Goal: Task Accomplishment & Management: Complete application form

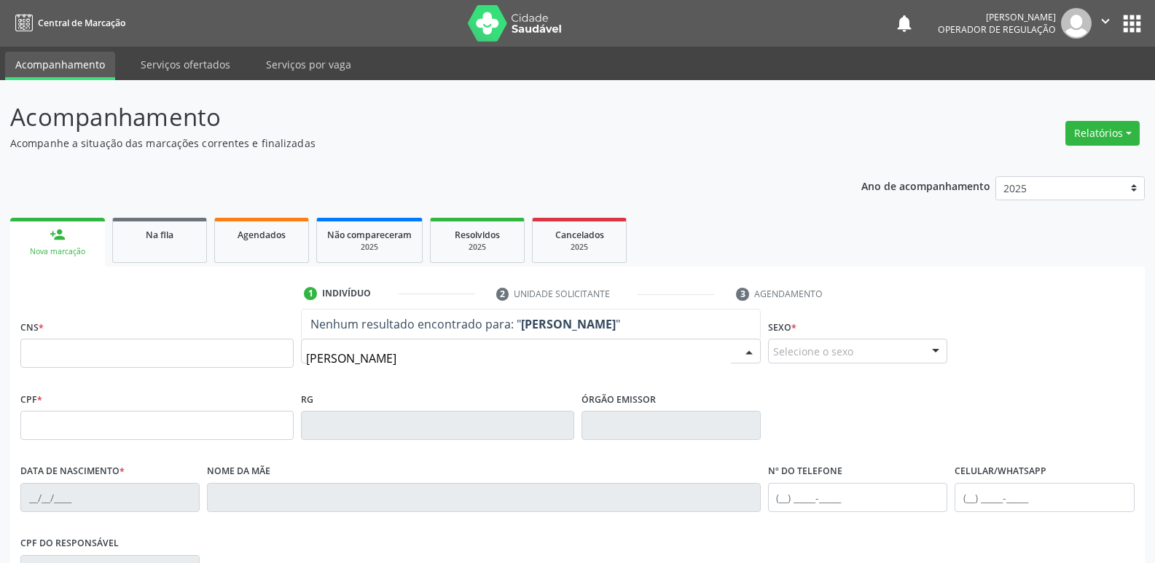
type input "elaine machado"
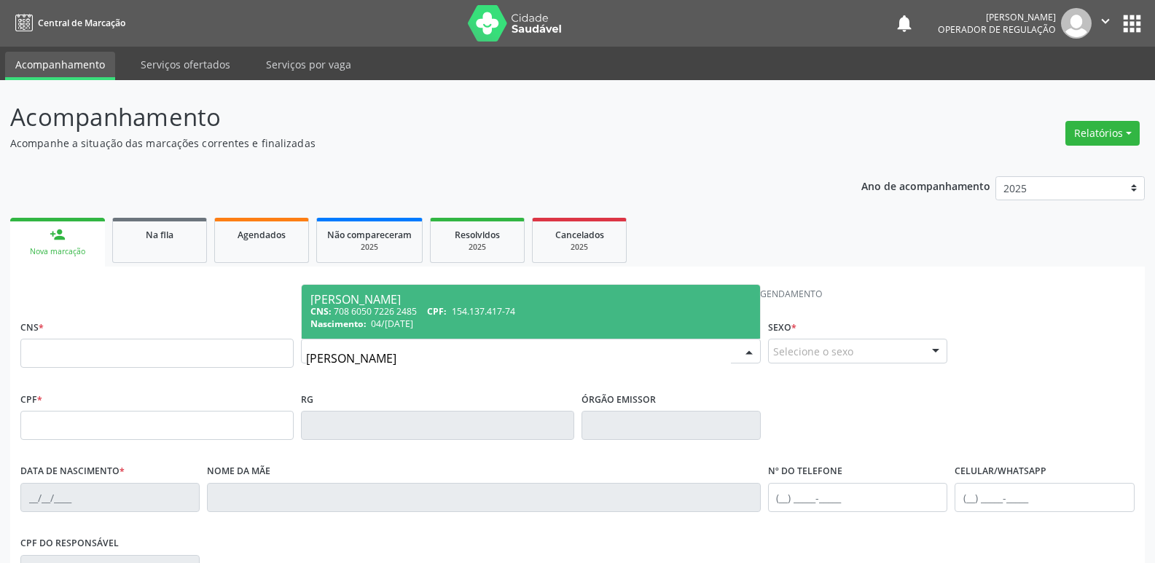
click at [423, 301] on div "[PERSON_NAME]" at bounding box center [530, 300] width 441 height 12
type input "708 6050 7226 2485"
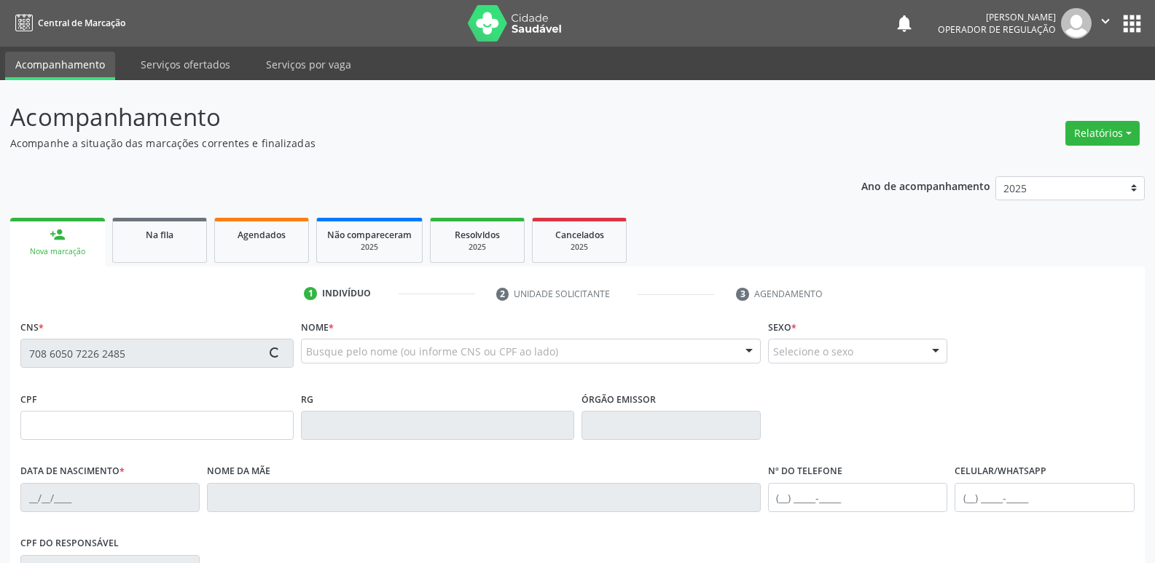
type input "154.137.417-74"
type input "04/02/1994"
type input "Liduina Machado da Silva"
type input "(83) 99968-4535"
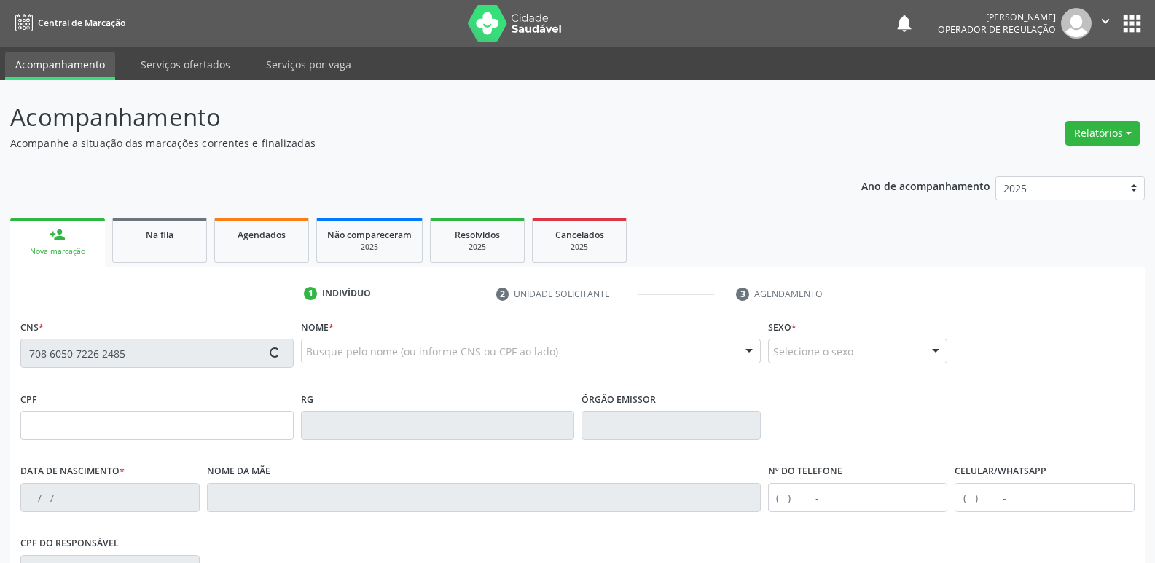
type input "860.269.337-00"
type input "70"
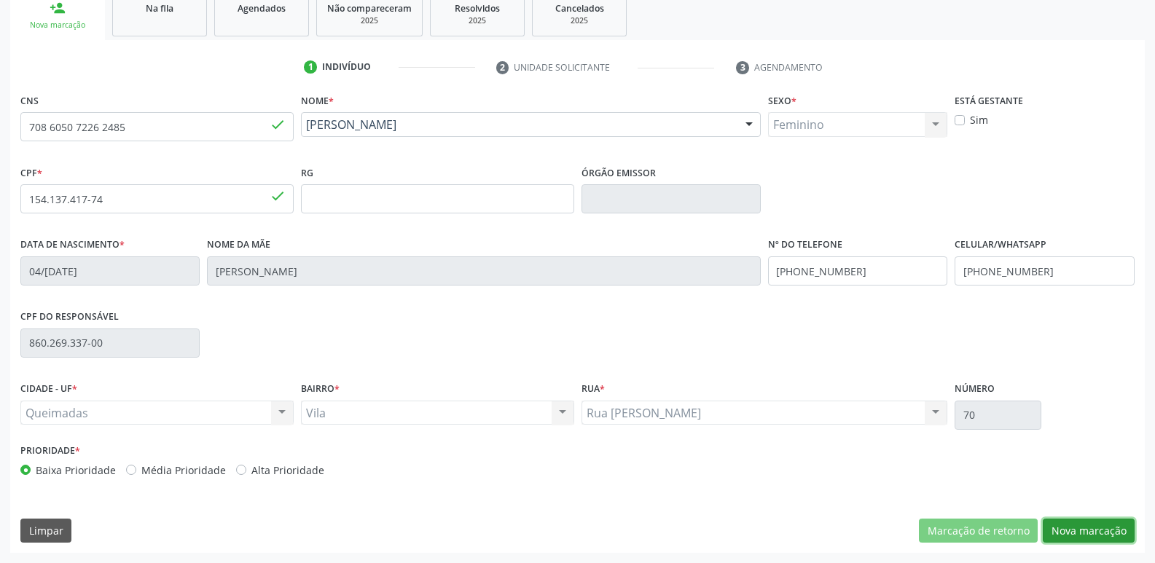
click at [1085, 529] on button "Nova marcação" at bounding box center [1089, 531] width 92 height 25
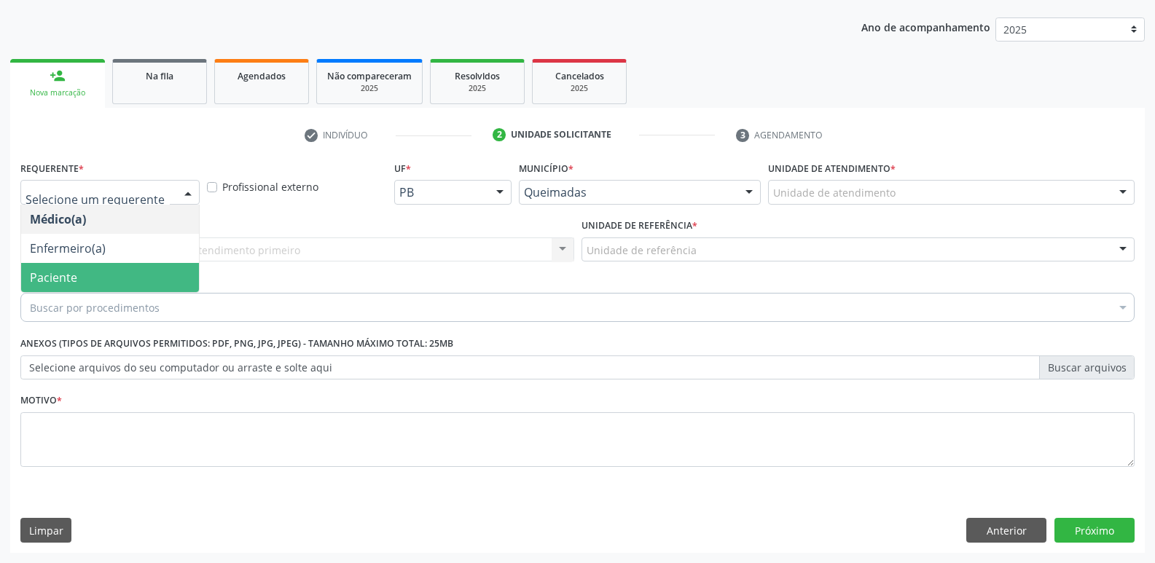
click at [56, 278] on span "Paciente" at bounding box center [53, 278] width 47 height 16
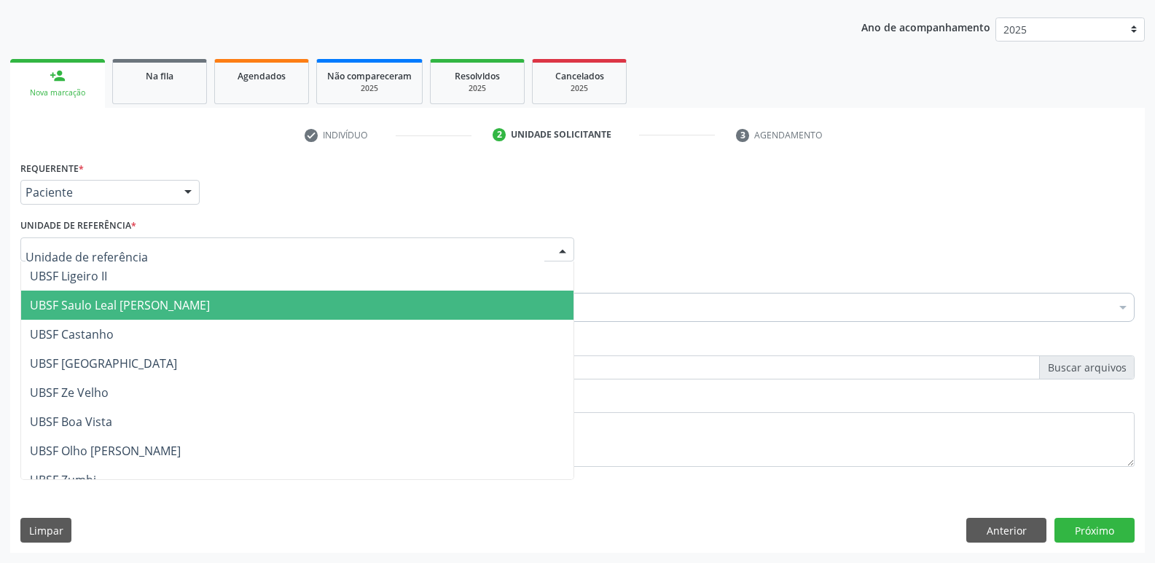
click at [81, 300] on span "UBSF Saulo Leal [PERSON_NAME]" at bounding box center [120, 305] width 180 height 16
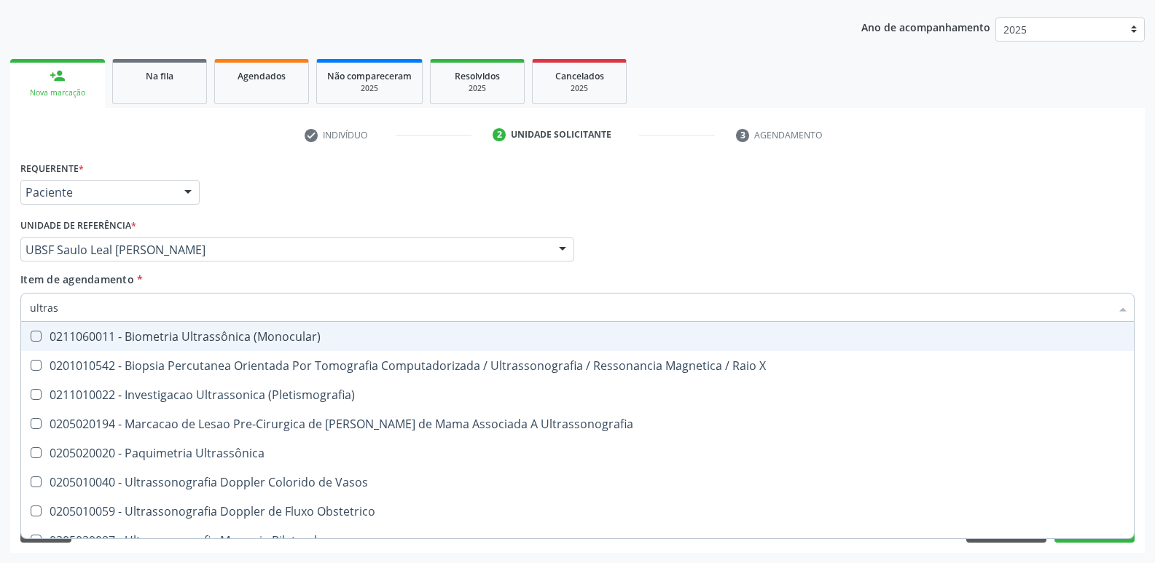
type input "ultrass"
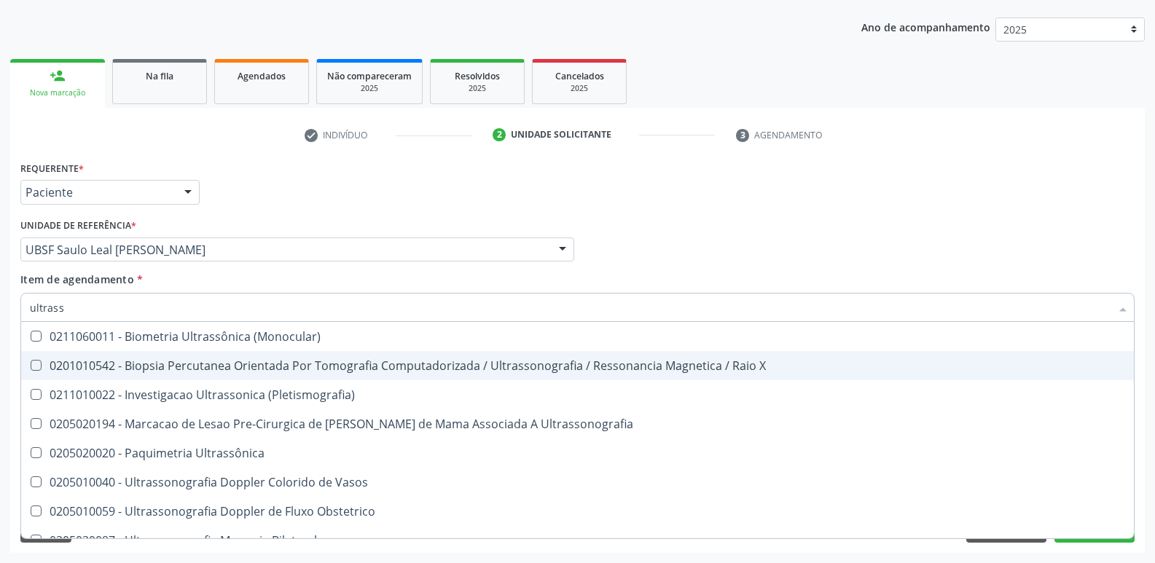
scroll to position [146, 0]
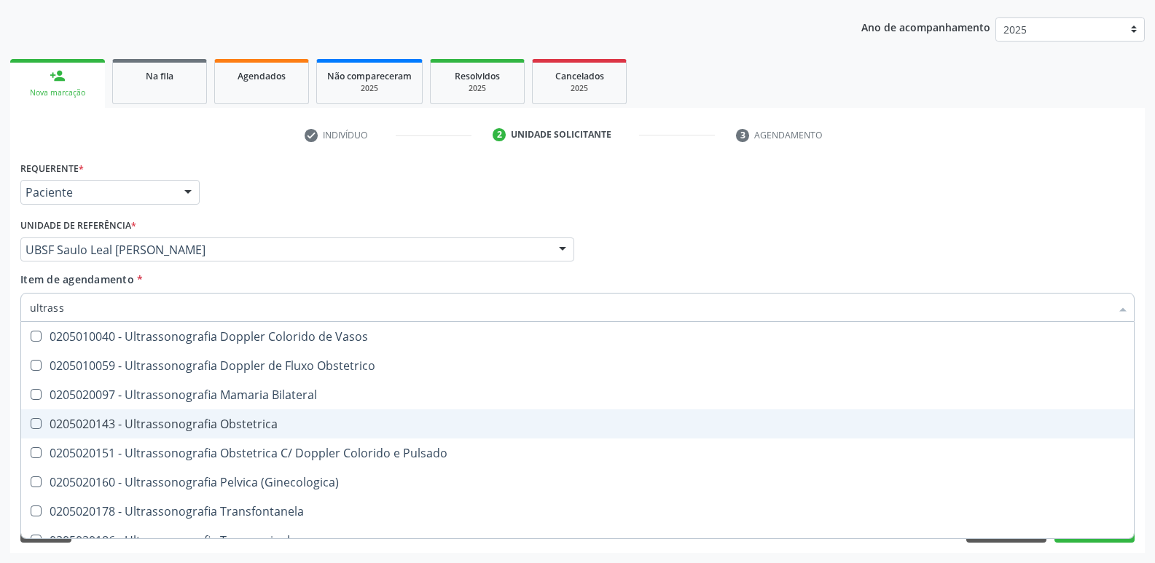
click at [322, 422] on div "0205020143 - Ultrassonografia Obstetrica" at bounding box center [577, 424] width 1095 height 12
checkbox Obstetrica "true"
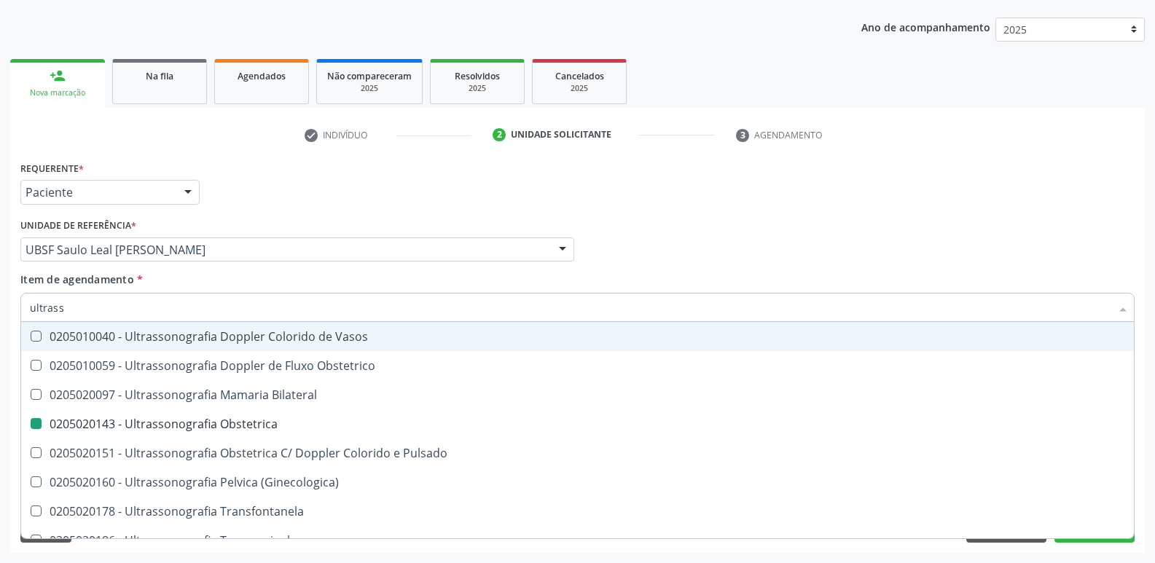
click at [571, 171] on div "Requerente * Paciente Médico(a) Enfermeiro(a) Paciente Nenhum resultado encontr…" at bounding box center [577, 185] width 1121 height 57
checkbox X "true"
checkbox Obstetrica "false"
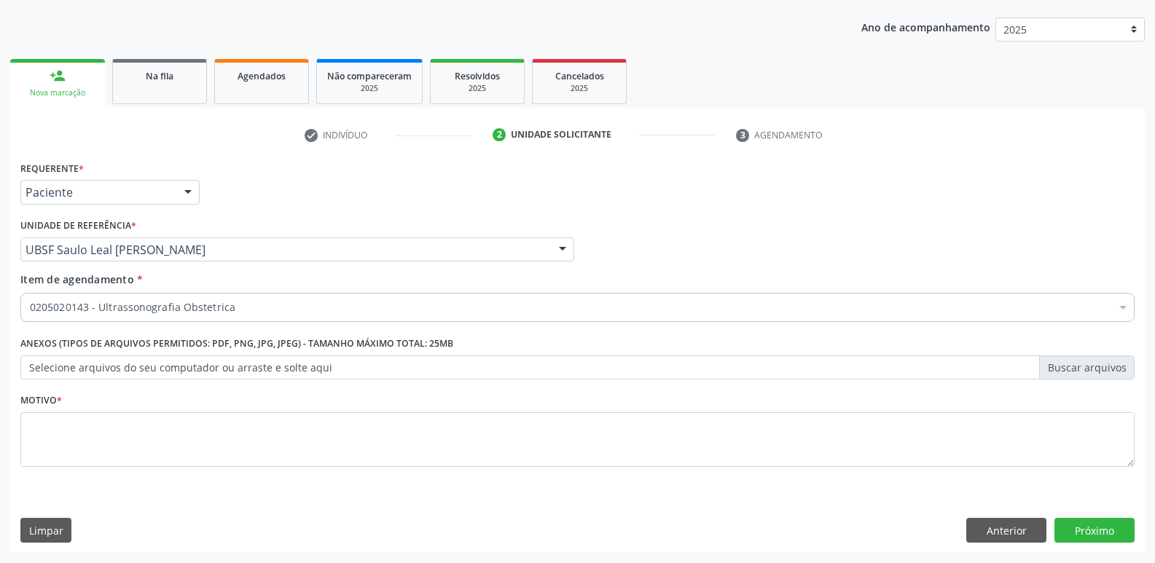
scroll to position [0, 0]
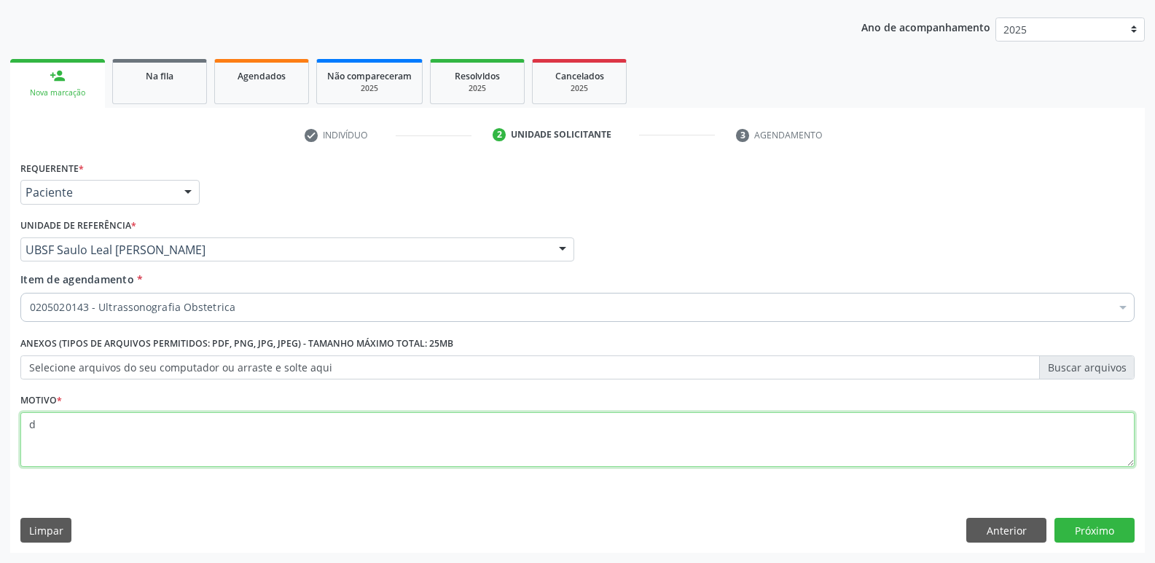
click at [123, 462] on textarea "d" at bounding box center [577, 439] width 1114 height 55
type textarea "dsf"
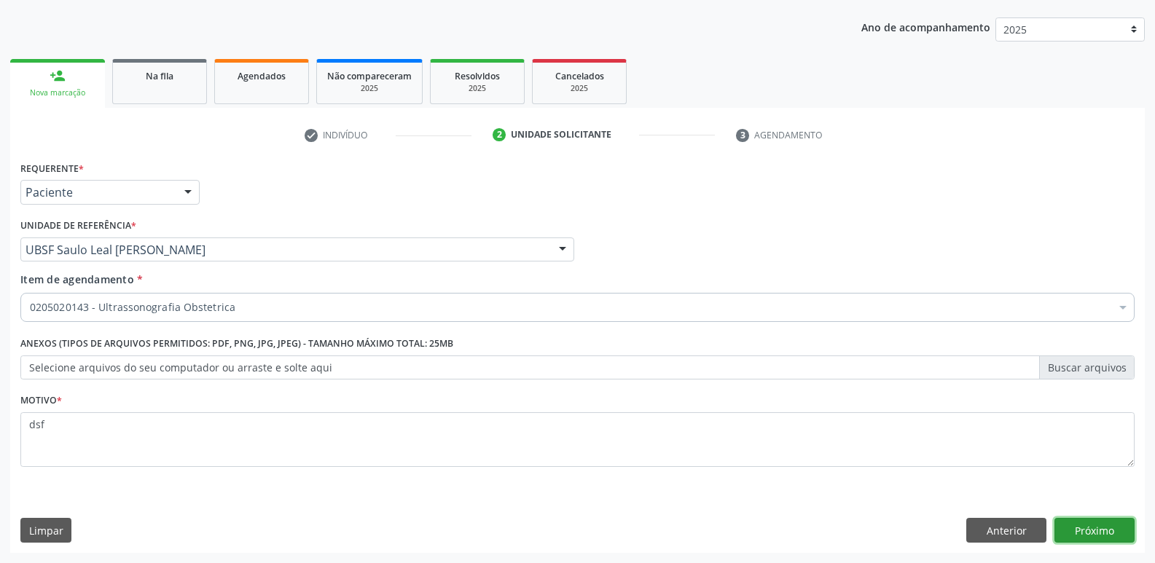
click at [1121, 524] on button "Próximo" at bounding box center [1094, 530] width 80 height 25
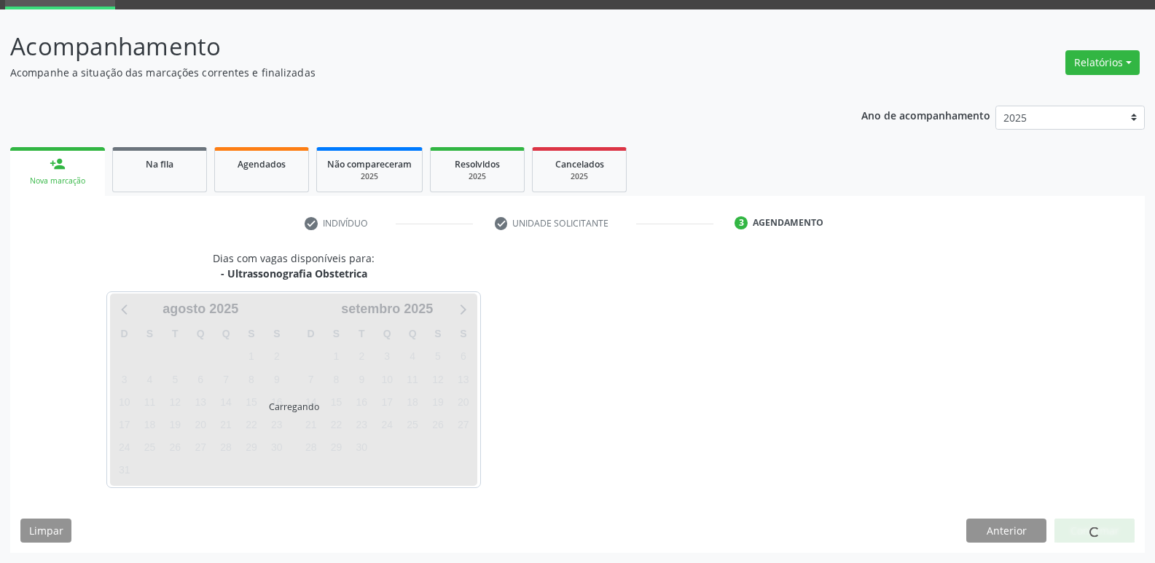
scroll to position [71, 0]
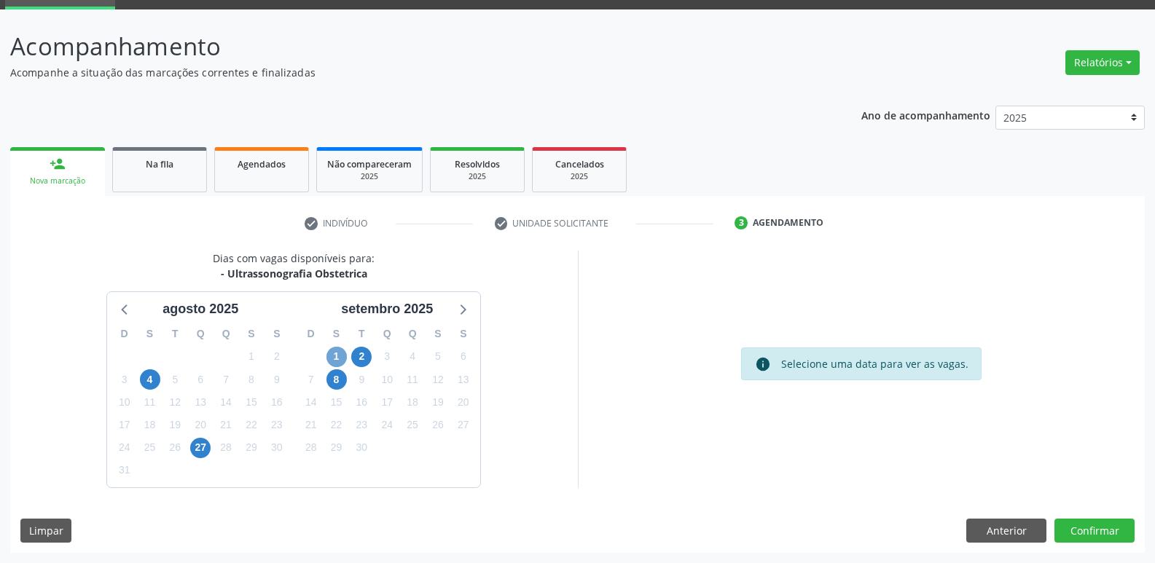
click at [339, 350] on span "1" at bounding box center [336, 357] width 20 height 20
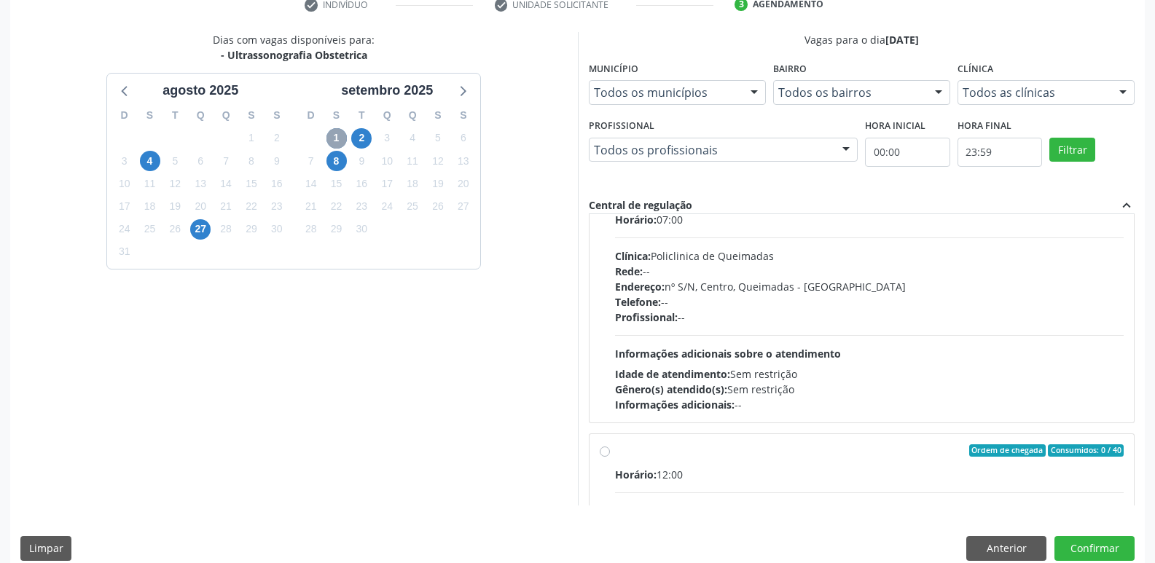
scroll to position [73, 0]
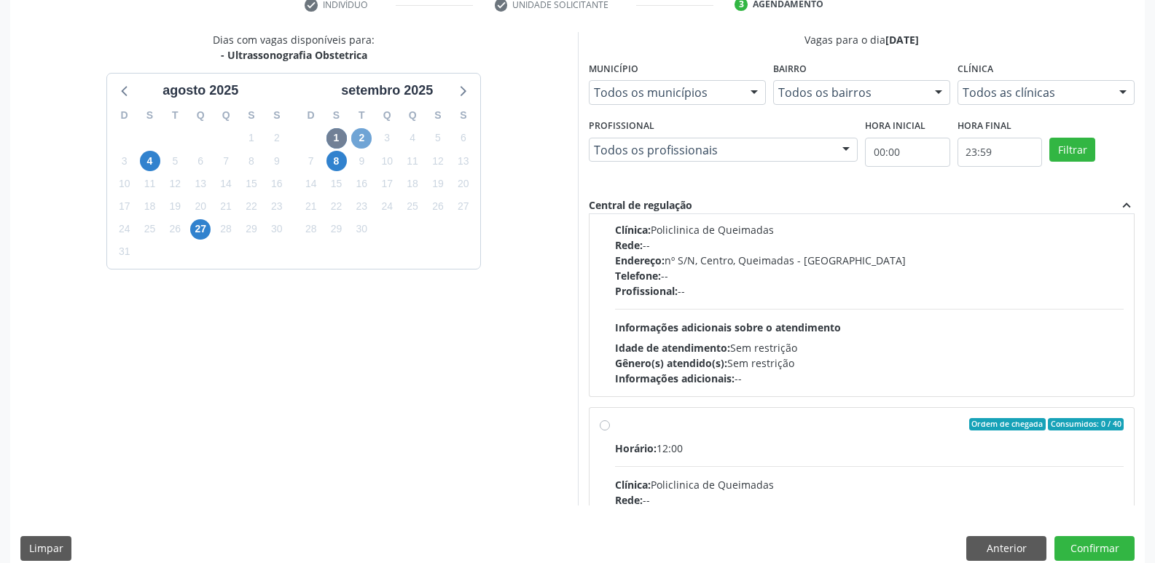
click at [366, 131] on span "2" at bounding box center [361, 138] width 20 height 20
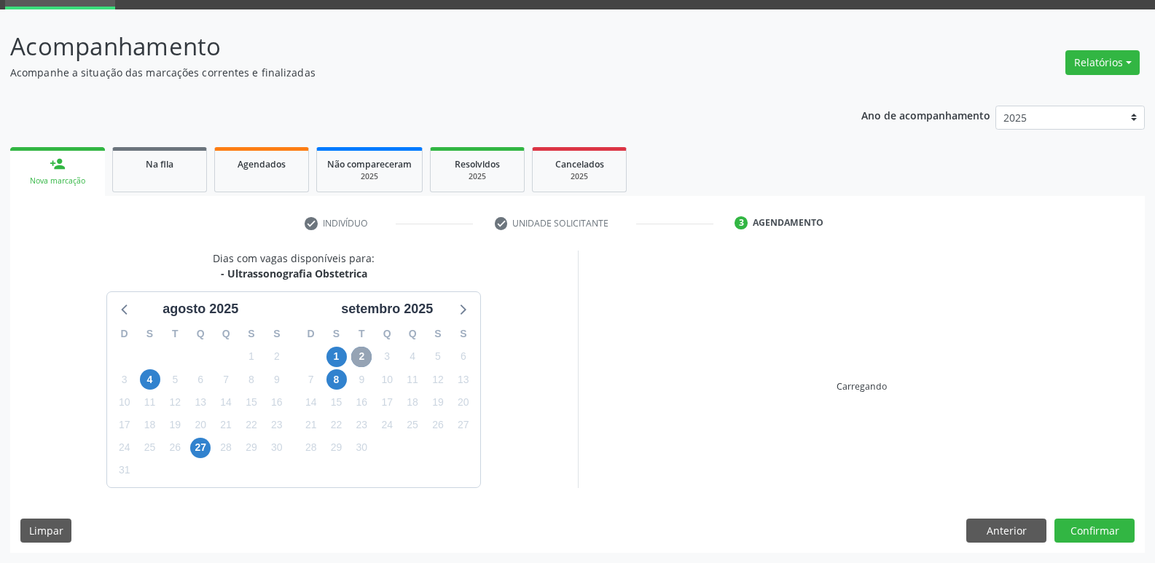
scroll to position [289, 0]
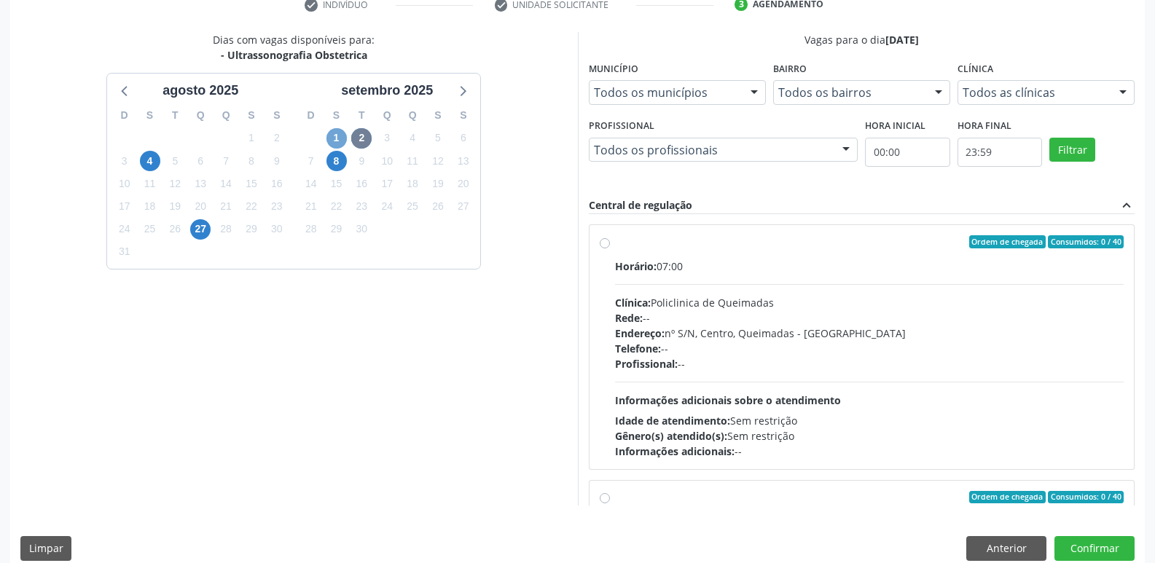
click at [335, 139] on span "1" at bounding box center [336, 138] width 20 height 20
click at [366, 146] on span "2" at bounding box center [361, 138] width 20 height 20
click at [1021, 549] on button "Anterior" at bounding box center [1006, 548] width 80 height 25
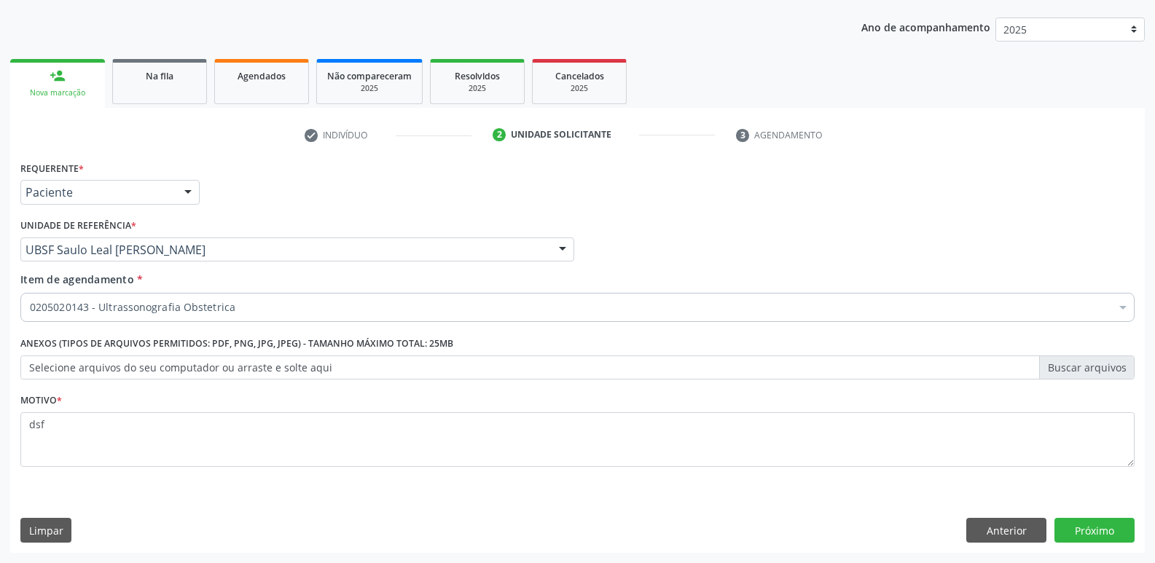
scroll to position [159, 0]
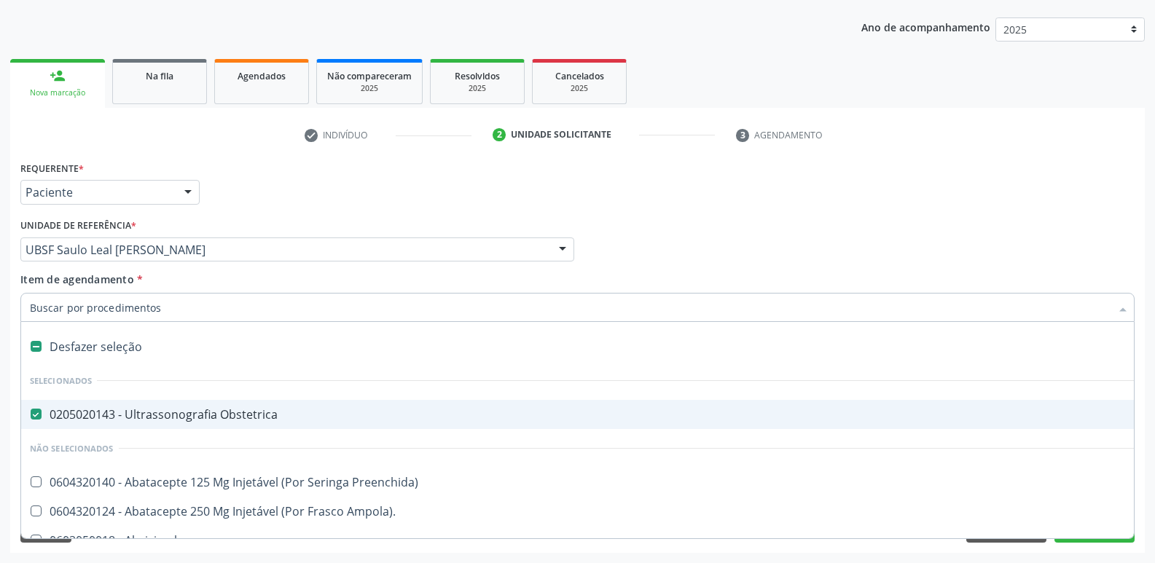
click at [136, 426] on span "0205020143 - Ultrassonografia Obstetrica" at bounding box center [597, 414] width 1152 height 29
checkbox Obstetrica "false"
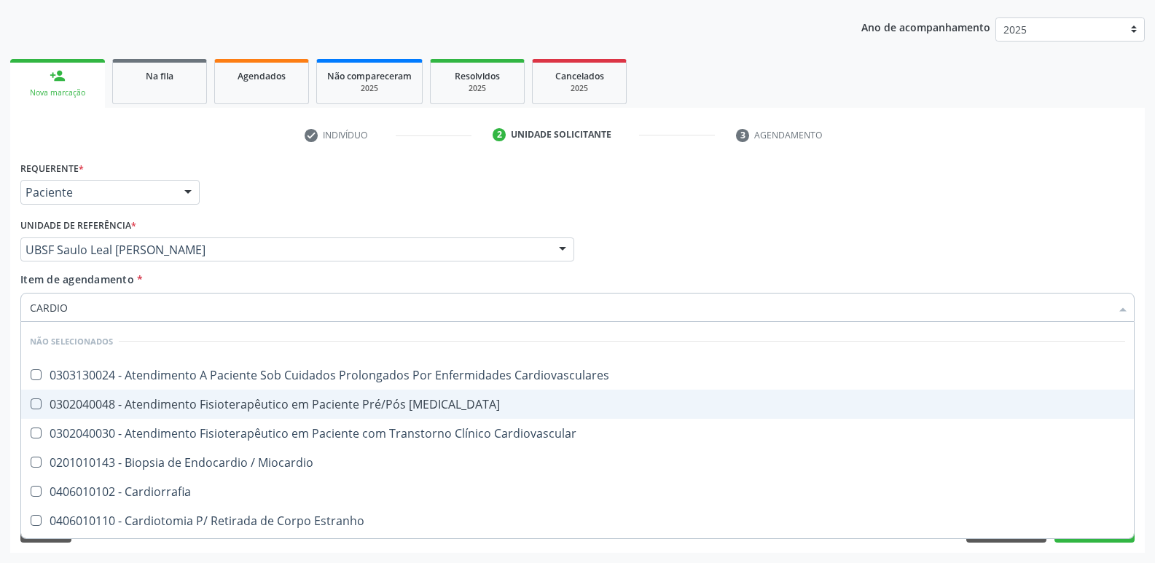
type input "CARDIOL"
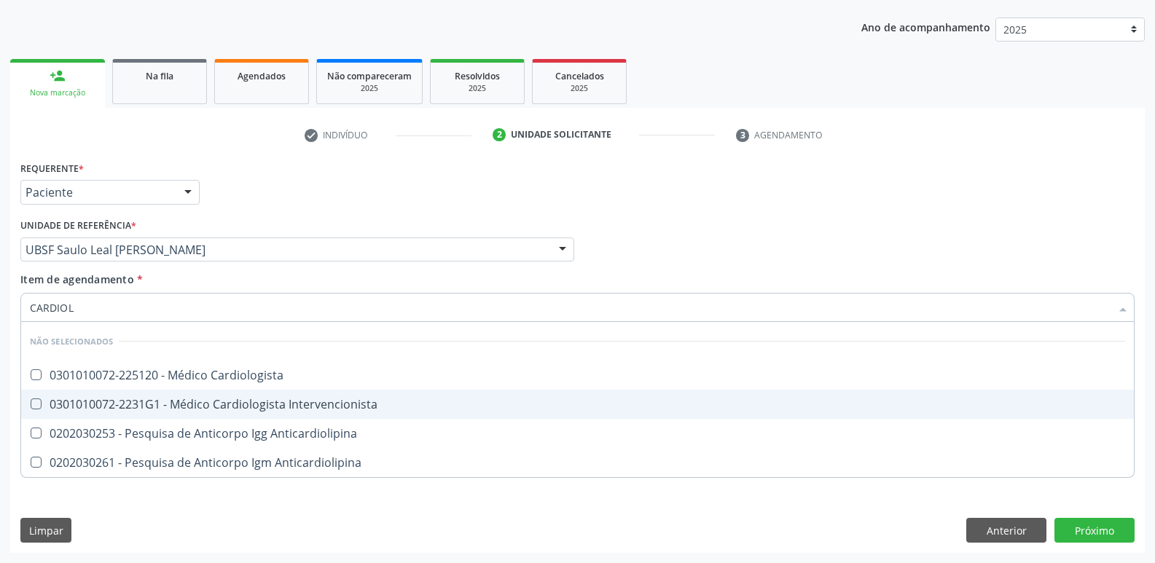
click at [213, 396] on span "0301010072-2231G1 - Médico Cardiologista Intervencionista" at bounding box center [577, 404] width 1113 height 29
checkbox Intervencionista "true"
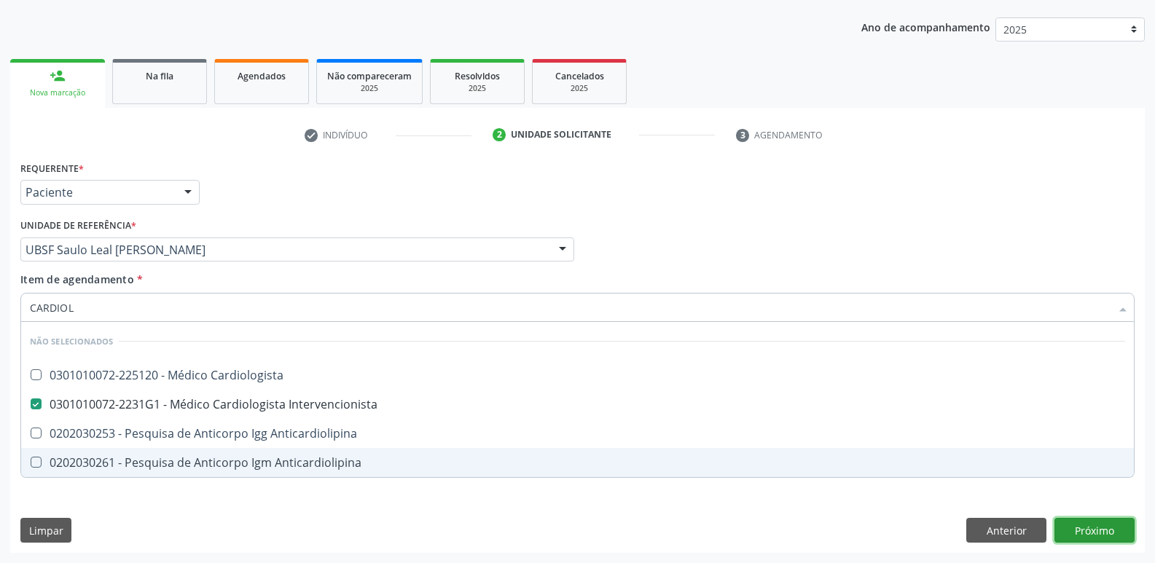
click at [1086, 537] on div "Requerente * Paciente Médico(a) Enfermeiro(a) Paciente Nenhum resultado encontr…" at bounding box center [577, 355] width 1134 height 396
checkbox Cardiologista "true"
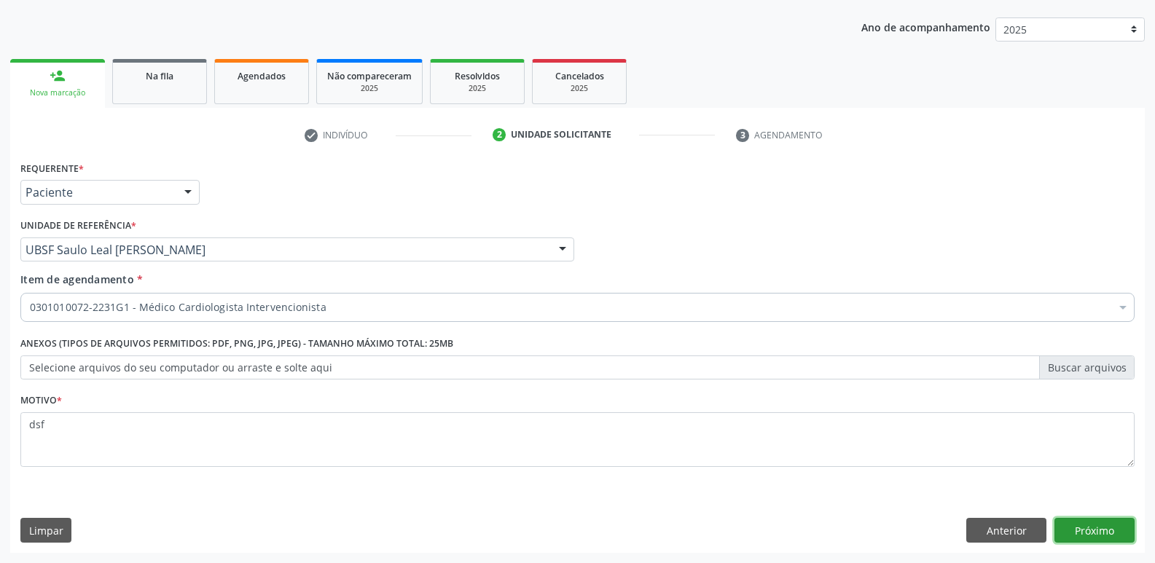
click at [1098, 528] on button "Próximo" at bounding box center [1094, 530] width 80 height 25
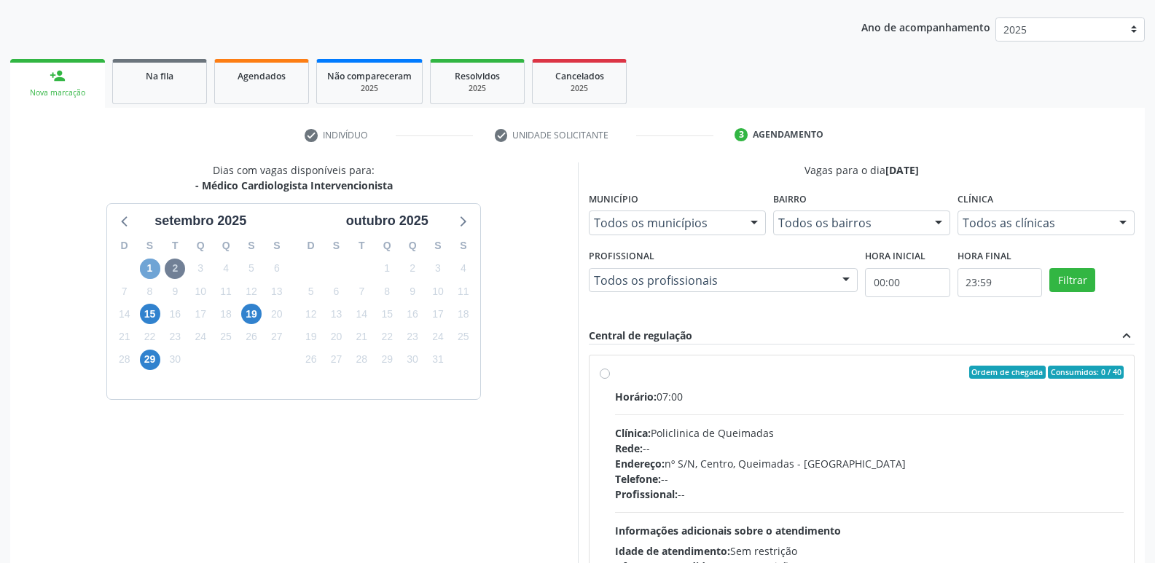
click at [144, 272] on span "1" at bounding box center [150, 269] width 20 height 20
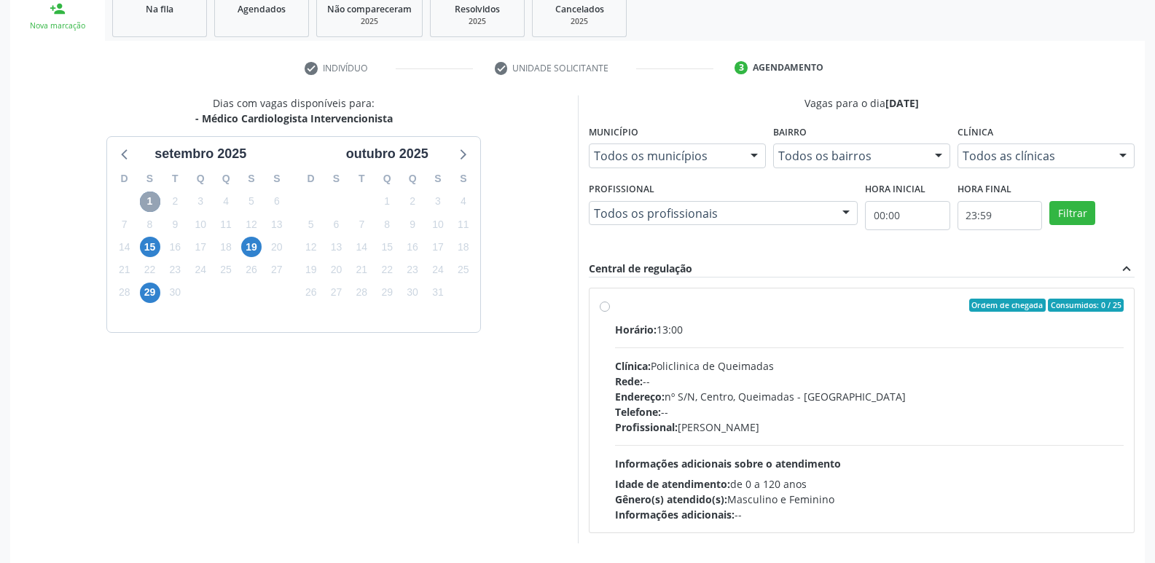
scroll to position [281, 0]
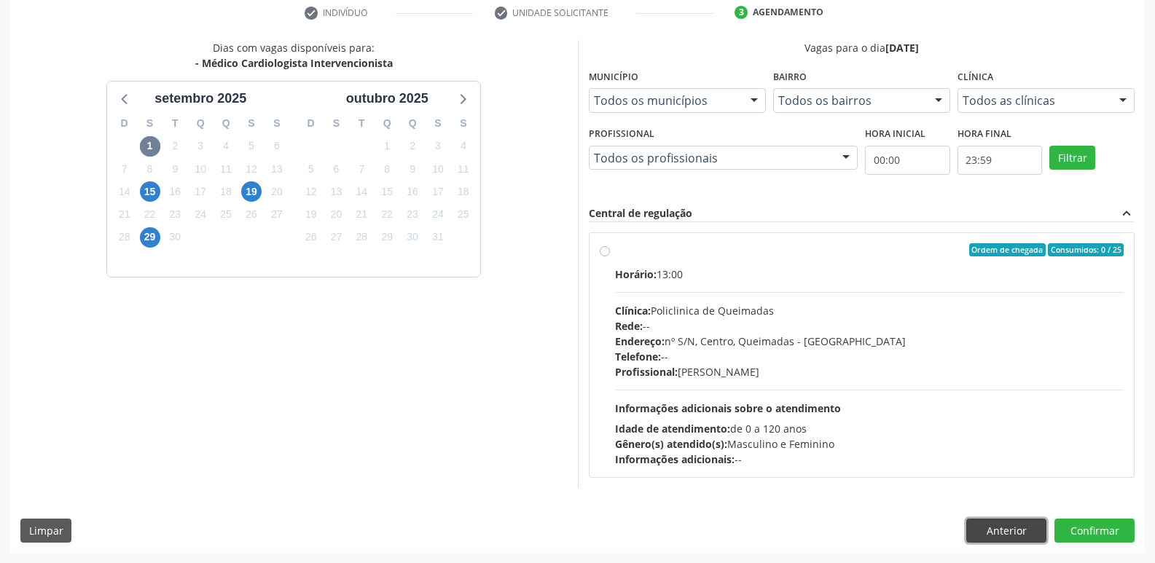
click at [1000, 530] on button "Anterior" at bounding box center [1006, 531] width 80 height 25
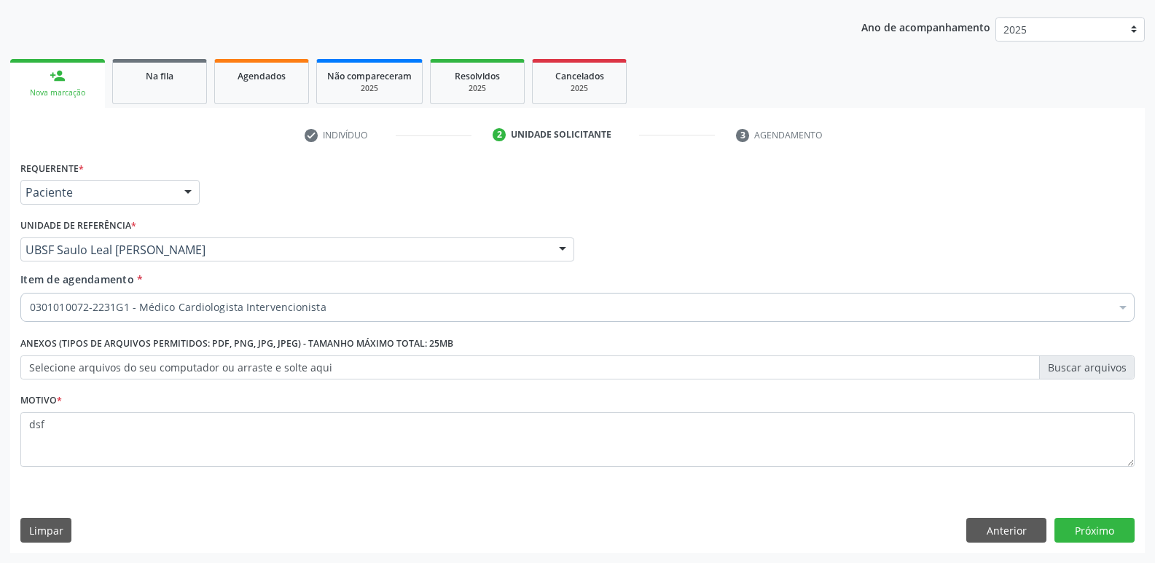
scroll to position [159, 0]
click at [1000, 530] on button "Anterior" at bounding box center [1006, 530] width 80 height 25
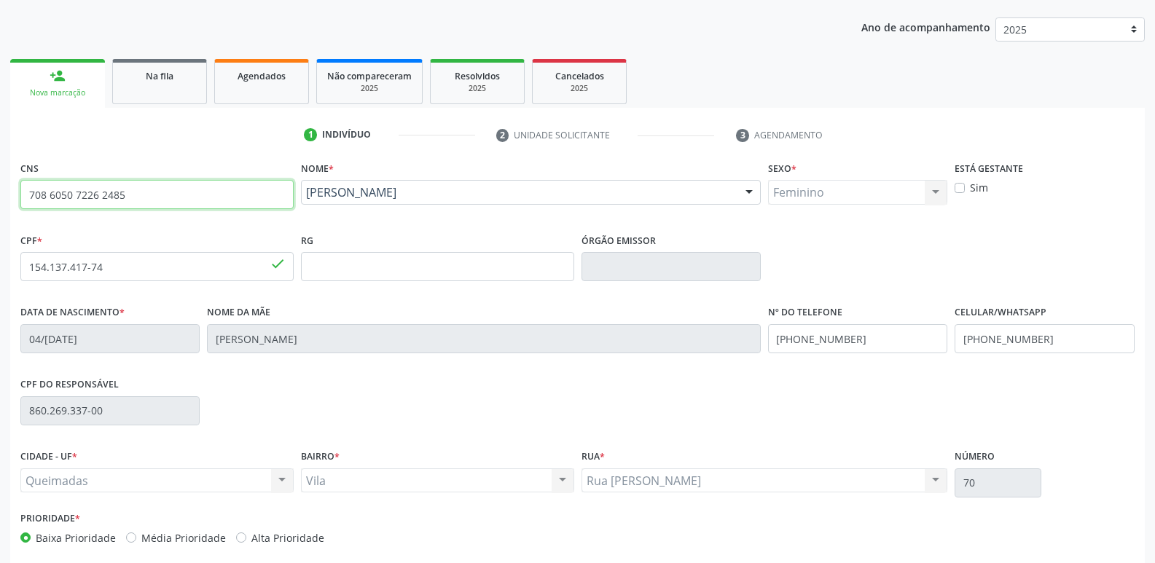
click at [0, 156] on div "Acompanhamento Acompanhe a situação das marcações correntes e finalizadas Relat…" at bounding box center [577, 276] width 1155 height 710
click at [155, 189] on input "708 6050 7226 2485" at bounding box center [156, 194] width 273 height 29
type input "704 6046 1071 9128"
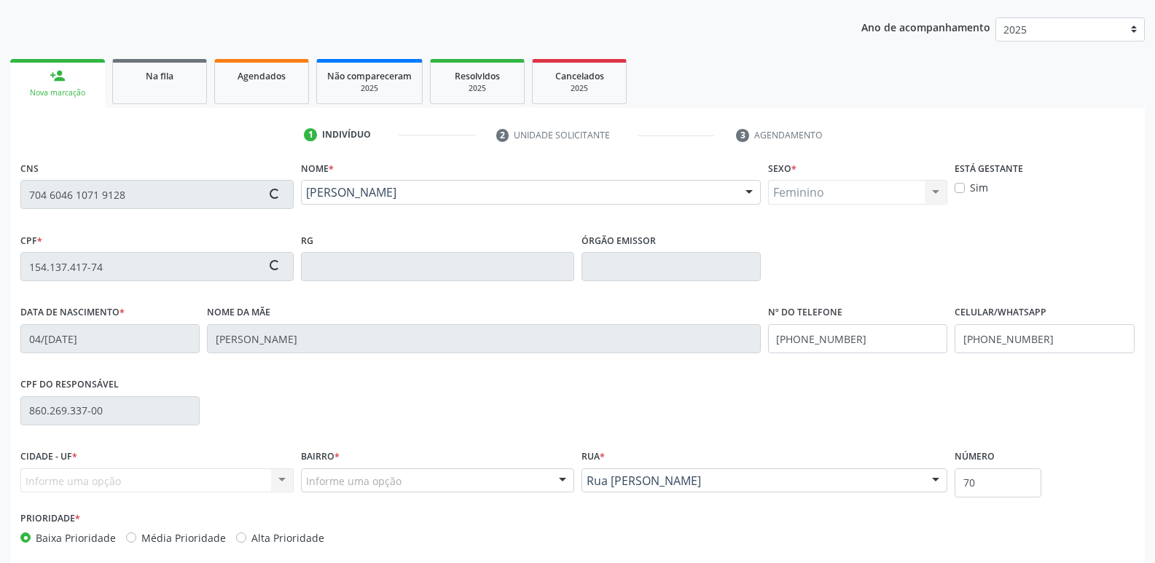
type input "910.398.434-68"
type input "23/07/1963"
type input "Josefa Gonçalves Bezerra"
type input "(83) 99119-9037"
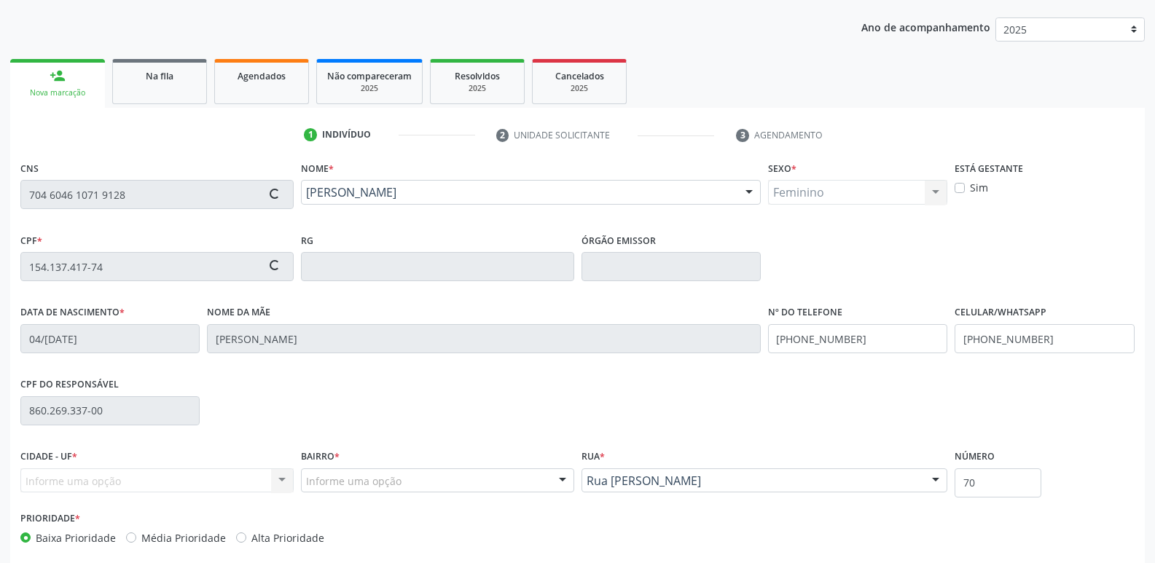
type input "96"
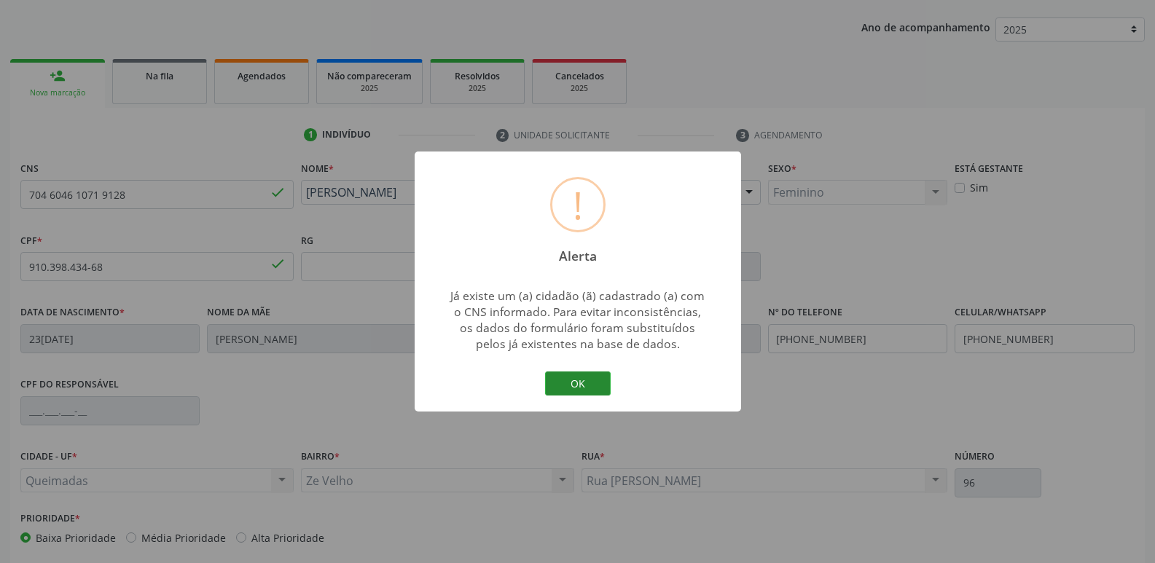
click at [595, 383] on button "OK" at bounding box center [578, 384] width 66 height 25
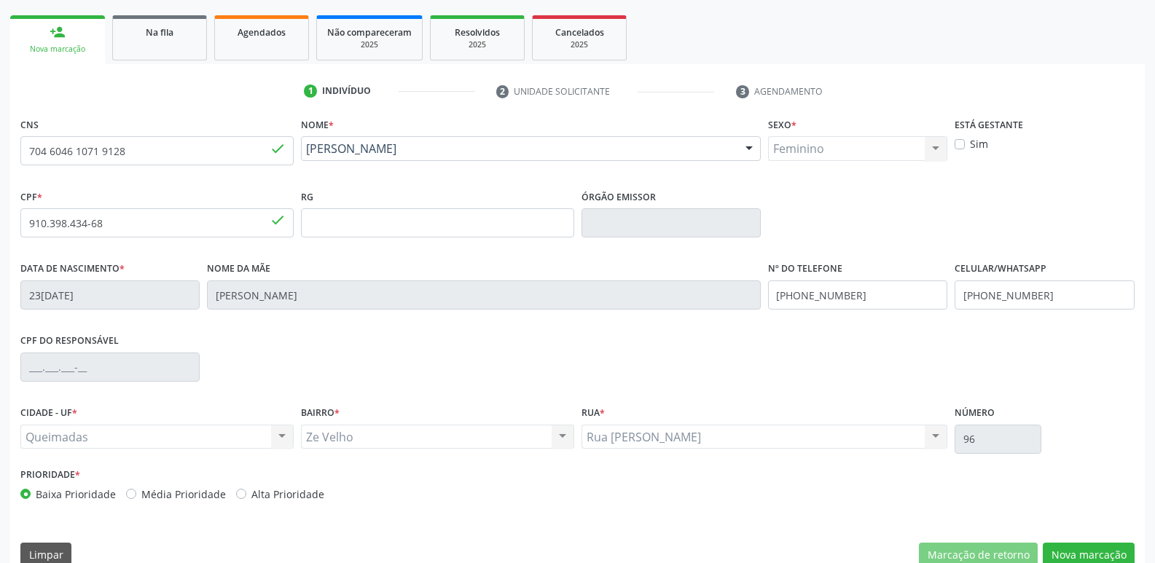
scroll to position [227, 0]
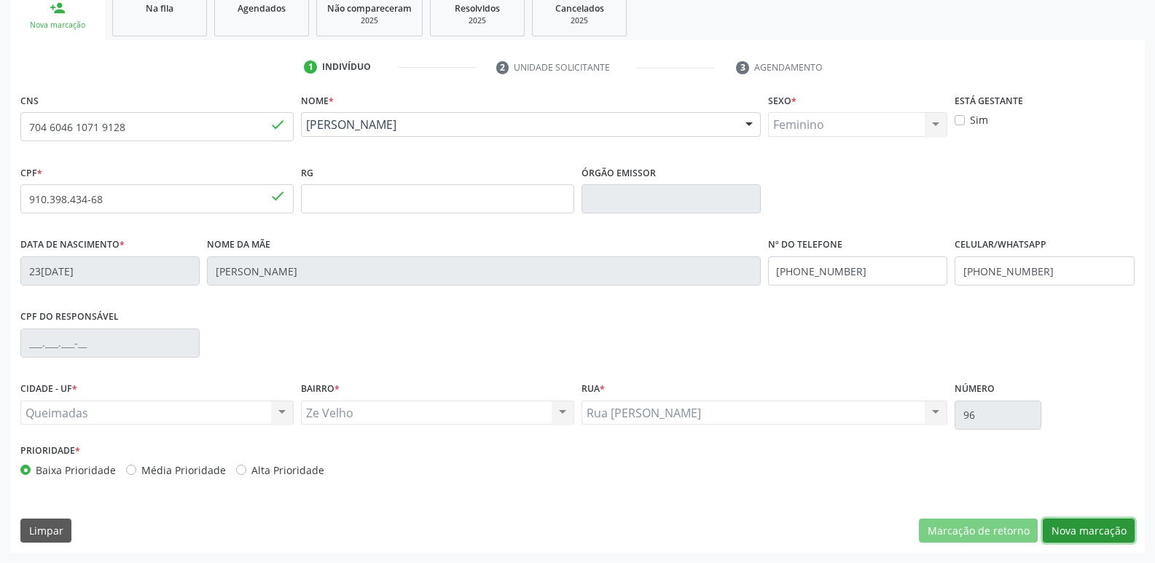
click at [1115, 520] on button "Nova marcação" at bounding box center [1089, 531] width 92 height 25
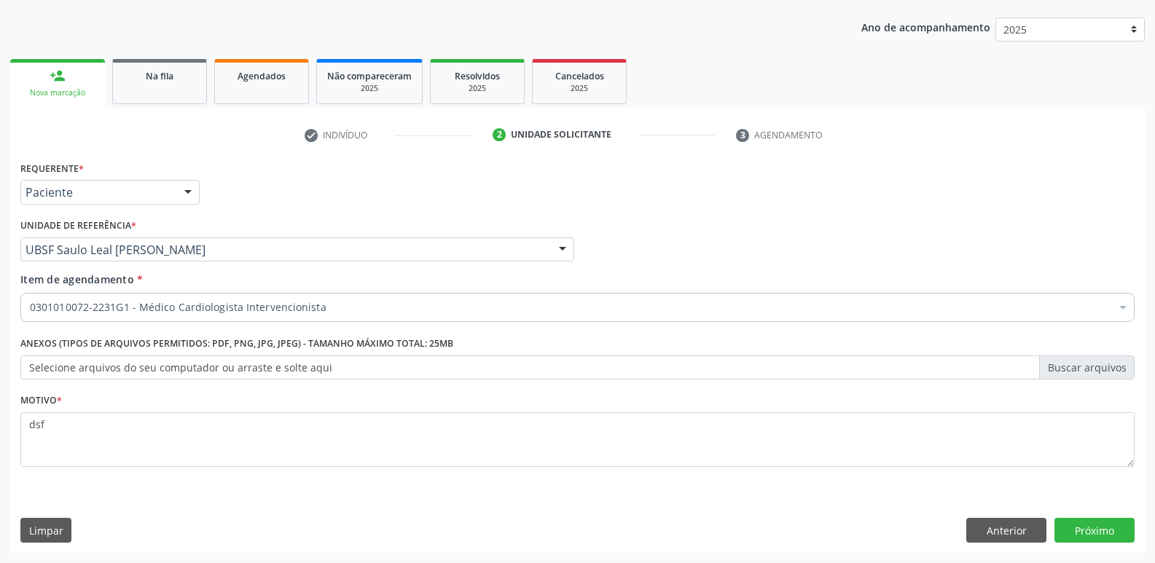
scroll to position [159, 0]
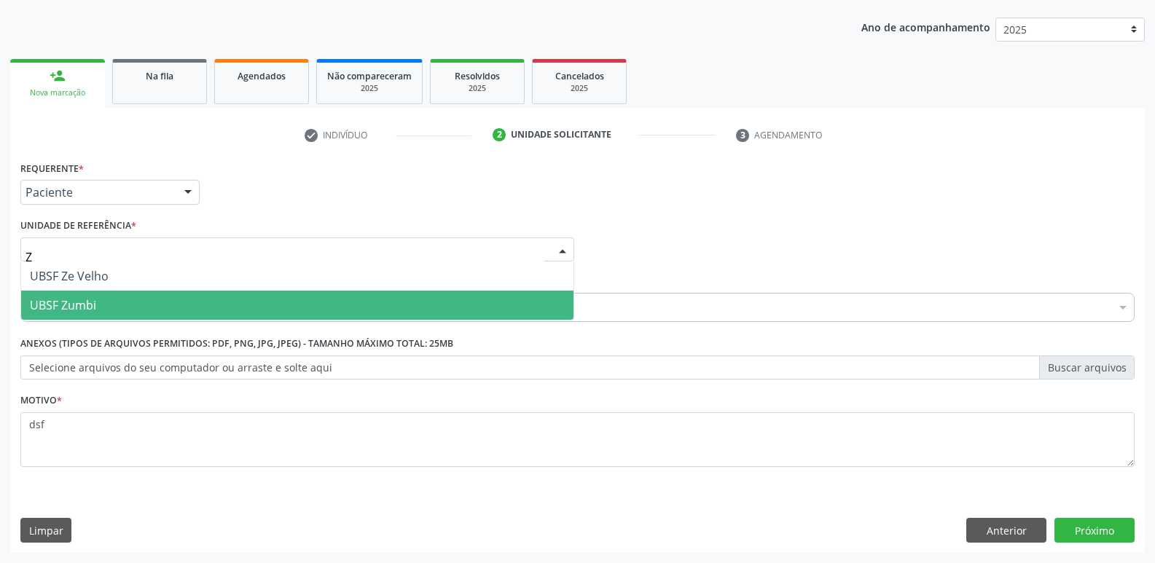
type input "ZE"
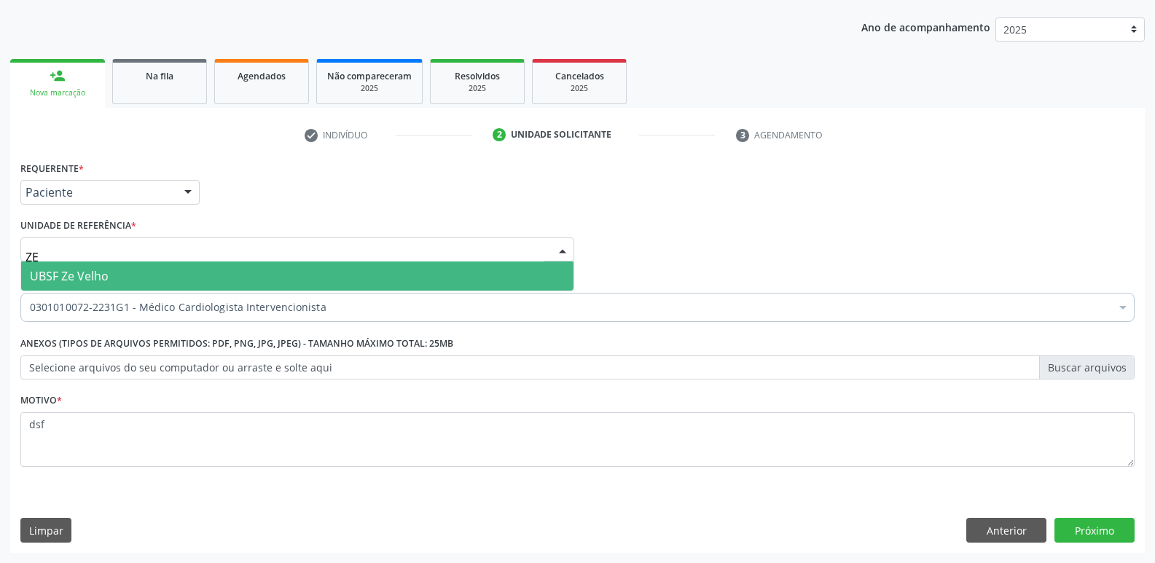
click at [138, 266] on span "UBSF Ze Velho" at bounding box center [297, 276] width 552 height 29
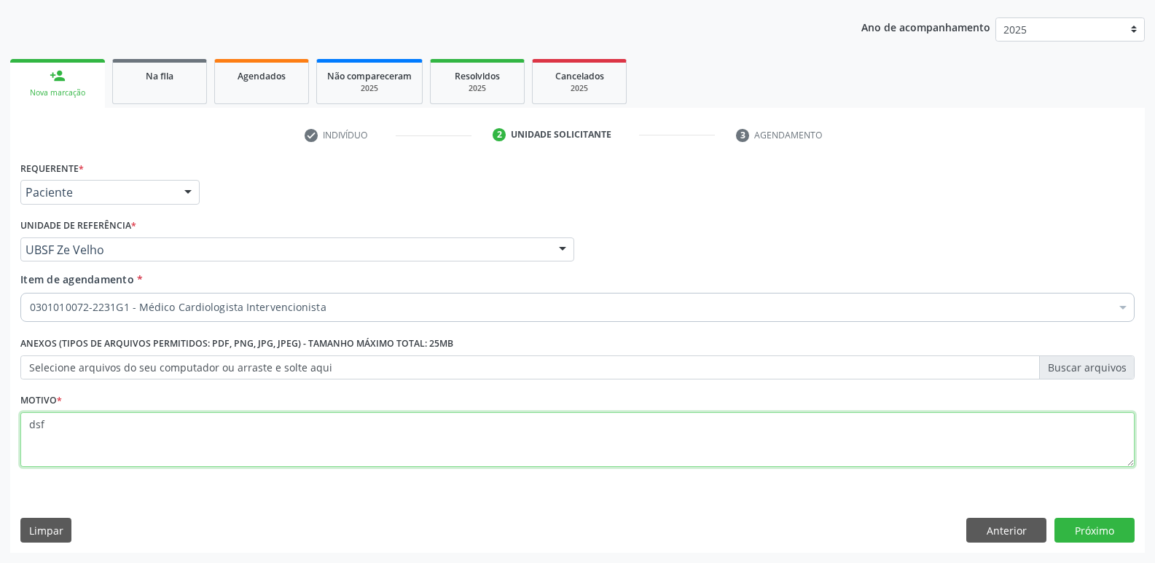
click at [38, 433] on textarea "dsf" at bounding box center [577, 439] width 1114 height 55
drag, startPoint x: 68, startPoint y: 433, endPoint x: 0, endPoint y: 380, distance: 86.1
click at [0, 380] on div "Acompanhamento Acompanhe a situação das marcações correntes e finalizadas Relat…" at bounding box center [577, 242] width 1155 height 642
click at [59, 429] on textarea "AVAQLIAÇÃO" at bounding box center [577, 439] width 1114 height 55
drag, startPoint x: 109, startPoint y: 444, endPoint x: 0, endPoint y: 331, distance: 156.7
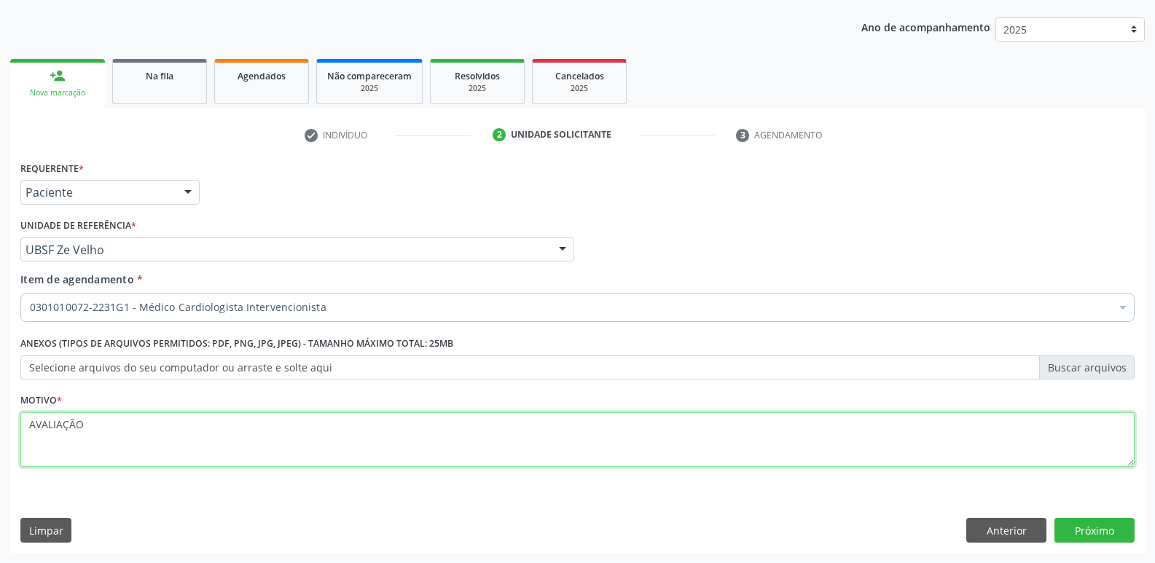
click at [0, 331] on div "Acompanhamento Acompanhe a situação das marcações correntes e finalizadas Relat…" at bounding box center [577, 242] width 1155 height 642
type textarea "AVALIAÇÃO"
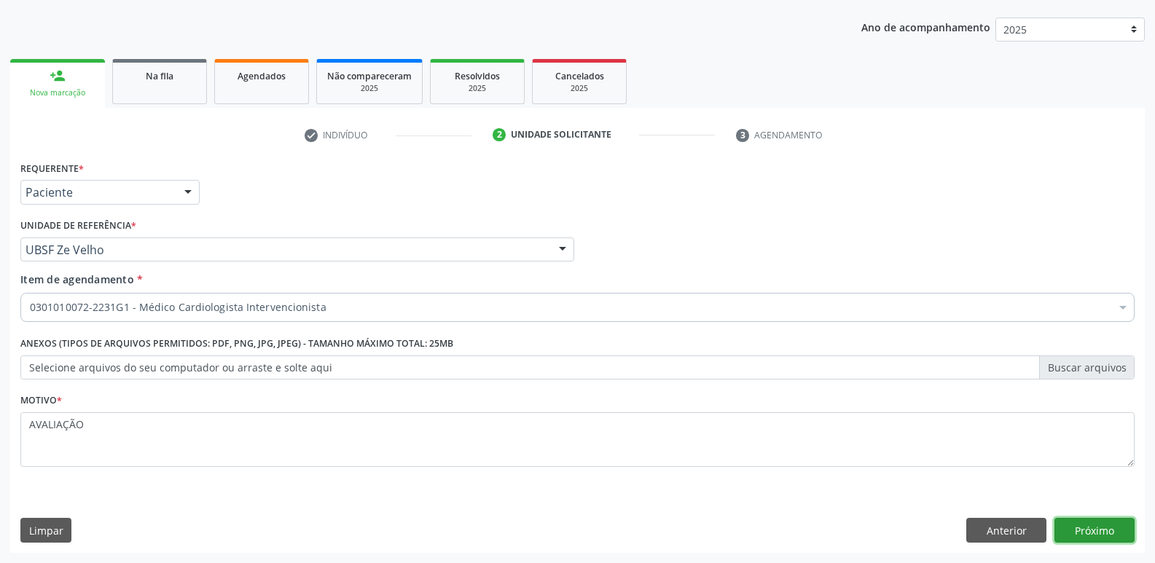
click at [1108, 527] on button "Próximo" at bounding box center [1094, 530] width 80 height 25
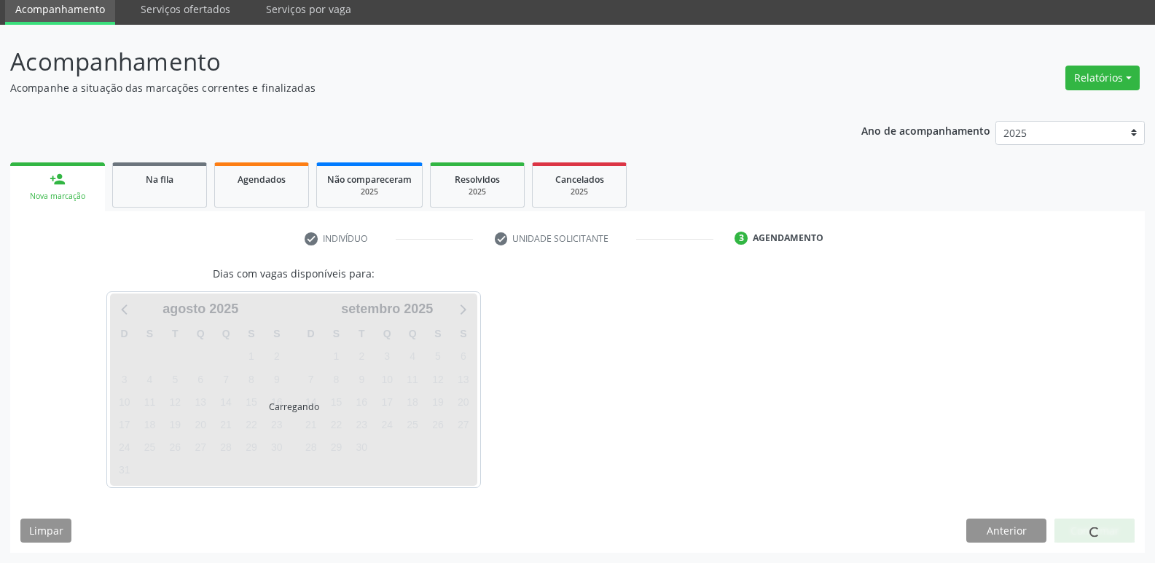
scroll to position [55, 0]
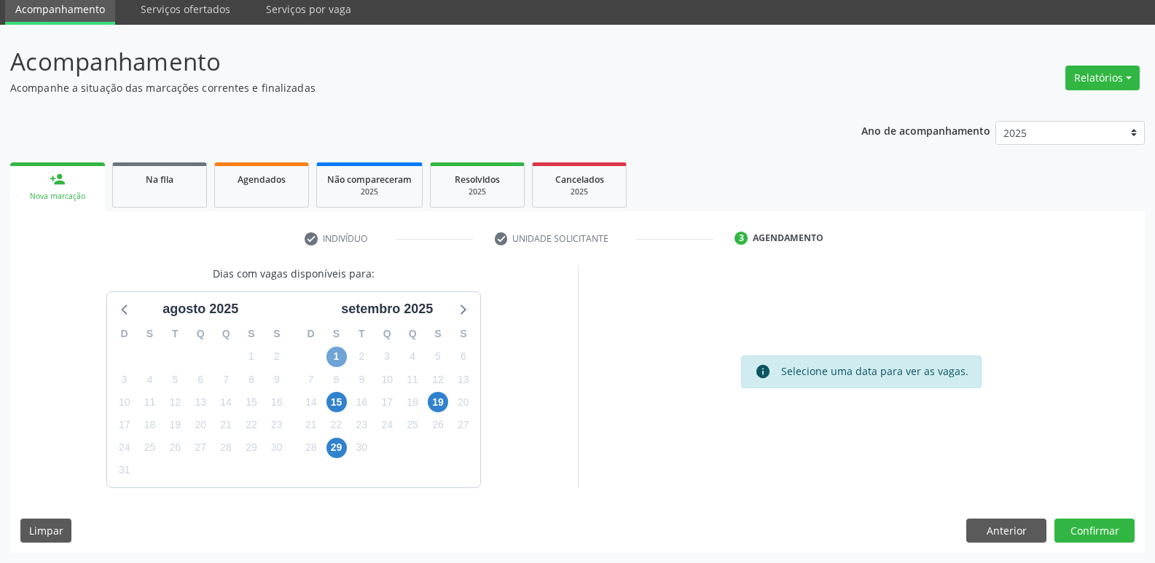
click at [332, 359] on span "1" at bounding box center [336, 357] width 20 height 20
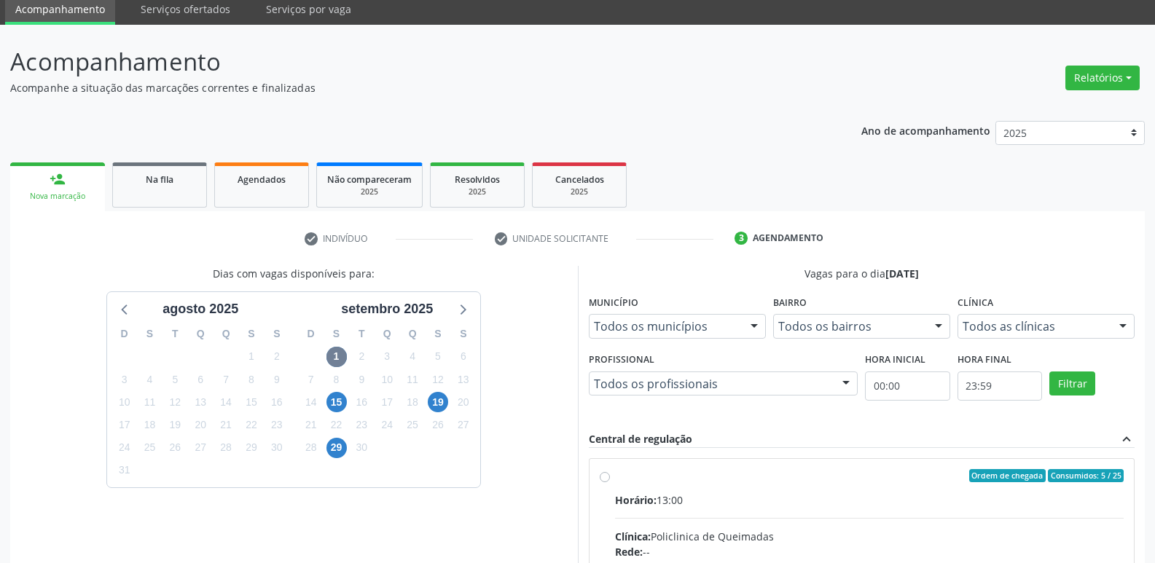
drag, startPoint x: 1077, startPoint y: 491, endPoint x: 1098, endPoint y: 418, distance: 76.6
click at [610, 482] on input "Ordem de chegada Consumidos: 5 / 25 Horário: 13:00 Clínica: Policlinica de Quei…" at bounding box center [605, 475] width 10 height 13
radio input "true"
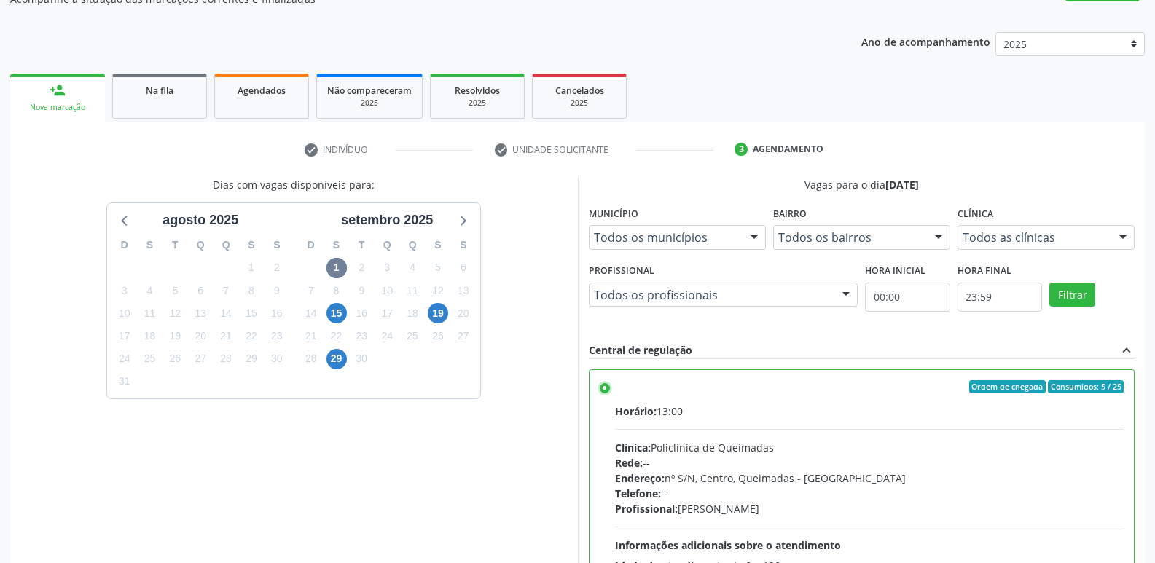
scroll to position [307, 0]
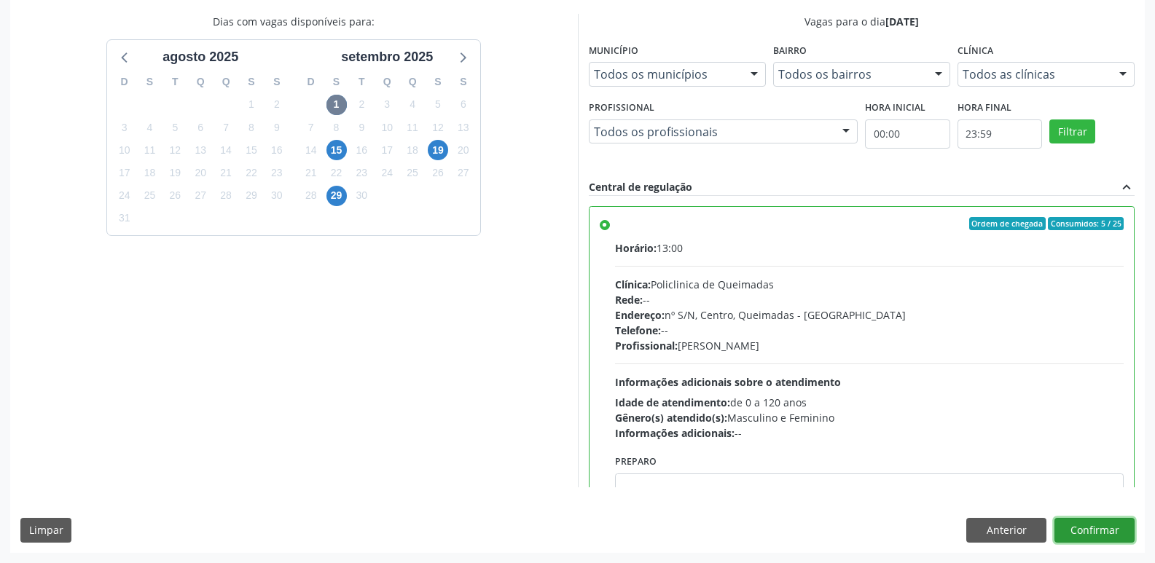
click at [1110, 527] on button "Confirmar" at bounding box center [1094, 530] width 80 height 25
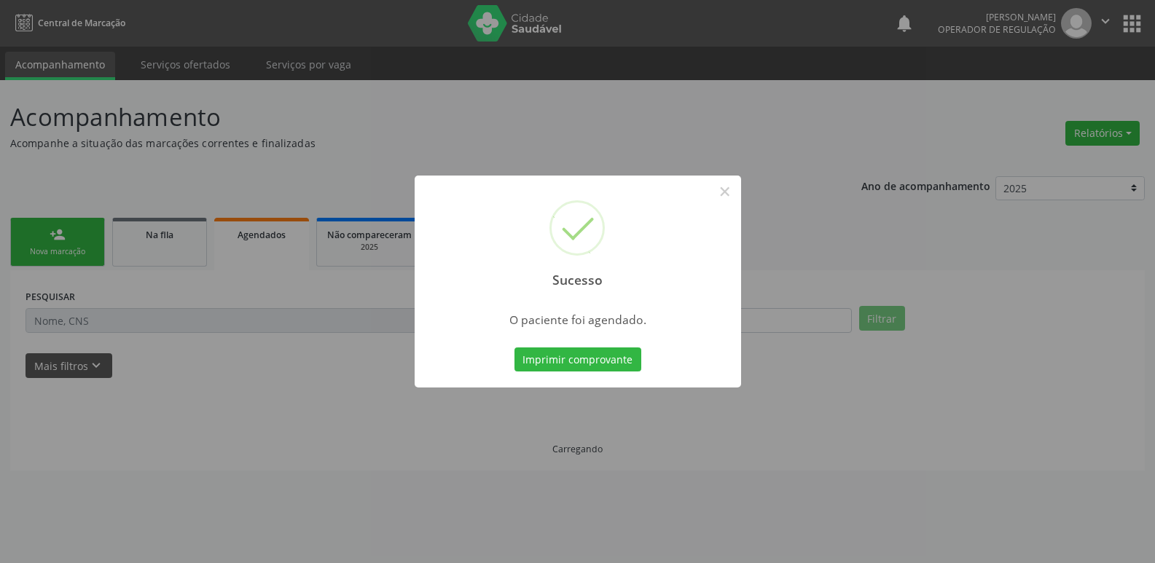
scroll to position [0, 0]
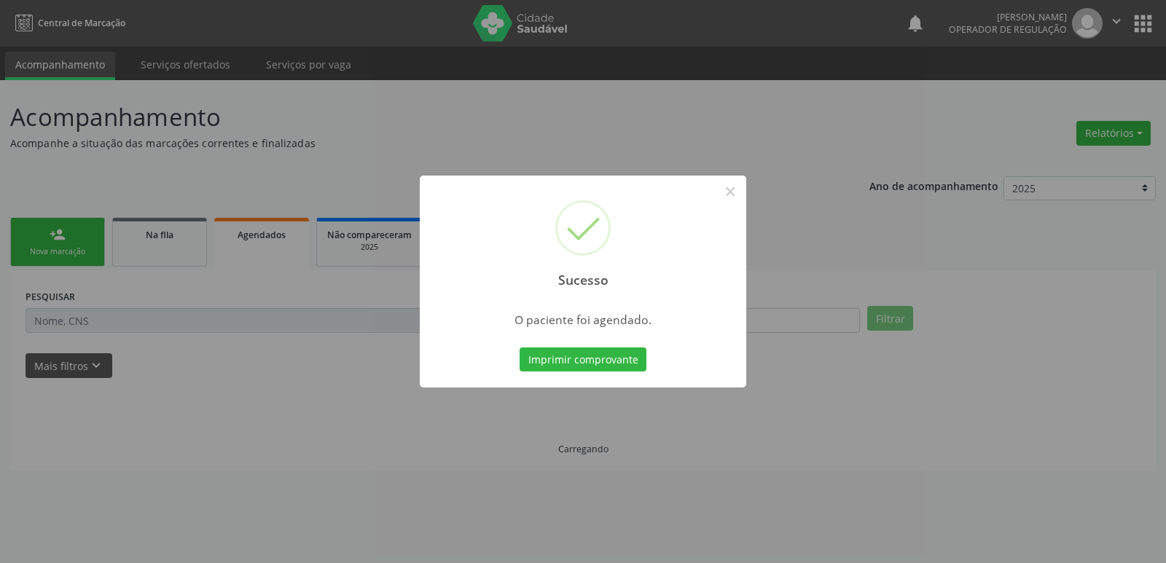
click at [520, 348] on button "Imprimir comprovante" at bounding box center [583, 360] width 127 height 25
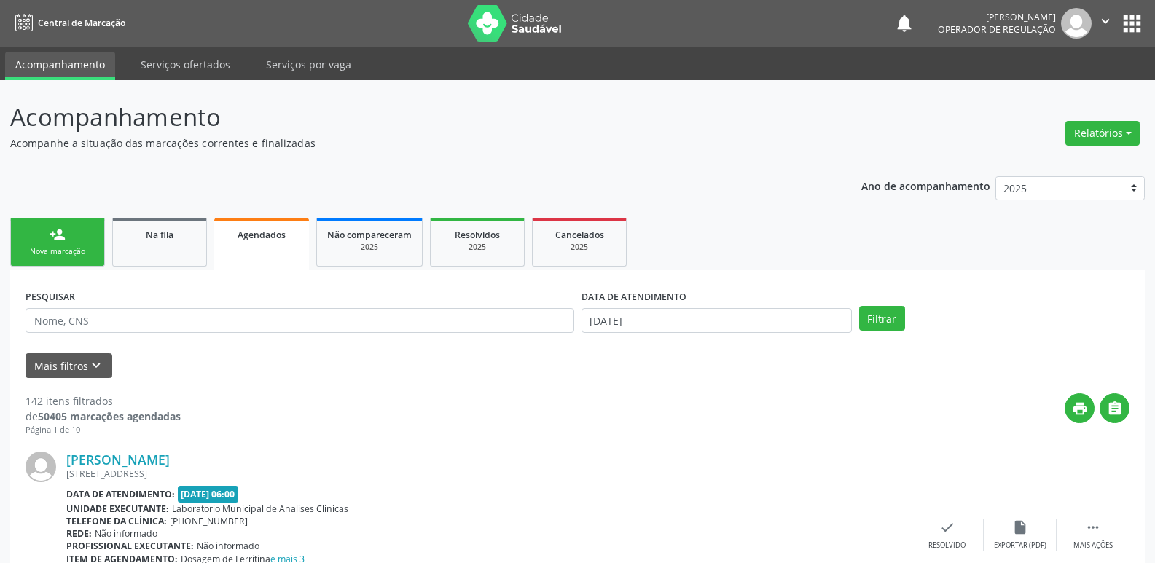
click at [79, 246] on link "person_add Nova marcação" at bounding box center [57, 242] width 95 height 49
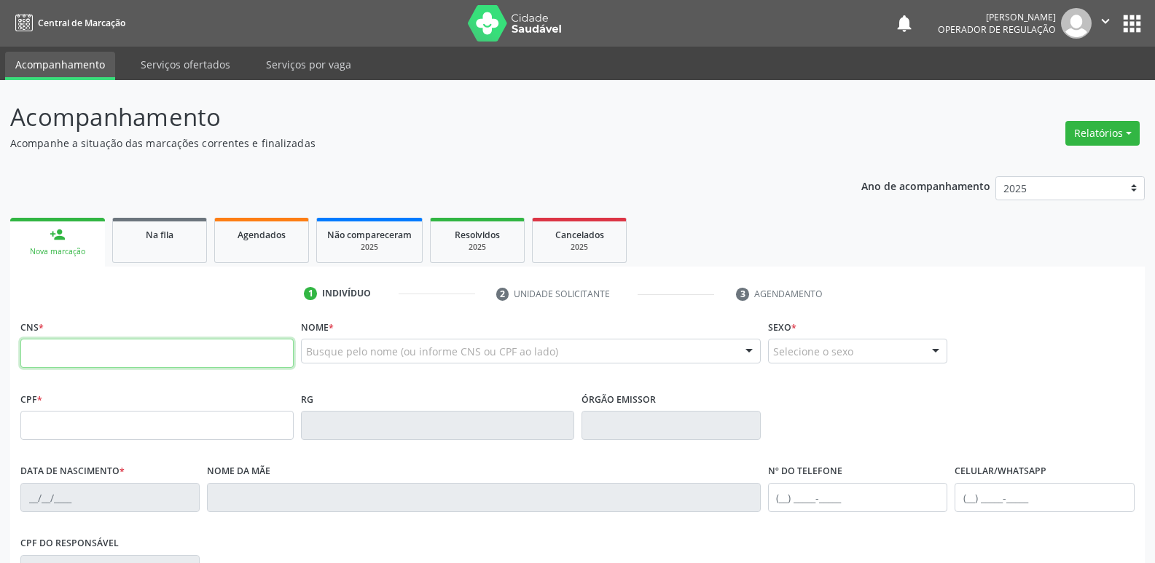
click at [84, 355] on input "text" at bounding box center [156, 353] width 273 height 29
type input "700 6099 2845 6770"
type input "185.847.304-78"
type input "10/05/1959"
type input "Josefa Moreira da Conceicao"
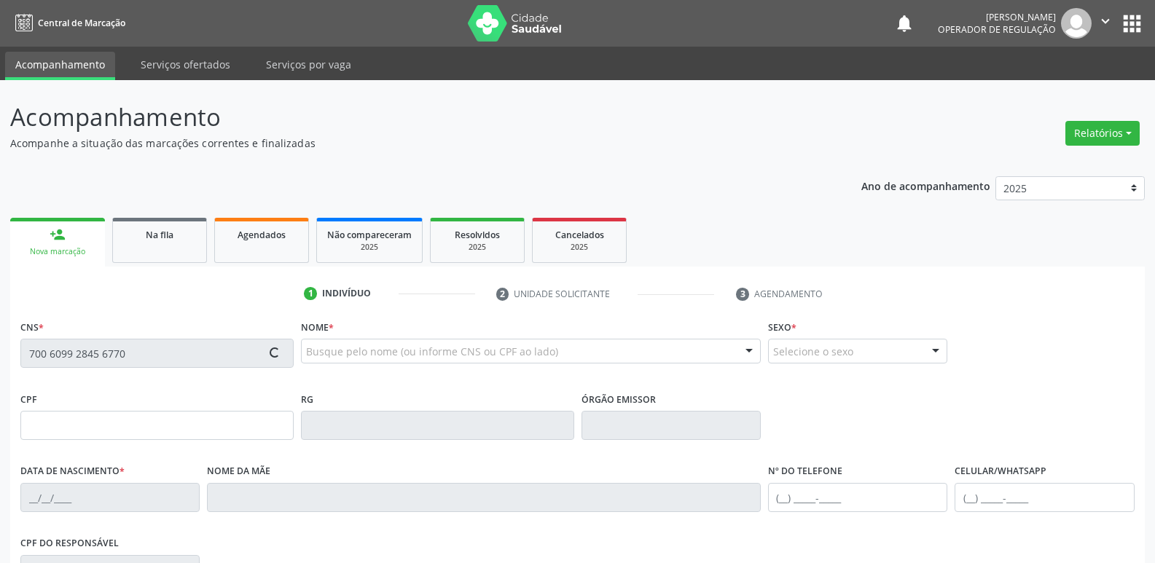
type input "(83) 99119-9037"
type input "910.398.434-68"
type input "96"
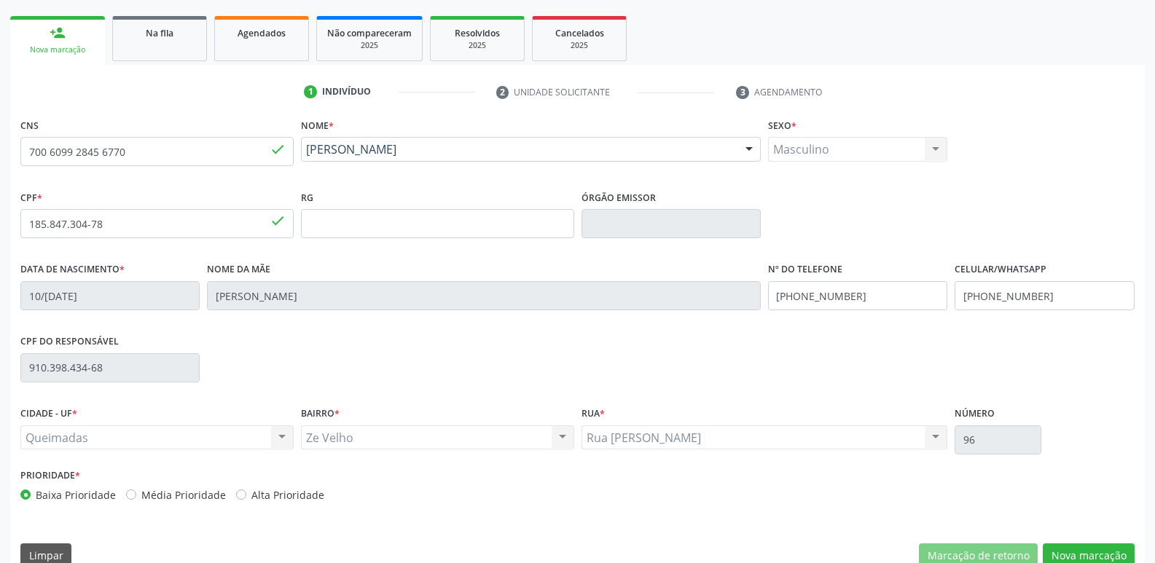
scroll to position [219, 0]
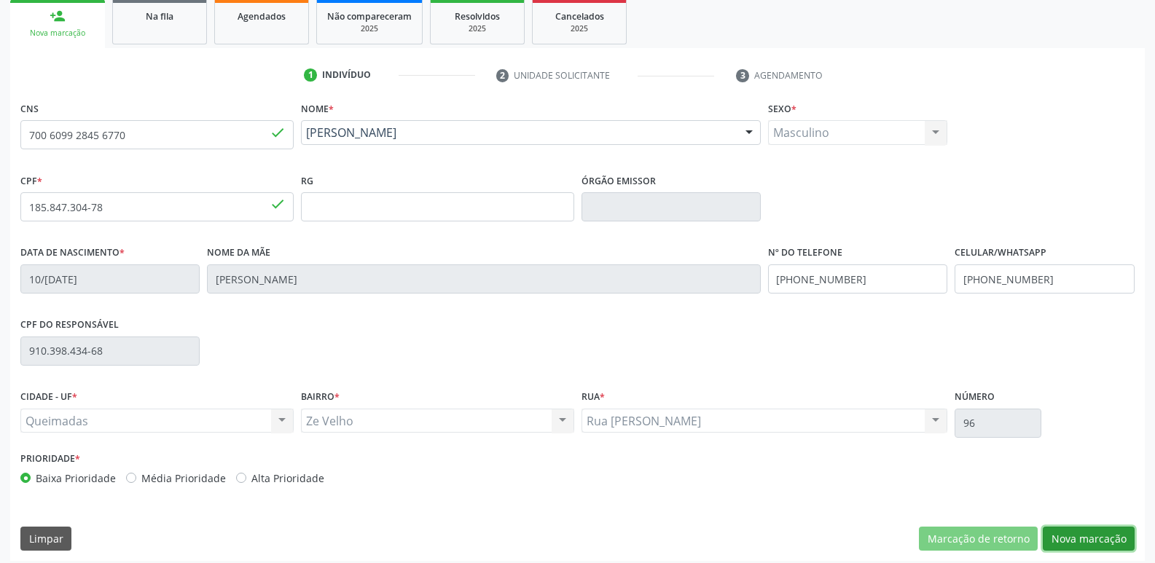
click at [1075, 538] on button "Nova marcação" at bounding box center [1089, 539] width 92 height 25
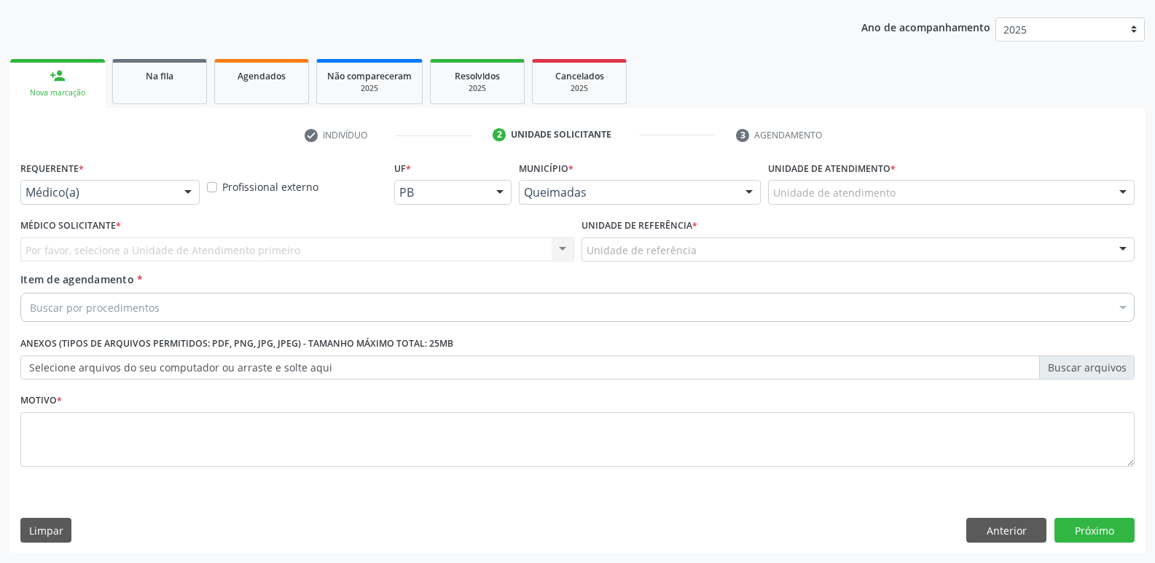
scroll to position [159, 0]
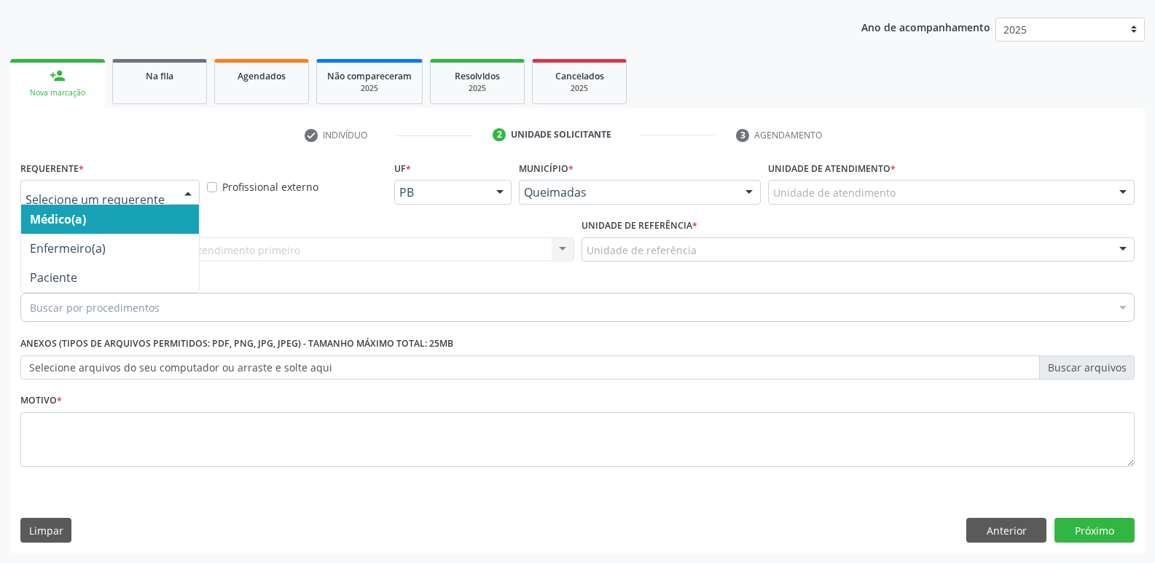
drag, startPoint x: 195, startPoint y: 197, endPoint x: 171, endPoint y: 238, distance: 47.7
click at [193, 199] on div at bounding box center [188, 193] width 22 height 25
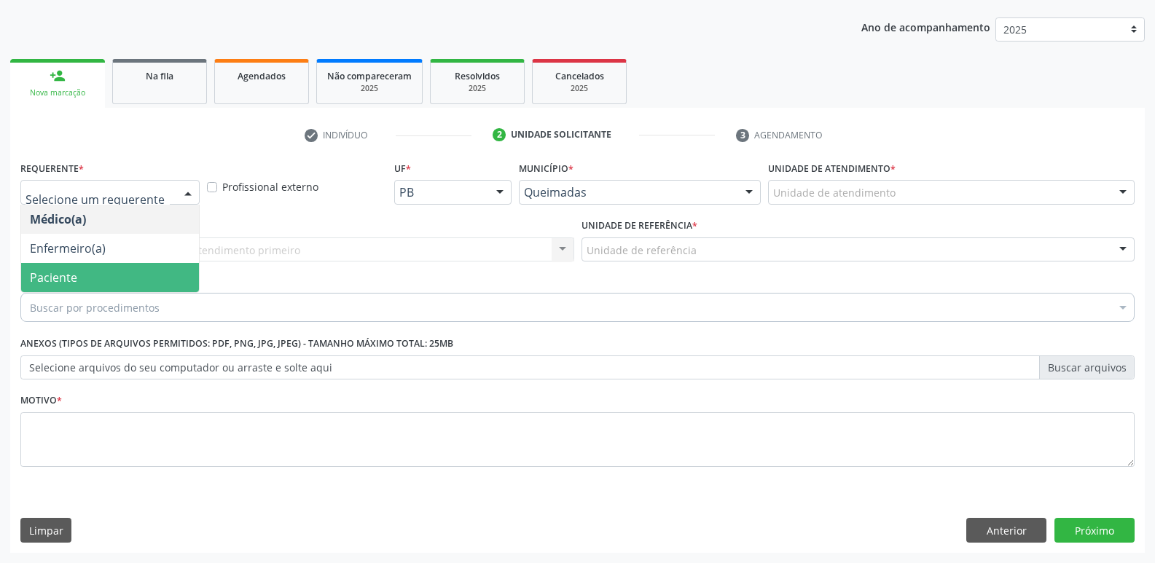
drag, startPoint x: 139, startPoint y: 275, endPoint x: 157, endPoint y: 265, distance: 20.2
click at [139, 275] on span "Paciente" at bounding box center [110, 277] width 178 height 29
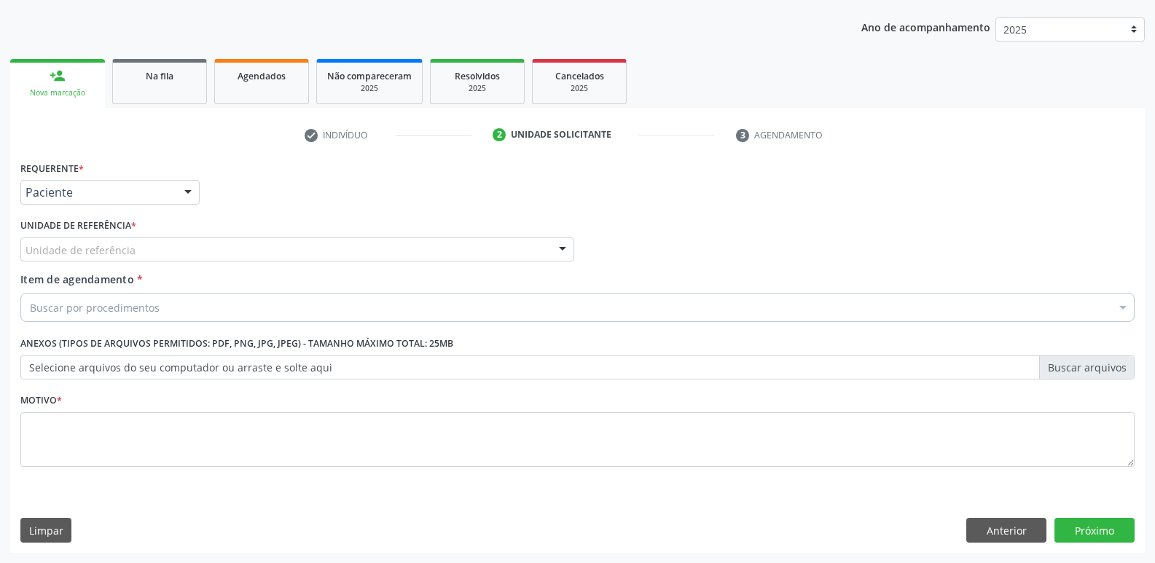
click at [166, 253] on div "Unidade de referência" at bounding box center [297, 250] width 554 height 25
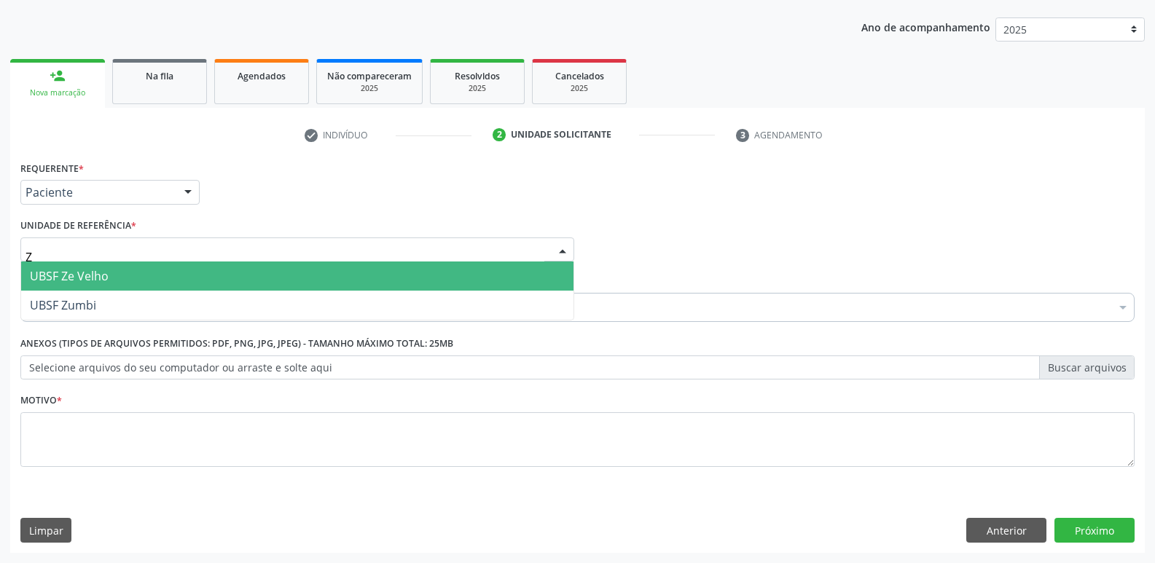
type input "ZE"
click at [131, 265] on span "UBSF Ze Velho" at bounding box center [297, 276] width 552 height 29
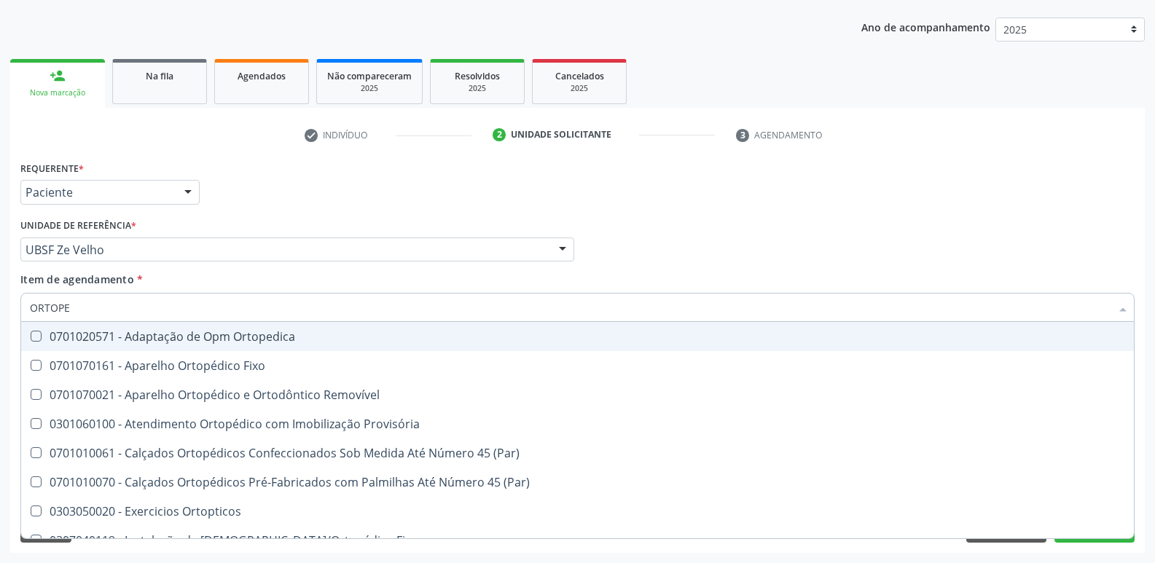
type input "ORTOPED"
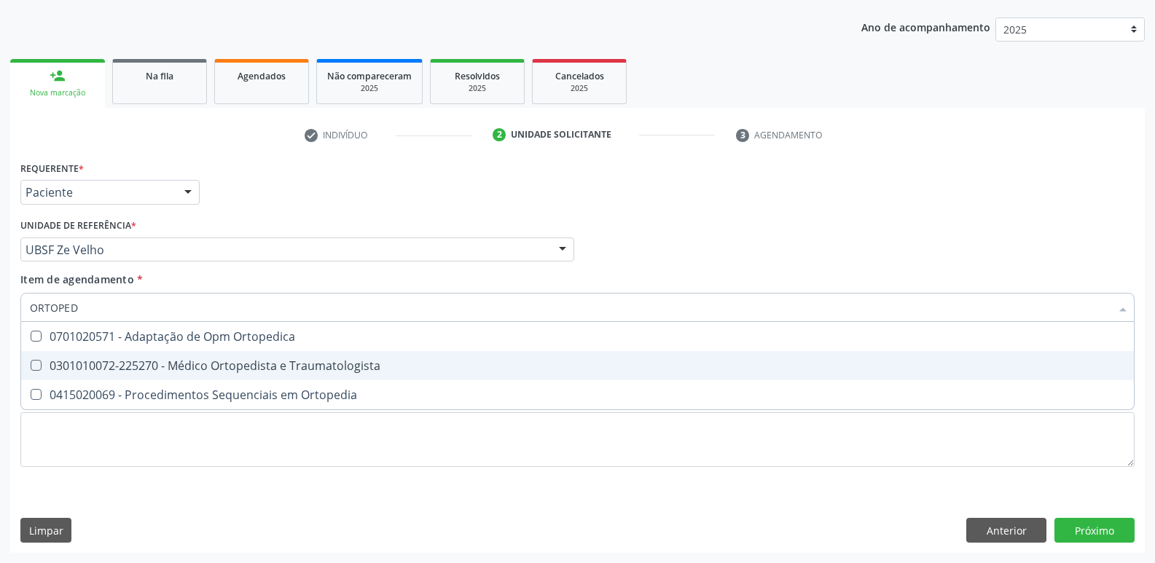
click at [182, 356] on span "0301010072-225270 - Médico Ortopedista e Traumatologista" at bounding box center [577, 365] width 1113 height 29
checkbox Traumatologista "true"
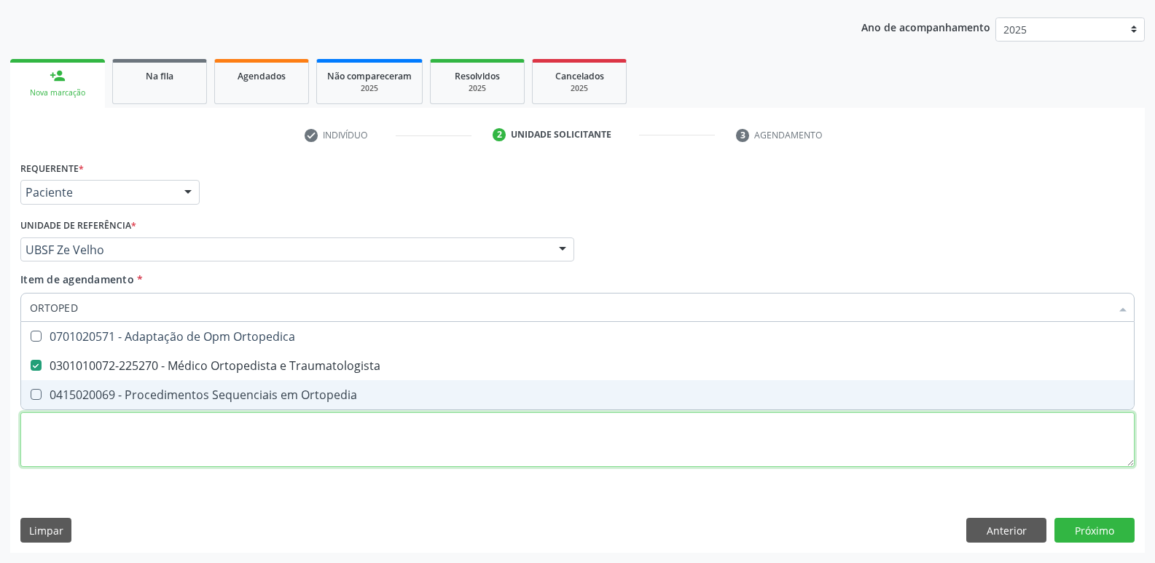
click at [77, 426] on div "Requerente * Paciente Médico(a) Enfermeiro(a) Paciente Nenhum resultado encontr…" at bounding box center [577, 322] width 1114 height 330
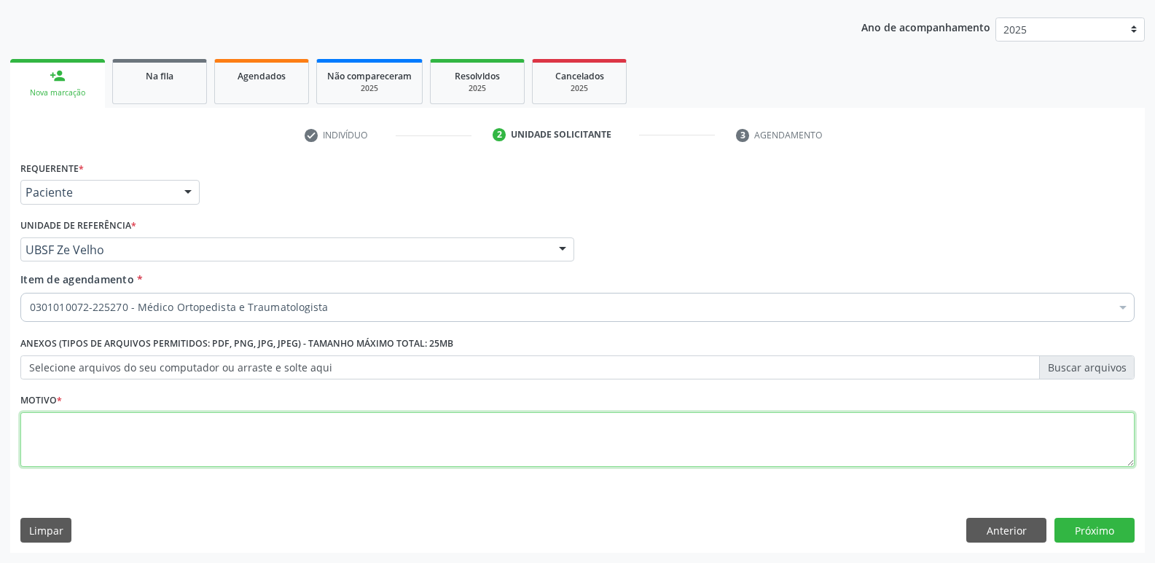
paste textarea "AVALIAÇÃO"
type textarea "AVALIAÇÃO"
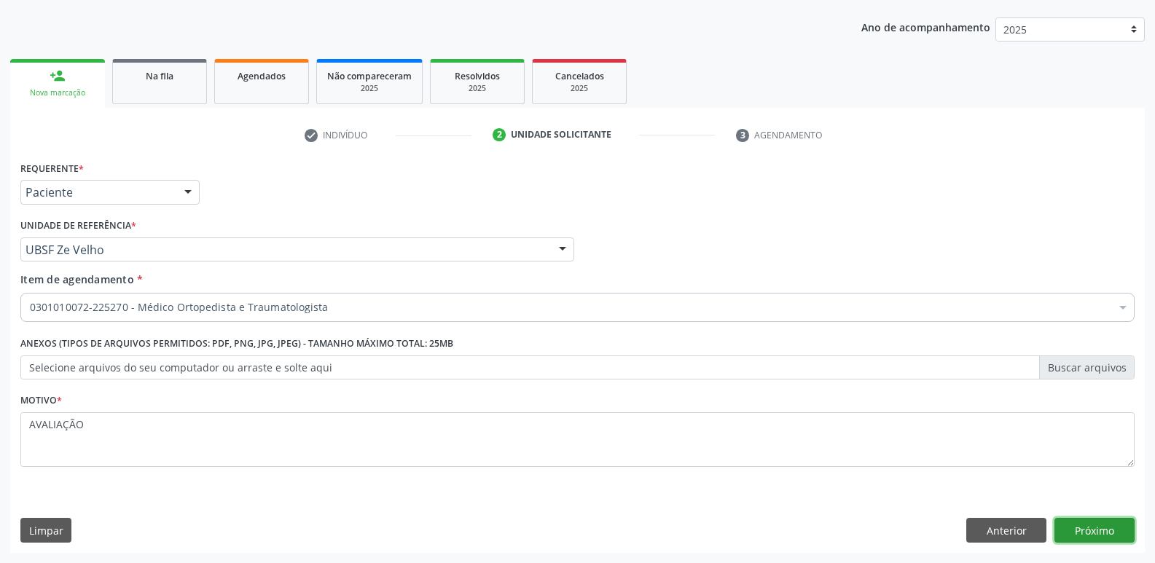
click at [1080, 531] on button "Próximo" at bounding box center [1094, 530] width 80 height 25
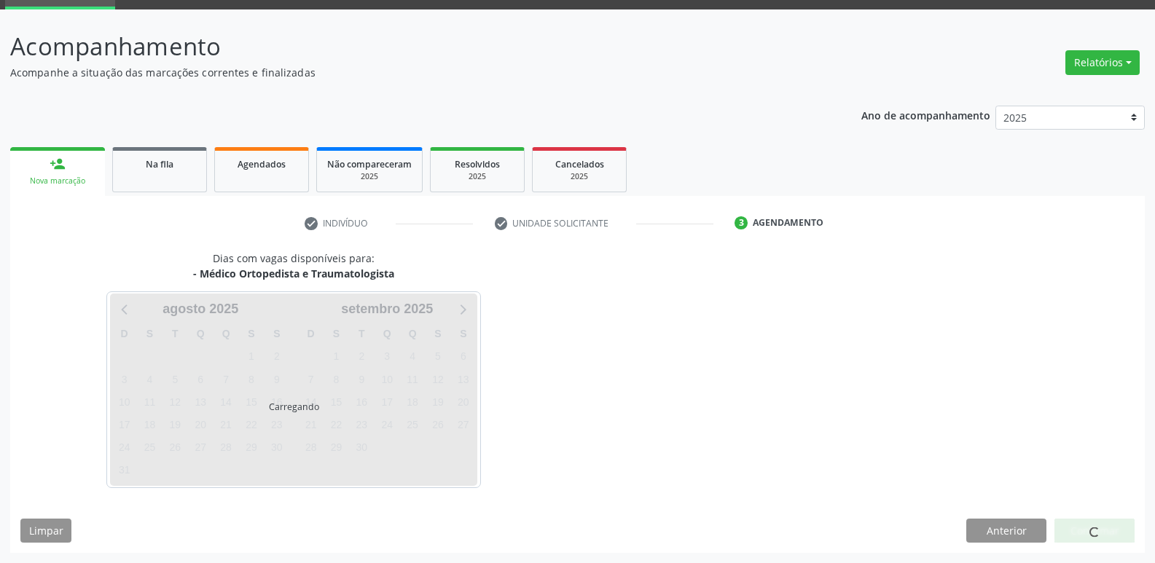
scroll to position [71, 0]
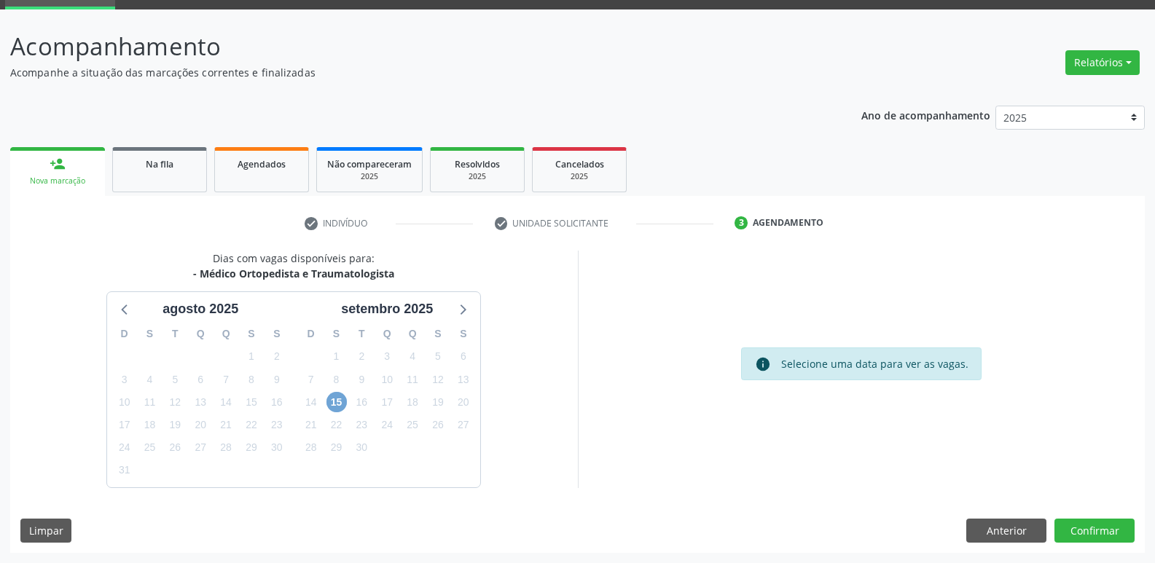
click at [344, 399] on span "15" at bounding box center [336, 402] width 20 height 20
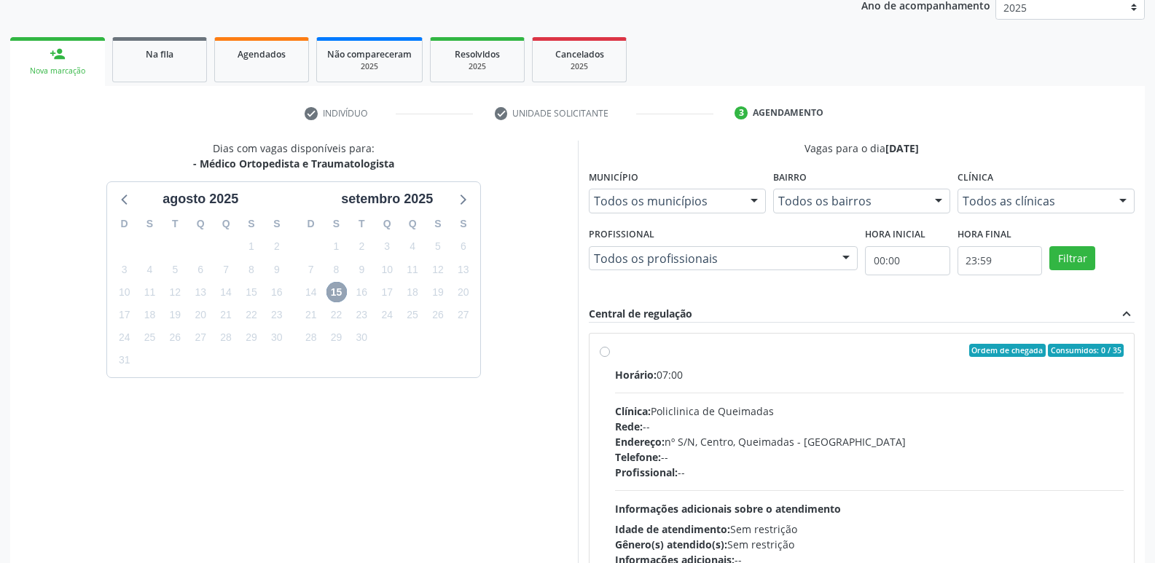
scroll to position [307, 0]
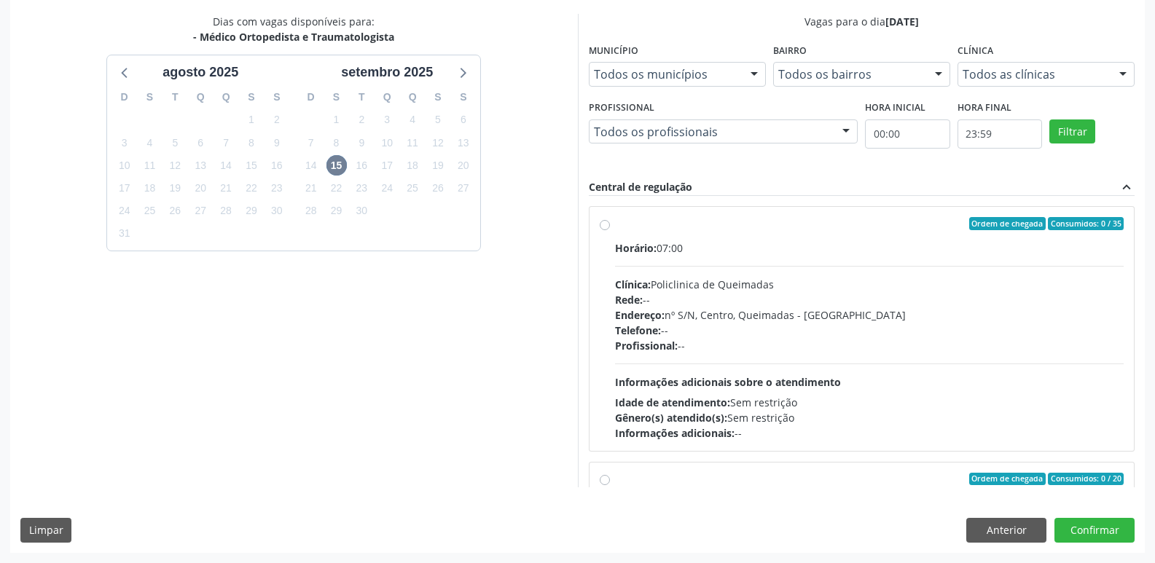
click at [963, 377] on div "Horário: 07:00 Clínica: Policlinica de Queimadas Rede: -- Endereço: nº S/N, Cen…" at bounding box center [869, 340] width 509 height 200
click at [610, 230] on input "Ordem de chegada Consumidos: 0 / 35 Horário: 07:00 Clínica: Policlinica de Quei…" at bounding box center [605, 223] width 10 height 13
radio input "true"
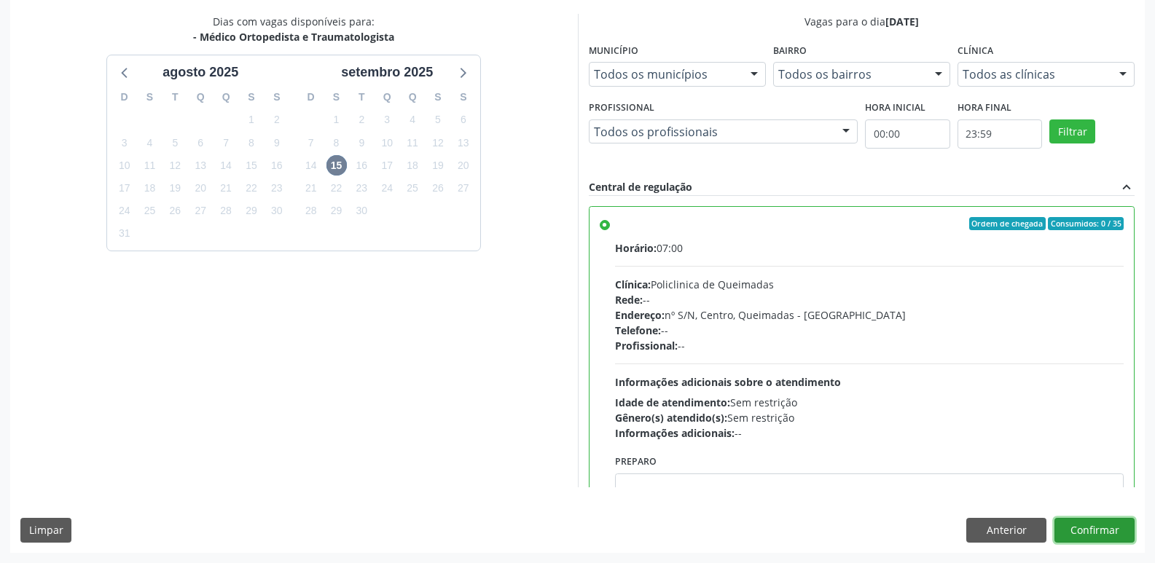
click at [1095, 522] on button "Confirmar" at bounding box center [1094, 530] width 80 height 25
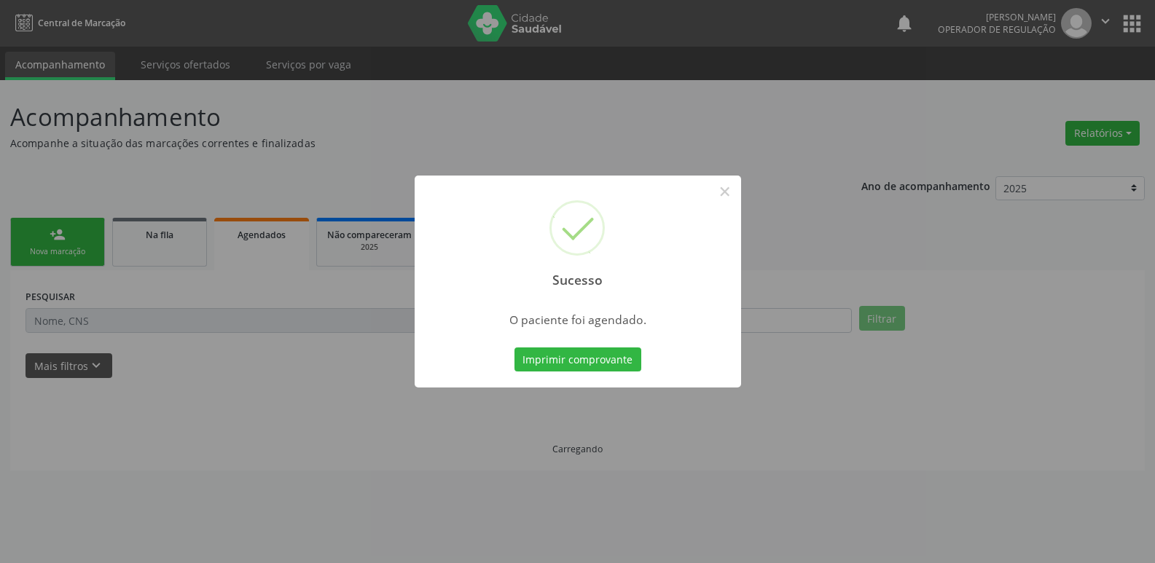
scroll to position [0, 0]
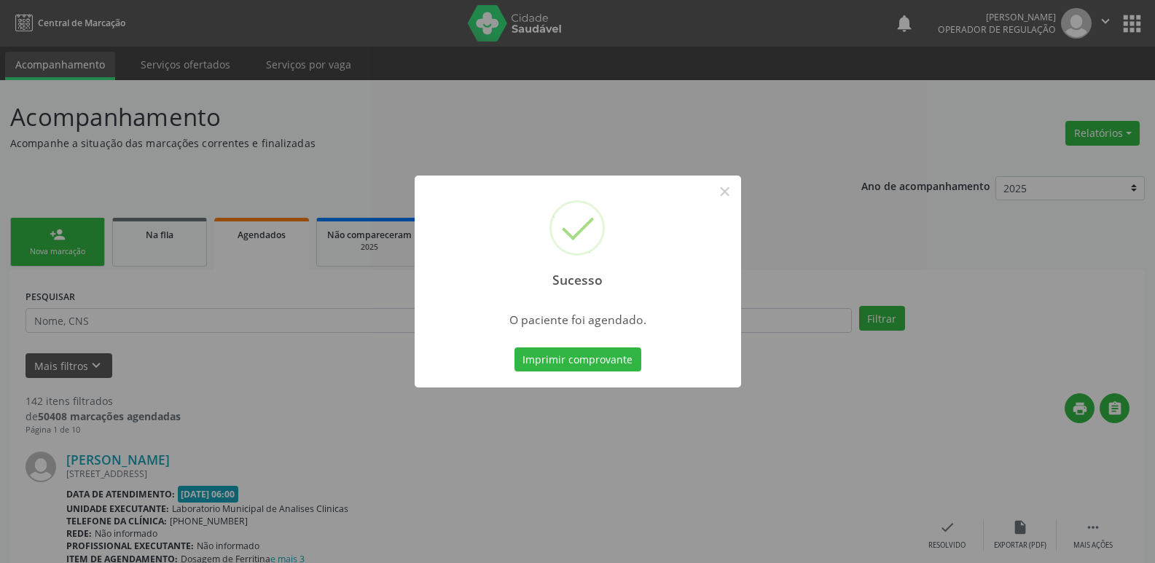
click at [514, 348] on button "Imprimir comprovante" at bounding box center [577, 360] width 127 height 25
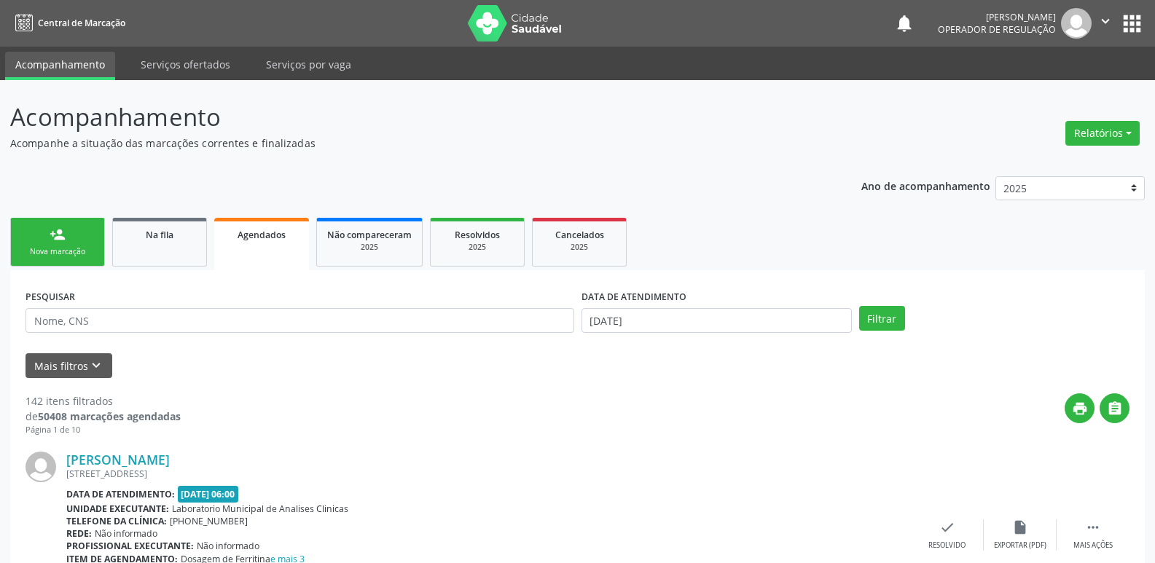
click at [85, 234] on link "person_add Nova marcação" at bounding box center [57, 242] width 95 height 49
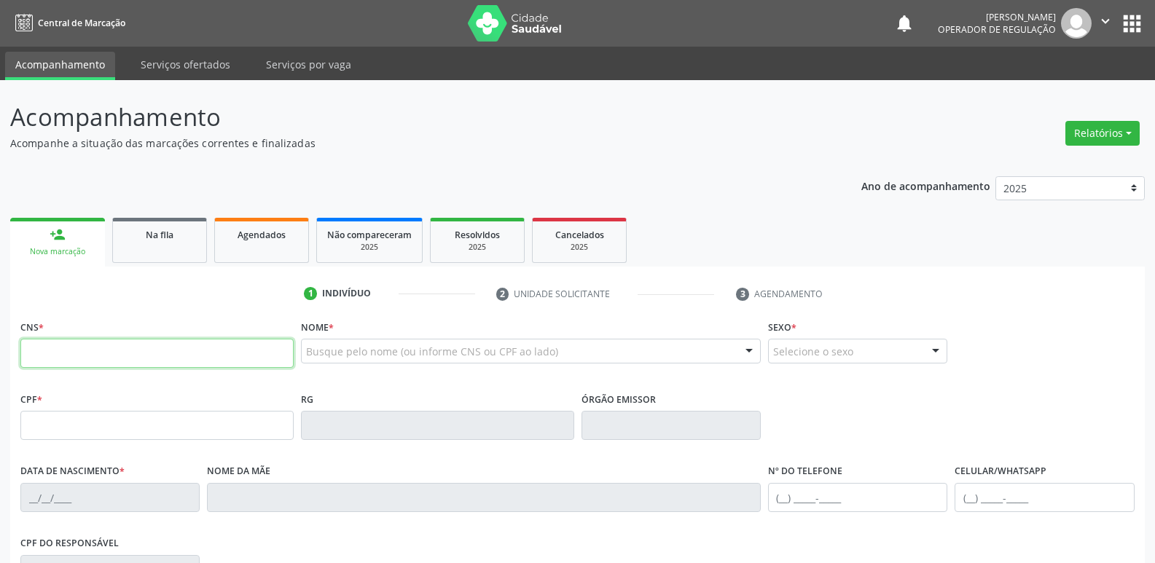
click at [220, 341] on input "text" at bounding box center [156, 353] width 273 height 29
type input "705 0008 8572 9450"
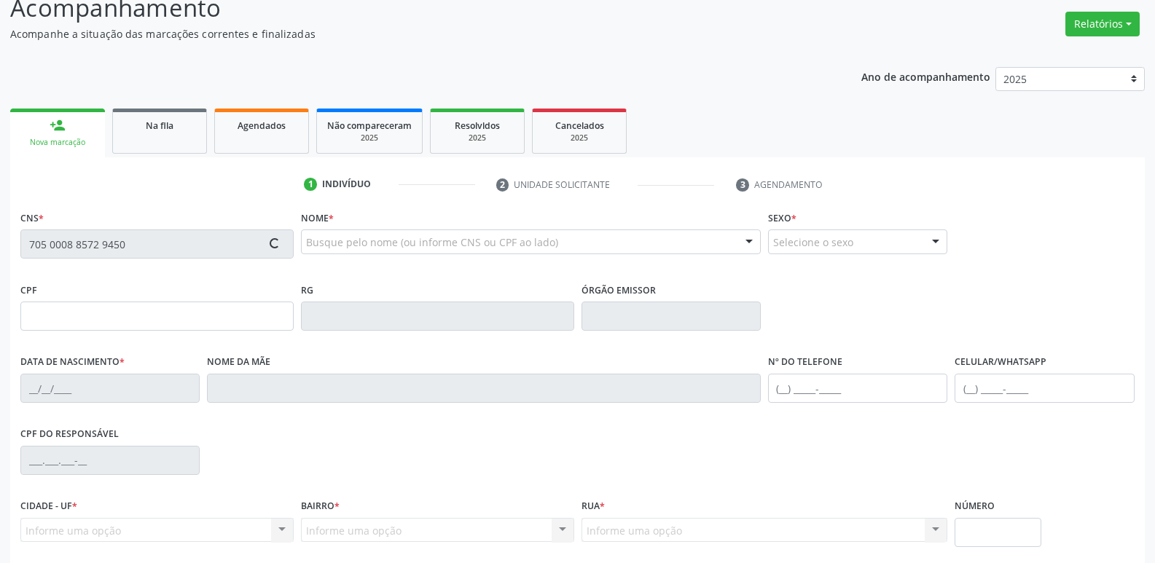
type input "691.384.604-59"
type input "23/08/1971"
type input "Ester de Souza Barbosa"
type input "(83) 99175-4861"
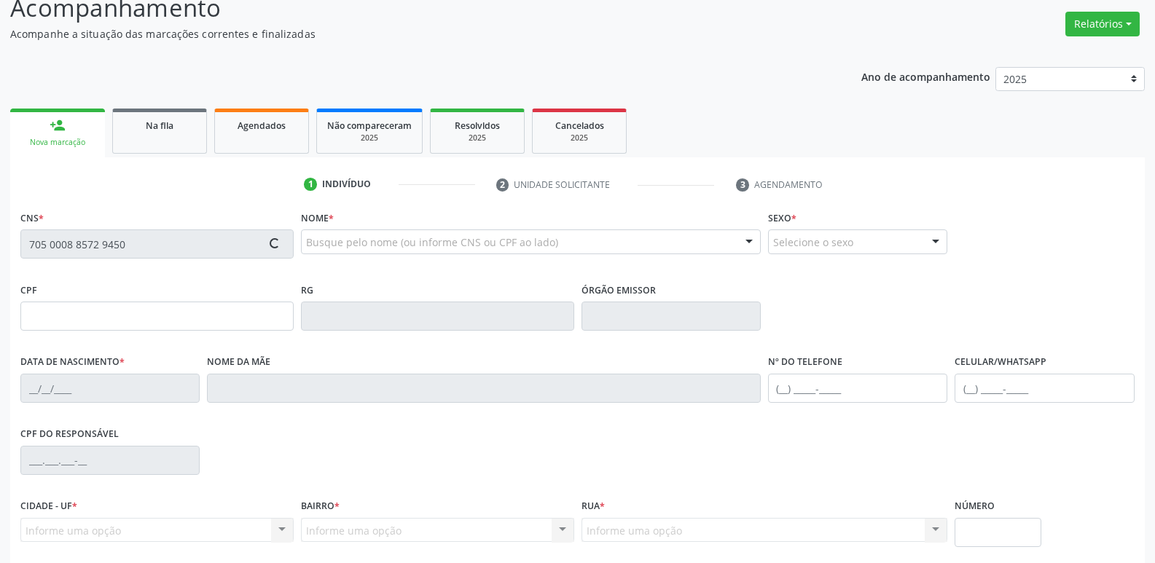
type input "67"
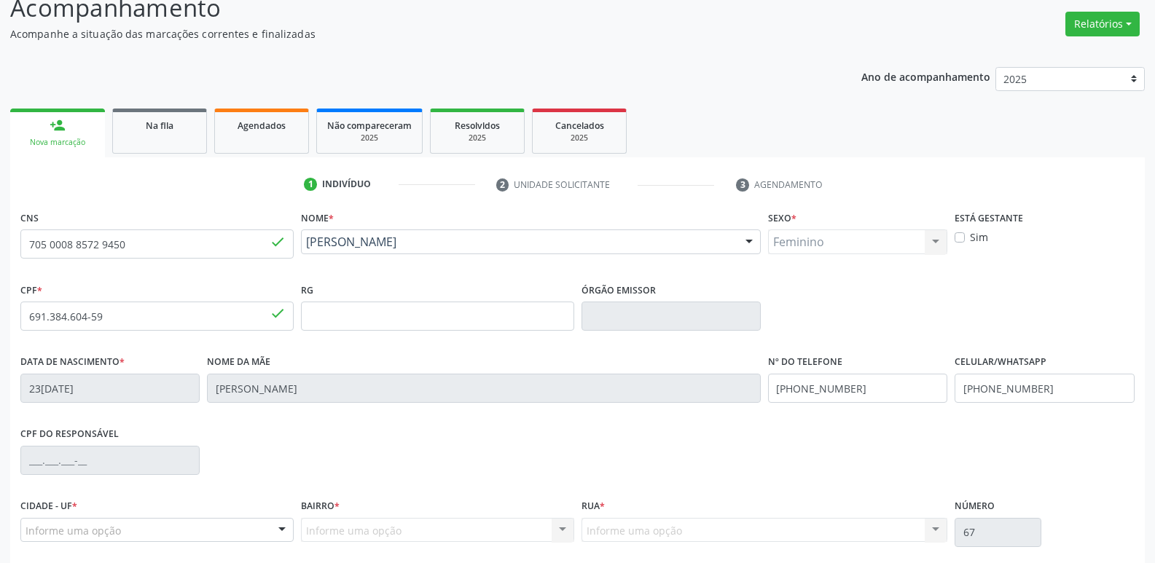
scroll to position [227, 0]
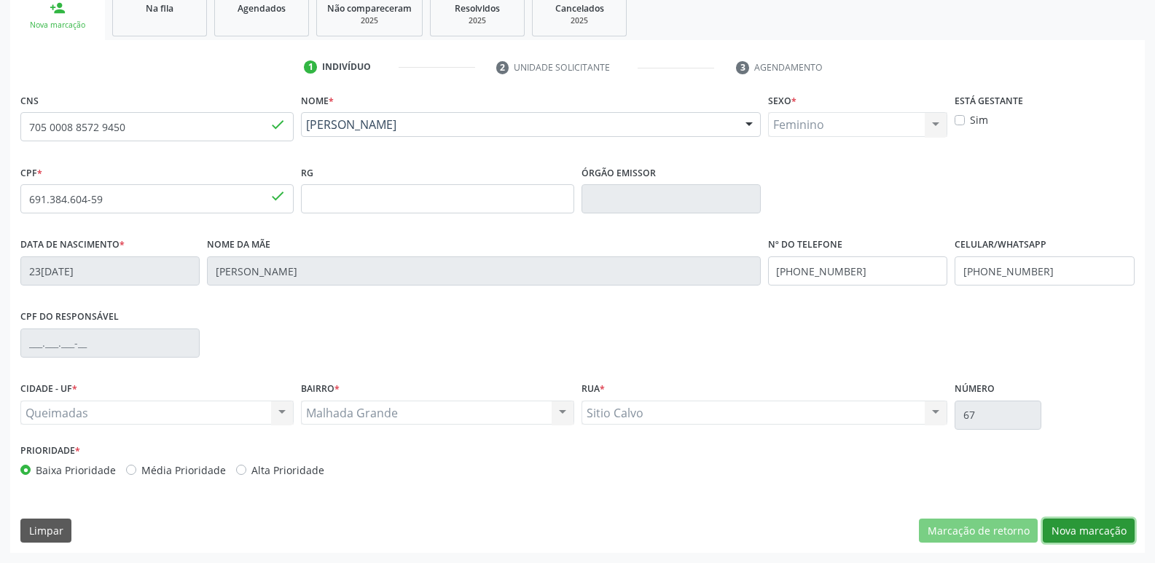
click at [1118, 525] on button "Nova marcação" at bounding box center [1089, 531] width 92 height 25
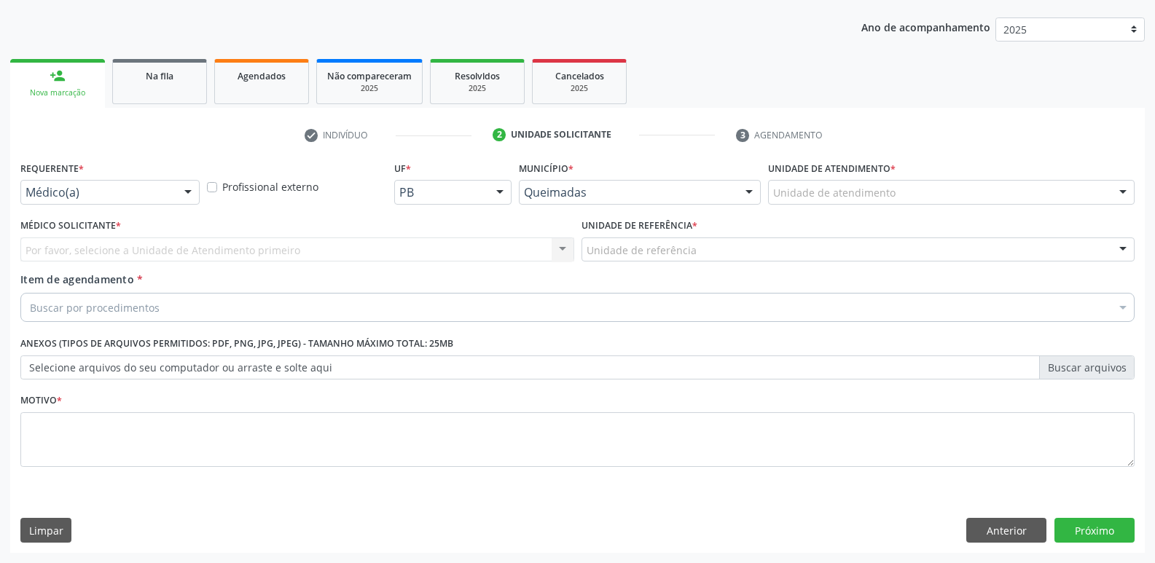
drag, startPoint x: 135, startPoint y: 195, endPoint x: 135, endPoint y: 203, distance: 8.0
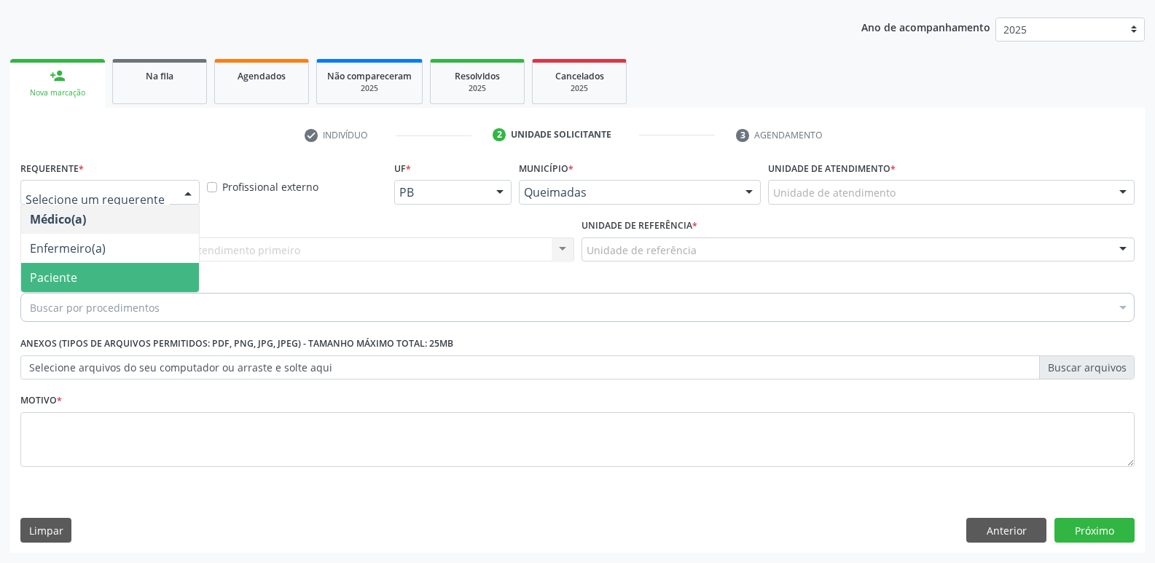
click at [120, 272] on span "Paciente" at bounding box center [110, 277] width 178 height 29
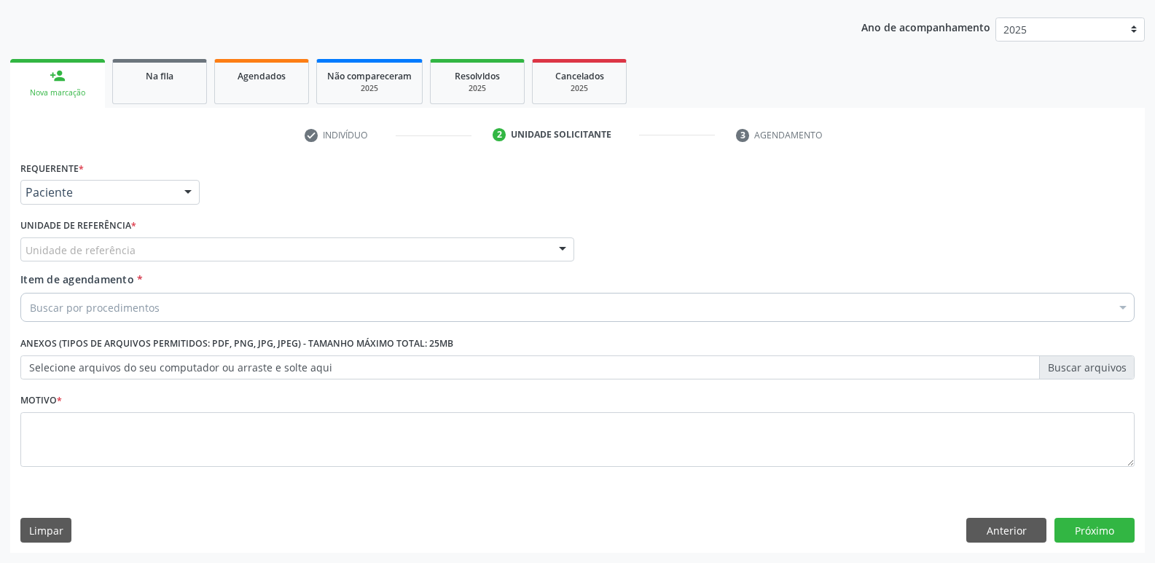
click at [140, 257] on div "Unidade de referência" at bounding box center [297, 250] width 554 height 25
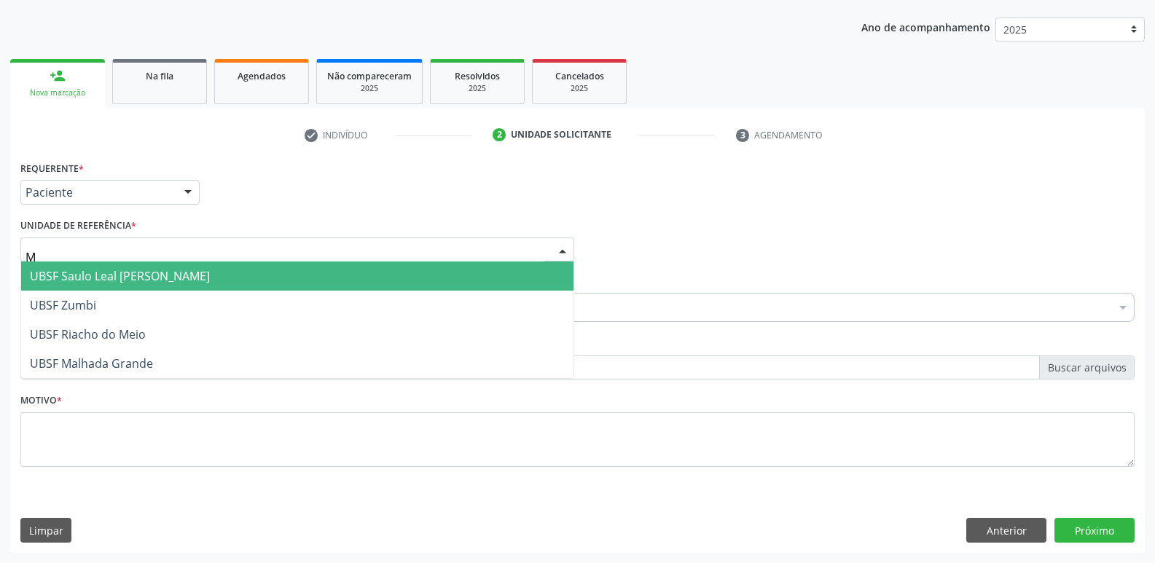
type input "MA"
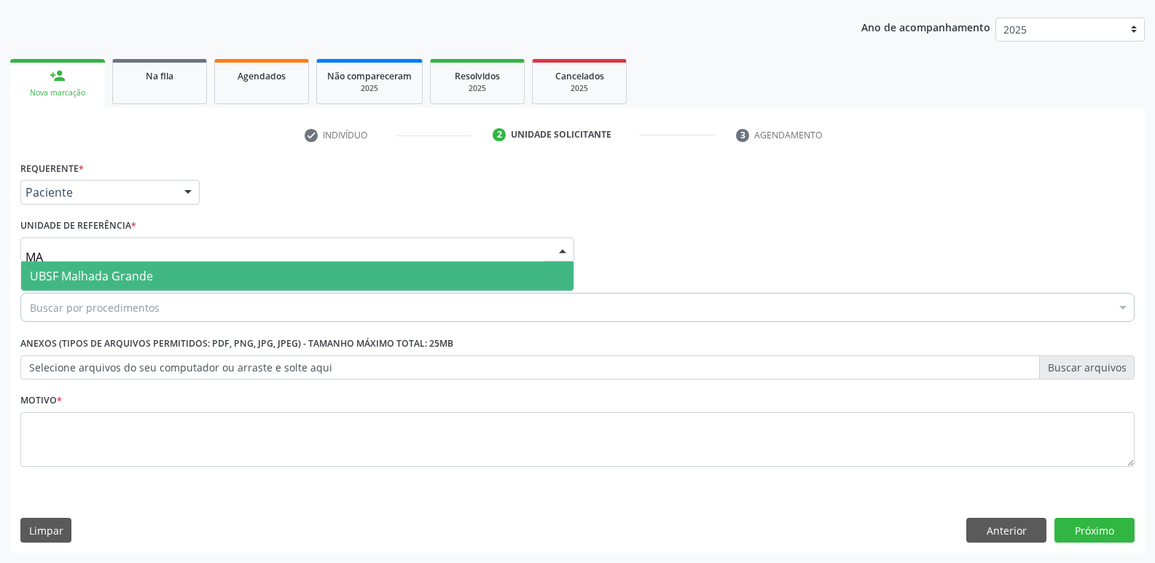
click at [141, 257] on input "MA" at bounding box center [285, 257] width 519 height 29
click at [137, 270] on span "UBSF Malhada Grande" at bounding box center [91, 276] width 123 height 16
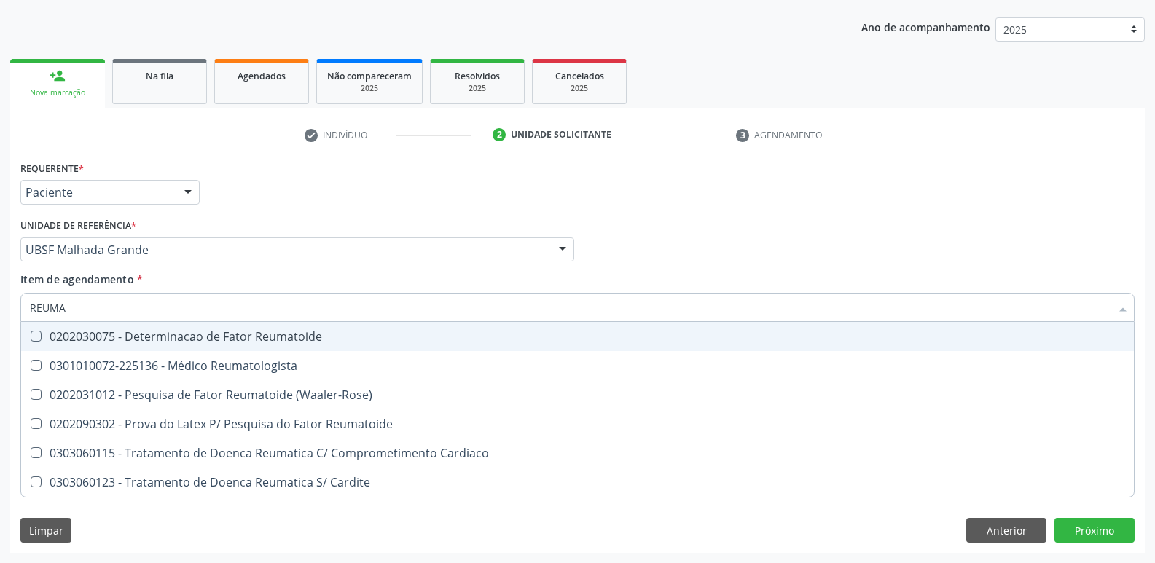
type input "REUMAT"
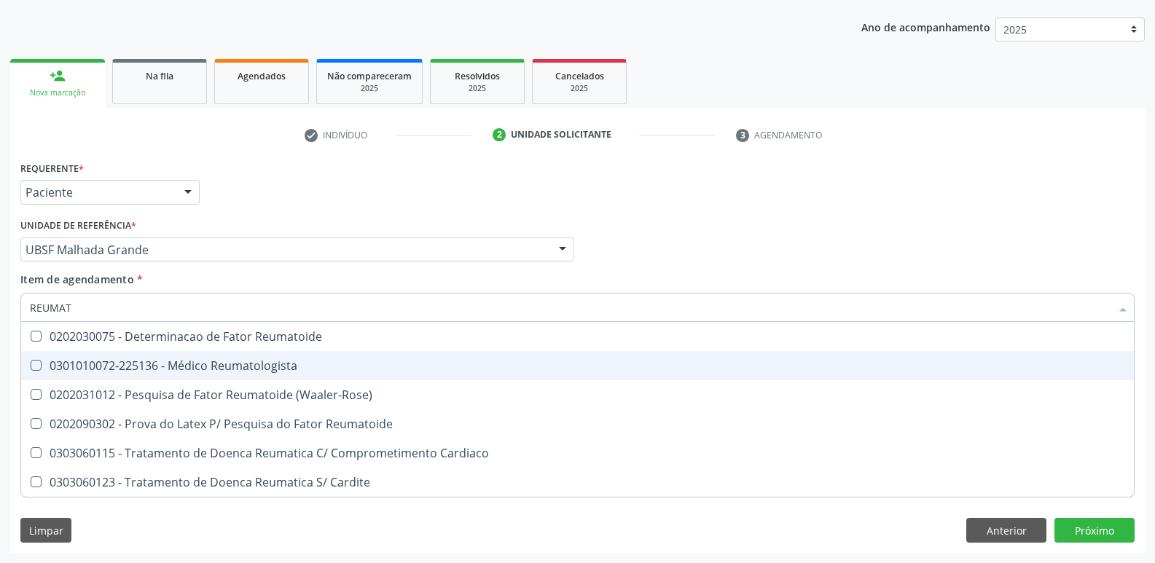
click at [203, 372] on div "0301010072-225136 - Médico Reumatologista" at bounding box center [577, 366] width 1095 height 12
checkbox Reumatologista "true"
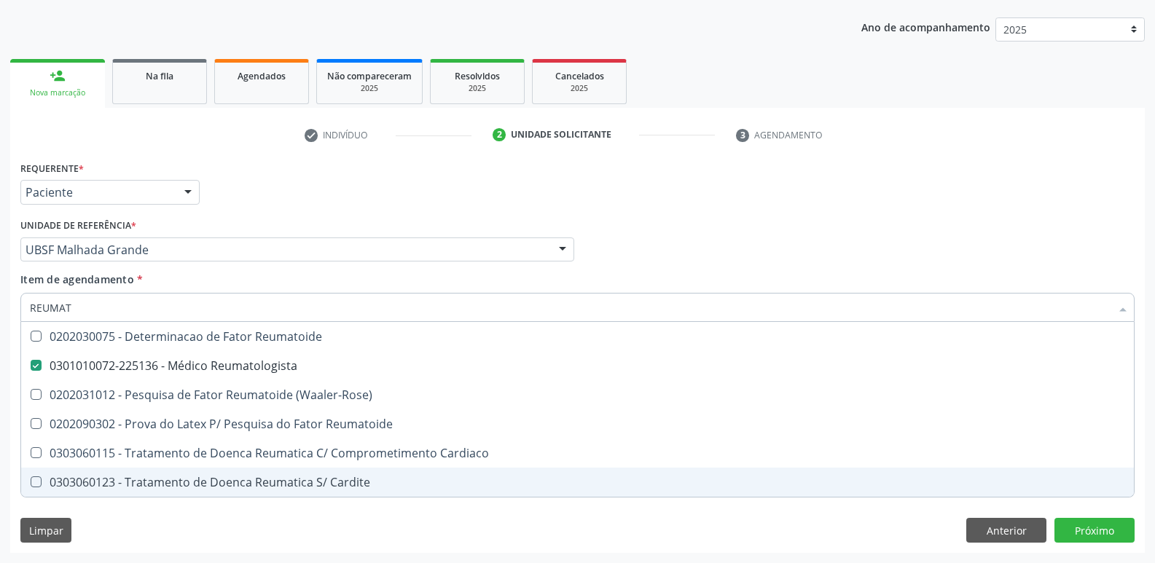
click at [243, 514] on div "Requerente * Paciente Médico(a) Enfermeiro(a) Paciente Nenhum resultado encontr…" at bounding box center [577, 355] width 1134 height 396
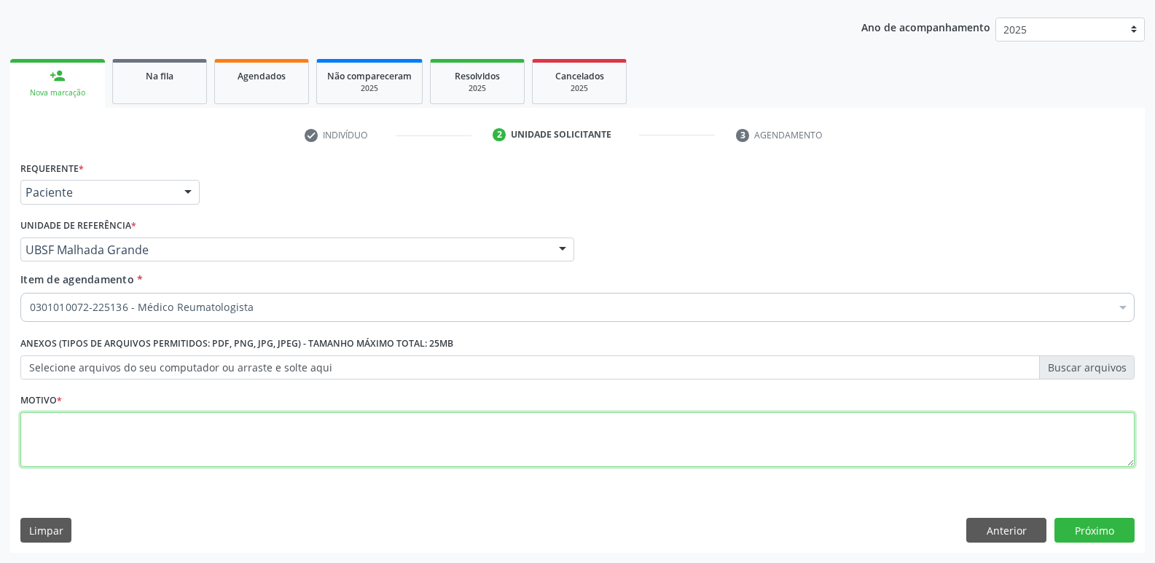
click at [276, 442] on textarea at bounding box center [577, 439] width 1114 height 55
paste textarea "AVALIAÇÃO"
type textarea "AVALIAÇÃO"
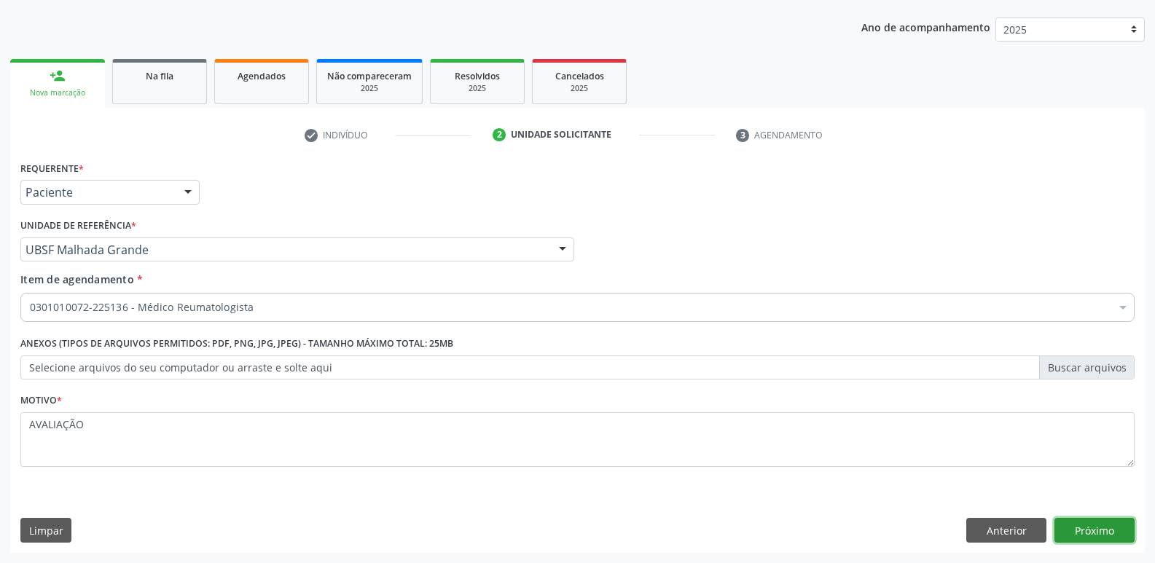
click at [1083, 530] on button "Próximo" at bounding box center [1094, 530] width 80 height 25
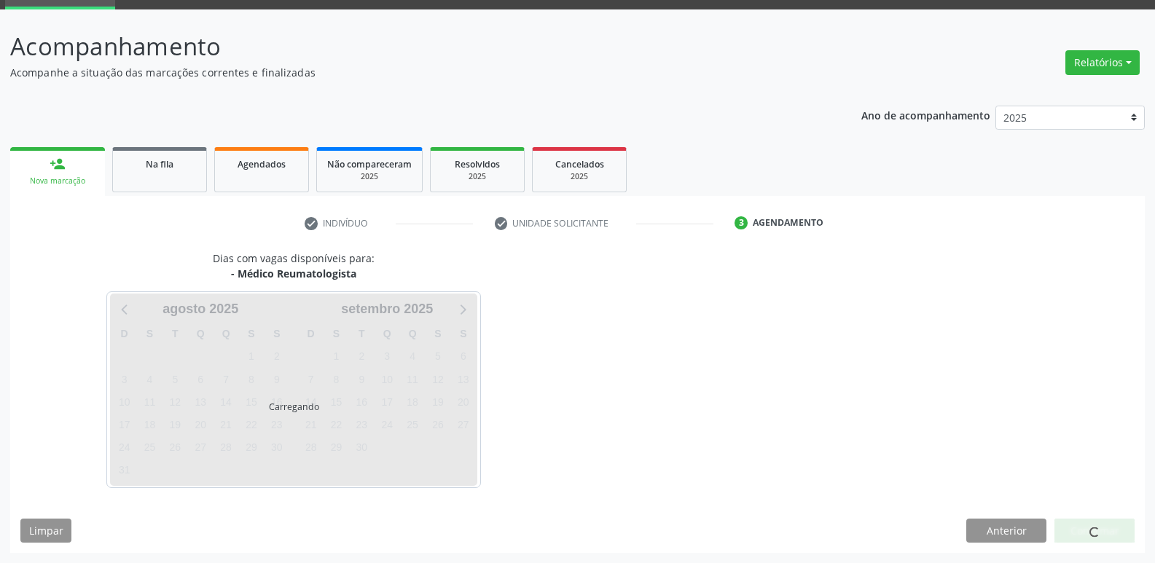
scroll to position [71, 0]
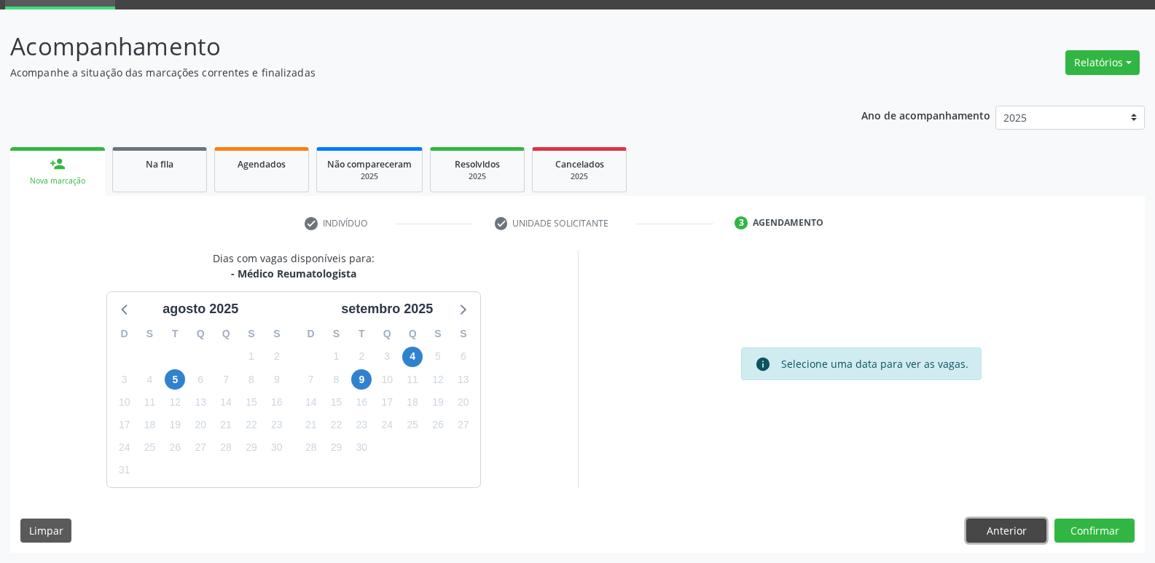
click at [1009, 526] on button "Anterior" at bounding box center [1006, 531] width 80 height 25
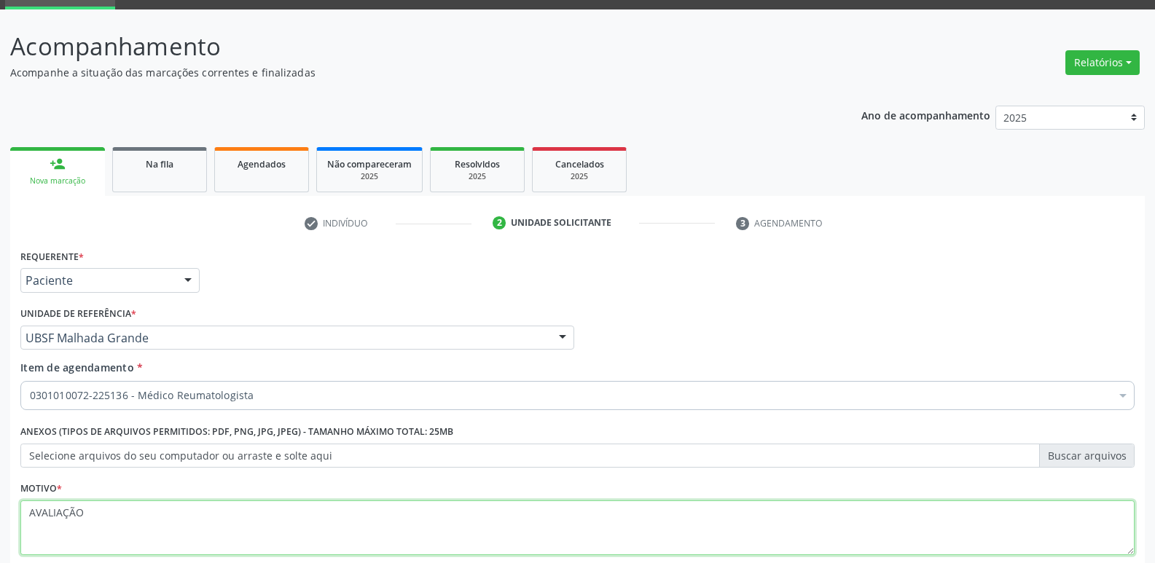
click at [1009, 526] on textarea "AVALIAÇÃO" at bounding box center [577, 528] width 1114 height 55
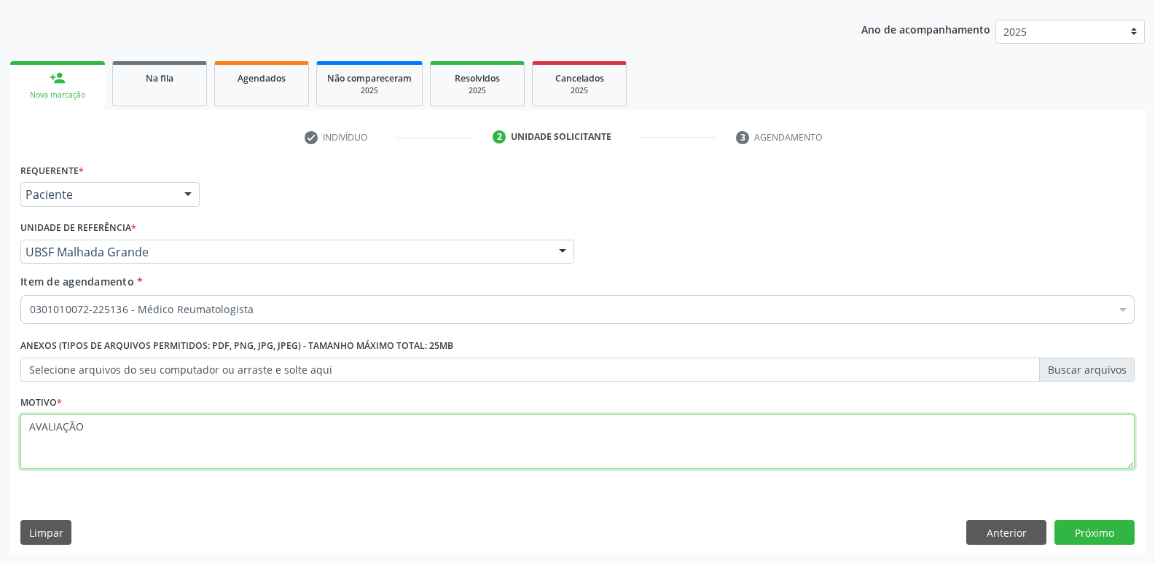
scroll to position [159, 0]
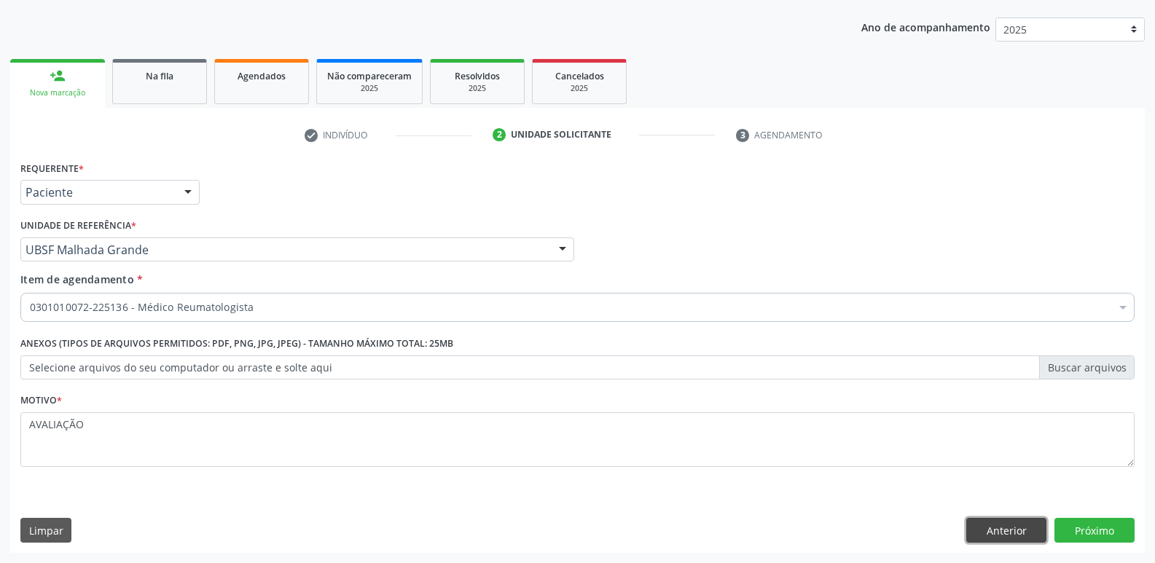
click at [1029, 533] on button "Anterior" at bounding box center [1006, 530] width 80 height 25
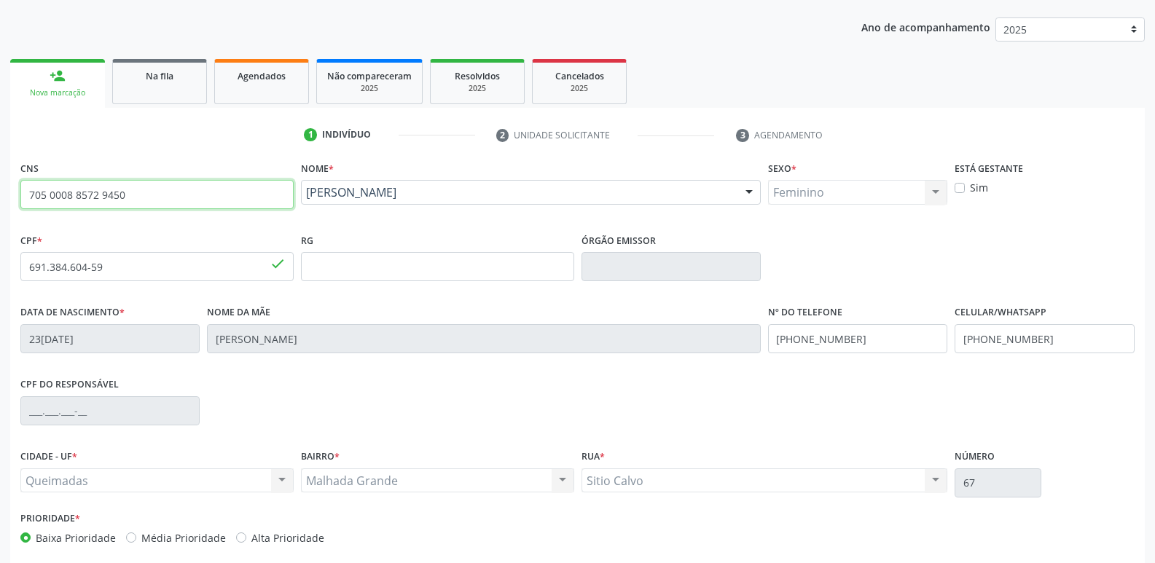
drag, startPoint x: 152, startPoint y: 195, endPoint x: 0, endPoint y: 197, distance: 151.6
click at [0, 197] on div "Acompanhamento Acompanhe a situação das marcações correntes e finalizadas Relat…" at bounding box center [577, 276] width 1155 height 710
type input "702 3051 7860 7013"
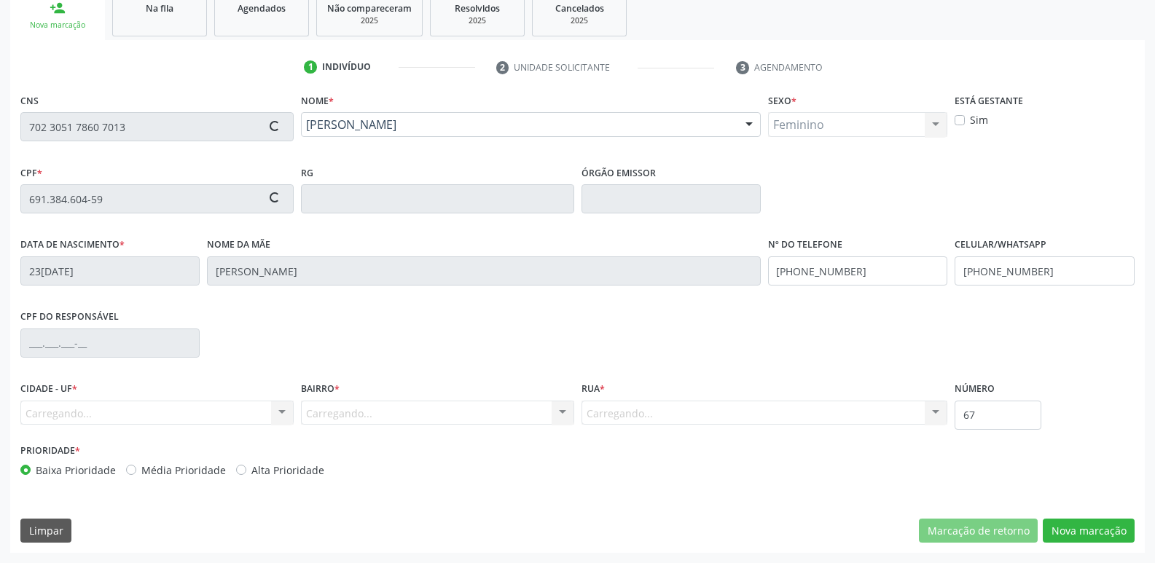
scroll to position [0, 0]
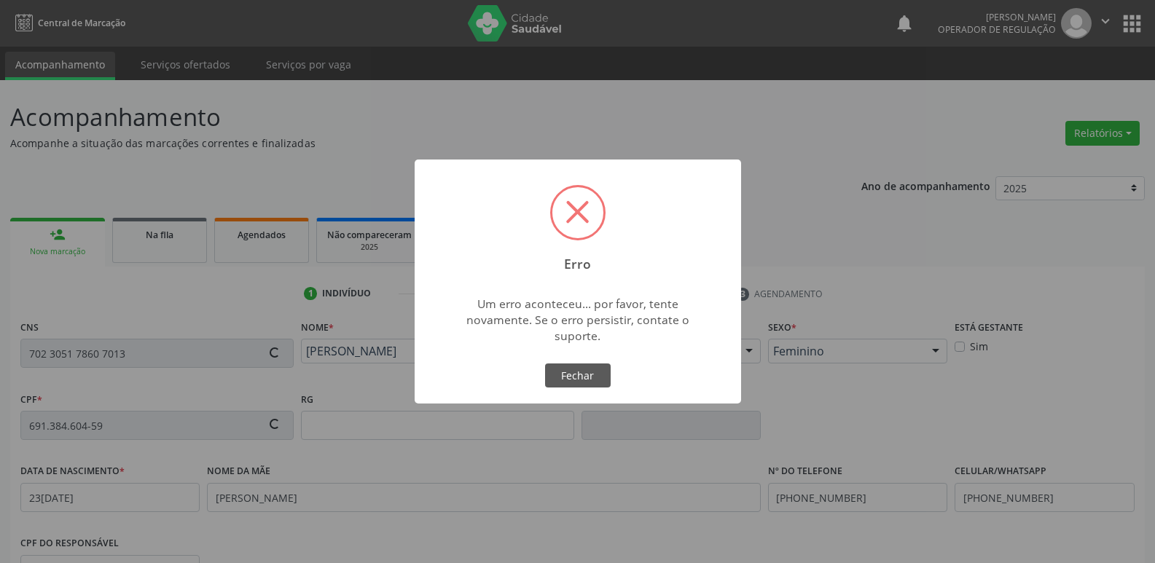
click at [580, 352] on div "Erro × Um erro aconteceu... por favor, tente novamente. Se o erro persistir, co…" at bounding box center [578, 282] width 326 height 245
click at [576, 371] on button "Fechar" at bounding box center [578, 376] width 66 height 25
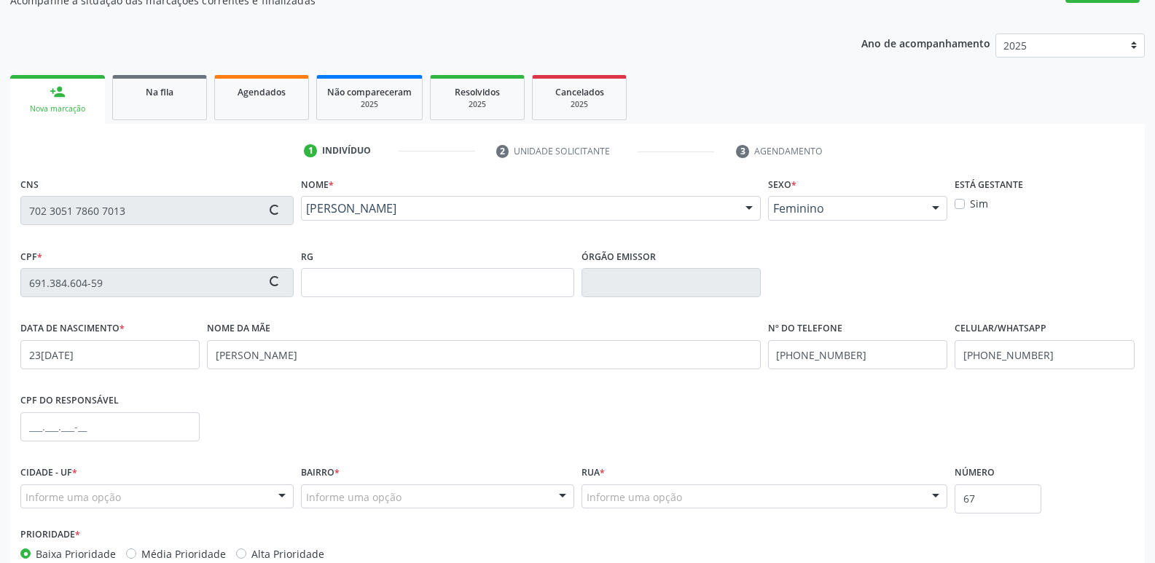
scroll to position [227, 0]
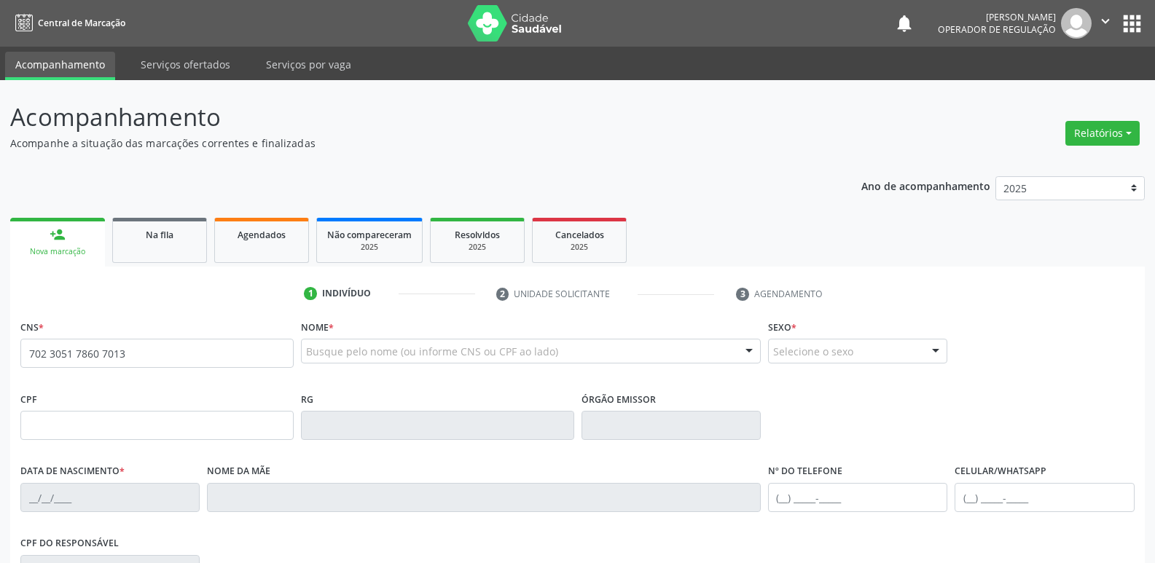
type input "702 3051 7860 7013"
type input "302.556.604-30"
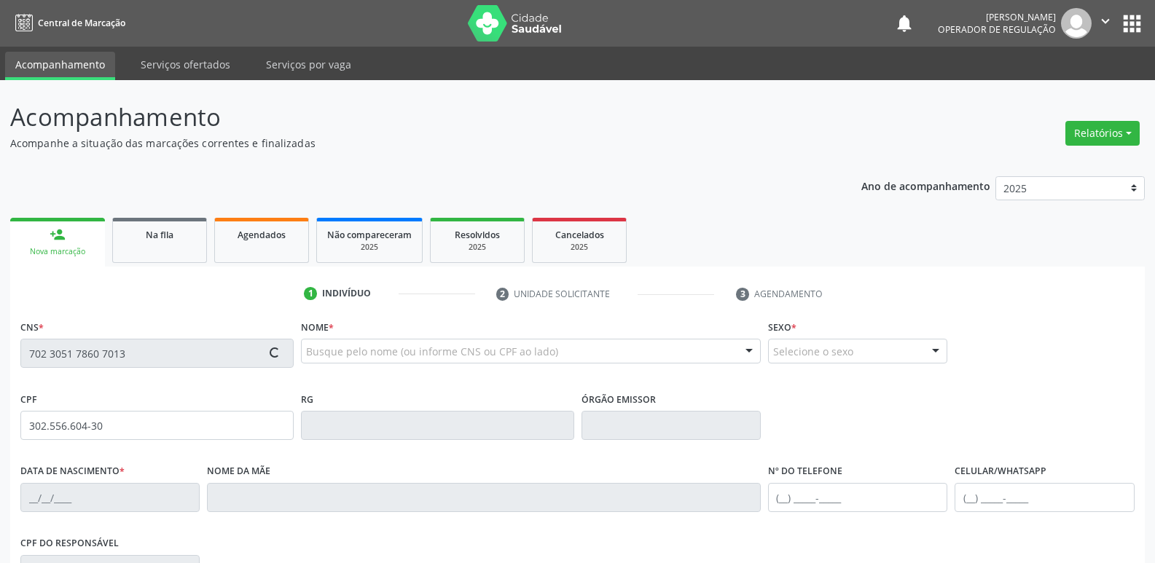
type input "07/11/1962"
type input "Edvirgem Ananias dos Santos"
type input "(83) 99342-4452"
type input "25"
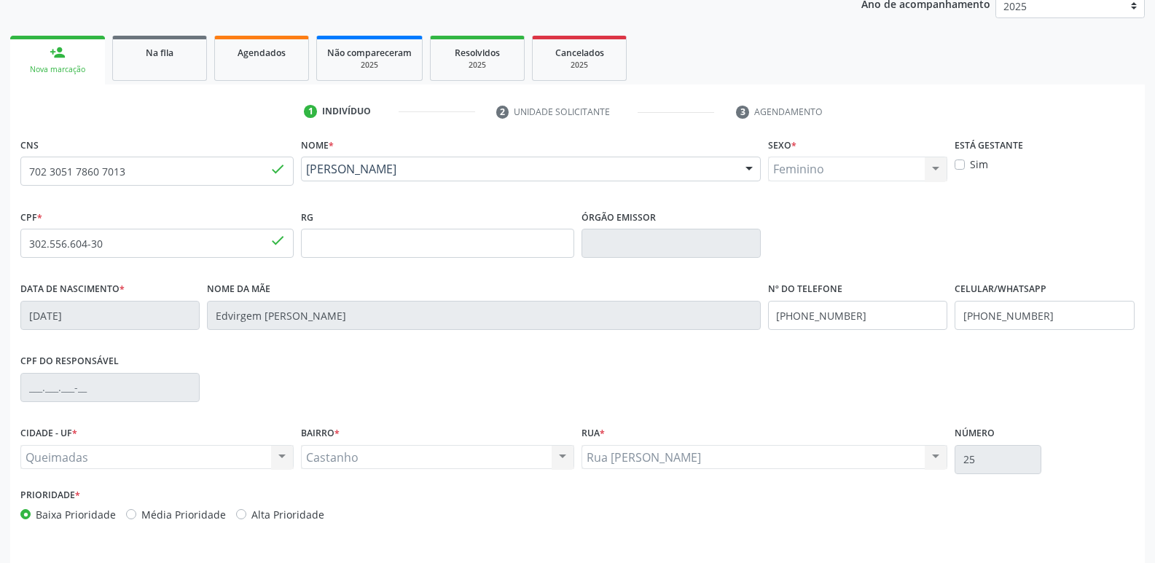
scroll to position [227, 0]
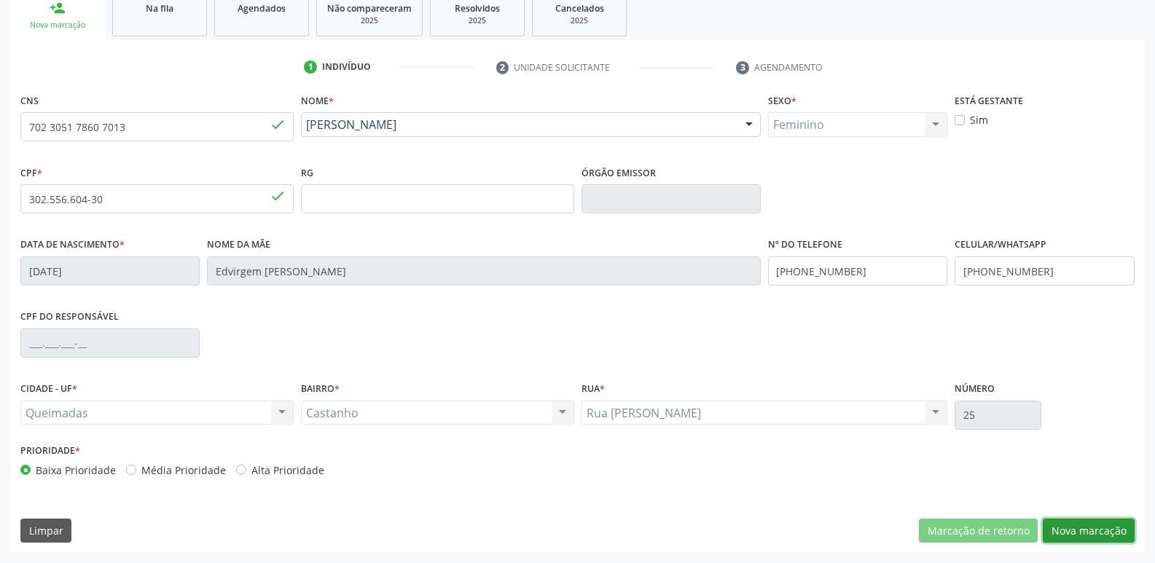
click at [1068, 531] on button "Nova marcação" at bounding box center [1089, 531] width 92 height 25
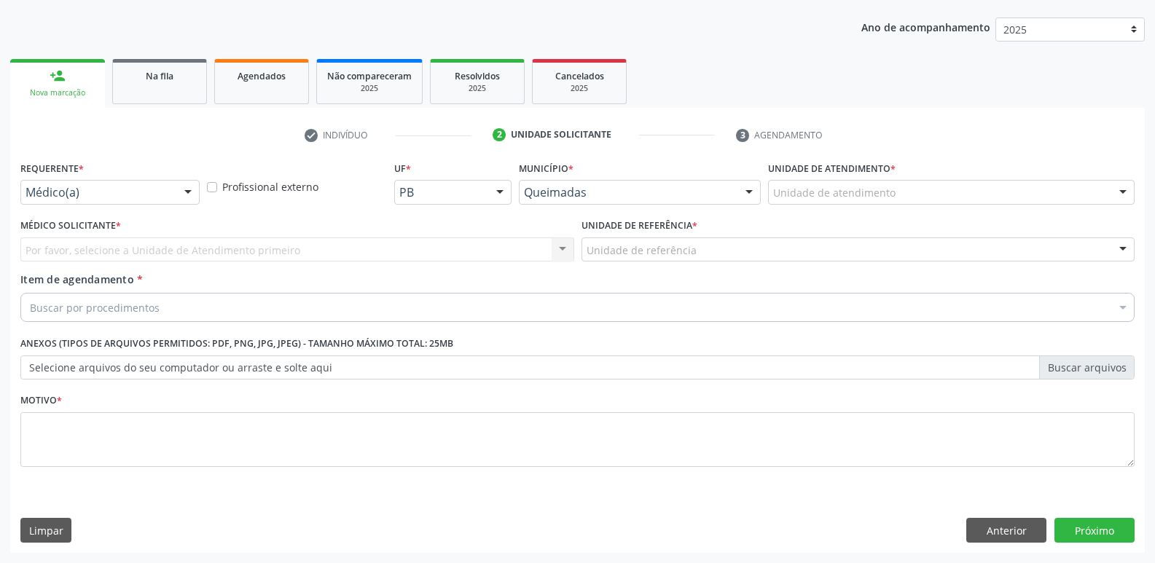
drag, startPoint x: 96, startPoint y: 183, endPoint x: 83, endPoint y: 230, distance: 49.1
click at [96, 184] on div "Médico(a)" at bounding box center [109, 192] width 179 height 25
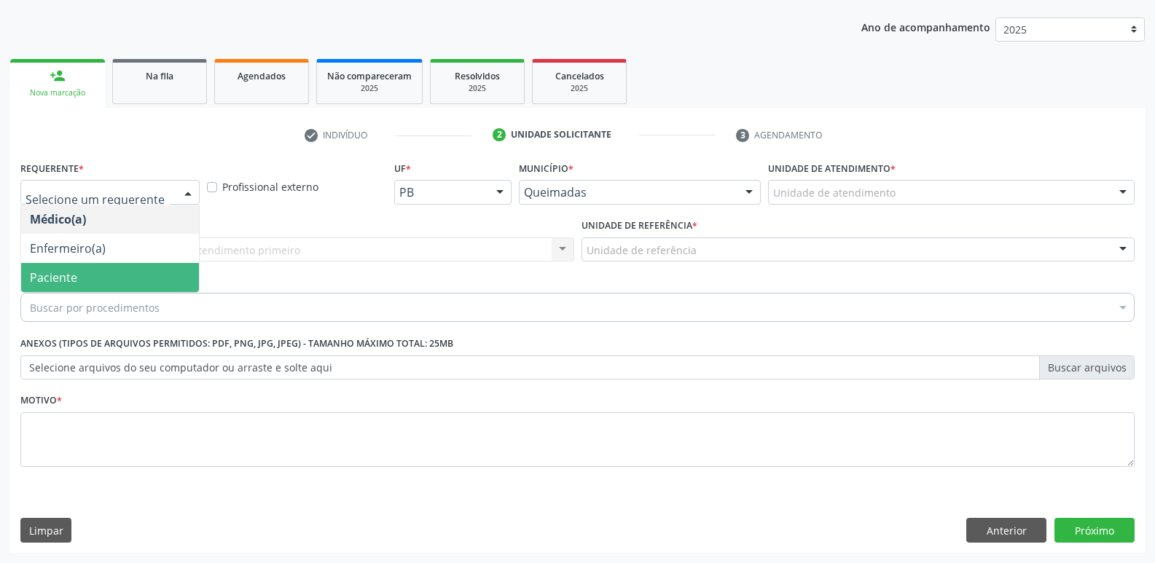
drag, startPoint x: 46, startPoint y: 299, endPoint x: 52, endPoint y: 291, distance: 9.8
click at [46, 297] on div "Buscar por procedimentos" at bounding box center [577, 307] width 1114 height 29
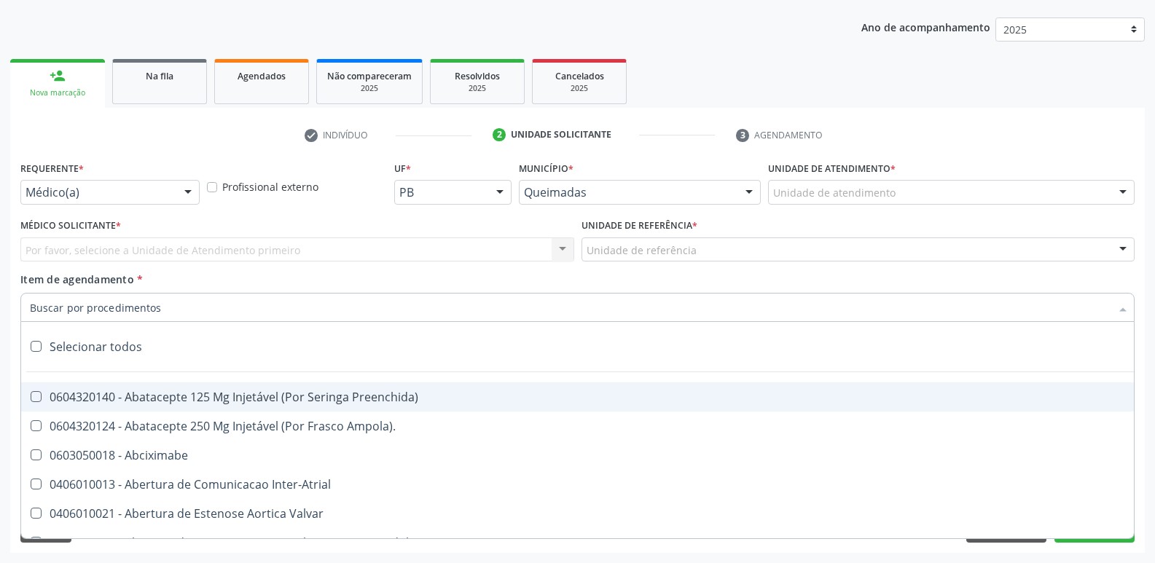
drag, startPoint x: 103, startPoint y: 181, endPoint x: 74, endPoint y: 216, distance: 46.0
click at [100, 185] on div "Médico(a)" at bounding box center [109, 192] width 179 height 25
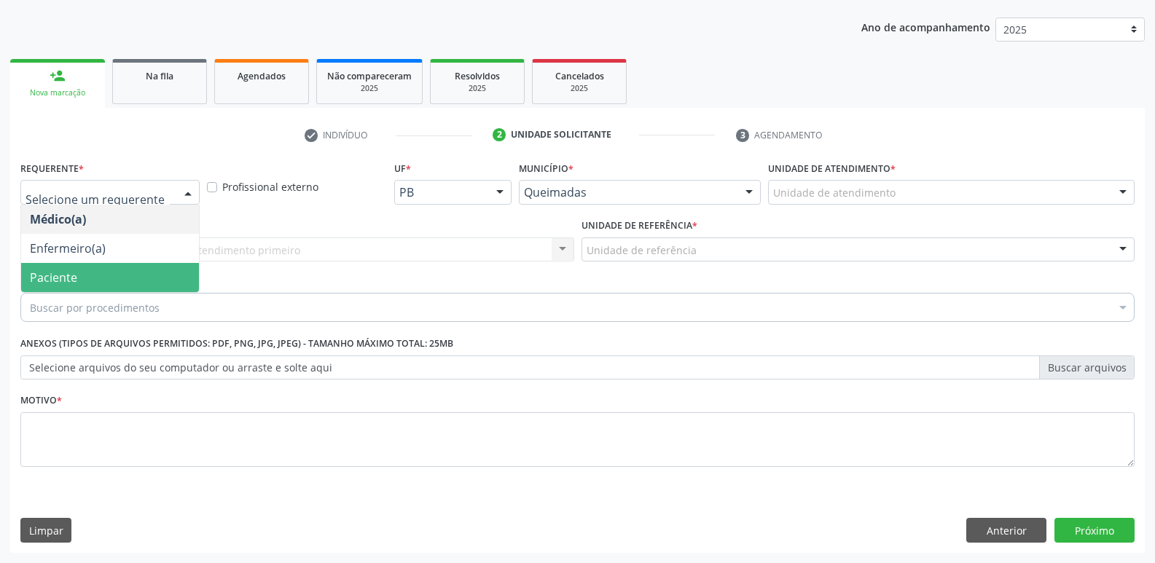
drag, startPoint x: 51, startPoint y: 270, endPoint x: 60, endPoint y: 267, distance: 10.1
click at [52, 270] on span "Paciente" at bounding box center [53, 278] width 47 height 16
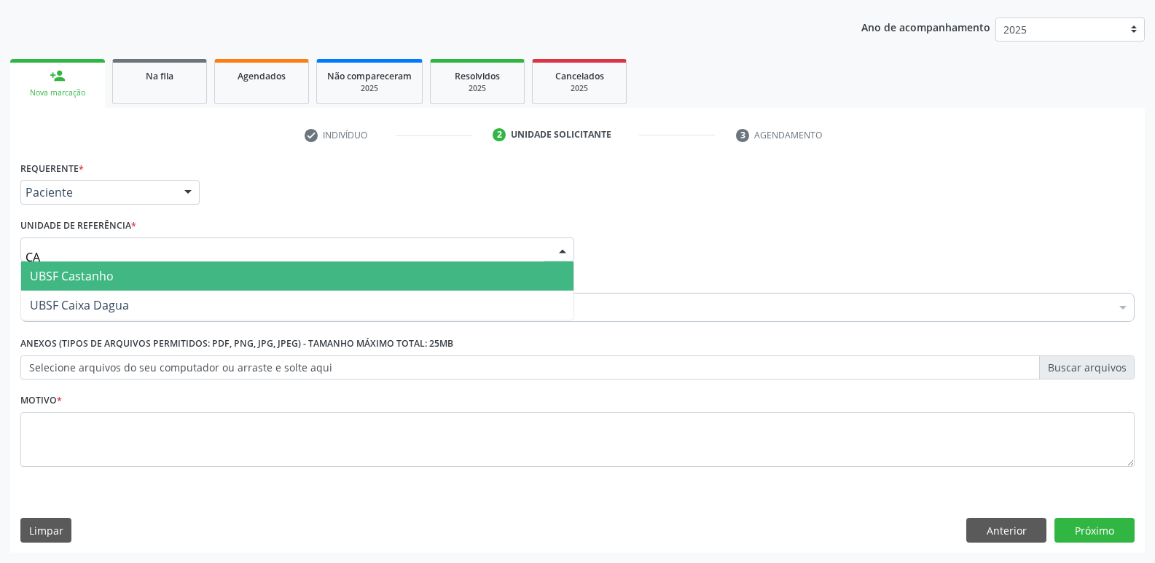
type input "CAS"
click at [77, 269] on span "UBSF Castanho" at bounding box center [72, 276] width 84 height 16
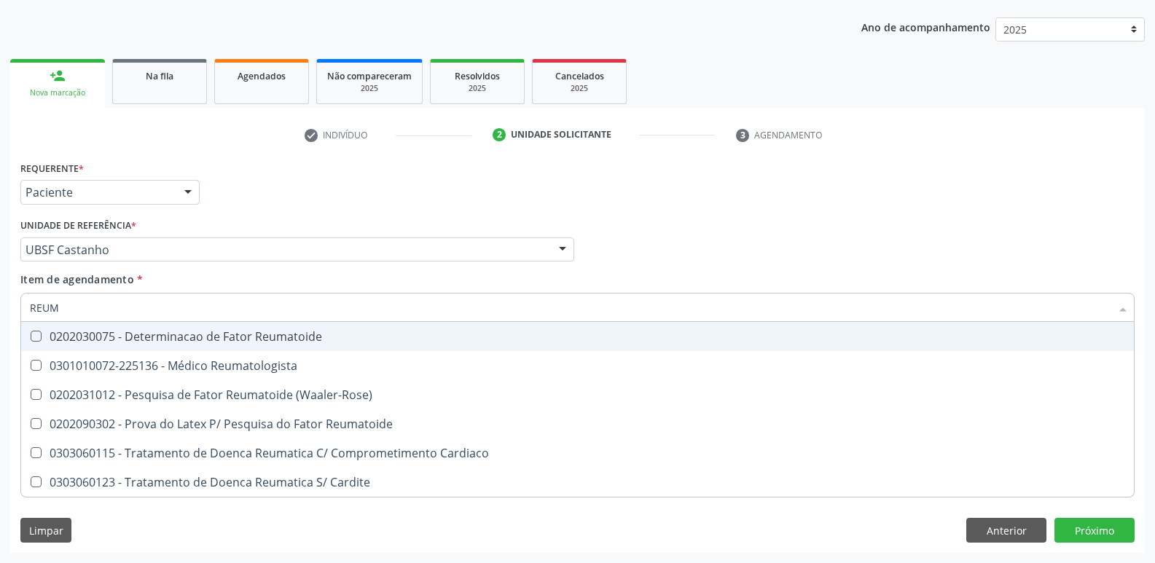
type input "REUMA"
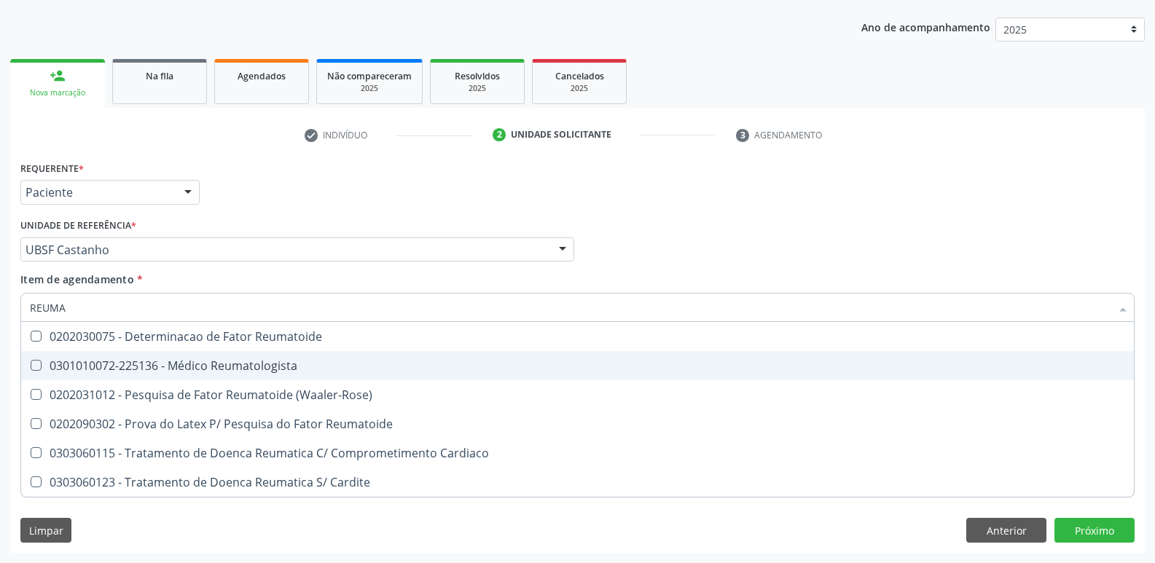
click at [219, 372] on div "0301010072-225136 - Médico Reumatologista" at bounding box center [577, 366] width 1095 height 12
checkbox Reumatologista "true"
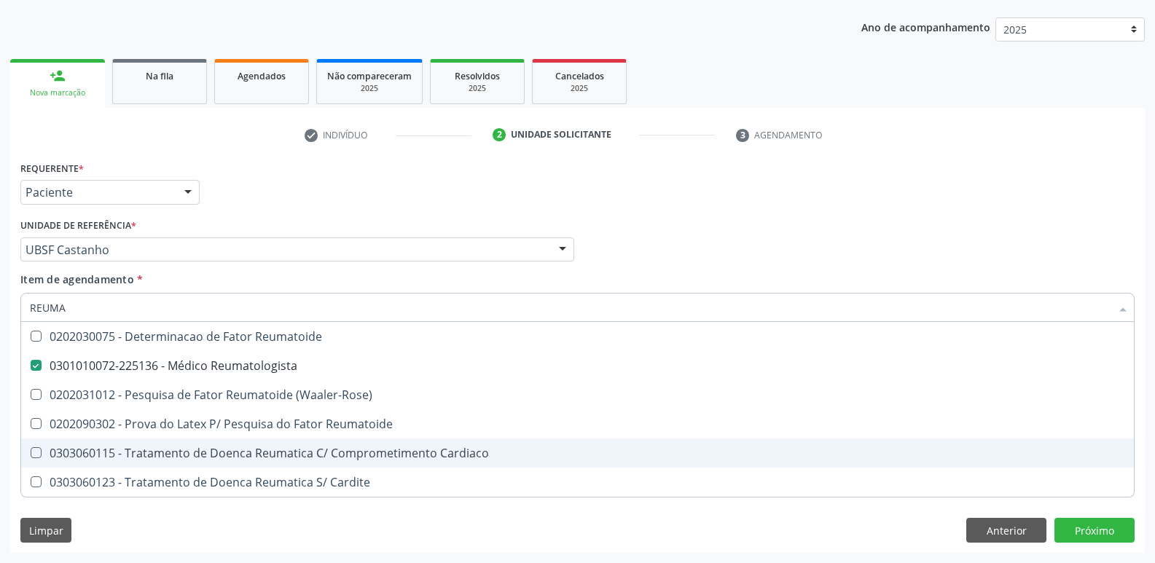
click at [110, 514] on div "Requerente * Paciente Médico(a) Enfermeiro(a) Paciente Nenhum resultado encontr…" at bounding box center [577, 355] width 1134 height 396
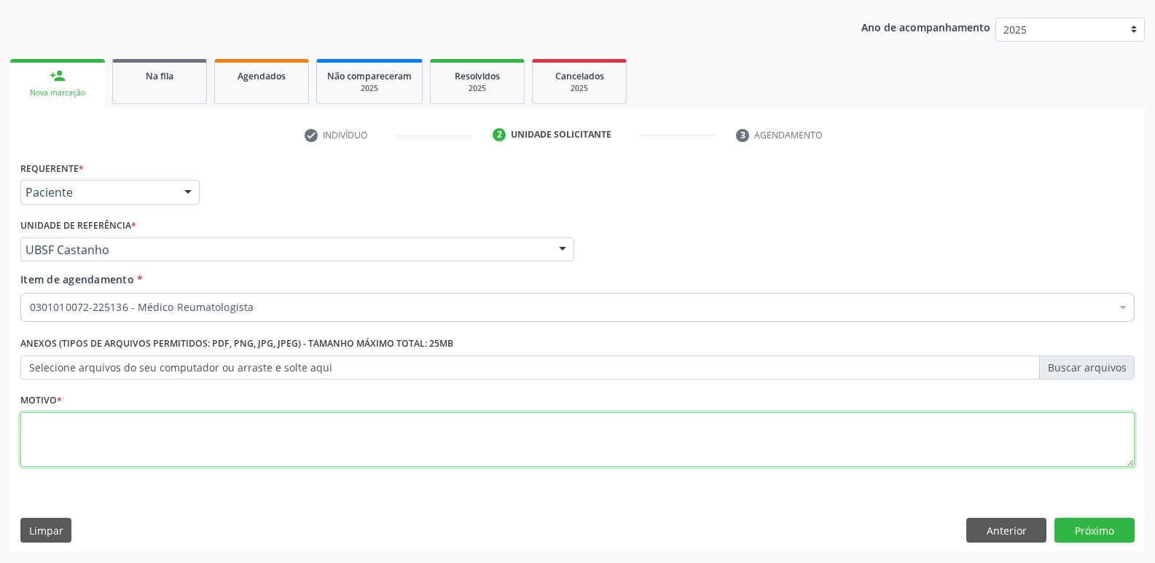
click at [114, 455] on textarea at bounding box center [577, 439] width 1114 height 55
paste textarea "AVALIAÇÃO"
type textarea "AVALIAÇÃO"
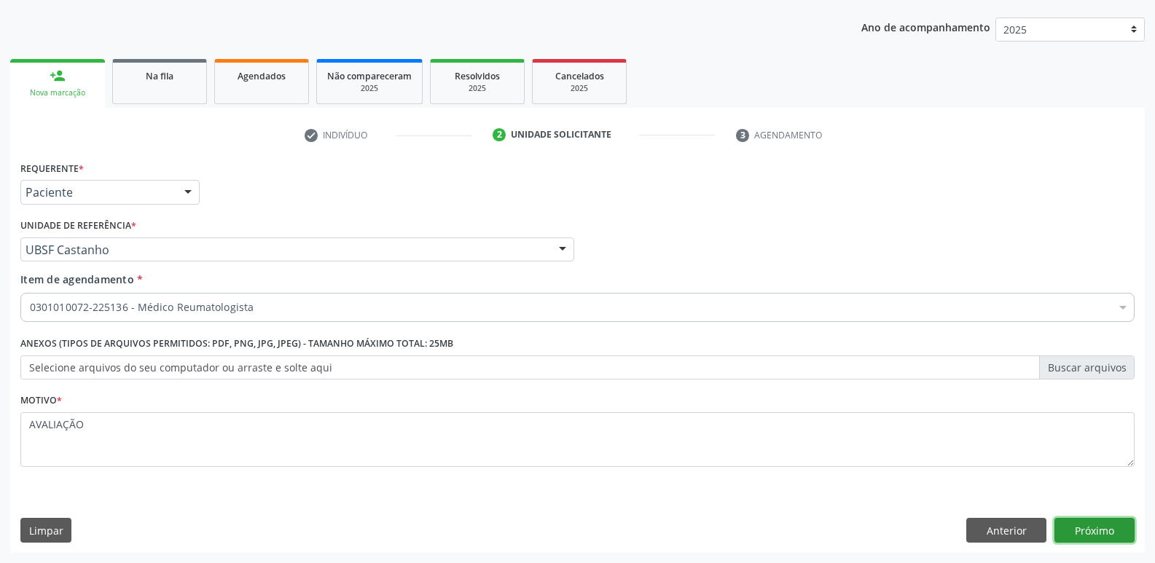
click at [1107, 525] on button "Próximo" at bounding box center [1094, 530] width 80 height 25
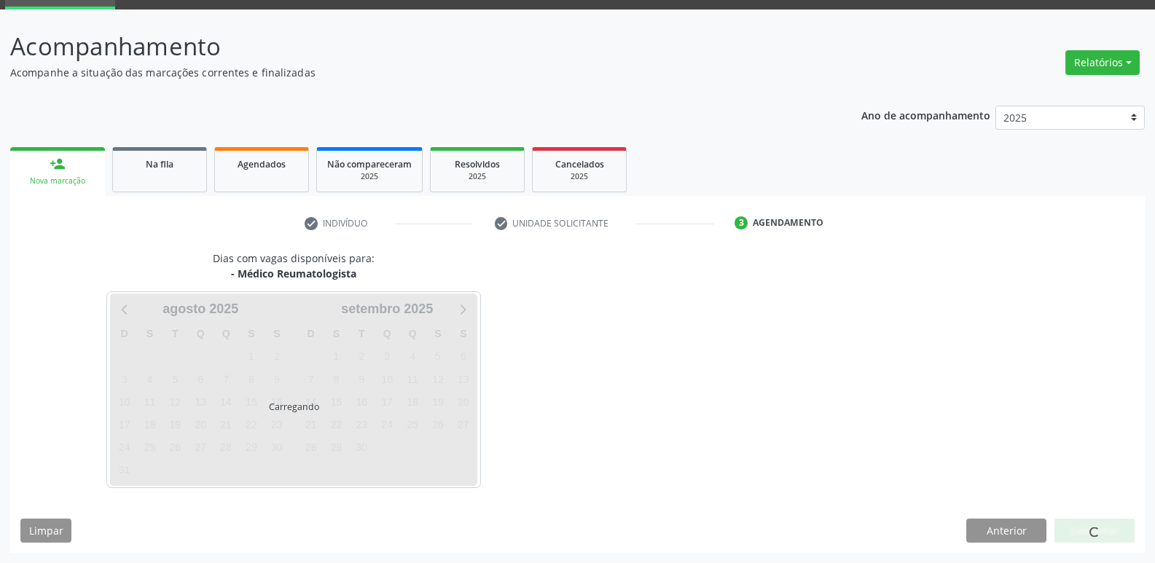
scroll to position [71, 0]
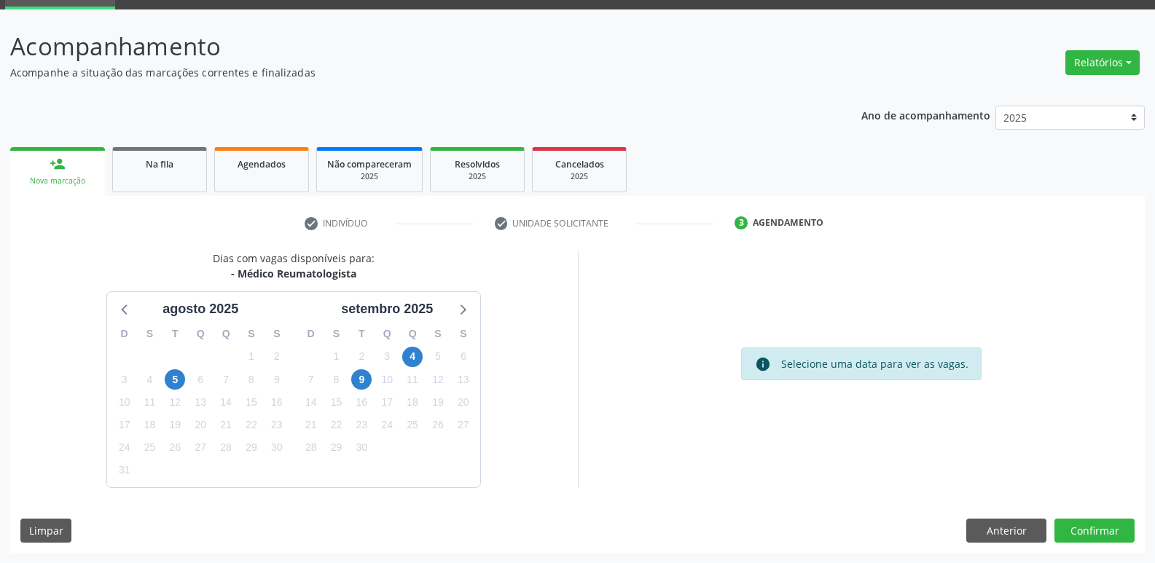
click at [423, 348] on div "4" at bounding box center [413, 356] width 26 height 23
click at [419, 355] on span "4" at bounding box center [412, 357] width 20 height 20
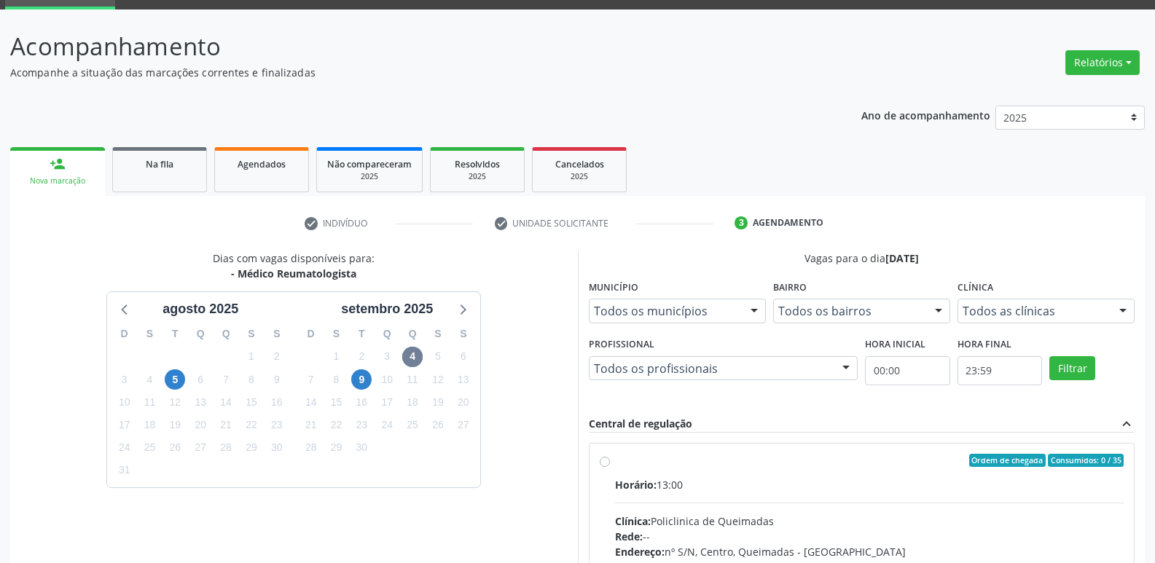
click at [821, 482] on div "Horário: 13:00" at bounding box center [869, 484] width 509 height 15
click at [610, 467] on input "Ordem de chegada Consumidos: 0 / 35 Horário: 13:00 Clínica: Policlinica de Quei…" at bounding box center [605, 460] width 10 height 13
radio input "true"
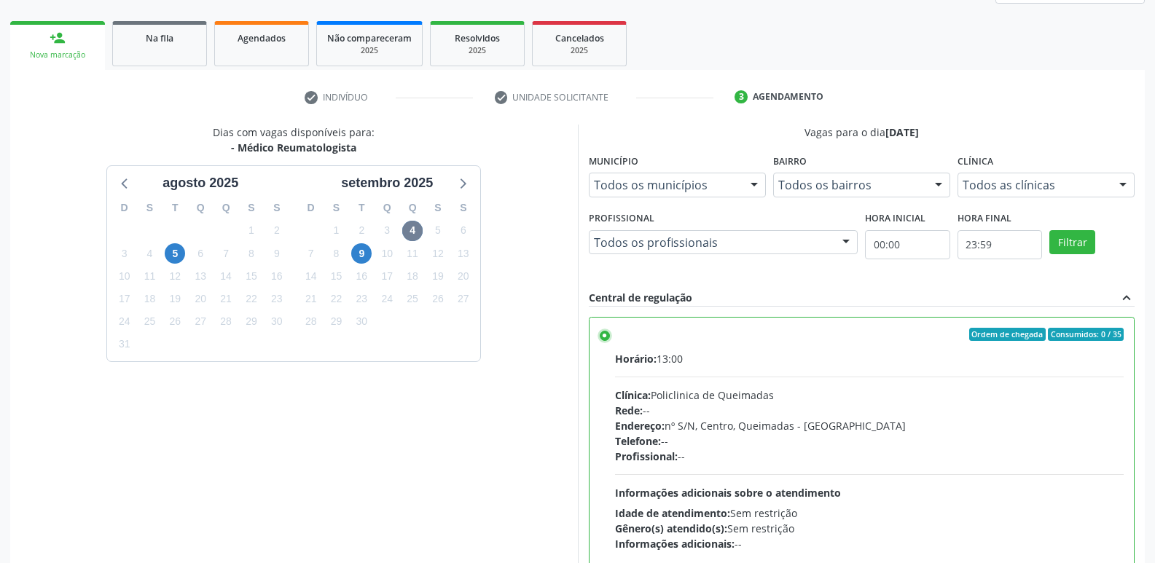
scroll to position [307, 0]
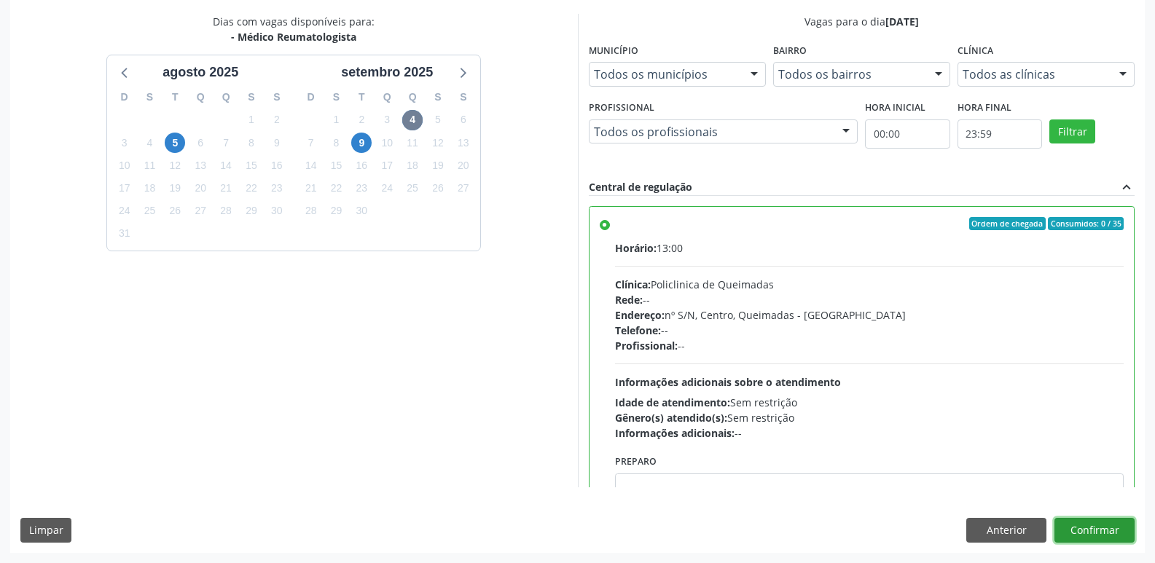
click at [1111, 524] on button "Confirmar" at bounding box center [1094, 530] width 80 height 25
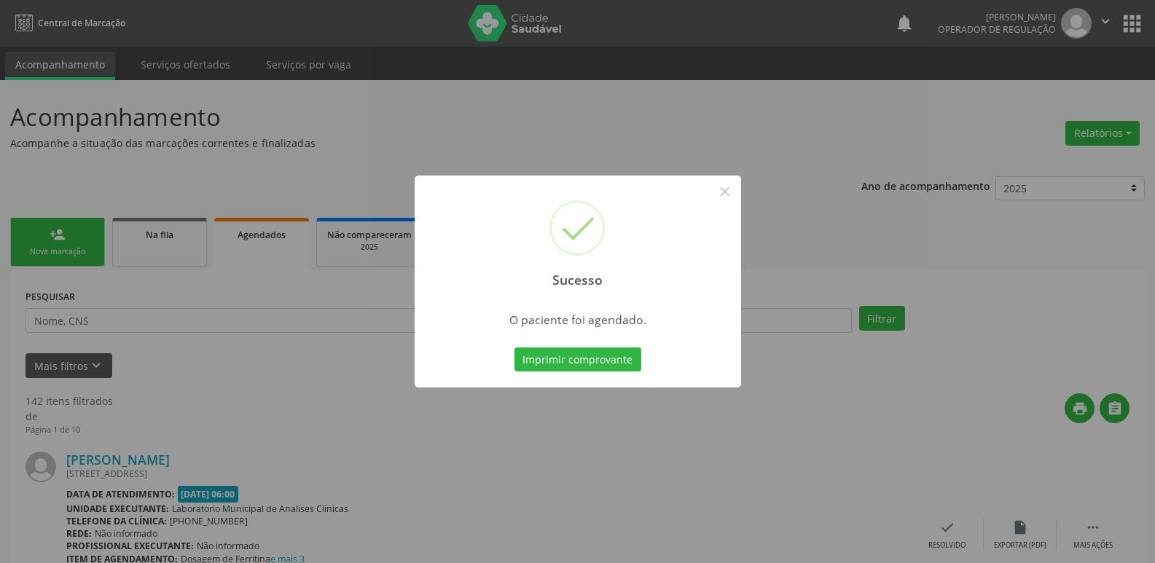
click at [514, 348] on button "Imprimir comprovante" at bounding box center [577, 360] width 127 height 25
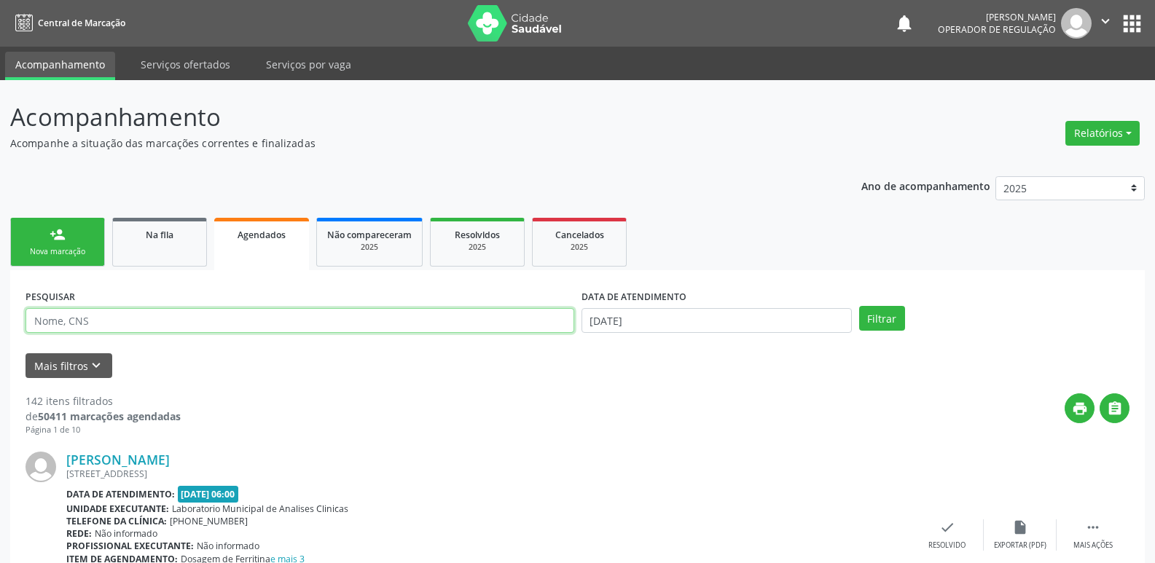
click at [187, 321] on input "text" at bounding box center [300, 320] width 549 height 25
type input "ESMERALDA"
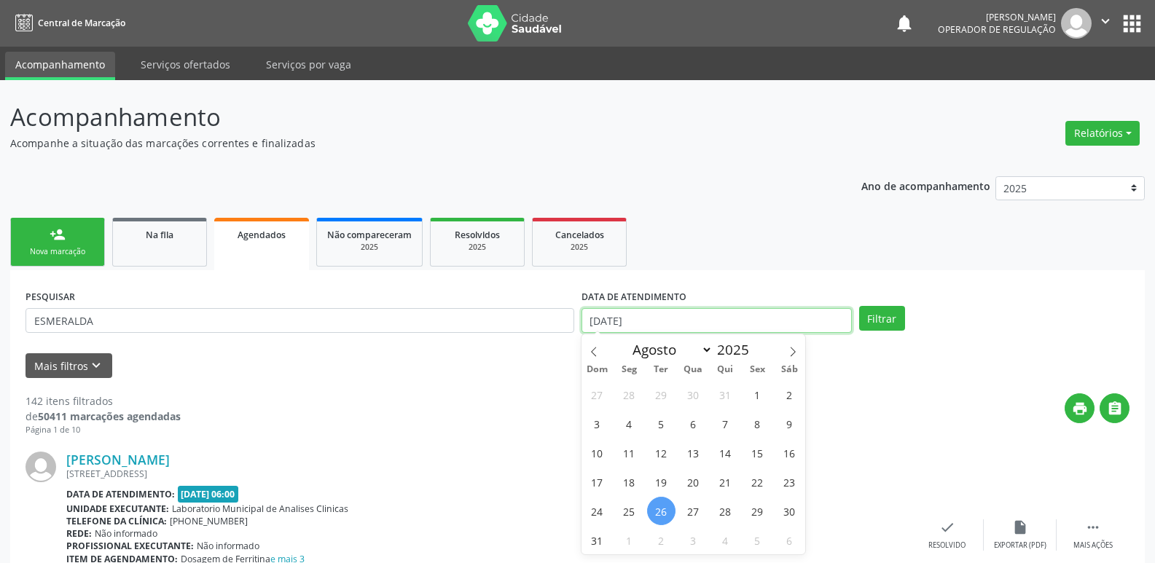
click at [746, 324] on input "2[DATE]" at bounding box center [716, 320] width 270 height 25
click at [796, 353] on icon at bounding box center [793, 352] width 10 height 10
select select "8"
click at [667, 399] on span "2" at bounding box center [661, 394] width 28 height 28
type input "02/09/2025"
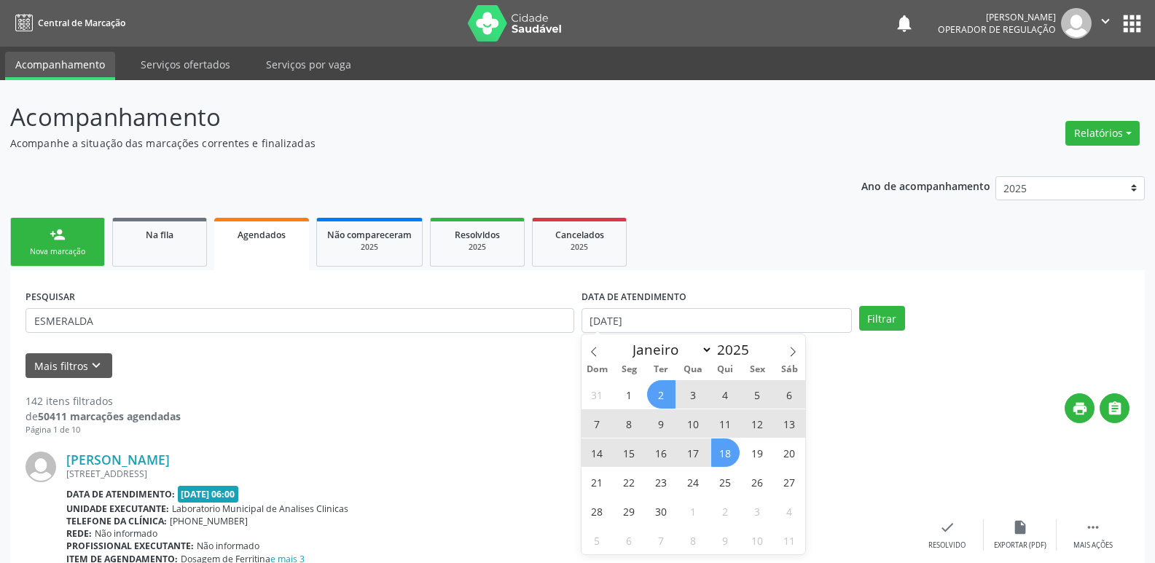
click at [730, 442] on span "18" at bounding box center [725, 453] width 28 height 28
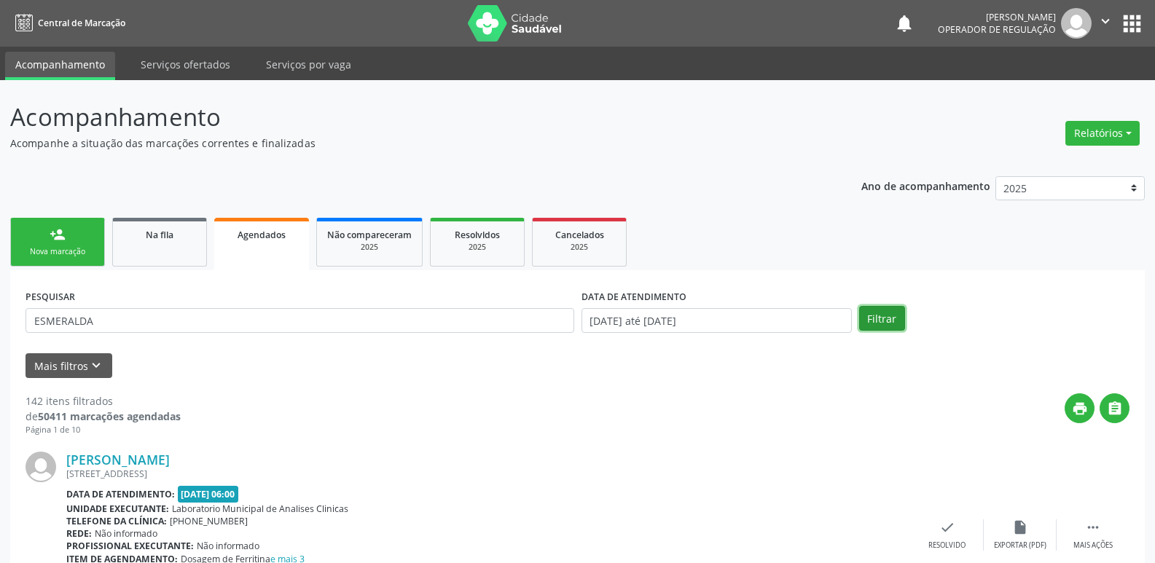
click at [859, 326] on button "Filtrar" at bounding box center [882, 318] width 46 height 25
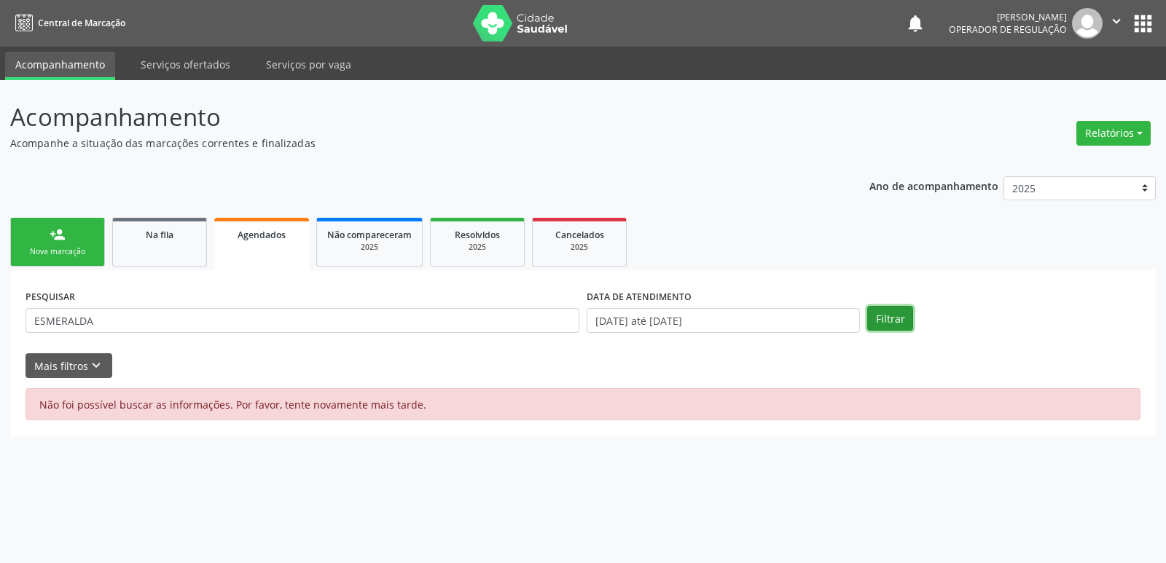
click at [895, 316] on button "Filtrar" at bounding box center [890, 318] width 46 height 25
click at [874, 318] on button "Filtrar" at bounding box center [890, 318] width 46 height 25
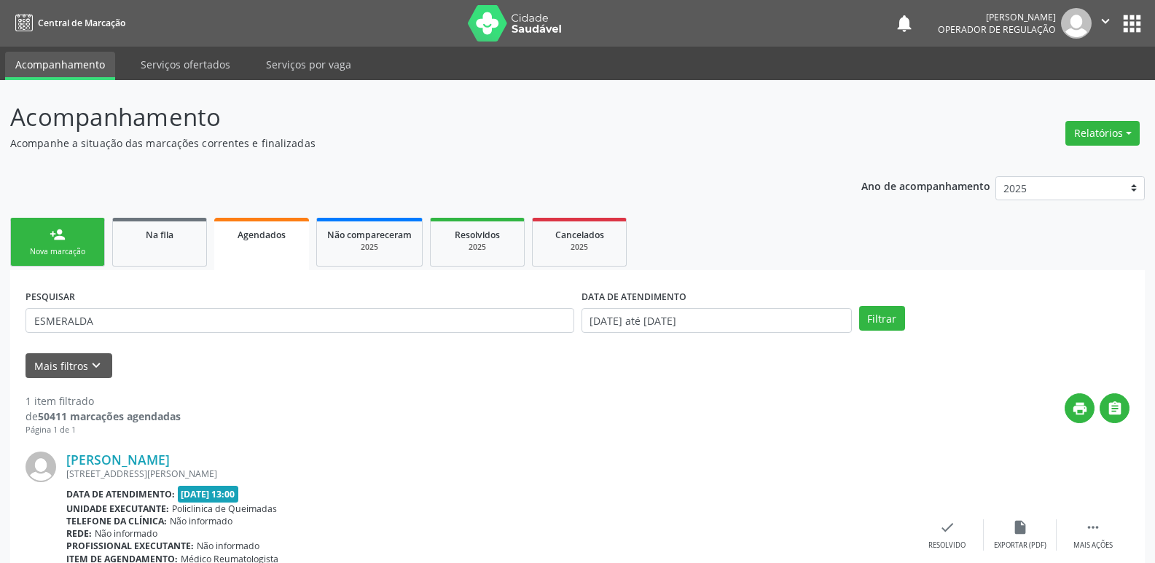
scroll to position [95, 0]
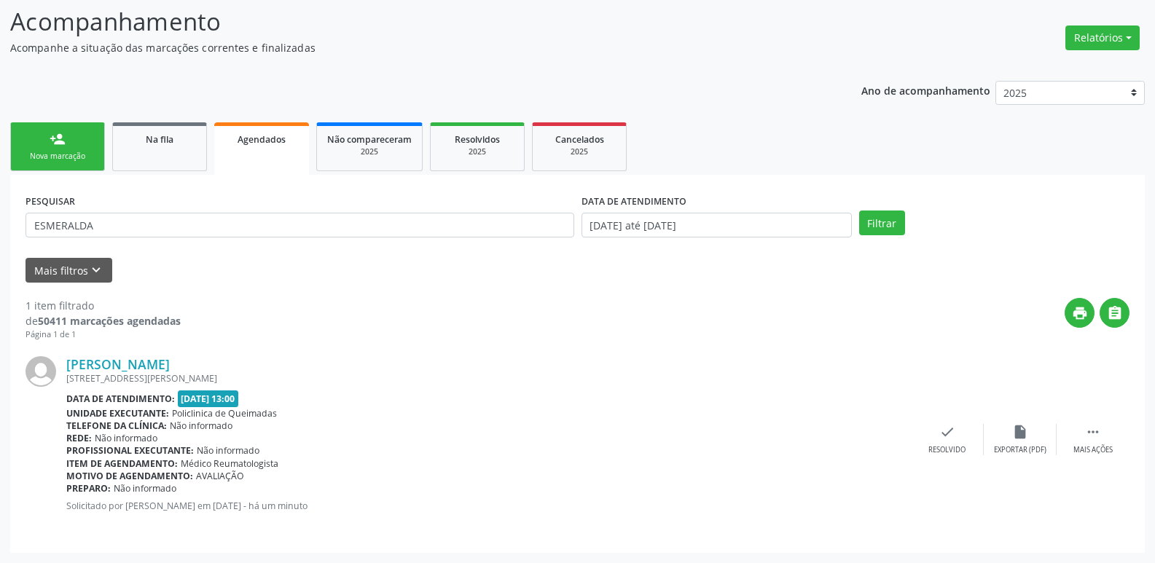
click at [68, 128] on link "person_add Nova marcação" at bounding box center [57, 146] width 95 height 49
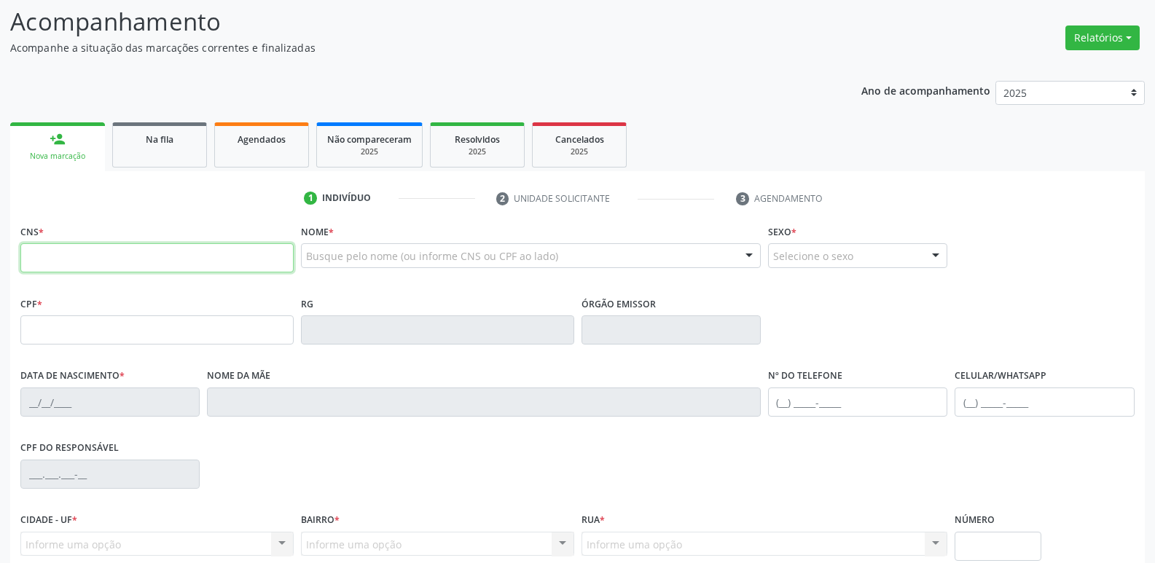
click at [230, 257] on input "text" at bounding box center [156, 257] width 273 height 29
type input "702 3051 7860 7013"
type input "302.556.604-30"
type input "07/11/1962"
type input "Edvirgem Ananias dos Santos"
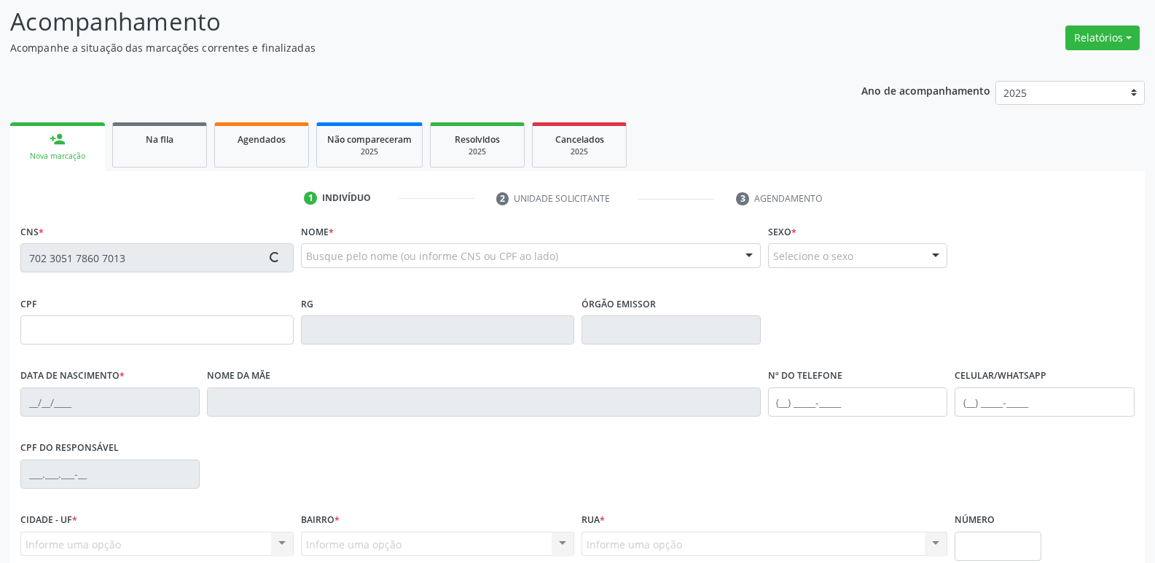
type input "(83) 99342-4452"
type input "25"
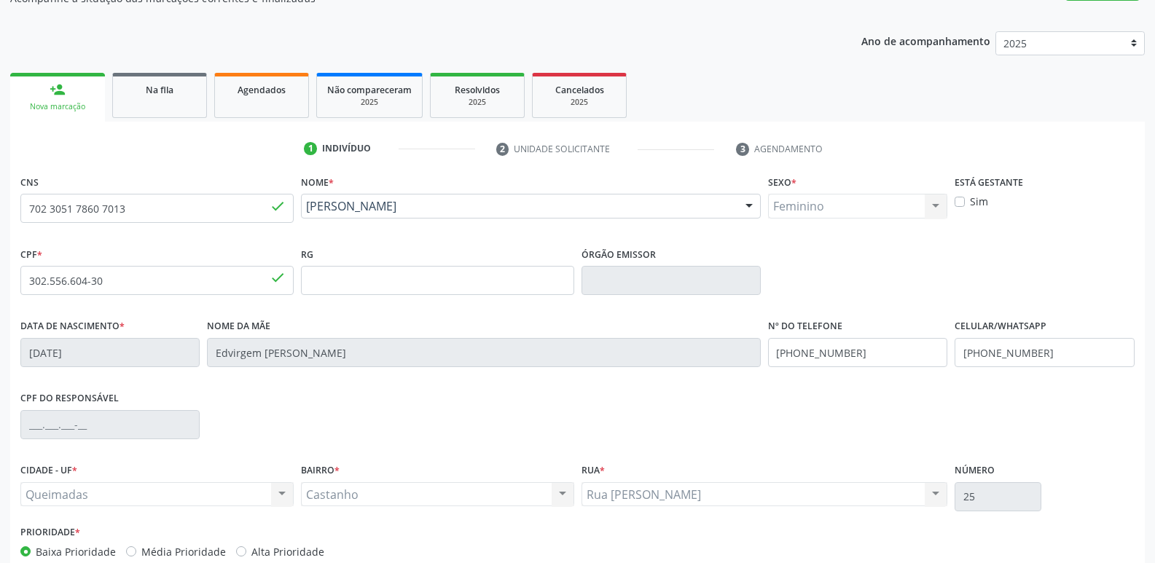
scroll to position [227, 0]
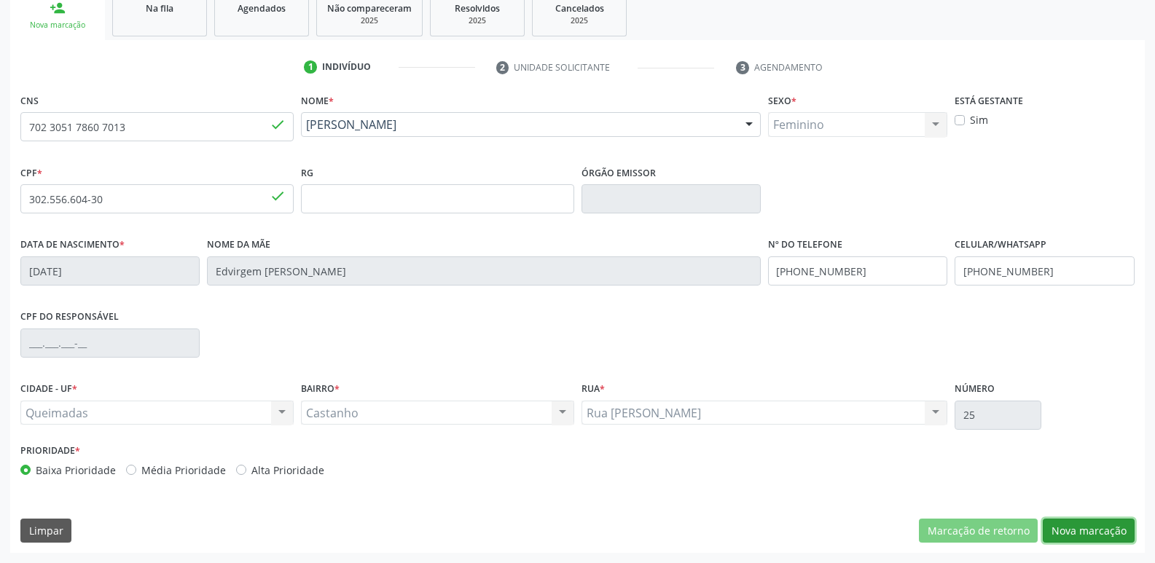
drag, startPoint x: 1108, startPoint y: 522, endPoint x: 1073, endPoint y: 463, distance: 68.9
click at [1105, 520] on button "Nova marcação" at bounding box center [1089, 531] width 92 height 25
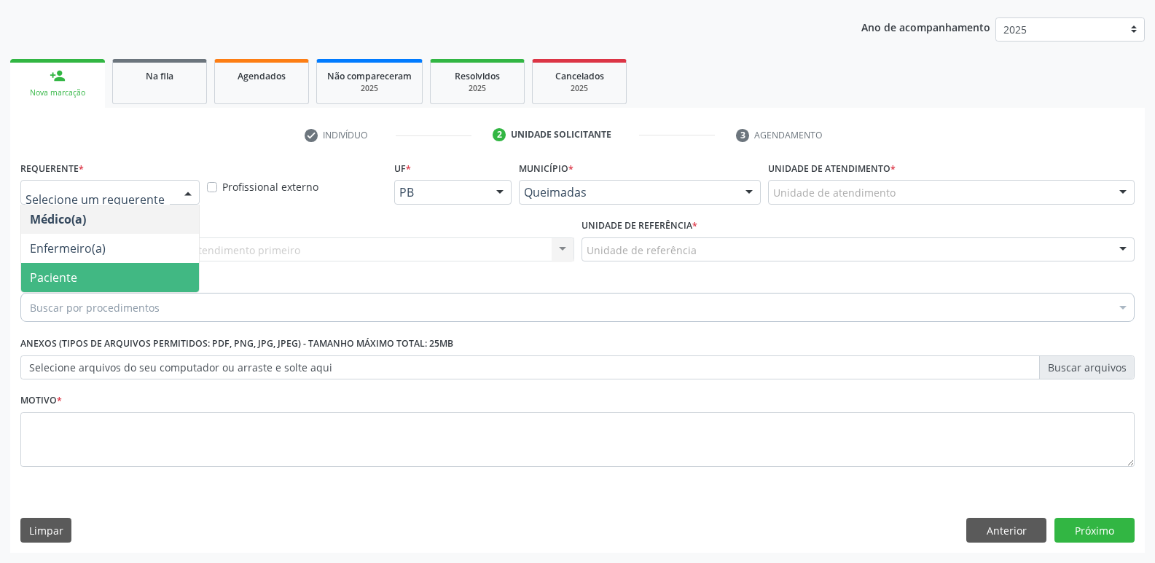
drag, startPoint x: 87, startPoint y: 270, endPoint x: 117, endPoint y: 256, distance: 32.9
click at [91, 269] on span "Paciente" at bounding box center [110, 277] width 178 height 29
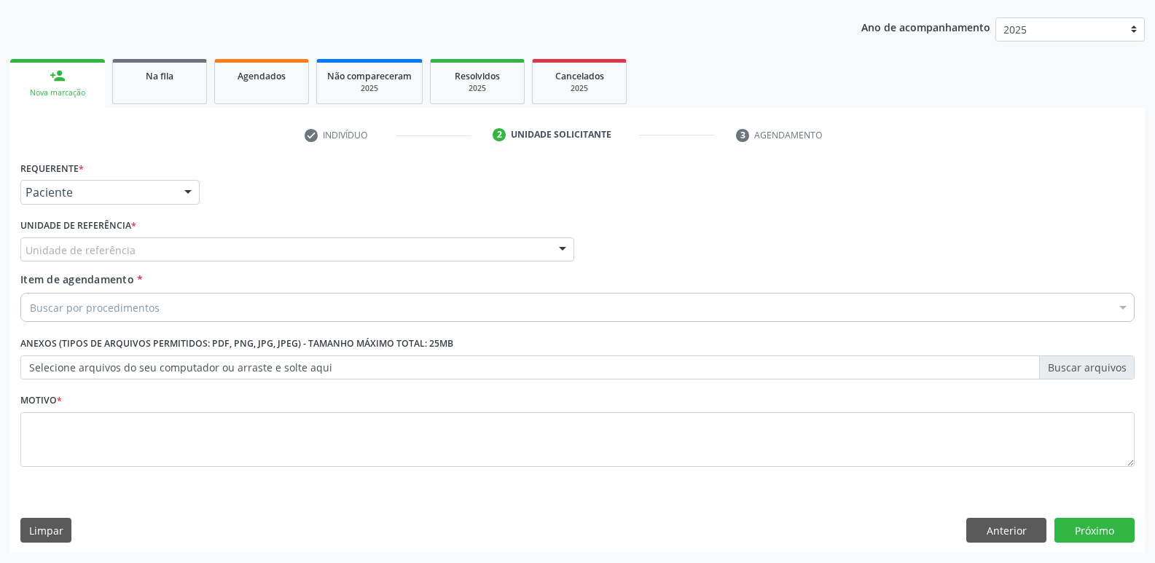
click at [135, 244] on div "Unidade de referência" at bounding box center [297, 250] width 554 height 25
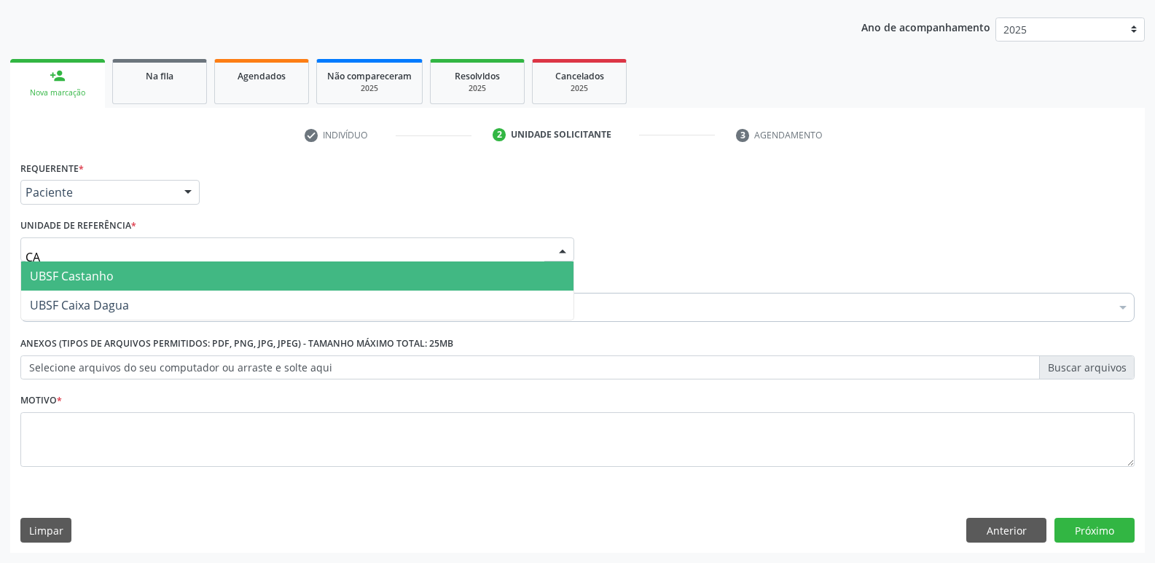
type input "CAS"
click at [121, 279] on span "UBSF Castanho" at bounding box center [297, 276] width 552 height 29
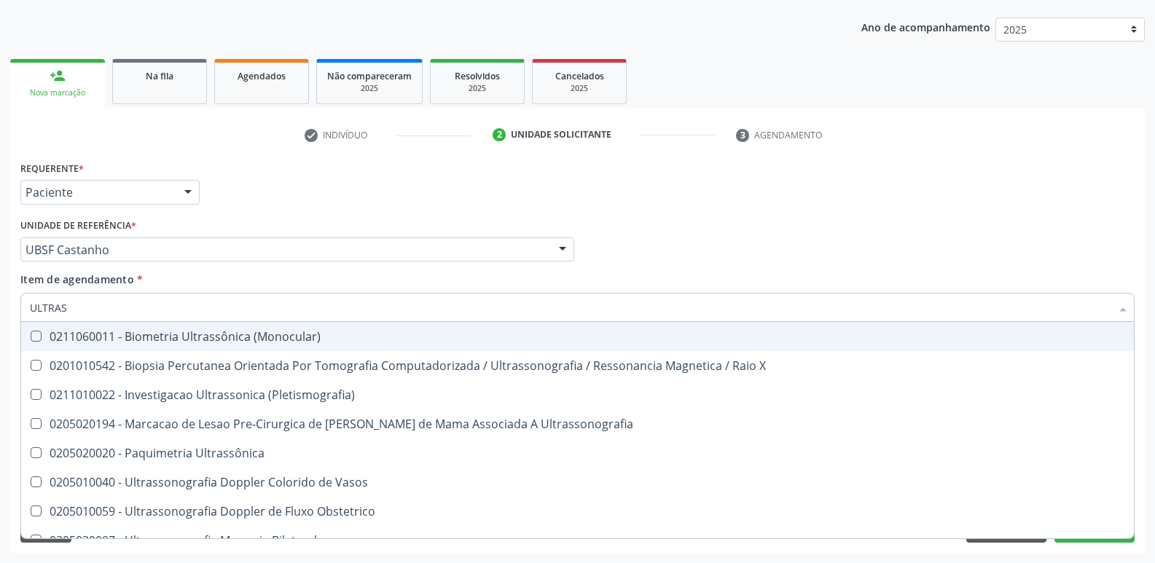
type input "ULTRASS"
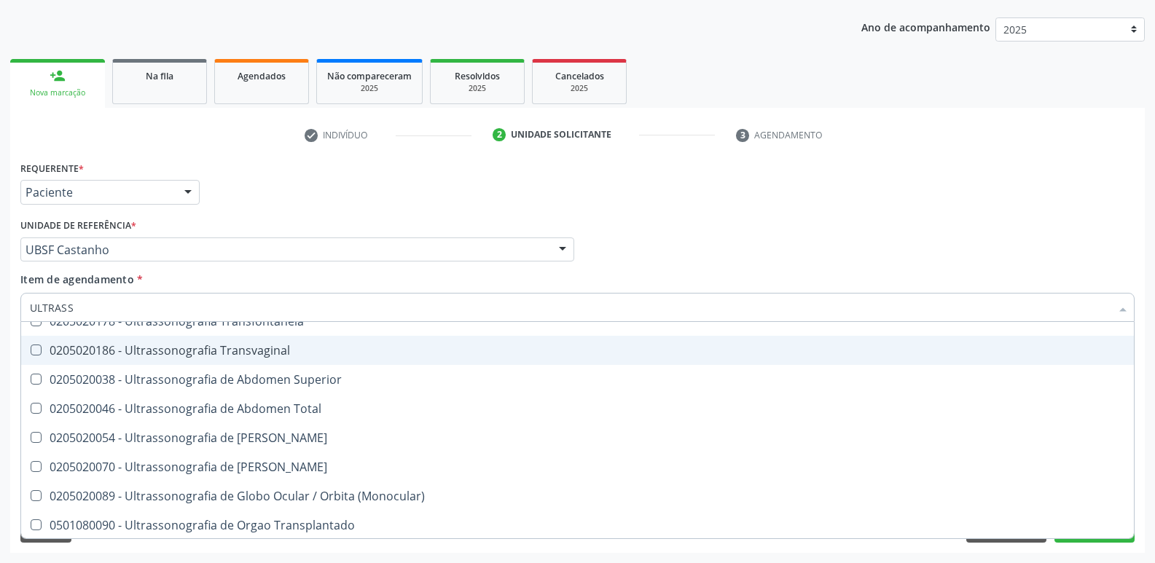
scroll to position [454, 0]
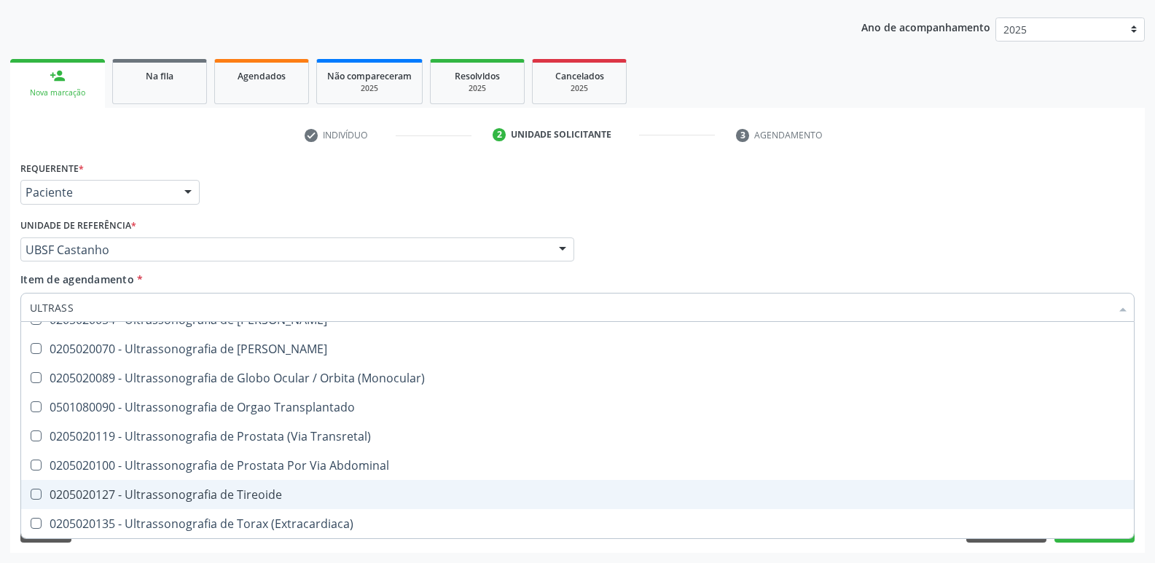
click at [219, 493] on div "0205020127 - Ultrassonografia de Tireoide" at bounding box center [577, 495] width 1095 height 12
checkbox Tireoide "true"
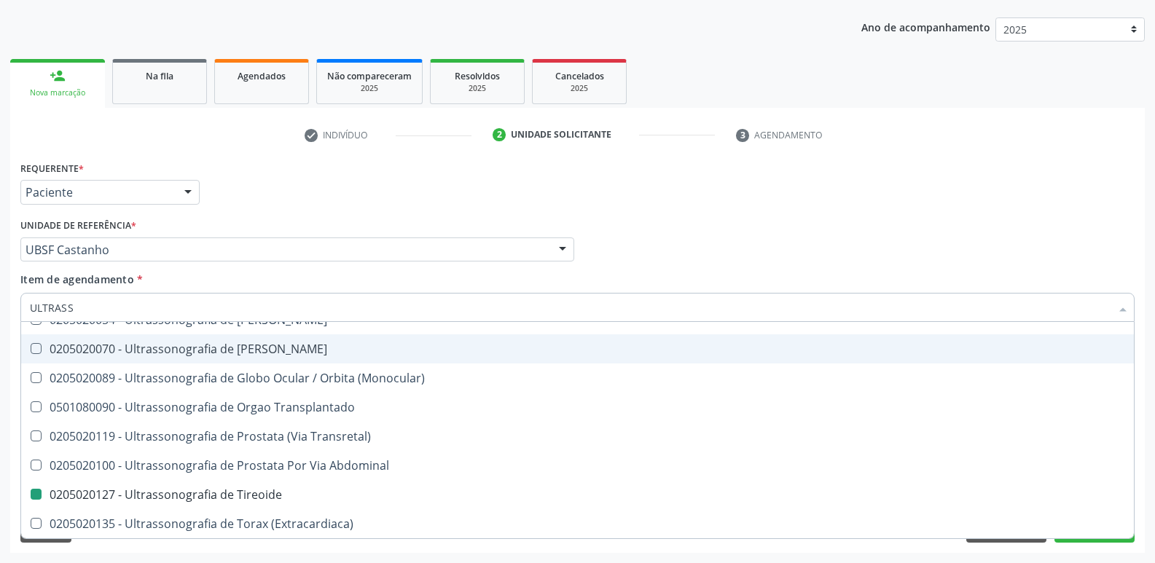
click at [616, 230] on div "Médico Solicitante Por favor, selecione a Unidade de Atendimento primeiro Nenhu…" at bounding box center [577, 243] width 1121 height 57
checkbox X "true"
checkbox Tireoide "false"
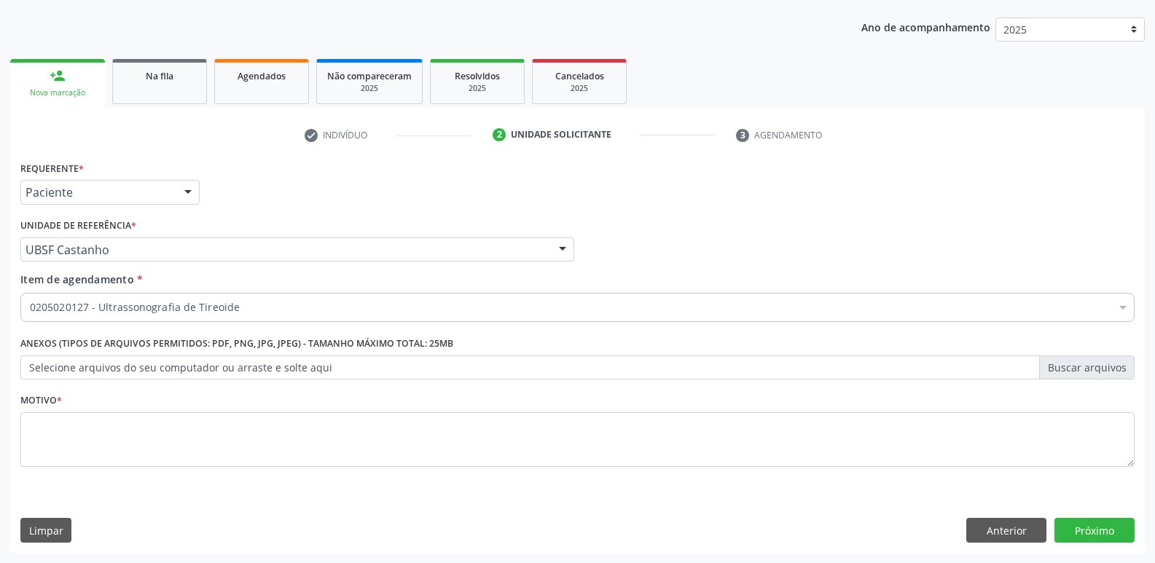
scroll to position [0, 0]
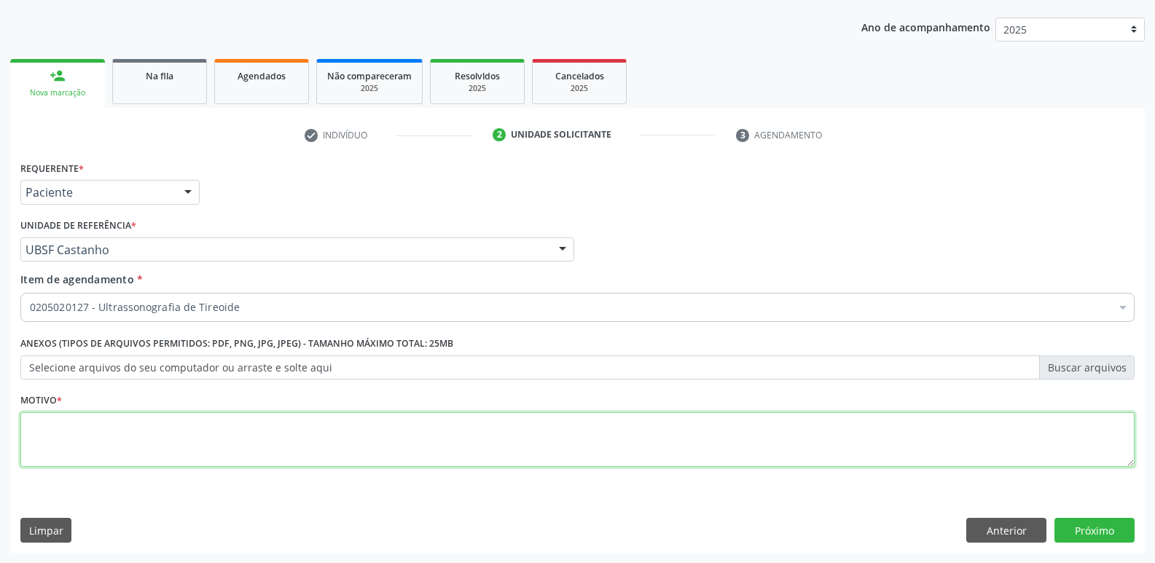
click at [217, 432] on textarea at bounding box center [577, 439] width 1114 height 55
paste textarea "AVALIAÇÃO"
type textarea "AVALIAÇÃO"
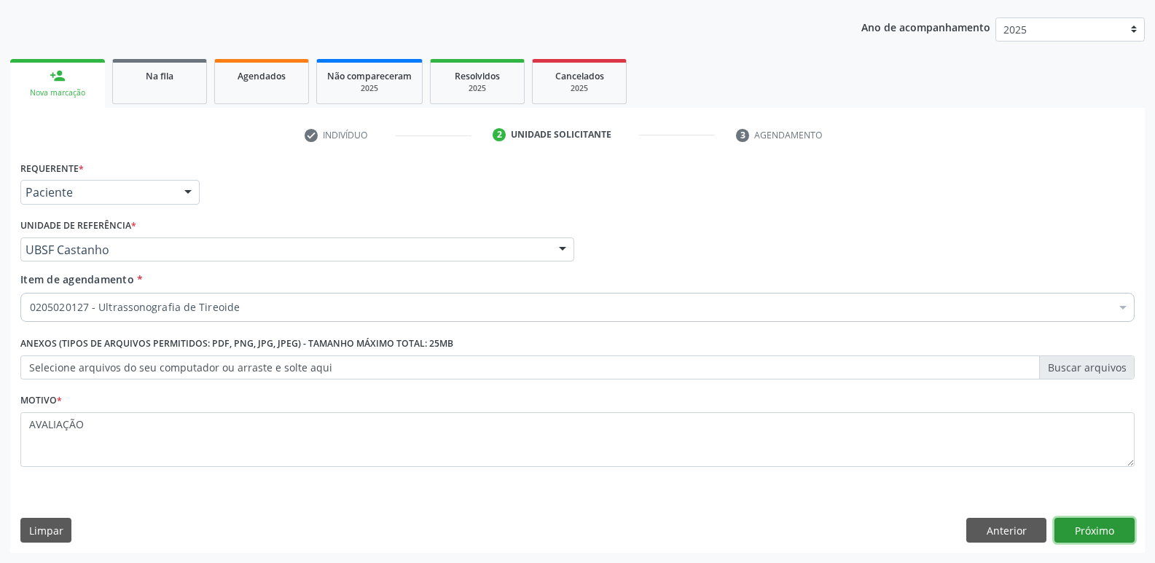
click at [1108, 530] on button "Próximo" at bounding box center [1094, 530] width 80 height 25
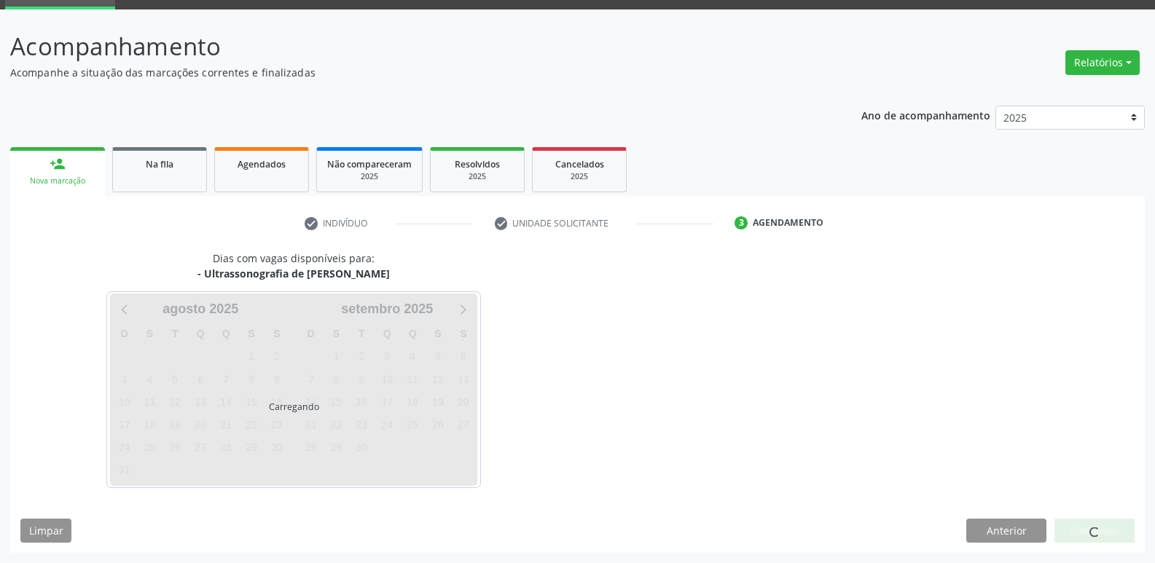
scroll to position [71, 0]
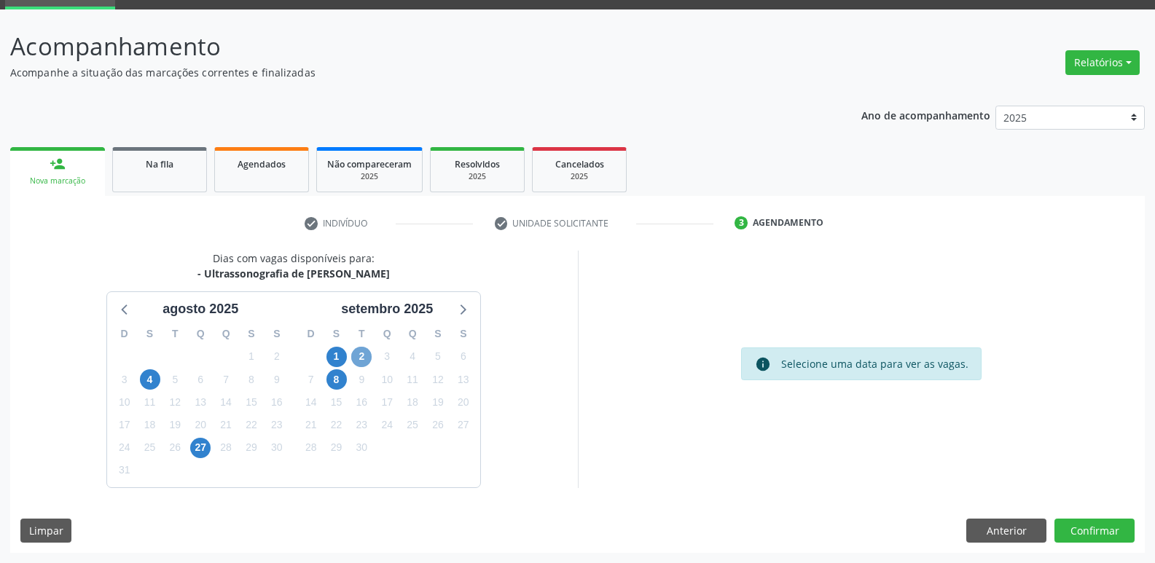
click at [359, 361] on span "2" at bounding box center [361, 357] width 20 height 20
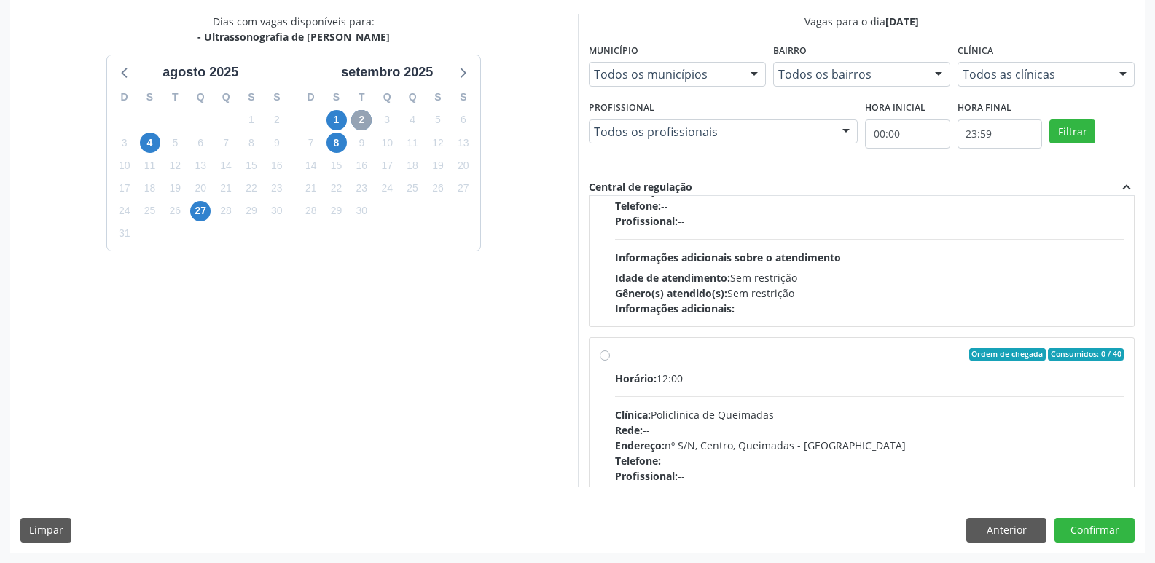
scroll to position [230, 0]
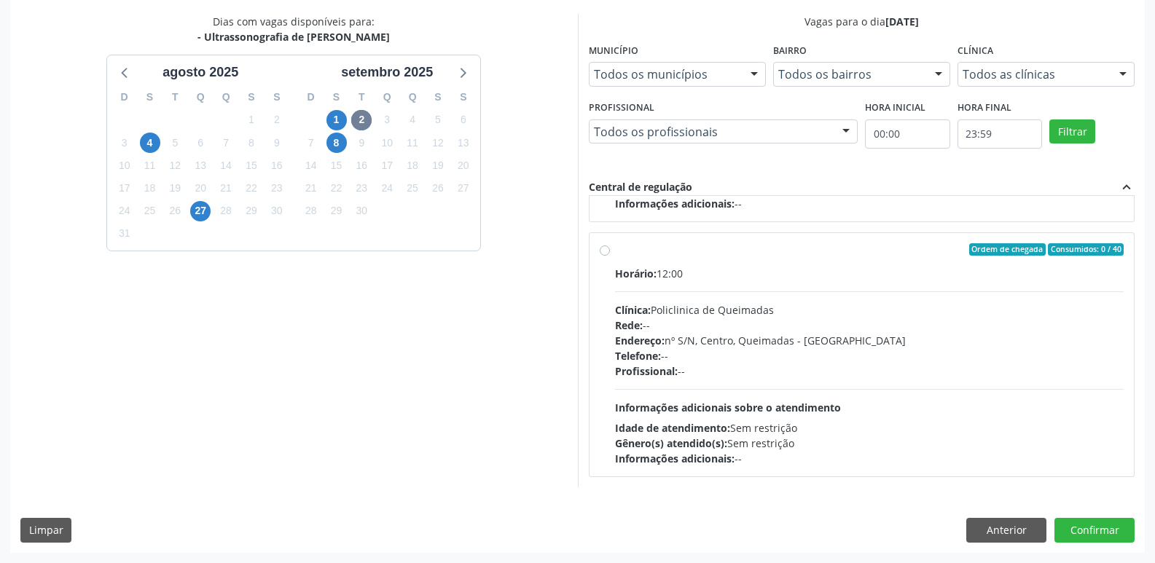
drag, startPoint x: 864, startPoint y: 352, endPoint x: 839, endPoint y: 327, distance: 35.6
click at [866, 352] on div "Telefone: --" at bounding box center [869, 355] width 509 height 15
click at [610, 256] on input "Ordem de chegada Consumidos: 0 / 40 Horário: 12:00 Clínica: Policlinica de Quei…" at bounding box center [605, 249] width 10 height 13
radio input "true"
click at [1107, 523] on button "Confirmar" at bounding box center [1094, 530] width 80 height 25
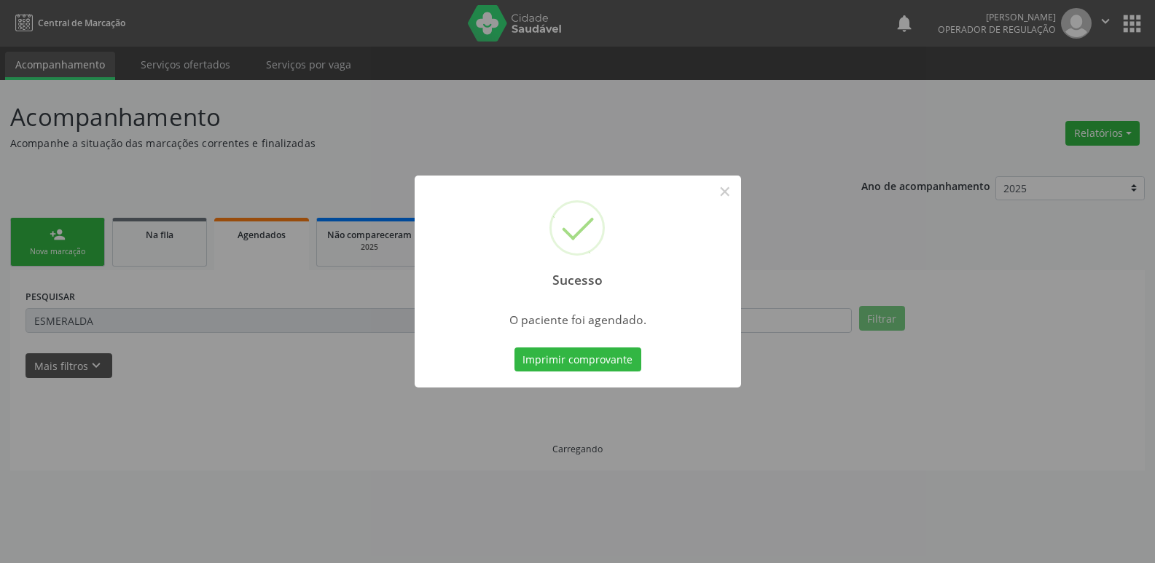
scroll to position [0, 0]
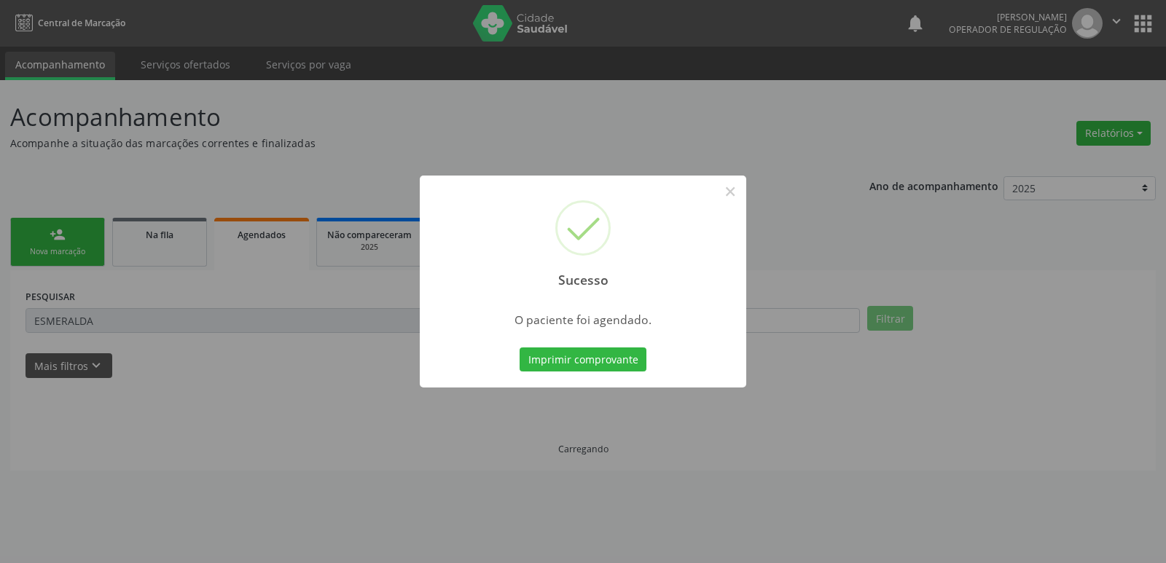
click at [520, 348] on button "Imprimir comprovante" at bounding box center [583, 360] width 127 height 25
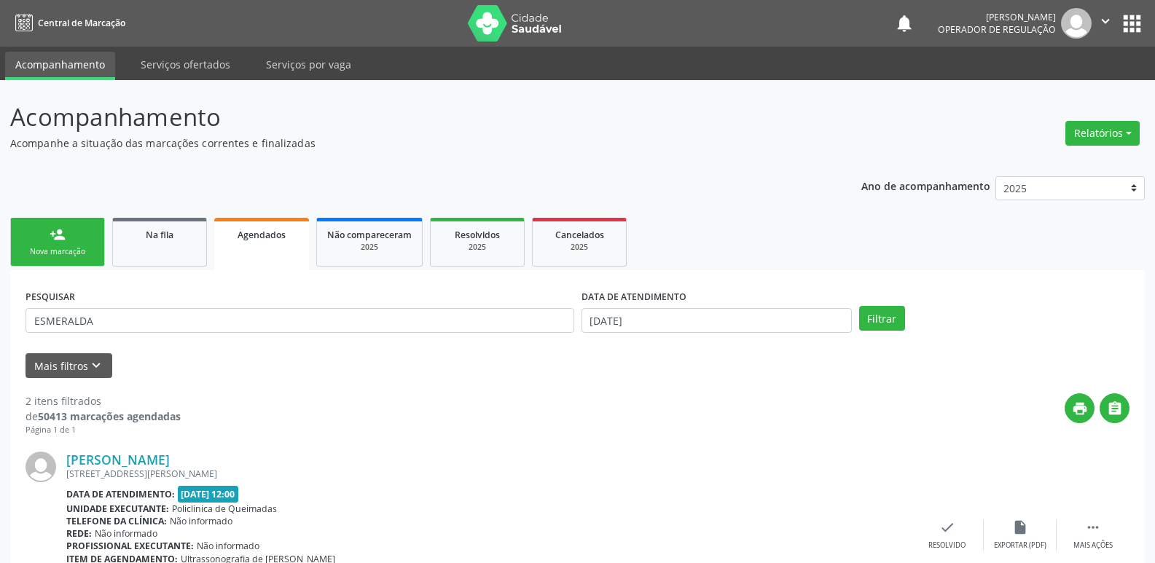
click at [63, 238] on div "person_add" at bounding box center [58, 235] width 16 height 16
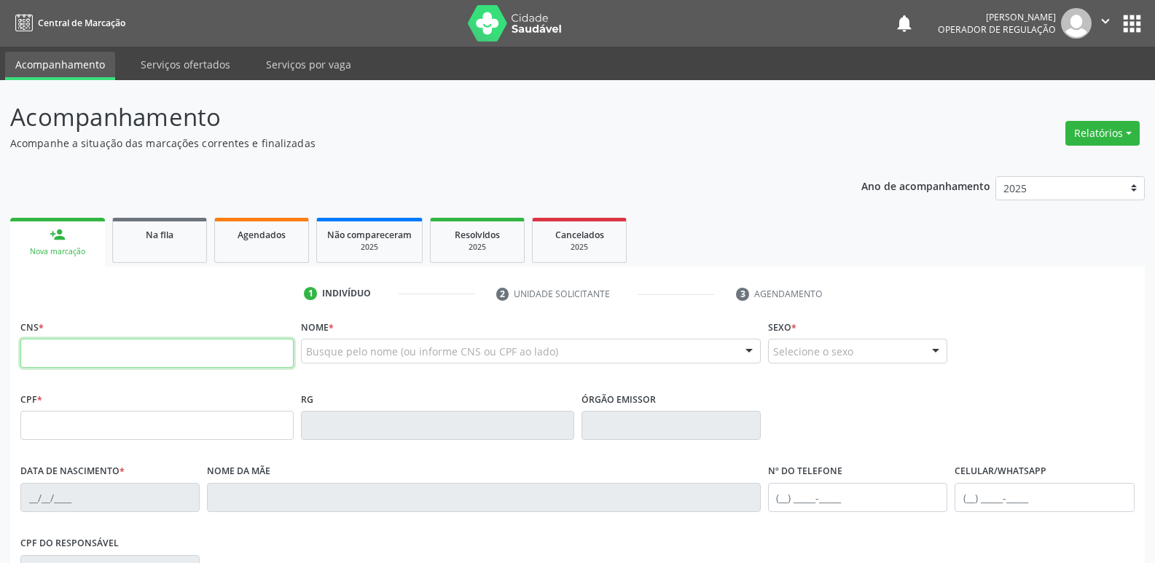
click at [125, 356] on input "text" at bounding box center [156, 353] width 273 height 29
type input "708 2031 9450 7646"
type input "839.296.494-20"
type input "20/05/1948"
type input "Josefa Maria da Conceição"
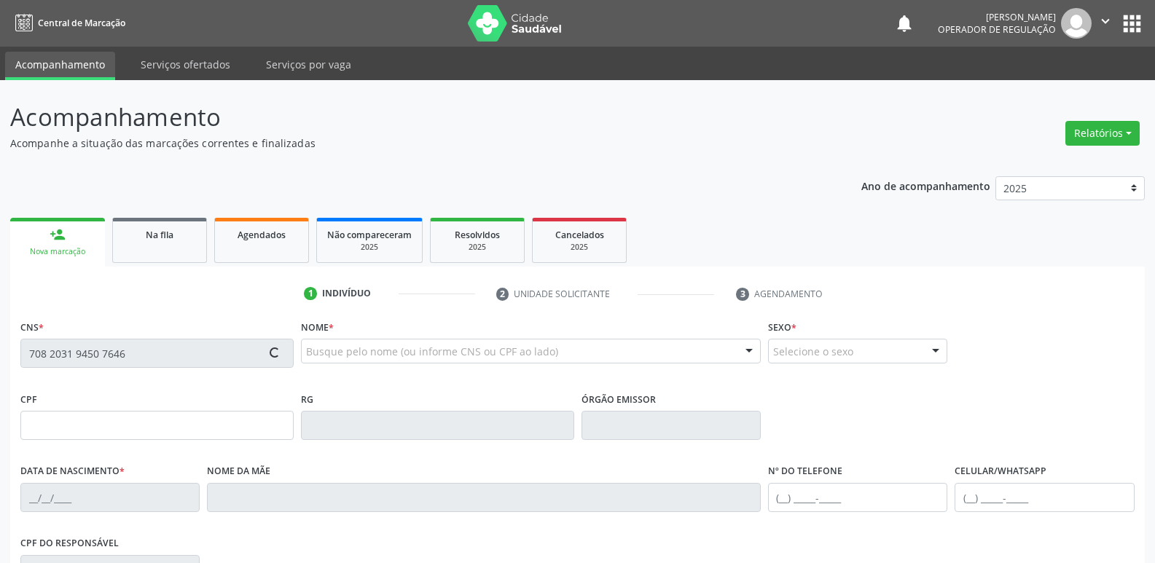
type input "(83) 99107-8412"
type input "284.565.644-00"
type input "S/N"
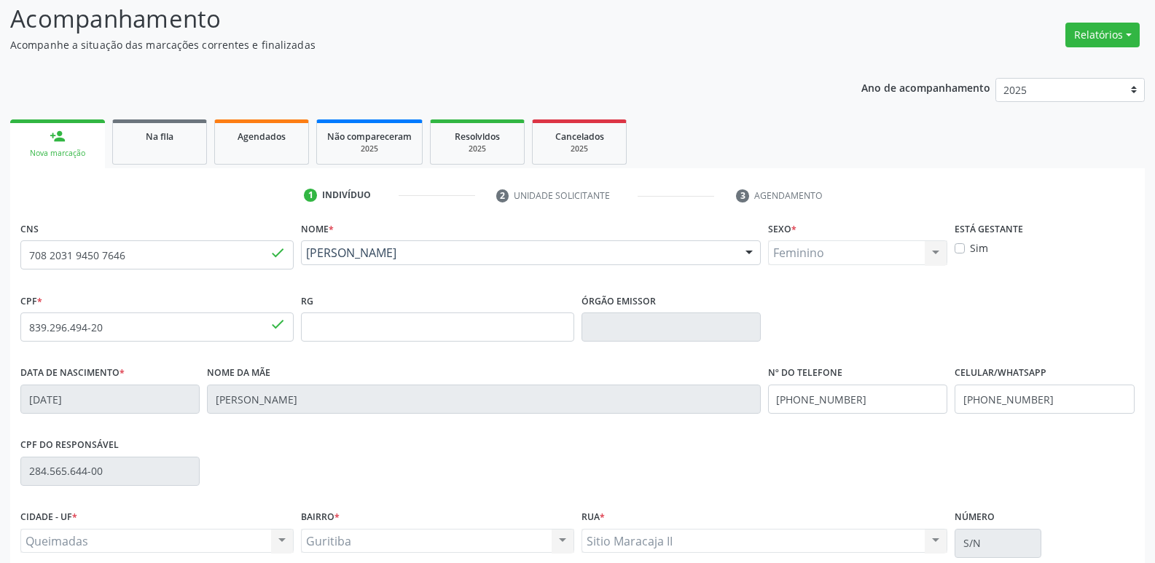
scroll to position [227, 0]
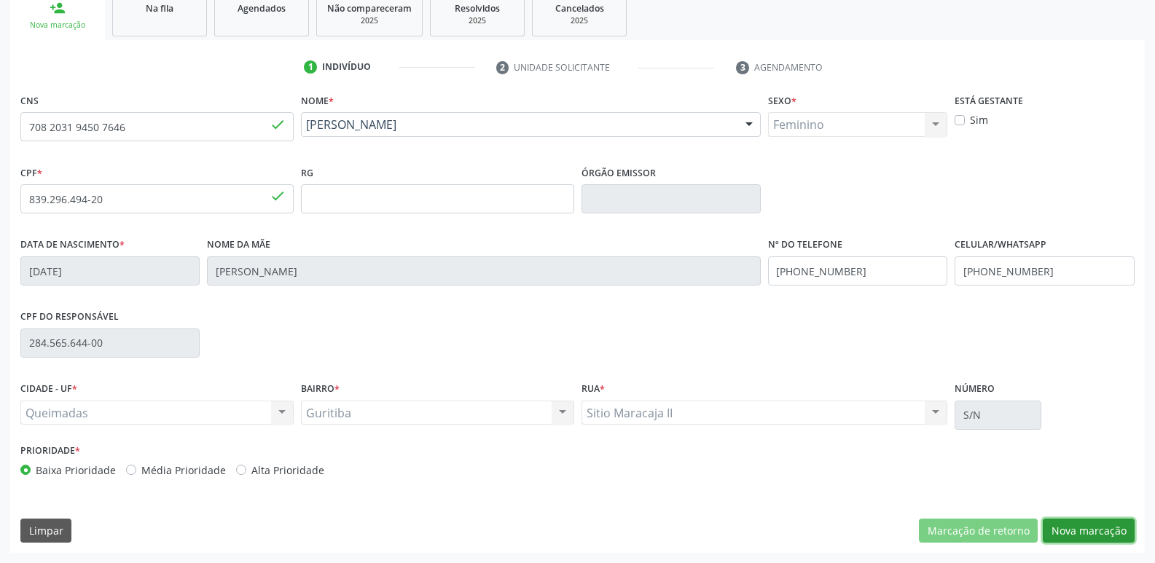
click at [1110, 526] on button "Nova marcação" at bounding box center [1089, 531] width 92 height 25
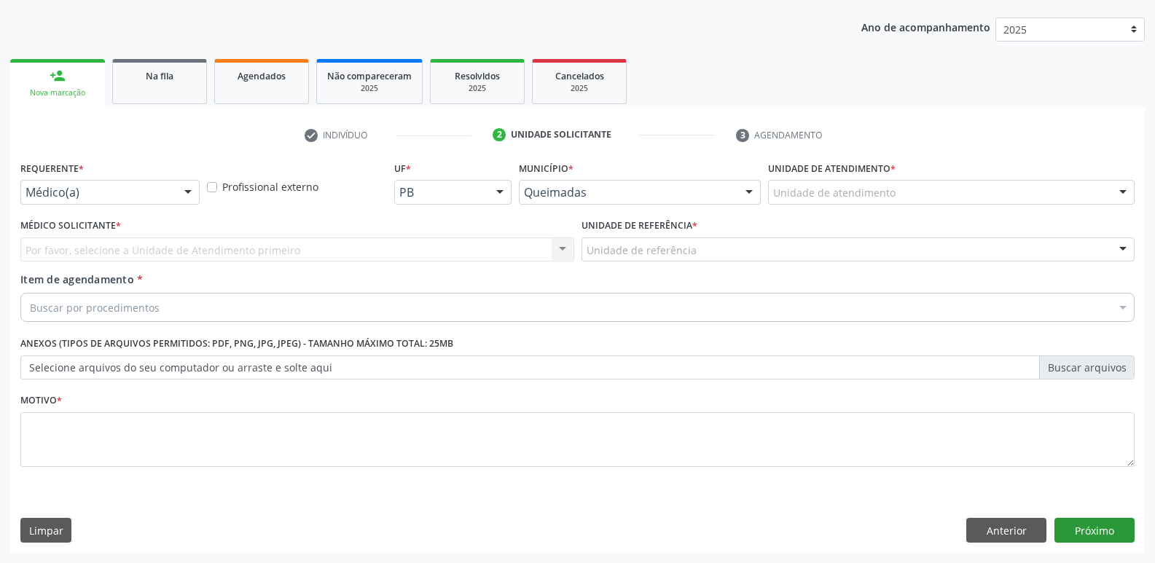
scroll to position [159, 0]
drag, startPoint x: 142, startPoint y: 199, endPoint x: 94, endPoint y: 253, distance: 72.2
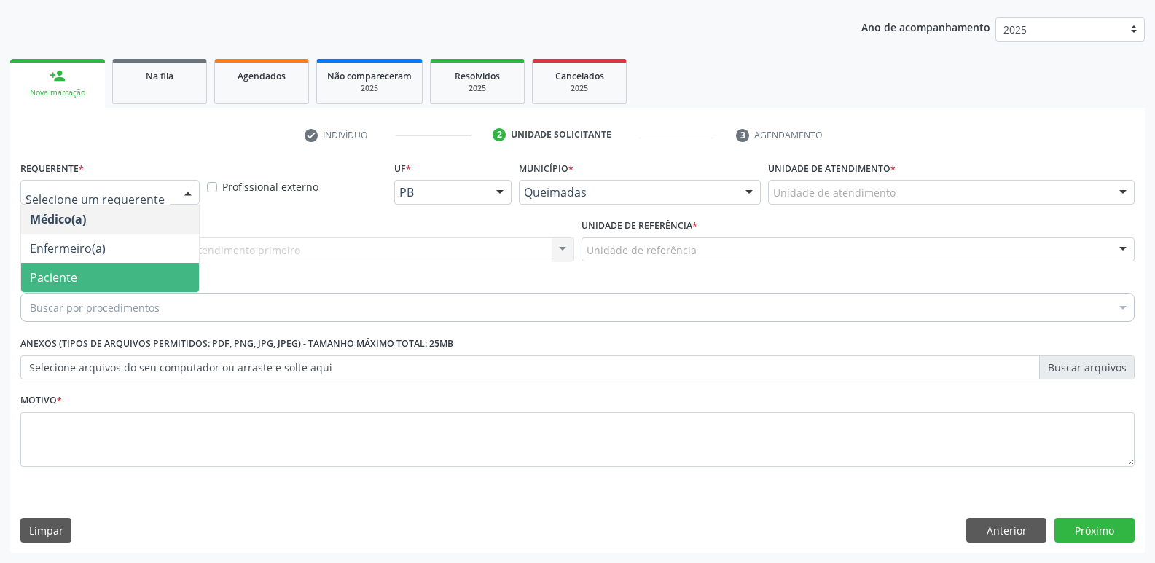
drag, startPoint x: 61, startPoint y: 278, endPoint x: 93, endPoint y: 262, distance: 35.5
click at [64, 276] on span "Paciente" at bounding box center [53, 278] width 47 height 16
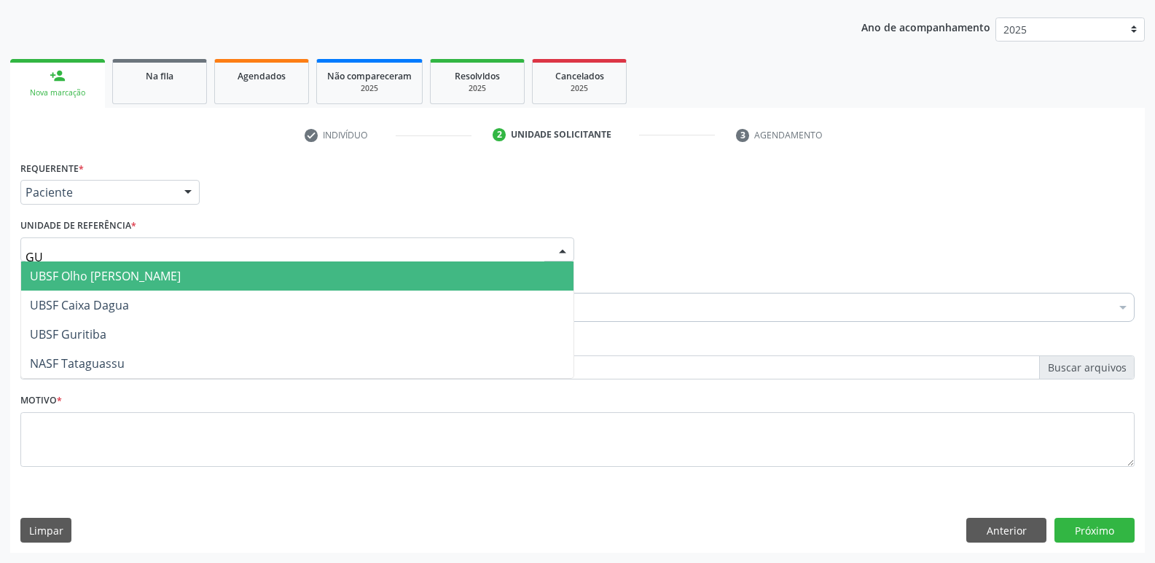
type input "GUR"
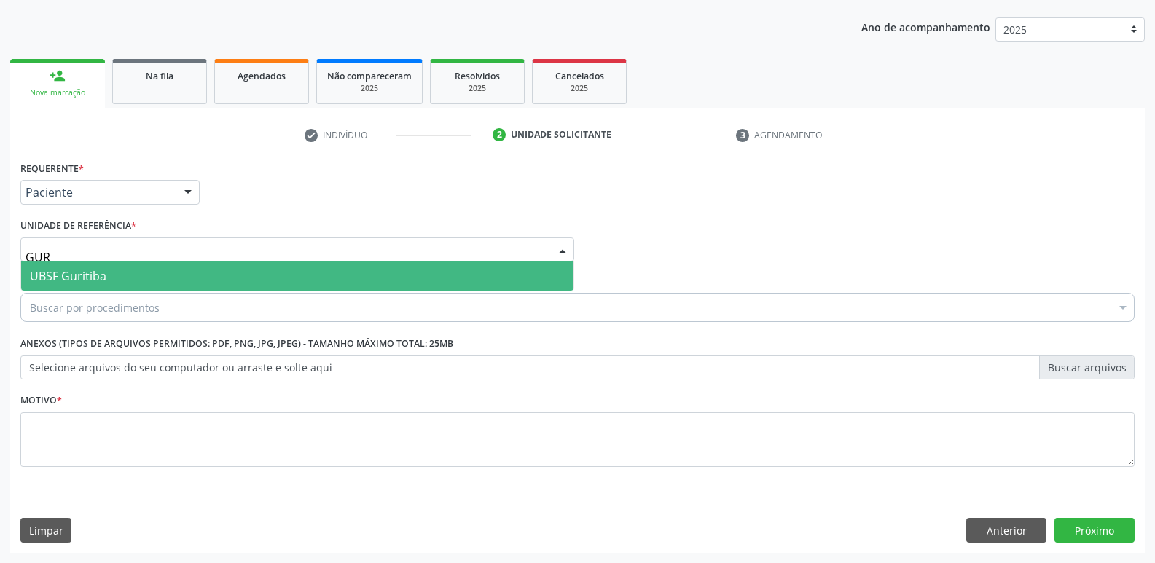
click at [83, 272] on span "UBSF Guritiba" at bounding box center [68, 276] width 77 height 16
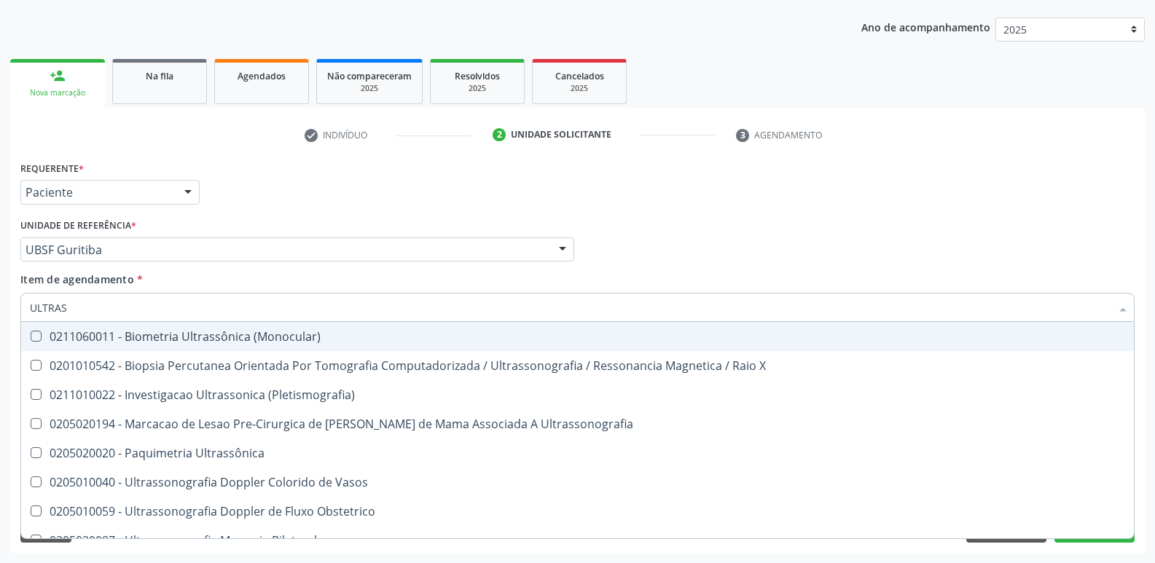
type input "ULTRASS"
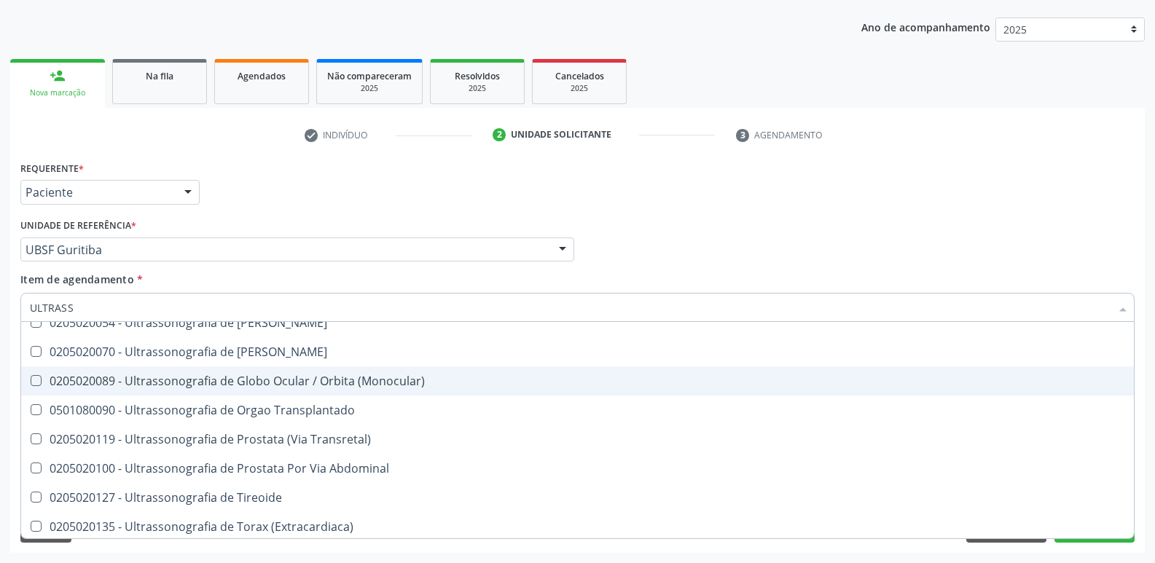
scroll to position [454, 0]
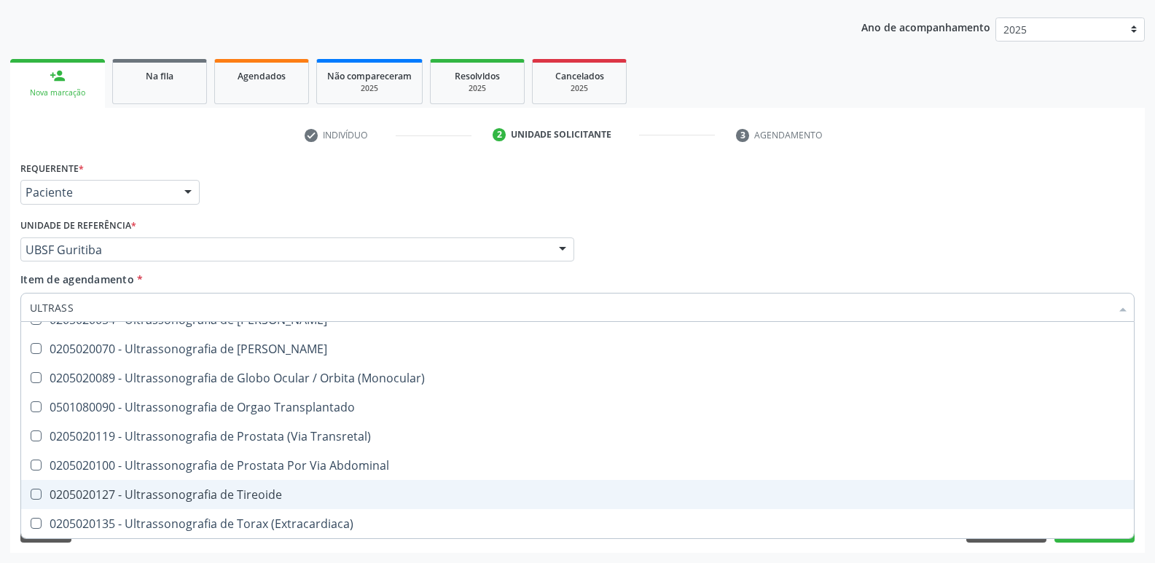
drag, startPoint x: 205, startPoint y: 494, endPoint x: 265, endPoint y: 446, distance: 77.3
click at [205, 493] on div "0205020127 - Ultrassonografia de Tireoide" at bounding box center [577, 495] width 1095 height 12
checkbox Tireoide "true"
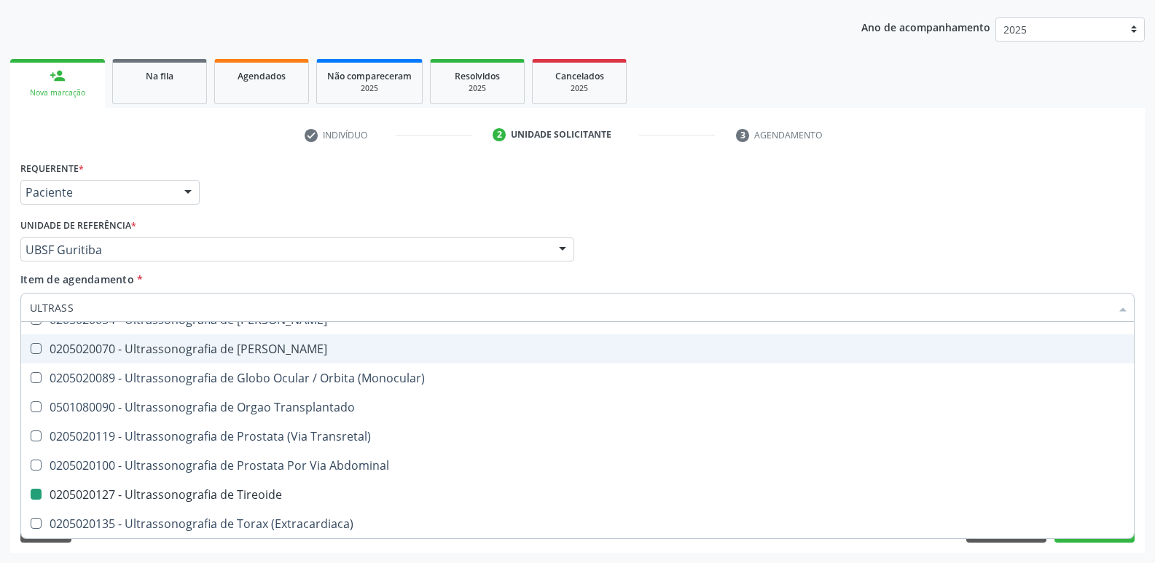
click at [421, 204] on div "Requerente * Paciente Médico(a) Enfermeiro(a) Paciente Nenhum resultado encontr…" at bounding box center [577, 185] width 1121 height 57
checkbox X "true"
checkbox Tireoide "false"
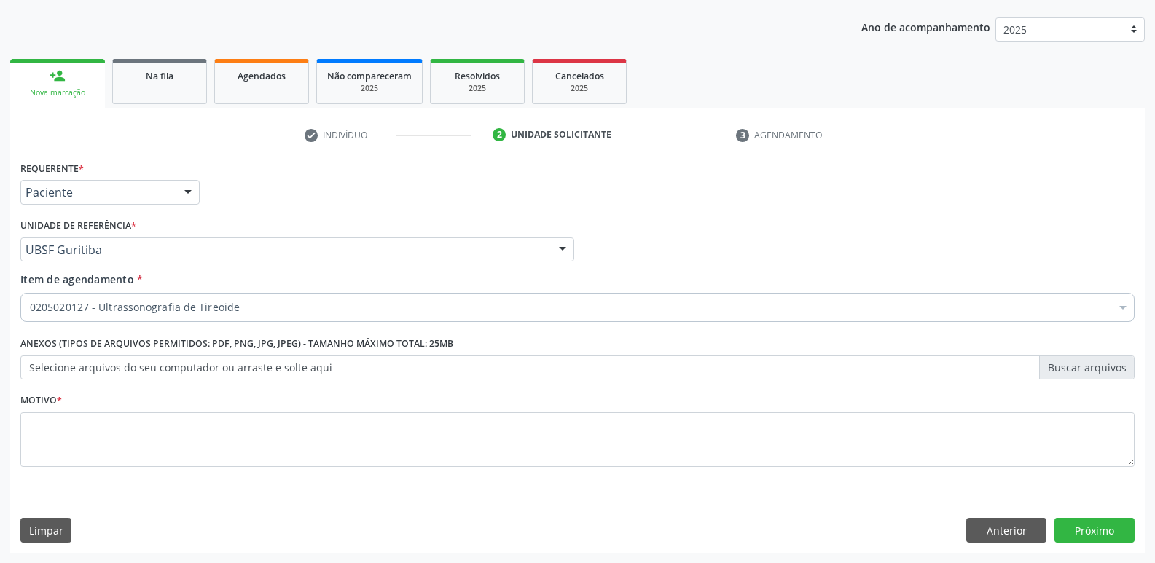
scroll to position [0, 0]
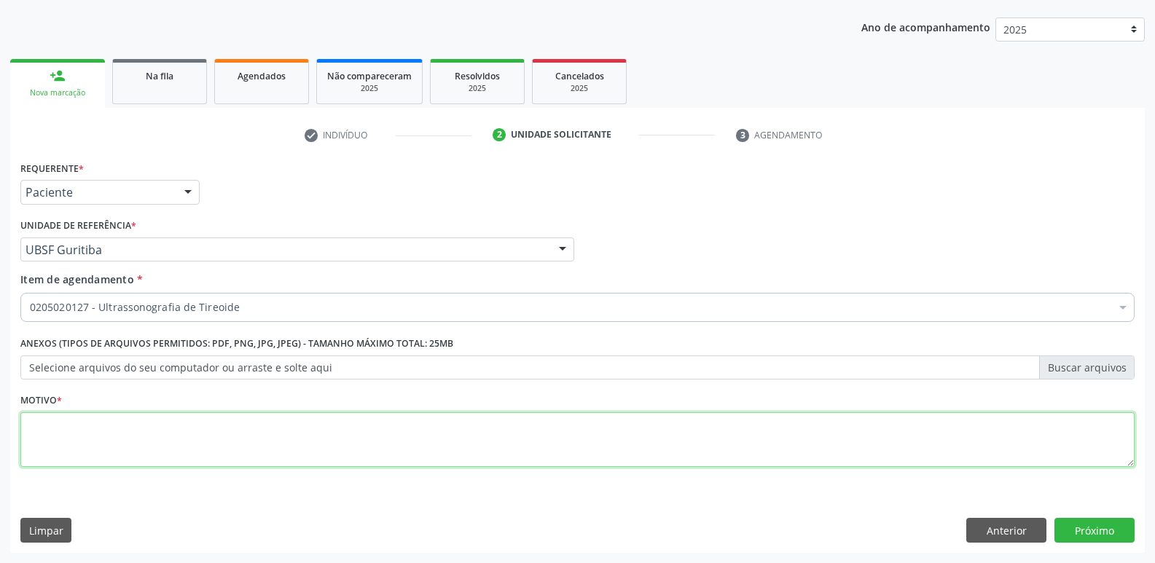
click at [229, 420] on textarea at bounding box center [577, 439] width 1114 height 55
paste textarea "AVALIAÇÃO"
type textarea "AVALIAÇÃO"
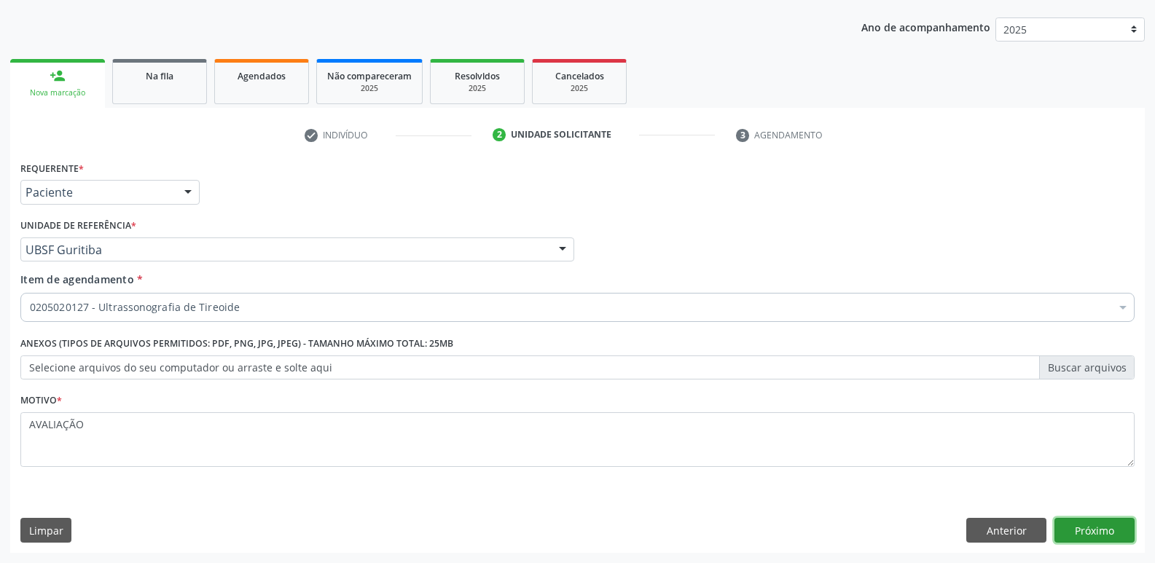
click at [1097, 529] on button "Próximo" at bounding box center [1094, 530] width 80 height 25
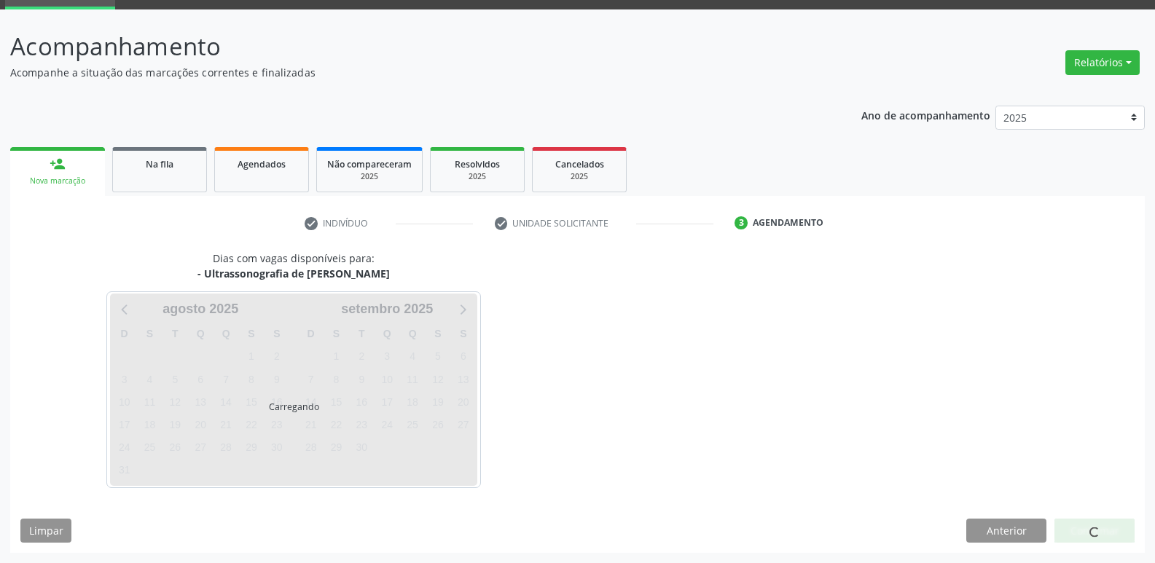
scroll to position [71, 0]
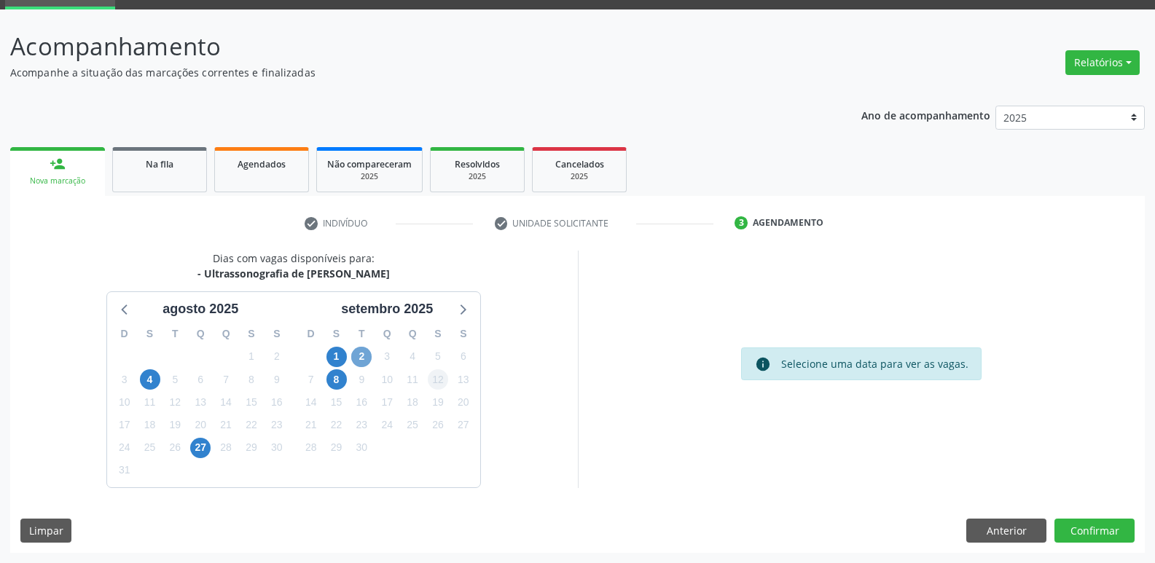
drag, startPoint x: 360, startPoint y: 357, endPoint x: 432, endPoint y: 372, distance: 73.7
click at [360, 358] on span "2" at bounding box center [361, 357] width 20 height 20
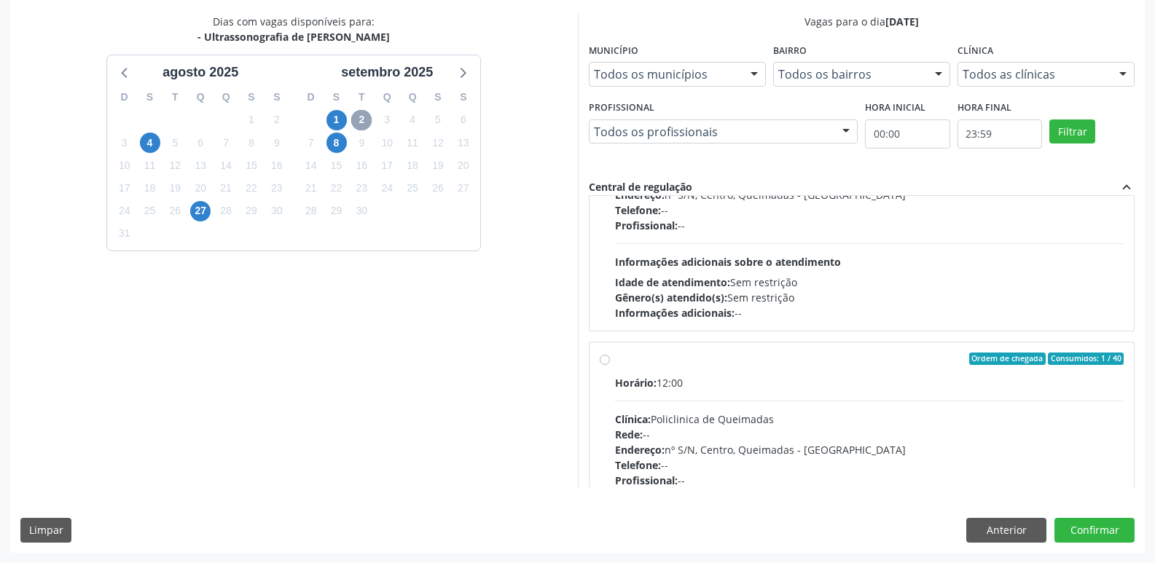
scroll to position [230, 0]
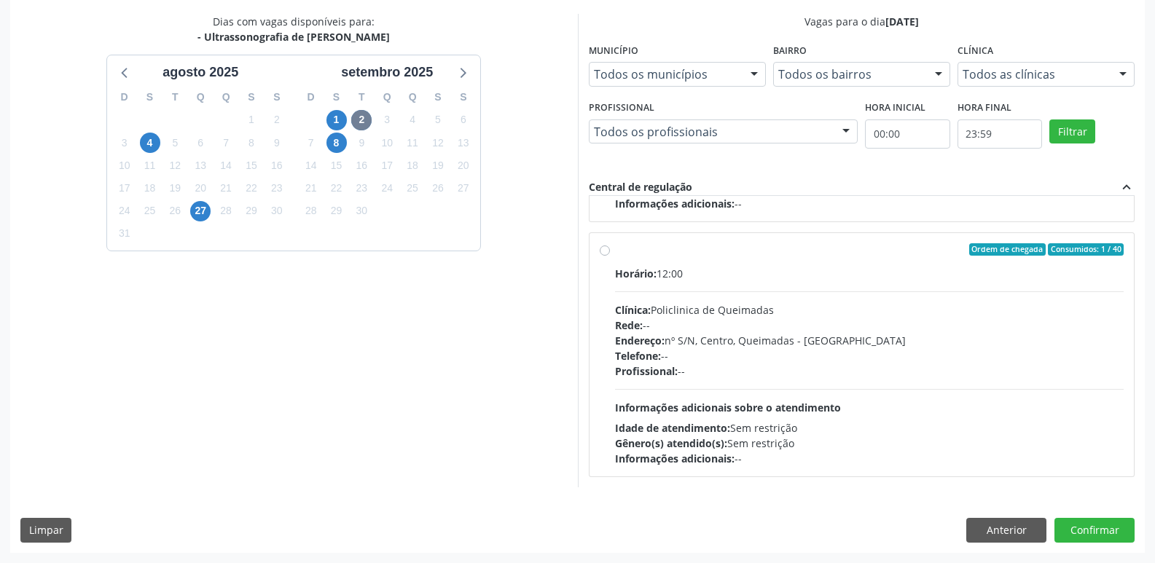
drag, startPoint x: 1014, startPoint y: 422, endPoint x: 1056, endPoint y: 500, distance: 88.7
click at [1016, 435] on div "Idade de atendimento: Sem restrição" at bounding box center [869, 427] width 509 height 15
click at [610, 256] on input "Ordem de chegada Consumidos: 1 / 40 Horário: 12:00 Clínica: Policlinica de Quei…" at bounding box center [605, 249] width 10 height 13
radio input "true"
click at [1070, 523] on button "Confirmar" at bounding box center [1094, 530] width 80 height 25
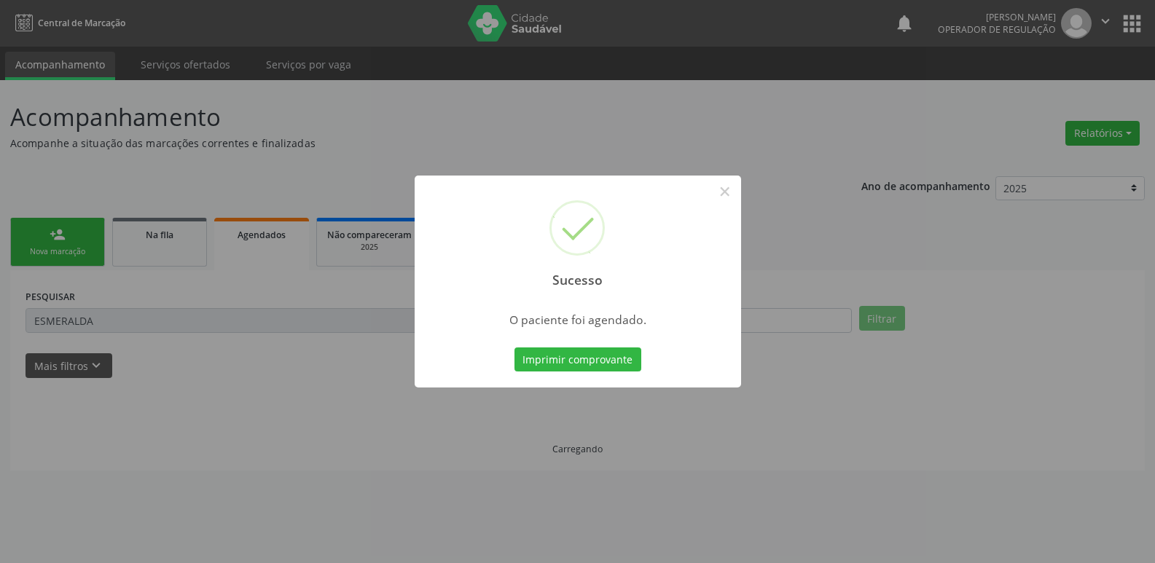
scroll to position [0, 0]
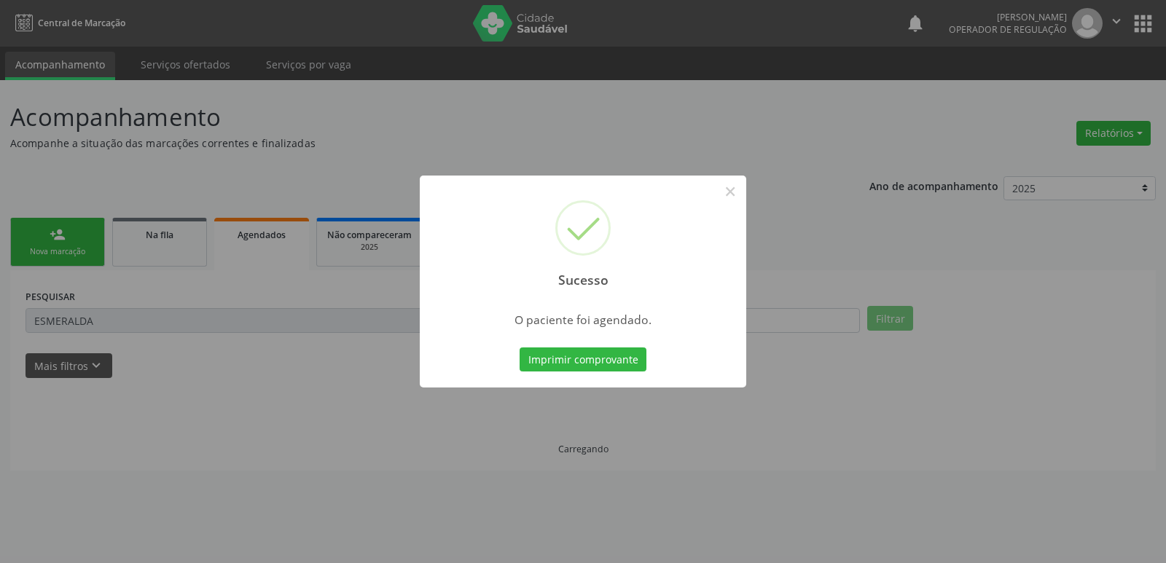
click at [520, 348] on button "Imprimir comprovante" at bounding box center [583, 360] width 127 height 25
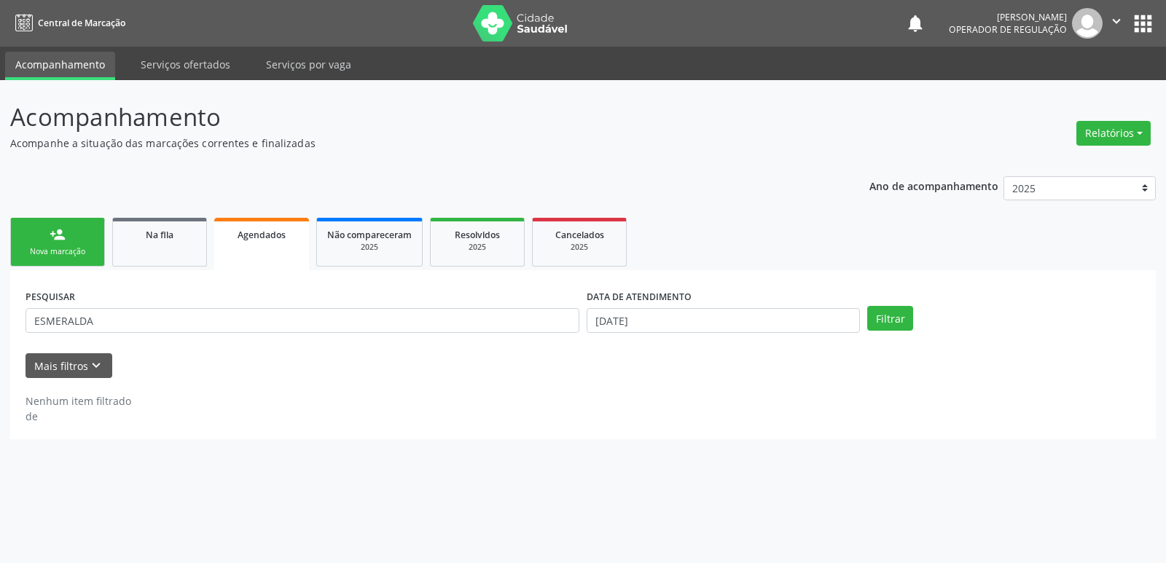
click at [81, 238] on link "person_add Nova marcação" at bounding box center [57, 242] width 95 height 49
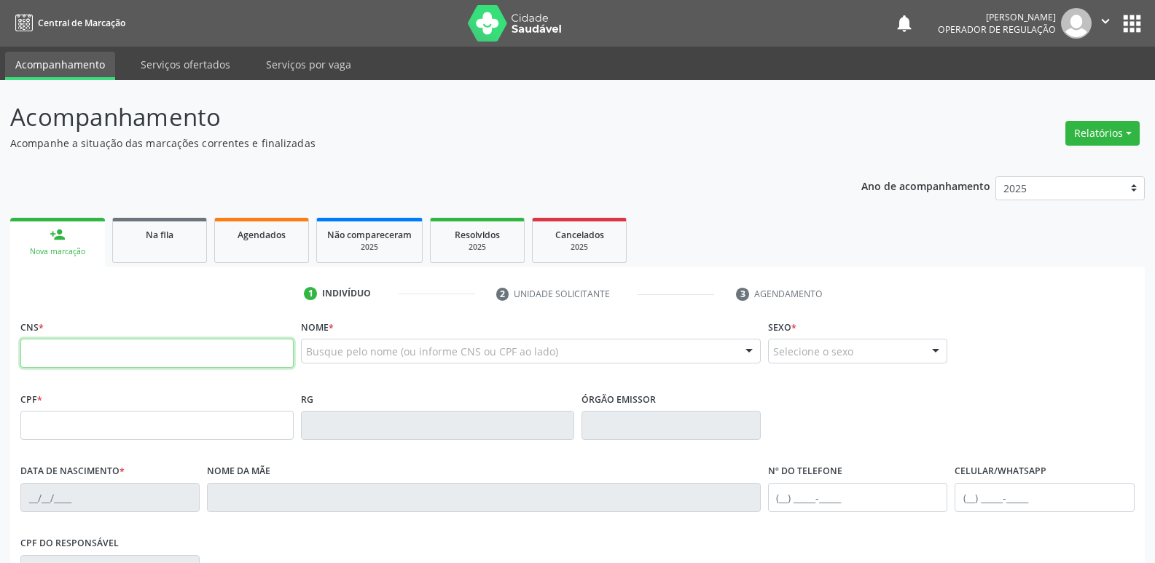
click at [133, 355] on input "text" at bounding box center [156, 353] width 273 height 29
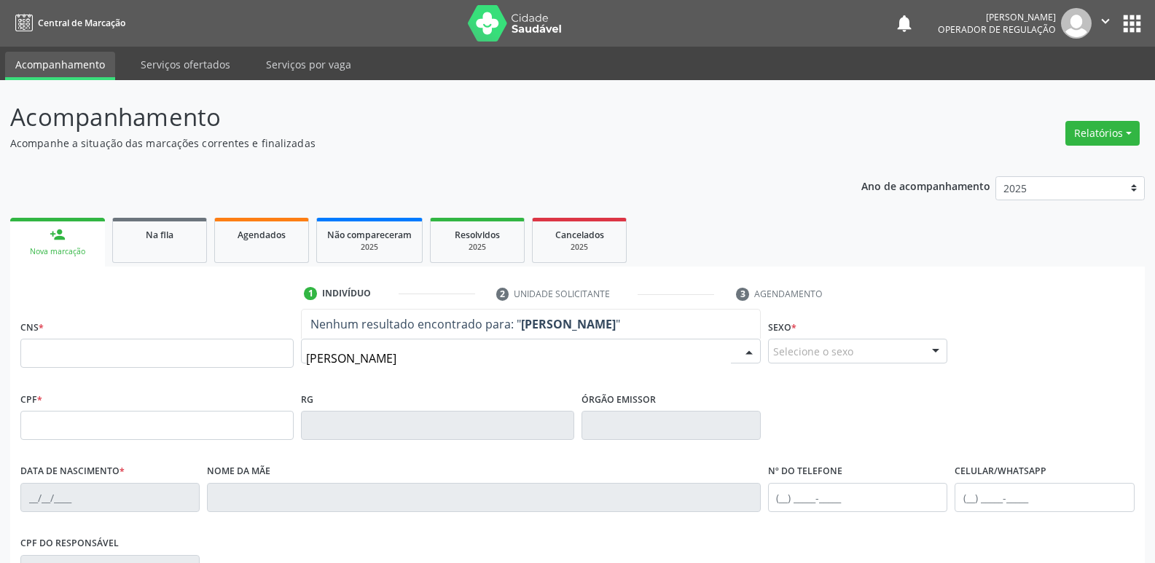
type input "ELAINE MACHAD"
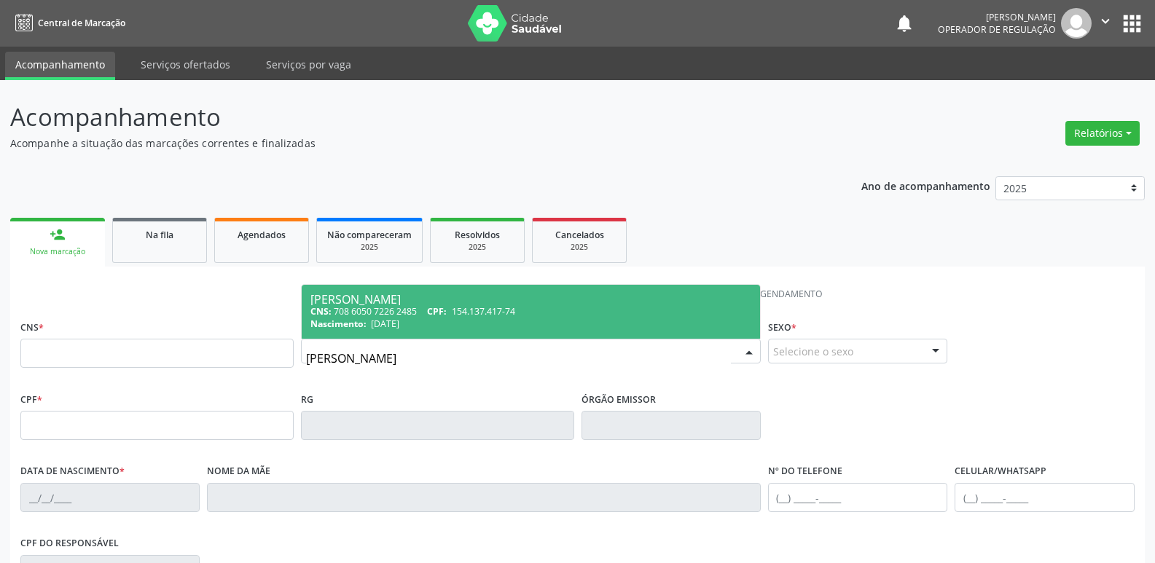
click at [476, 305] on span "154.137.417-74" at bounding box center [483, 311] width 63 height 12
type input "708 6050 7226 2485"
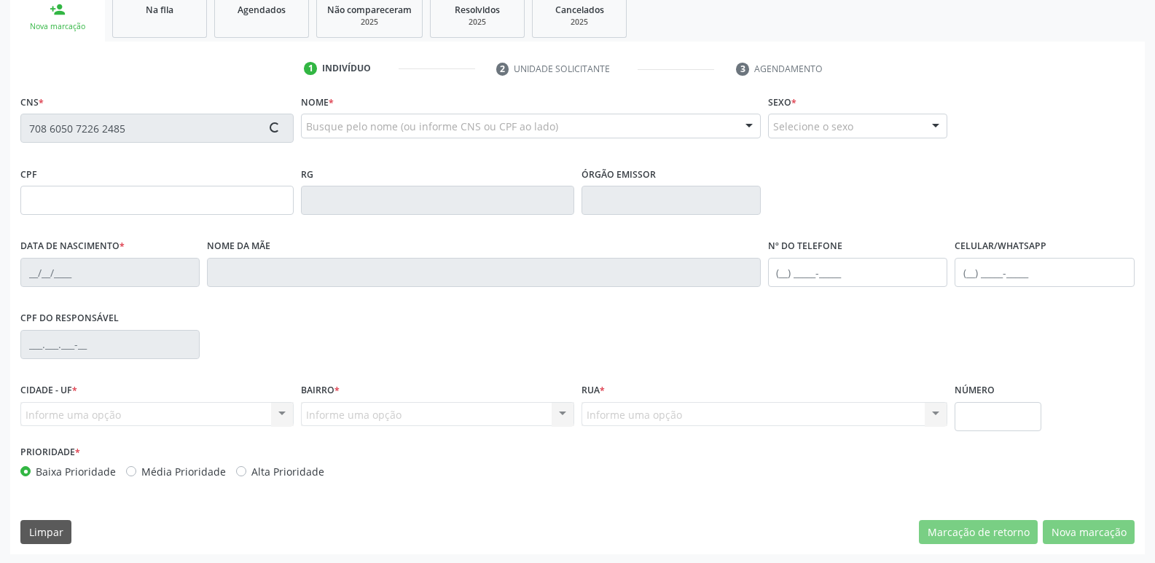
scroll to position [227, 0]
type input "154.137.417-74"
type input "04/02/1994"
type input "Liduina Machado da Silva"
type input "(83) 99968-4535"
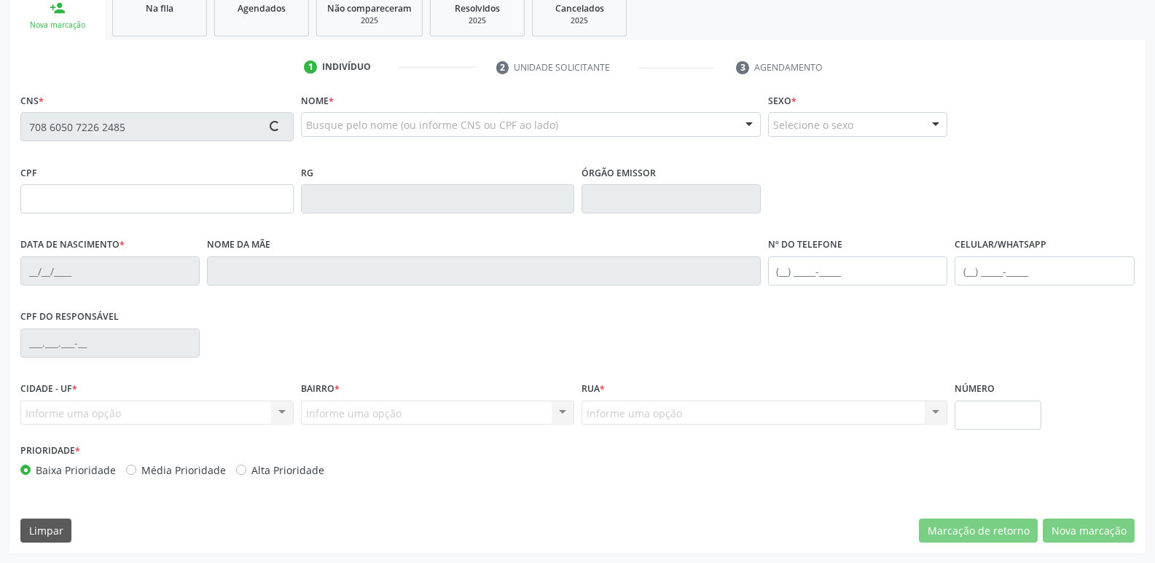
type input "(83) 99968-4535"
type input "860.269.337-00"
type input "70"
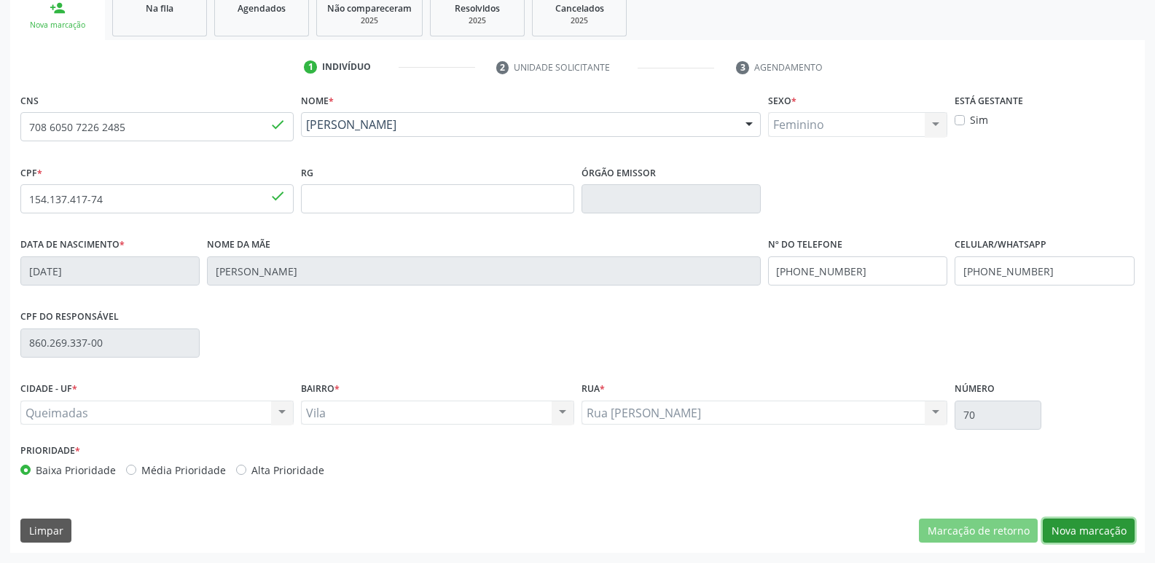
click at [1064, 524] on button "Nova marcação" at bounding box center [1089, 531] width 92 height 25
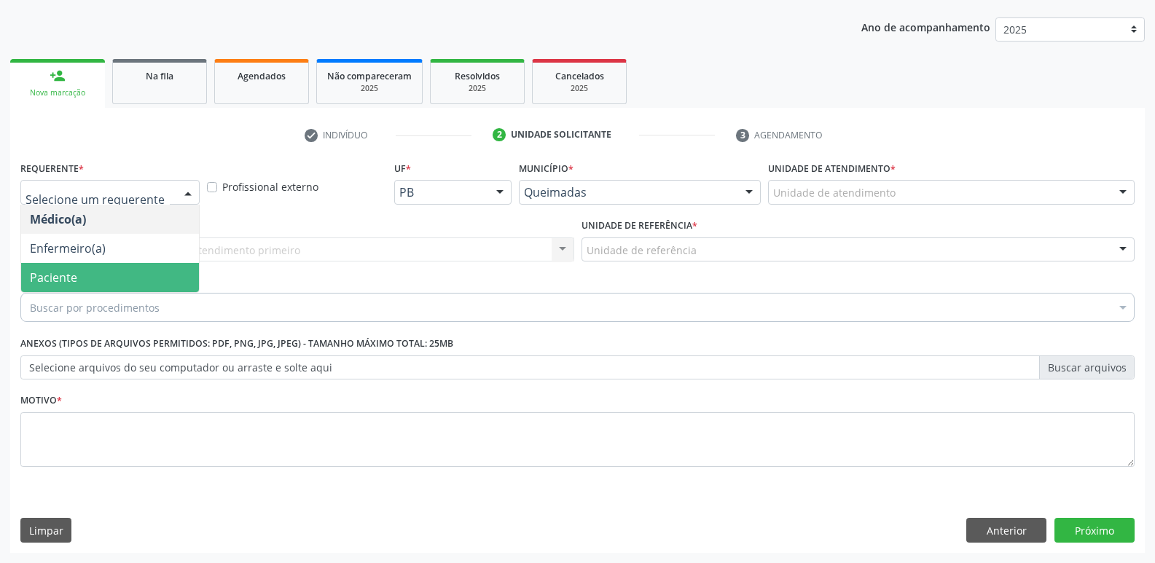
click at [105, 275] on span "Paciente" at bounding box center [110, 277] width 178 height 29
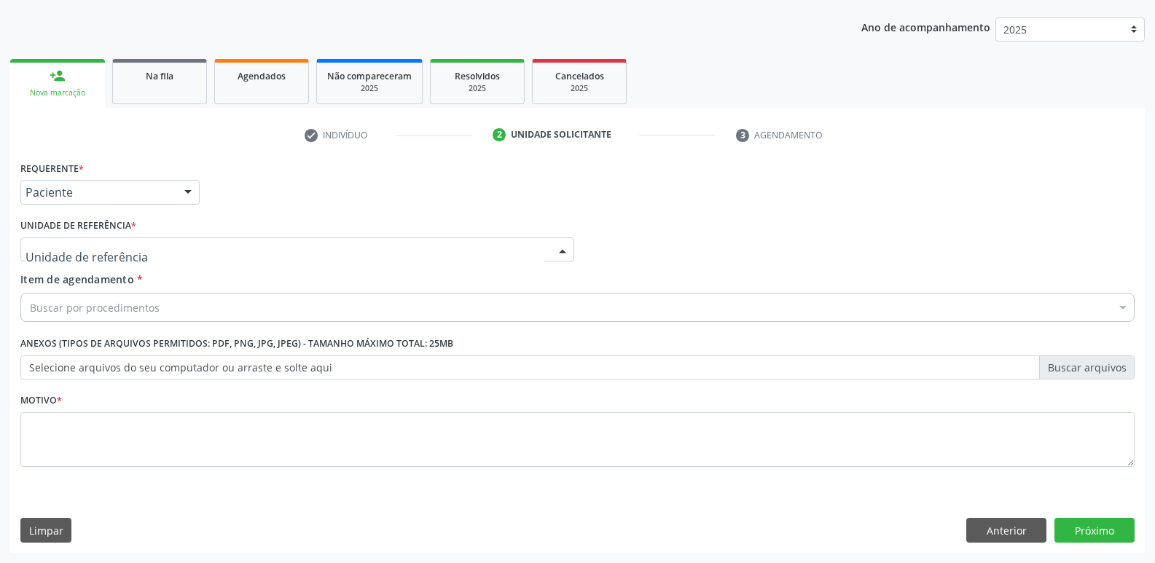
click at [136, 243] on div at bounding box center [297, 250] width 554 height 25
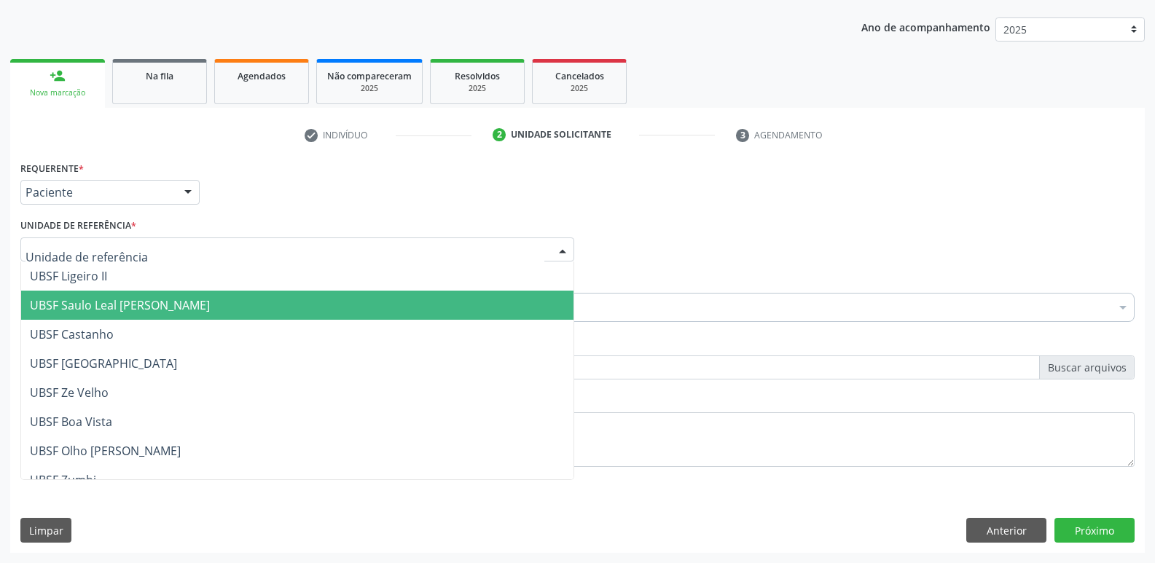
click at [95, 305] on span "UBSF Saulo Leal [PERSON_NAME]" at bounding box center [120, 305] width 180 height 16
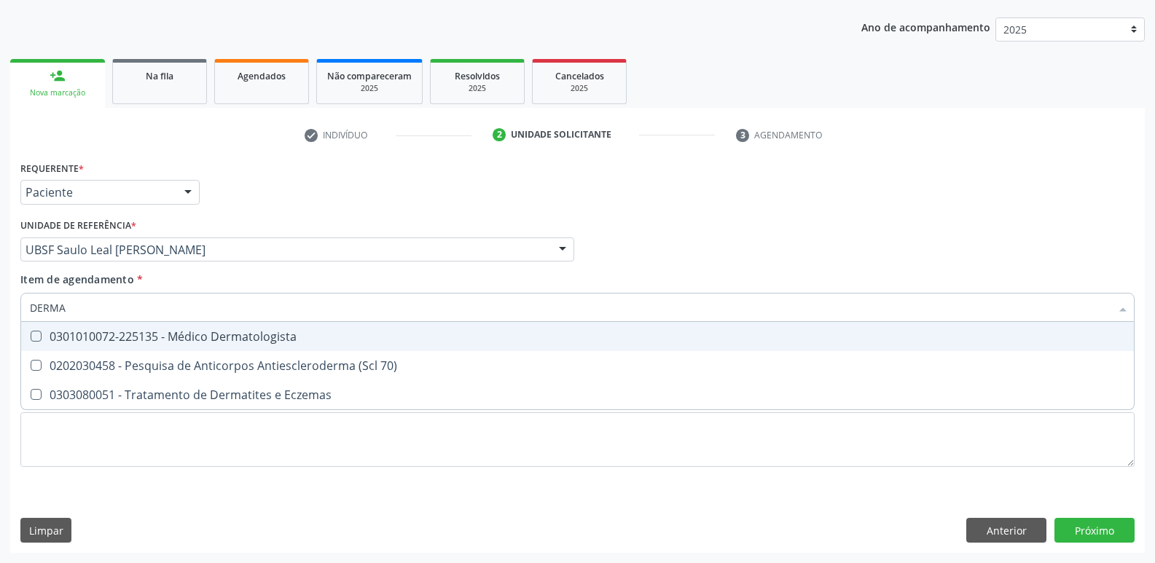
type input "DERMAT"
click at [173, 346] on span "0301010072-225135 - Médico Dermatologista" at bounding box center [577, 336] width 1113 height 29
checkbox Dermatologista "true"
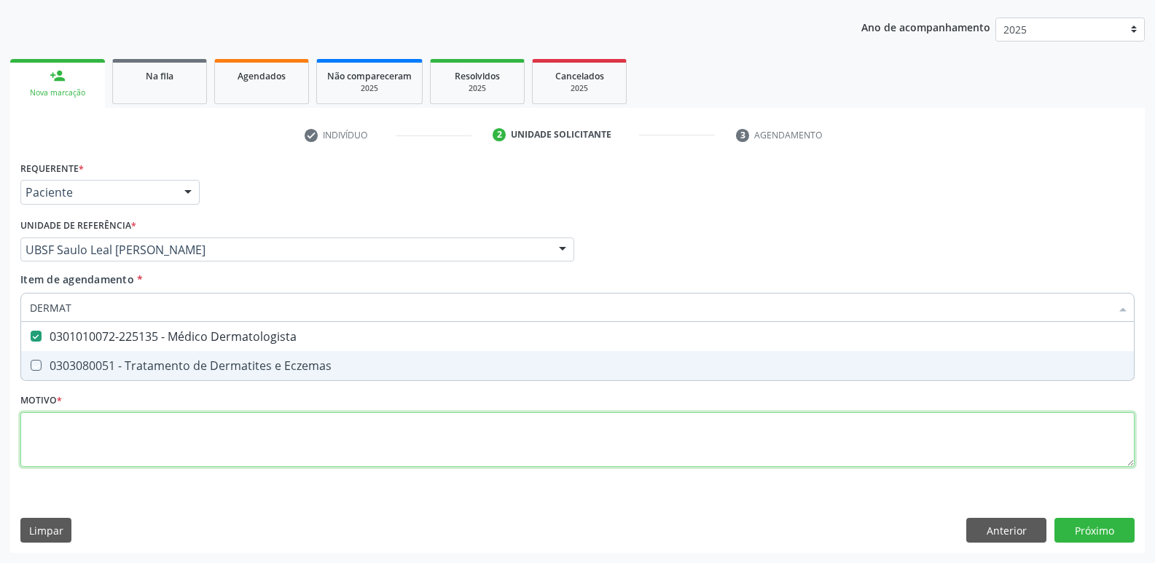
drag, startPoint x: 152, startPoint y: 426, endPoint x: 165, endPoint y: 396, distance: 32.6
click at [151, 422] on div "Requerente * Paciente Médico(a) Enfermeiro(a) Paciente Nenhum resultado encontr…" at bounding box center [577, 322] width 1114 height 330
checkbox Eczemas "true"
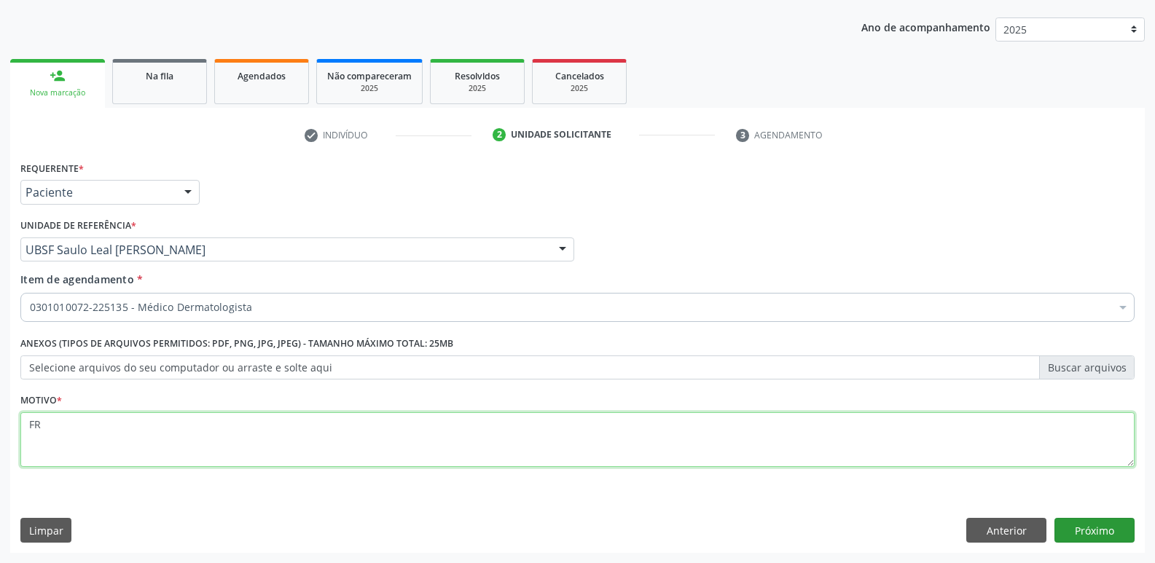
type textarea "FR"
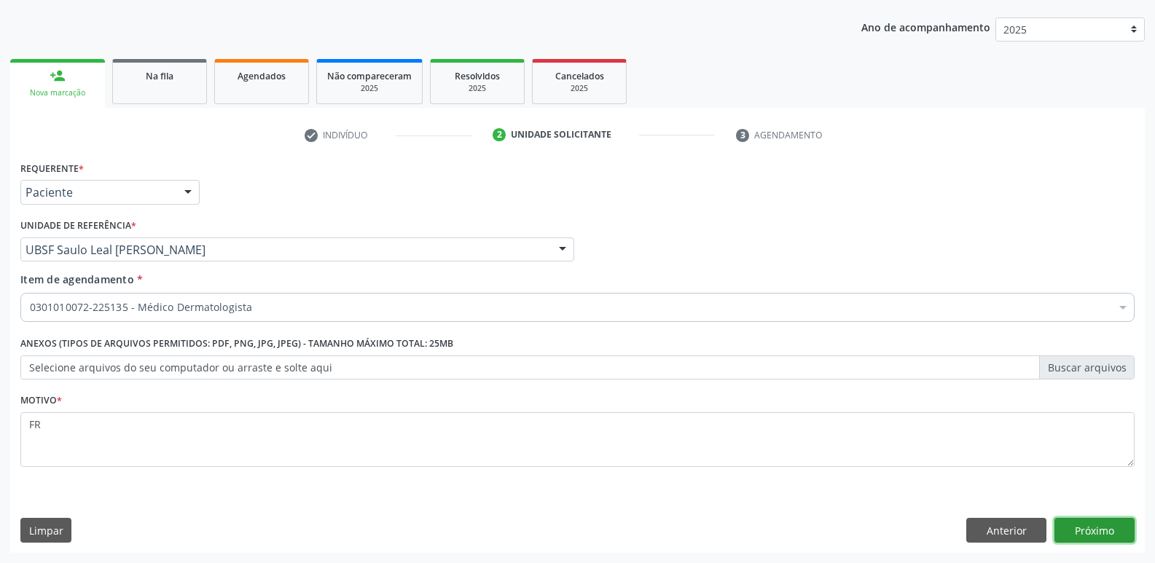
click at [1116, 533] on button "Próximo" at bounding box center [1094, 530] width 80 height 25
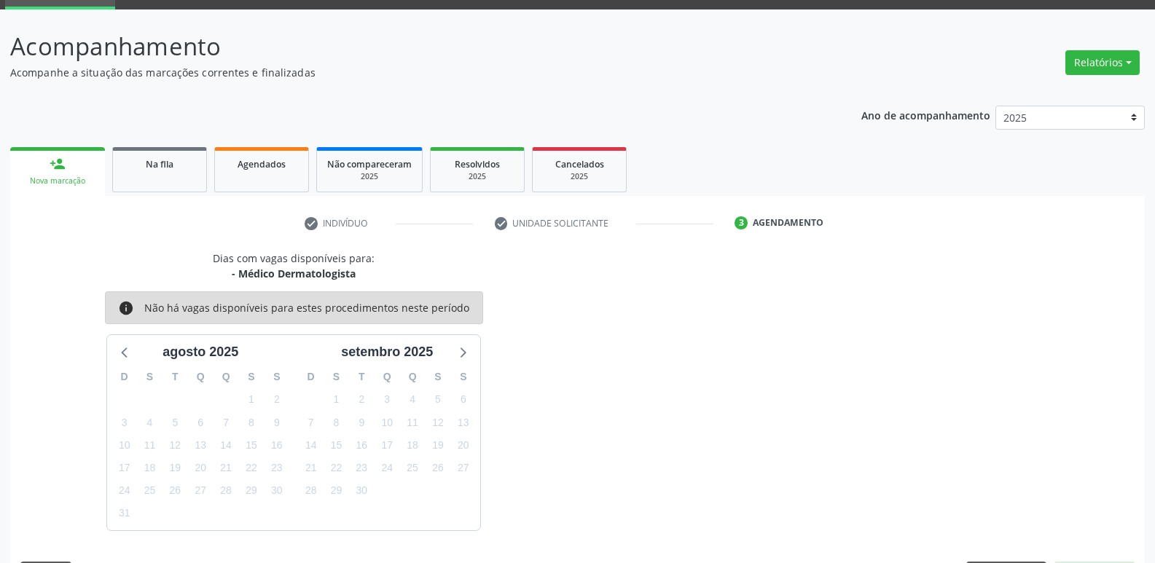
scroll to position [114, 0]
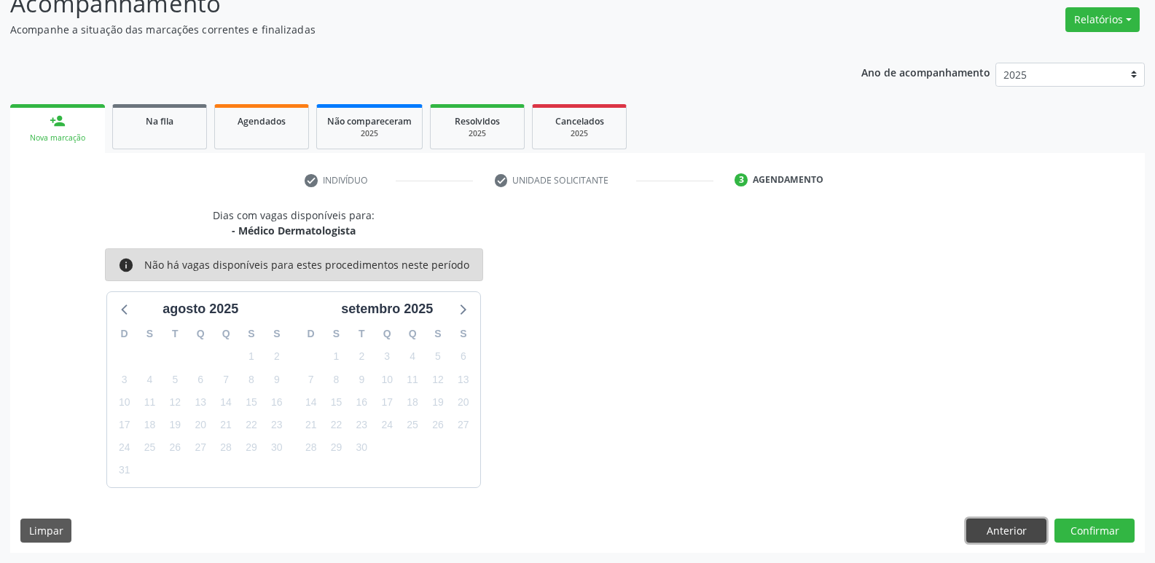
click at [1030, 530] on button "Anterior" at bounding box center [1006, 531] width 80 height 25
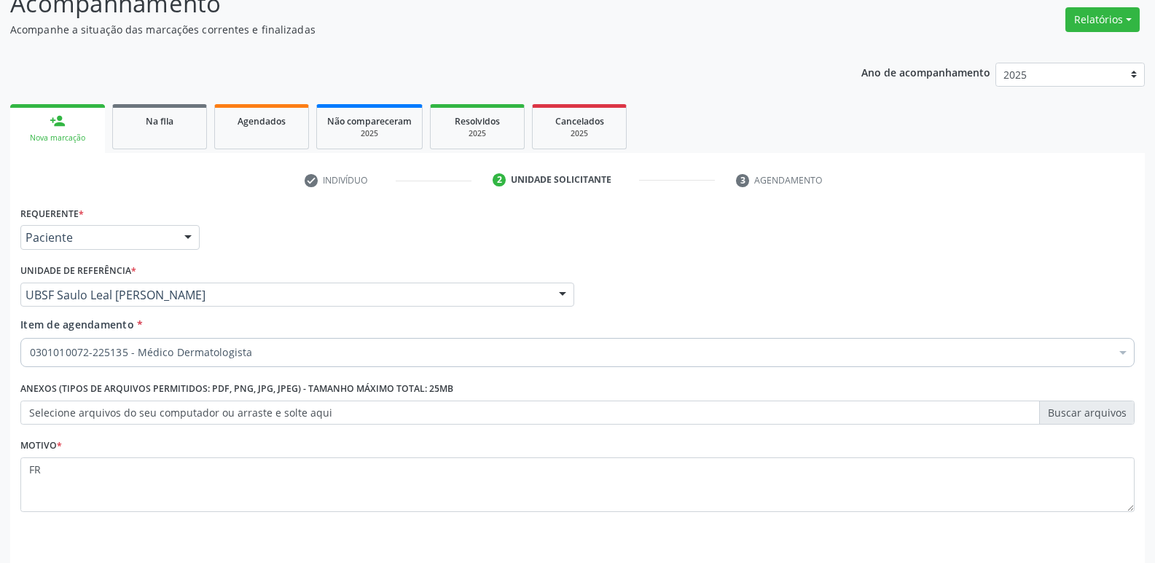
click at [1029, 530] on div "Motivo * FR" at bounding box center [577, 484] width 1121 height 98
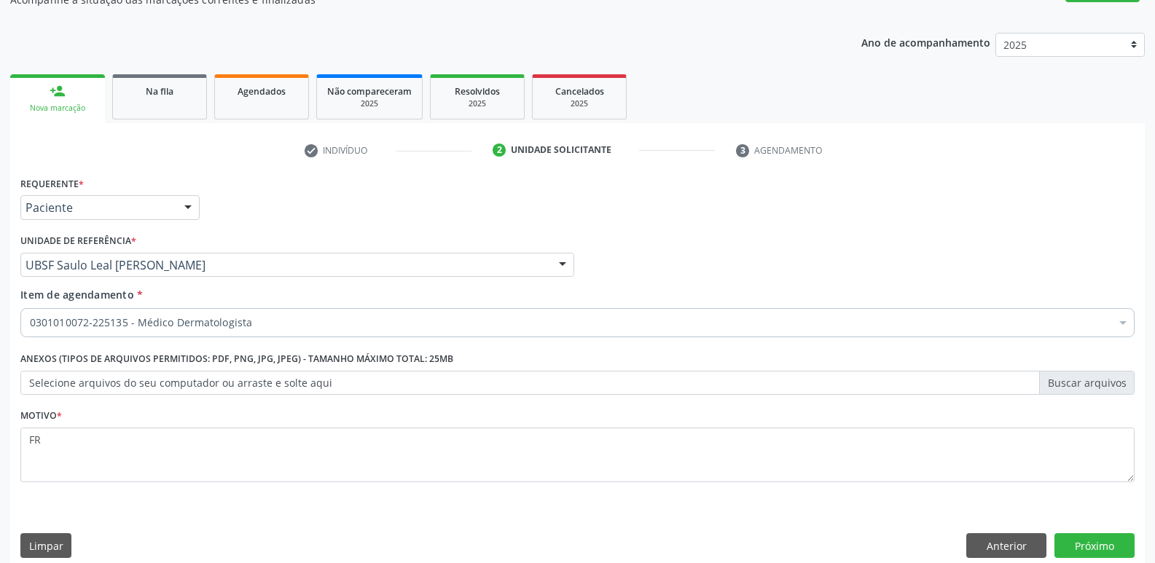
scroll to position [159, 0]
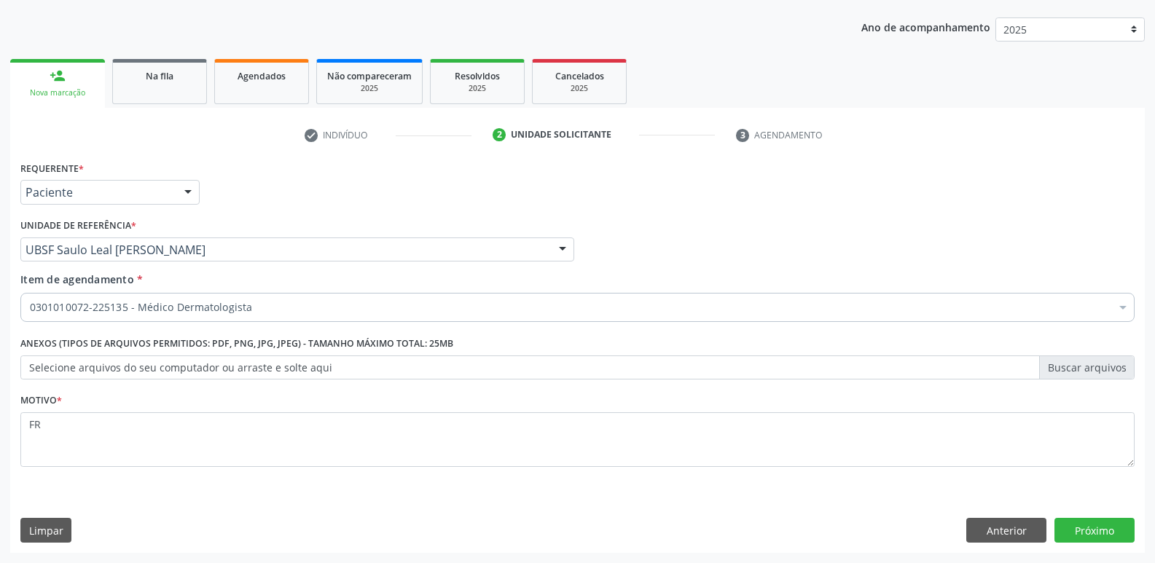
click at [1011, 546] on div "Requerente * Paciente Médico(a) Enfermeiro(a) Paciente Nenhum resultado encontr…" at bounding box center [577, 355] width 1134 height 396
click at [1010, 539] on button "Anterior" at bounding box center [1006, 530] width 80 height 25
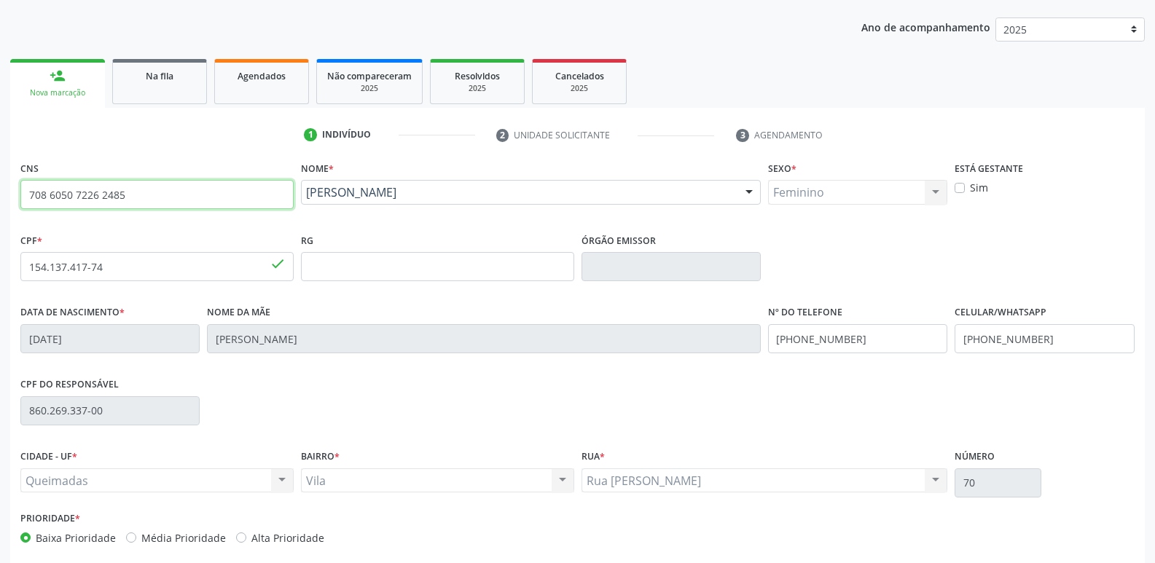
drag, startPoint x: 165, startPoint y: 202, endPoint x: 0, endPoint y: 141, distance: 175.7
click at [0, 141] on div "Acompanhamento Acompanhe a situação das marcações correntes e finalizadas Relat…" at bounding box center [577, 276] width 1155 height 710
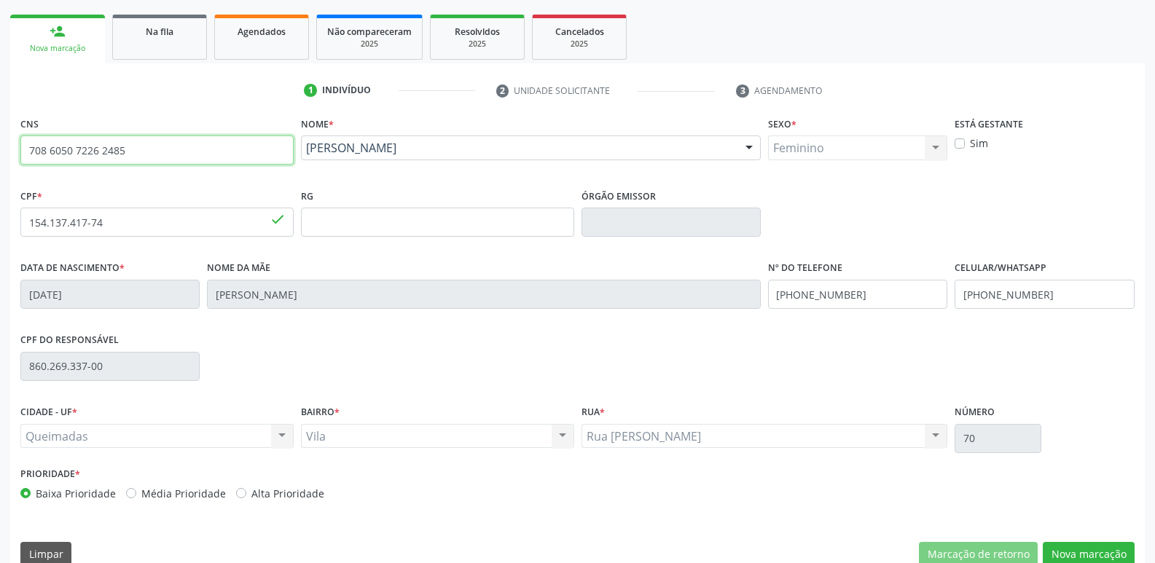
scroll to position [227, 0]
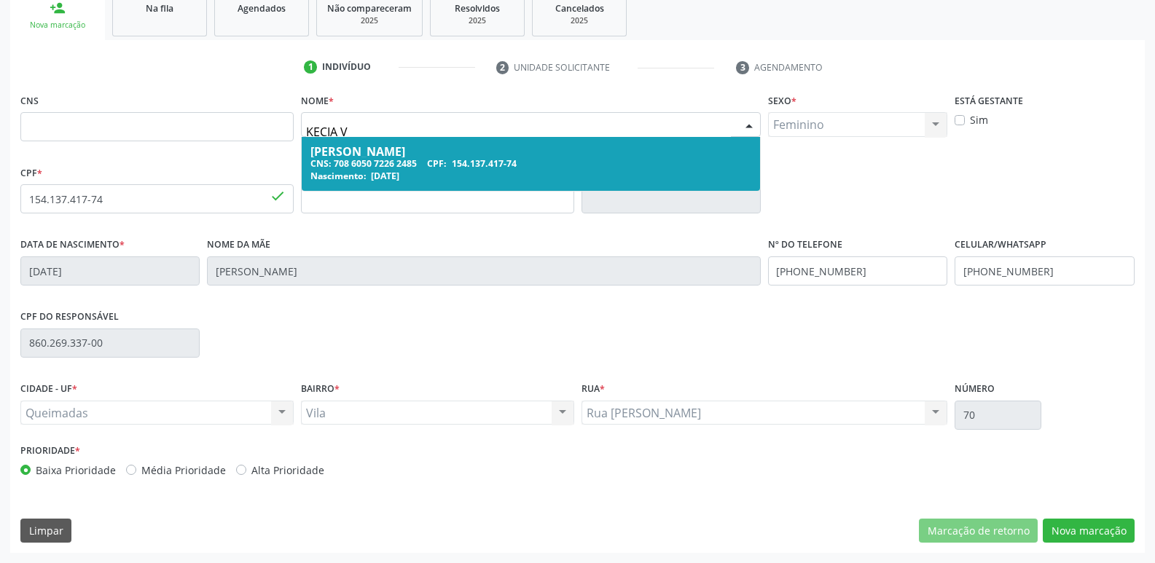
type input "KECIA VA"
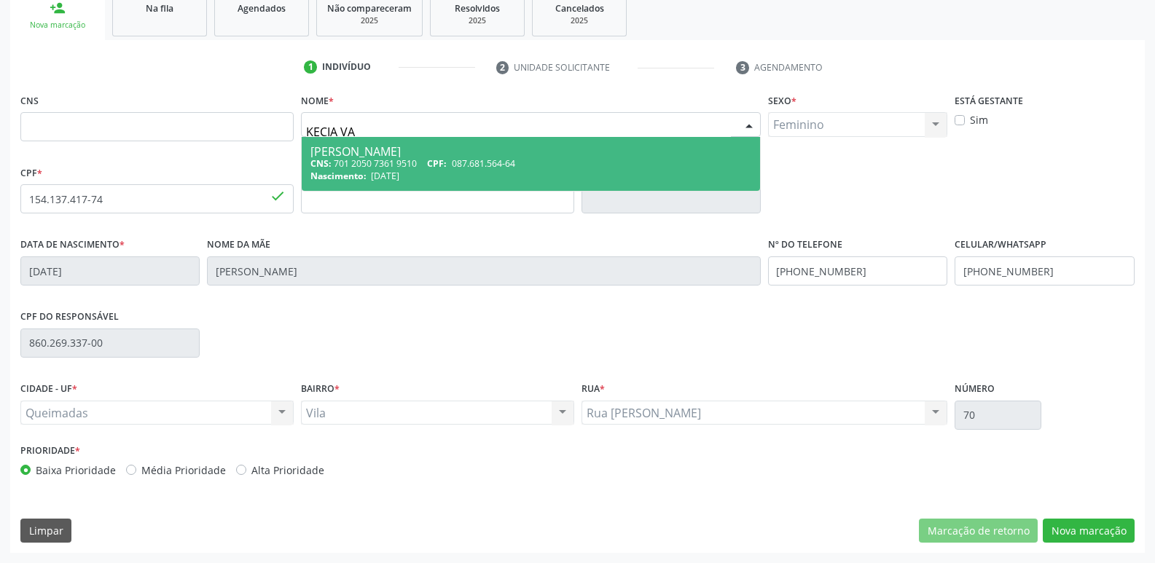
click at [477, 152] on div "Kecia Vanessa Vieira de Moura Sousa" at bounding box center [530, 152] width 441 height 12
type input "701 2050 7361 9510"
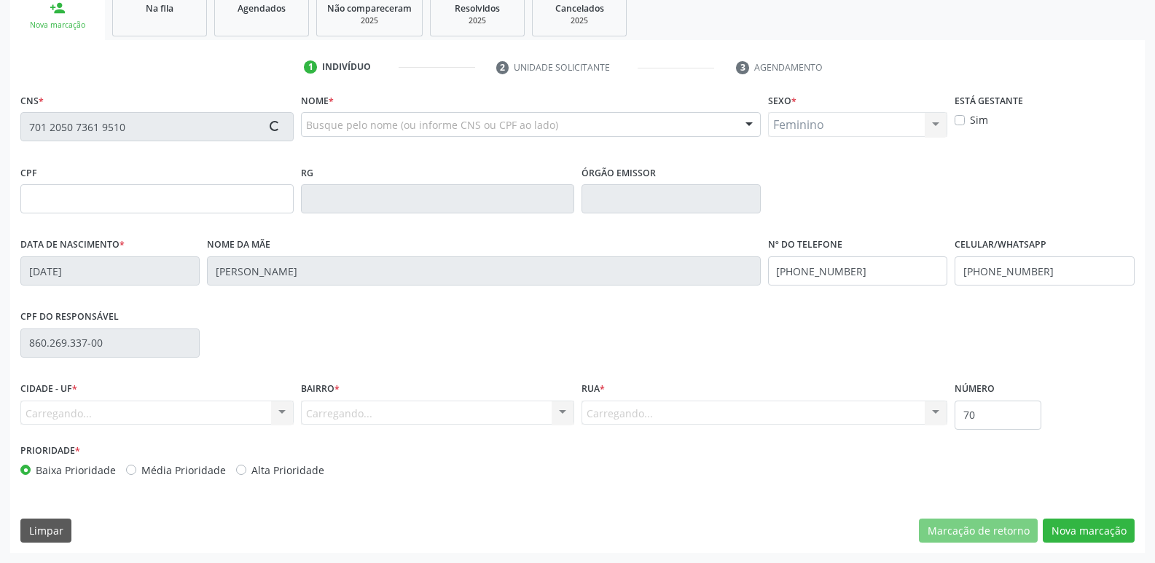
type input "087.681.564-64"
type input "06/12/1997"
type input "Rosa Maria Pereira de Moura"
type input "(83) 99194-6129"
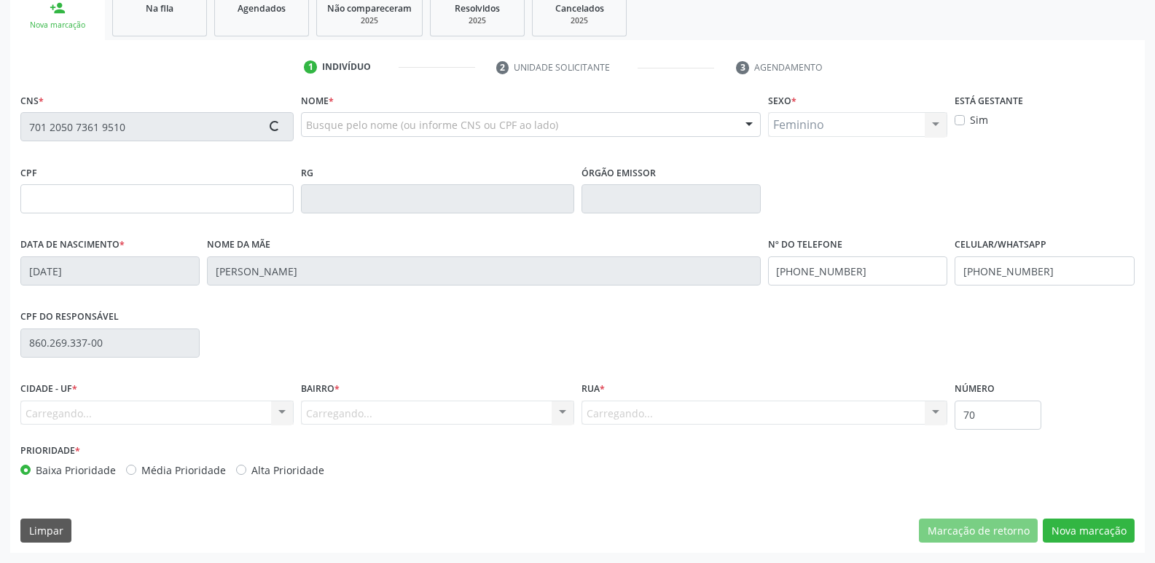
type input "89"
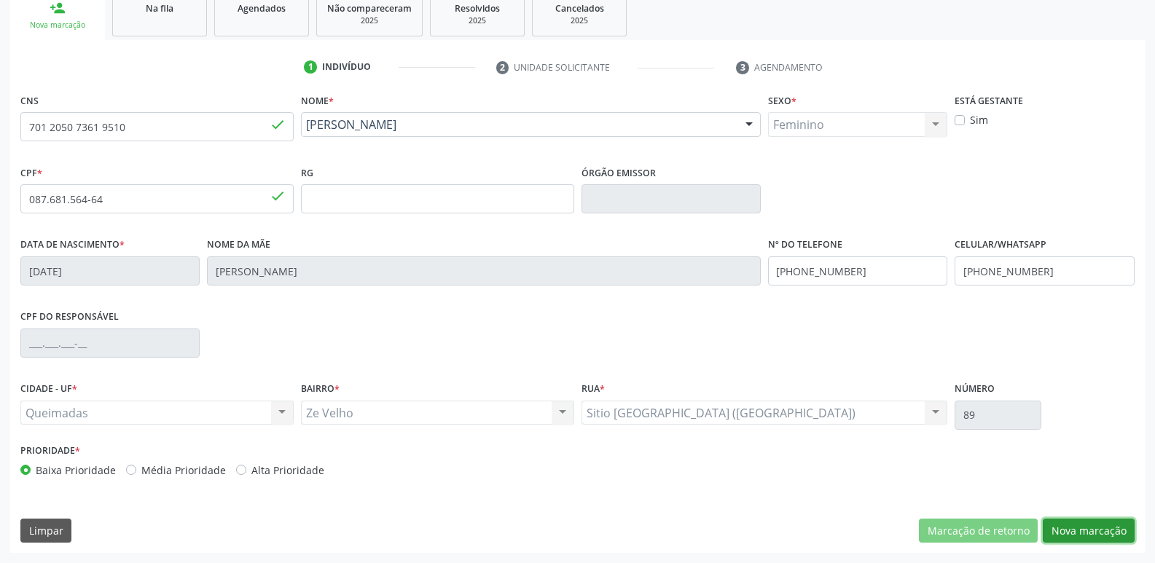
click at [1072, 530] on button "Nova marcação" at bounding box center [1089, 531] width 92 height 25
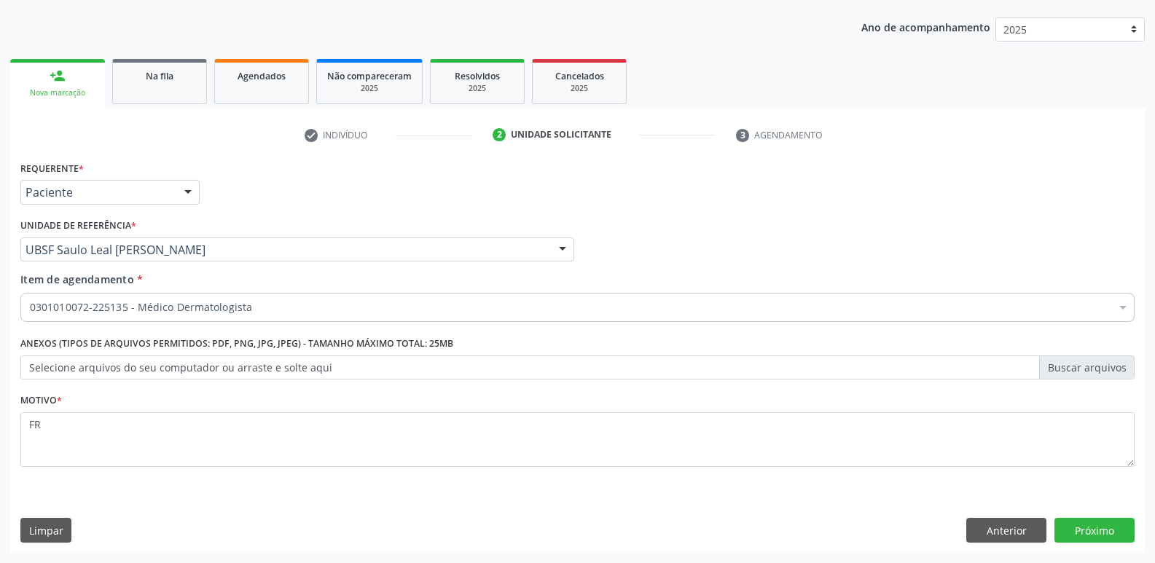
scroll to position [159, 0]
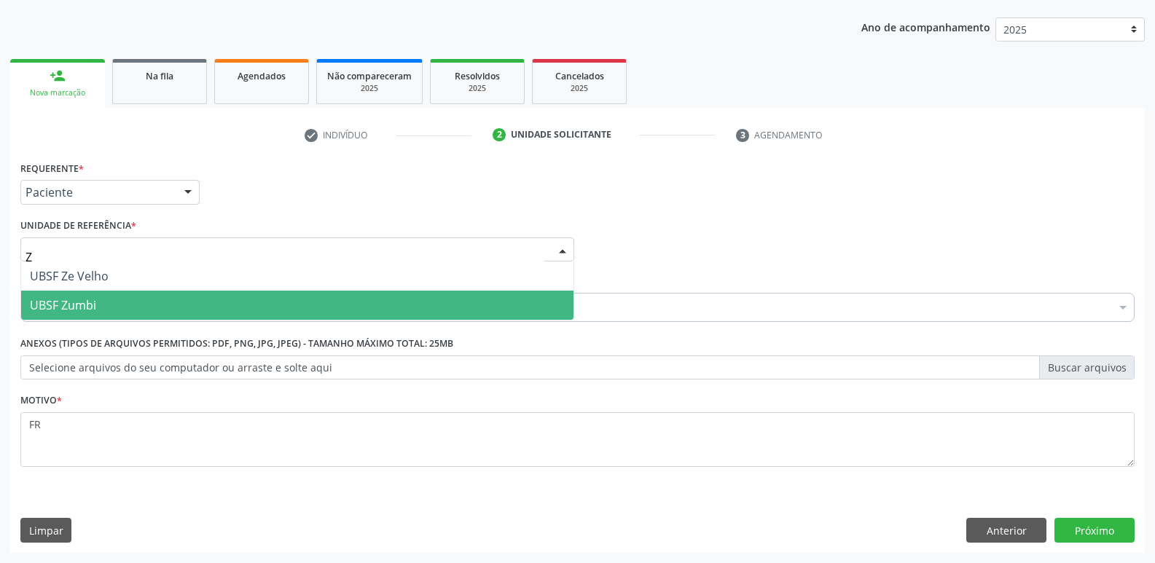
type input "ZE"
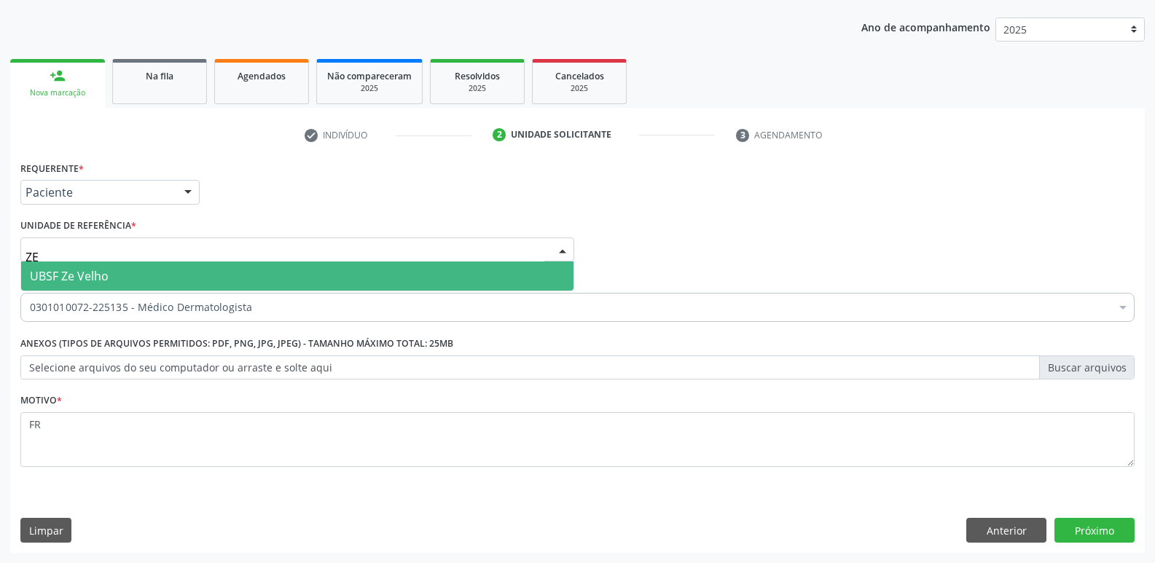
click at [119, 268] on span "UBSF Ze Velho" at bounding box center [297, 276] width 552 height 29
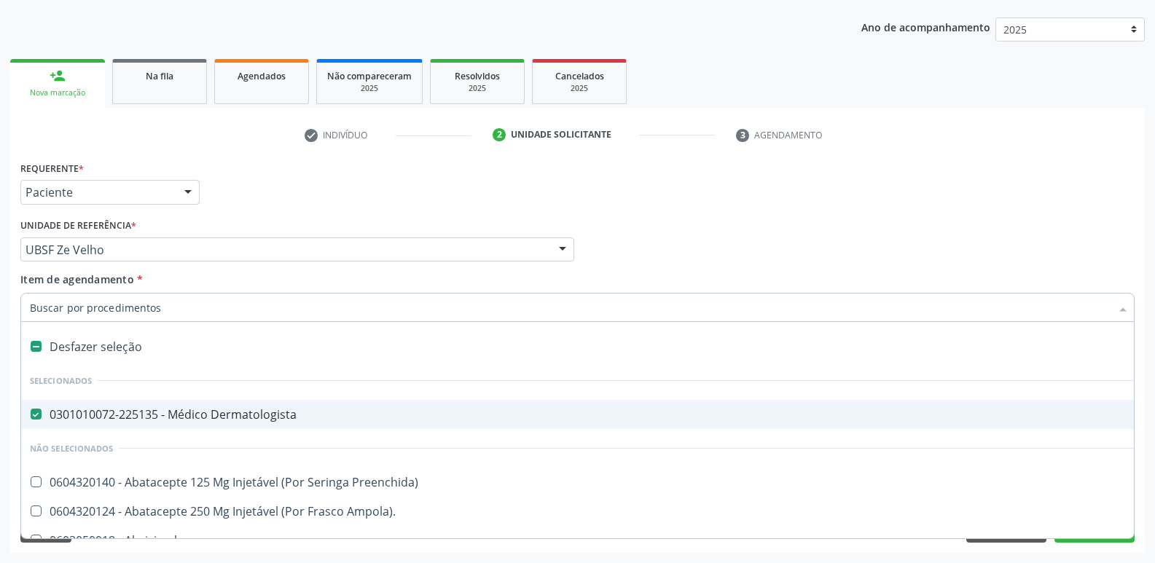
click at [196, 420] on div "0301010072-225135 - Médico Dermatologista" at bounding box center [597, 415] width 1134 height 12
checkbox Dermatologista "false"
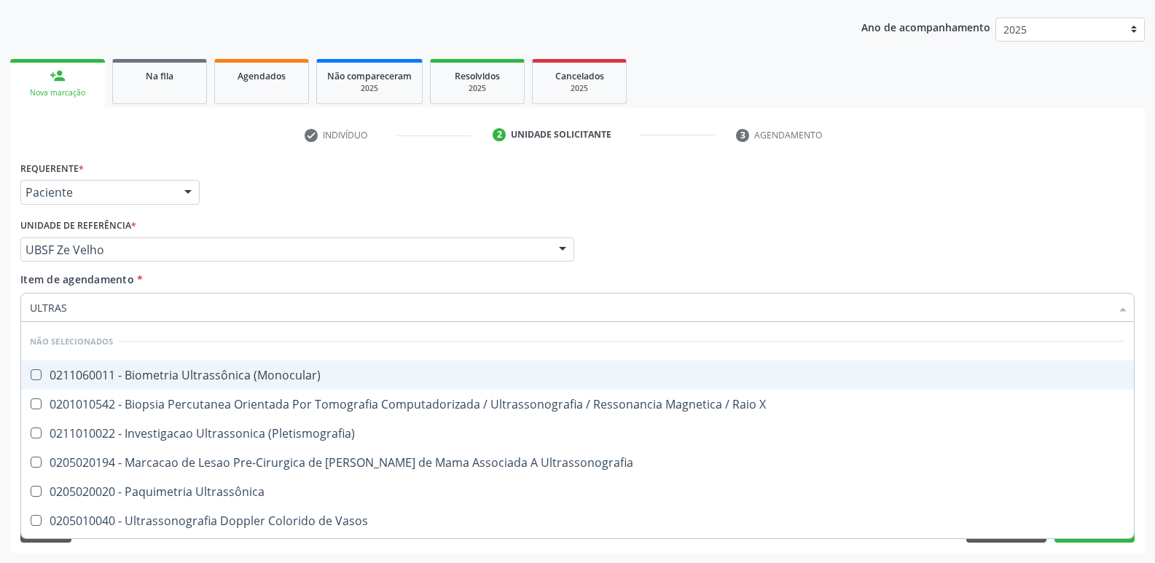
type input "ULTRASS"
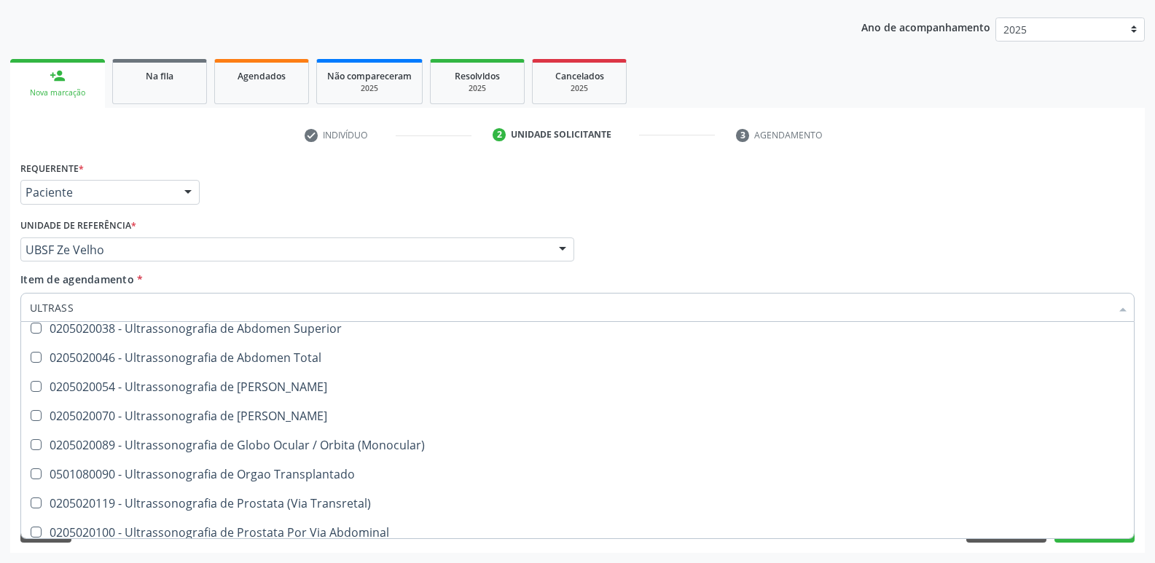
scroll to position [437, 0]
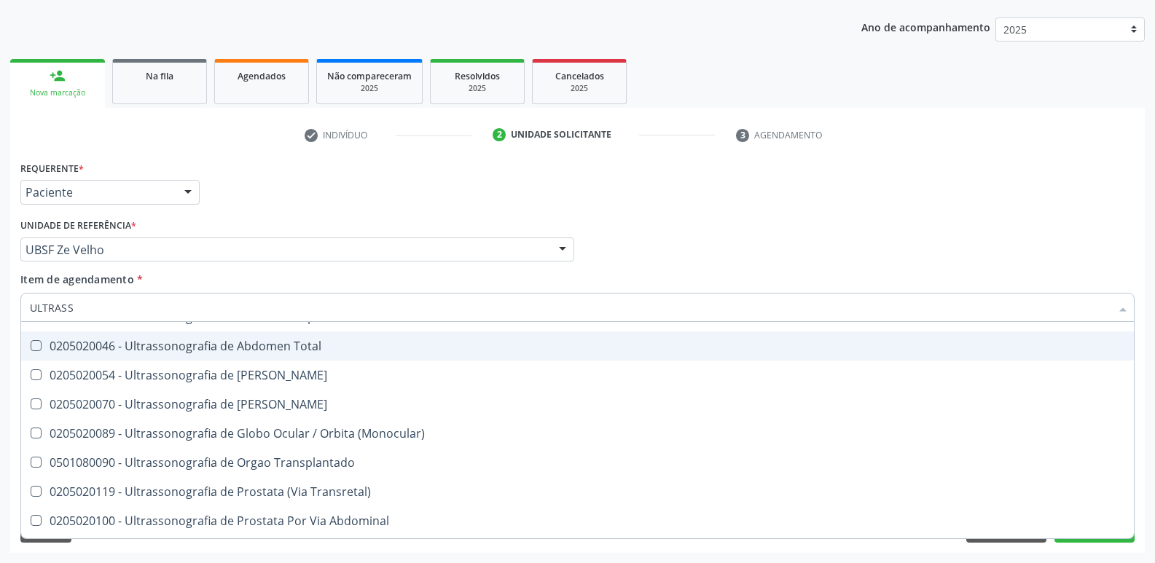
click at [271, 337] on span "0205020046 - Ultrassonografia de Abdomen Total" at bounding box center [577, 346] width 1113 height 29
checkbox Total "true"
drag, startPoint x: 520, startPoint y: 302, endPoint x: 531, endPoint y: 281, distance: 23.8
click at [524, 290] on div "Item de agendamento * ULTRASS Desfazer seleção Não selecionados 0211060011 - Bi…" at bounding box center [577, 295] width 1114 height 46
click at [585, 264] on div "Médico Solicitante Por favor, selecione a Unidade de Atendimento primeiro Nenhu…" at bounding box center [577, 243] width 1121 height 57
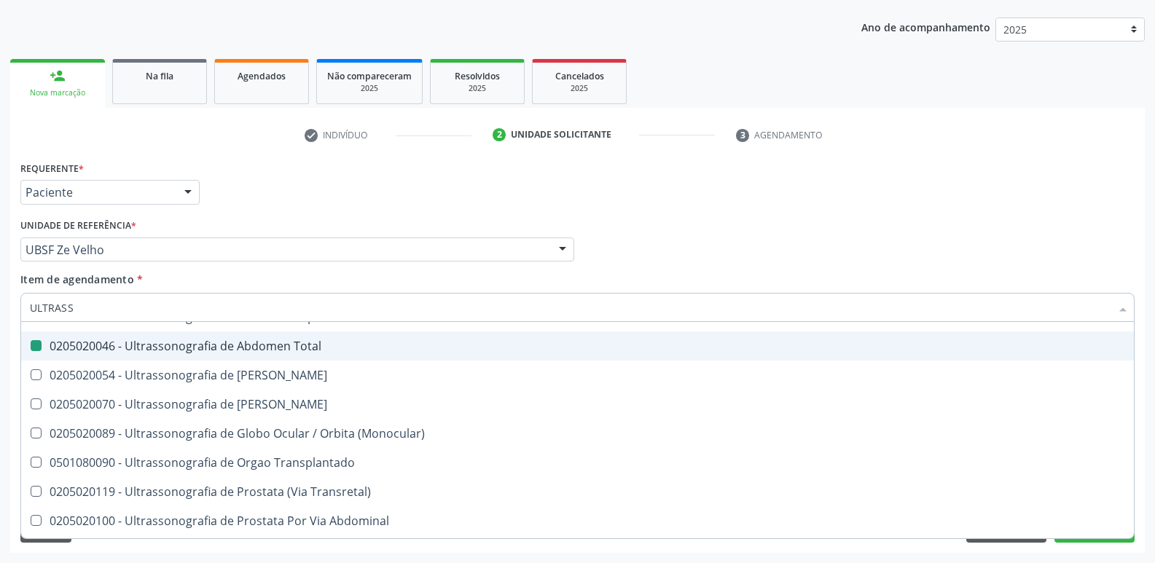
checkbox \(Monocular\) "true"
checkbox Total "false"
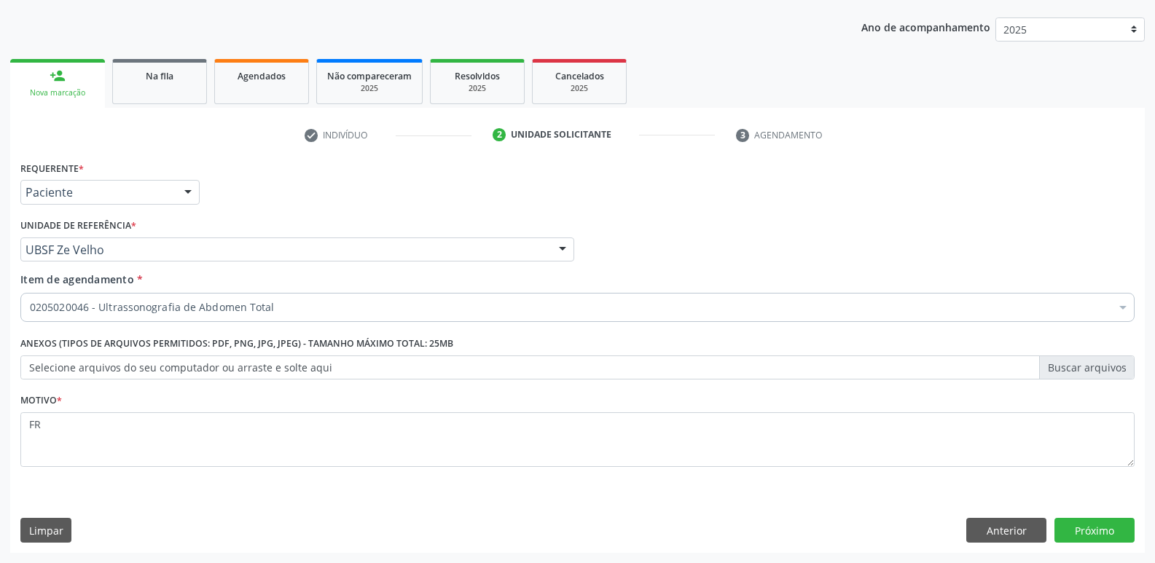
scroll to position [0, 0]
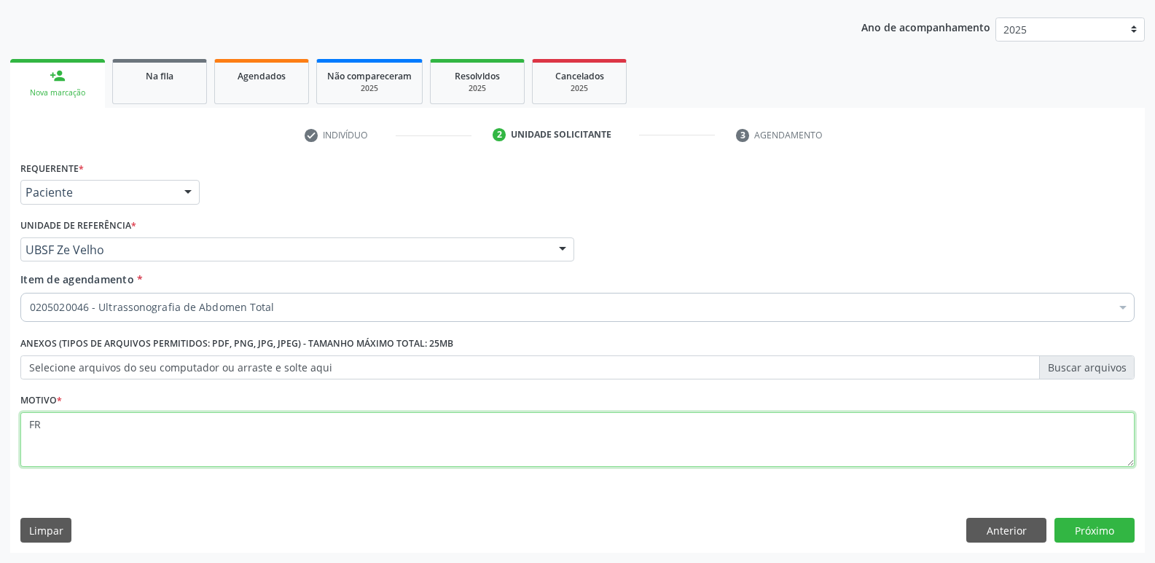
click at [151, 428] on textarea "FR" at bounding box center [577, 439] width 1114 height 55
paste textarea "AVALIAÇÃO"
type textarea "AVALIAÇÃO"
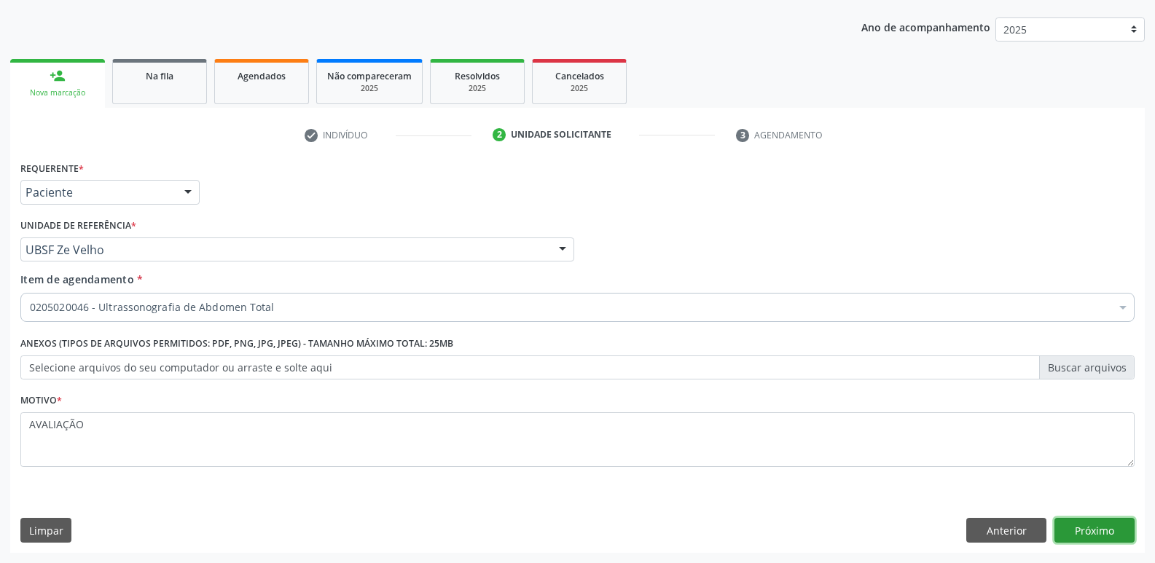
click at [1094, 525] on button "Próximo" at bounding box center [1094, 530] width 80 height 25
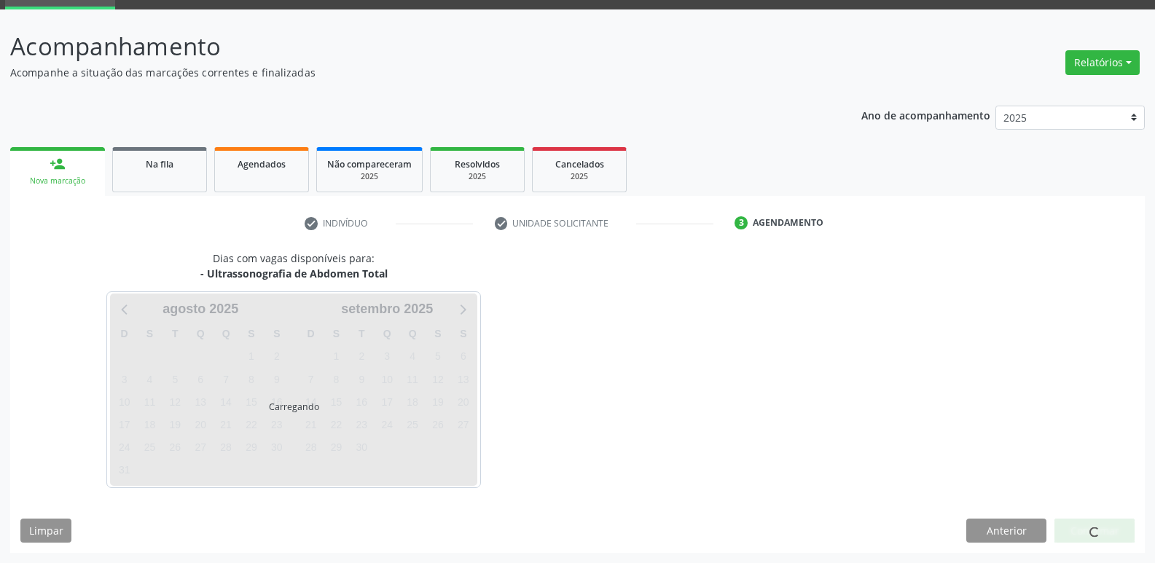
scroll to position [71, 0]
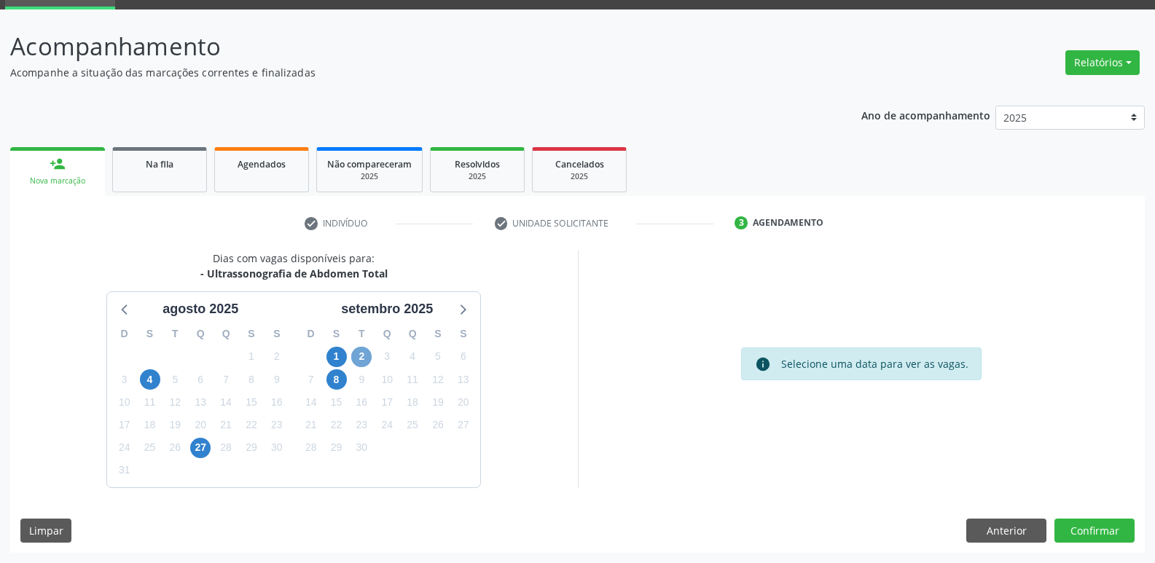
click at [368, 354] on span "2" at bounding box center [361, 357] width 20 height 20
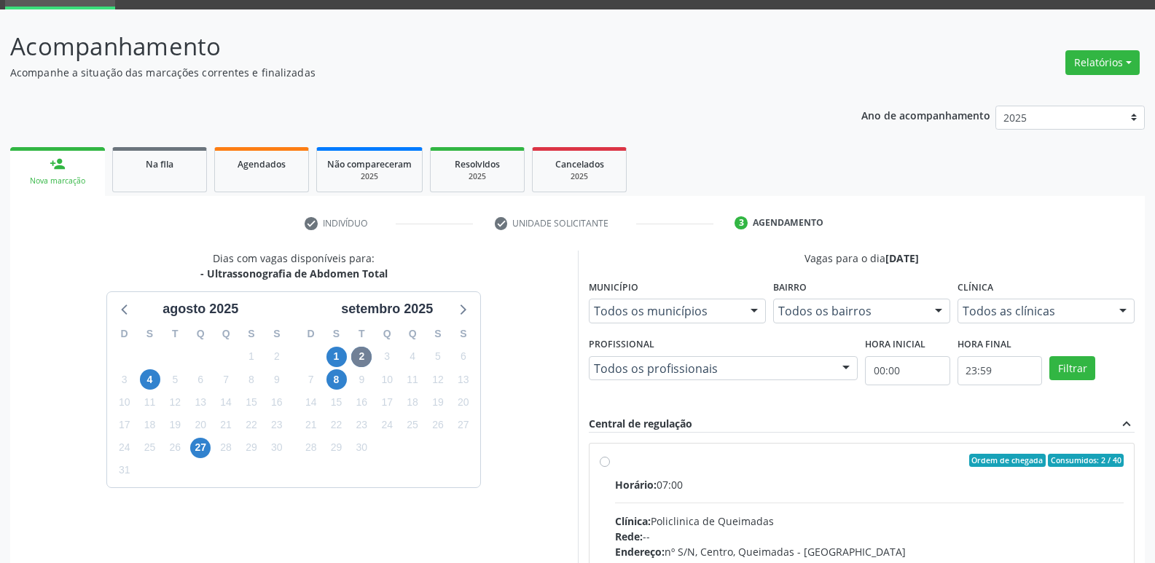
click at [909, 453] on div "Ordem de chegada Consumidos: 2 / 40 Horário: 07:00 Clínica: Policlinica de Quei…" at bounding box center [861, 566] width 545 height 244
radio input "true"
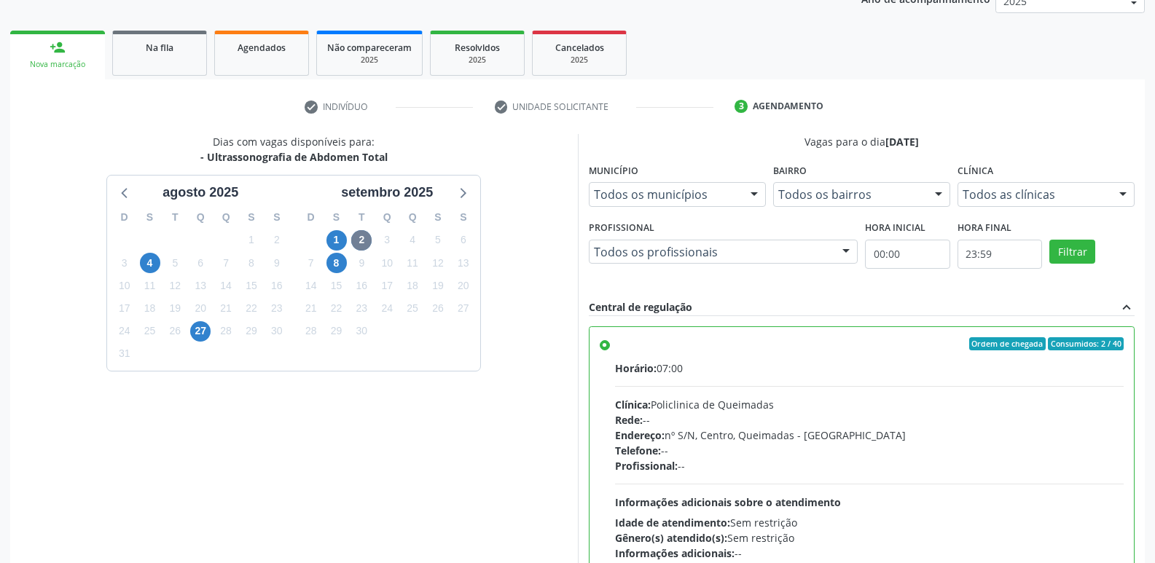
scroll to position [307, 0]
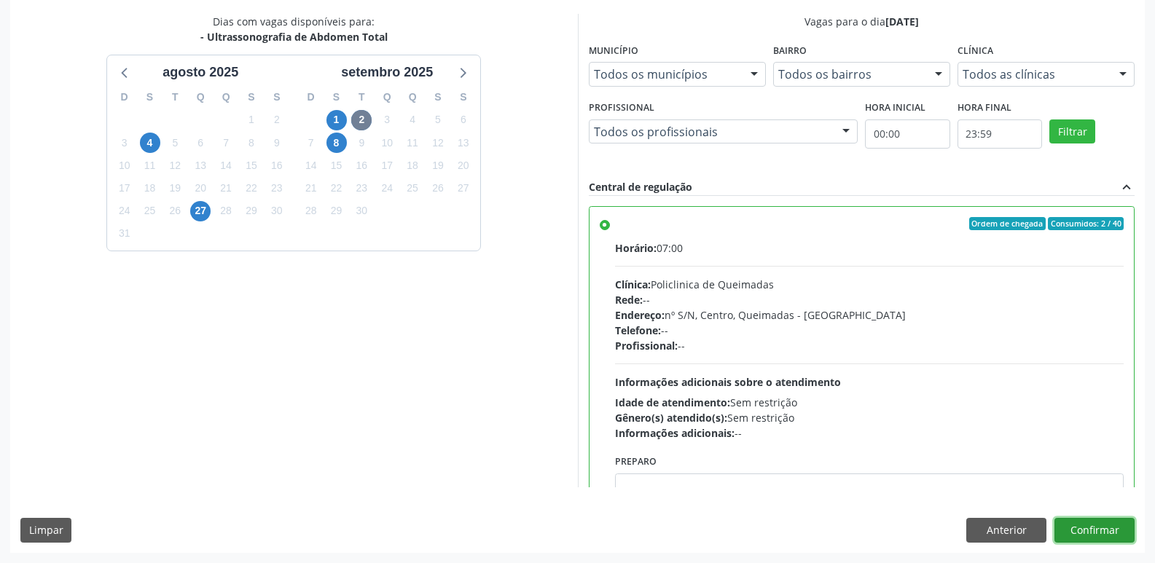
click at [1090, 533] on button "Confirmar" at bounding box center [1094, 530] width 80 height 25
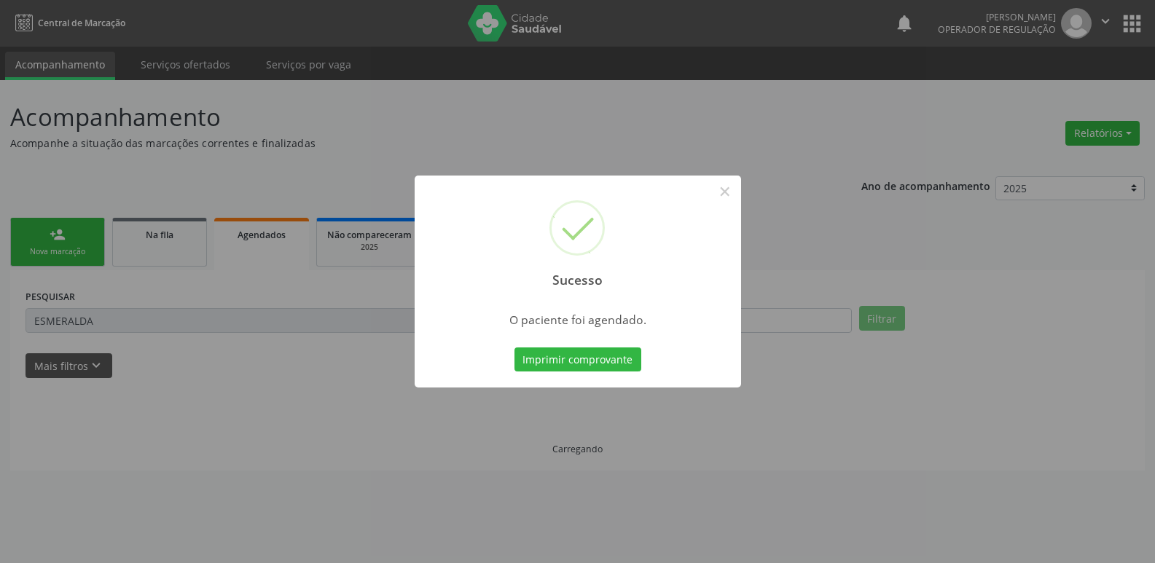
scroll to position [0, 0]
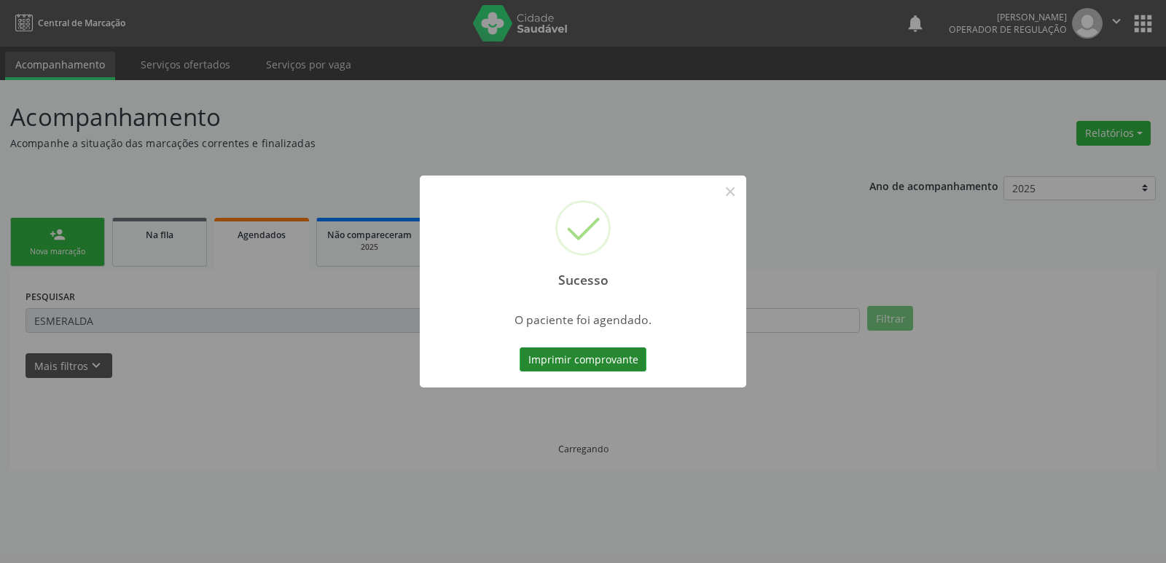
click at [576, 366] on button "Imprimir comprovante" at bounding box center [583, 360] width 127 height 25
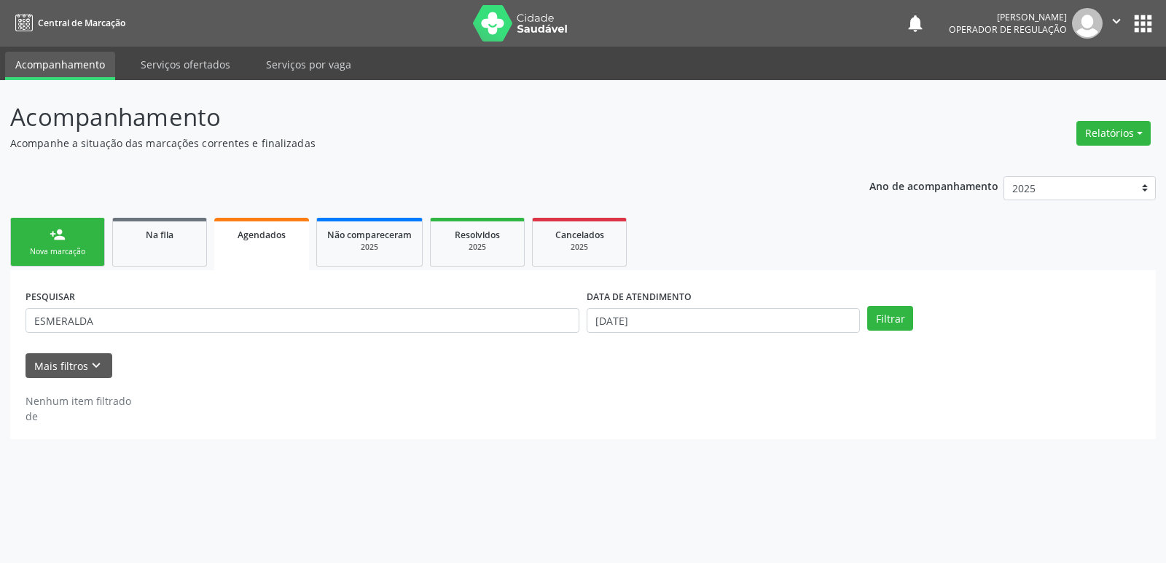
click at [52, 230] on div "person_add" at bounding box center [58, 235] width 16 height 16
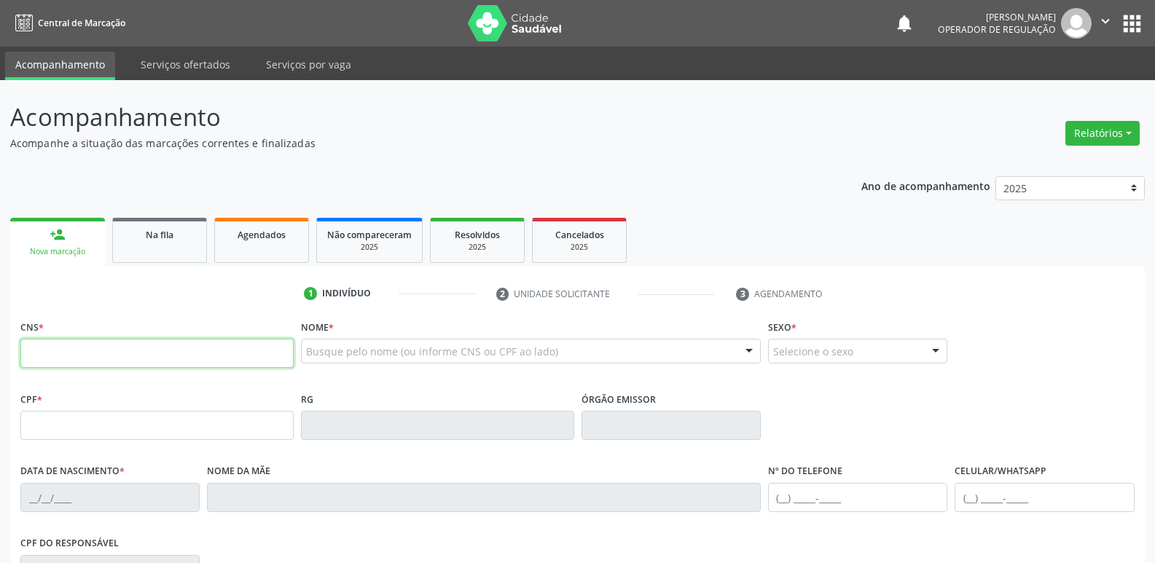
click at [104, 354] on input "text" at bounding box center [156, 353] width 273 height 29
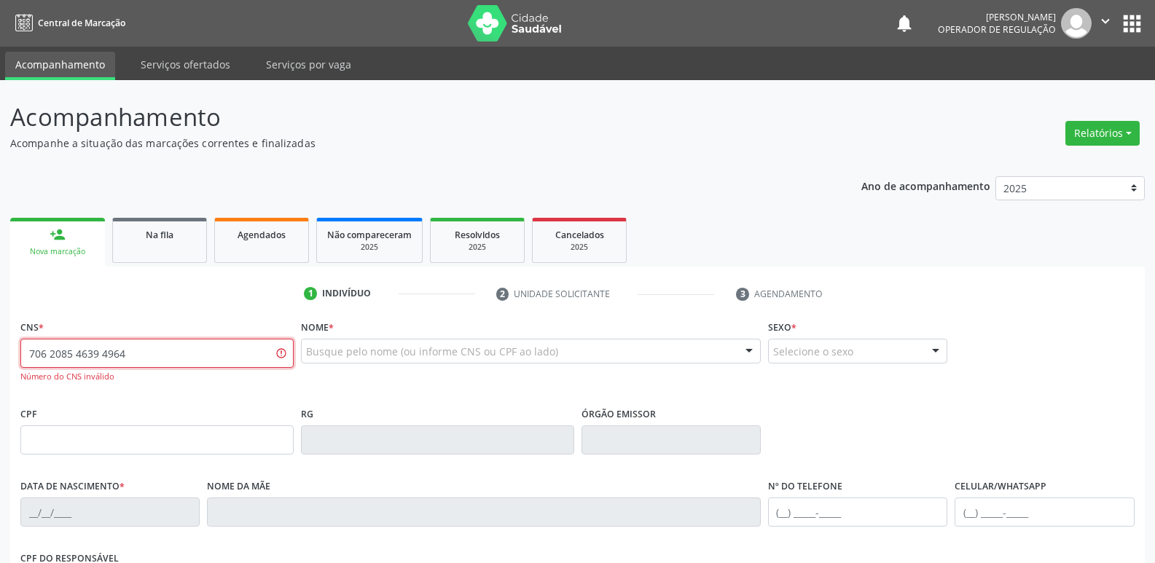
type input "706 2085 4639 4964"
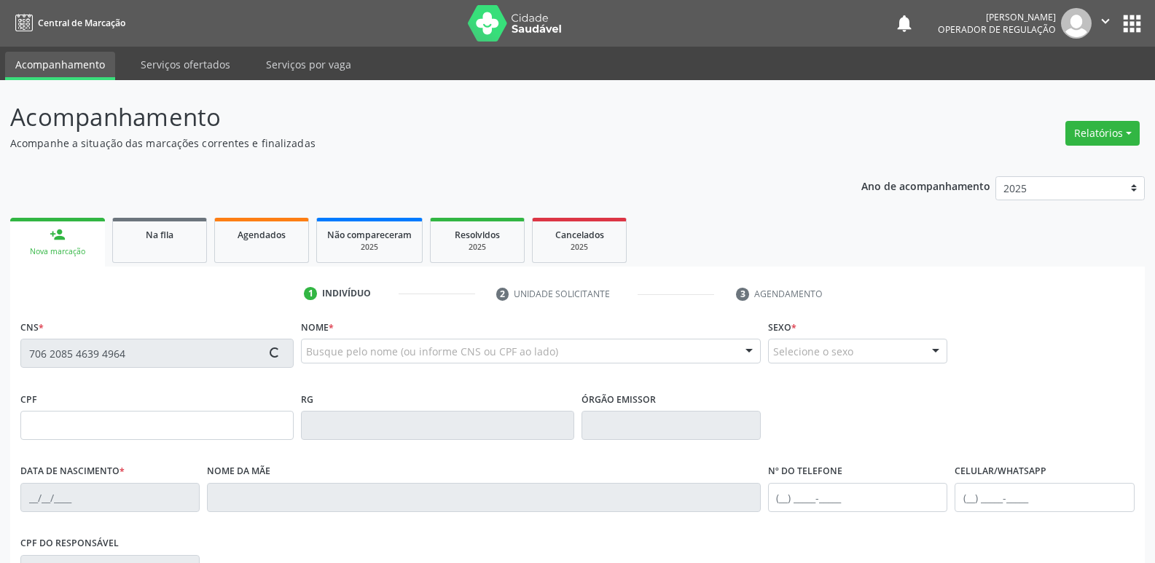
type input "263.194.464-04"
type input "01/07/1949"
type input "Benedita Maria de Souza"
type input "(83) 99137-7619"
type input "324"
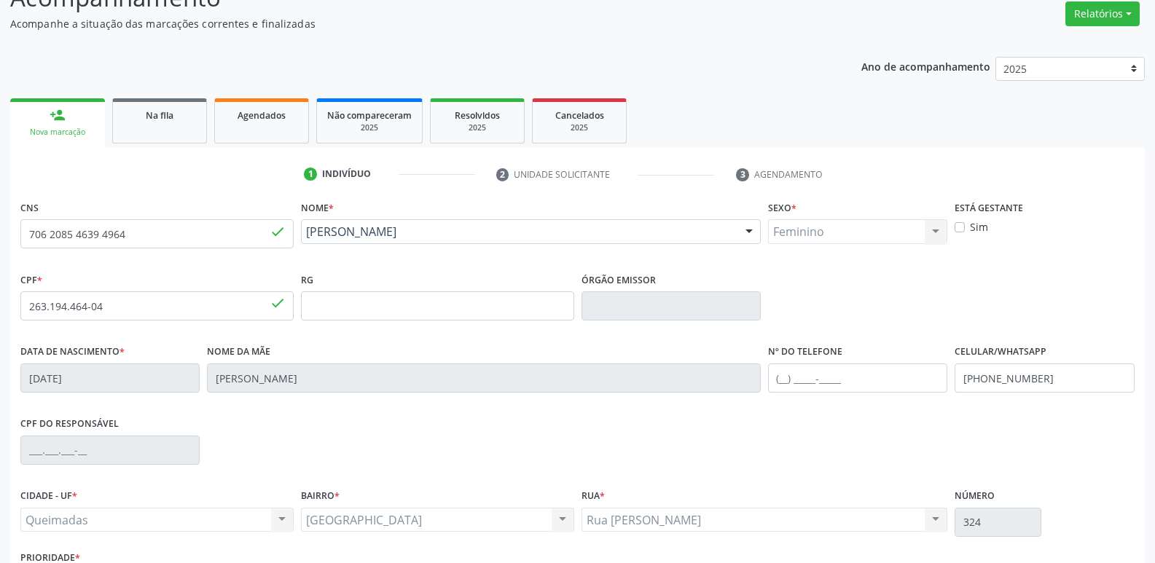
scroll to position [227, 0]
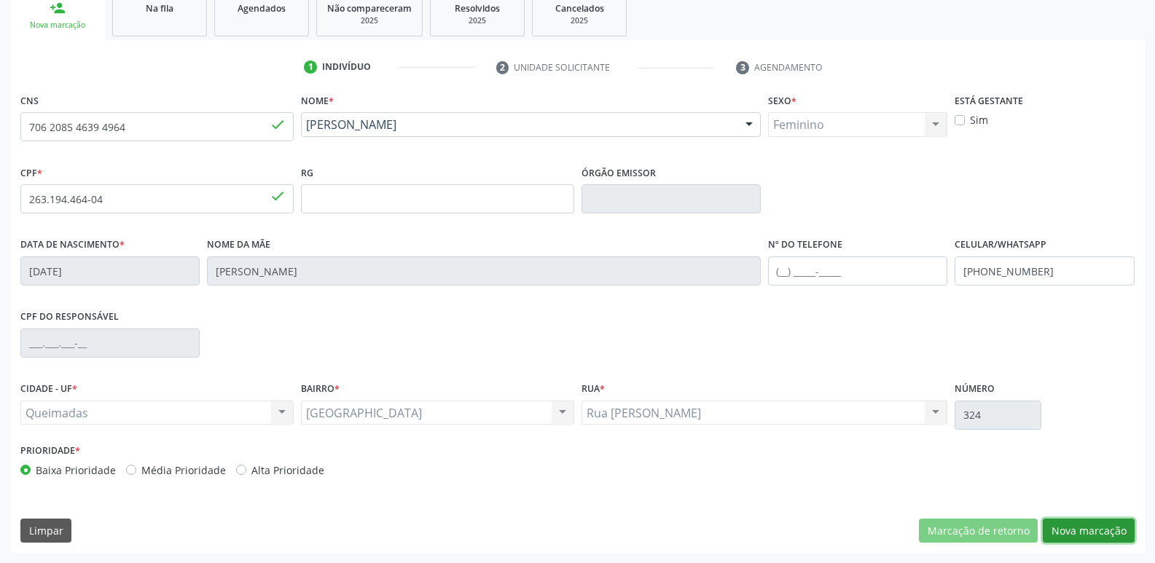
click at [1059, 520] on button "Nova marcação" at bounding box center [1089, 531] width 92 height 25
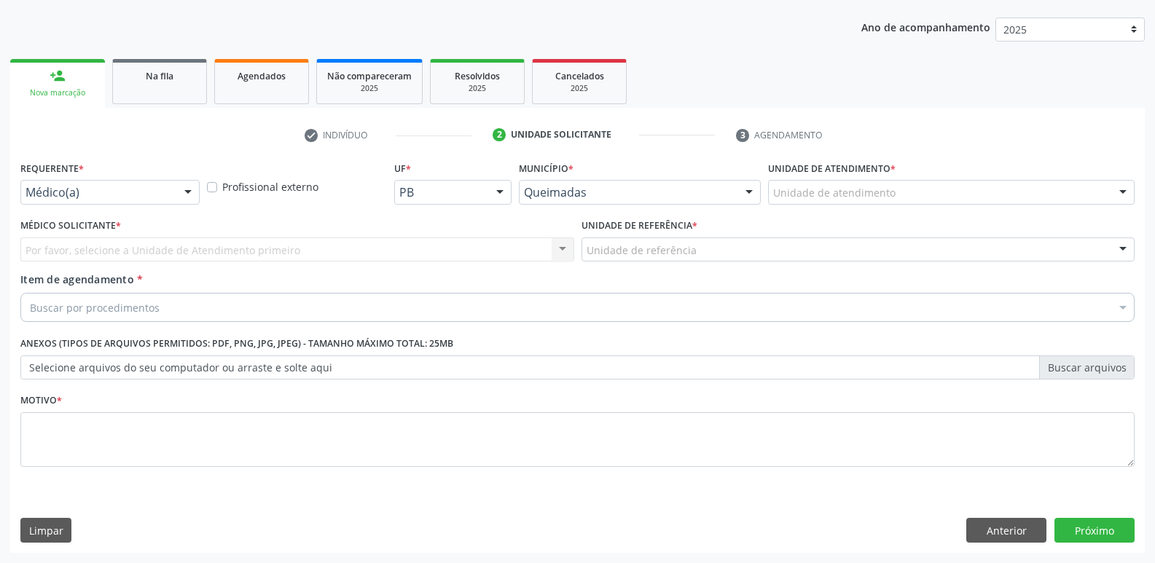
scroll to position [159, 0]
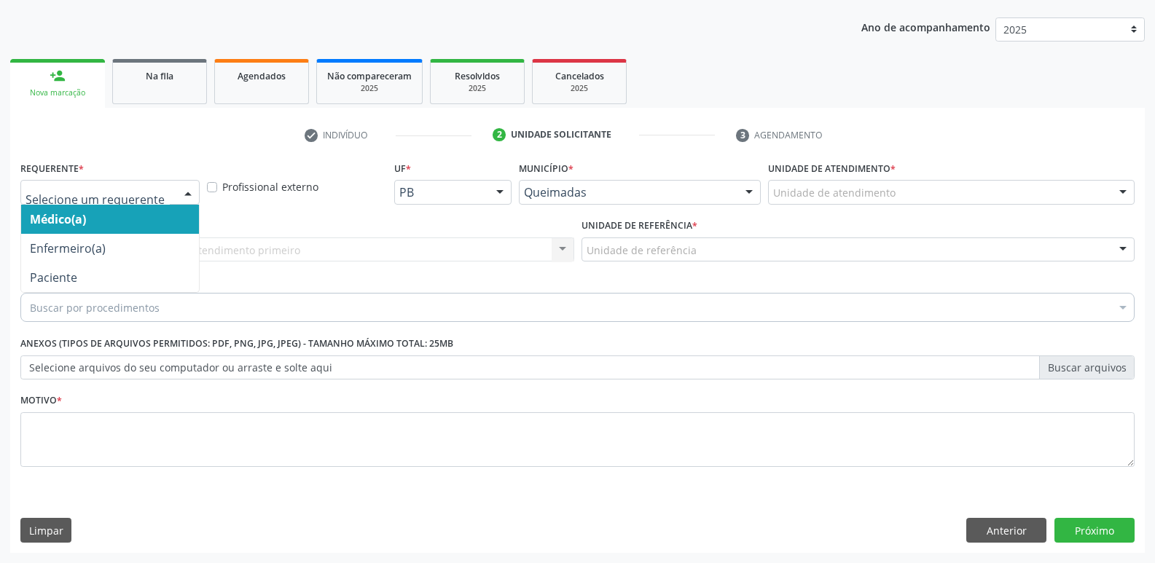
drag, startPoint x: 149, startPoint y: 189, endPoint x: 141, endPoint y: 195, distance: 9.8
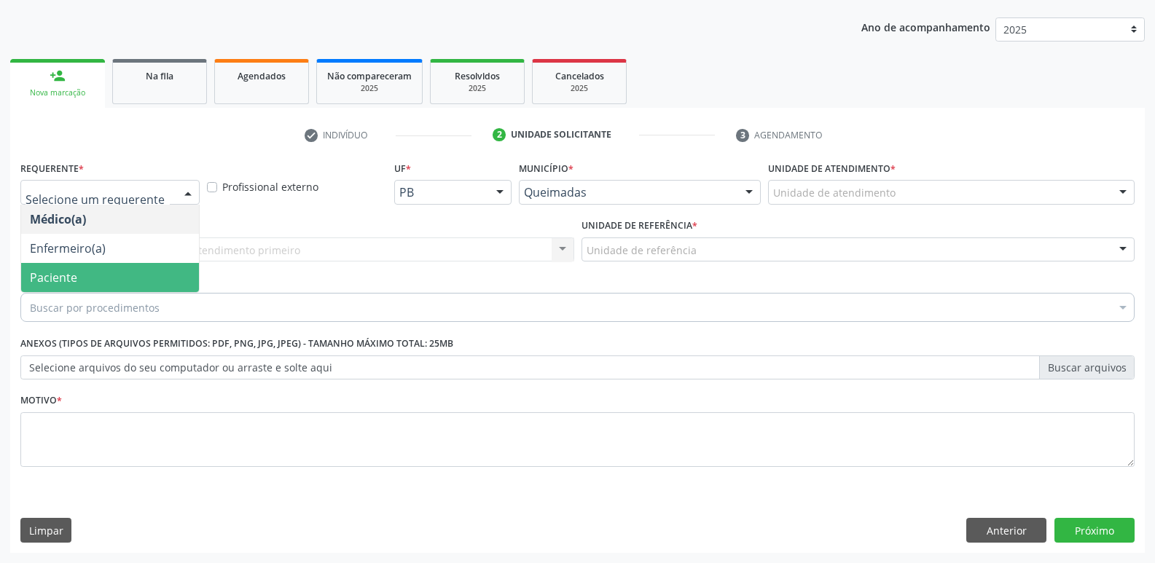
drag, startPoint x: 95, startPoint y: 272, endPoint x: 133, endPoint y: 259, distance: 40.6
click at [101, 269] on span "Paciente" at bounding box center [110, 277] width 178 height 29
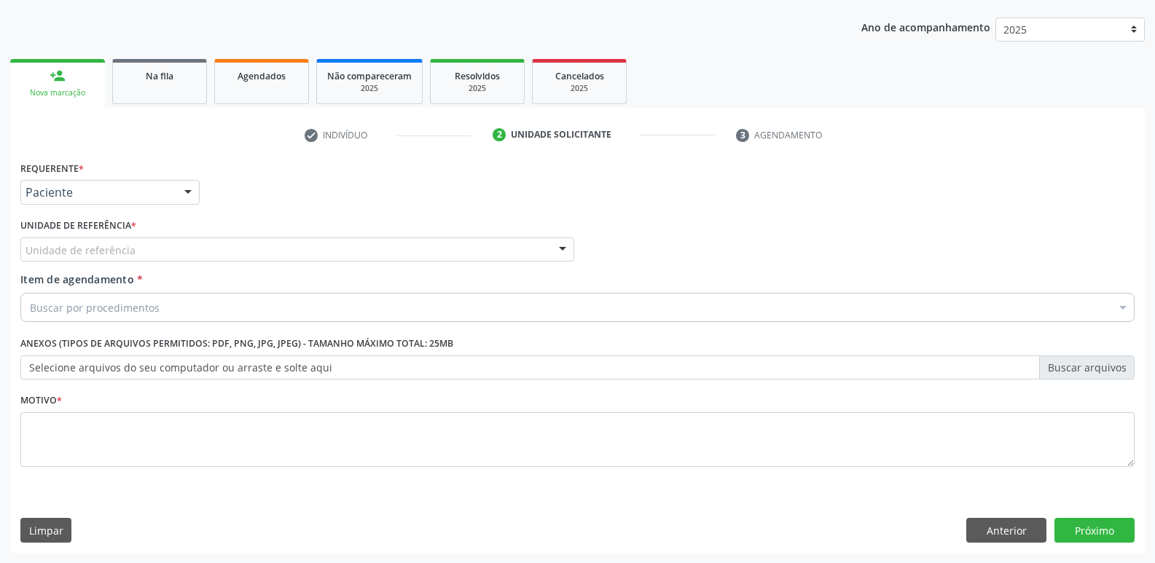
click at [152, 249] on div "Unidade de referência" at bounding box center [297, 250] width 554 height 25
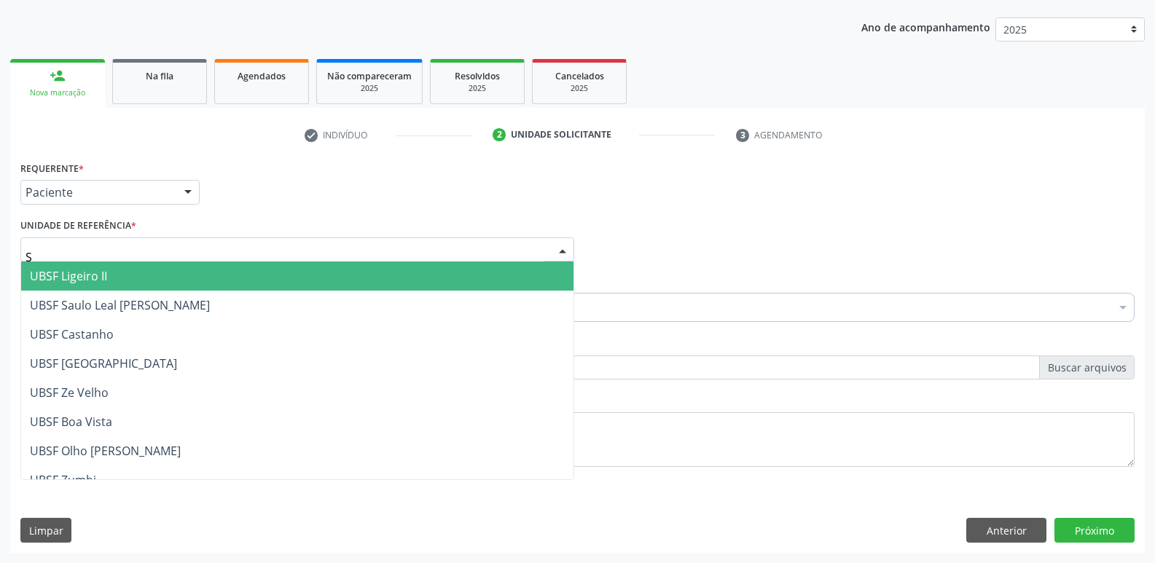
type input "SA"
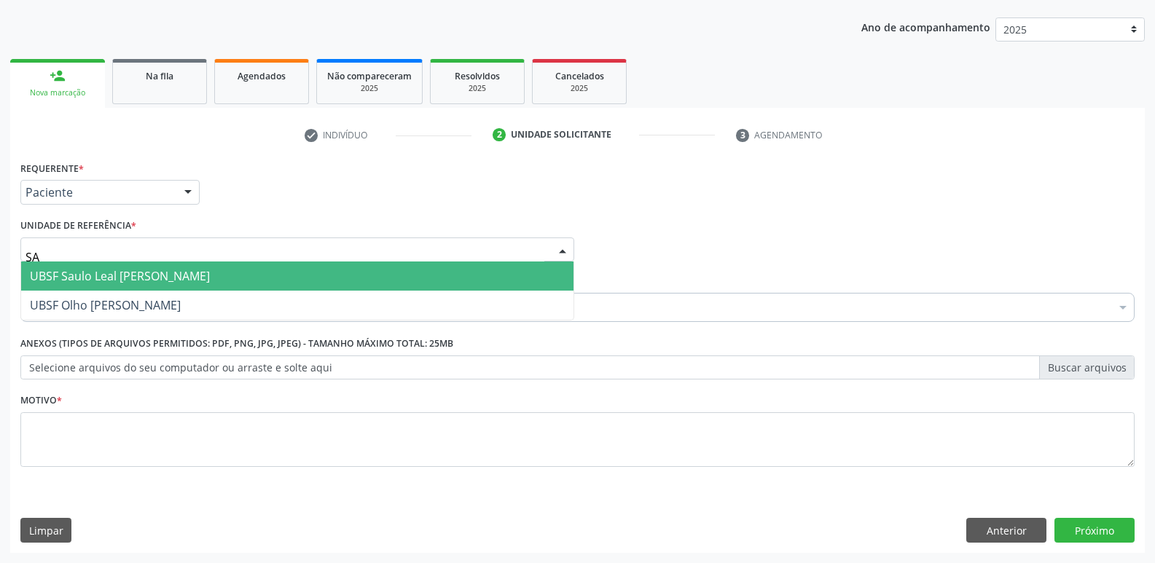
click at [123, 273] on span "UBSF Saulo Leal [PERSON_NAME]" at bounding box center [120, 276] width 180 height 16
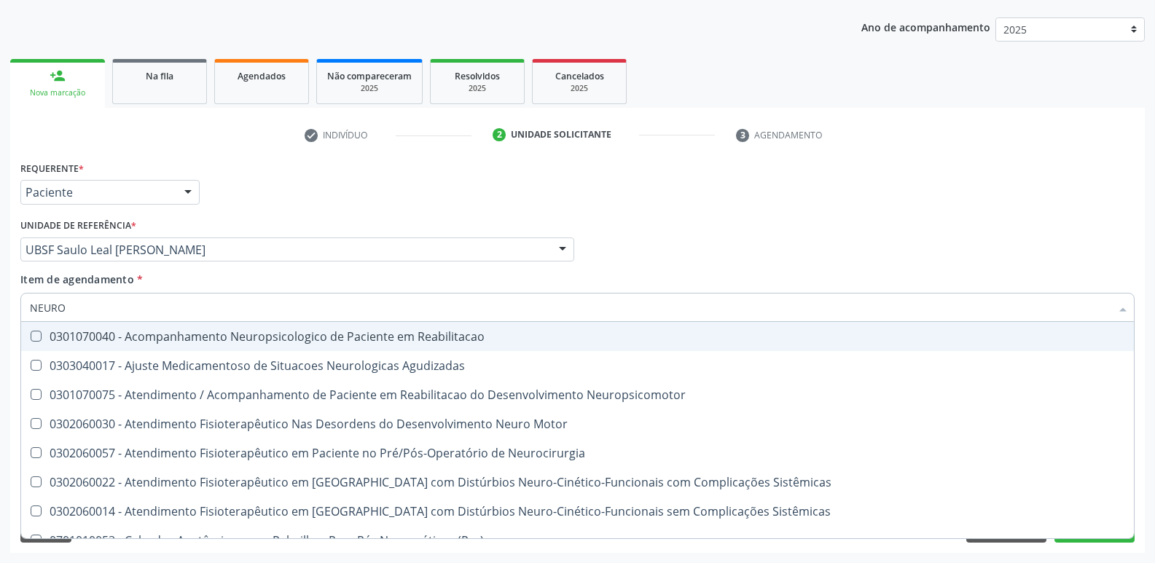
type input "NEUROC"
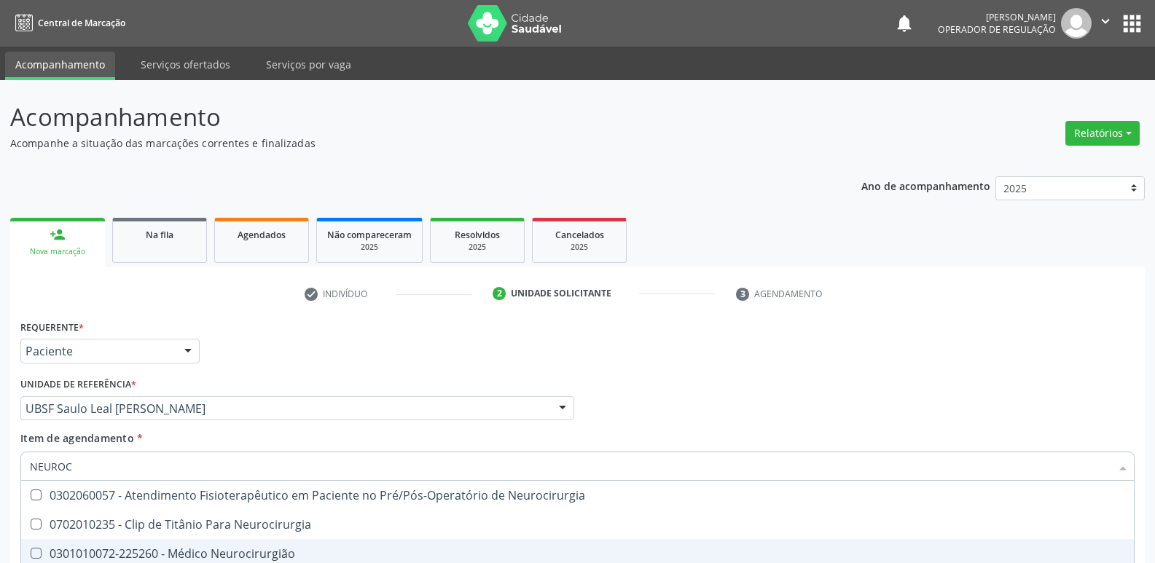
scroll to position [159, 0]
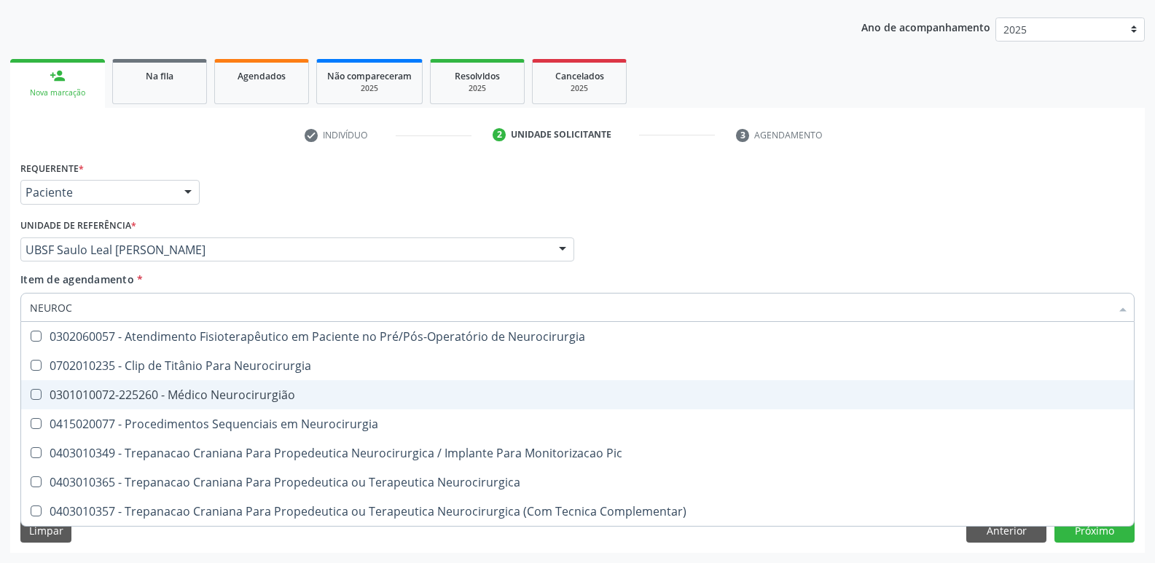
drag, startPoint x: 0, startPoint y: 0, endPoint x: 256, endPoint y: 378, distance: 456.9
click at [261, 389] on div "0301010072-225260 - Médico Neurocirurgião" at bounding box center [577, 395] width 1095 height 12
checkbox Neurocirurgião "true"
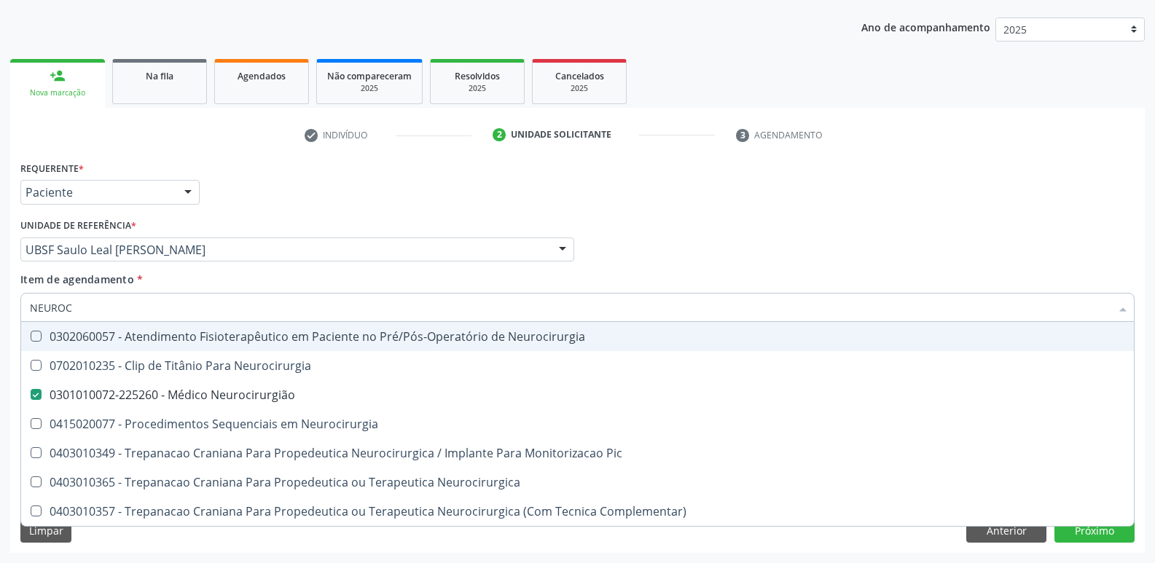
click at [498, 207] on div "Requerente * Paciente Médico(a) Enfermeiro(a) Paciente Nenhum resultado encontr…" at bounding box center [577, 185] width 1121 height 57
checkbox Neurocirurgia "true"
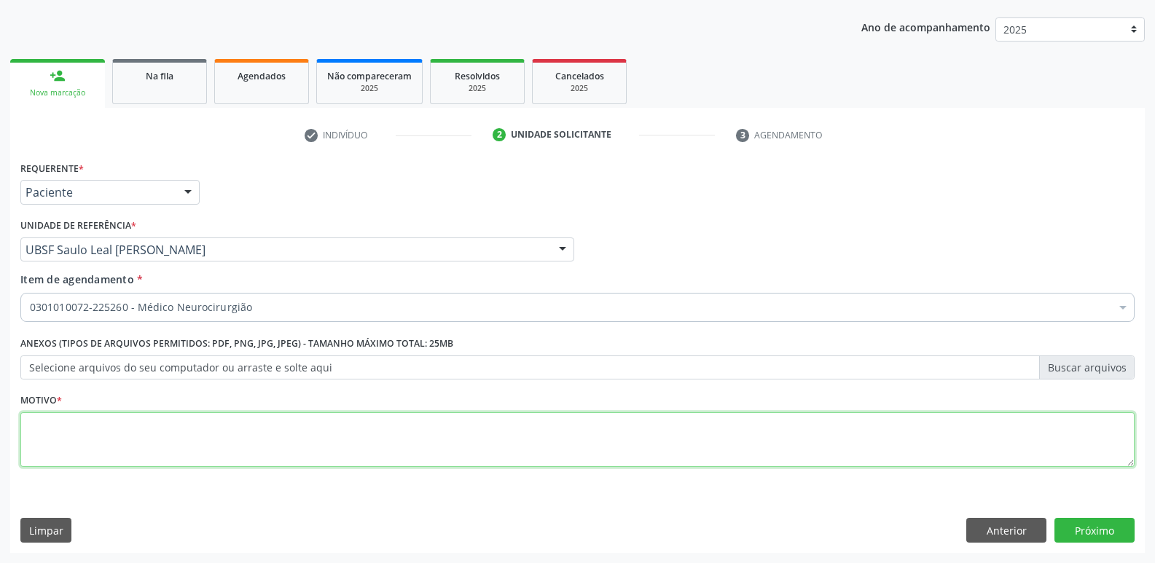
click at [72, 439] on textarea at bounding box center [577, 439] width 1114 height 55
paste textarea "AVALIAÇÃO"
type textarea "AVALIAÇÃO"
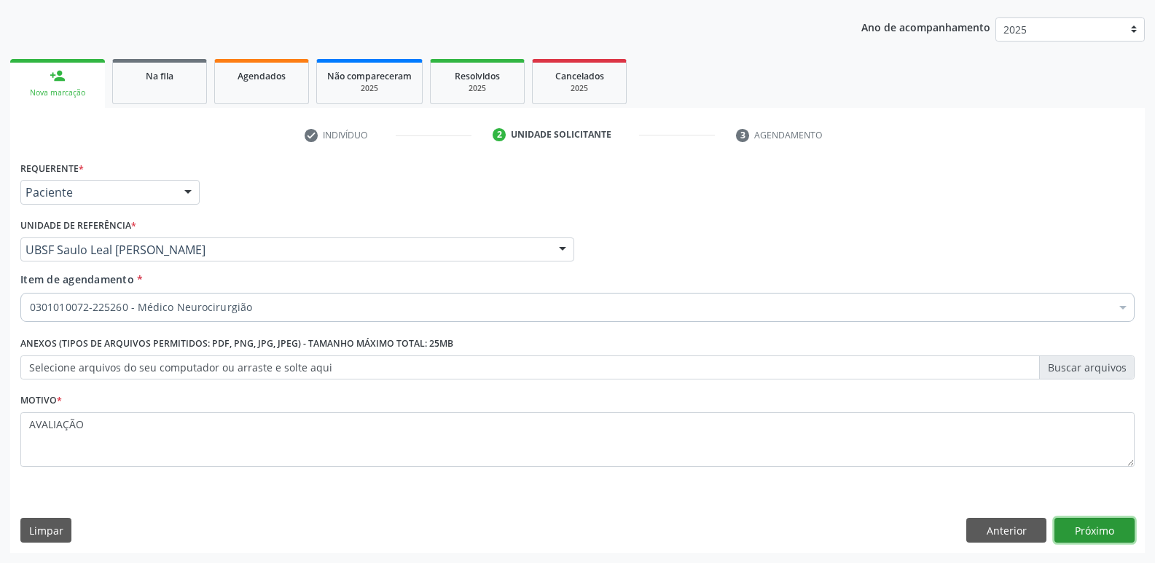
click at [1087, 540] on button "Próximo" at bounding box center [1094, 530] width 80 height 25
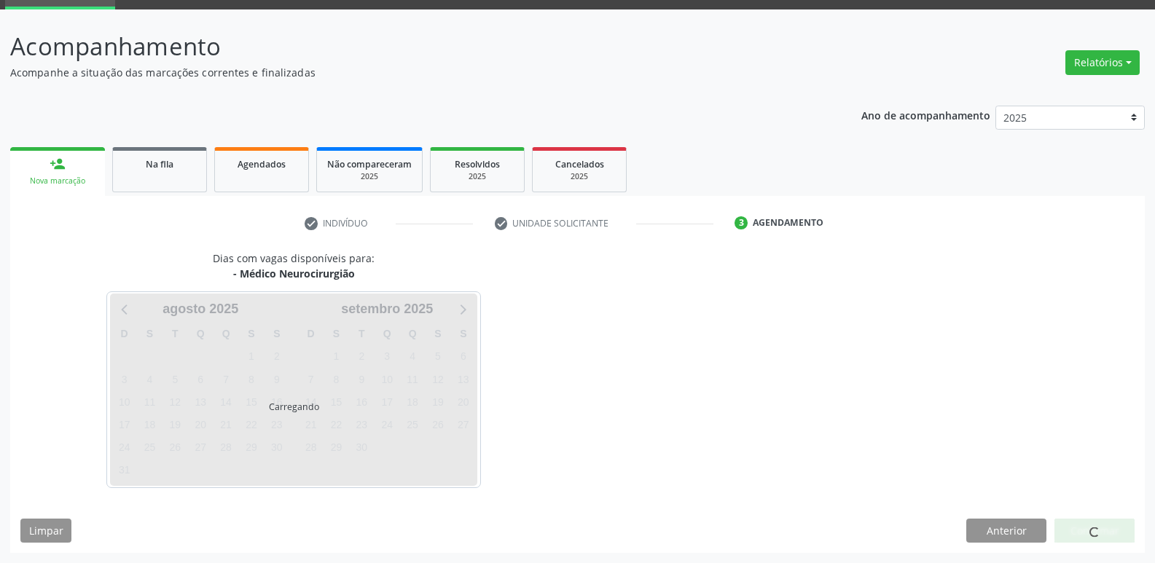
scroll to position [71, 0]
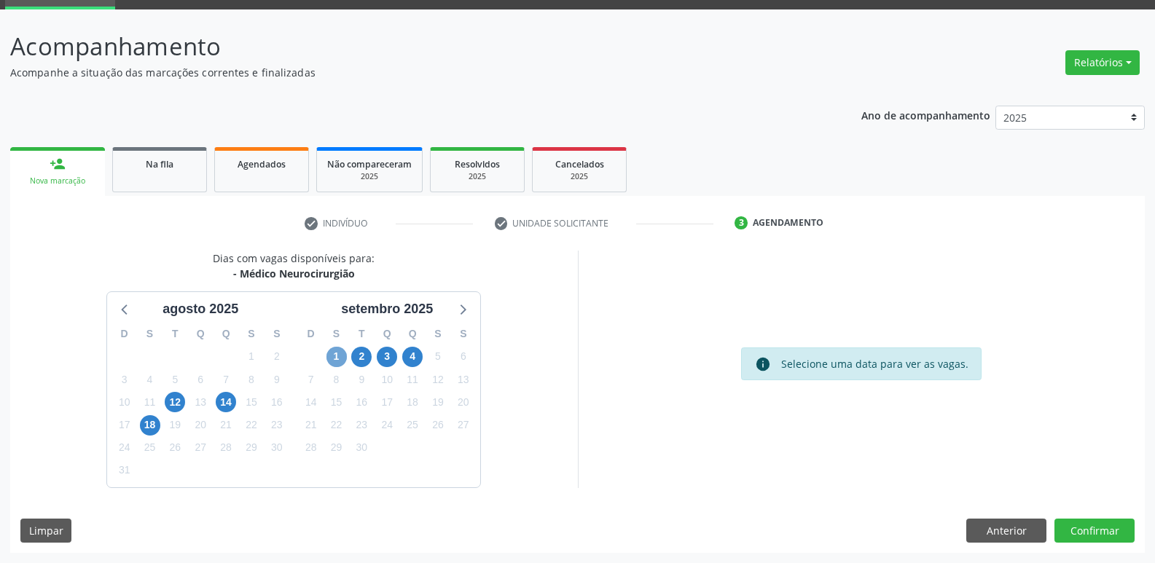
click at [337, 358] on span "1" at bounding box center [336, 357] width 20 height 20
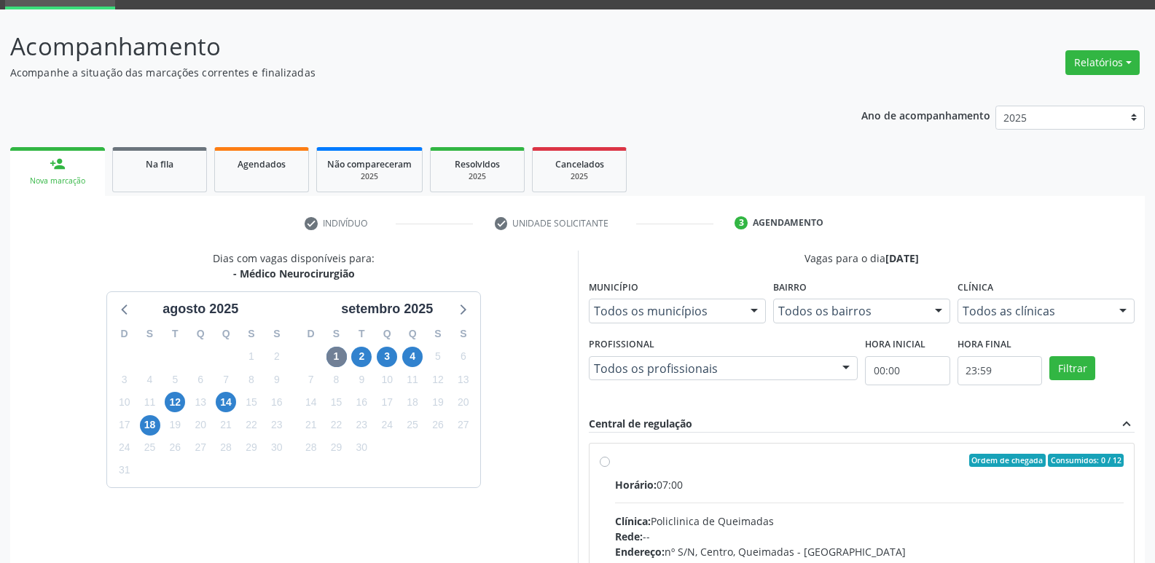
click at [994, 454] on span "Ordem de chegada" at bounding box center [1007, 460] width 77 height 13
click at [610, 454] on input "Ordem de chegada Consumidos: 0 / 12 Horário: 07:00 Clínica: Policlinica de Quei…" at bounding box center [605, 460] width 10 height 13
radio input "true"
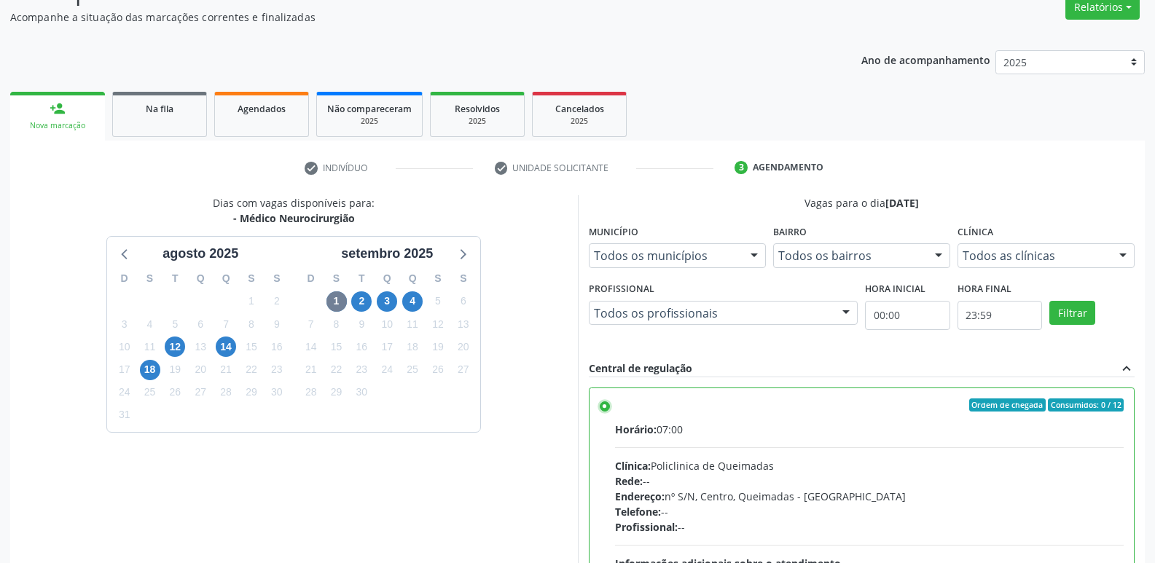
scroll to position [307, 0]
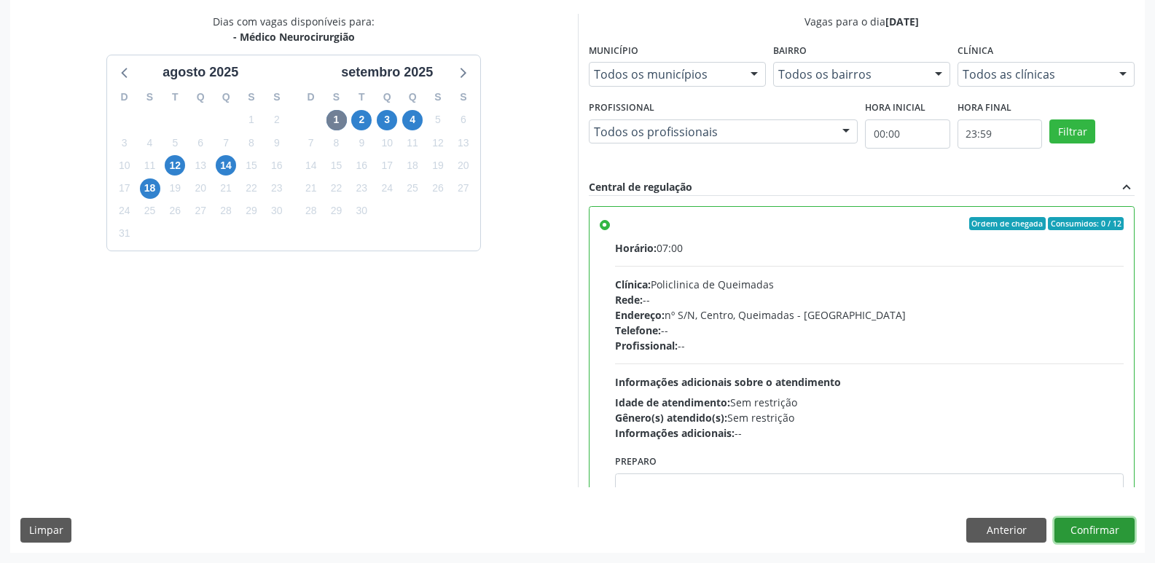
click at [1086, 534] on button "Confirmar" at bounding box center [1094, 530] width 80 height 25
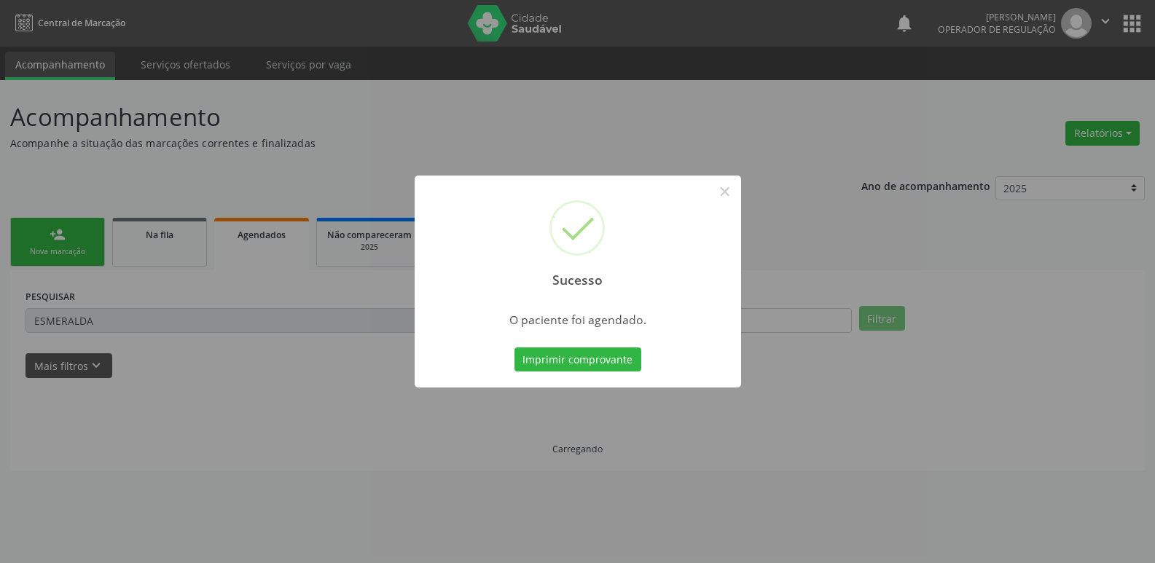
scroll to position [0, 0]
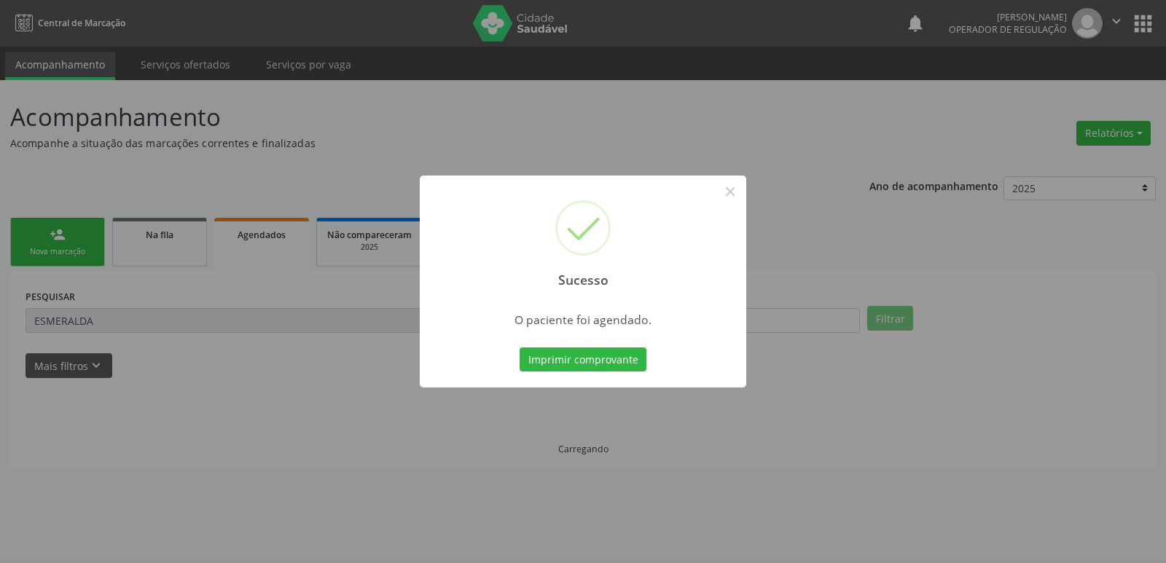
click at [520, 348] on button "Imprimir comprovante" at bounding box center [583, 360] width 127 height 25
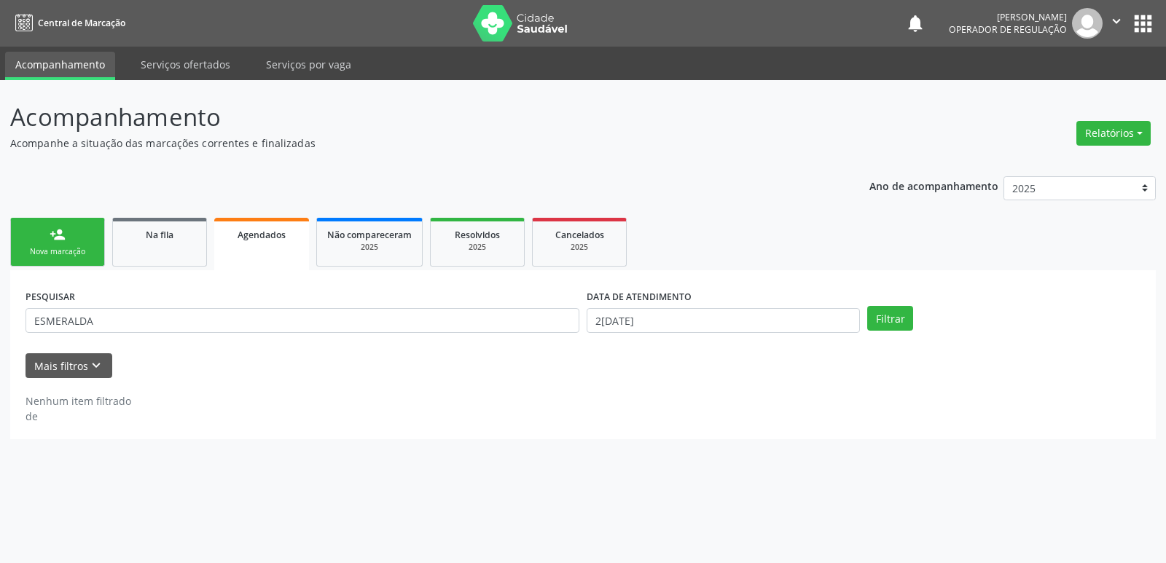
click at [44, 241] on link "person_add Nova marcação" at bounding box center [57, 242] width 95 height 49
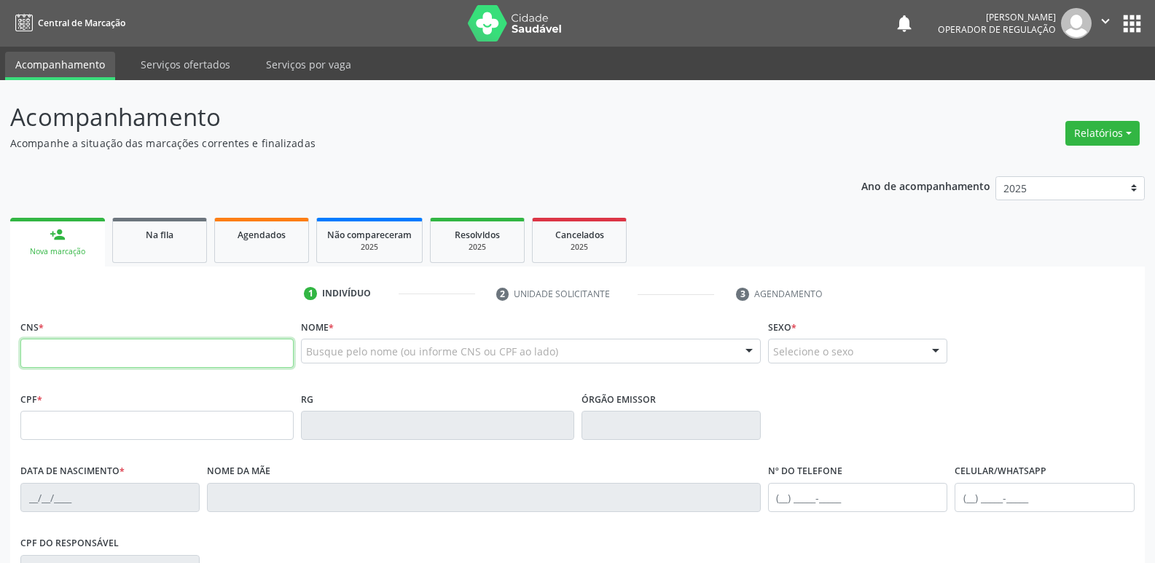
click at [79, 340] on input "text" at bounding box center [156, 353] width 273 height 29
type input "706 0013 2325 5145"
type input "024.719.467-04"
type input "0[DATE]"
type input "[PERSON_NAME]"
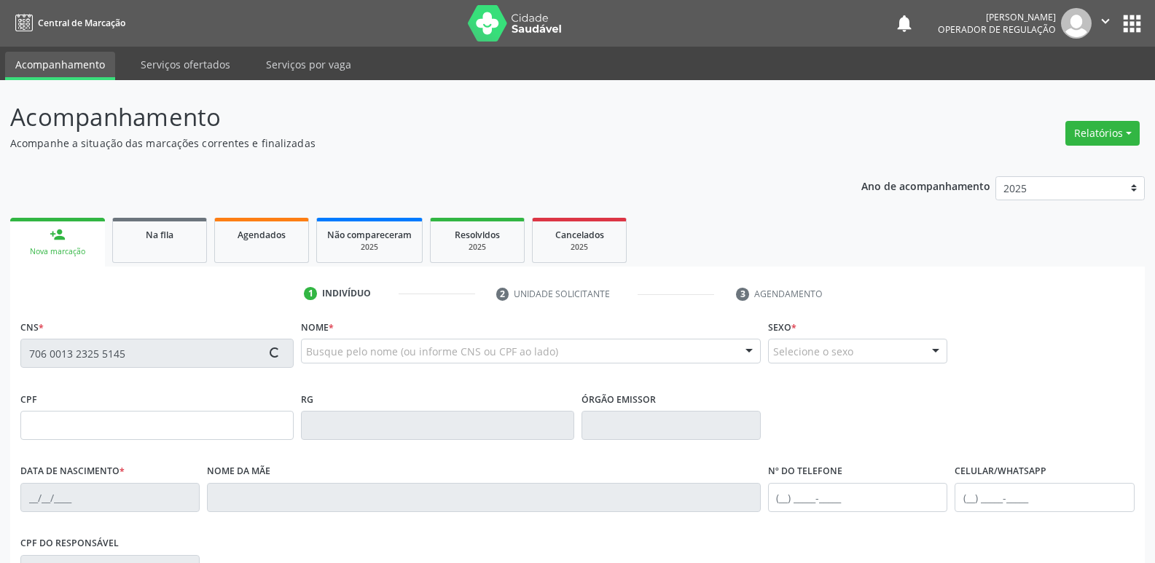
type input "[PHONE_NUMBER]"
type input "S/N"
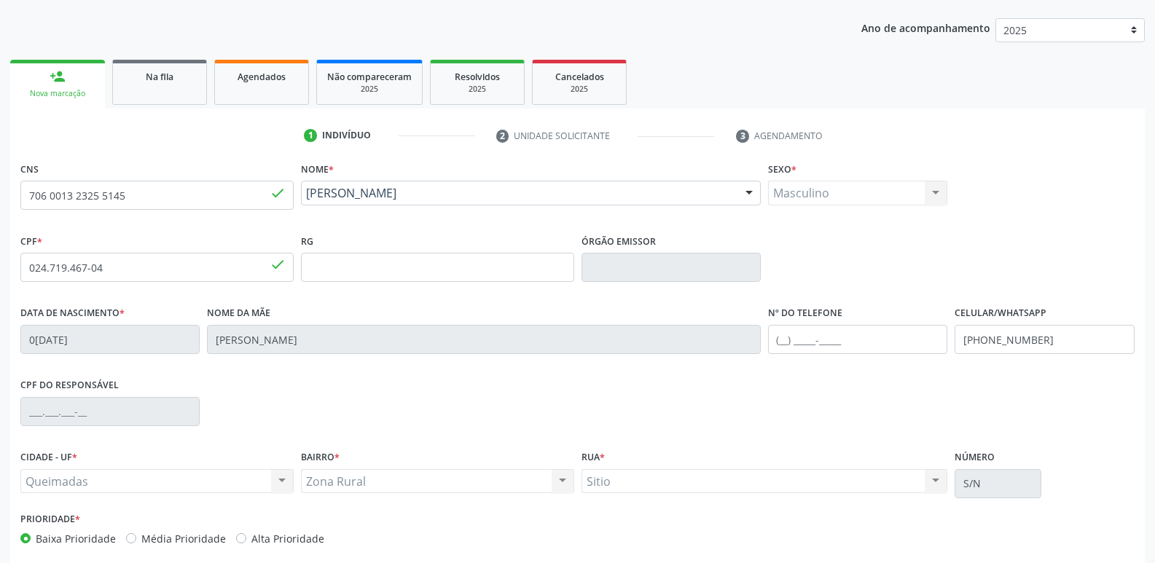
scroll to position [227, 0]
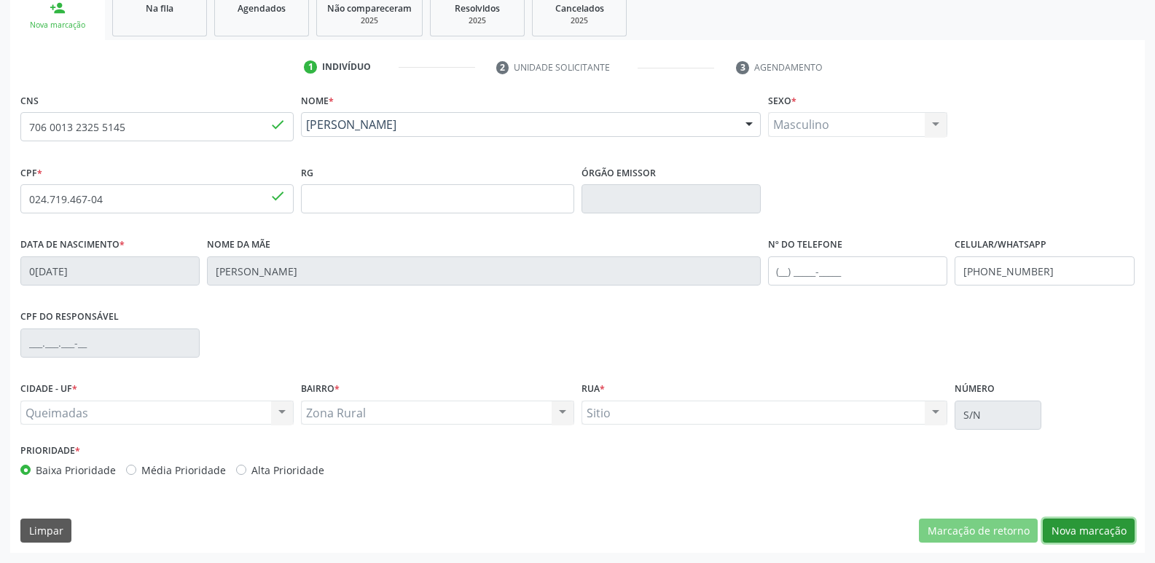
click at [1075, 523] on button "Nova marcação" at bounding box center [1089, 531] width 92 height 25
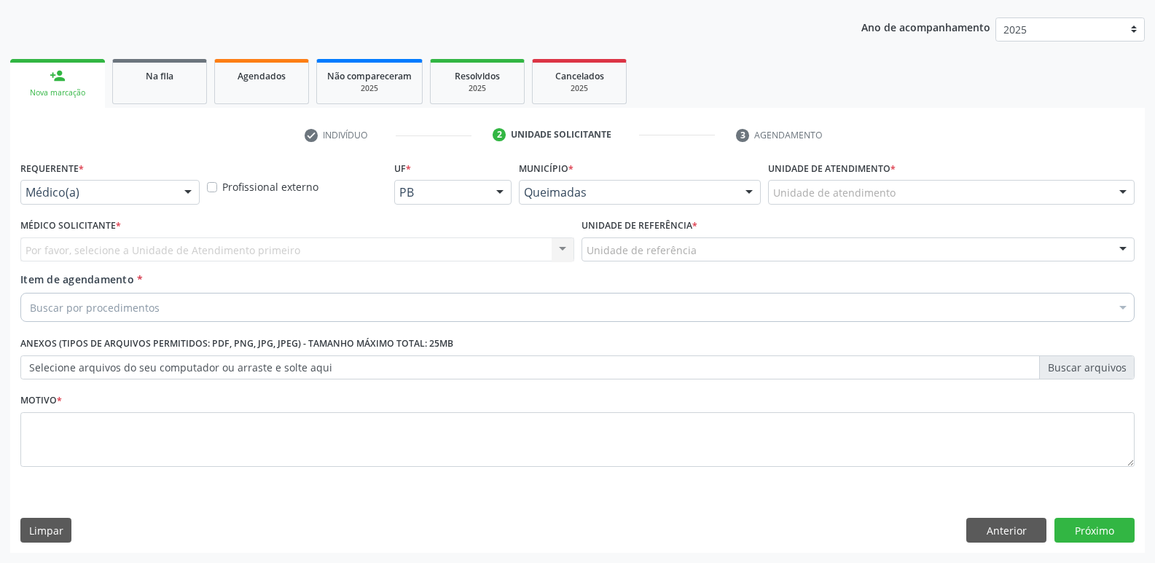
scroll to position [159, 0]
click at [182, 191] on div at bounding box center [188, 193] width 22 height 25
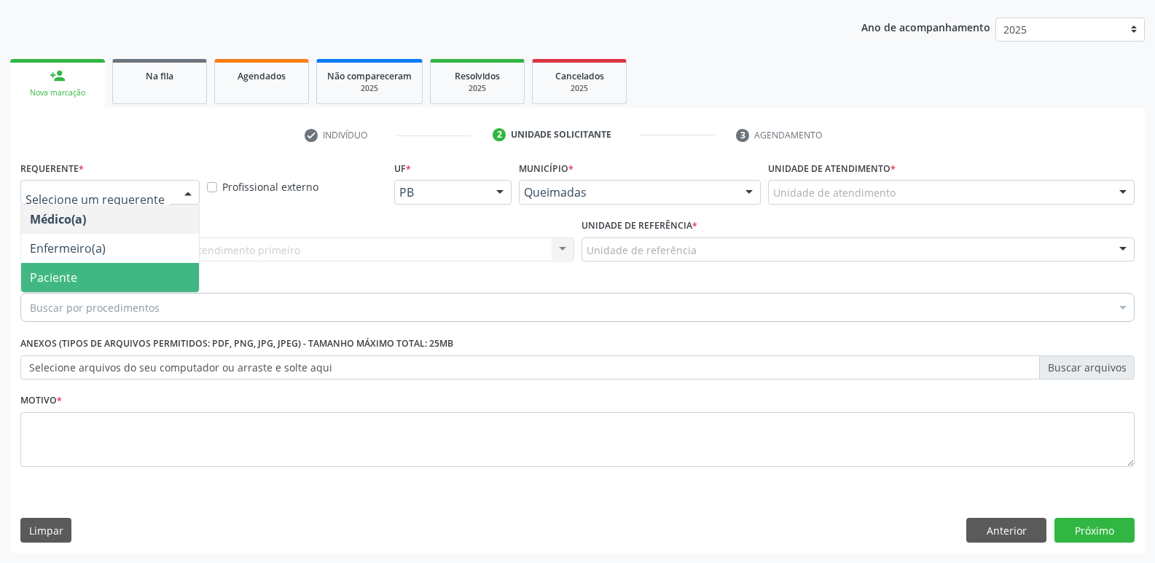
drag, startPoint x: 94, startPoint y: 278, endPoint x: 130, endPoint y: 264, distance: 38.0
click at [98, 277] on span "Paciente" at bounding box center [110, 277] width 178 height 29
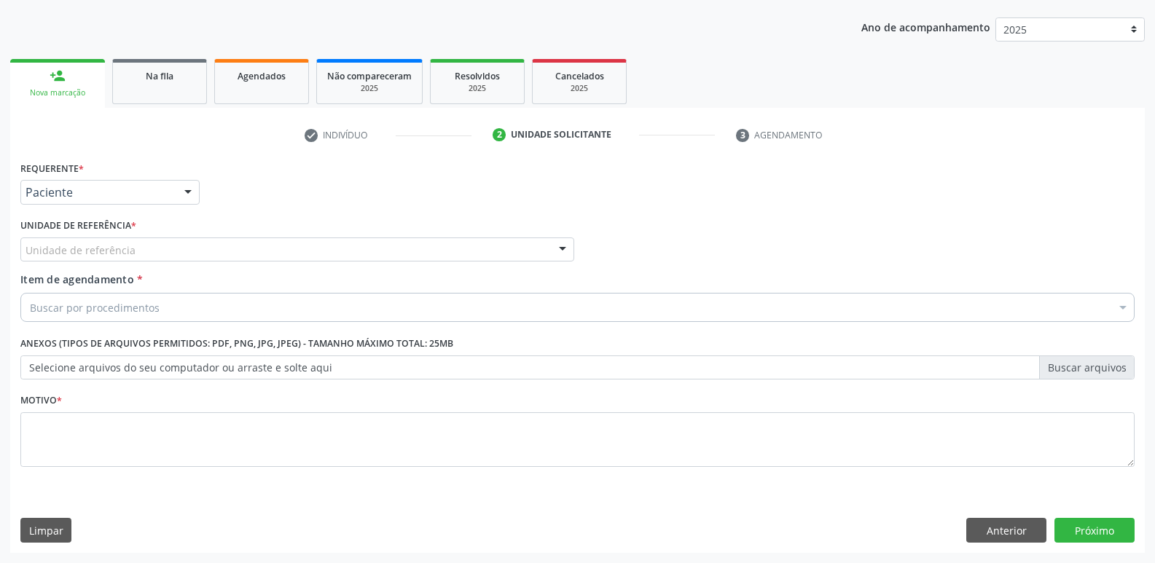
click at [138, 259] on div "Unidade de referência" at bounding box center [297, 250] width 554 height 25
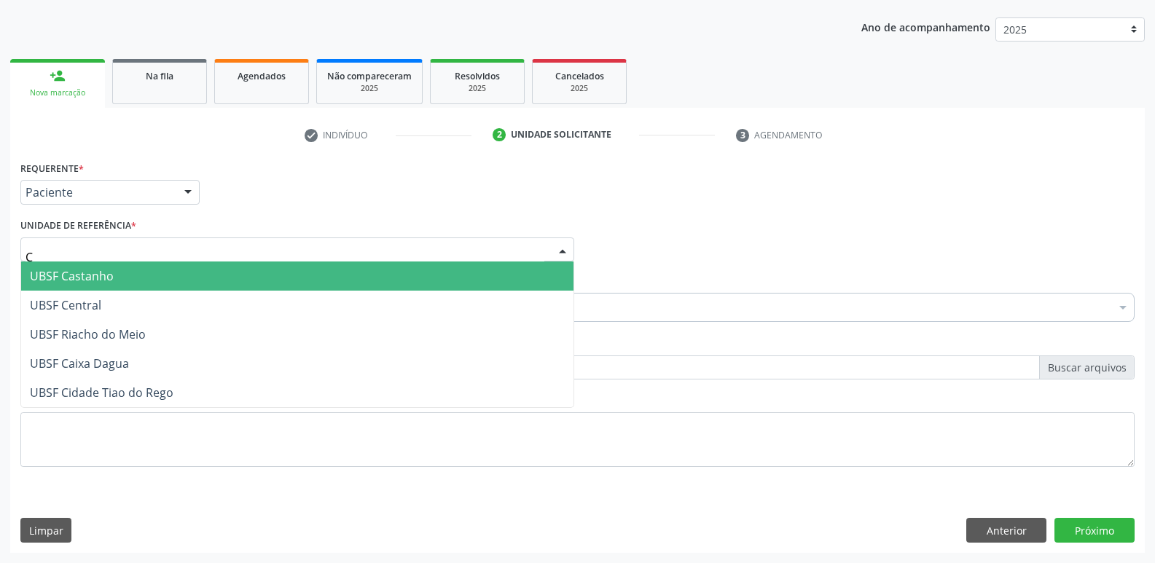
type input "CA"
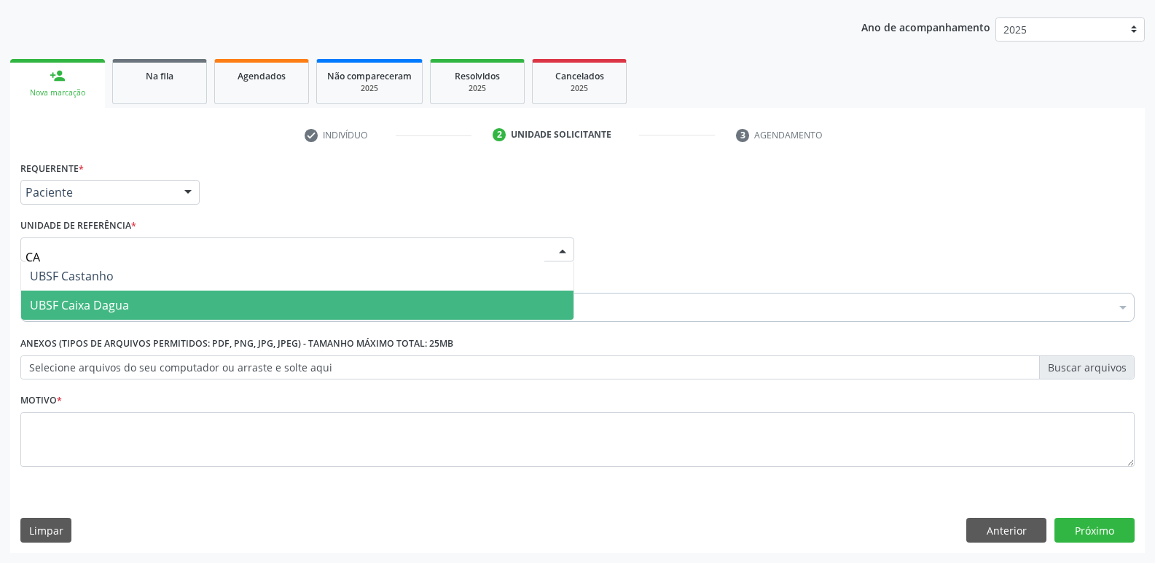
click at [111, 299] on span "UBSF Caixa Dagua" at bounding box center [79, 305] width 99 height 16
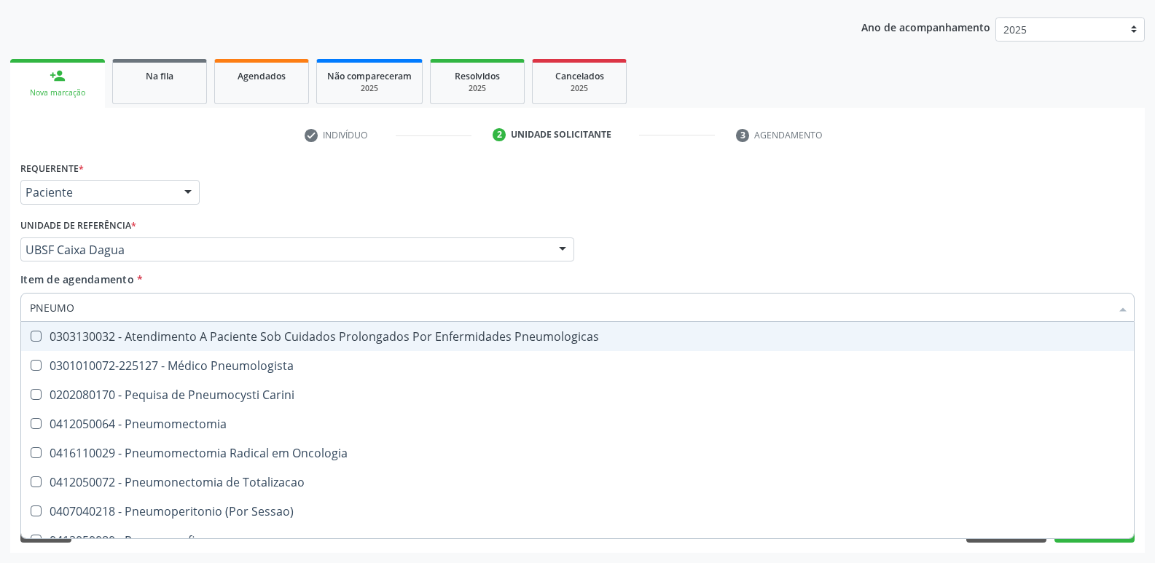
type input "PNEUMOL"
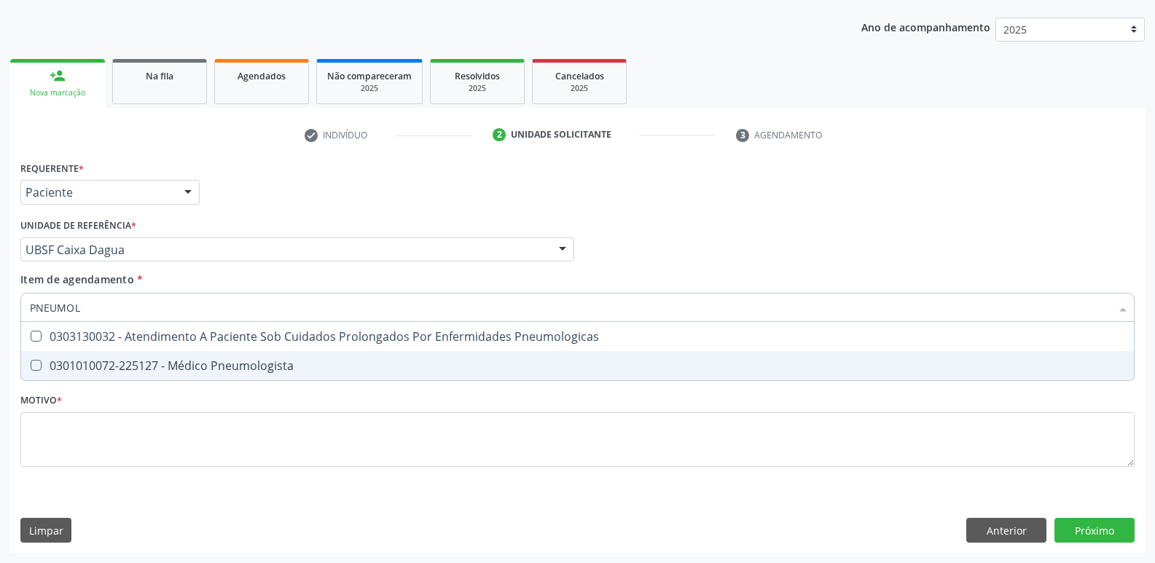
click at [163, 361] on div "0301010072-225127 - Médico Pneumologista" at bounding box center [577, 366] width 1095 height 12
checkbox Pneumologista "true"
click at [127, 466] on div "Requerente * Paciente Médico(a) Enfermeiro(a) Paciente Nenhum resultado encontr…" at bounding box center [577, 322] width 1114 height 330
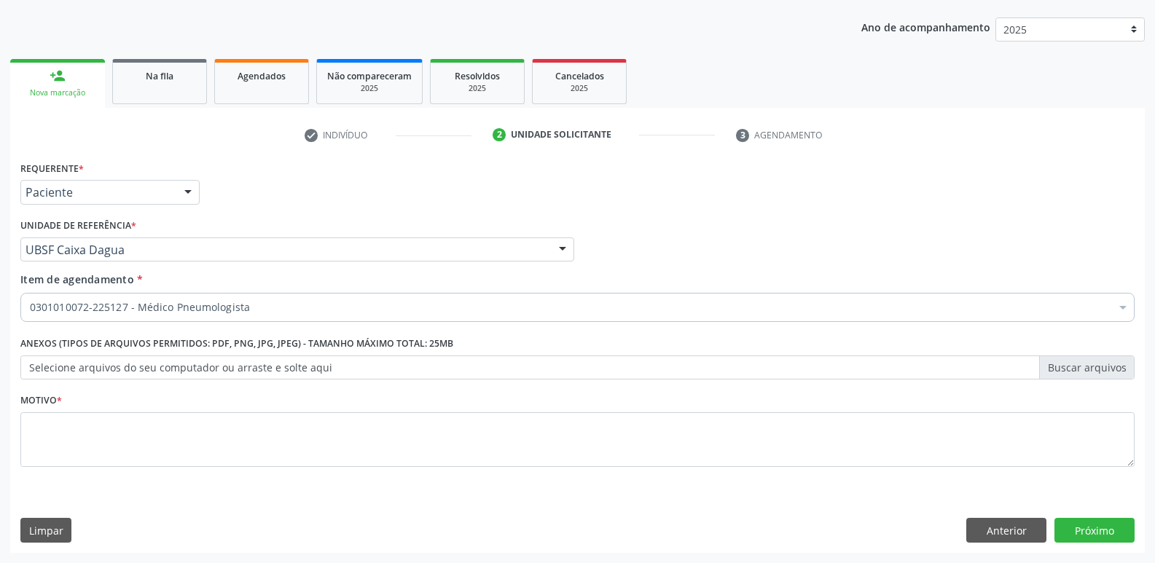
click at [135, 444] on div "Requerente * Paciente Médico(a) Enfermeiro(a) Paciente Nenhum resultado encontr…" at bounding box center [577, 322] width 1114 height 330
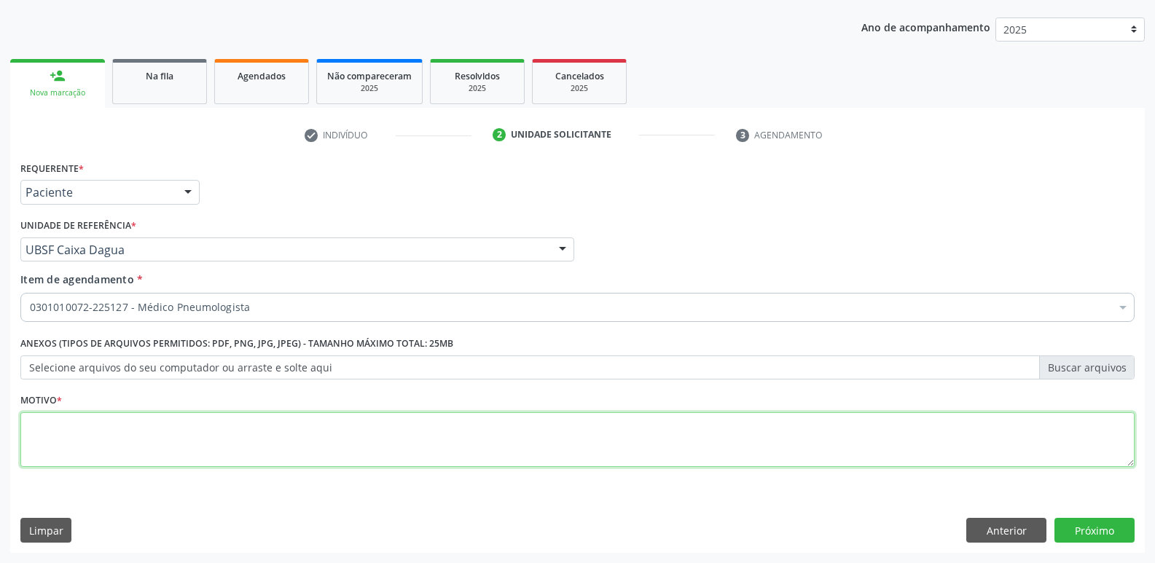
click at [933, 424] on textarea at bounding box center [577, 439] width 1114 height 55
paste textarea "AVALIAÇÃO"
type textarea "AVALIAÇÃO"
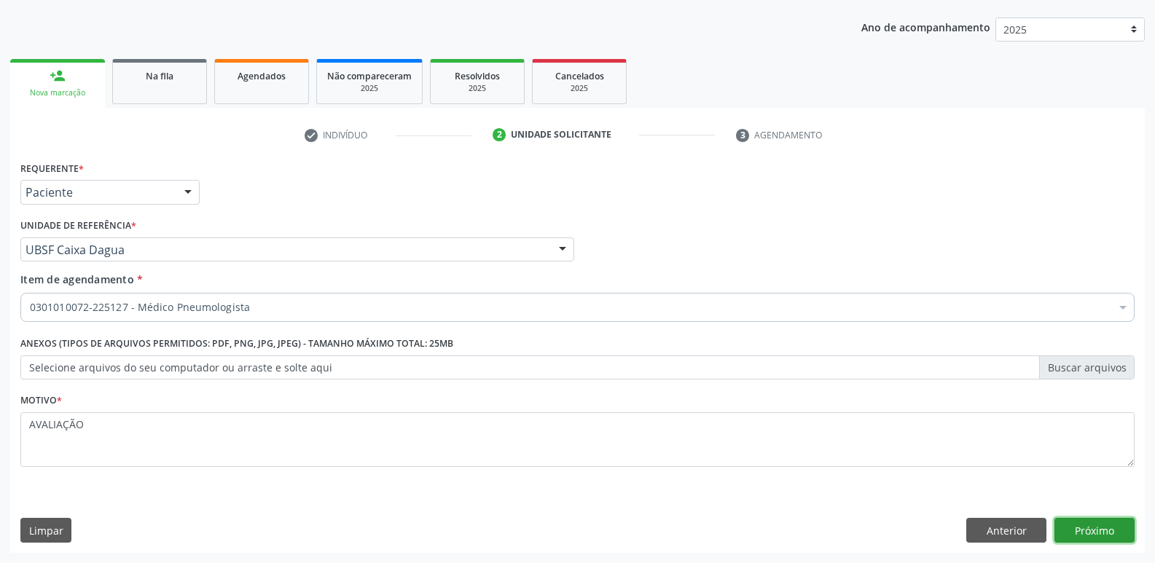
click at [1110, 533] on button "Próximo" at bounding box center [1094, 530] width 80 height 25
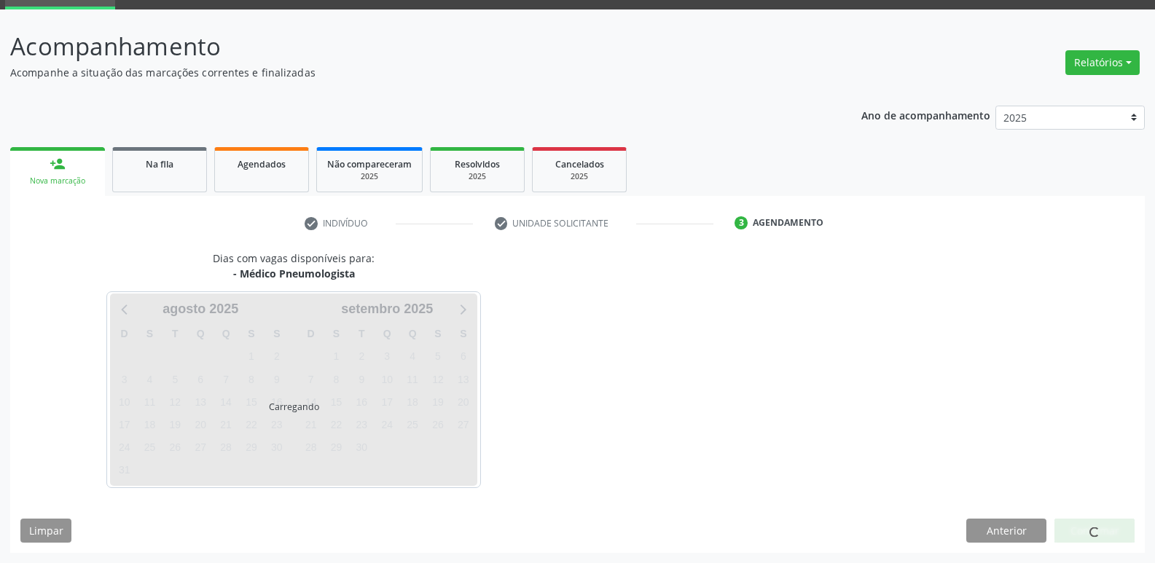
scroll to position [71, 0]
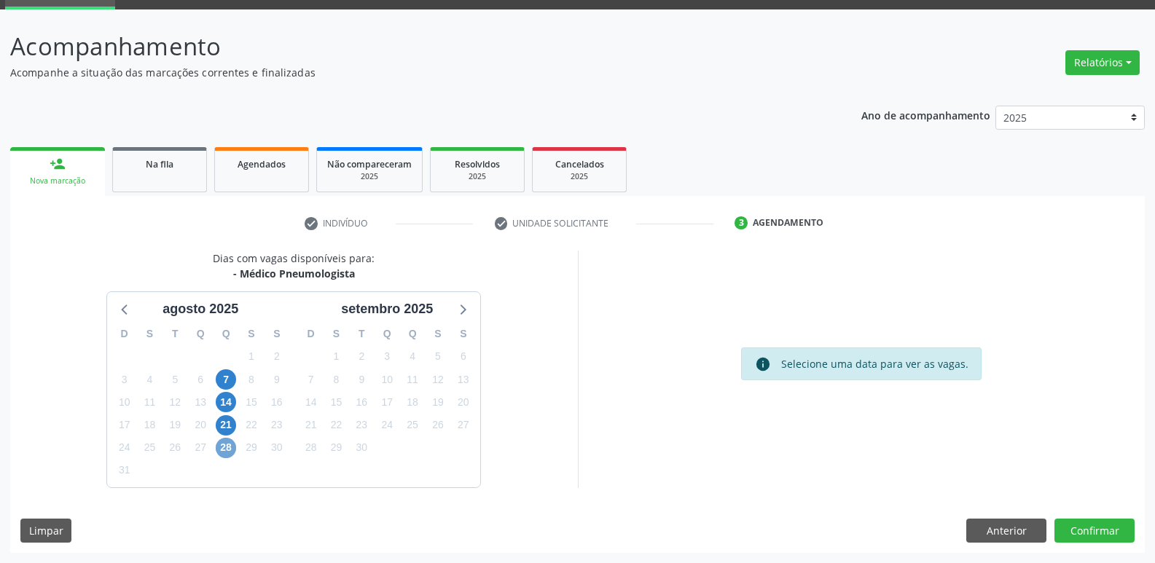
click at [226, 449] on span "28" at bounding box center [226, 448] width 20 height 20
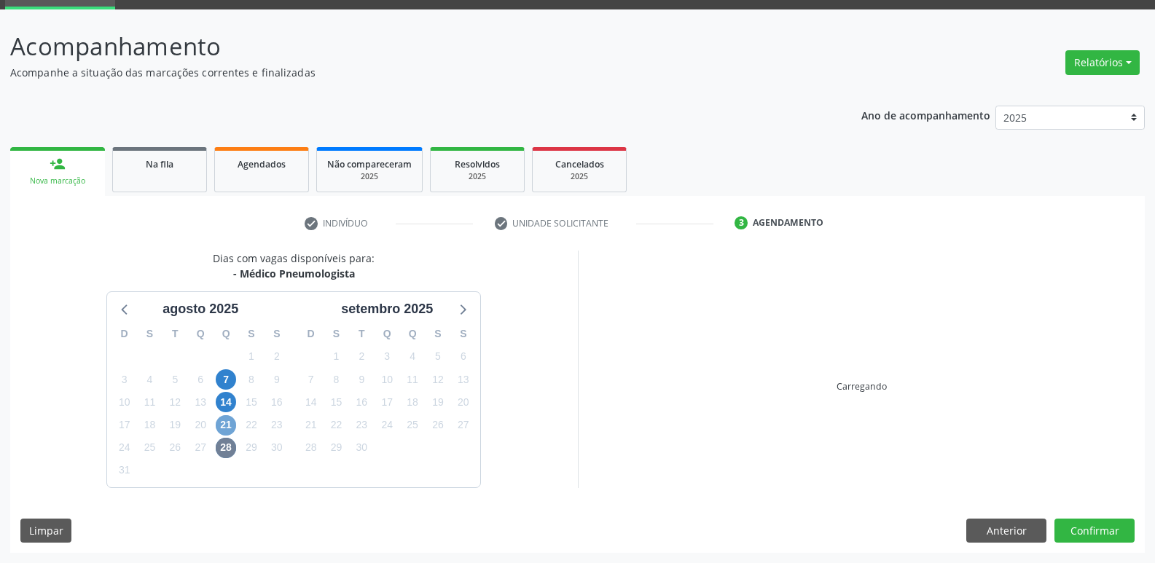
click at [222, 432] on span "21" at bounding box center [226, 425] width 20 height 20
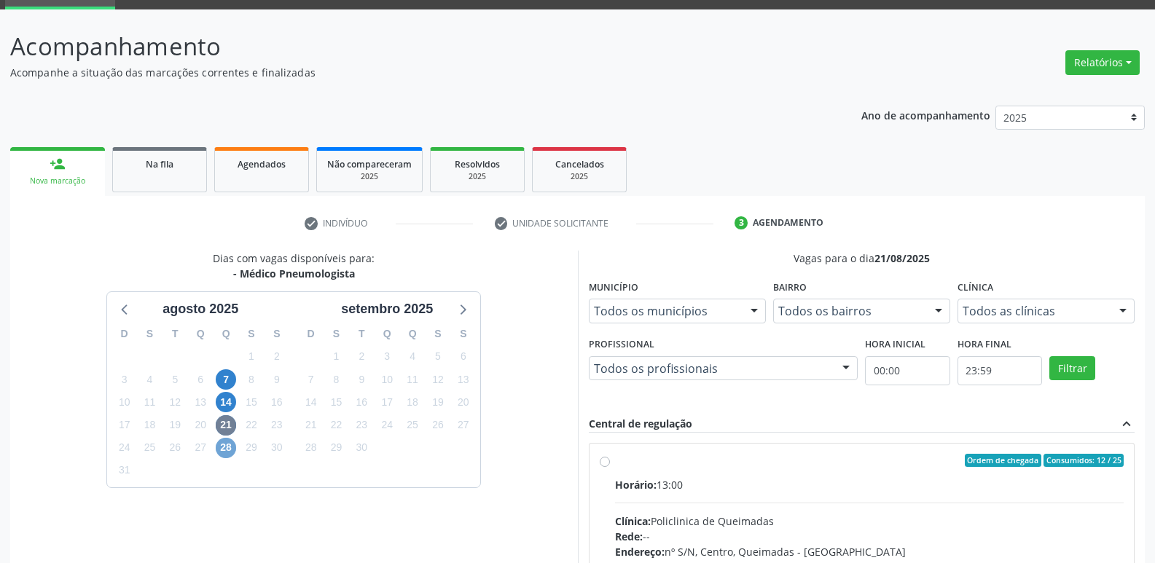
click at [225, 448] on span "28" at bounding box center [226, 448] width 20 height 20
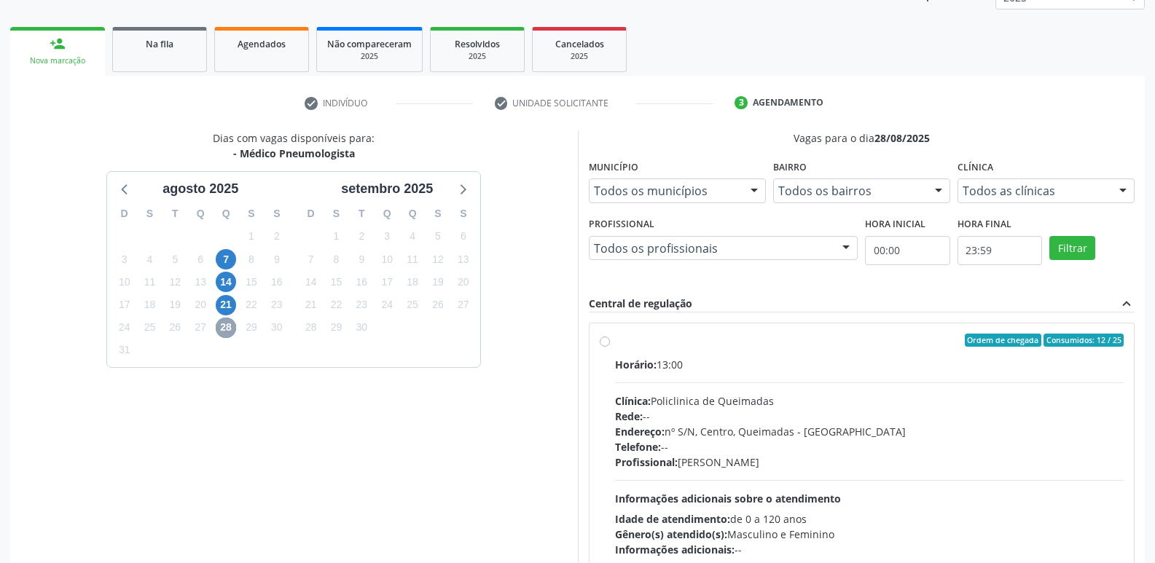
scroll to position [281, 0]
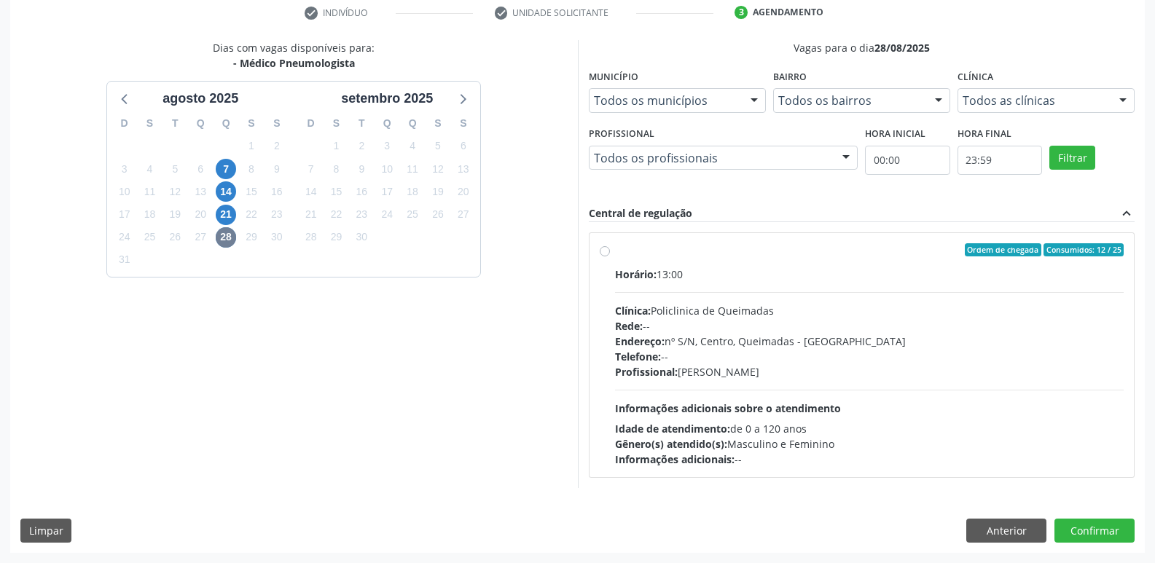
drag, startPoint x: 917, startPoint y: 357, endPoint x: 807, endPoint y: 364, distance: 109.5
click at [917, 357] on div "Telefone: --" at bounding box center [869, 356] width 509 height 15
click at [610, 256] on input "Ordem de chegada Consumidos: 12 / 25 Horário: 13:00 Clínica: Policlinica de Que…" at bounding box center [605, 249] width 10 height 13
radio input "true"
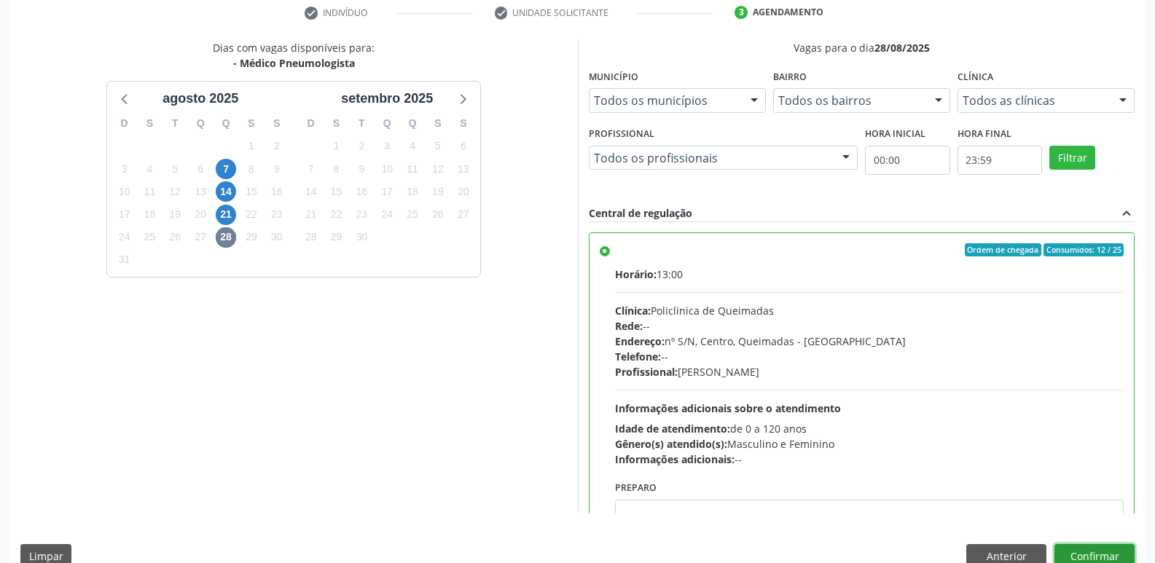
click at [1065, 554] on button "Confirmar" at bounding box center [1094, 556] width 80 height 25
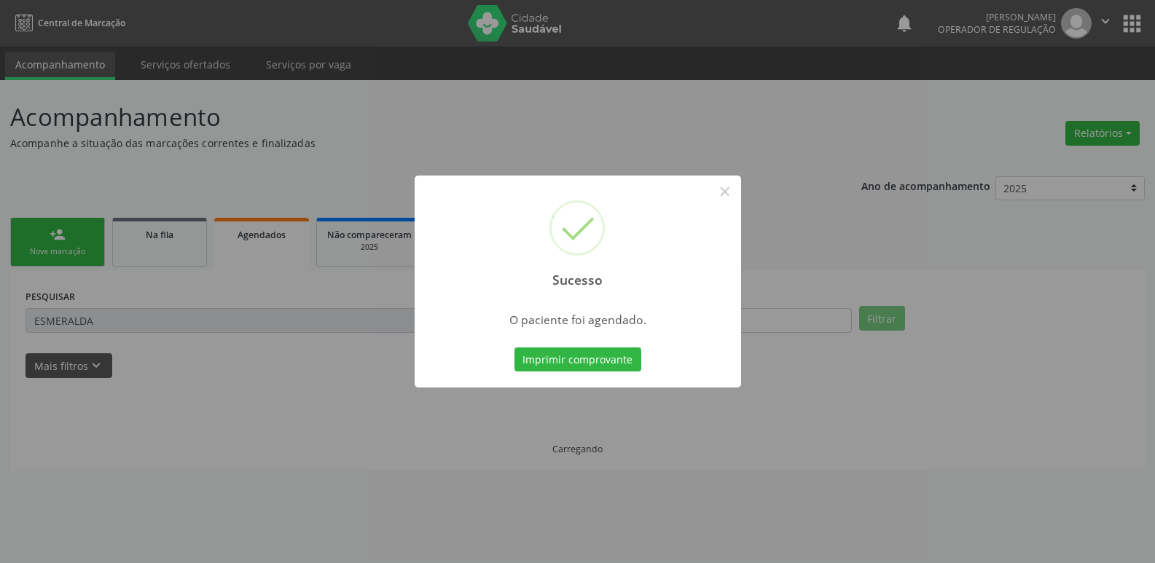
scroll to position [0, 0]
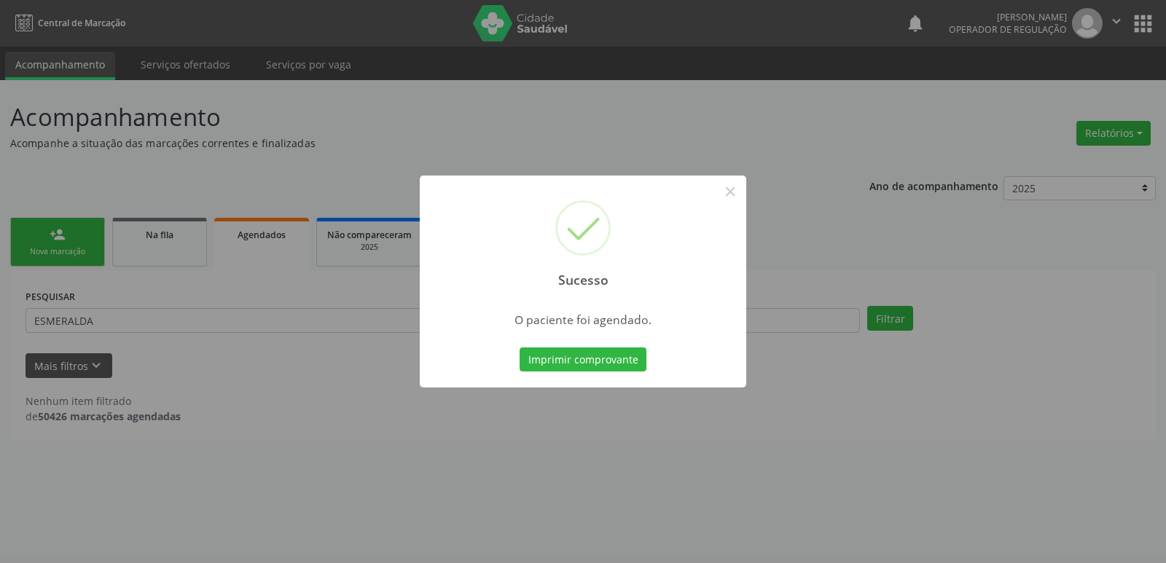
click at [520, 348] on button "Imprimir comprovante" at bounding box center [583, 360] width 127 height 25
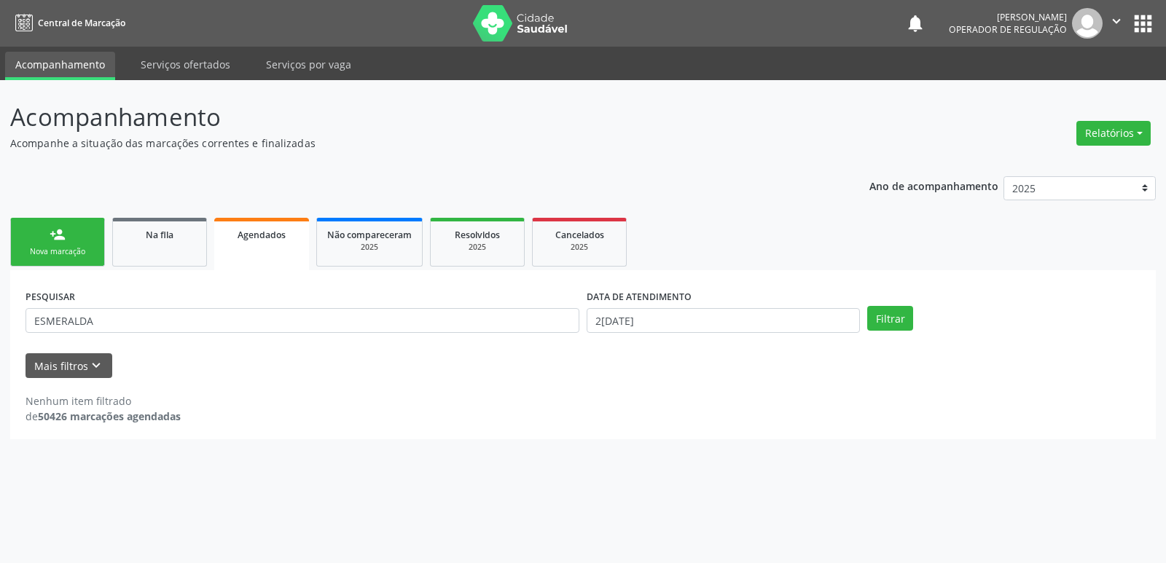
click at [90, 253] on div "Nova marcação" at bounding box center [57, 251] width 73 height 11
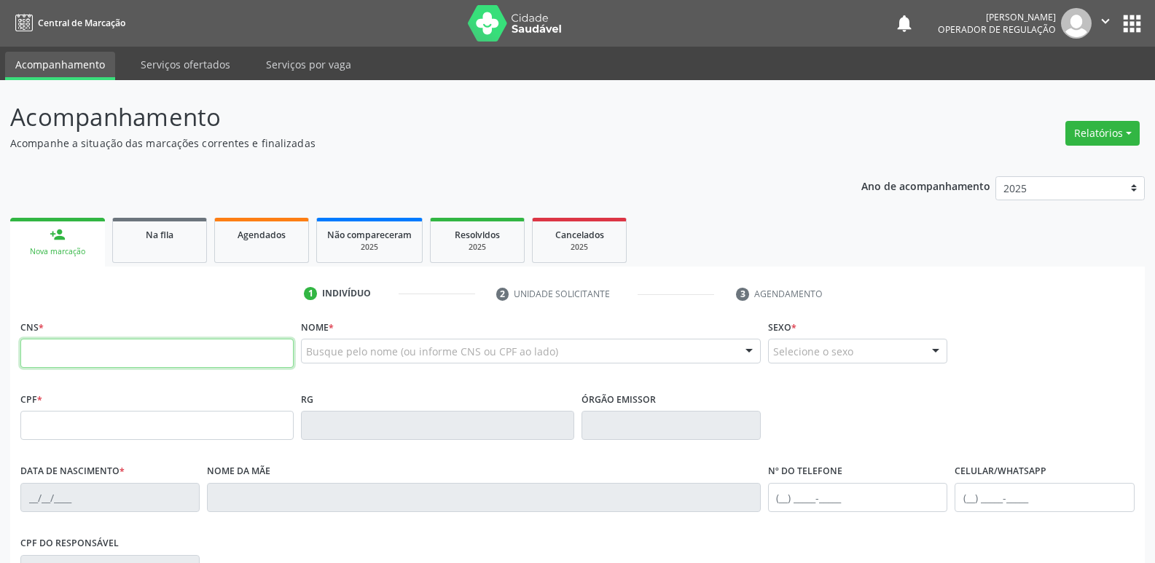
drag, startPoint x: 106, startPoint y: 357, endPoint x: 117, endPoint y: 321, distance: 37.1
click at [114, 324] on div "CNS *" at bounding box center [156, 342] width 273 height 52
type input "706 8017 9459 2926"
type input "090.448.004-69"
type input "17/12/1988"
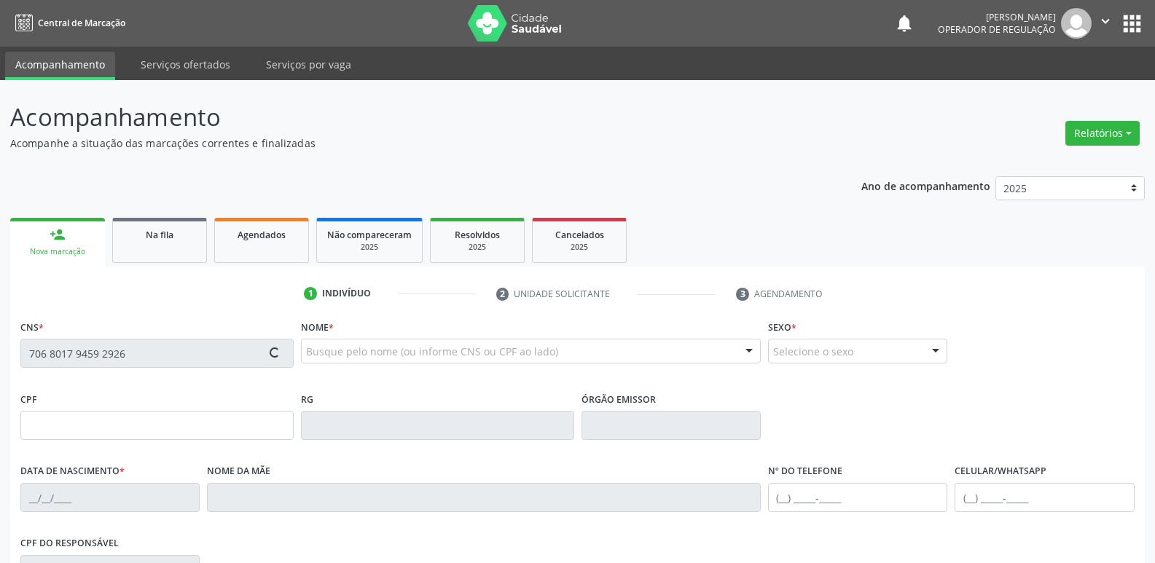
type input "Severina Paulino da Silva"
type input "(83) 98227-0014"
type input "103.140.434-11"
type input "S/N"
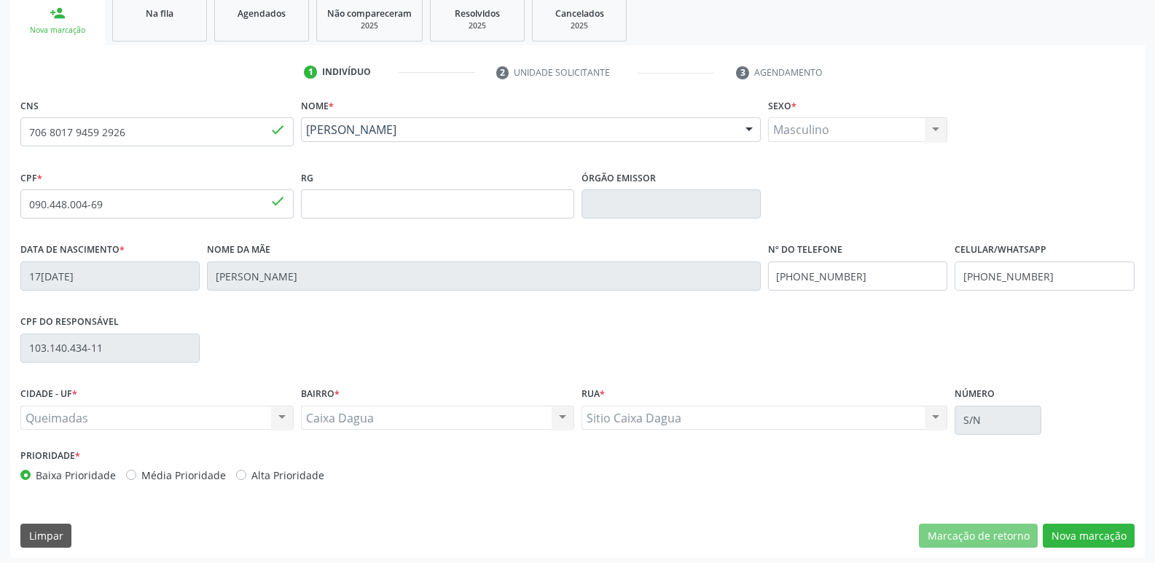
scroll to position [227, 0]
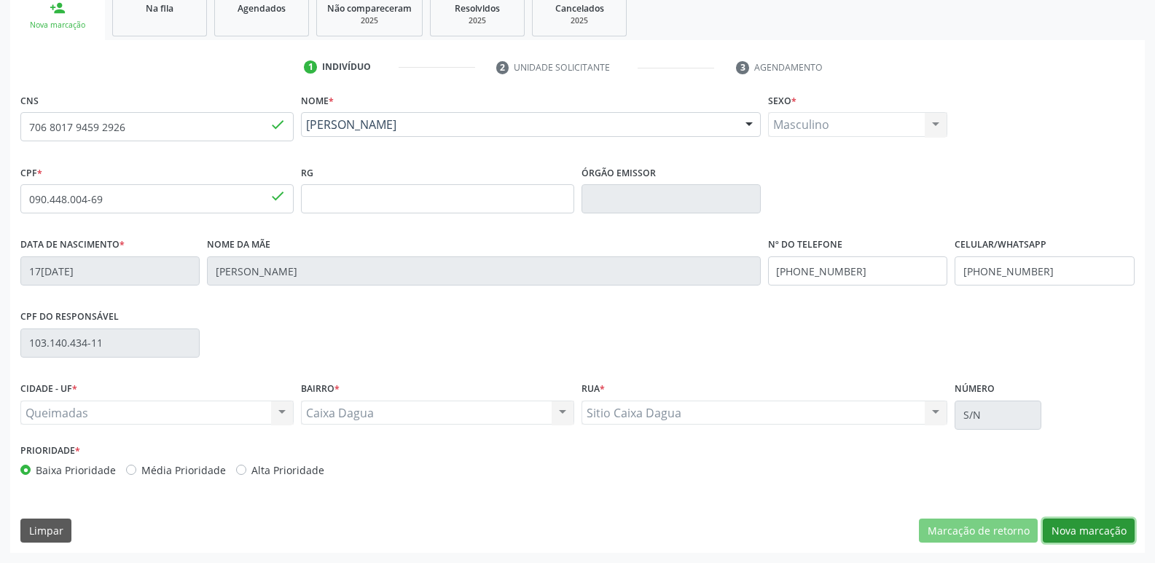
click at [1084, 526] on button "Nova marcação" at bounding box center [1089, 531] width 92 height 25
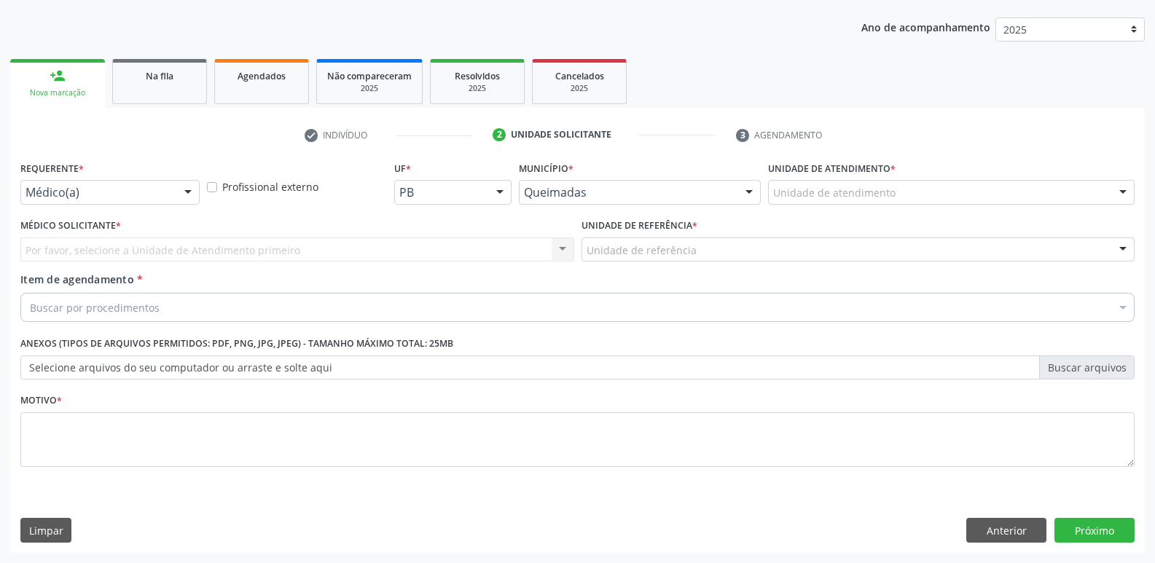
scroll to position [159, 0]
drag, startPoint x: 152, startPoint y: 195, endPoint x: 128, endPoint y: 237, distance: 48.6
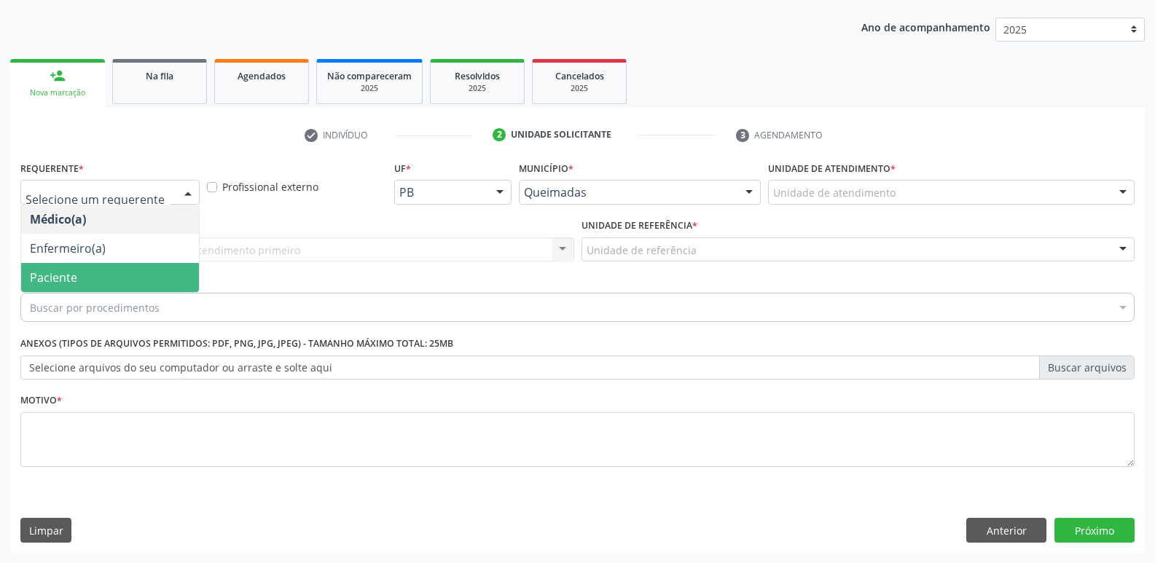
drag, startPoint x: 106, startPoint y: 265, endPoint x: 141, endPoint y: 253, distance: 37.1
click at [110, 264] on span "Paciente" at bounding box center [110, 277] width 178 height 29
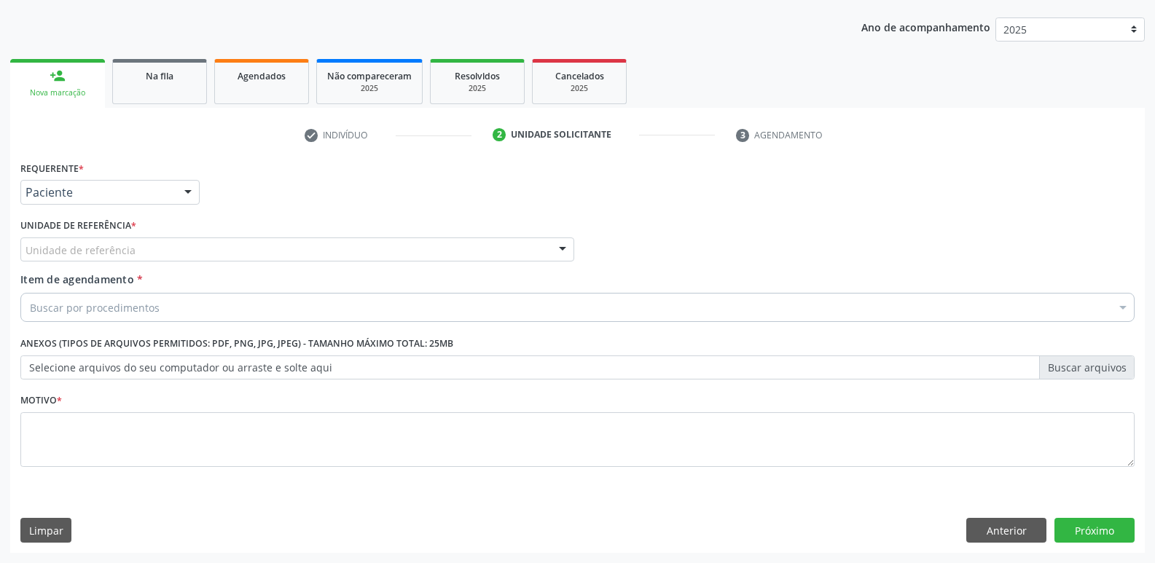
click at [157, 243] on div "Unidade de referência" at bounding box center [297, 250] width 554 height 25
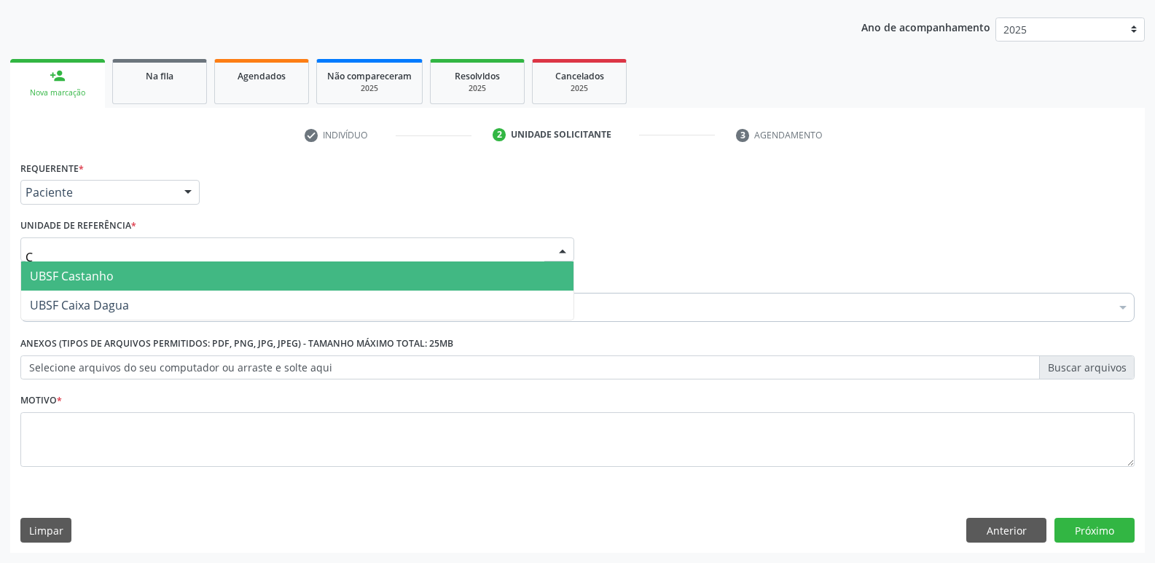
type input "CA"
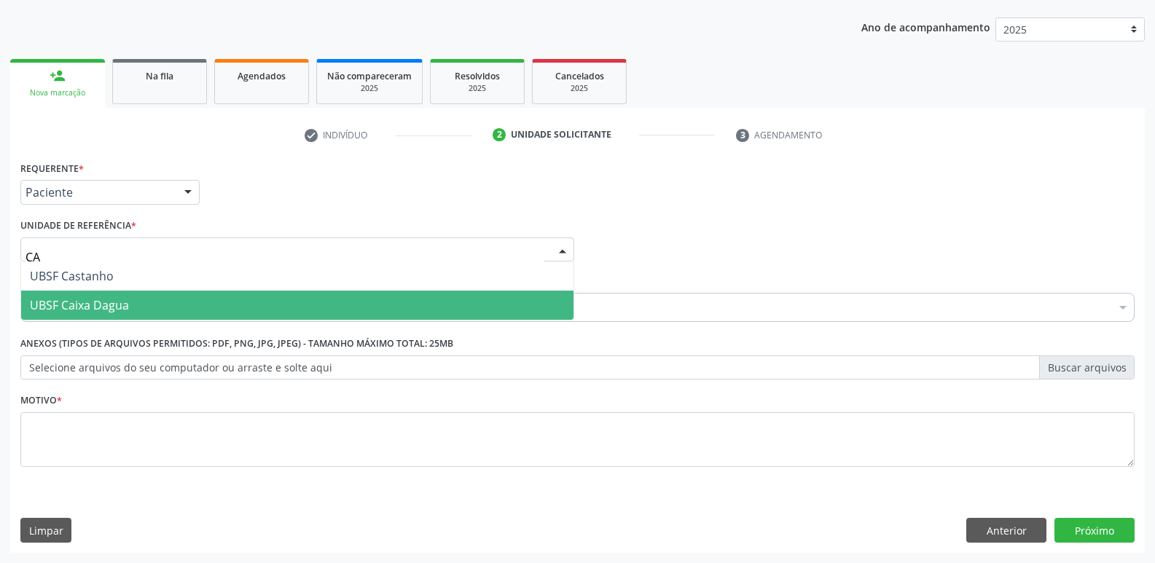
click at [125, 297] on span "UBSF Caixa Dagua" at bounding box center [79, 305] width 99 height 16
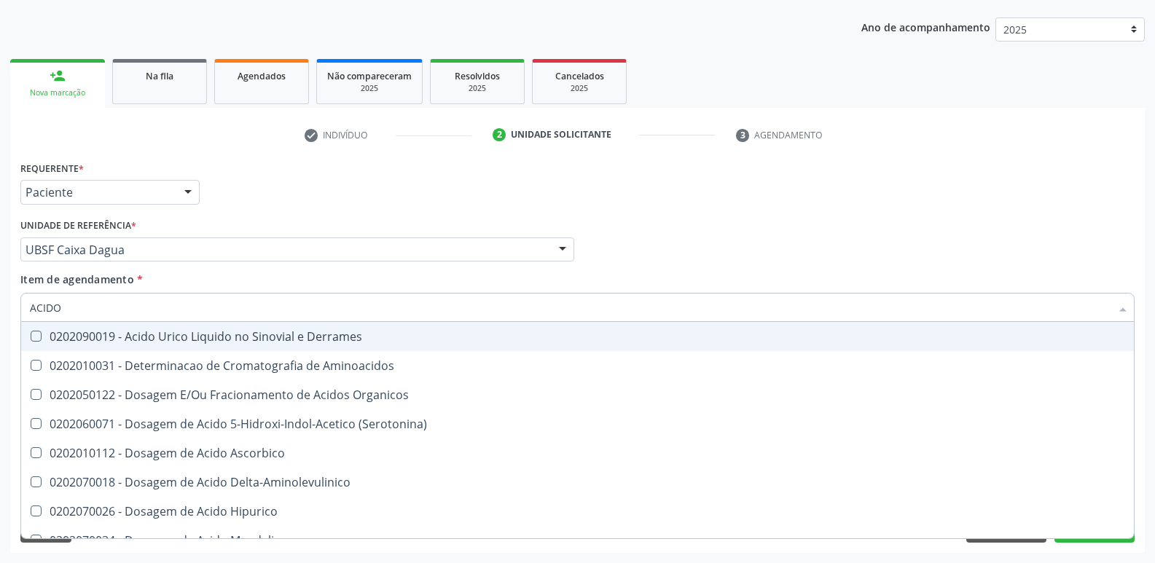
type input "ACIDO"
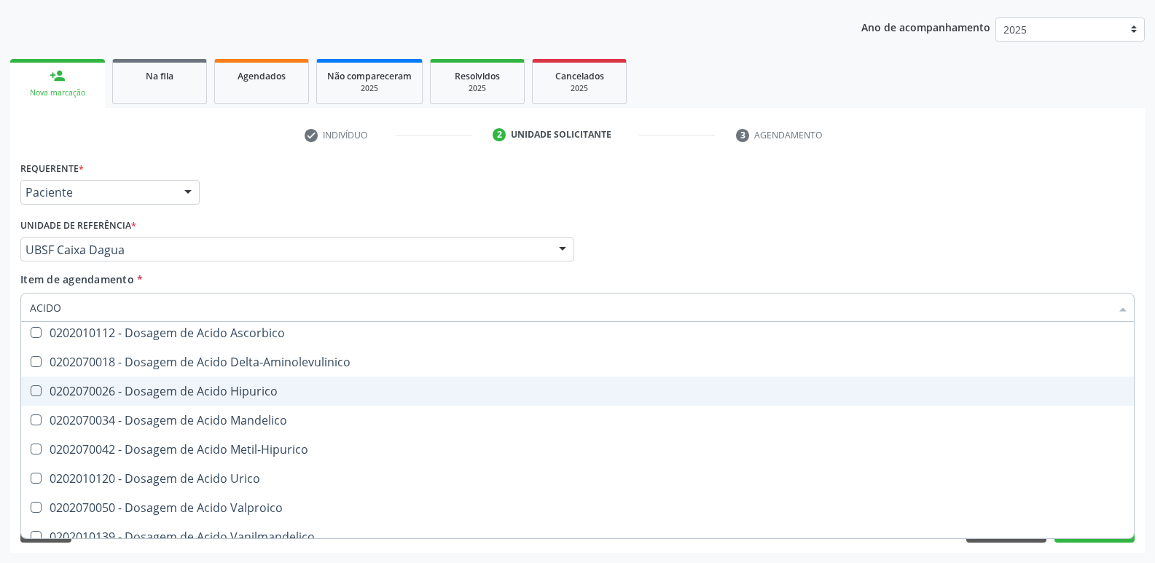
scroll to position [146, 0]
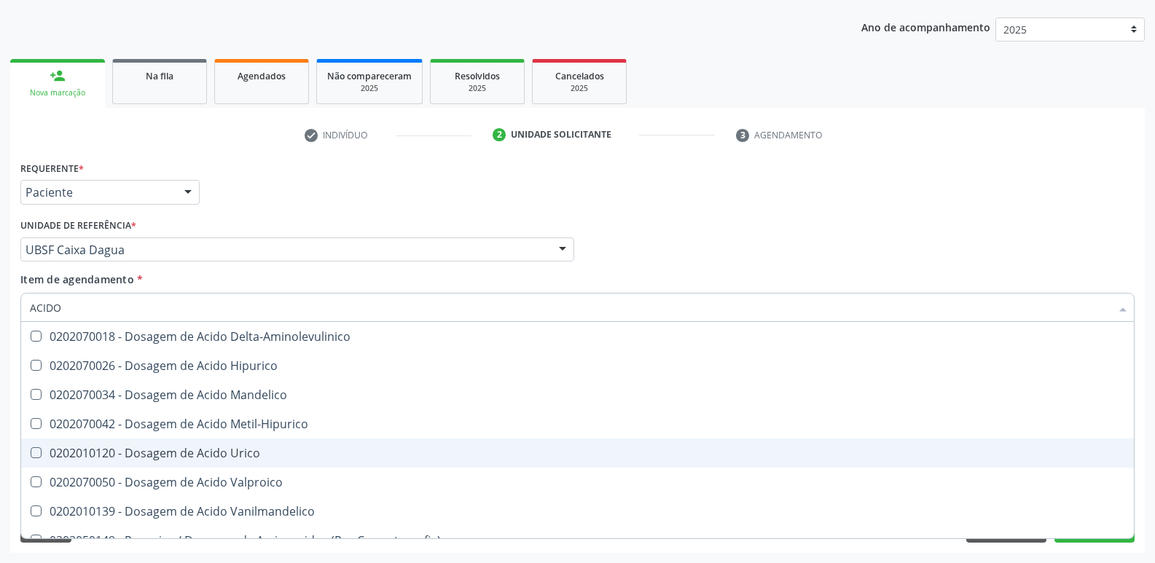
click at [224, 461] on span "0202010120 - Dosagem de Acido Urico" at bounding box center [577, 453] width 1113 height 29
checkbox Urico "true"
type input "ACID"
checkbox Urico "false"
checkbox Vanilmandelico "true"
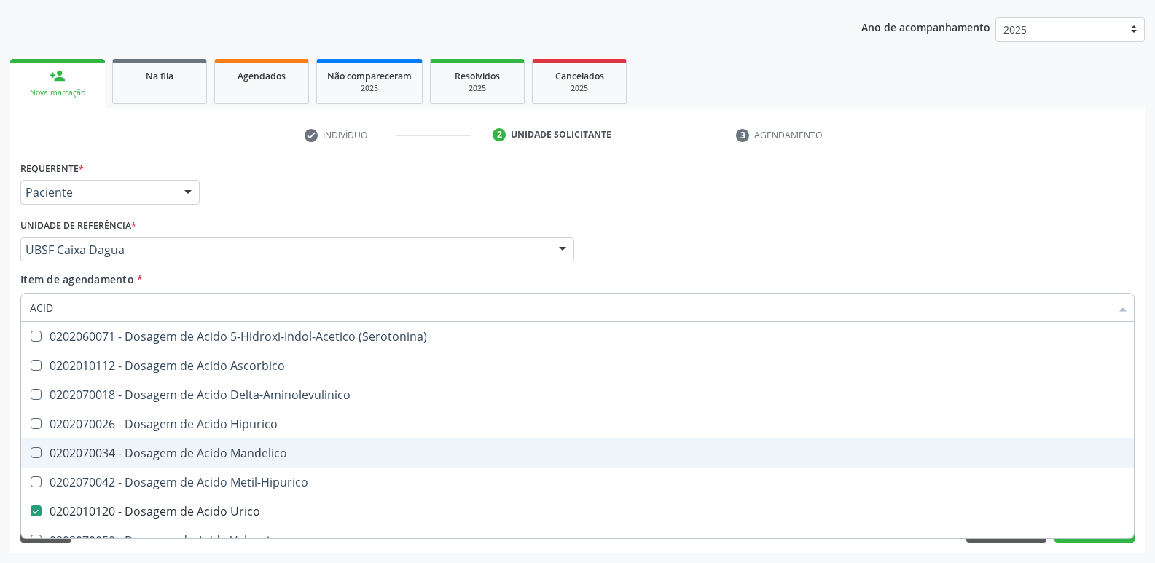
type input "ACI"
checkbox Urico "false"
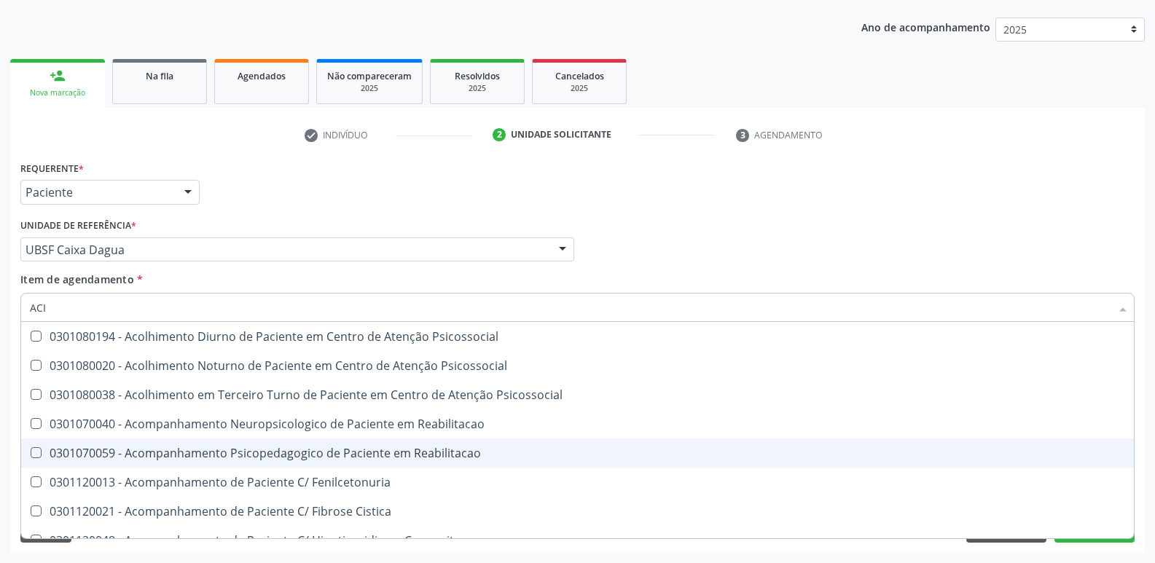
type input "AC"
checkbox Urico "false"
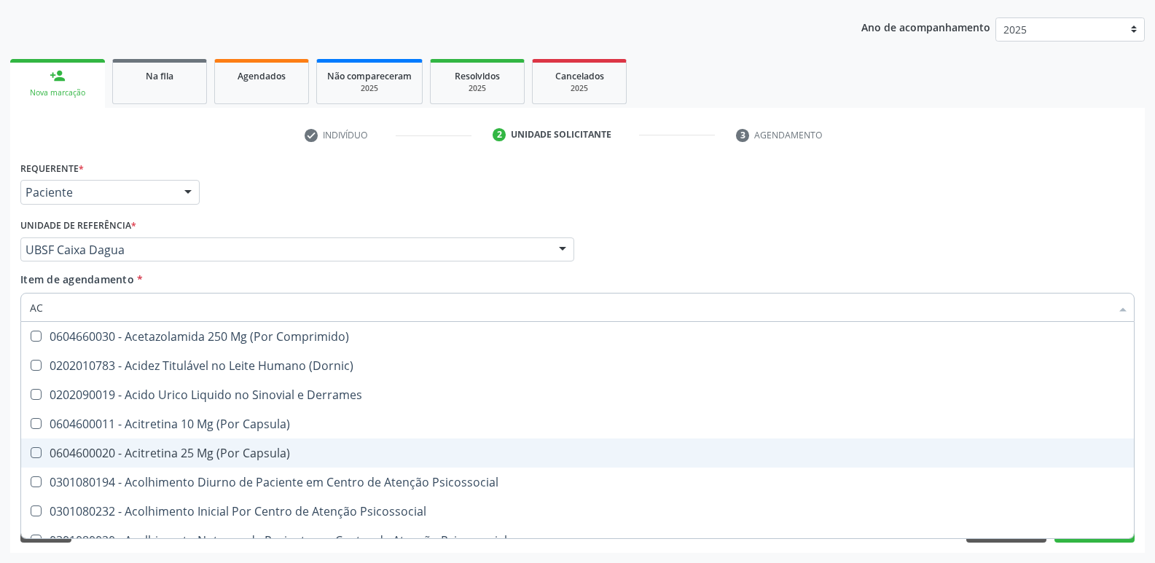
type input "A"
checkbox Urico "false"
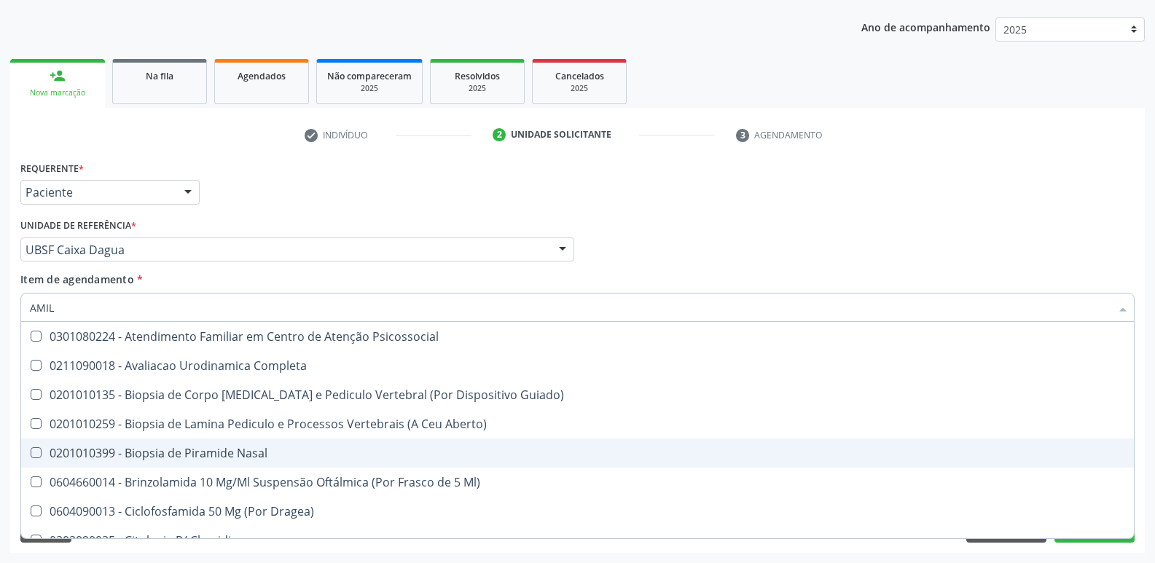
scroll to position [47, 0]
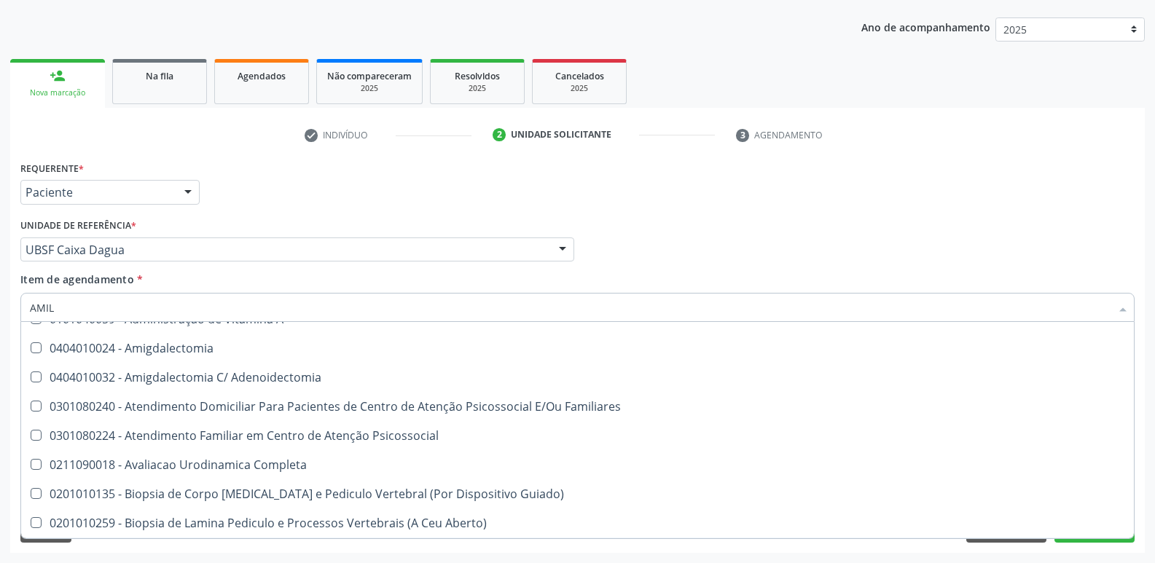
type input "AMILA"
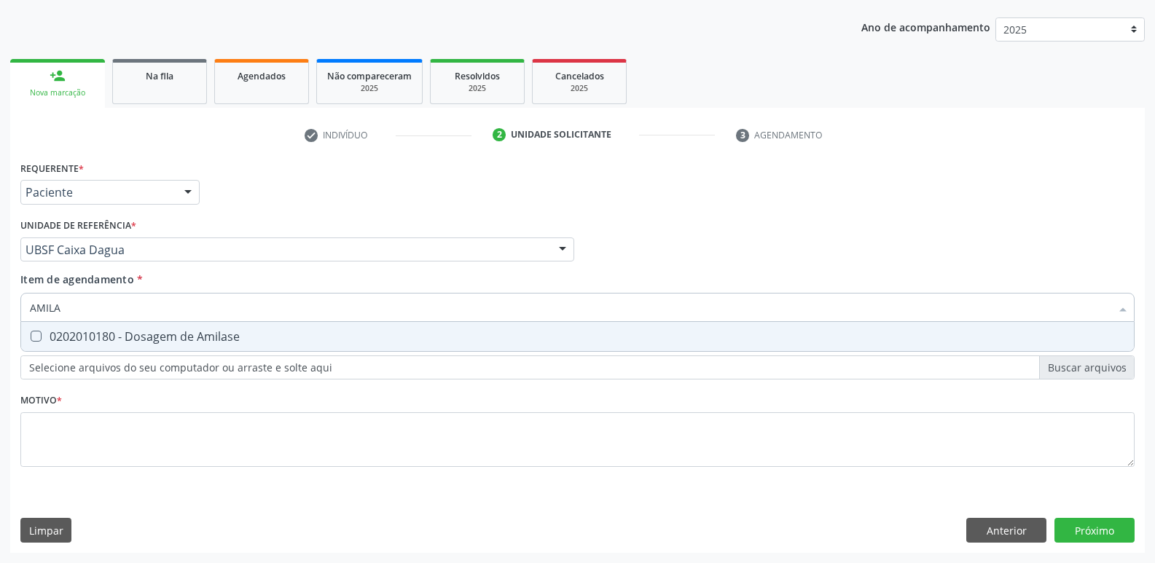
scroll to position [0, 0]
click at [244, 331] on div "0202010180 - Dosagem de Amilase" at bounding box center [577, 337] width 1095 height 12
checkbox Amilase "true"
type input "AMIL"
checkbox Amilase "false"
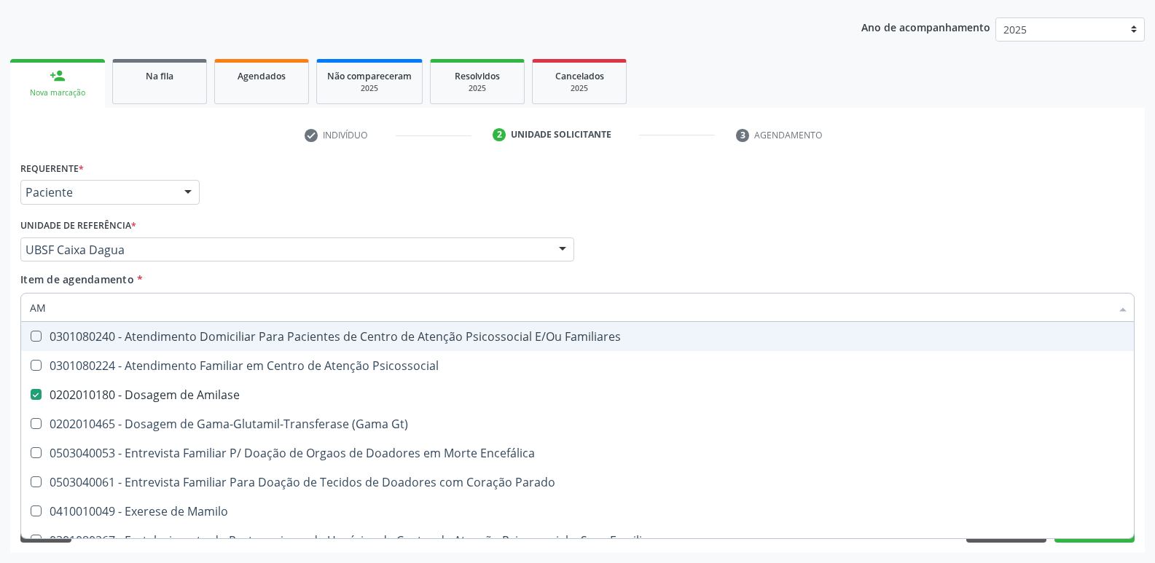
type input "A"
checkbox Amilase "false"
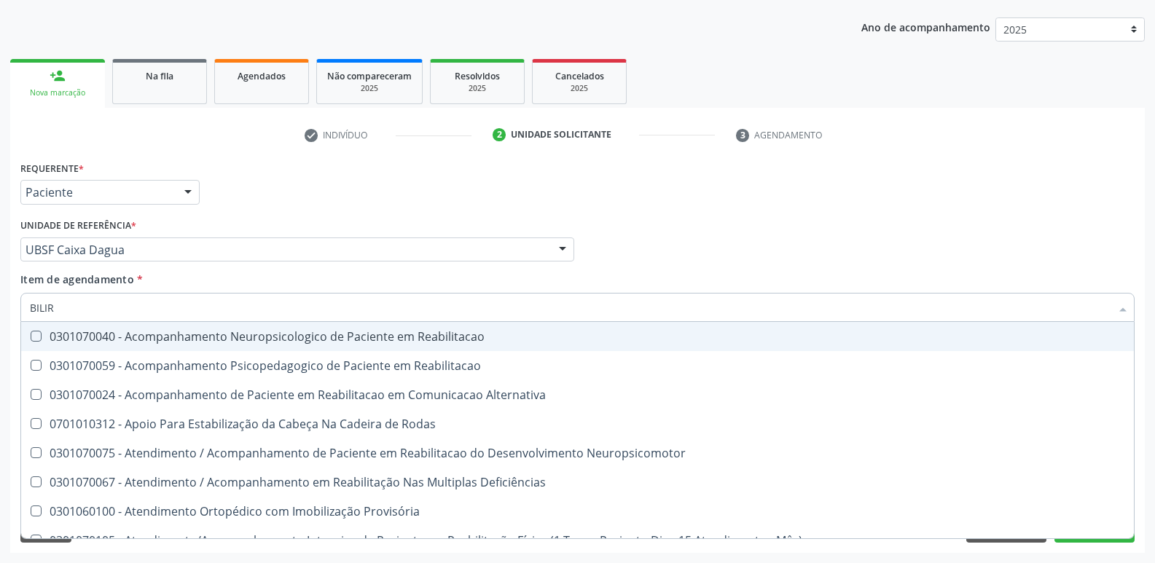
type input "BILIRR"
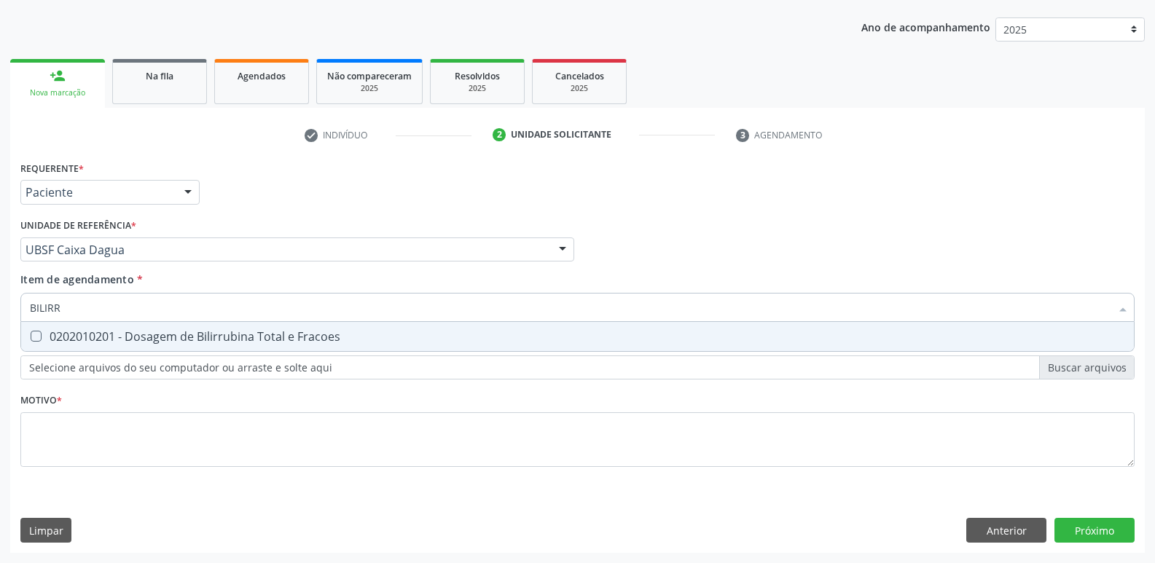
click at [244, 331] on div "0202010201 - Dosagem de Bilirrubina Total e Fracoes" at bounding box center [577, 337] width 1095 height 12
checkbox Fracoes "true"
type input "BIL"
checkbox Fracoes "false"
type input "B"
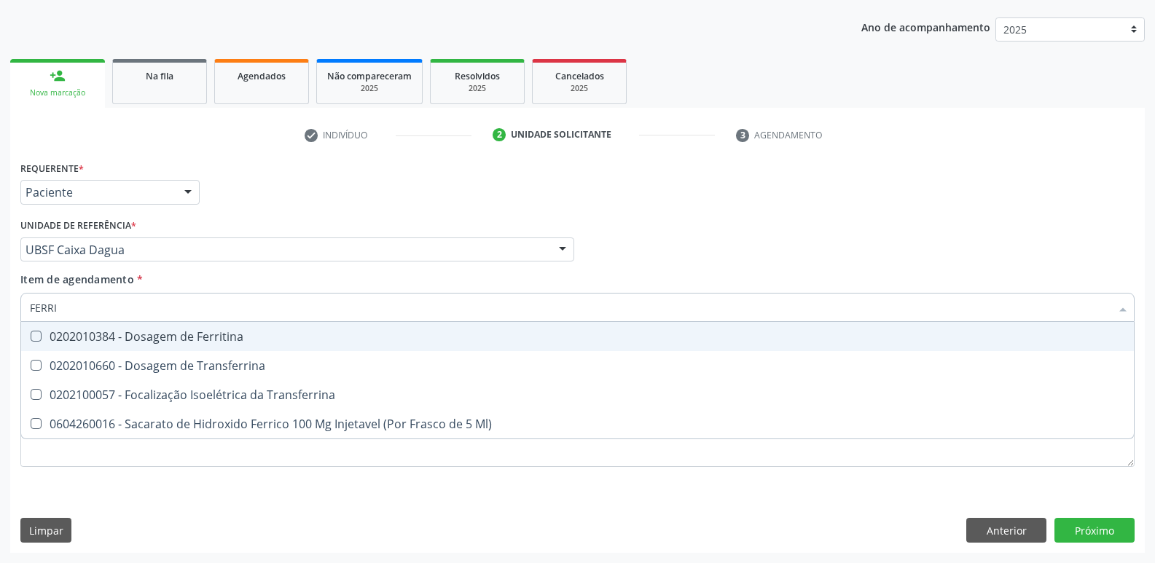
type input "FERRIT"
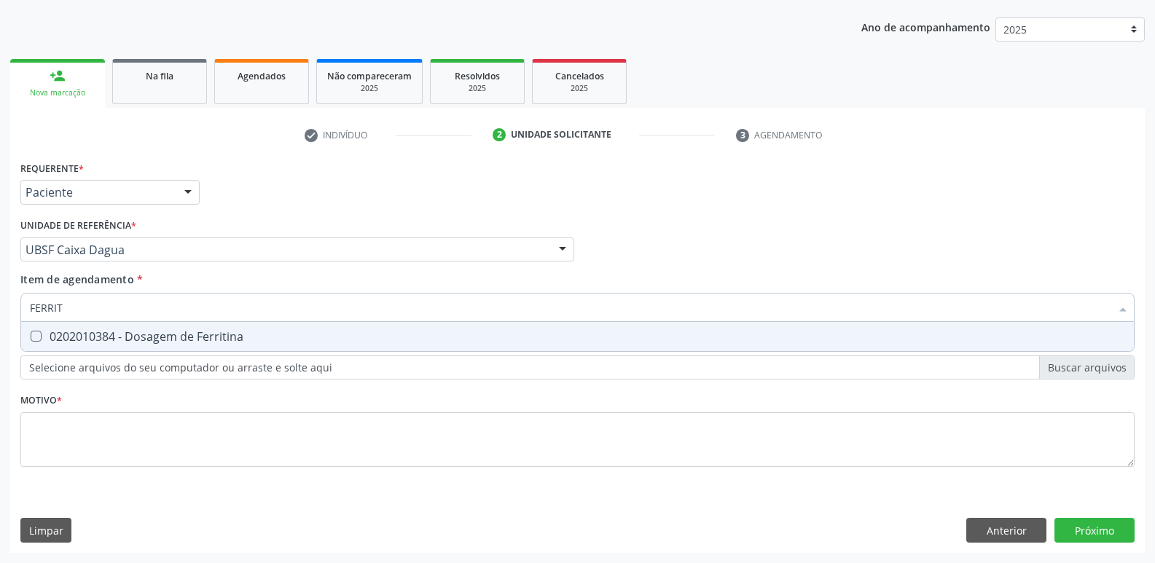
click at [244, 331] on div "0202010384 - Dosagem de Ferritina" at bounding box center [577, 337] width 1095 height 12
checkbox Ferritina "true"
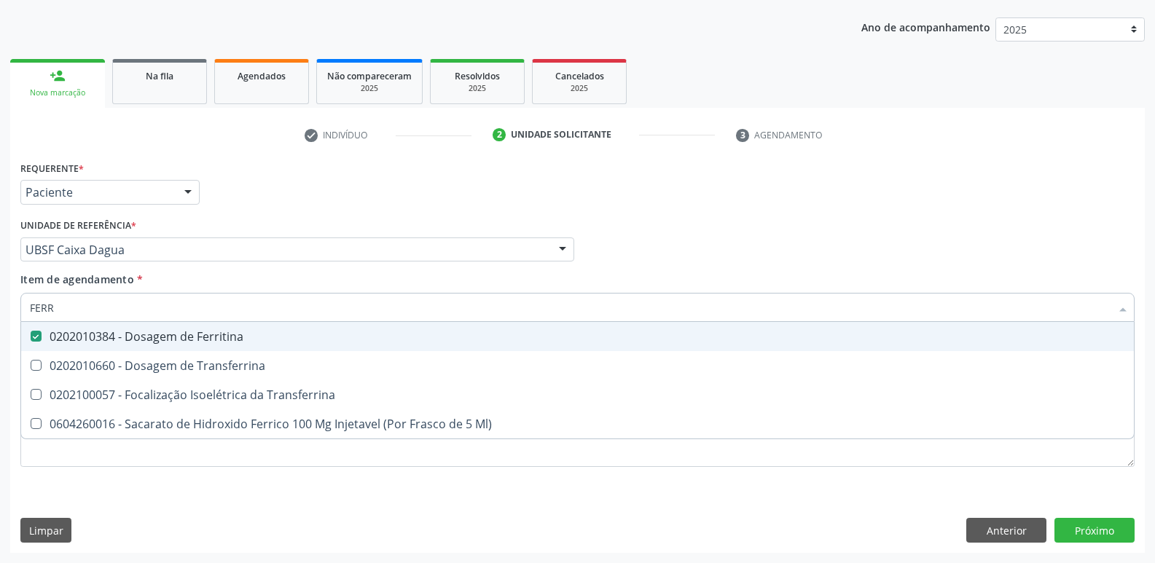
type input "FER"
checkbox Ferritina "false"
checkbox Transferrina "false"
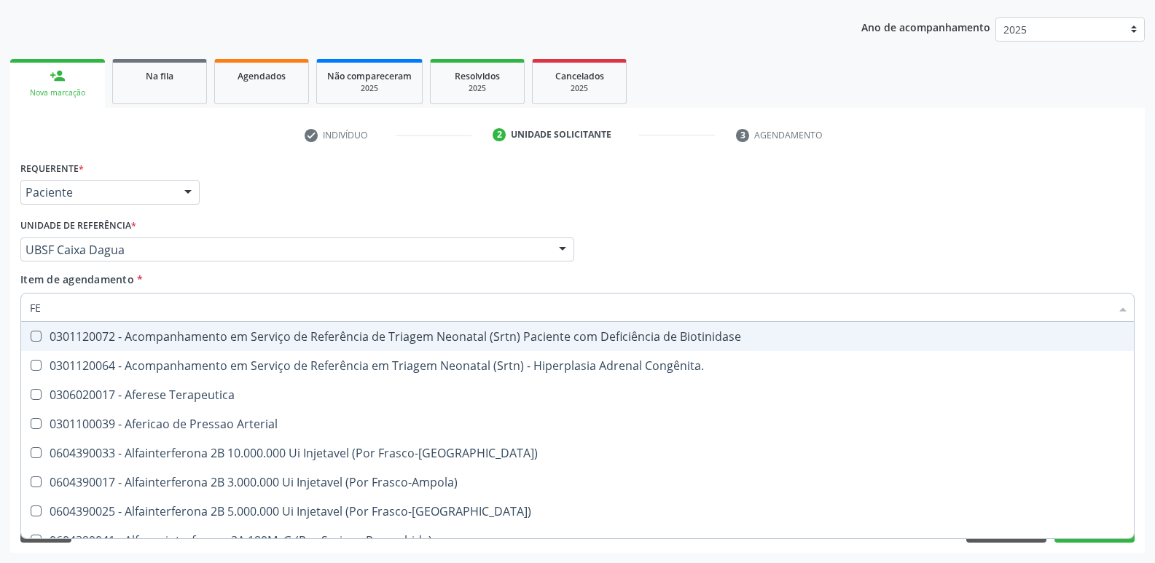
type input "F"
checkbox Ferritina "false"
checkbox Titânio "false"
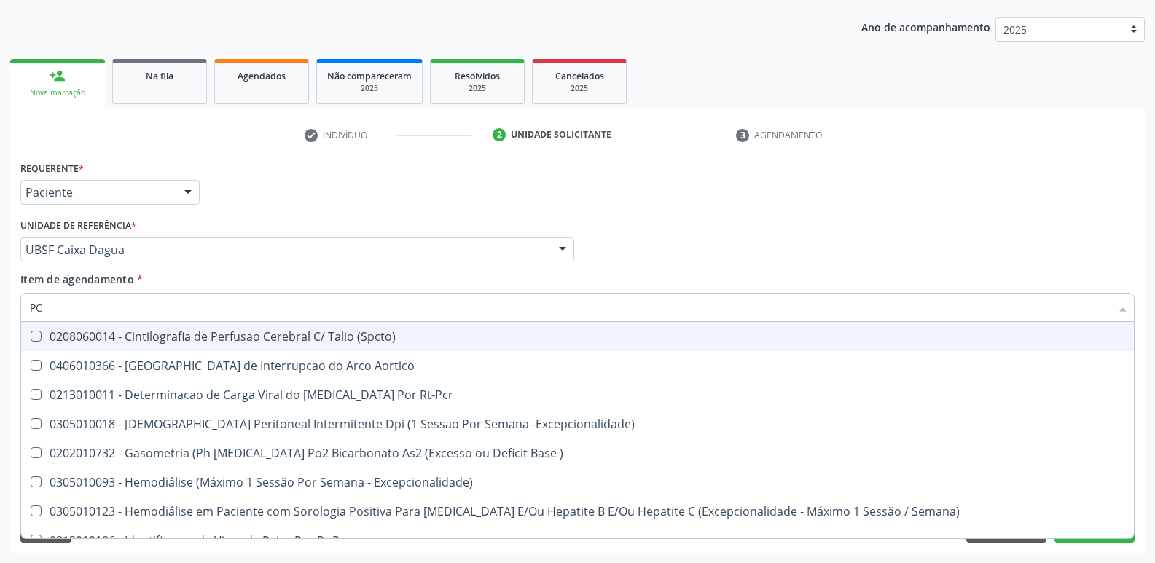
type input "P"
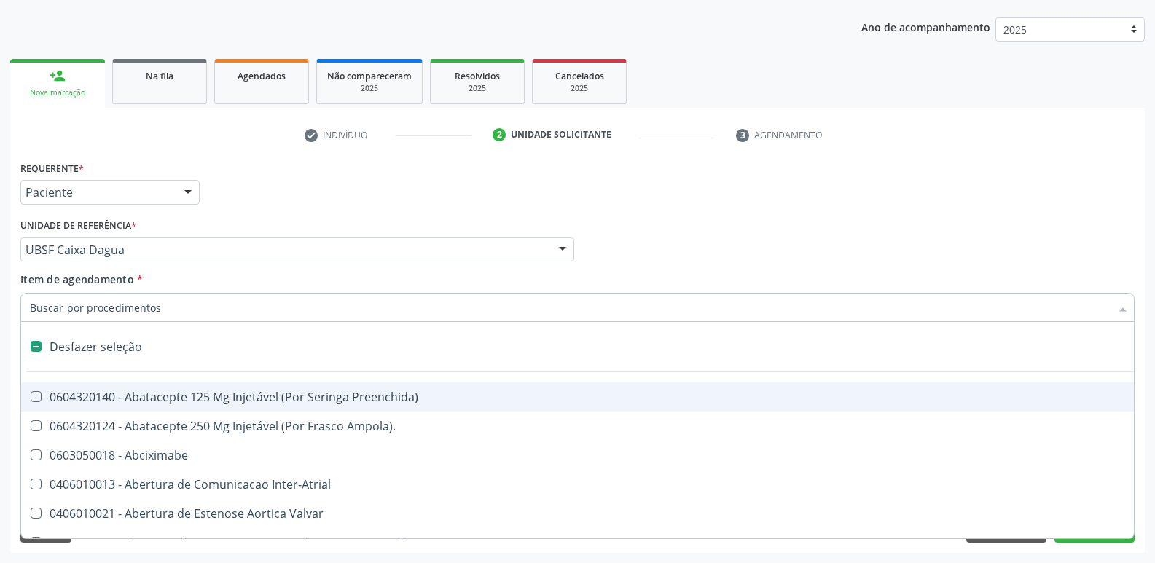
type input "B"
checkbox Auditiva "true"
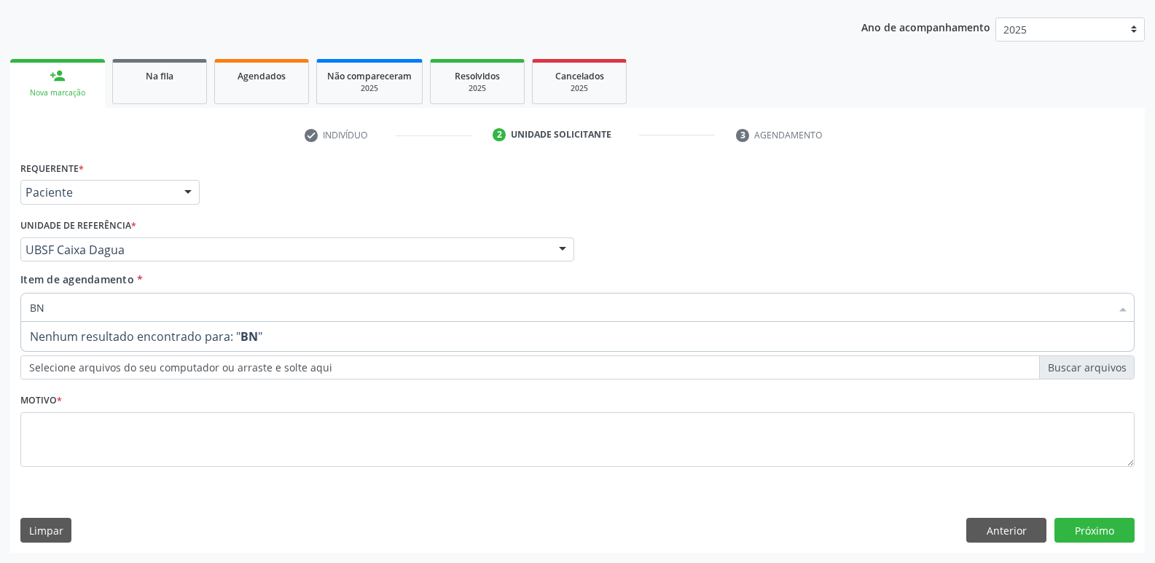
type input "B"
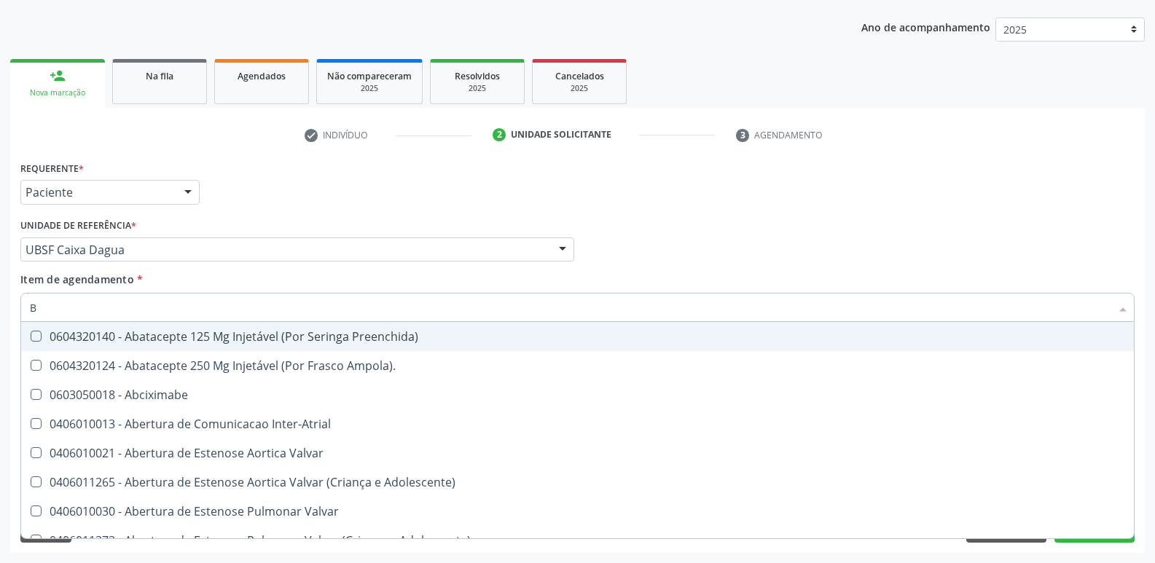
checkbox Fracoes "false"
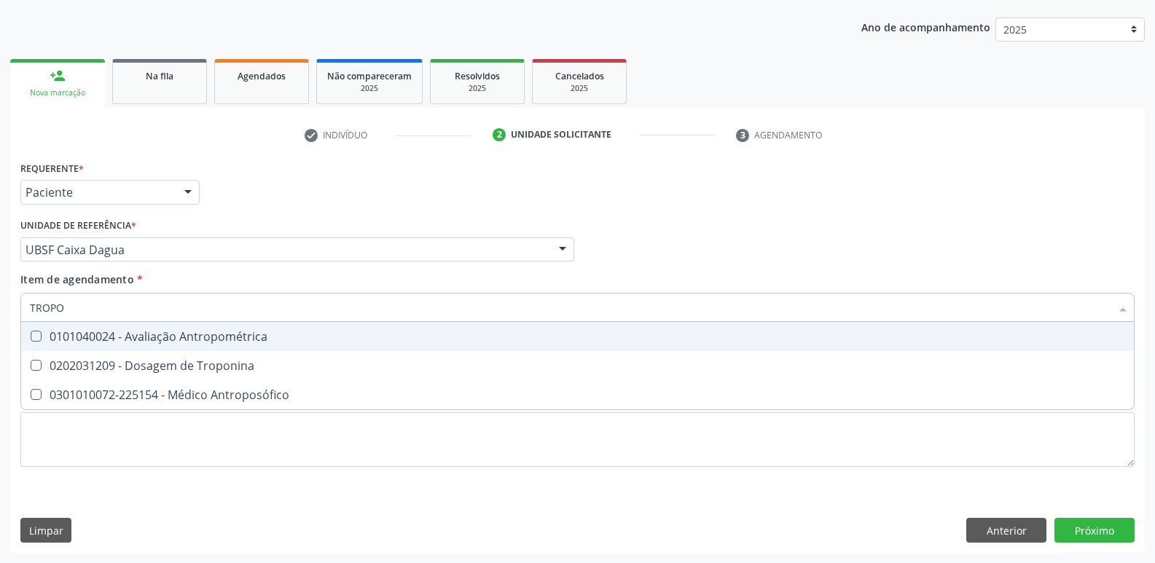
type input "TROPON"
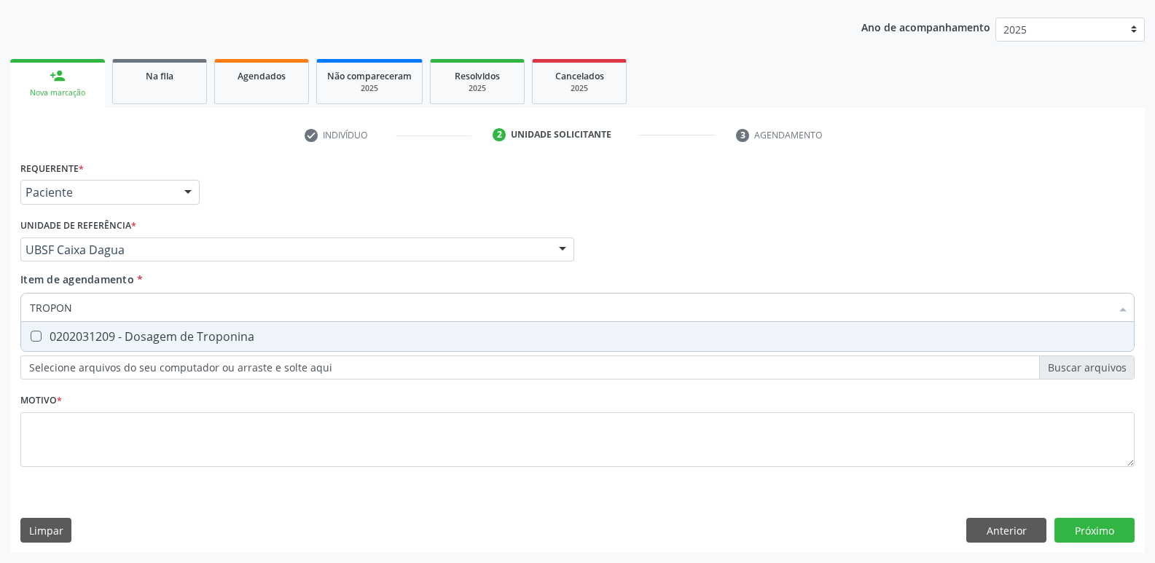
click at [244, 331] on div "0202031209 - Dosagem de Troponina" at bounding box center [577, 337] width 1095 height 12
checkbox Troponina "true"
type input "TROPO"
checkbox Troponina "false"
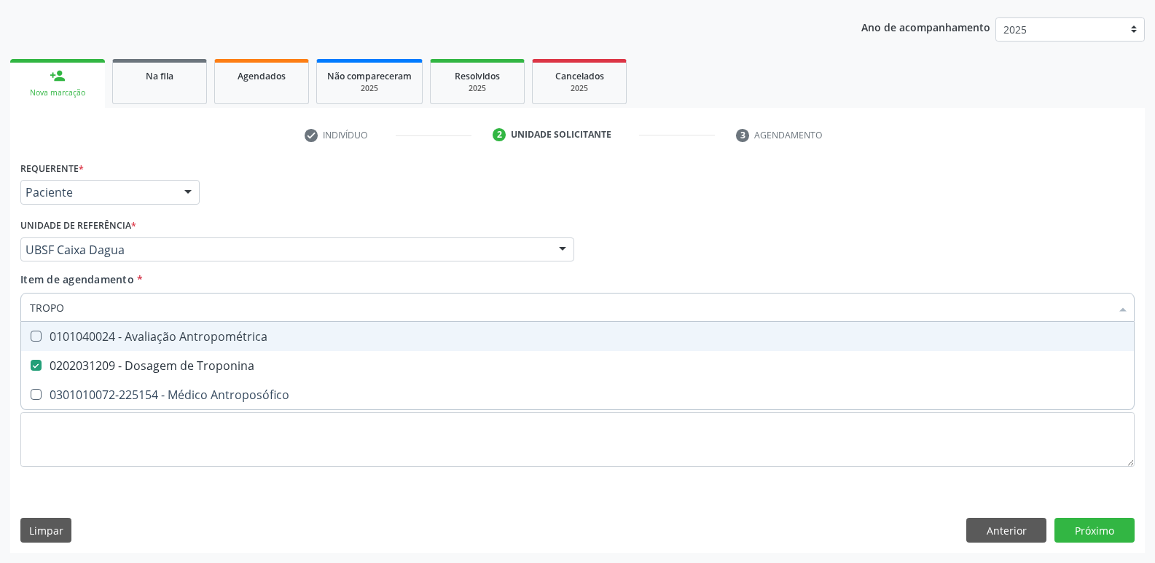
type input "TROP"
checkbox Troponina "false"
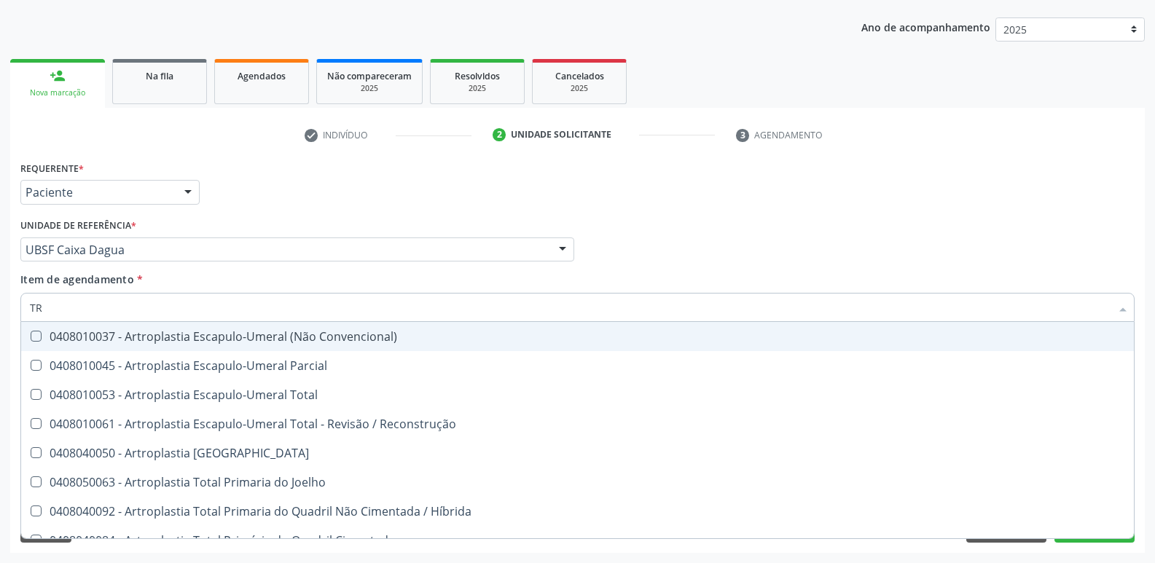
type input "T"
checkbox Troponina "false"
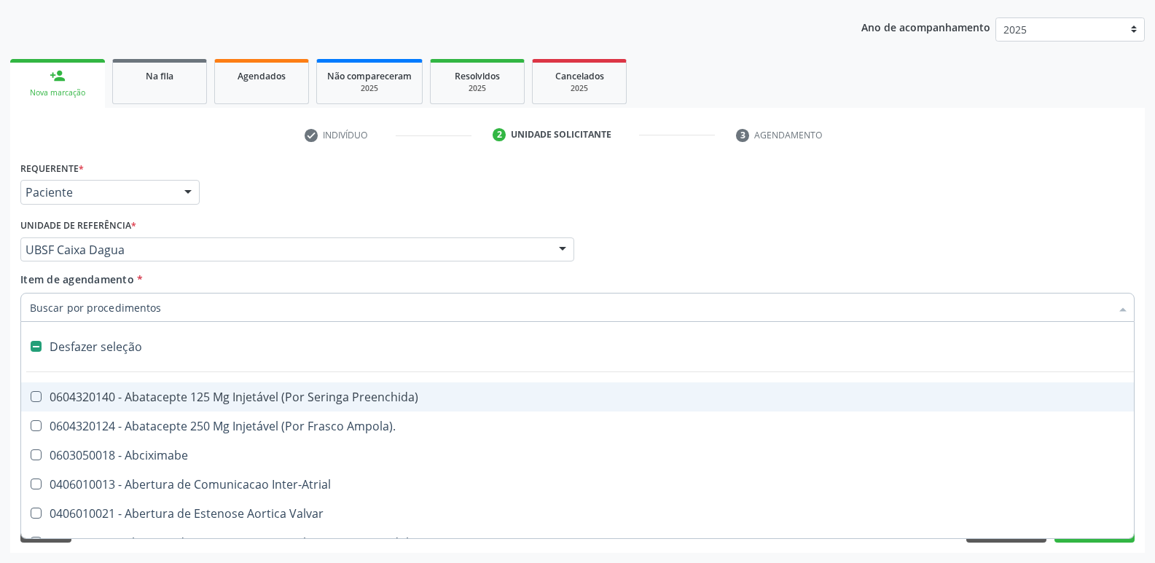
checkbox Ampola\)\ "true"
checkbox Abciximabe "true"
checkbox Inter-Atrial "true"
checkbox Valvar "true"
checkbox Adolescente\) "true"
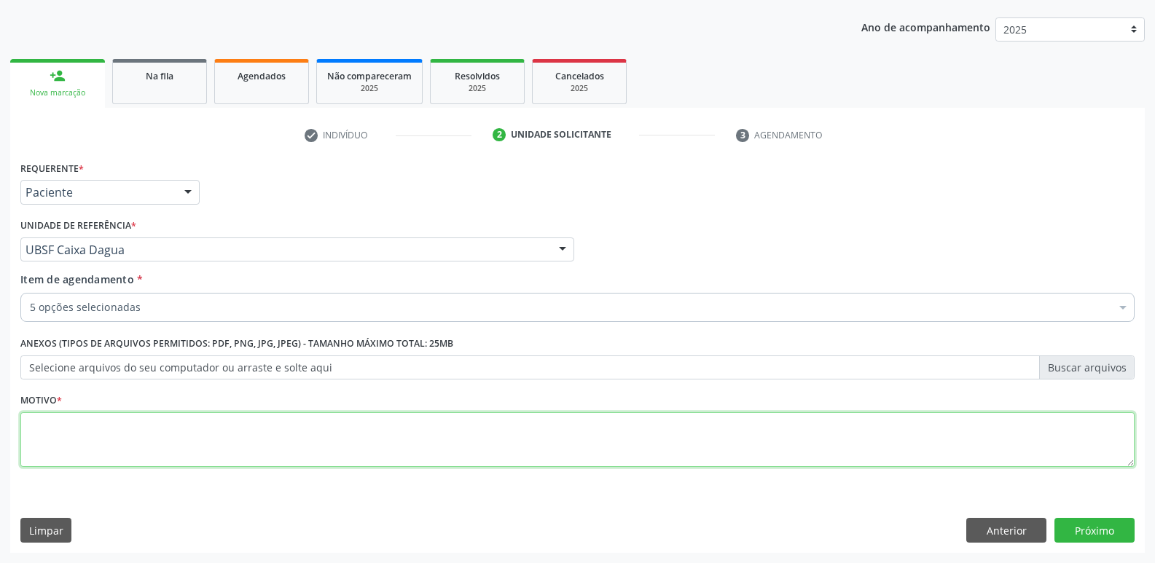
click at [314, 458] on textarea at bounding box center [577, 439] width 1114 height 55
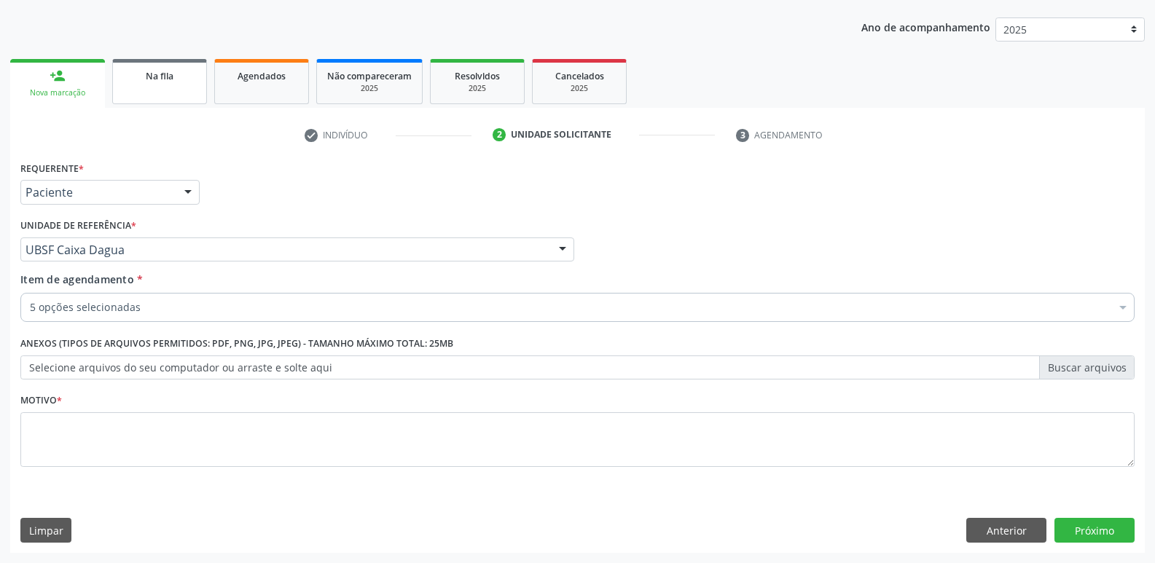
click at [185, 87] on link "Na fila" at bounding box center [159, 81] width 95 height 45
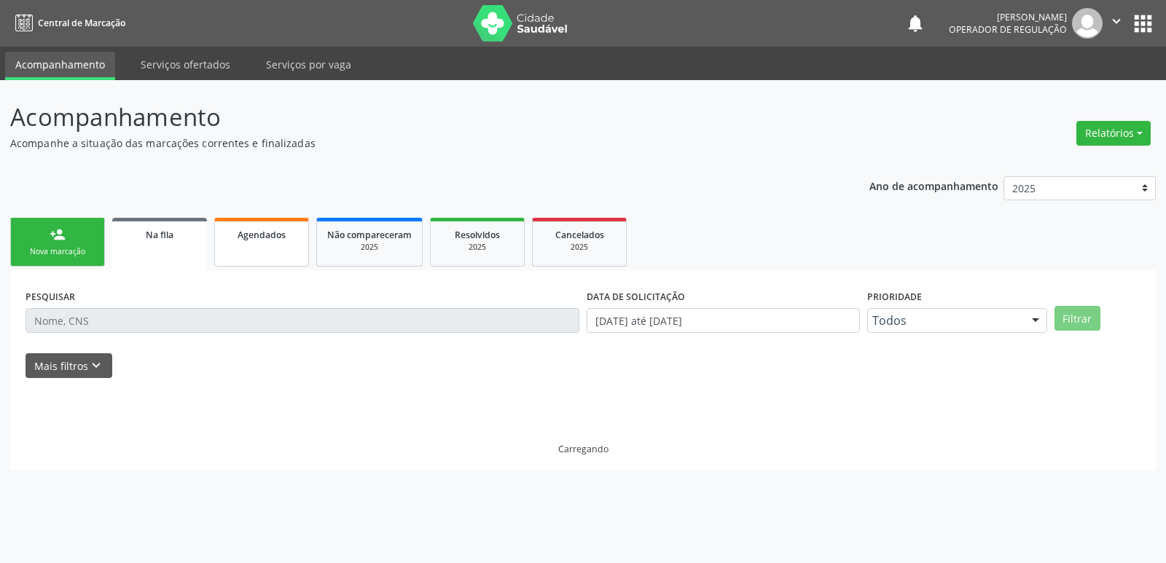
click at [263, 250] on link "Agendados" at bounding box center [261, 242] width 95 height 49
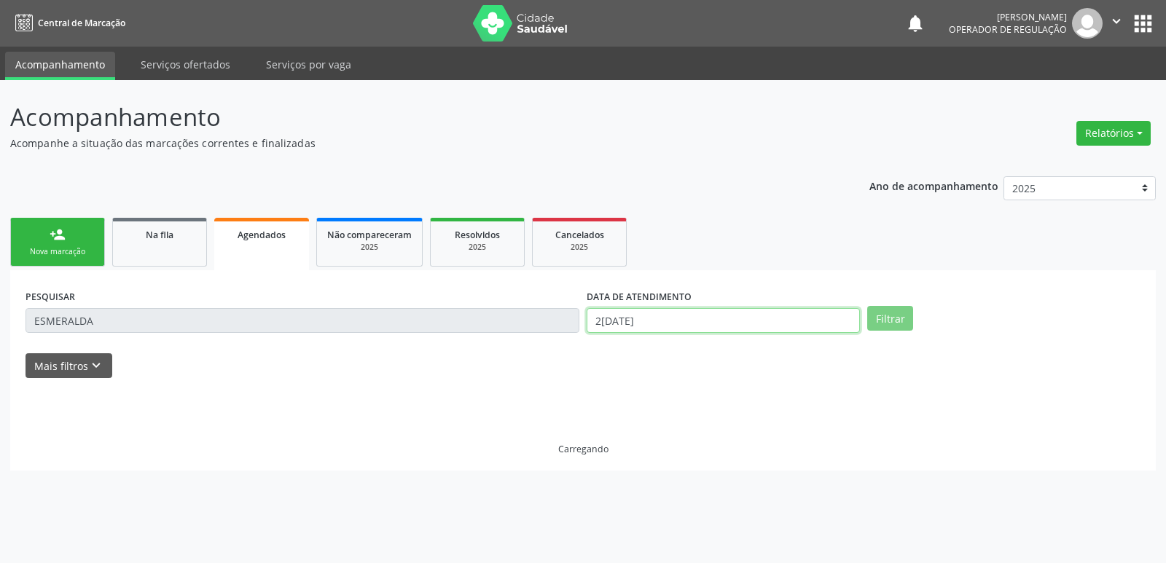
click at [657, 316] on input "2[DATE]" at bounding box center [723, 320] width 273 height 25
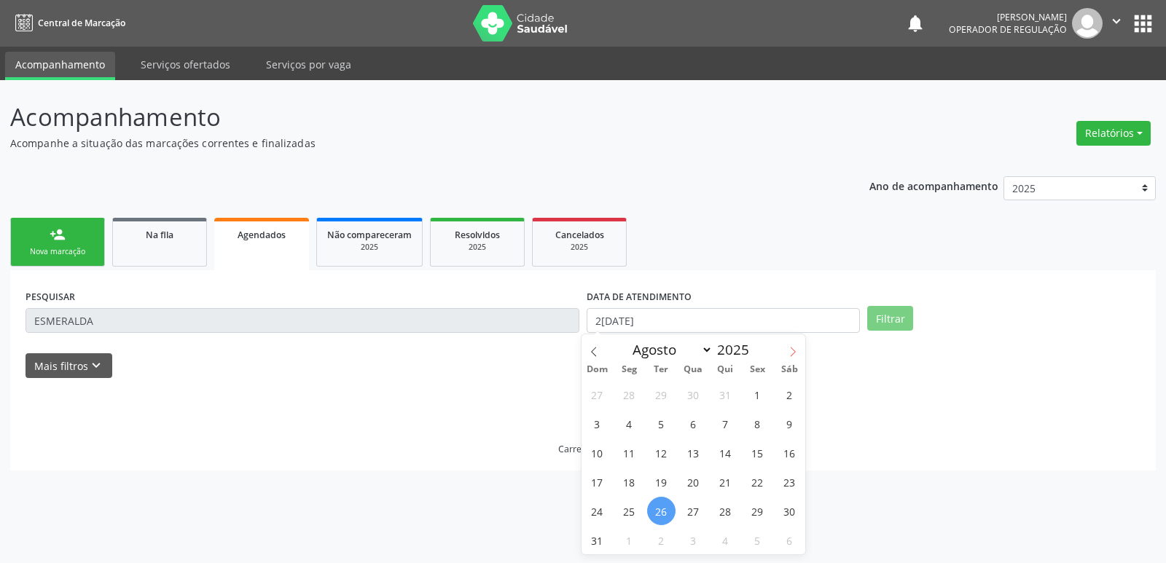
drag, startPoint x: 796, startPoint y: 347, endPoint x: 755, endPoint y: 371, distance: 47.4
click at [794, 348] on icon at bounding box center [793, 352] width 10 height 10
select select "8"
click at [632, 395] on span "1" at bounding box center [629, 394] width 28 height 28
type input "01[DATE]"
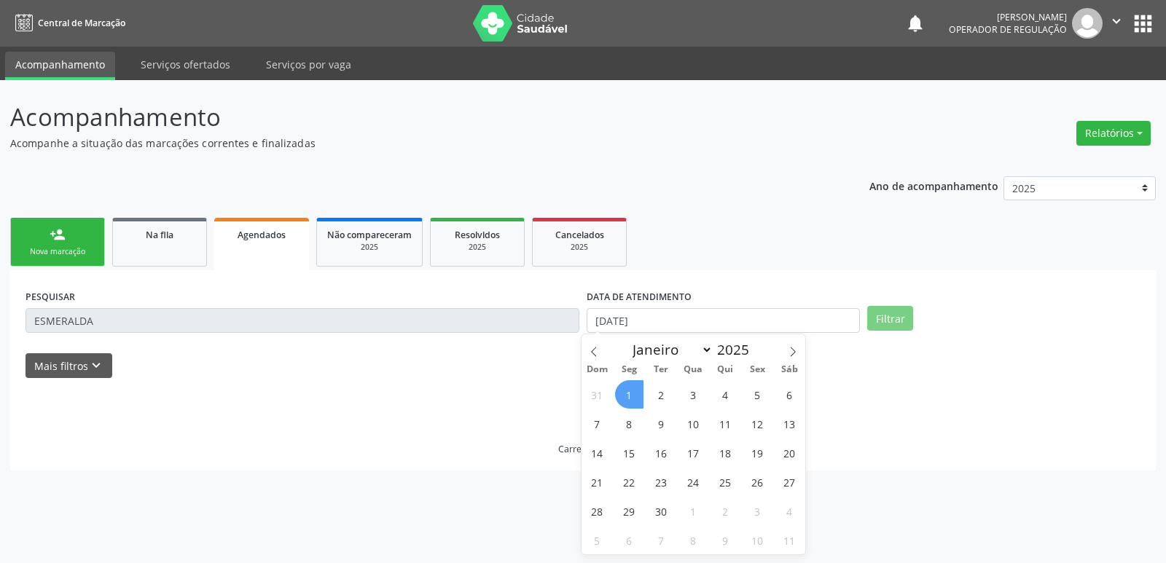
click at [632, 395] on span "1" at bounding box center [629, 394] width 28 height 28
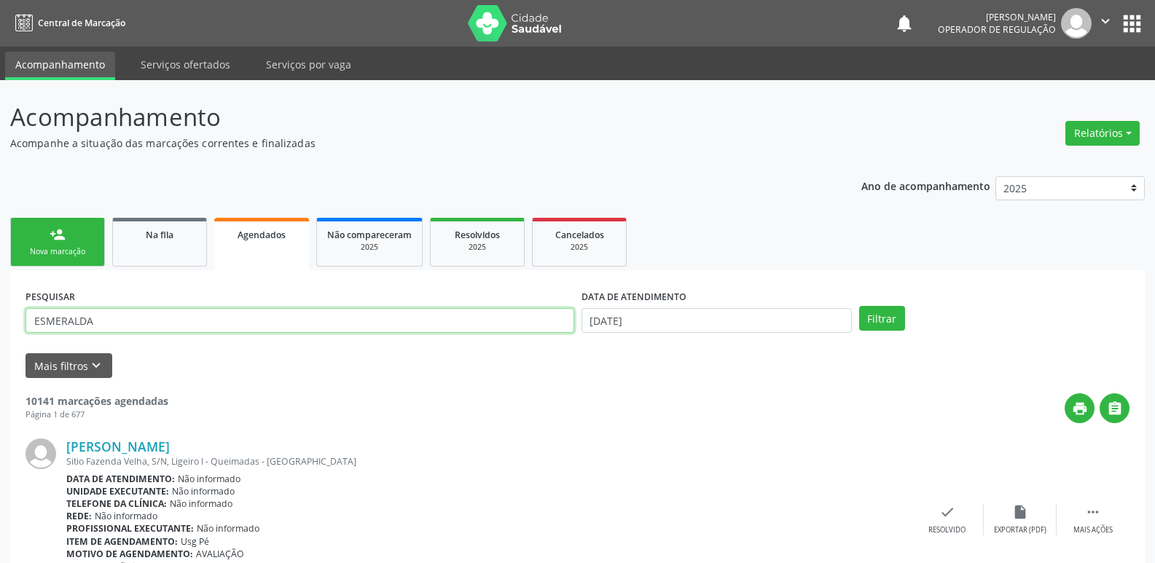
drag, startPoint x: 0, startPoint y: 306, endPoint x: 0, endPoint y: 292, distance: 13.8
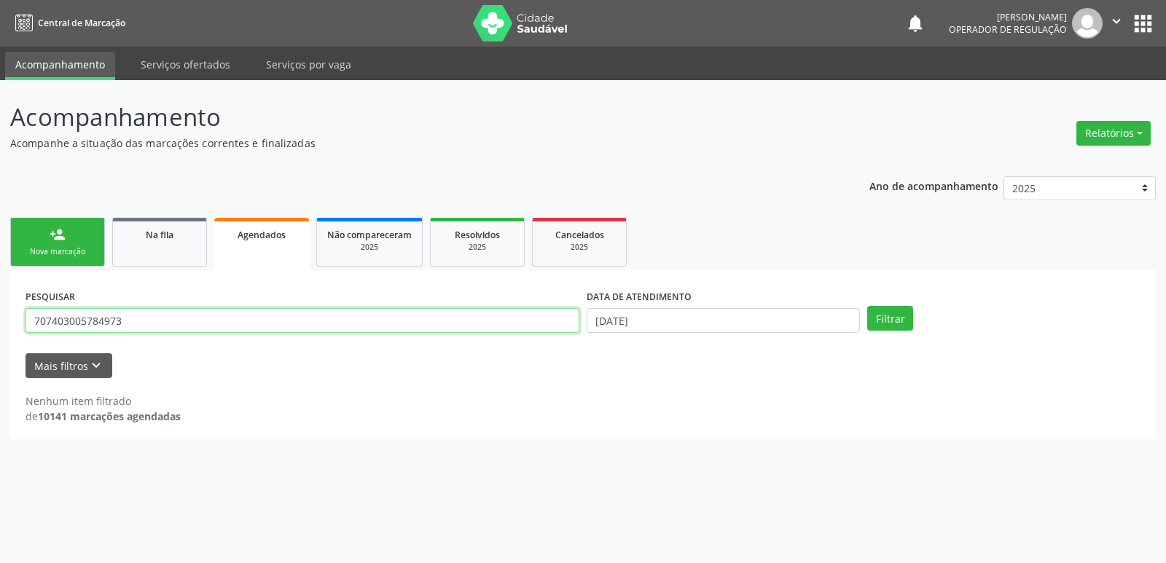
click at [867, 306] on button "Filtrar" at bounding box center [890, 318] width 46 height 25
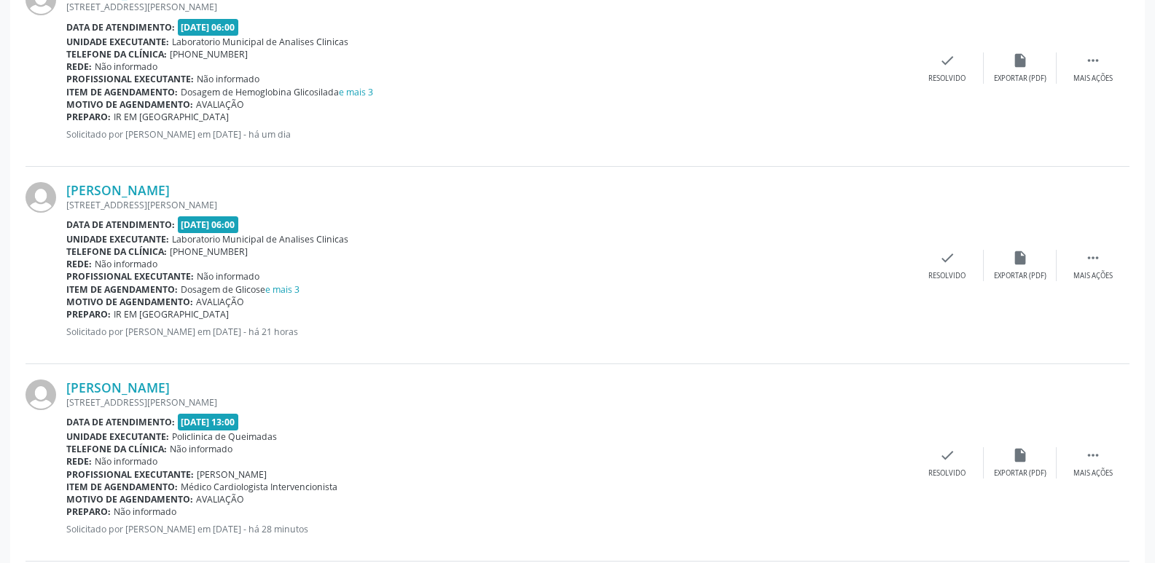
scroll to position [688, 0]
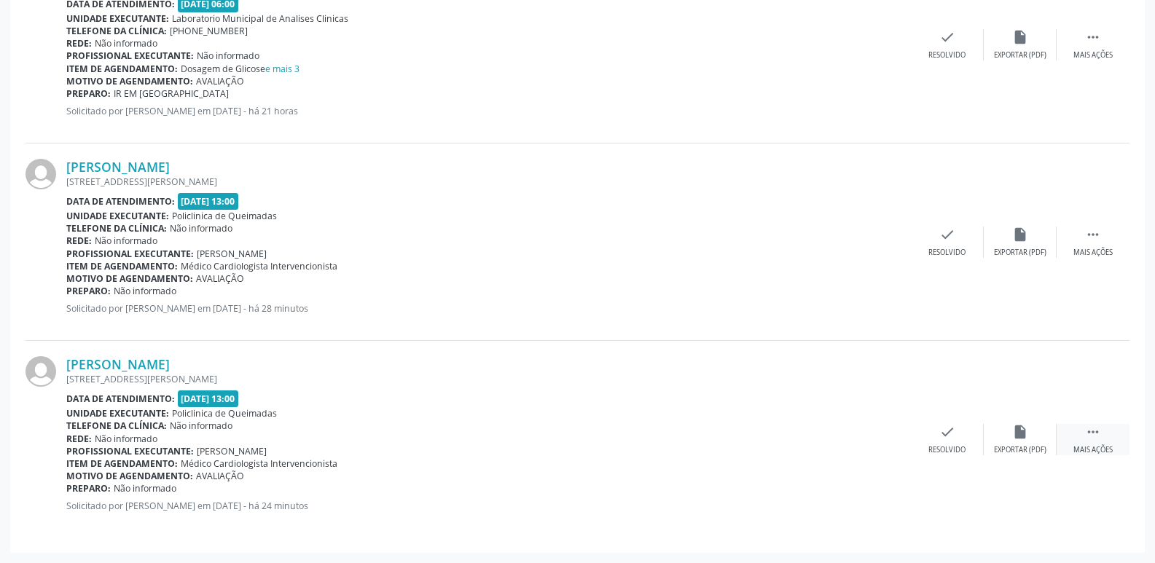
click at [1096, 433] on icon "" at bounding box center [1093, 432] width 16 height 16
click at [791, 436] on div "print Imprimir" at bounding box center [801, 439] width 73 height 31
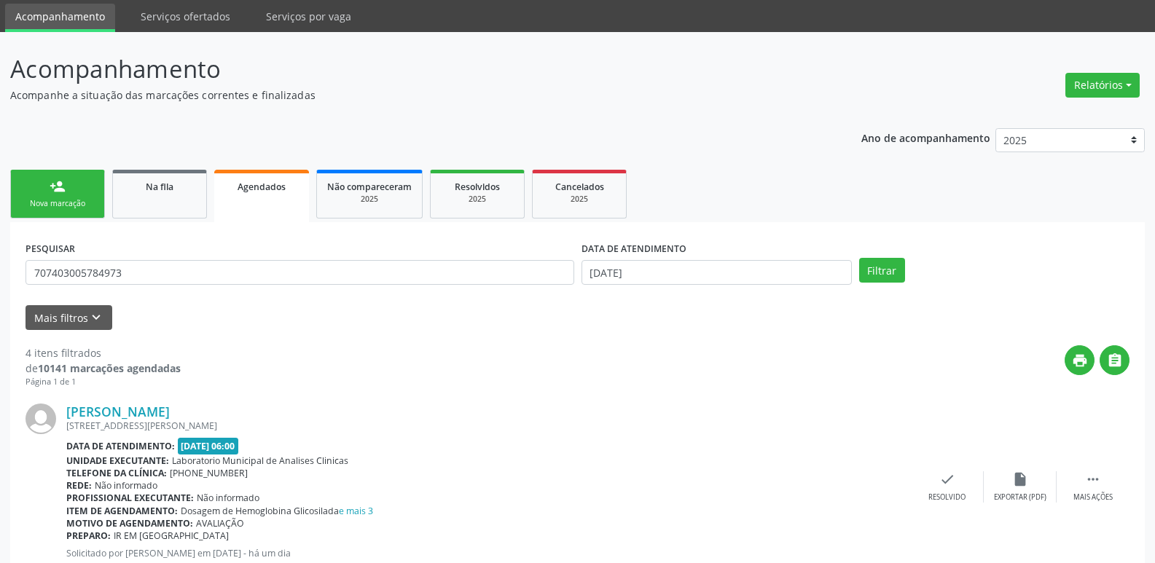
scroll to position [32, 0]
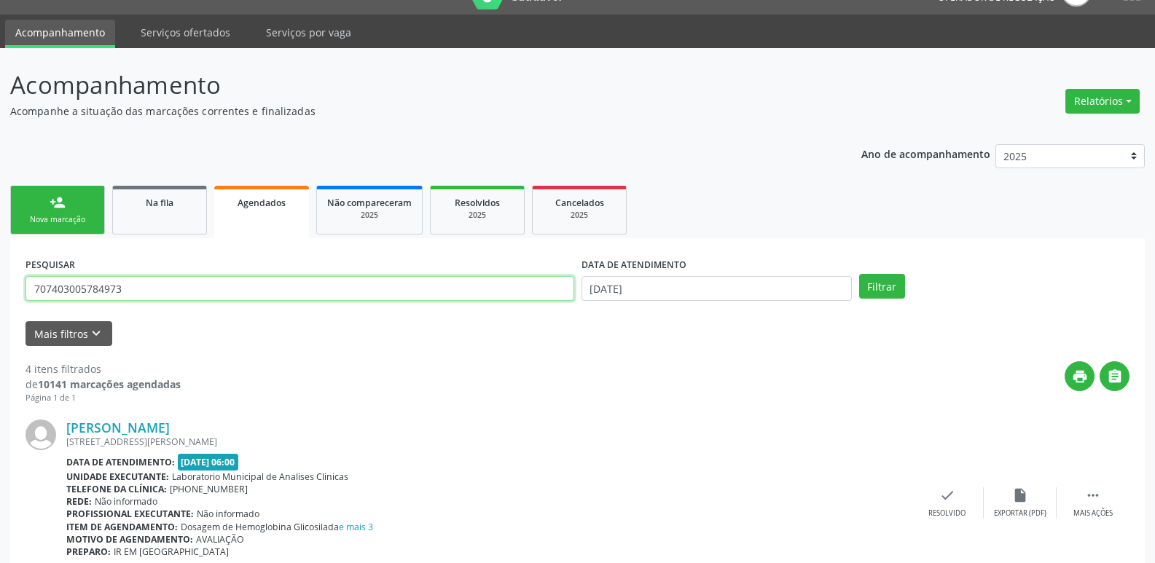
drag, startPoint x: 186, startPoint y: 288, endPoint x: 49, endPoint y: 203, distance: 161.0
click at [859, 274] on button "Filtrar" at bounding box center [882, 286] width 46 height 25
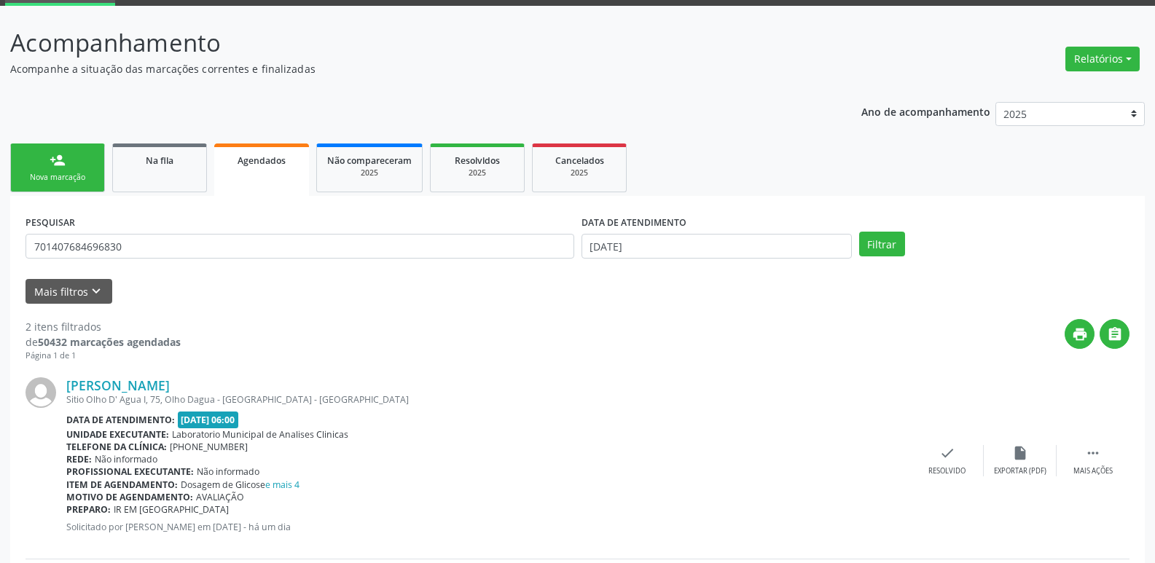
scroll to position [293, 0]
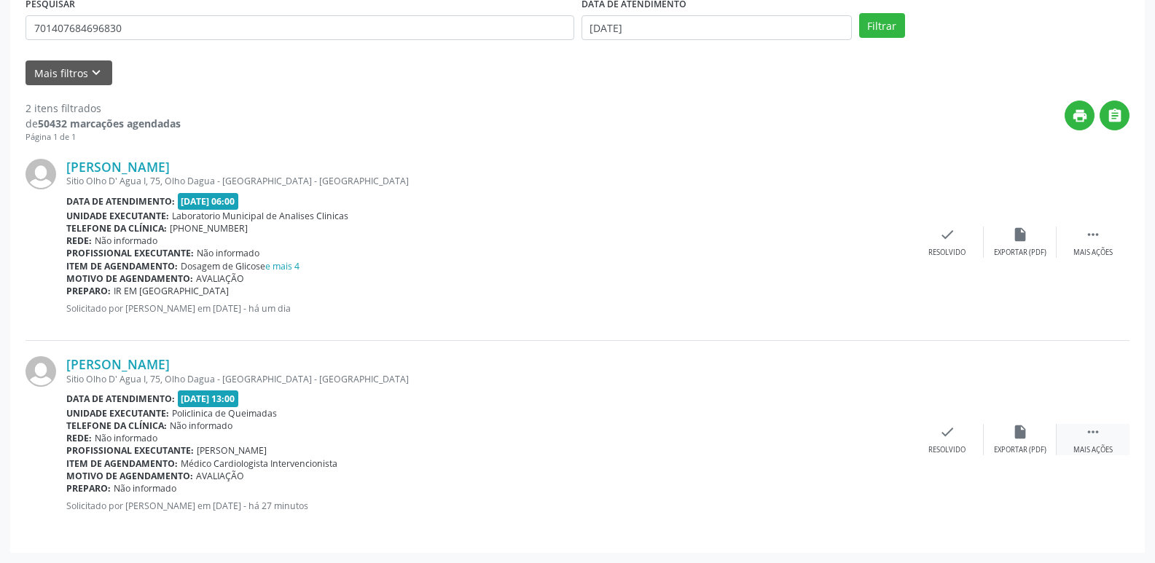
click at [1094, 437] on icon "" at bounding box center [1093, 432] width 16 height 16
click at [815, 431] on div "print Imprimir" at bounding box center [801, 439] width 73 height 31
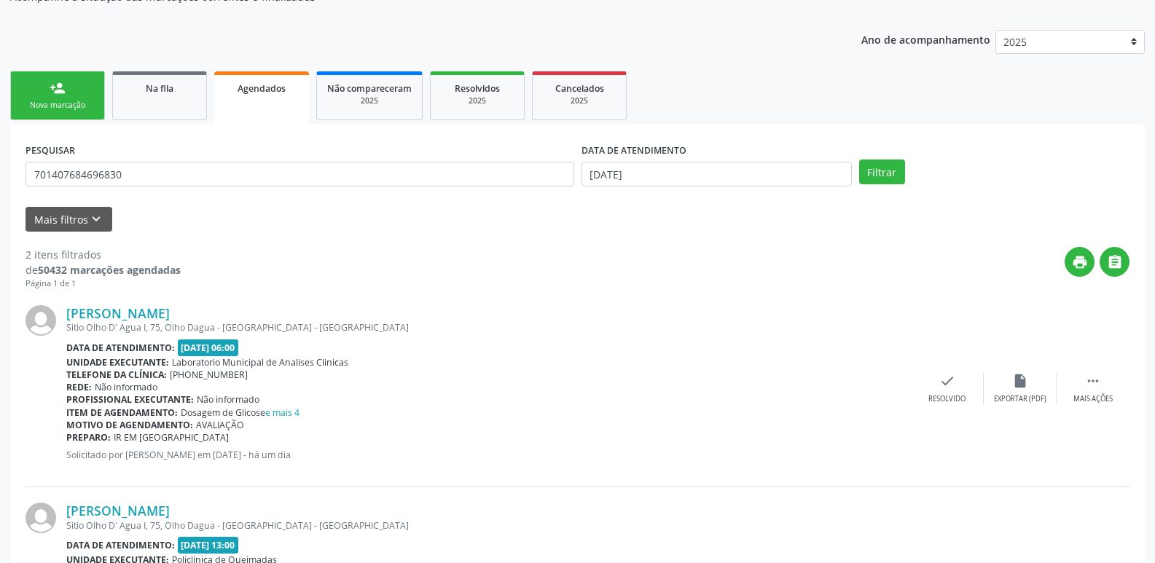
scroll to position [0, 0]
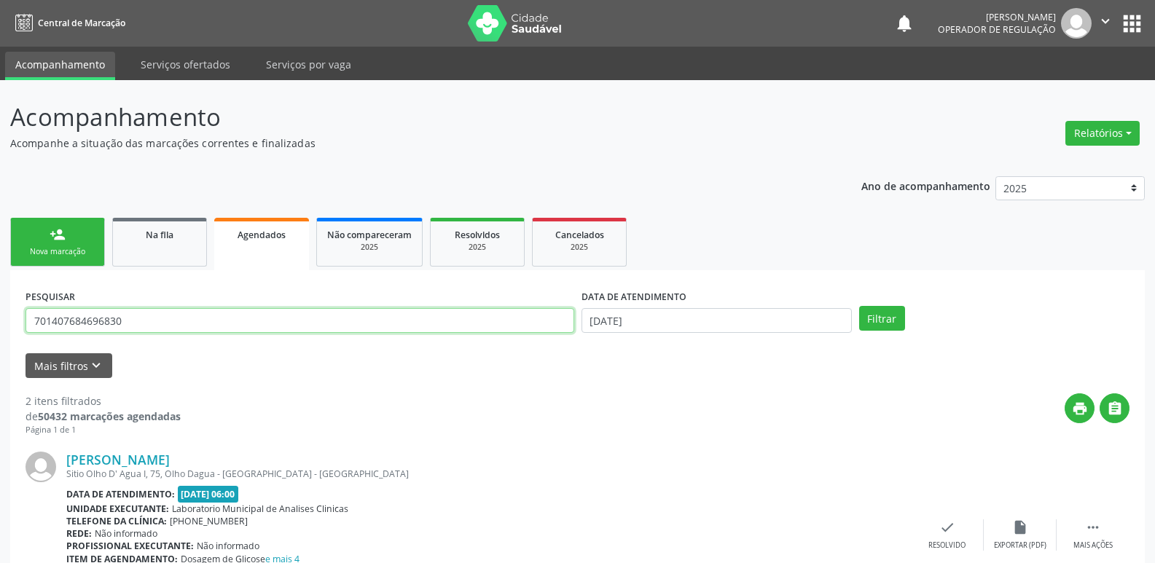
drag, startPoint x: 154, startPoint y: 321, endPoint x: 1, endPoint y: 293, distance: 155.5
click at [1, 293] on div "Acompanhamento Acompanhe a situação das marcações correntes e finalizadas Relat…" at bounding box center [577, 468] width 1155 height 776
click at [859, 306] on button "Filtrar" at bounding box center [882, 318] width 46 height 25
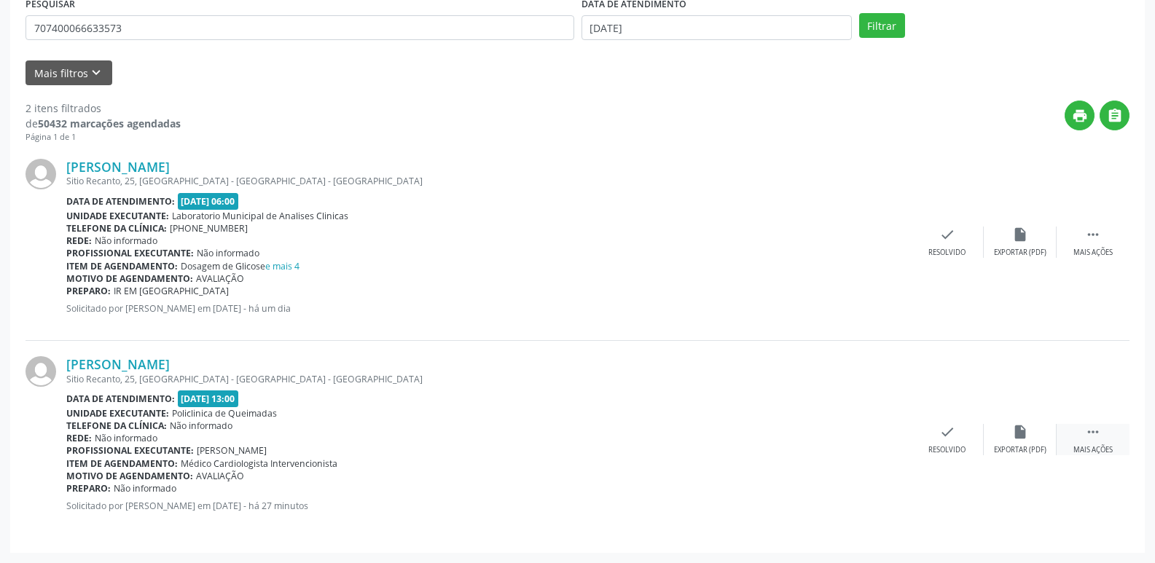
click at [1101, 447] on div "Mais ações" at bounding box center [1092, 450] width 39 height 10
click at [794, 448] on div "Imprimir" at bounding box center [801, 450] width 33 height 10
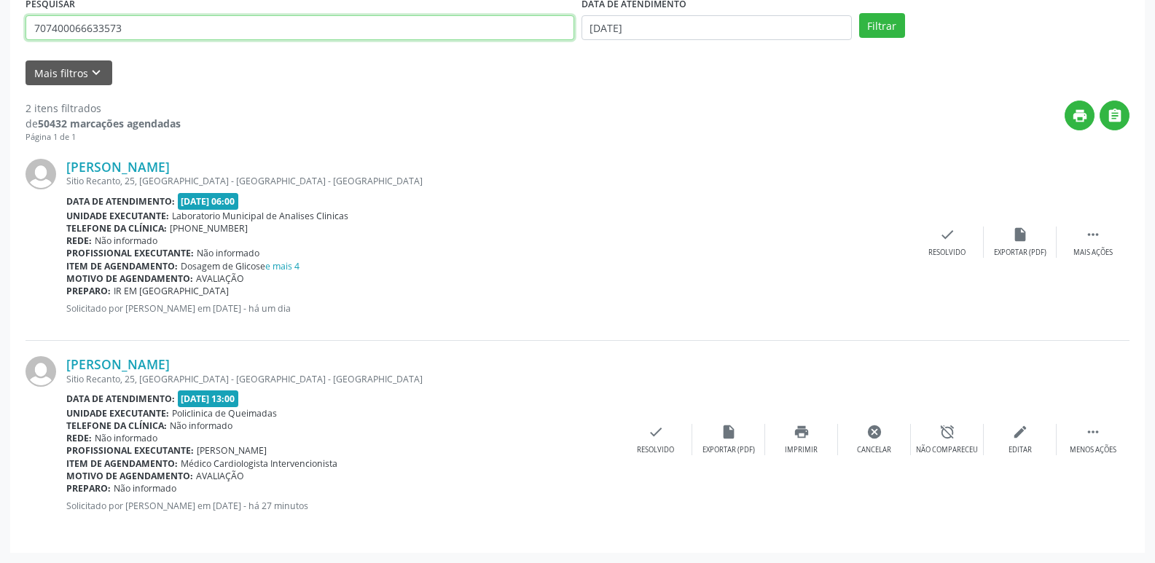
drag, startPoint x: 141, startPoint y: 31, endPoint x: 0, endPoint y: 28, distance: 140.6
click at [0, 28] on div "Acompanhamento Acompanhe a situação das marcações correntes e finalizadas Relat…" at bounding box center [577, 175] width 1155 height 776
type input "704007314765364"
click at [859, 13] on button "Filtrar" at bounding box center [882, 25] width 46 height 25
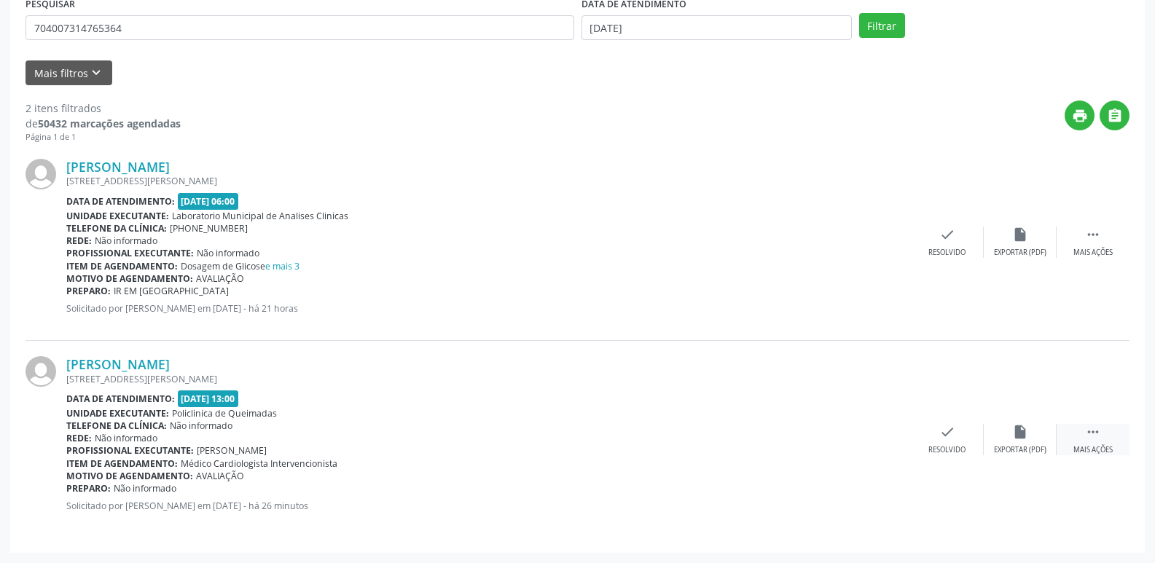
click at [1101, 440] on div " Mais ações" at bounding box center [1093, 439] width 73 height 31
click at [803, 436] on icon "print" at bounding box center [801, 432] width 16 height 16
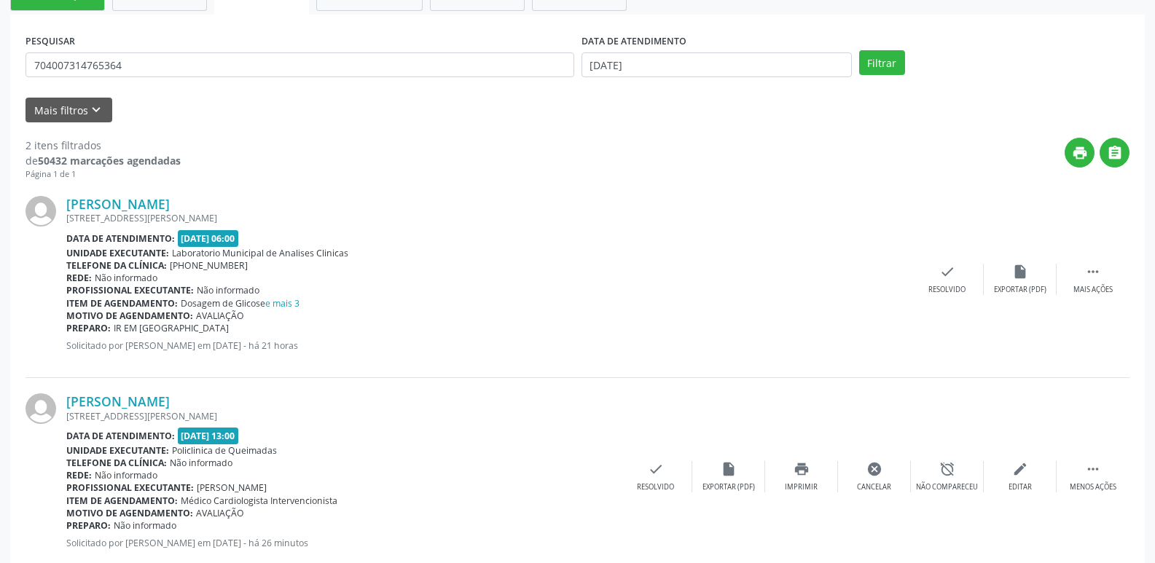
scroll to position [220, 0]
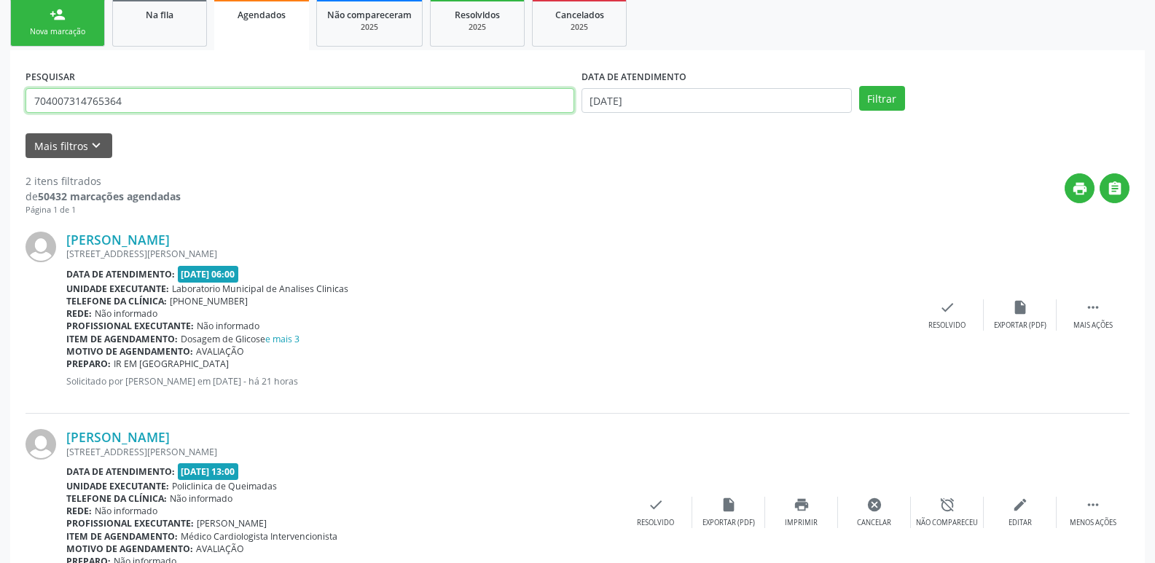
drag, startPoint x: 138, startPoint y: 95, endPoint x: 0, endPoint y: 91, distance: 138.5
click at [0, 91] on div "Acompanhamento Acompanhe a situação das marcações correntes e finalizadas Relat…" at bounding box center [577, 248] width 1155 height 776
click at [859, 86] on button "Filtrar" at bounding box center [882, 98] width 46 height 25
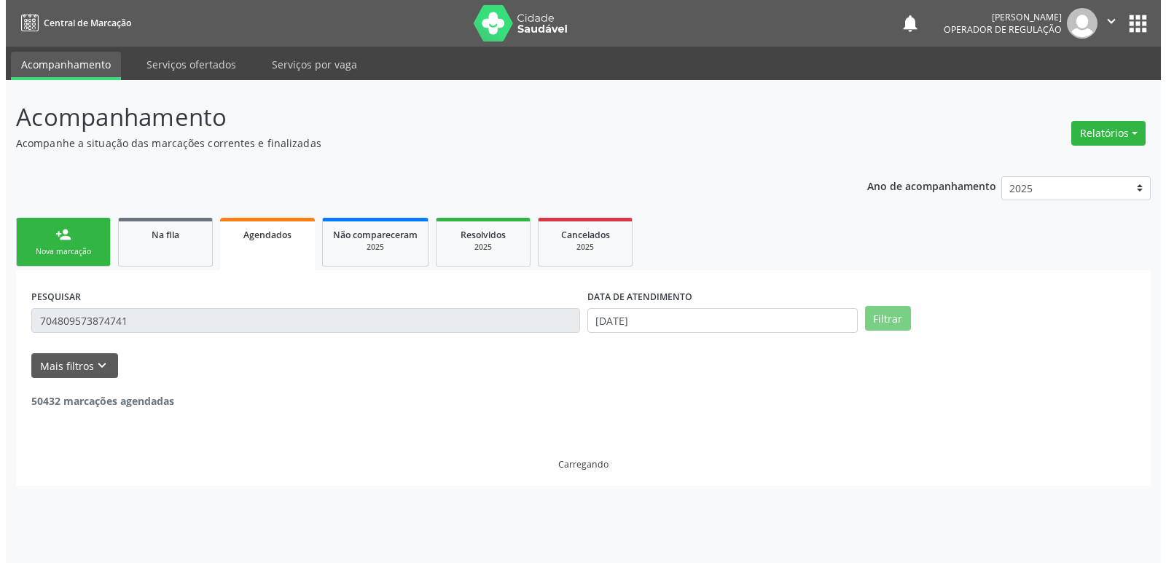
scroll to position [0, 0]
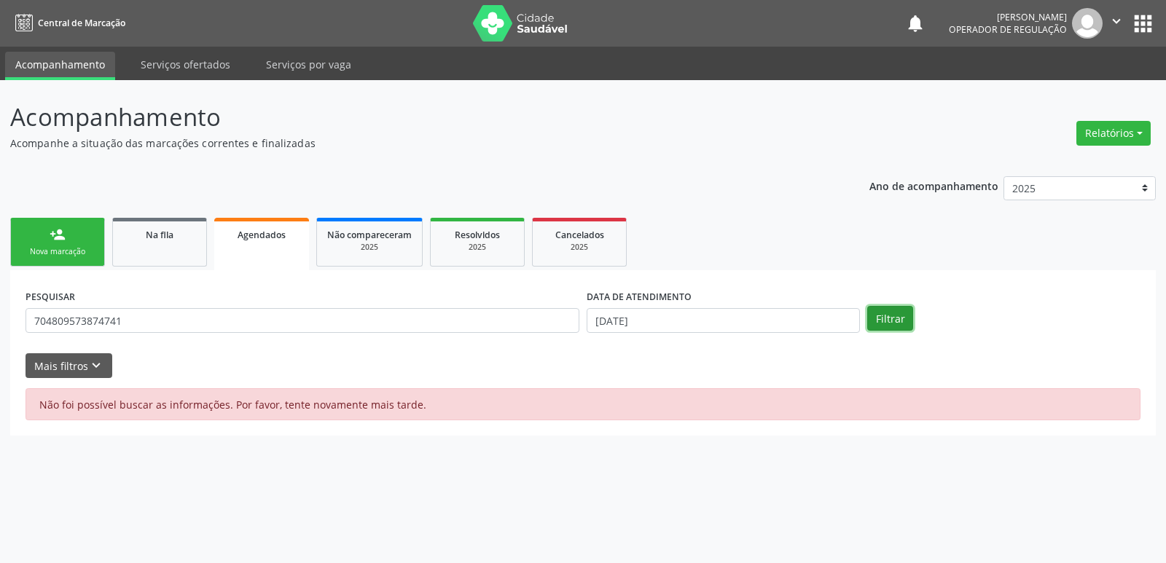
drag, startPoint x: 891, startPoint y: 310, endPoint x: 881, endPoint y: 311, distance: 10.2
click at [889, 310] on button "Filtrar" at bounding box center [890, 318] width 46 height 25
click at [61, 177] on div "Ano de acompanhamento 2025 2024 2023 2022 2021 person_add Nova marcação Na fila…" at bounding box center [582, 301] width 1145 height 270
click at [904, 320] on button "Filtrar" at bounding box center [890, 318] width 46 height 25
drag, startPoint x: 173, startPoint y: 310, endPoint x: 0, endPoint y: 257, distance: 180.5
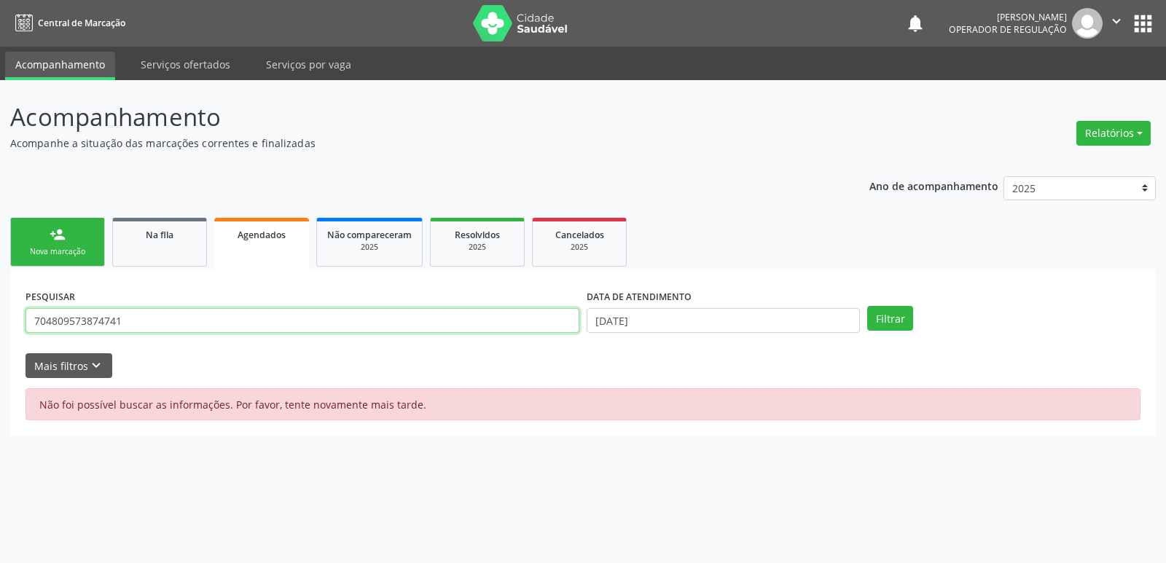
click at [0, 257] on div "Acompanhamento Acompanhe a situação das marcações correntes e finalizadas Relat…" at bounding box center [583, 321] width 1166 height 483
type input "704809573874741"
click at [867, 306] on button "Filtrar" at bounding box center [890, 318] width 46 height 25
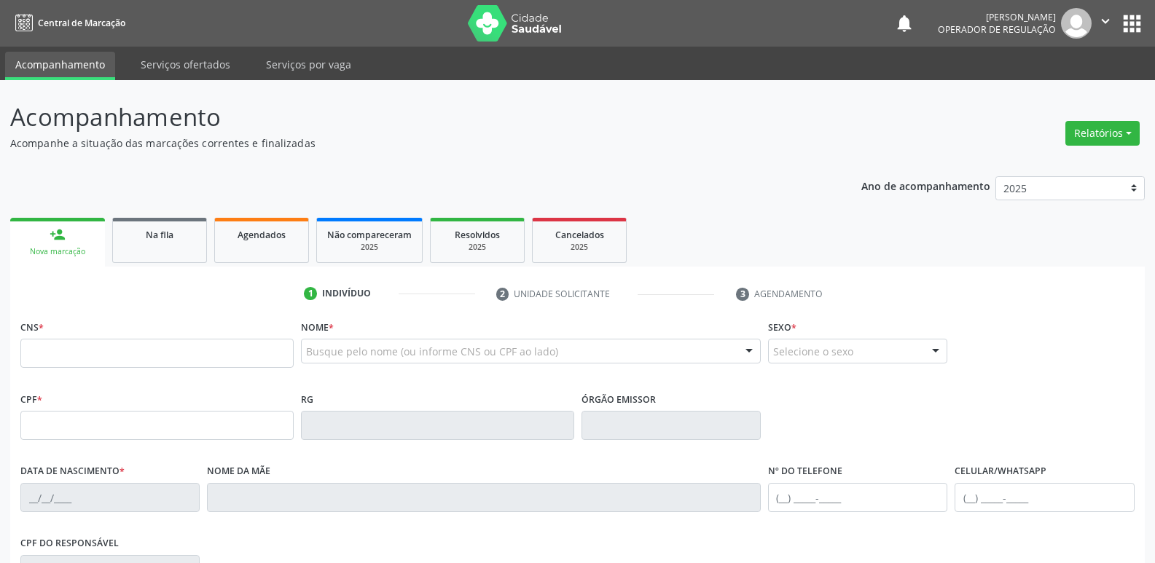
click at [310, 238] on ul "person_add Nova marcação Na fila Agendados Não compareceram 2025 Resolvidos 202…" at bounding box center [577, 240] width 1134 height 52
click at [292, 231] on div "Agendados" at bounding box center [261, 234] width 73 height 15
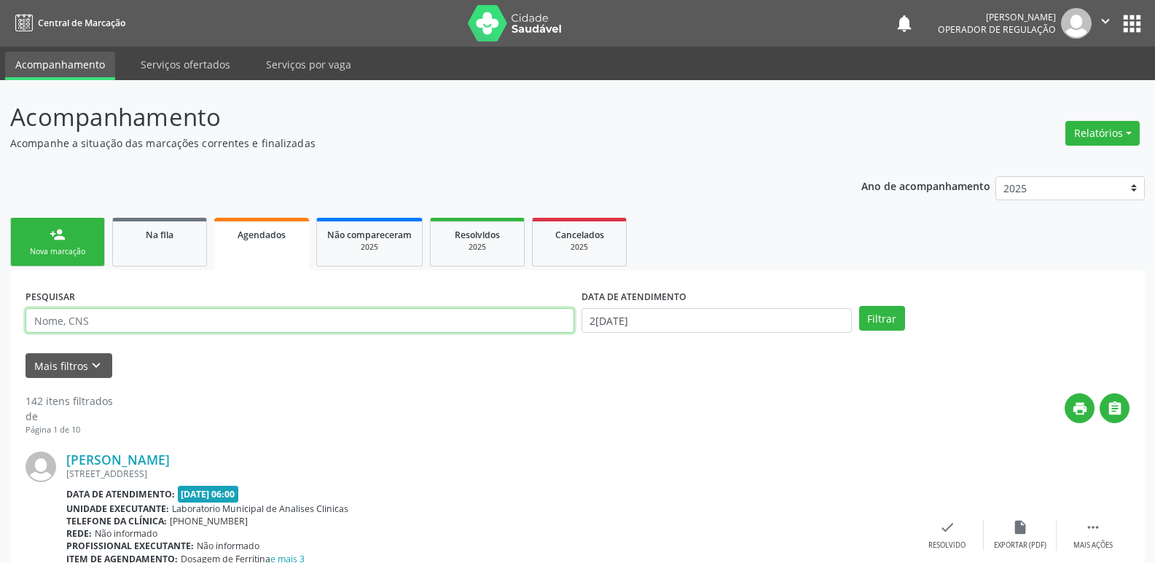
drag, startPoint x: 101, startPoint y: 321, endPoint x: 204, endPoint y: 332, distance: 103.2
click at [101, 321] on input "text" at bounding box center [300, 320] width 549 height 25
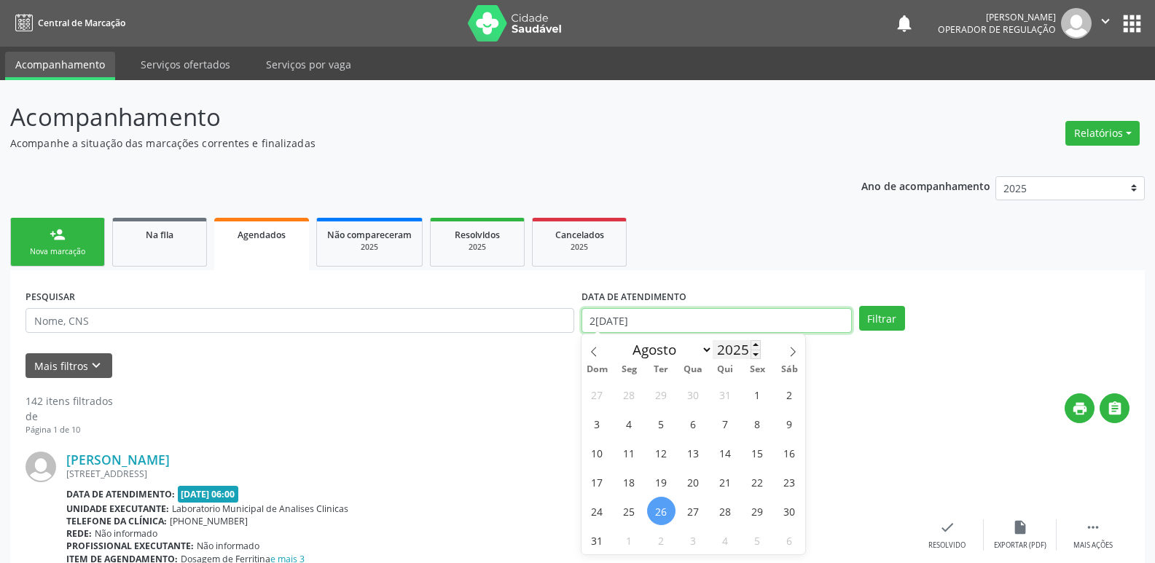
click at [732, 328] on input "2[DATE]" at bounding box center [716, 320] width 270 height 25
click at [795, 348] on icon at bounding box center [793, 352] width 10 height 10
select select "8"
click at [630, 395] on span "1" at bounding box center [629, 394] width 28 height 28
type input "01[DATE]"
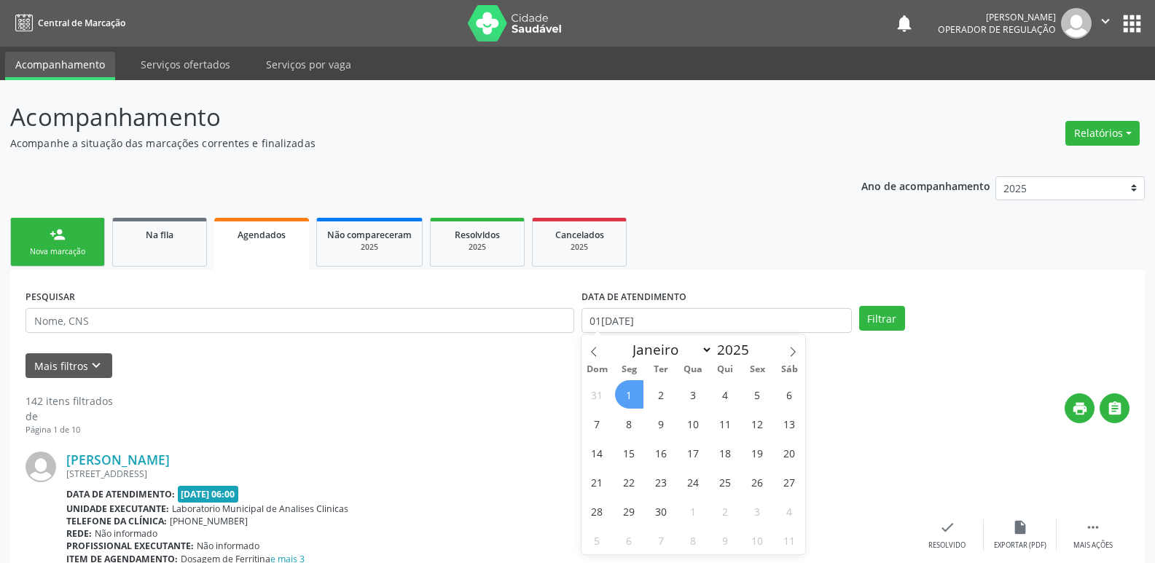
click at [630, 395] on span "1" at bounding box center [629, 394] width 28 height 28
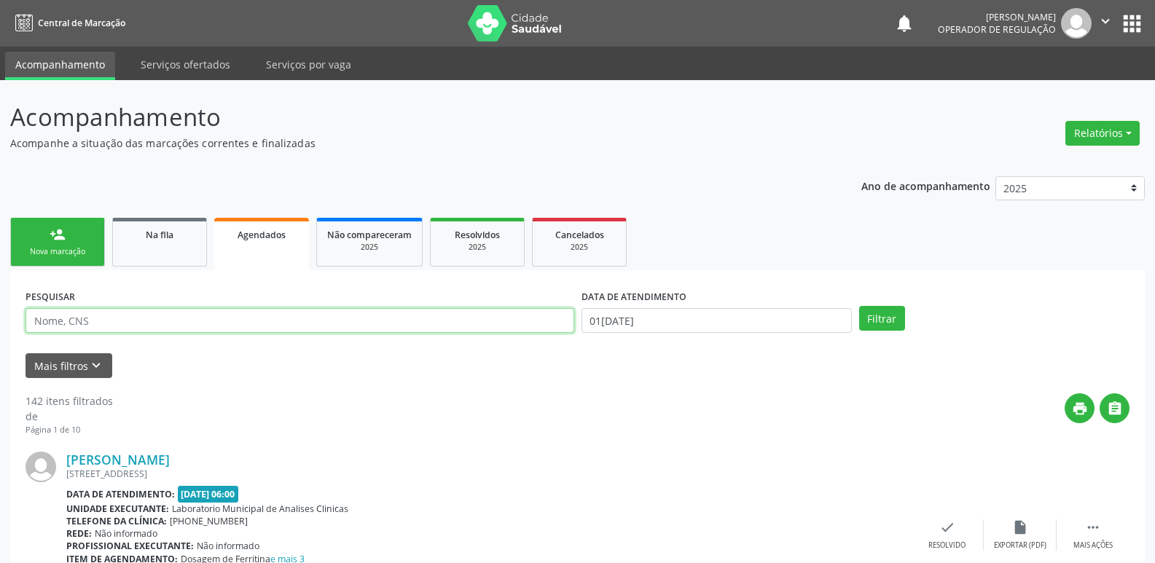
click at [189, 316] on input "text" at bounding box center [300, 320] width 549 height 25
click at [859, 306] on button "Filtrar" at bounding box center [882, 318] width 46 height 25
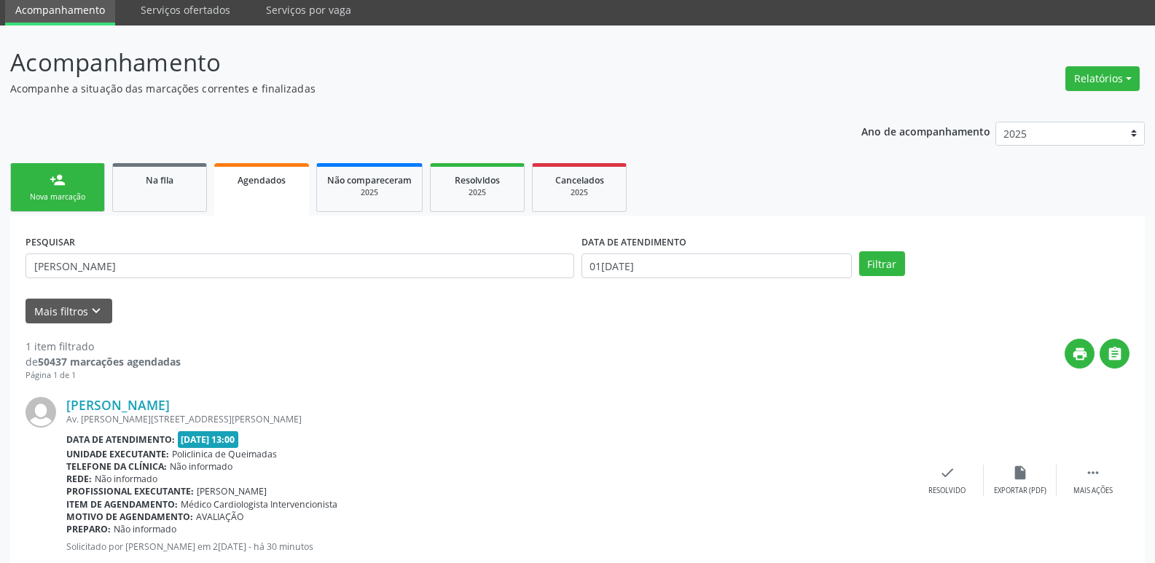
scroll to position [95, 0]
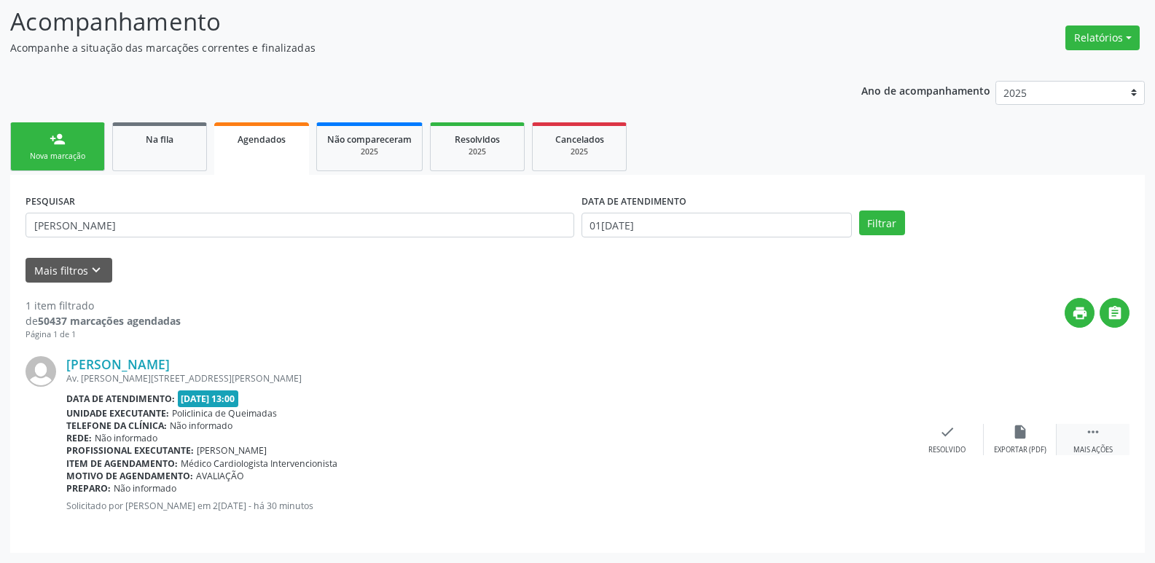
click at [1074, 440] on div " Mais ações" at bounding box center [1093, 439] width 73 height 31
click at [811, 436] on div "print Imprimir" at bounding box center [801, 439] width 73 height 31
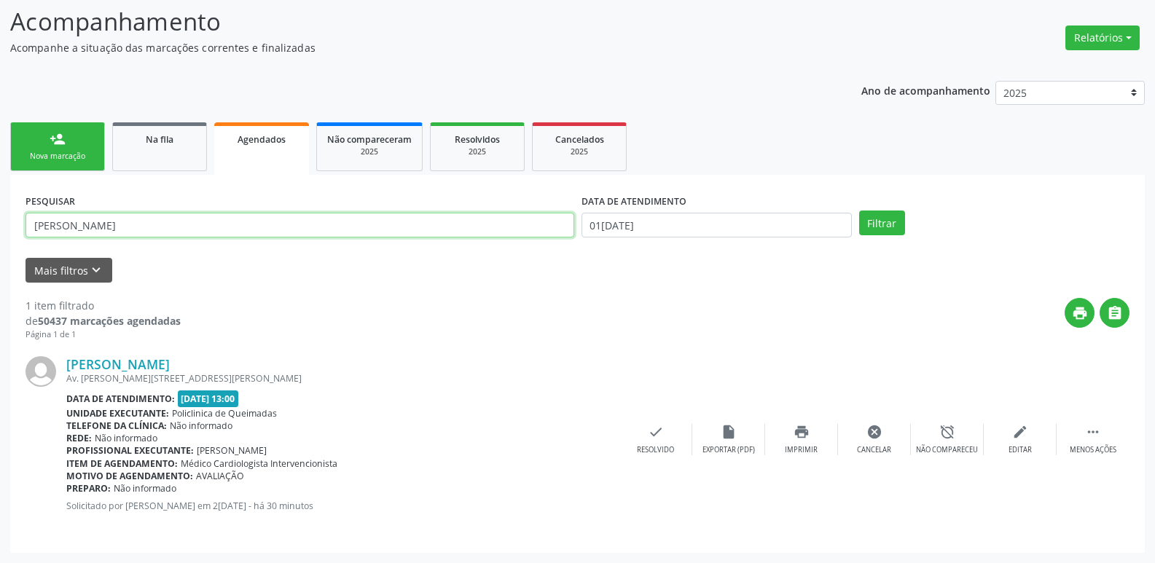
drag, startPoint x: 184, startPoint y: 224, endPoint x: 0, endPoint y: 231, distance: 183.7
click at [0, 231] on div "Acompanhamento Acompanhe a situação das marcações correntes e finalizadas Relat…" at bounding box center [577, 274] width 1155 height 579
click at [859, 211] on button "Filtrar" at bounding box center [882, 223] width 46 height 25
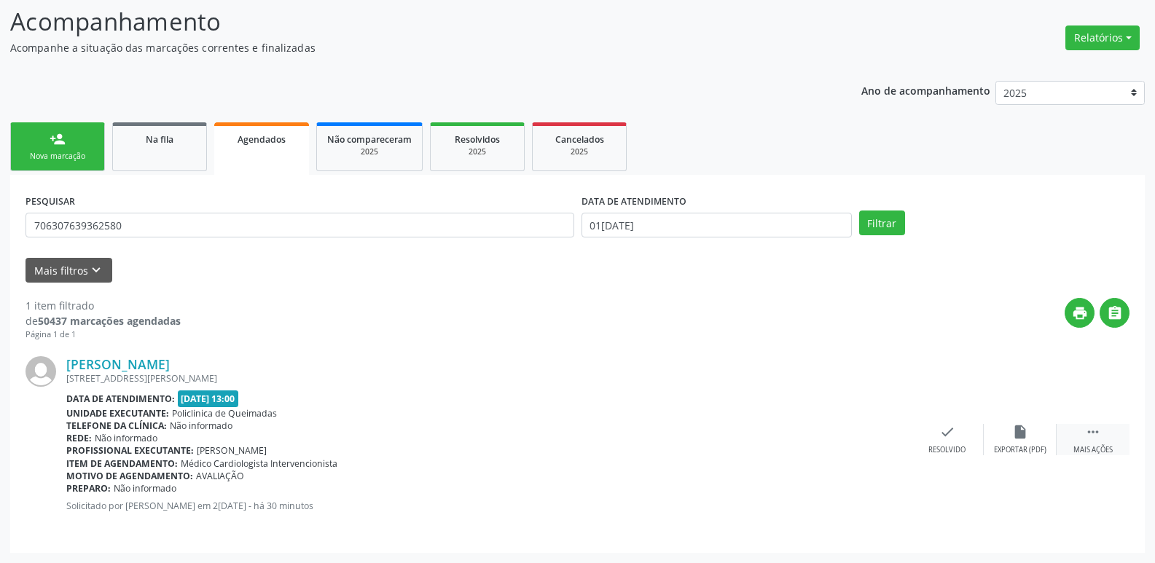
click at [1097, 436] on icon "" at bounding box center [1093, 432] width 16 height 16
click at [808, 425] on icon "print" at bounding box center [801, 432] width 16 height 16
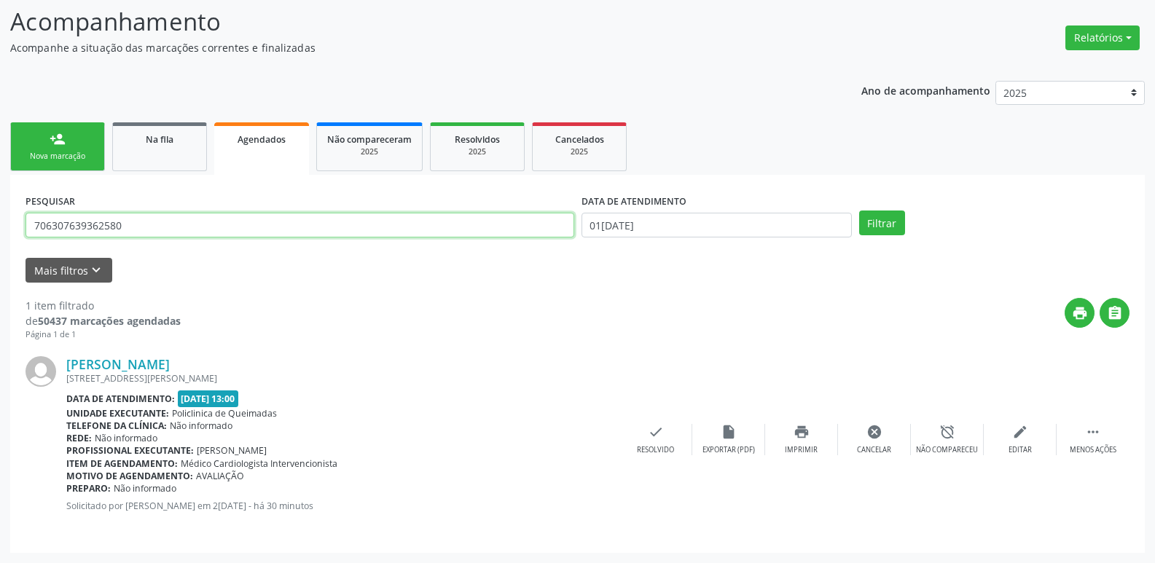
drag, startPoint x: 173, startPoint y: 230, endPoint x: 0, endPoint y: 232, distance: 172.7
click at [0, 232] on div "Acompanhamento Acompanhe a situação das marcações correntes e finalizadas Relat…" at bounding box center [577, 274] width 1155 height 579
type input "[PERSON_NAME]"
click at [859, 211] on button "Filtrar" at bounding box center [882, 223] width 46 height 25
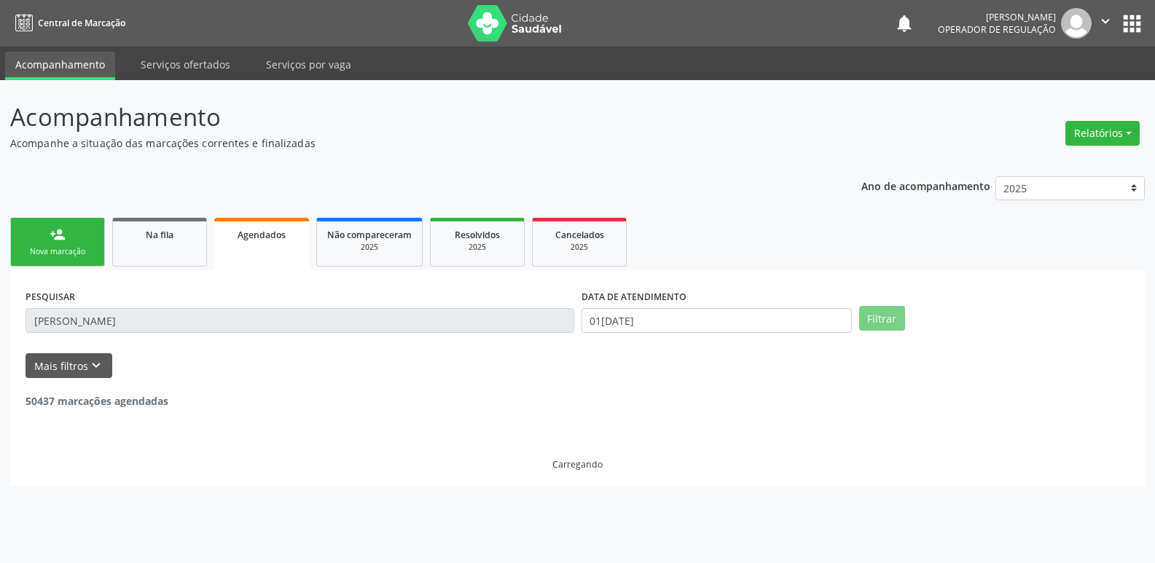
scroll to position [0, 0]
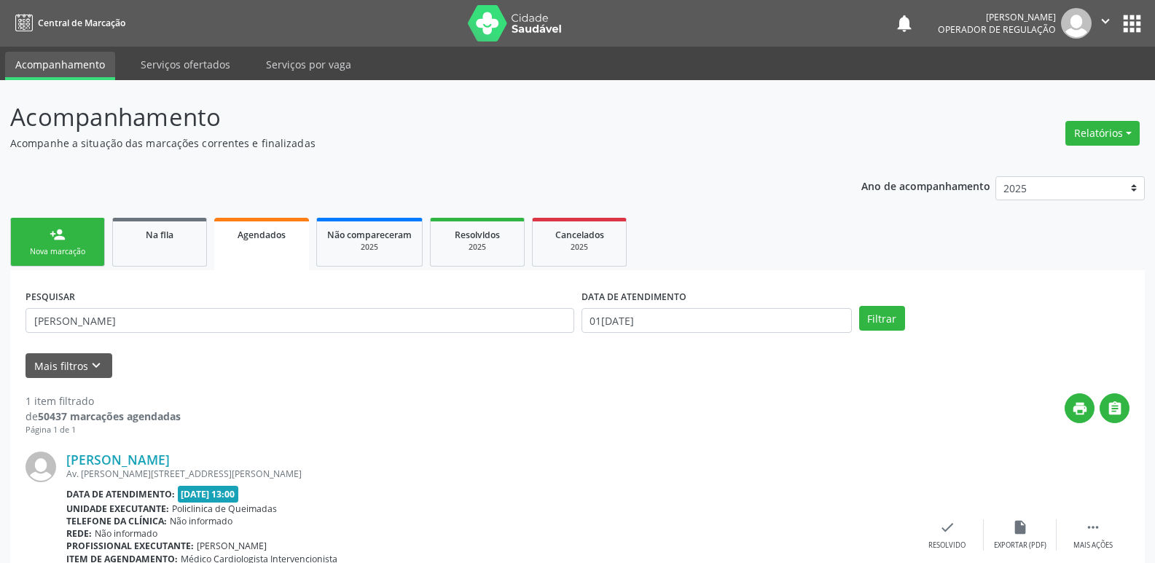
click at [75, 233] on link "person_add Nova marcação" at bounding box center [57, 242] width 95 height 49
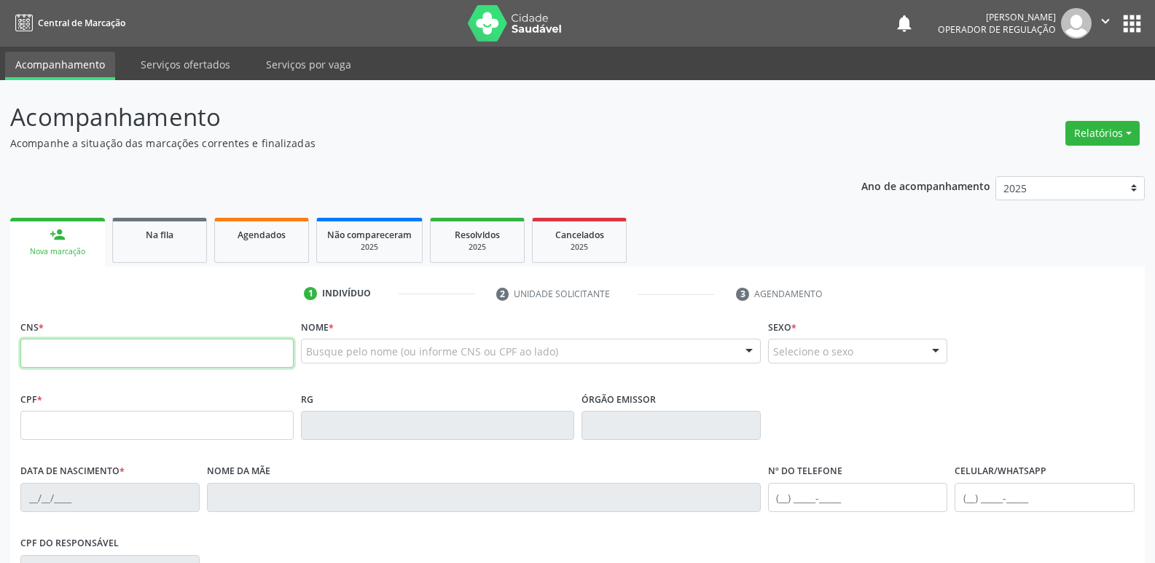
click at [187, 353] on input "text" at bounding box center [156, 353] width 273 height 29
type input "700 0005 4036 1903"
type input "030.991.104-42"
type input "[DATE]"
type input "Zulmira Porfiria"
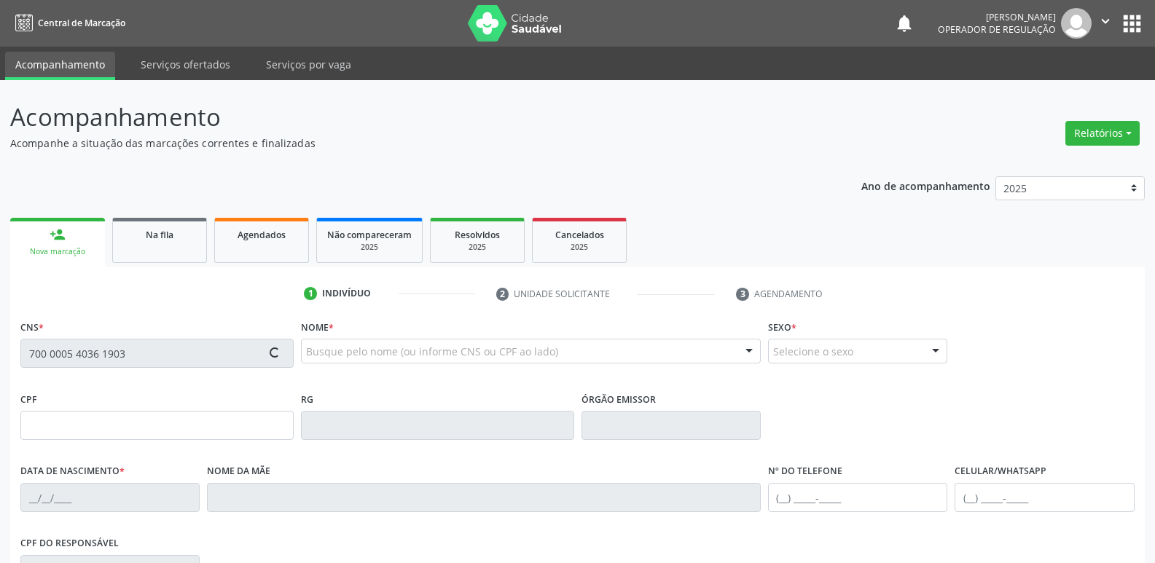
type input "[PHONE_NUMBER]"
type input "36"
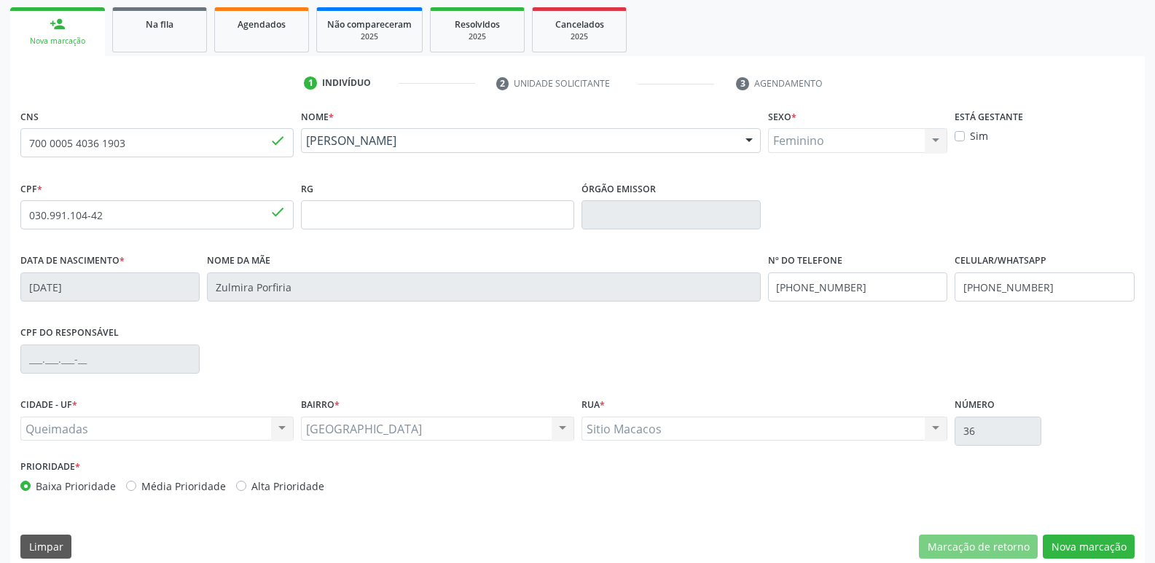
scroll to position [227, 0]
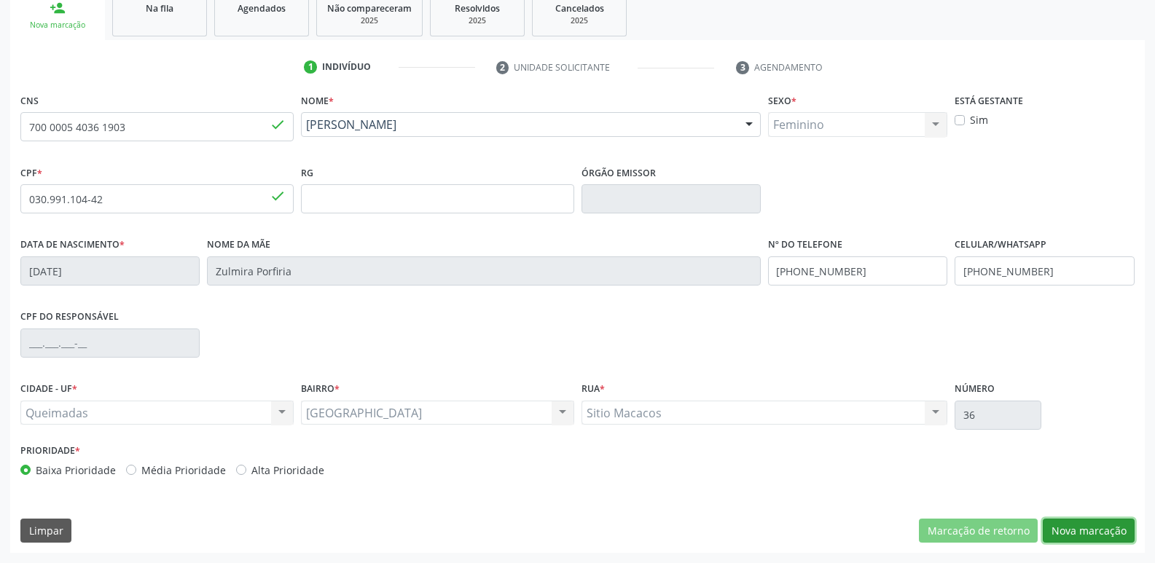
click at [1056, 525] on button "Nova marcação" at bounding box center [1089, 531] width 92 height 25
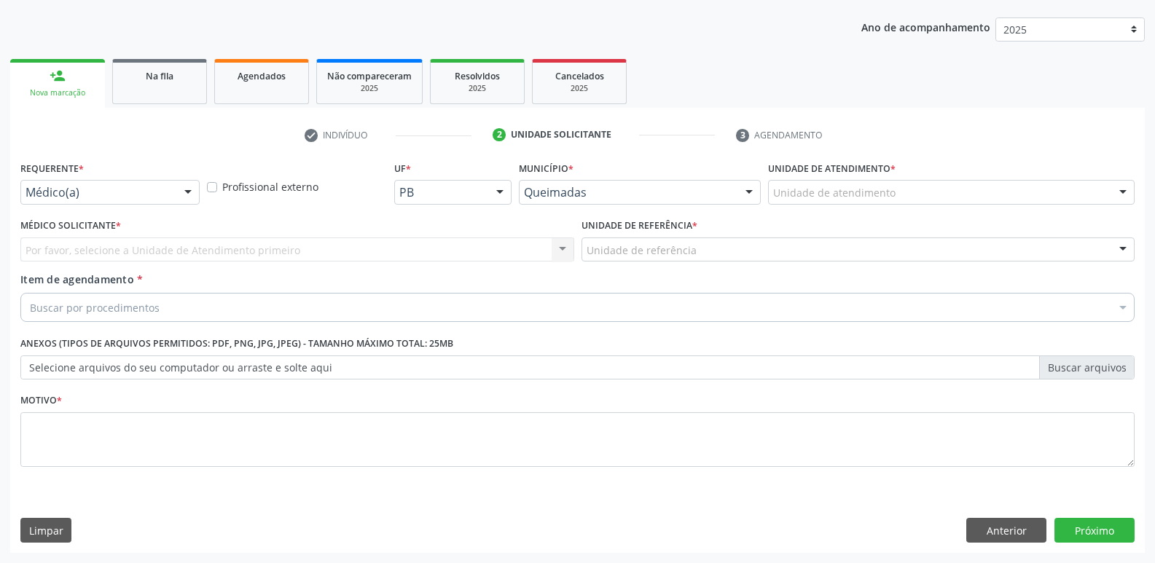
scroll to position [159, 0]
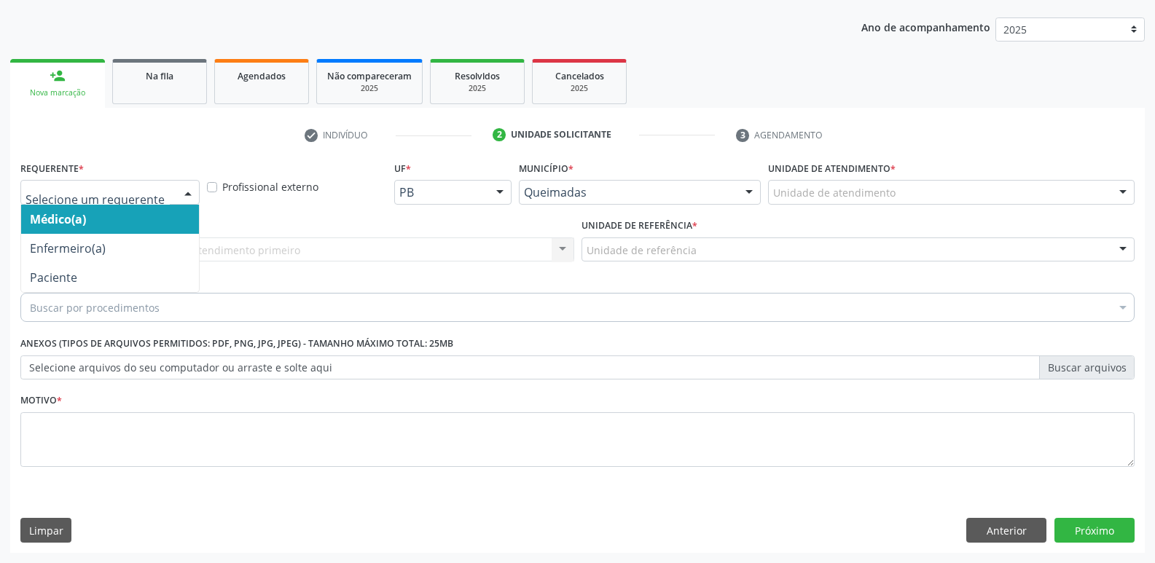
drag, startPoint x: 105, startPoint y: 187, endPoint x: 77, endPoint y: 264, distance: 81.6
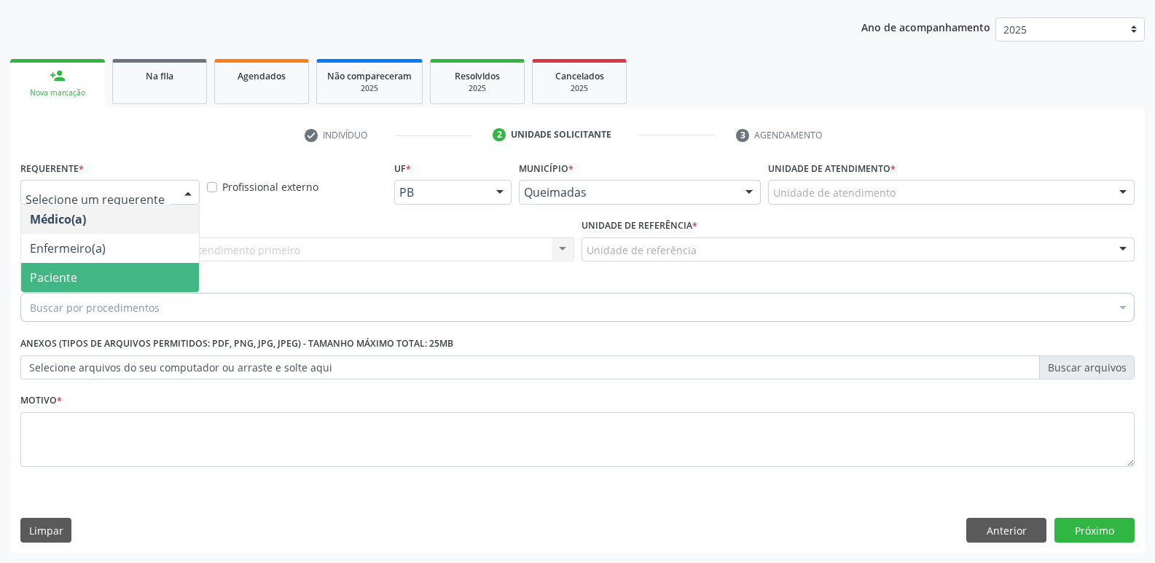
drag, startPoint x: 76, startPoint y: 265, endPoint x: 106, endPoint y: 259, distance: 31.2
click at [76, 266] on span "Paciente" at bounding box center [110, 277] width 178 height 29
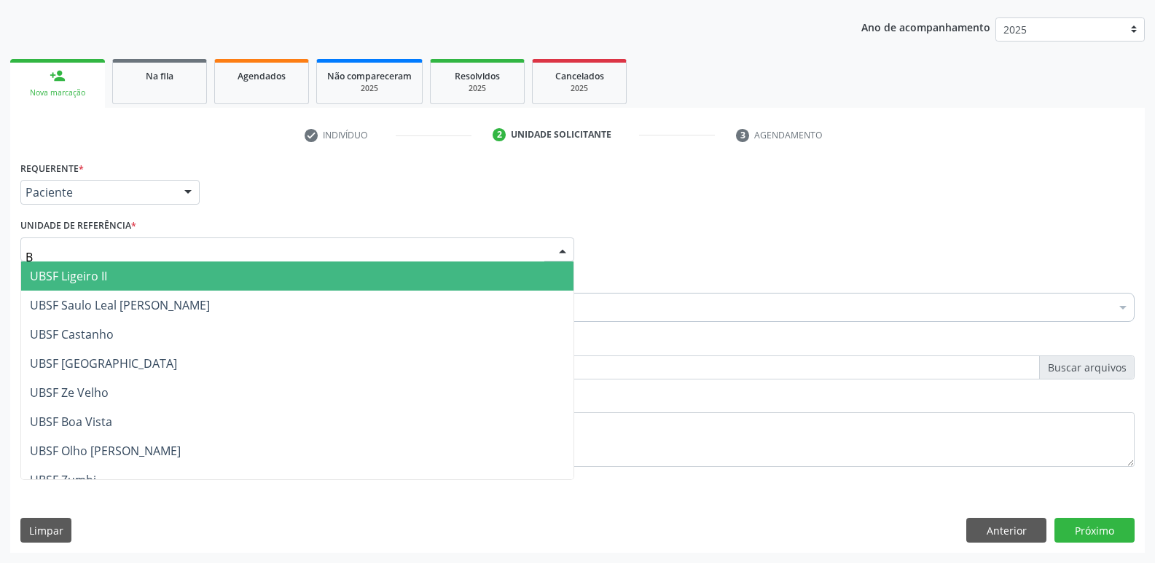
type input "BA"
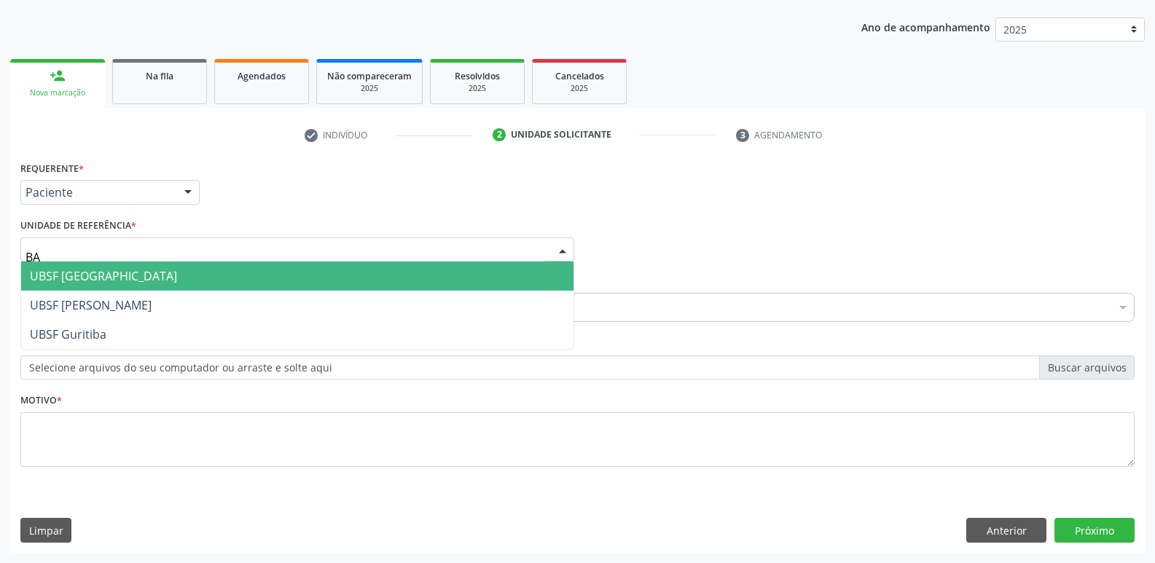
click at [109, 274] on span "UBSF [GEOGRAPHIC_DATA]" at bounding box center [103, 276] width 147 height 16
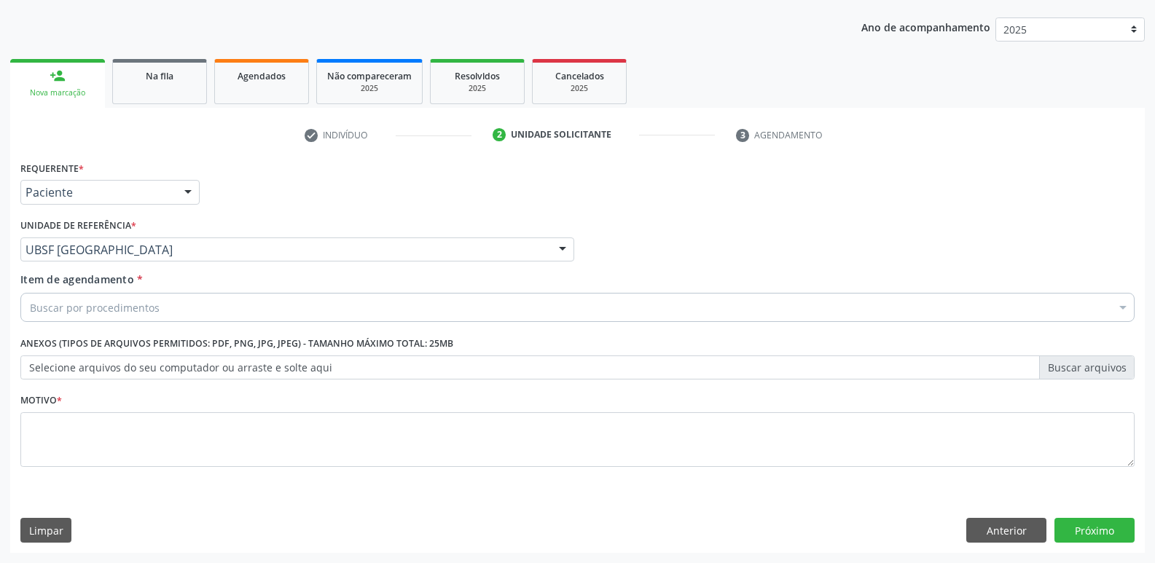
click at [92, 316] on div "Buscar por procedimentos" at bounding box center [577, 307] width 1114 height 29
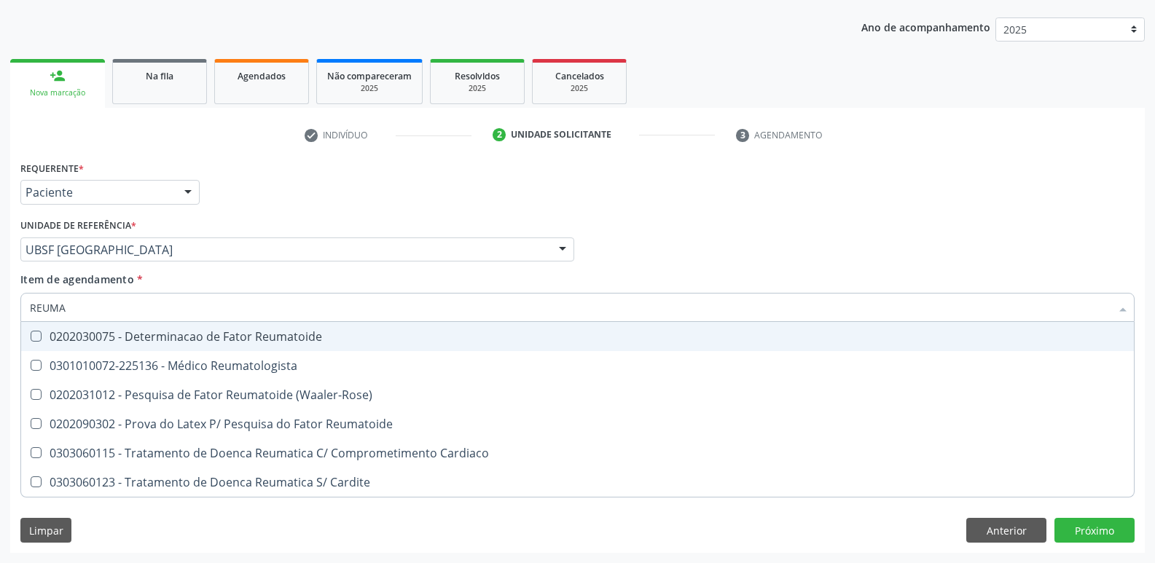
type input "REUMAT"
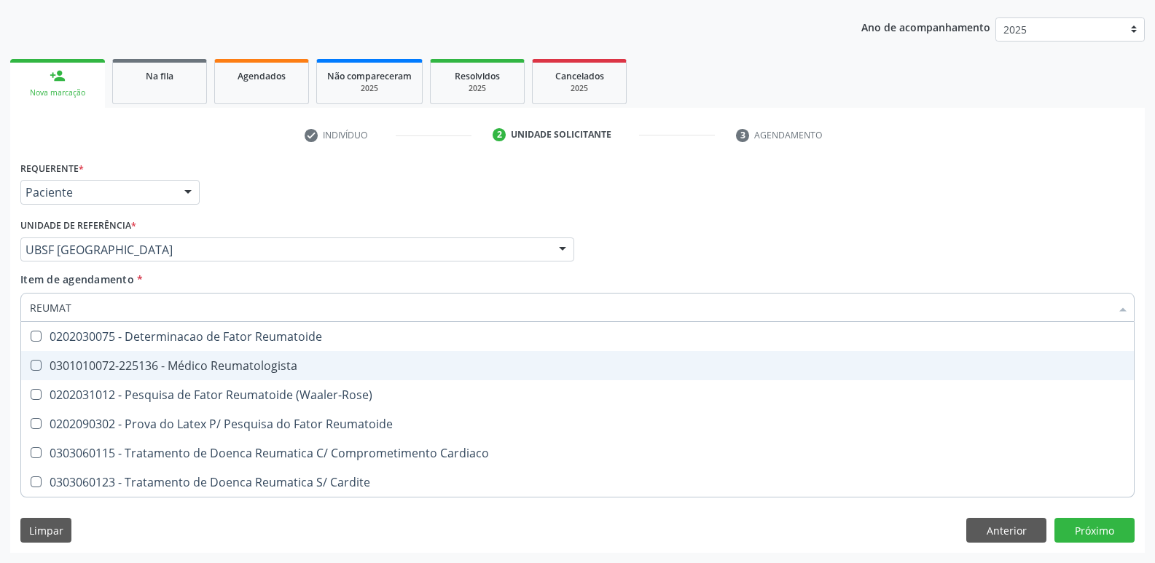
click at [138, 361] on div "0301010072-225136 - Médico Reumatologista" at bounding box center [577, 366] width 1095 height 12
checkbox Reumatologista "true"
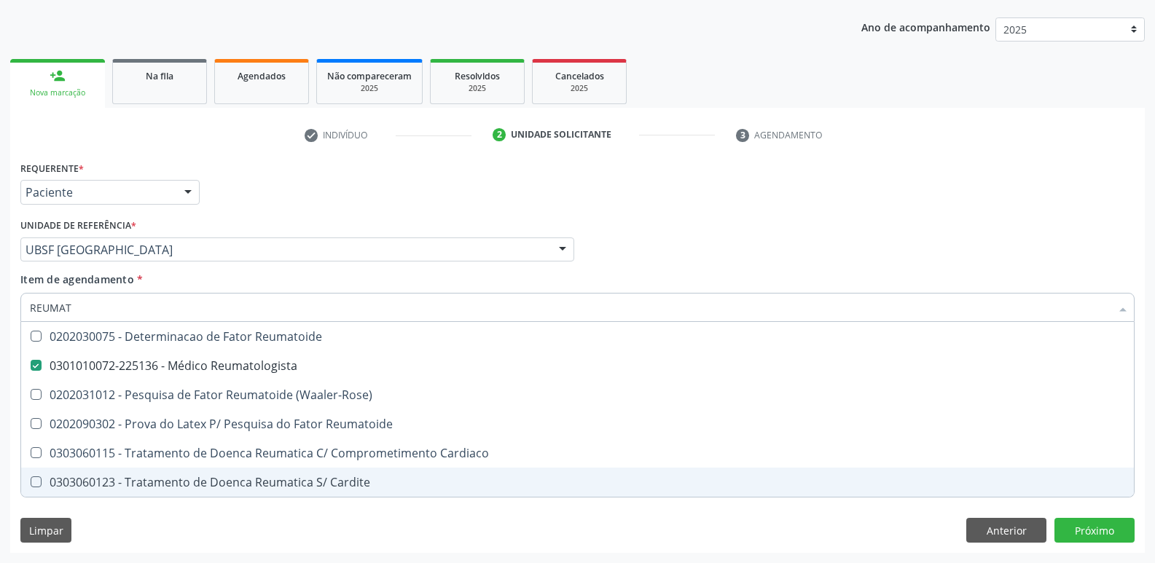
click at [531, 521] on div "Requerente * Paciente Médico(a) Enfermeiro(a) Paciente Nenhum resultado encontr…" at bounding box center [577, 355] width 1134 height 396
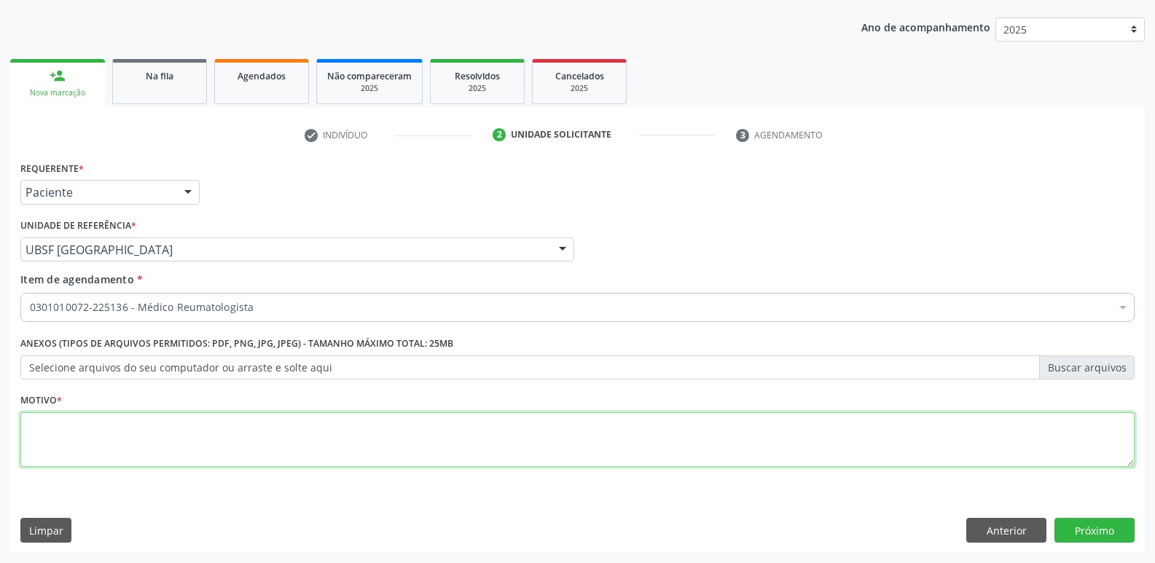
click at [146, 436] on textarea at bounding box center [577, 439] width 1114 height 55
paste textarea "AVALIAÇÃO"
type textarea "AVALIAÇÃO"
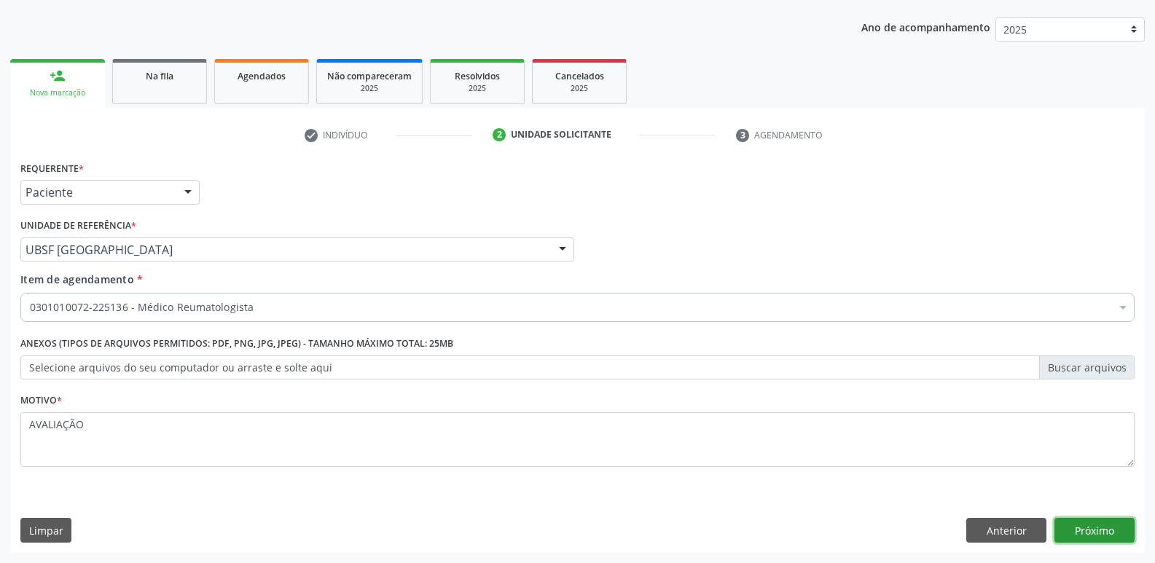
click at [1105, 528] on button "Próximo" at bounding box center [1094, 530] width 80 height 25
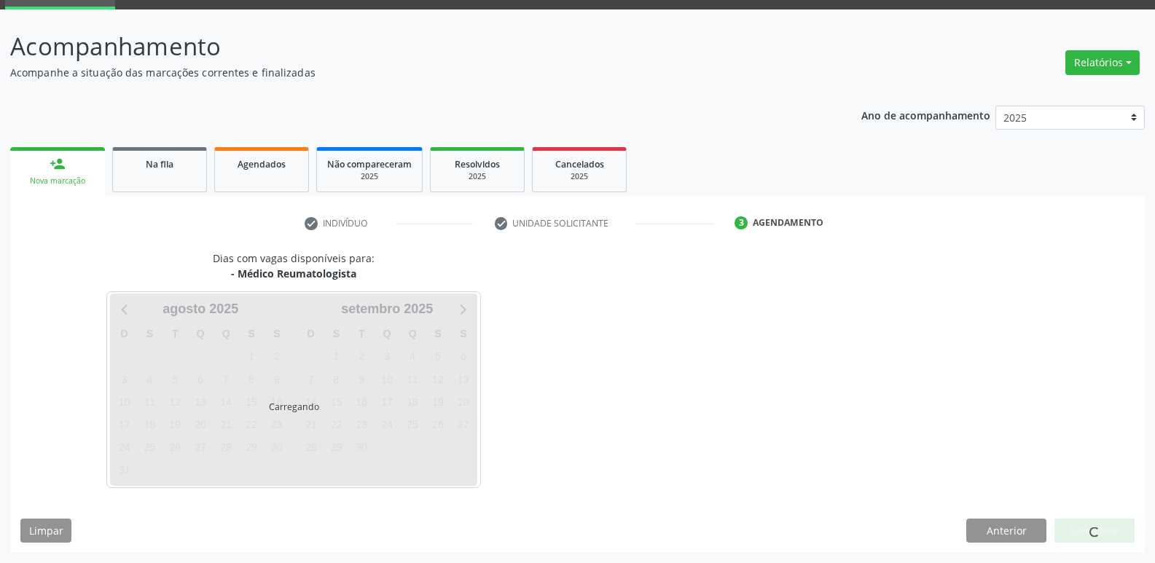
scroll to position [71, 0]
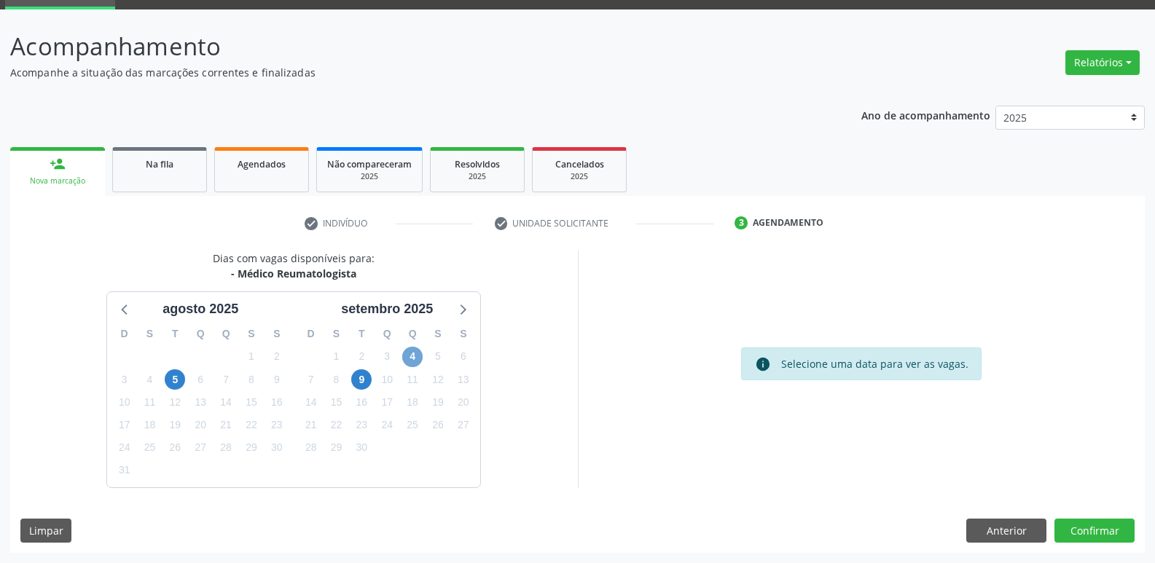
click at [413, 356] on span "4" at bounding box center [412, 357] width 20 height 20
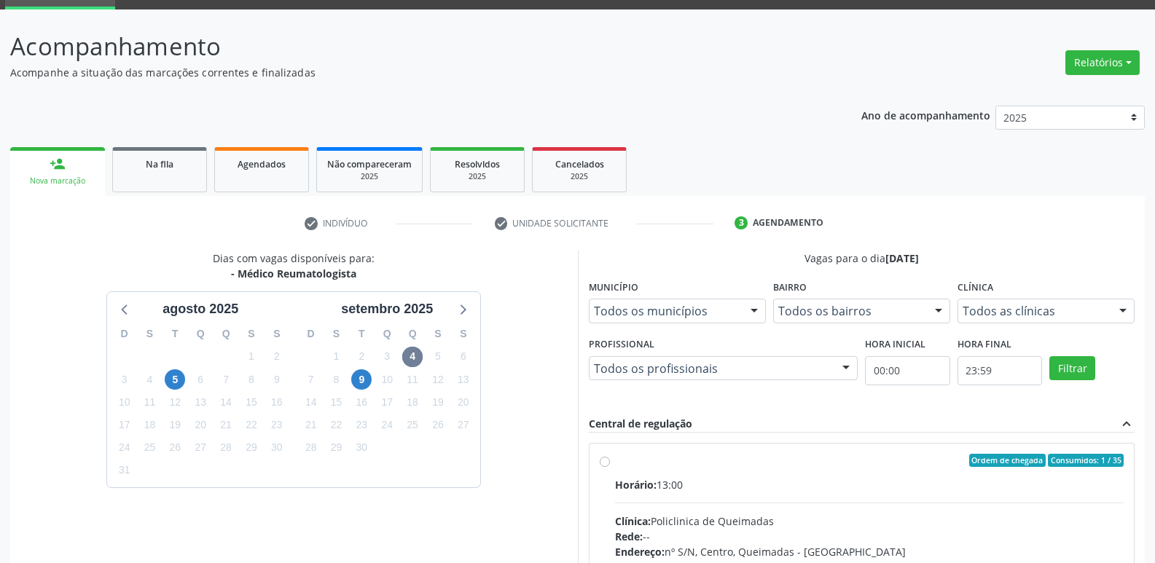
drag, startPoint x: 1009, startPoint y: 479, endPoint x: 1070, endPoint y: 345, distance: 147.1
click at [1012, 469] on label "Ordem de chegada Consumidos: 1 / 35 Horário: 13:00 Clínica: Policlinica de Quei…" at bounding box center [869, 566] width 509 height 224
click at [610, 467] on input "Ordem de chegada Consumidos: 1 / 35 Horário: 13:00 Clínica: Policlinica de Quei…" at bounding box center [605, 460] width 10 height 13
radio input "true"
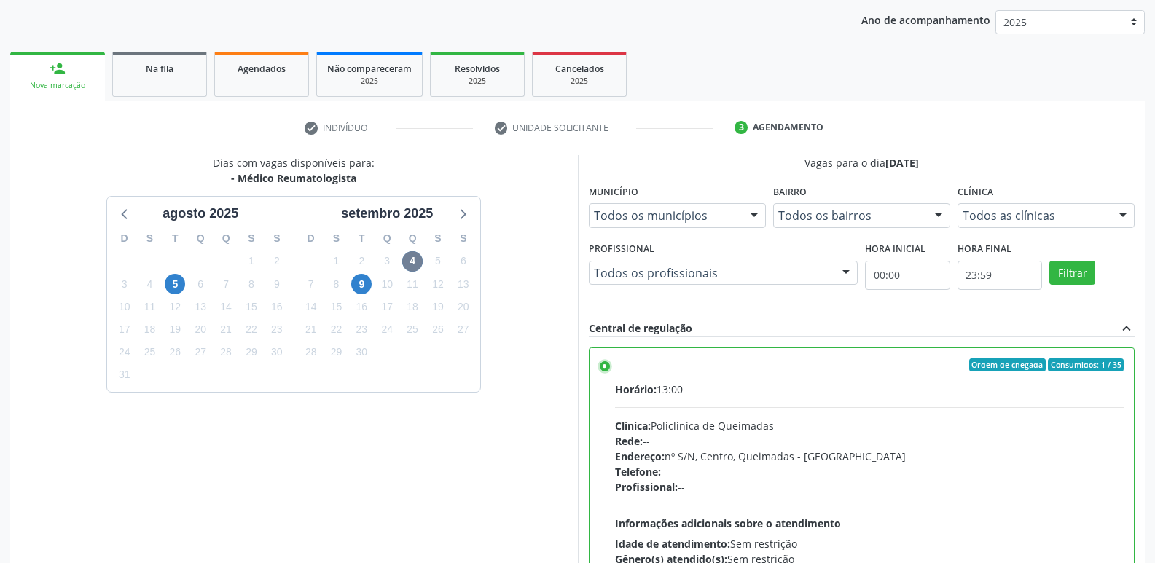
scroll to position [307, 0]
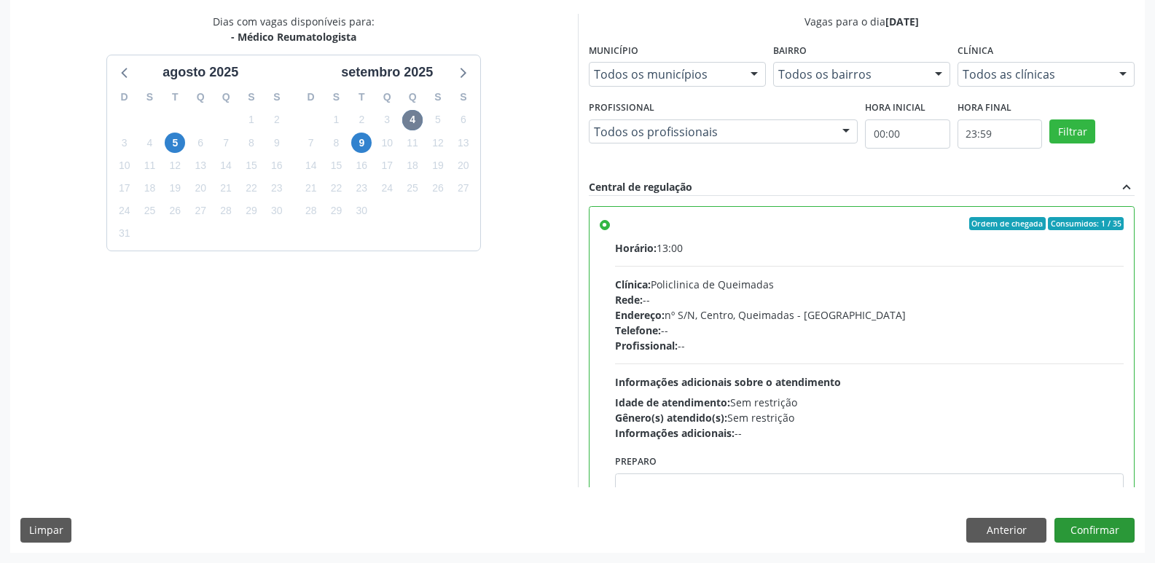
drag, startPoint x: 1107, startPoint y: 546, endPoint x: 1104, endPoint y: 538, distance: 8.5
click at [1105, 541] on div "Dias com vagas disponíveis para: - Médico Reumatologista [DATE] D S T Q Q S S 2…" at bounding box center [577, 283] width 1134 height 538
click at [1103, 534] on button "Confirmar" at bounding box center [1094, 530] width 80 height 25
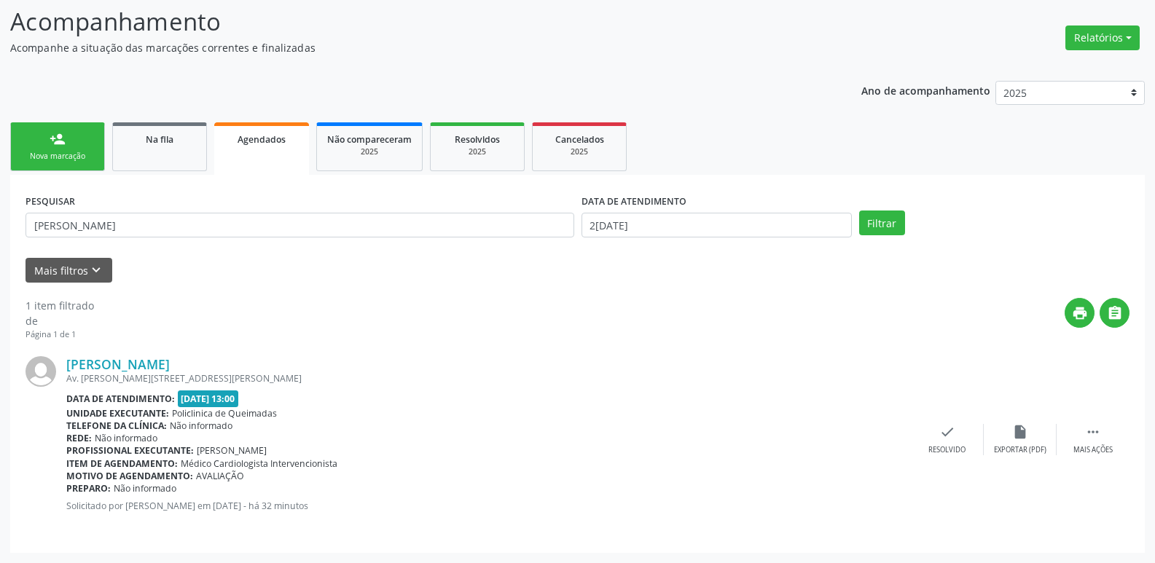
scroll to position [0, 0]
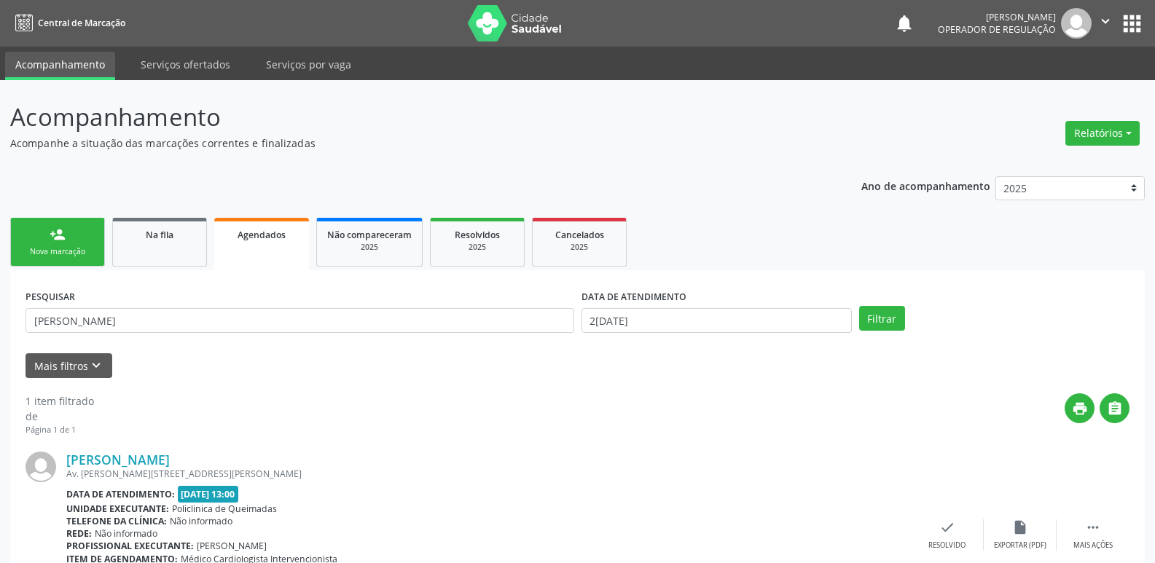
click at [90, 254] on div "Nova marcação" at bounding box center [57, 251] width 73 height 11
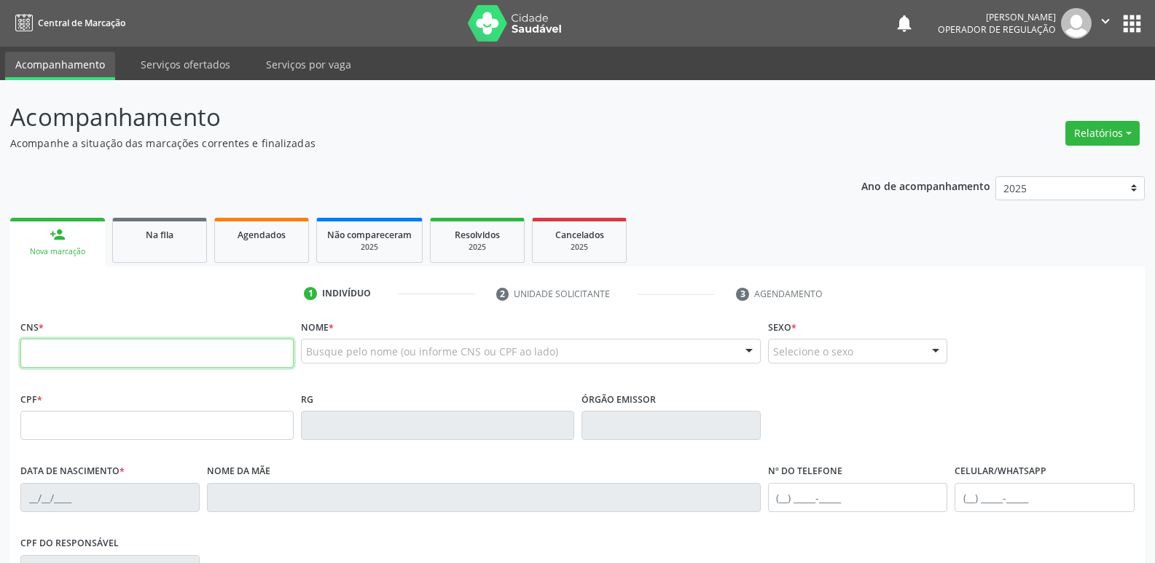
click at [130, 344] on input "text" at bounding box center [156, 353] width 273 height 29
type input "700 8004 3725 1680"
type input "101.950.994-51"
type input "2[DATE]"
type input "[PERSON_NAME]"
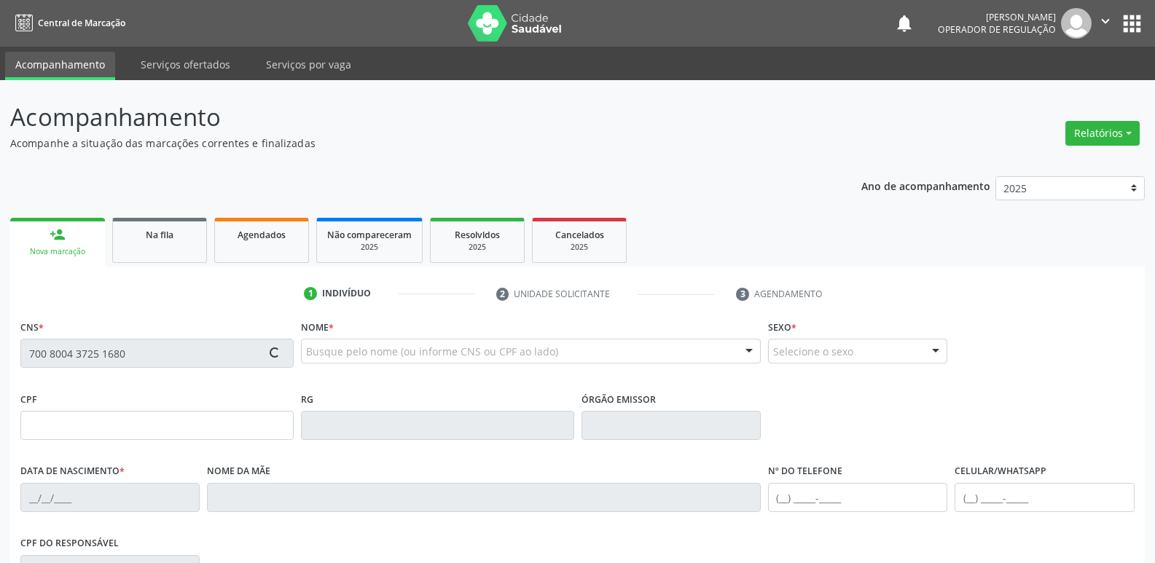
type input "[PHONE_NUMBER]"
type input "015.725.524-76"
type input "464"
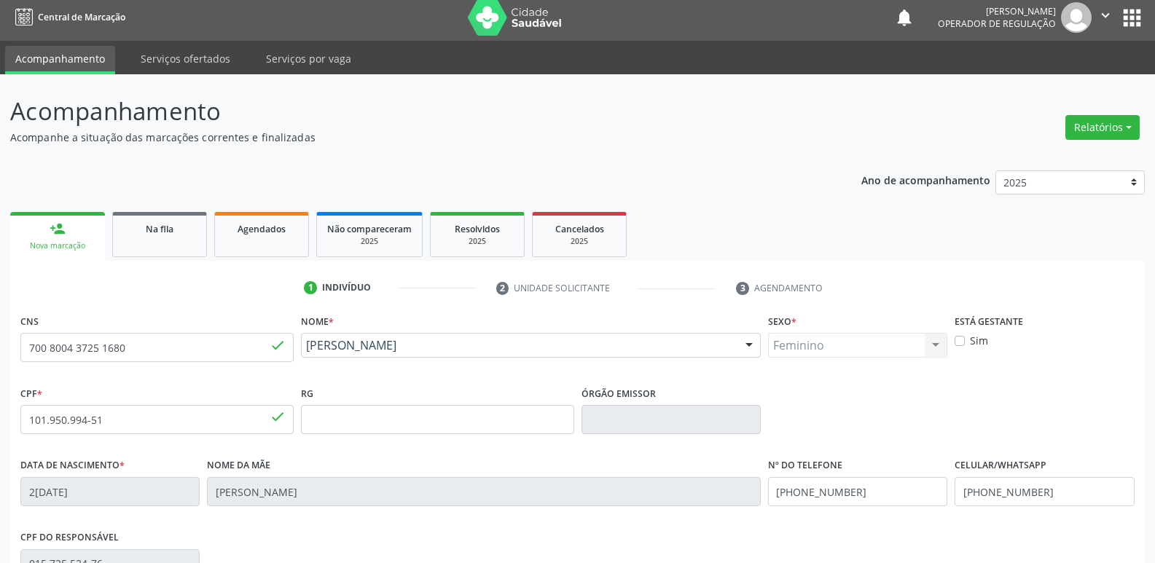
scroll to position [227, 0]
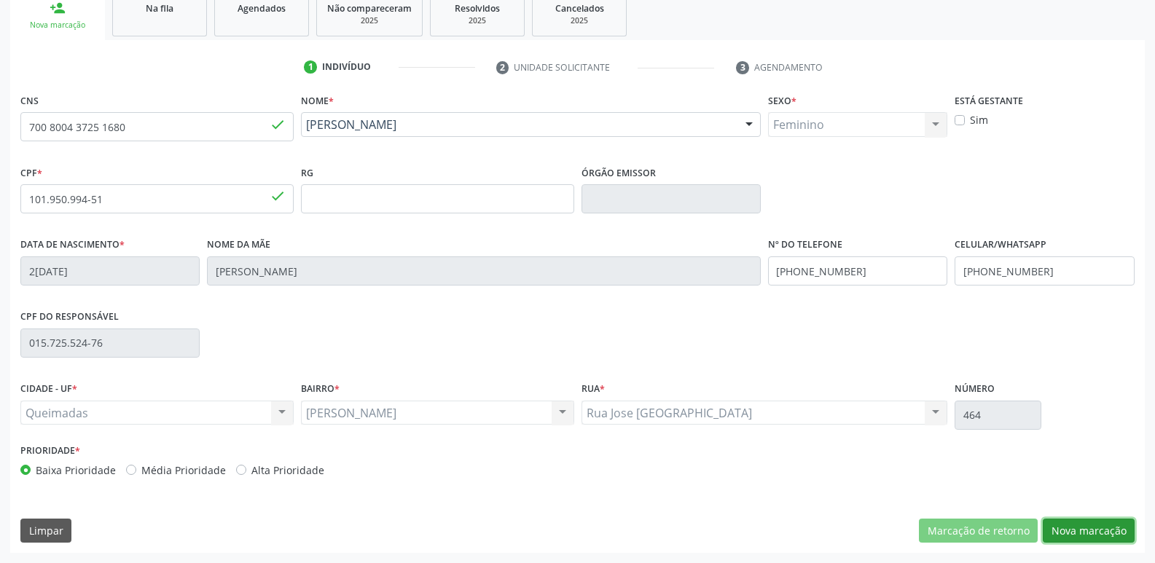
drag, startPoint x: 1074, startPoint y: 530, endPoint x: 981, endPoint y: 513, distance: 94.9
click at [1071, 530] on button "Nova marcação" at bounding box center [1089, 531] width 92 height 25
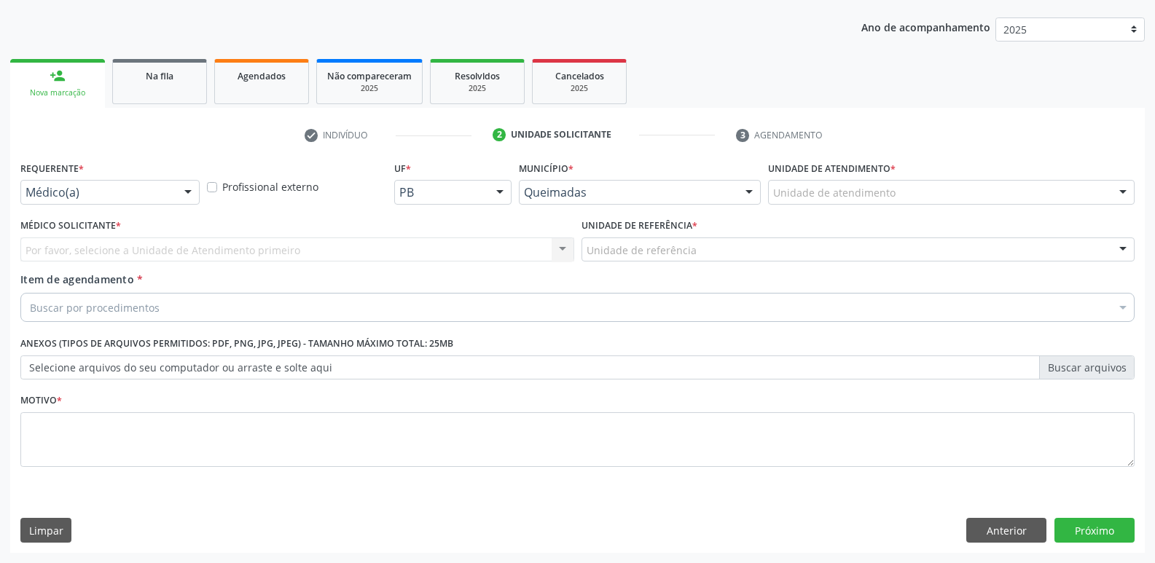
drag, startPoint x: 101, startPoint y: 188, endPoint x: 85, endPoint y: 243, distance: 57.2
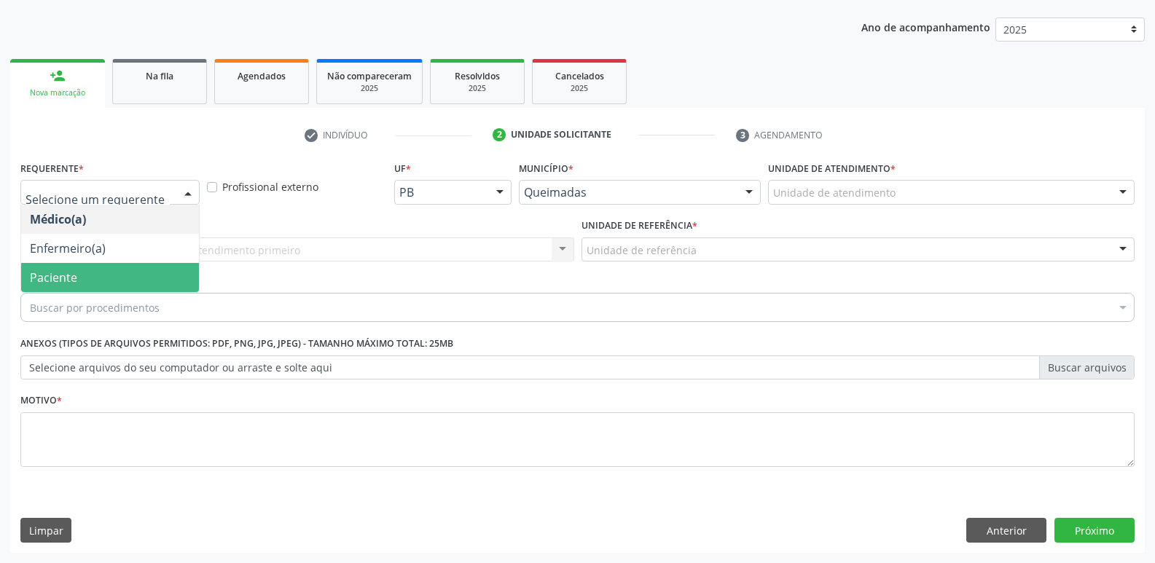
drag, startPoint x: 78, startPoint y: 277, endPoint x: 118, endPoint y: 263, distance: 42.4
click at [79, 276] on span "Paciente" at bounding box center [110, 277] width 178 height 29
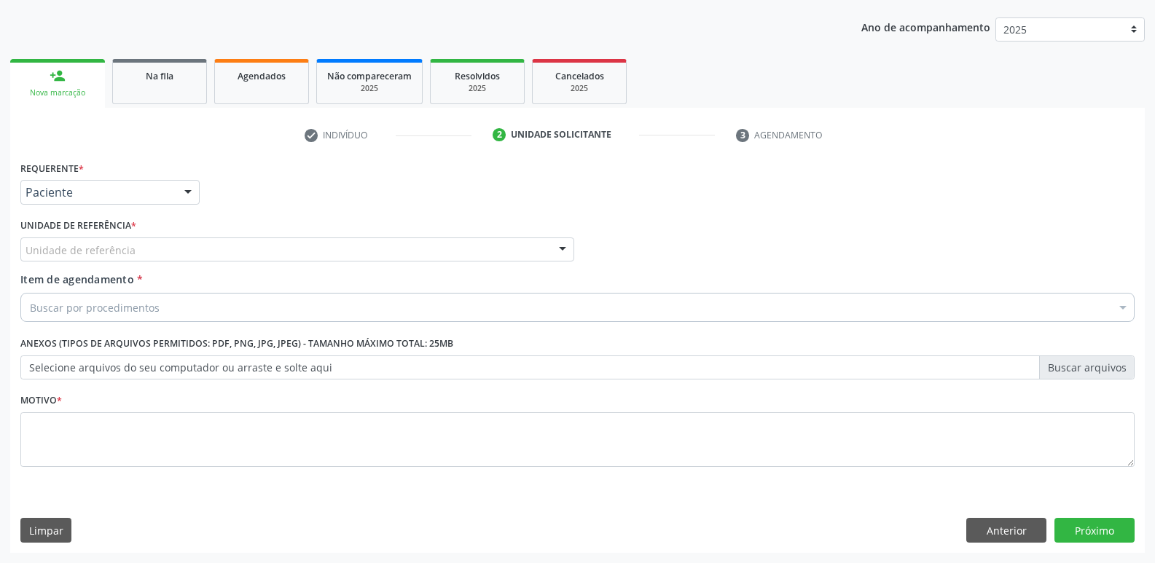
click at [136, 242] on div "Unidade de referência" at bounding box center [297, 250] width 554 height 25
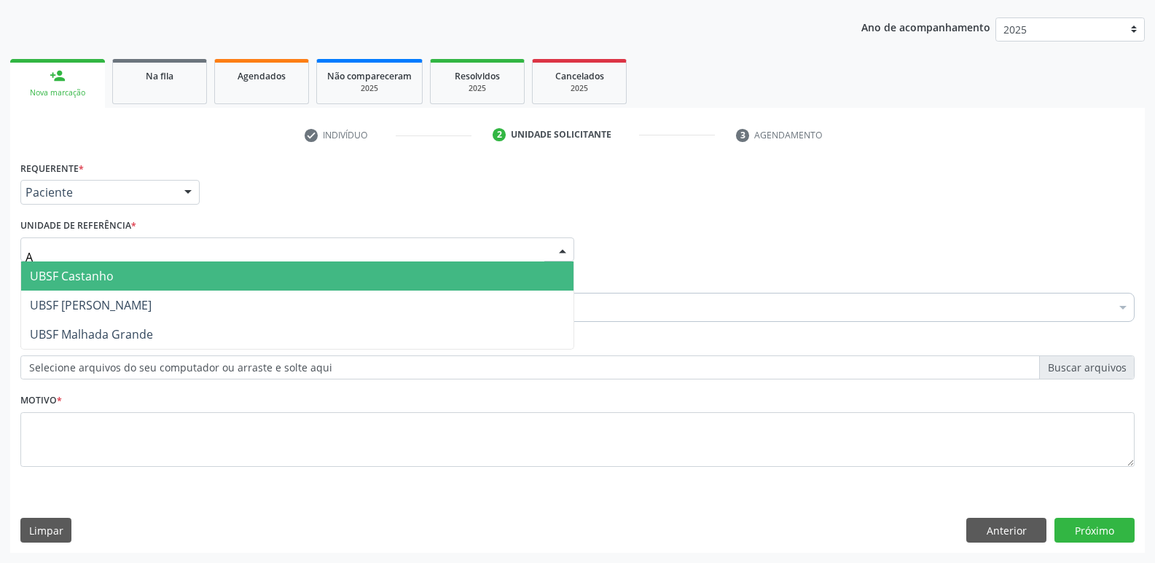
type input "AN"
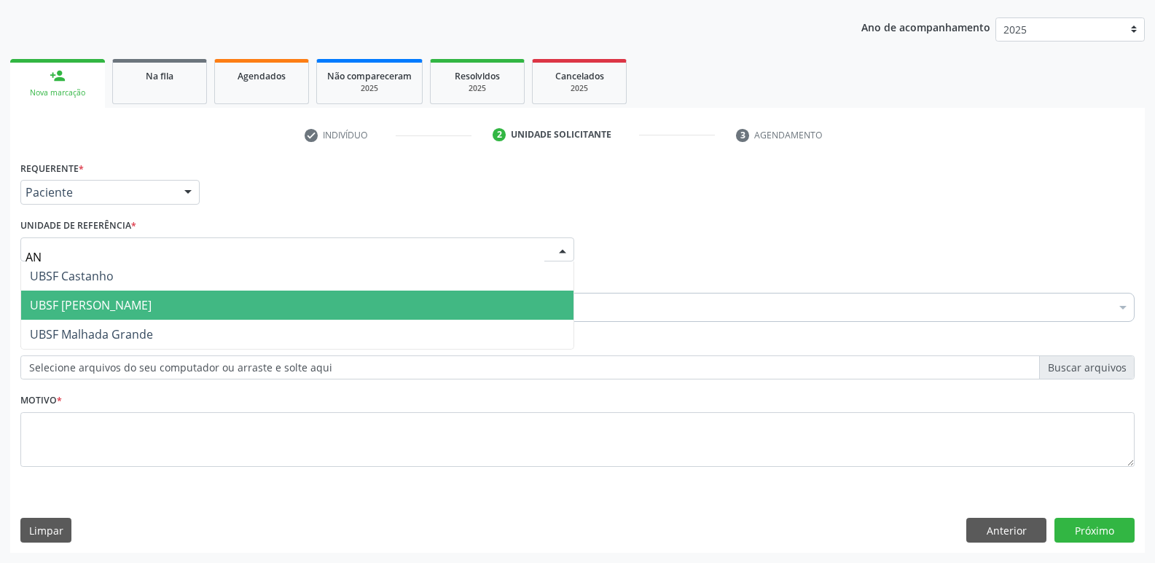
click at [110, 304] on span "UBSF [PERSON_NAME]" at bounding box center [91, 305] width 122 height 16
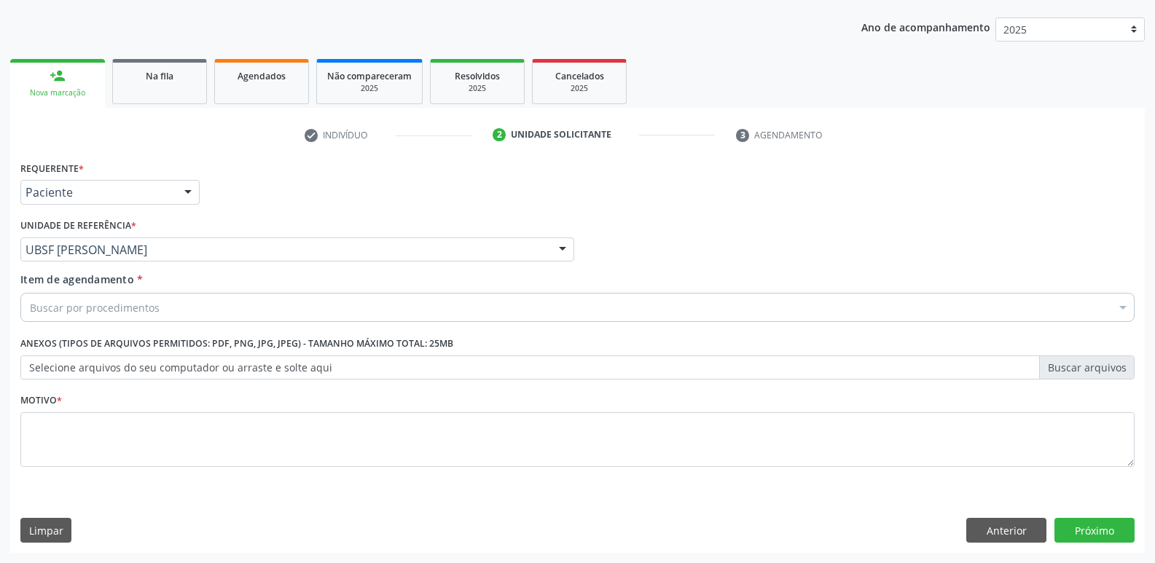
click at [114, 344] on label "Anexos (Tipos de arquivos permitidos: PDF, PNG, JPG, JPEG) - Tamanho máximo tot…" at bounding box center [236, 344] width 433 height 23
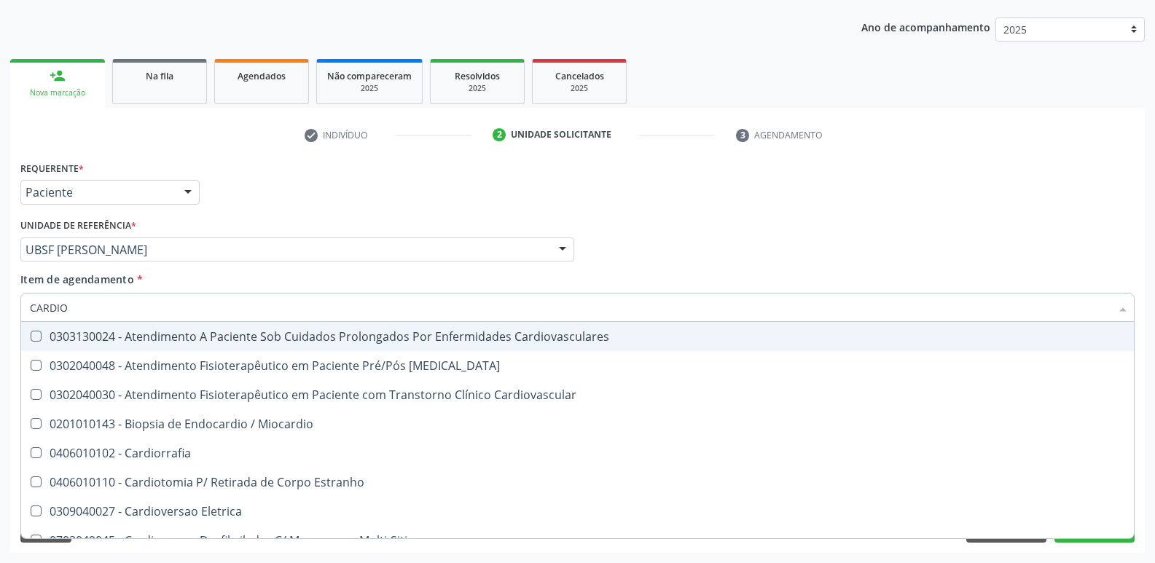
type input "CARDIOL"
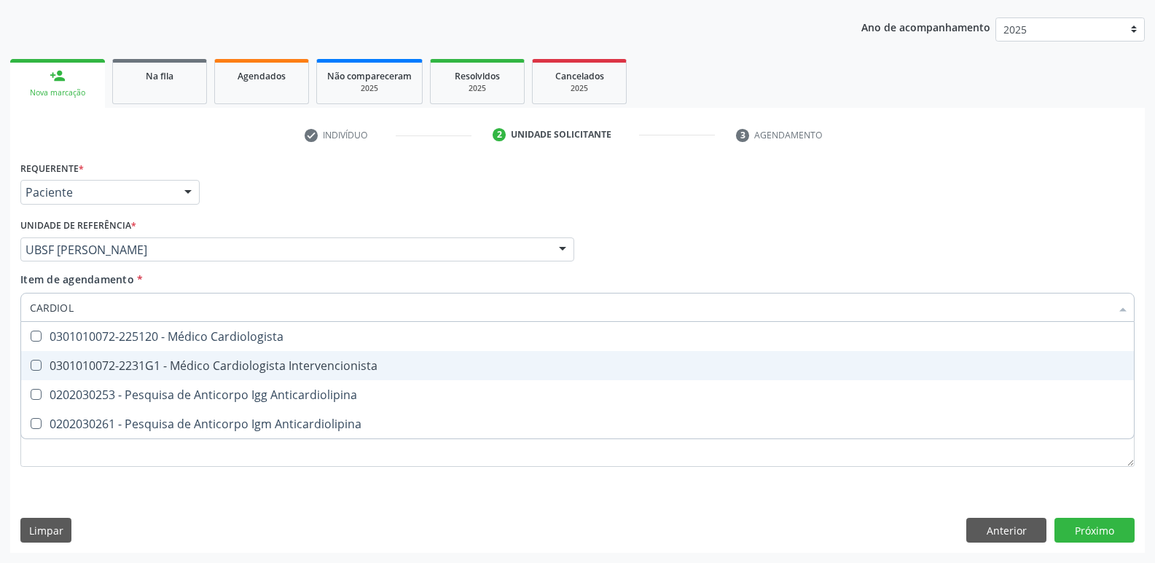
click at [217, 356] on span "0301010072-2231G1 - Médico Cardiologista Intervencionista" at bounding box center [577, 365] width 1113 height 29
checkbox Intervencionista "true"
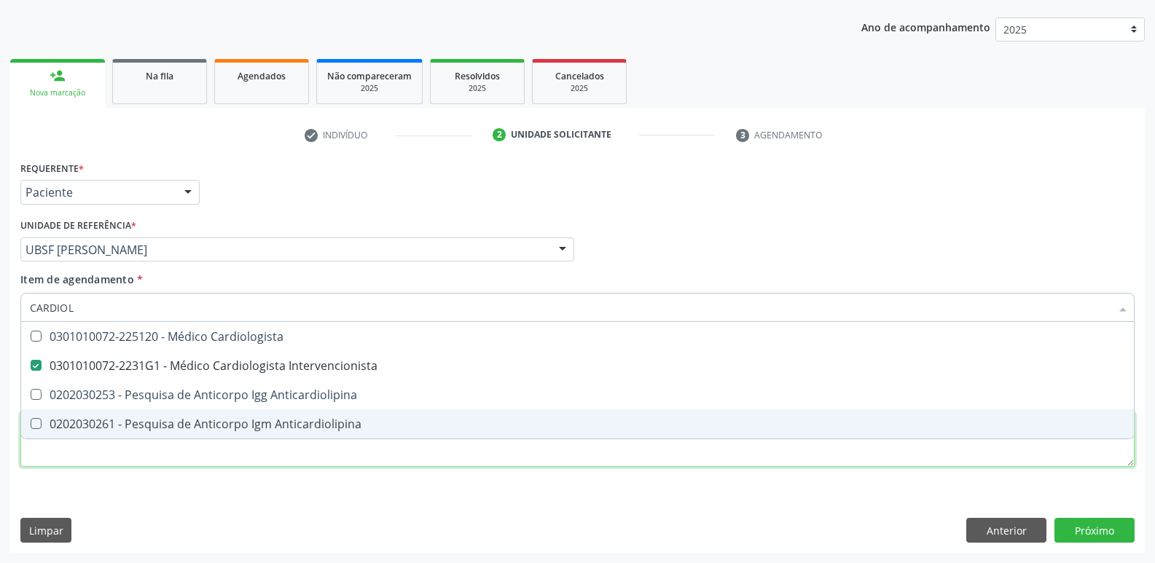
click at [143, 446] on div "Requerente * Paciente Médico(a) Enfermeiro(a) Paciente Nenhum resultado encontr…" at bounding box center [577, 322] width 1114 height 330
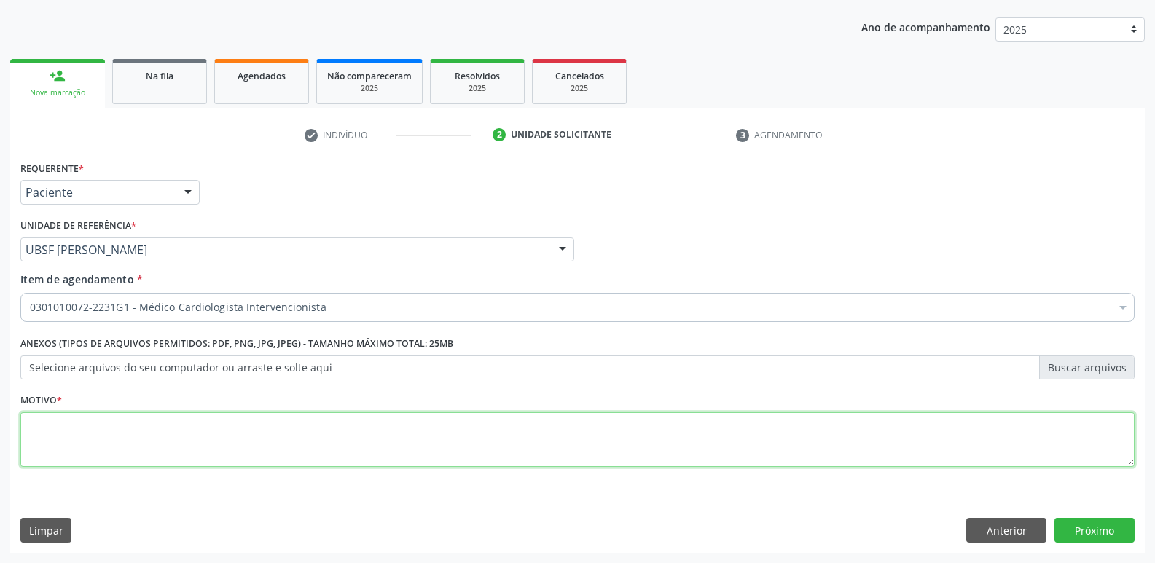
paste textarea "AVALIAÇÃO"
type textarea "AVALIAÇÃO"
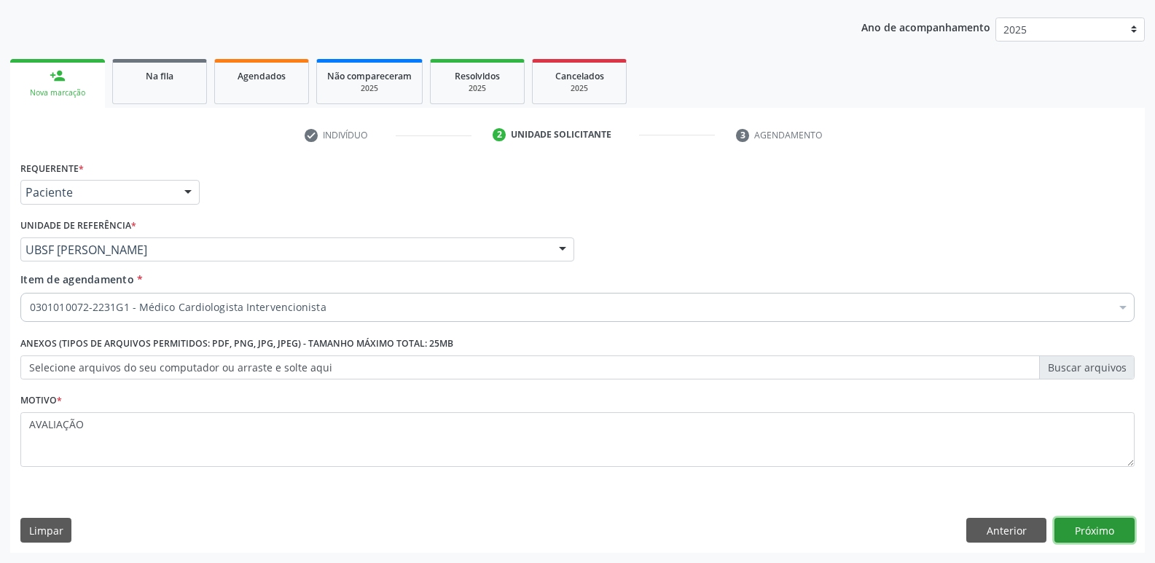
click at [1078, 533] on button "Próximo" at bounding box center [1094, 530] width 80 height 25
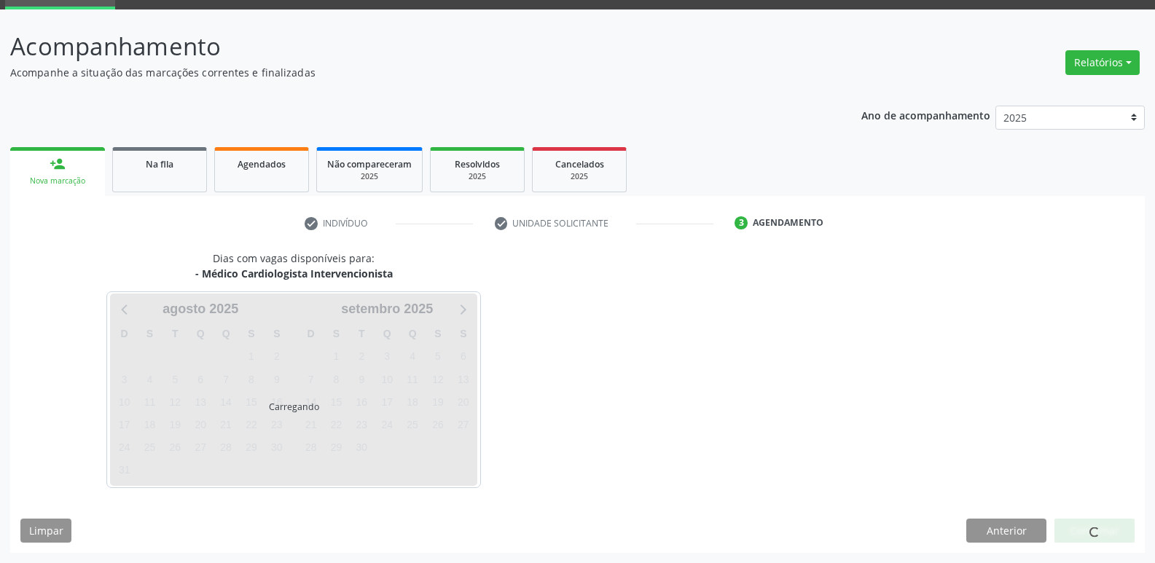
scroll to position [71, 0]
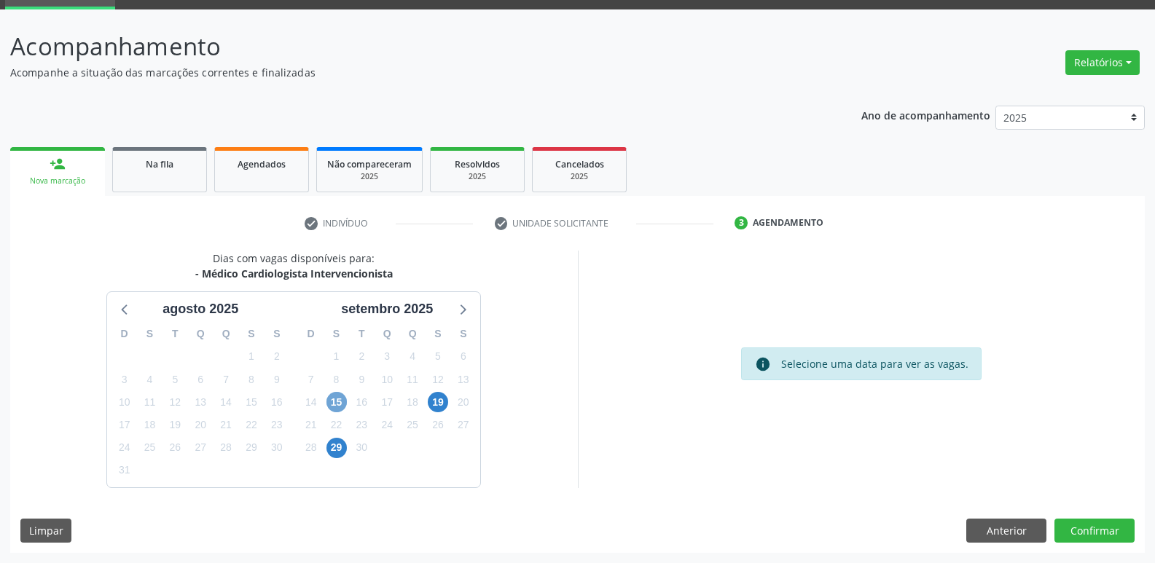
click at [337, 400] on span "15" at bounding box center [336, 402] width 20 height 20
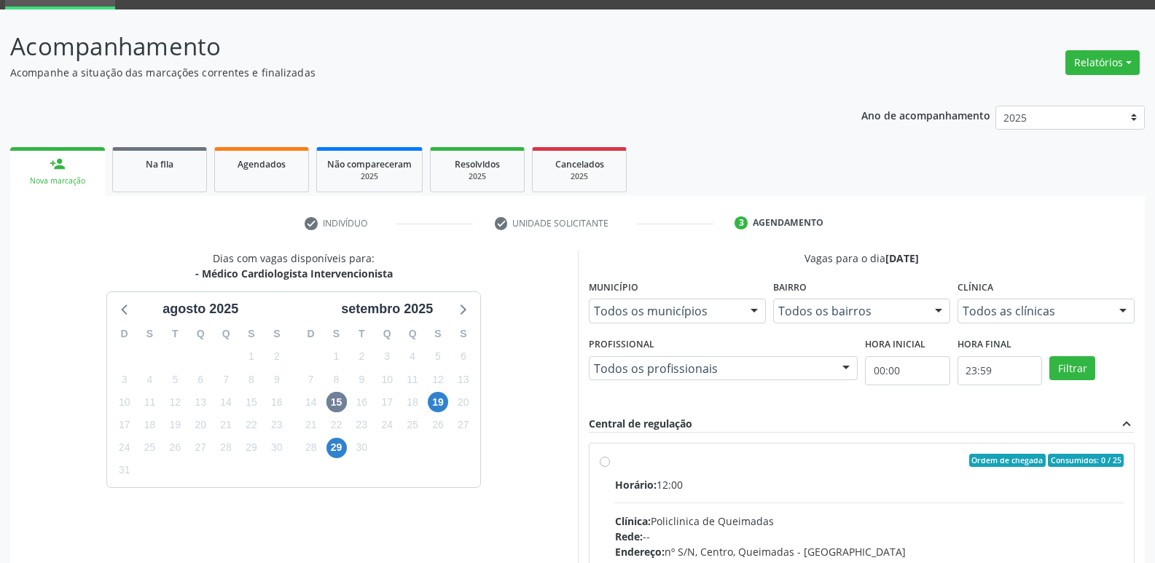
drag, startPoint x: 955, startPoint y: 492, endPoint x: 894, endPoint y: 275, distance: 225.4
click at [956, 488] on div "Horário: 12:00" at bounding box center [869, 484] width 509 height 15
click at [610, 467] on input "Ordem de chegada Consumidos: 0 / 25 Horário: 12:00 Clínica: Policlinica de Quei…" at bounding box center [605, 460] width 10 height 13
radio input "true"
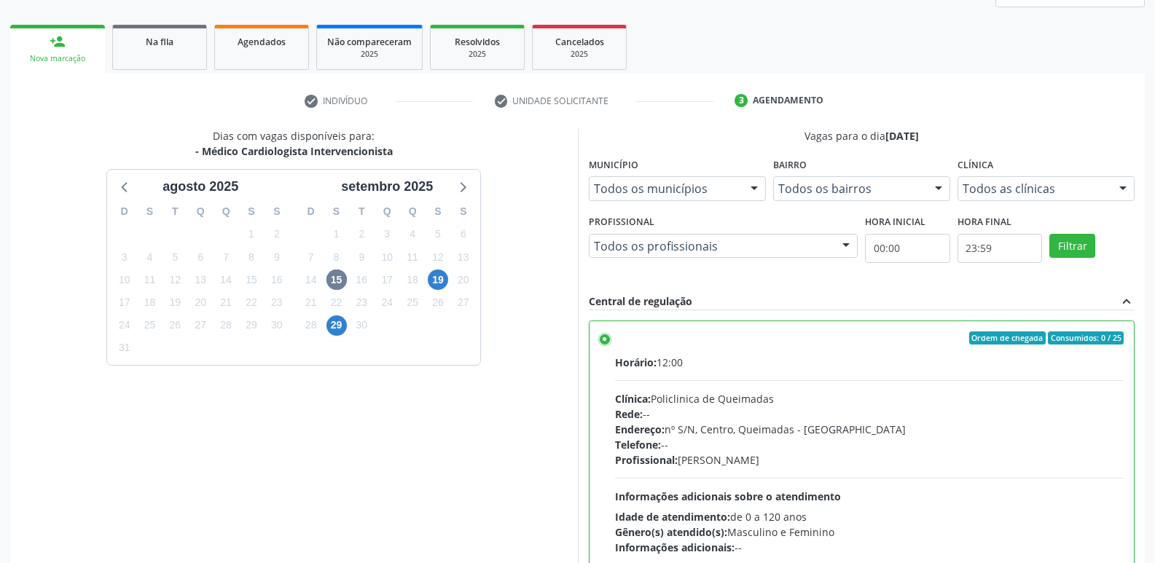
scroll to position [307, 0]
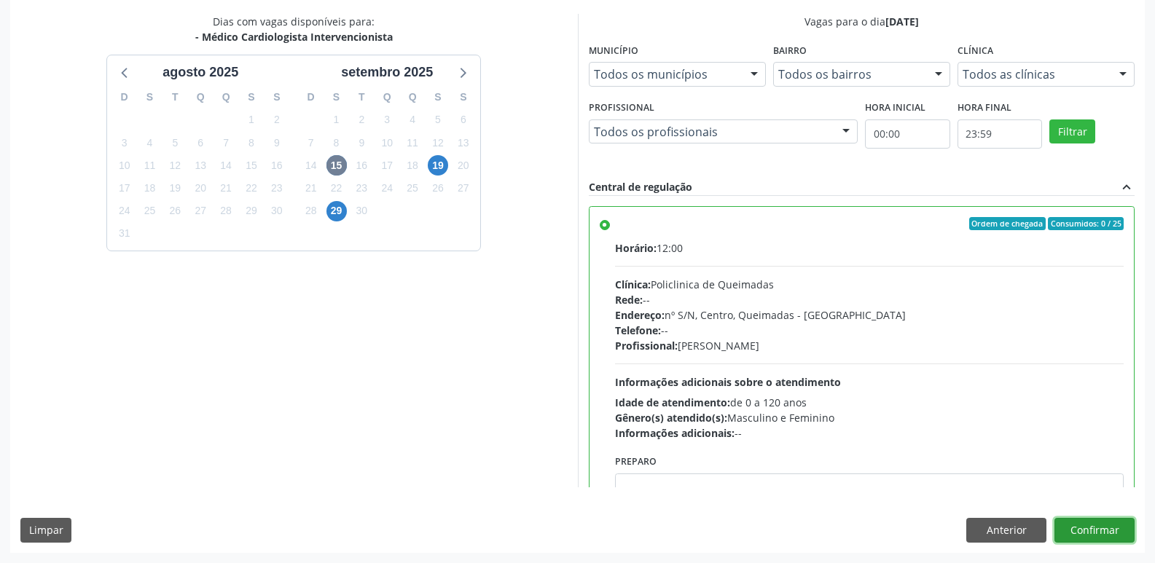
click at [1086, 533] on button "Confirmar" at bounding box center [1094, 530] width 80 height 25
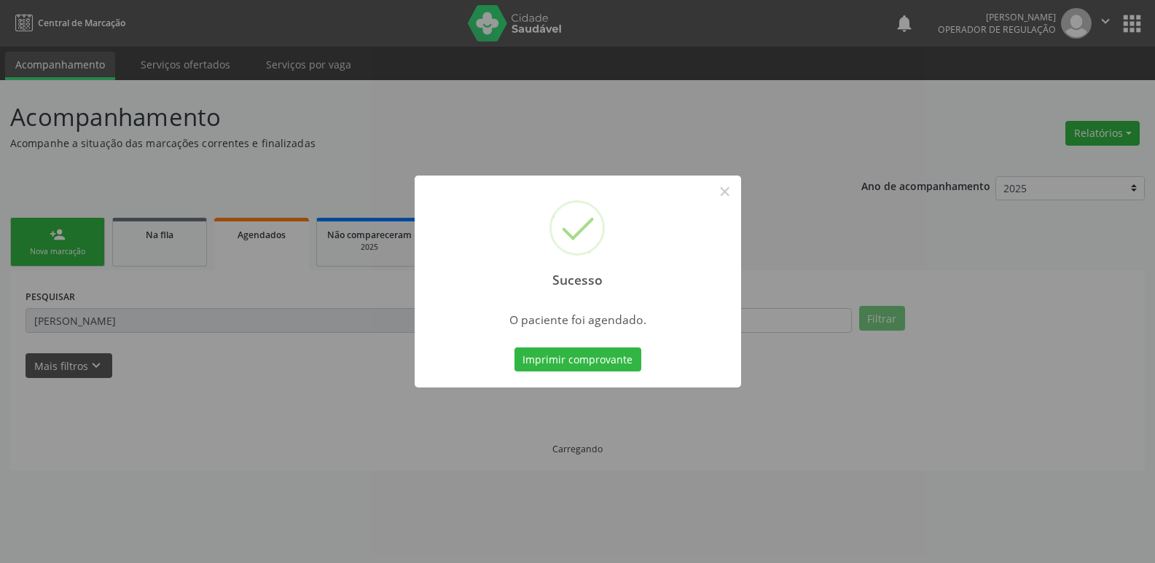
scroll to position [0, 0]
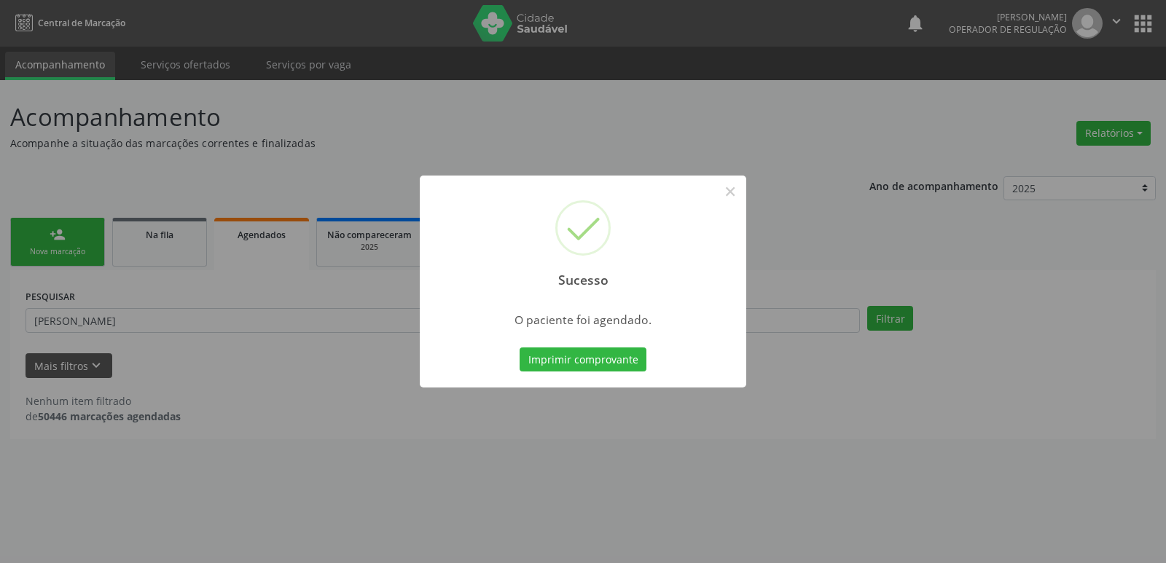
click at [520, 348] on button "Imprimir comprovante" at bounding box center [583, 360] width 127 height 25
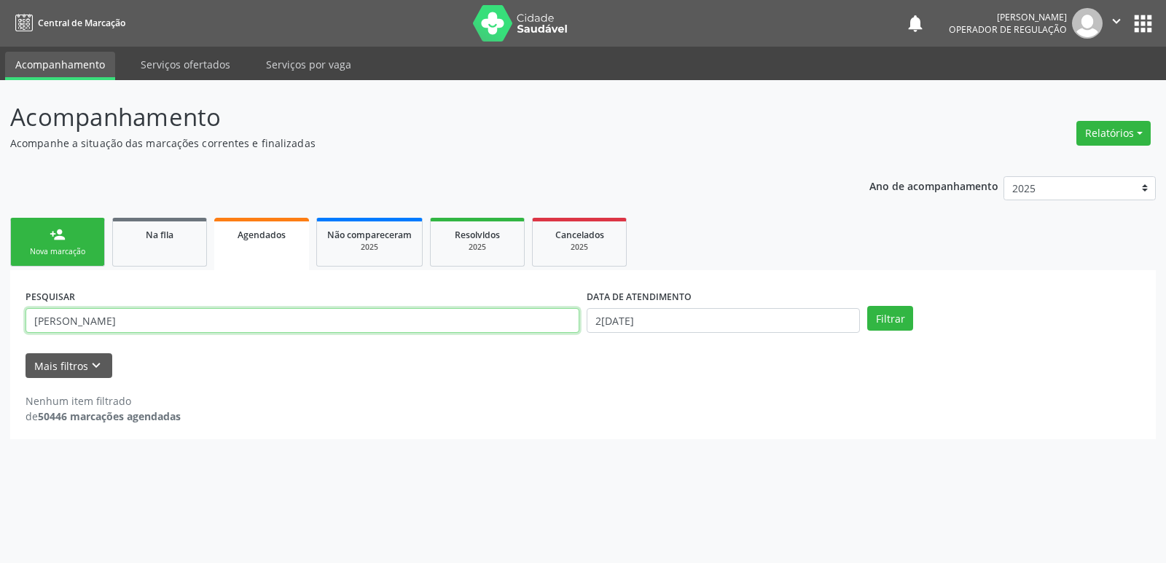
drag, startPoint x: 191, startPoint y: 316, endPoint x: 0, endPoint y: 323, distance: 191.0
click at [0, 323] on div "Acompanhamento Acompanhe a situação das marcações correntes e finalizadas Relat…" at bounding box center [583, 321] width 1166 height 483
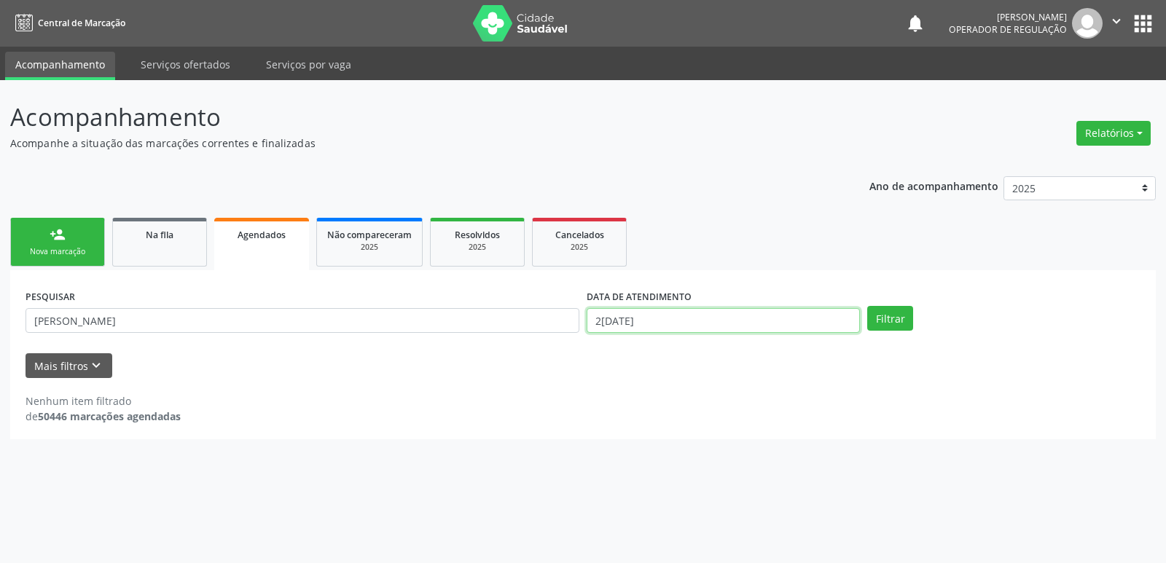
click at [696, 313] on input "2[DATE]" at bounding box center [723, 320] width 273 height 25
click at [788, 347] on icon at bounding box center [793, 352] width 10 height 10
select select "8"
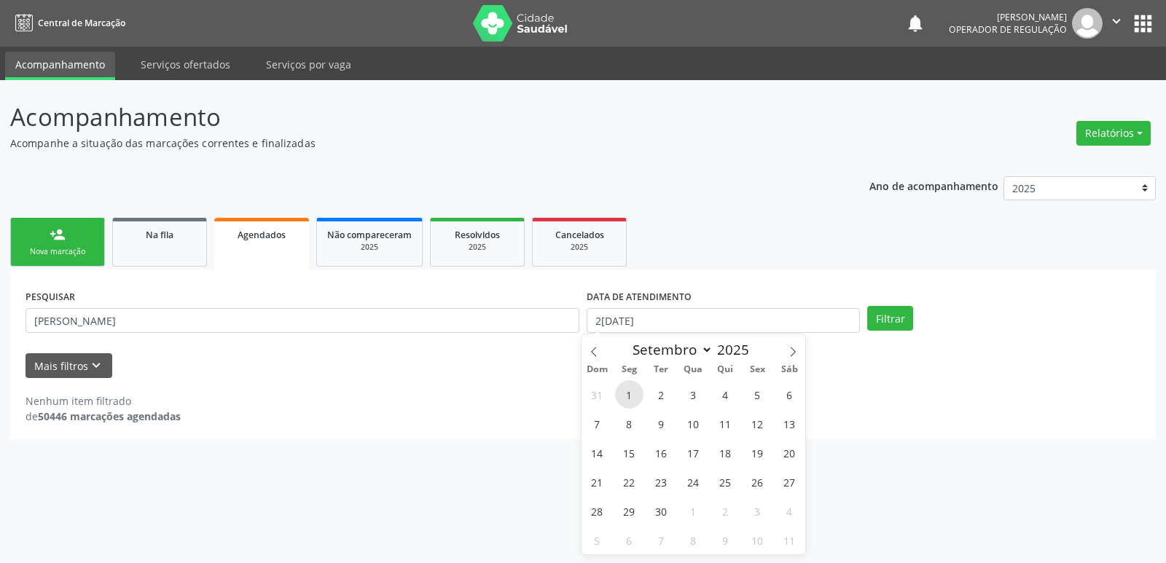
click at [632, 390] on span "1" at bounding box center [629, 394] width 28 height 28
type input "01/09/2025"
click at [632, 390] on span "1" at bounding box center [629, 394] width 28 height 28
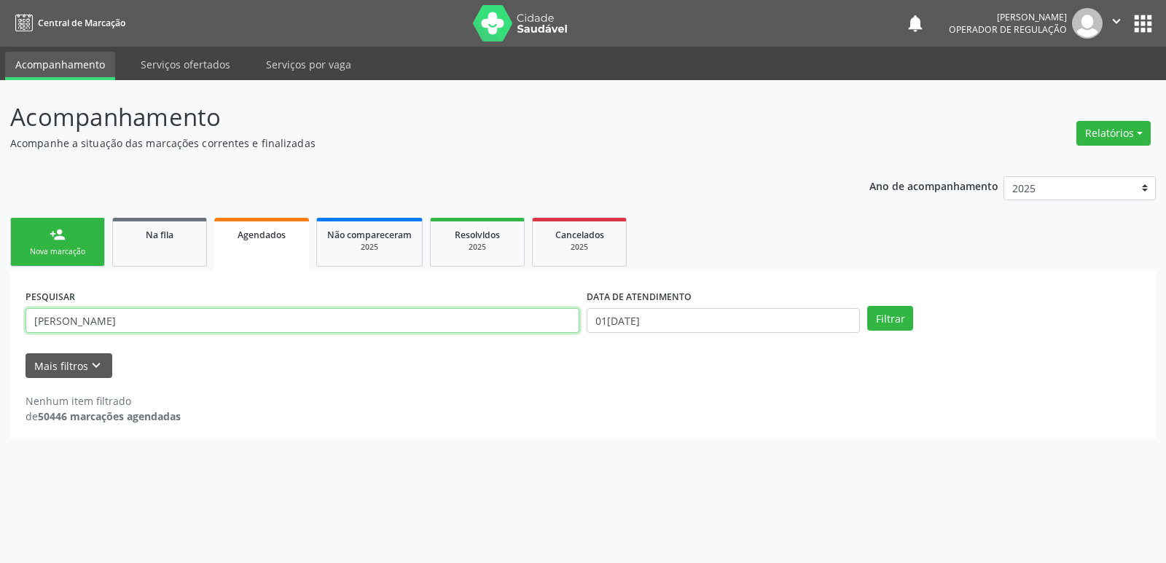
click at [297, 316] on input "JOSEFA MARIA PAULI" at bounding box center [303, 320] width 554 height 25
click at [867, 306] on button "Filtrar" at bounding box center [890, 318] width 46 height 25
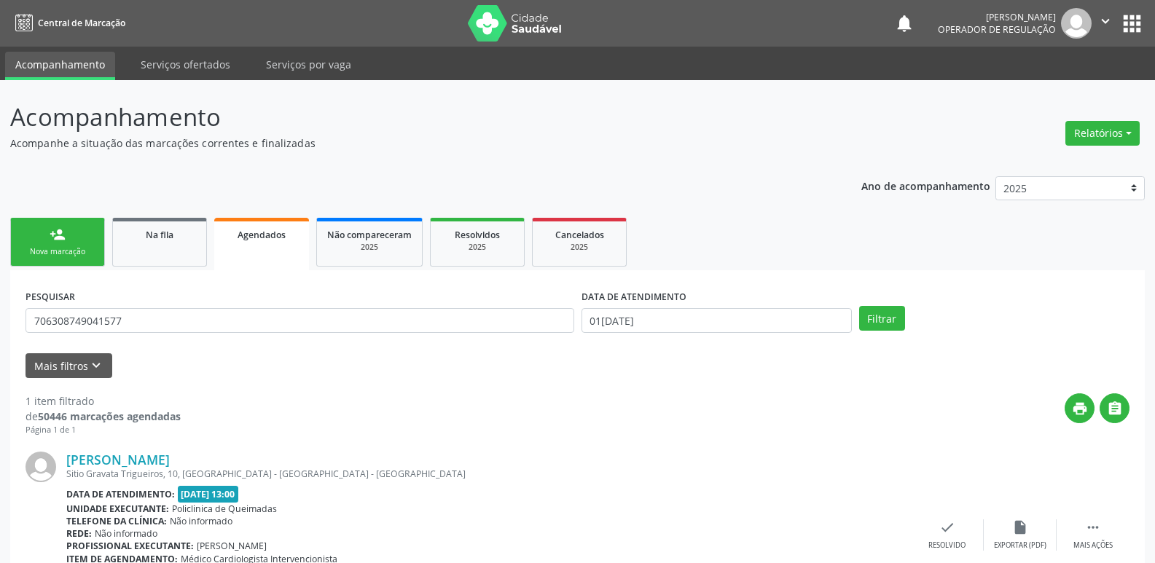
scroll to position [95, 0]
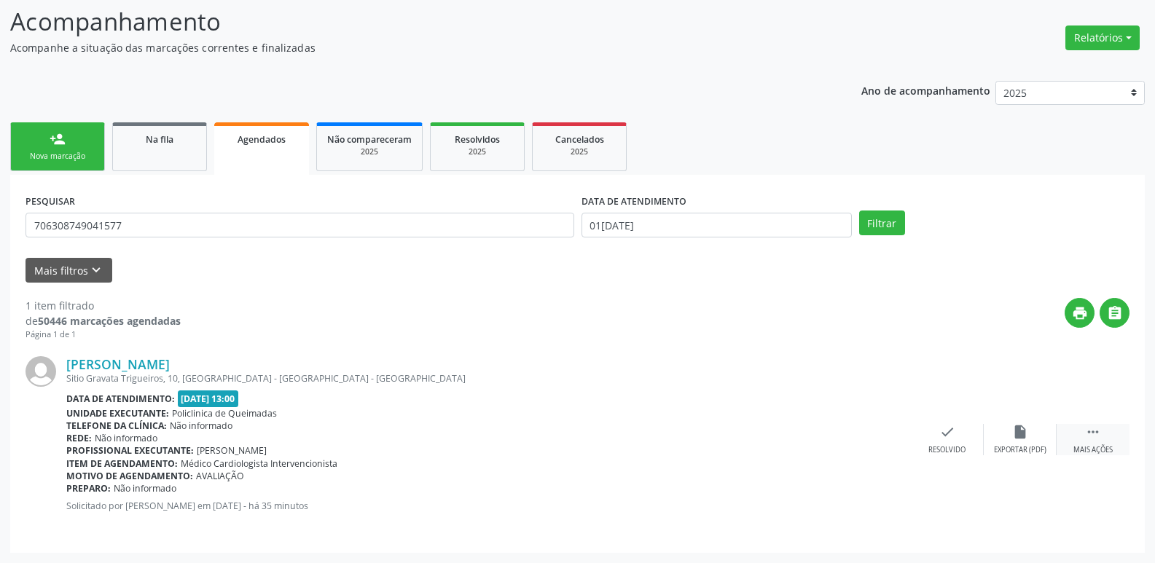
drag, startPoint x: 1111, startPoint y: 437, endPoint x: 1083, endPoint y: 436, distance: 28.5
click at [1110, 436] on div " Mais ações" at bounding box center [1093, 439] width 73 height 31
click at [807, 429] on icon "print" at bounding box center [801, 432] width 16 height 16
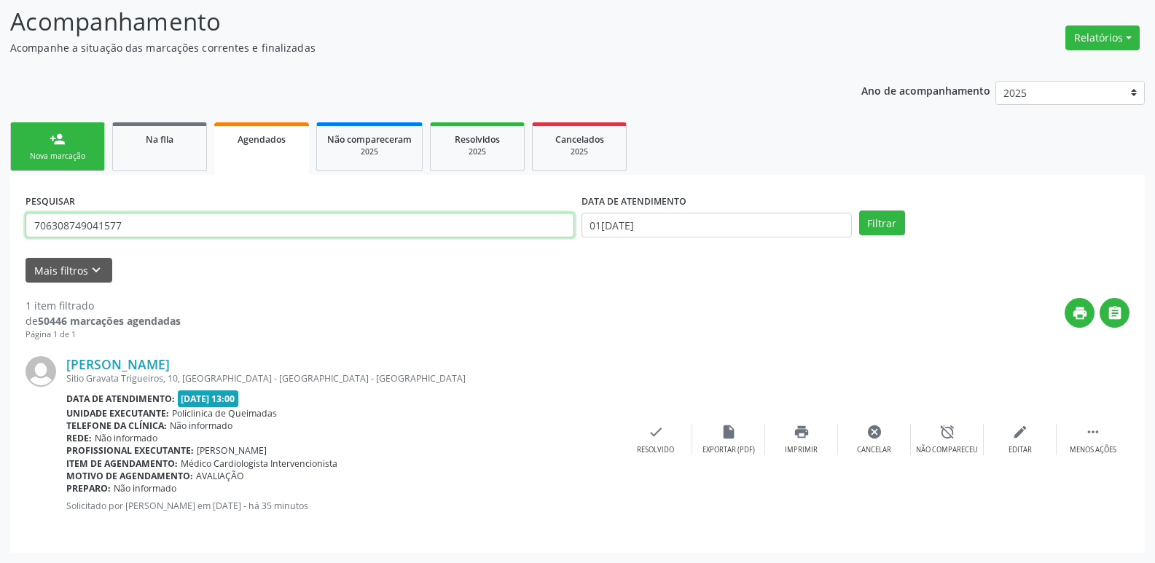
click at [186, 222] on input "706308749041577" at bounding box center [300, 225] width 549 height 25
click at [859, 211] on button "Filtrar" at bounding box center [882, 223] width 46 height 25
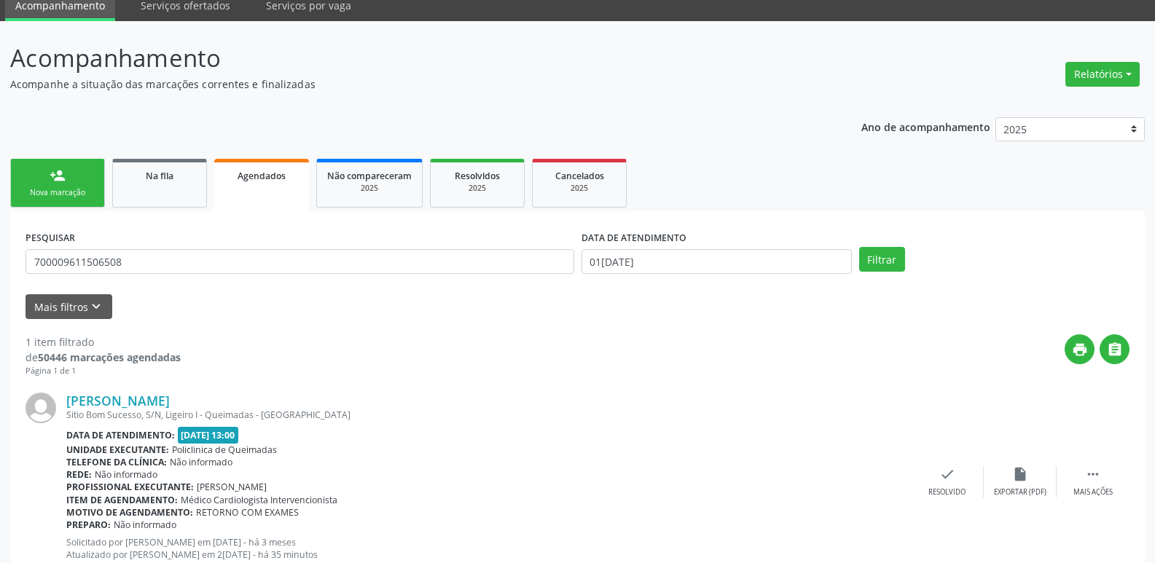
scroll to position [108, 0]
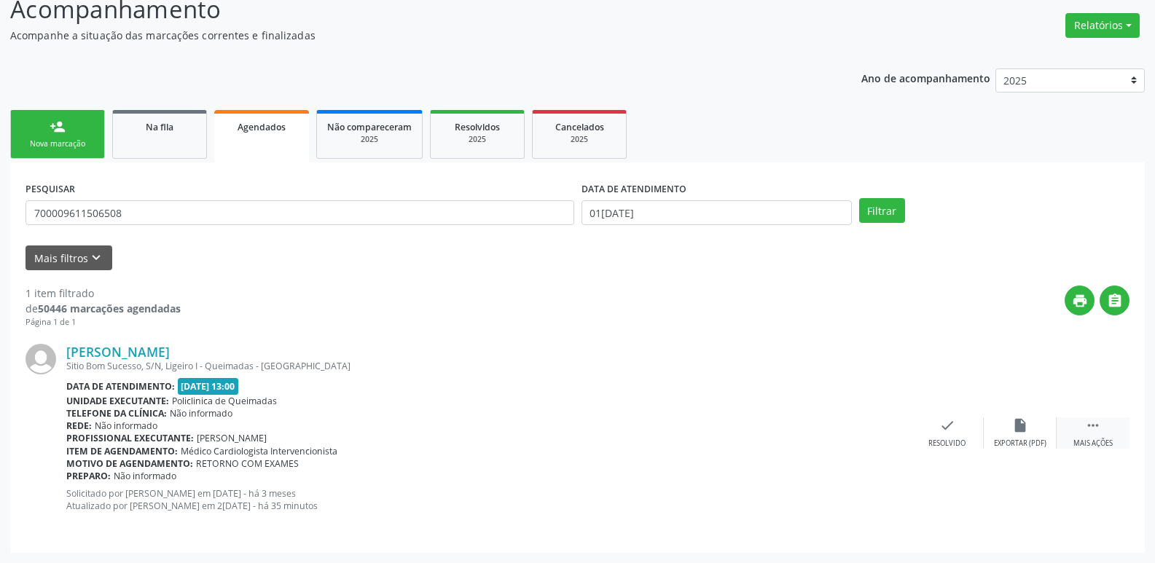
click at [1095, 423] on icon "" at bounding box center [1093, 426] width 16 height 16
click at [806, 425] on icon "print" at bounding box center [801, 426] width 16 height 16
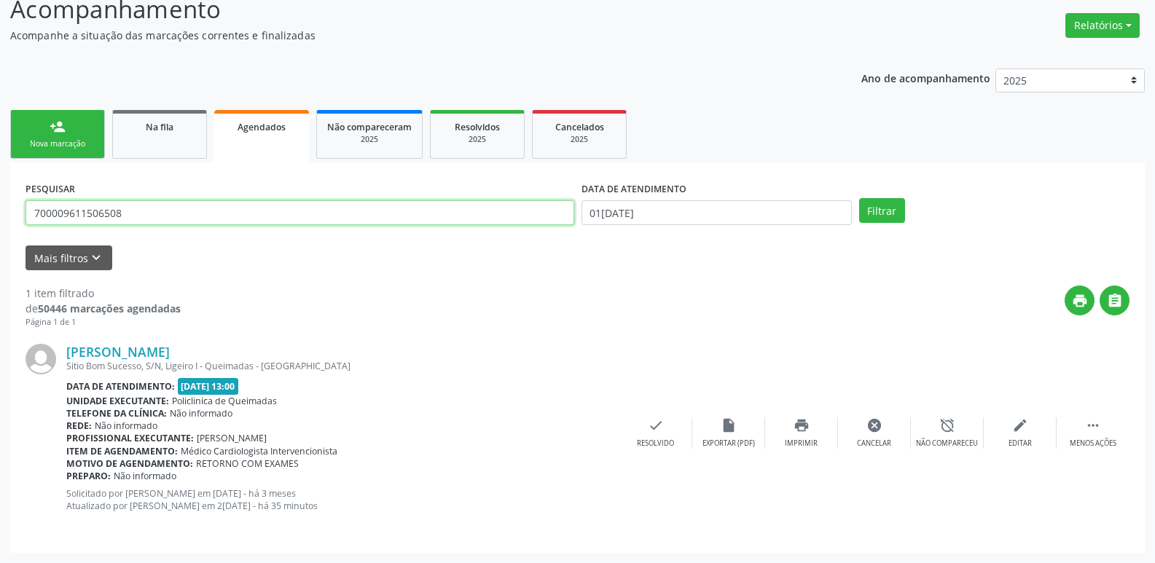
drag, startPoint x: 164, startPoint y: 217, endPoint x: 0, endPoint y: 197, distance: 165.2
click at [0, 197] on div "Acompanhamento Acompanhe a situação das marcações correntes e finalizadas Relat…" at bounding box center [577, 267] width 1155 height 591
type input "SEVERINO DO RAMO S"
click at [859, 198] on button "Filtrar" at bounding box center [882, 210] width 46 height 25
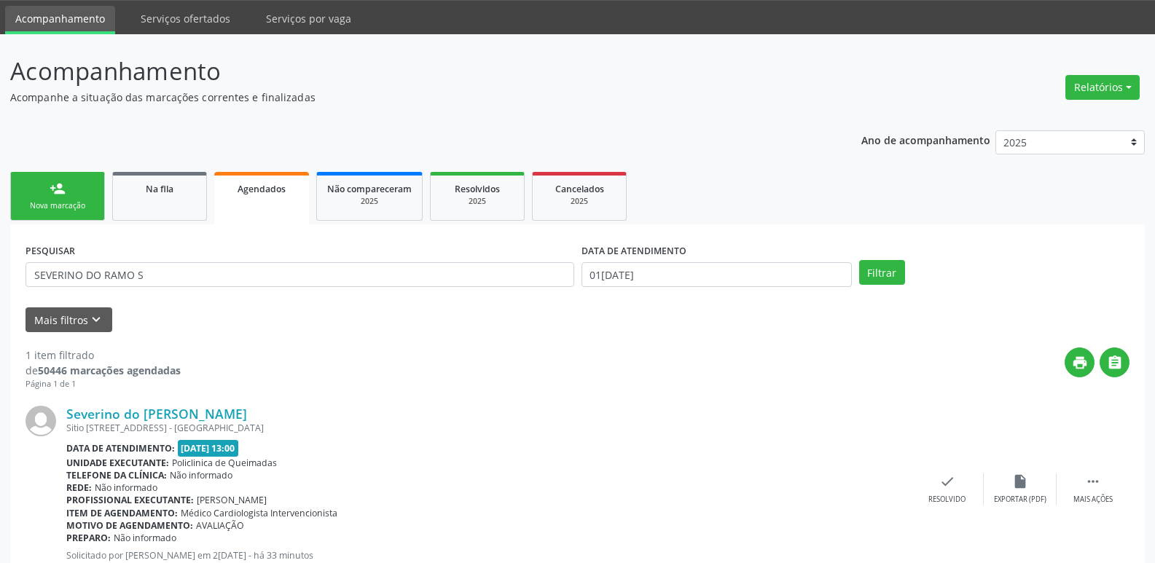
scroll to position [95, 0]
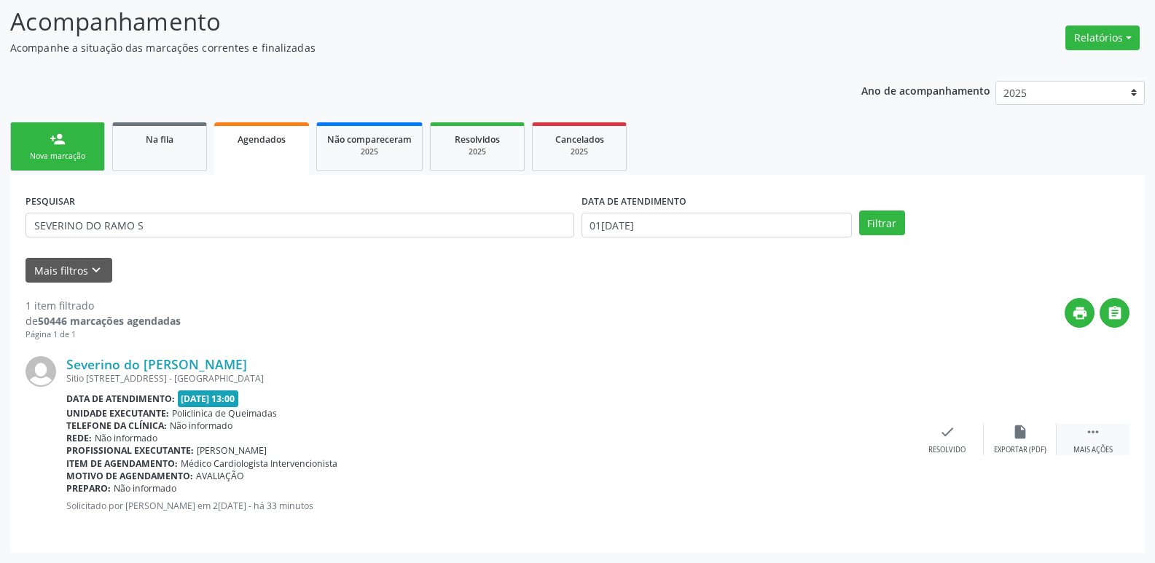
click at [1100, 440] on div " Mais ações" at bounding box center [1093, 439] width 73 height 31
click at [808, 431] on icon "print" at bounding box center [801, 432] width 16 height 16
drag, startPoint x: 185, startPoint y: 212, endPoint x: 132, endPoint y: 231, distance: 56.5
click at [132, 231] on div "PESQUISAR SEVERINO DO RAMO S" at bounding box center [300, 218] width 556 height 57
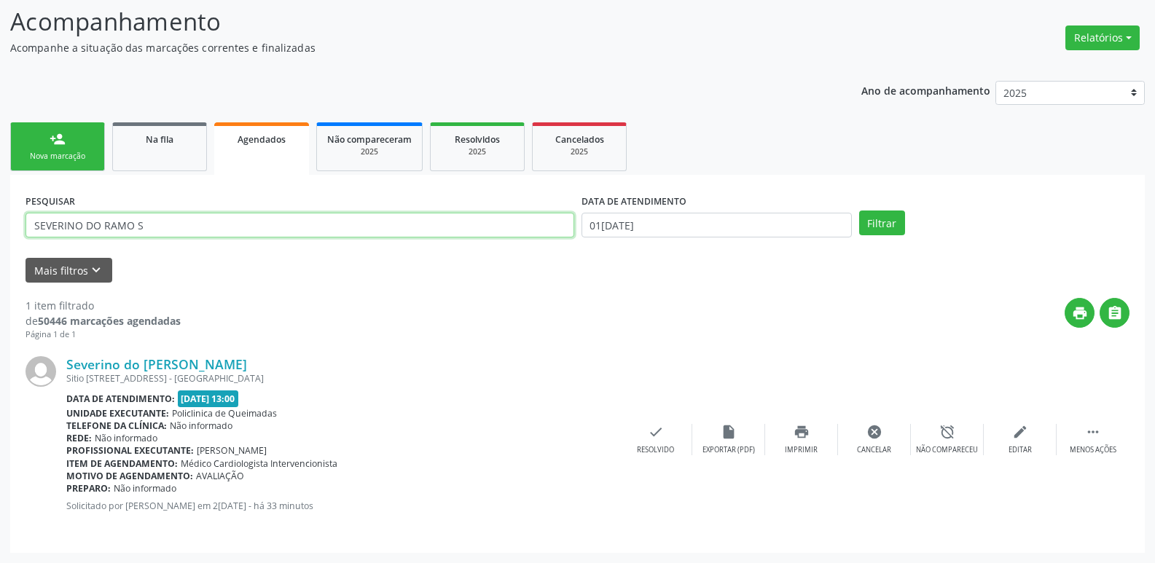
click at [149, 231] on input "SEVERINO DO RAMO S" at bounding box center [300, 225] width 549 height 25
click at [859, 211] on button "Filtrar" at bounding box center [882, 223] width 46 height 25
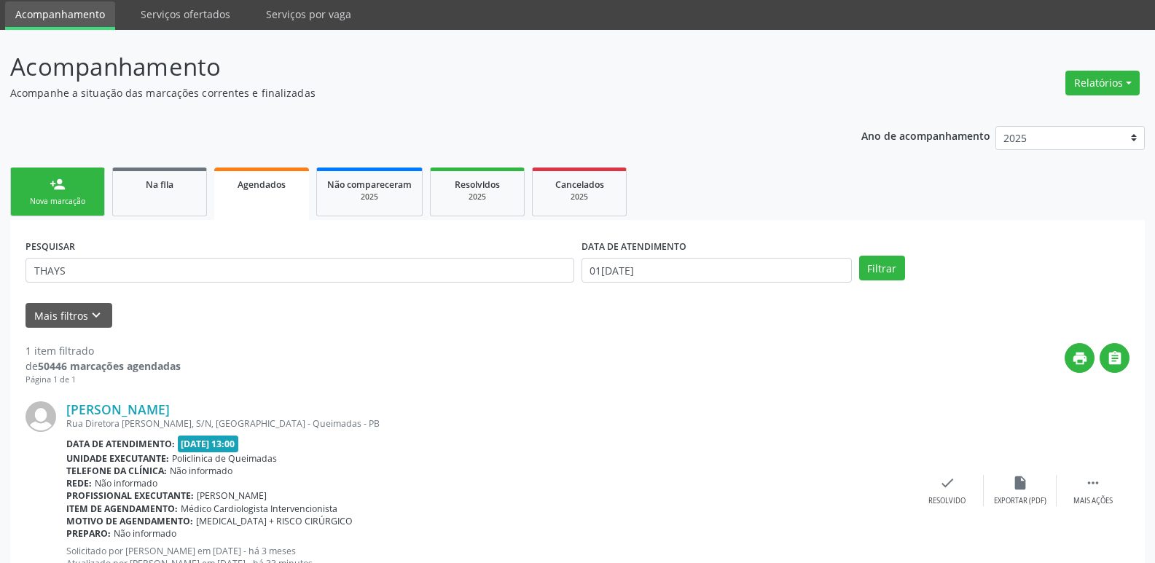
scroll to position [108, 0]
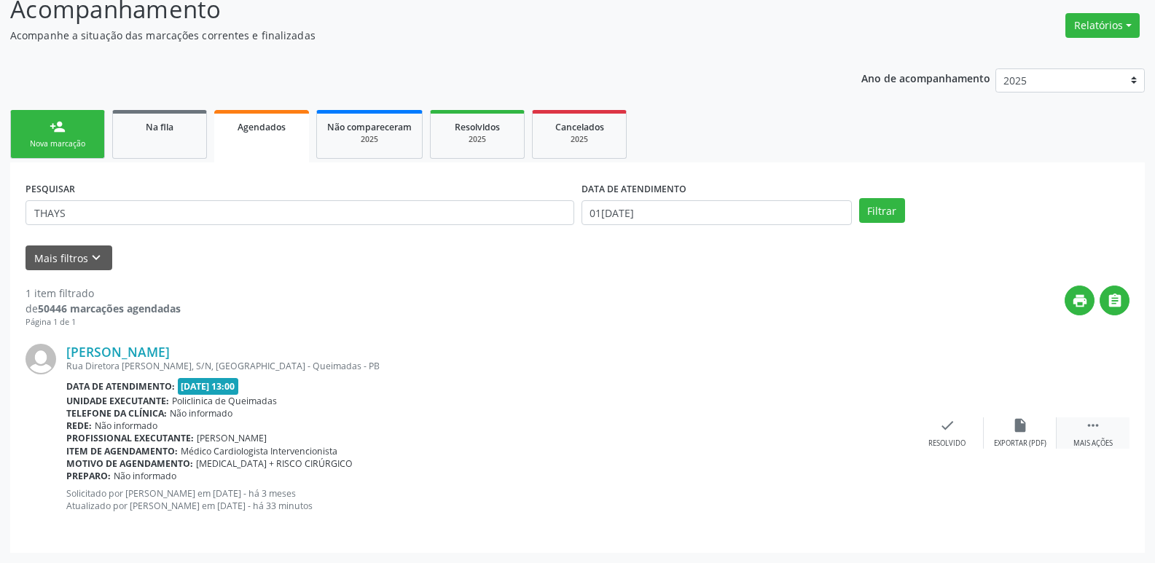
click at [1092, 429] on icon "" at bounding box center [1093, 426] width 16 height 16
click at [789, 436] on div "print Imprimir" at bounding box center [801, 433] width 73 height 31
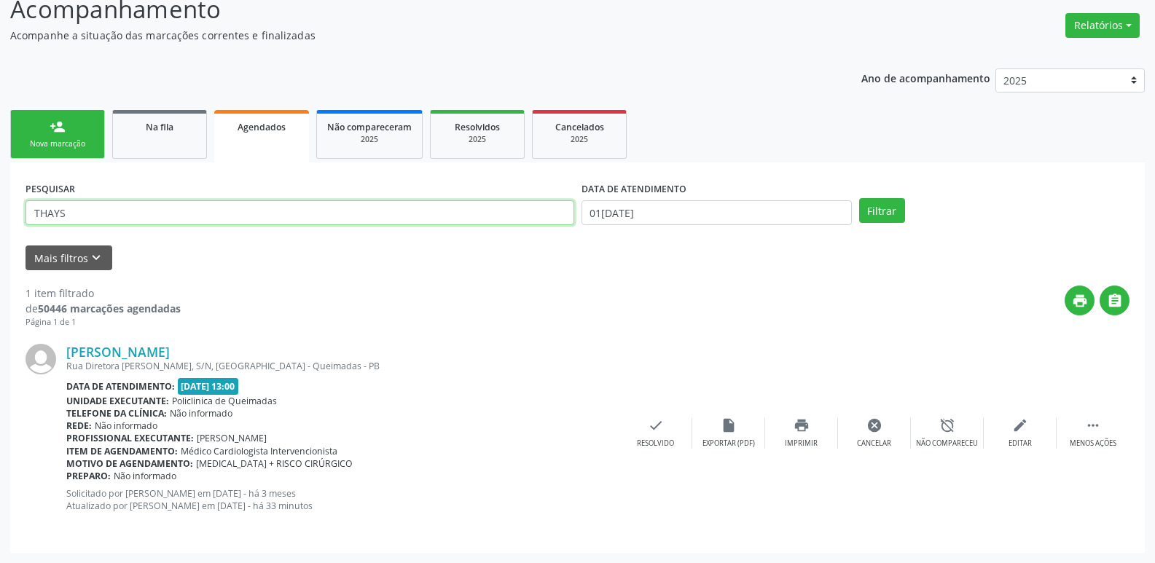
drag, startPoint x: 107, startPoint y: 218, endPoint x: 26, endPoint y: 157, distance: 101.6
click at [0, 181] on div "Acompanhamento Acompanhe a situação das marcações correntes e finalizadas Relat…" at bounding box center [577, 267] width 1155 height 591
click at [859, 198] on button "Filtrar" at bounding box center [882, 210] width 46 height 25
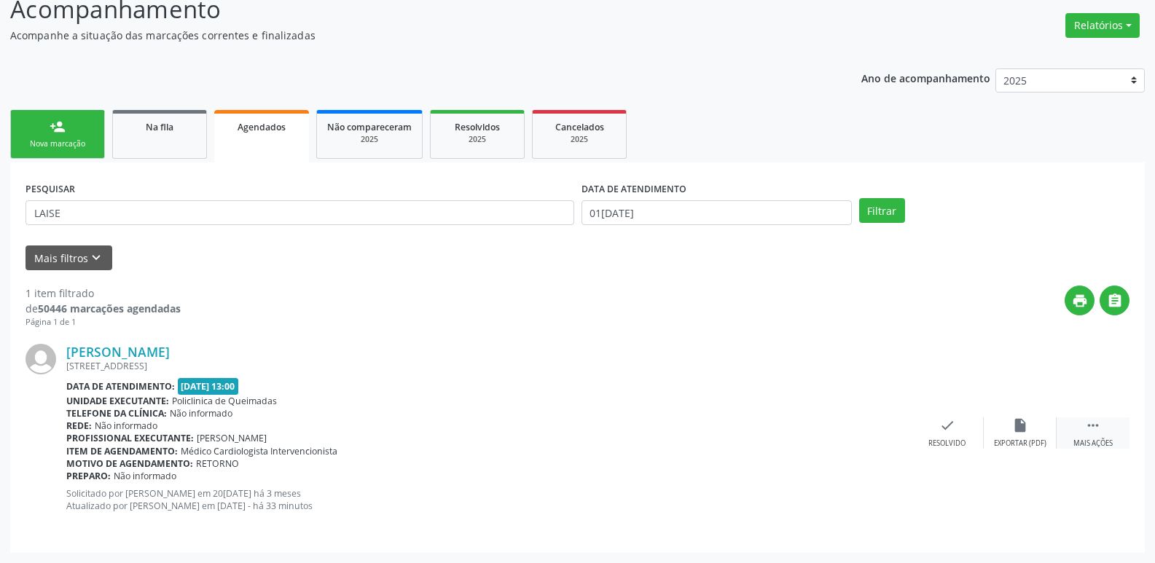
click at [1083, 428] on div " Mais ações" at bounding box center [1093, 433] width 73 height 31
click at [801, 425] on icon "print" at bounding box center [801, 426] width 16 height 16
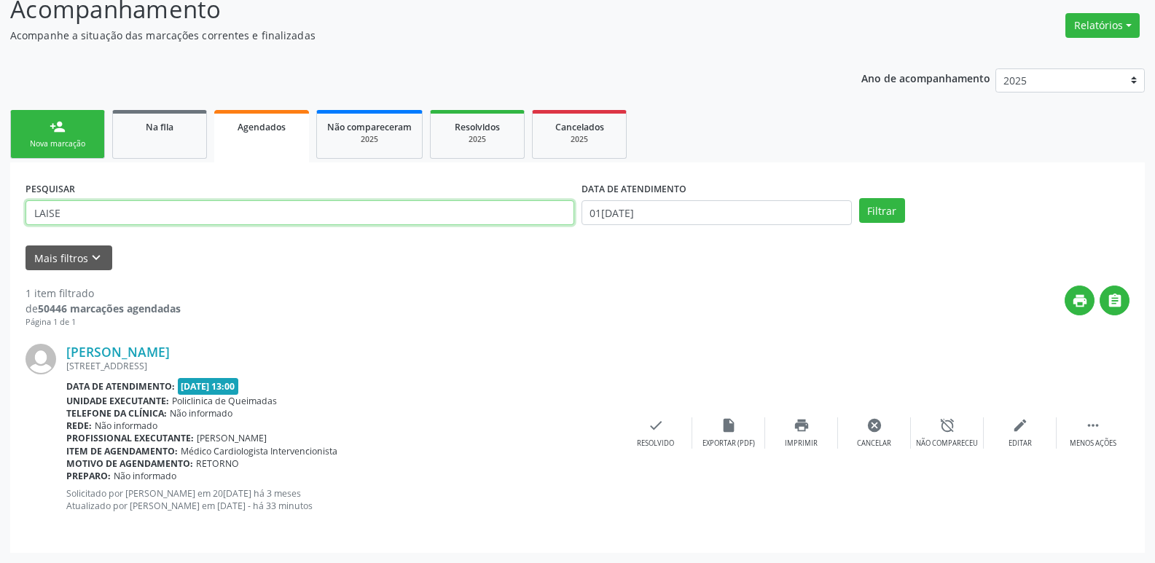
drag, startPoint x: 70, startPoint y: 218, endPoint x: 0, endPoint y: 192, distance: 74.7
click at [0, 192] on div "Acompanhamento Acompanhe a situação das marcações correntes e finalizadas Relat…" at bounding box center [577, 267] width 1155 height 591
click at [859, 198] on button "Filtrar" at bounding box center [882, 210] width 46 height 25
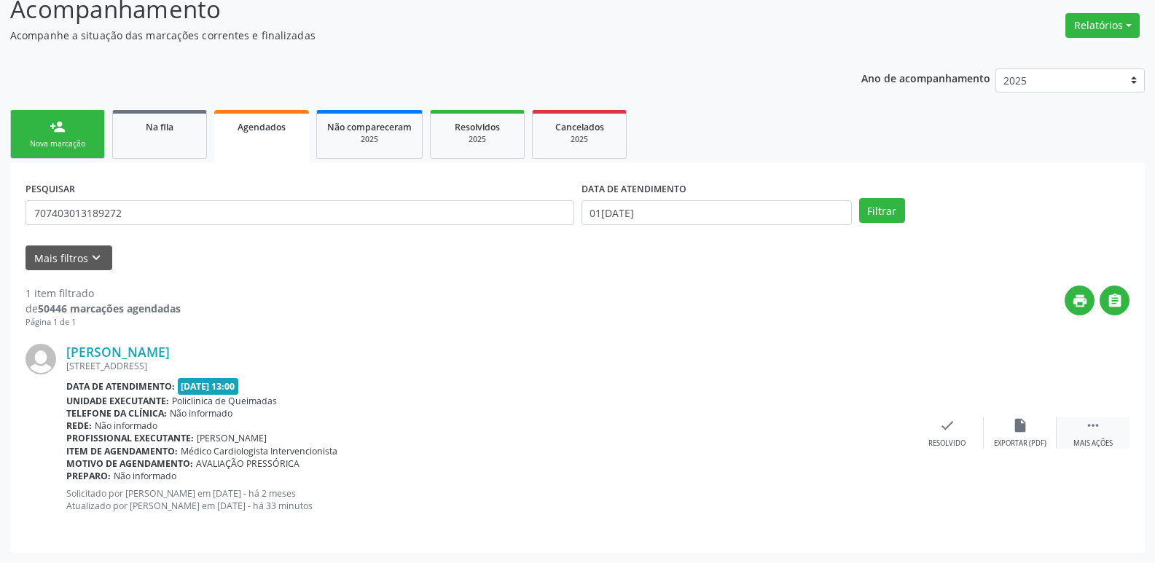
click at [1114, 427] on div " Mais ações" at bounding box center [1093, 433] width 73 height 31
click at [810, 427] on div "print Imprimir" at bounding box center [801, 433] width 73 height 31
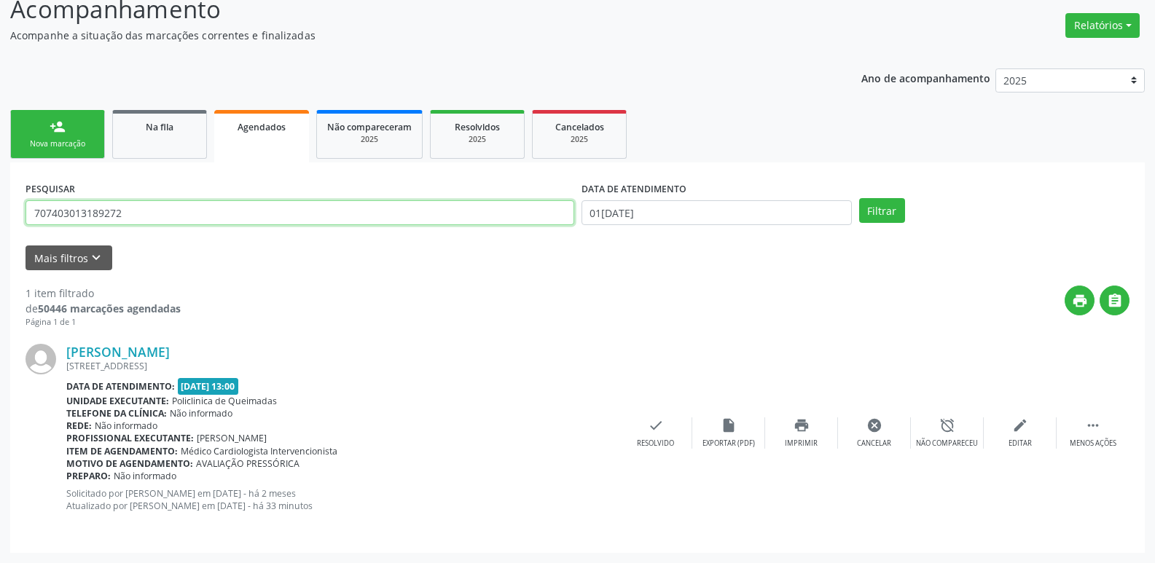
drag, startPoint x: 164, startPoint y: 213, endPoint x: 0, endPoint y: 91, distance: 204.2
click at [0, 91] on div "Acompanhamento Acompanhe a situação das marcações correntes e finalizadas Relat…" at bounding box center [577, 267] width 1155 height 591
click at [859, 198] on button "Filtrar" at bounding box center [882, 210] width 46 height 25
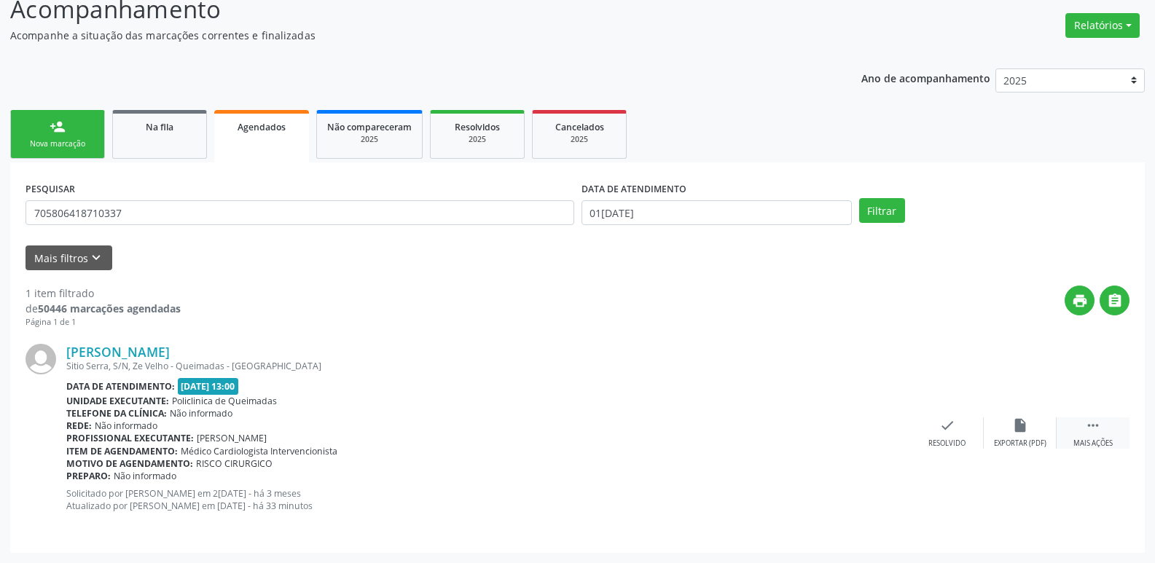
click at [1104, 423] on div " Mais ações" at bounding box center [1093, 433] width 73 height 31
click at [812, 429] on div "print Imprimir" at bounding box center [801, 433] width 73 height 31
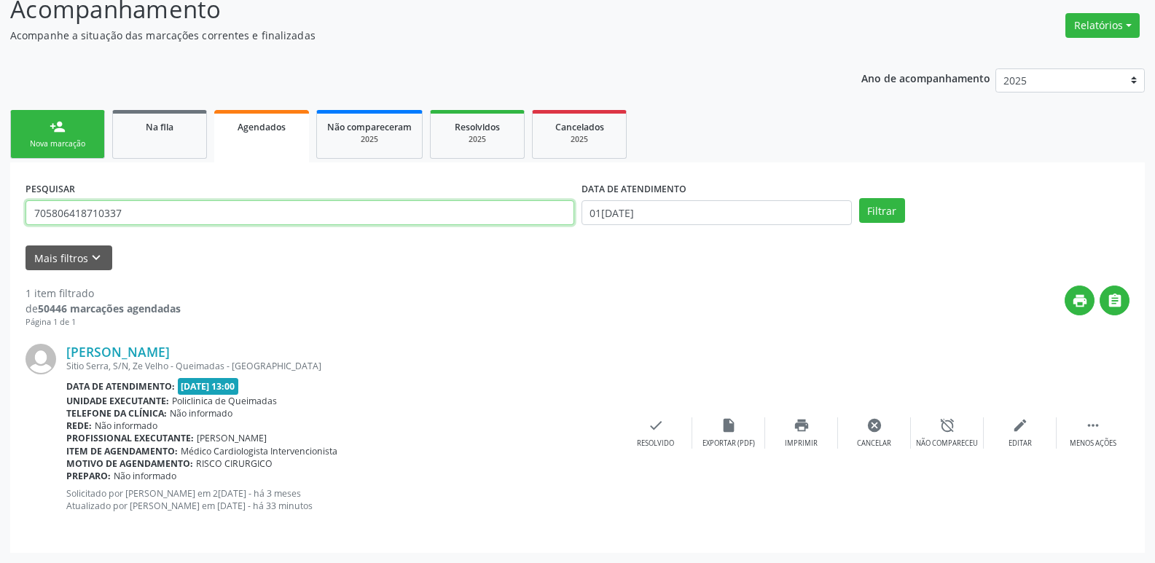
drag, startPoint x: 160, startPoint y: 200, endPoint x: 0, endPoint y: 201, distance: 159.6
click at [0, 207] on div "Acompanhamento Acompanhe a situação das marcações correntes e finalizadas Relat…" at bounding box center [577, 267] width 1155 height 591
click at [859, 198] on button "Filtrar" at bounding box center [882, 210] width 46 height 25
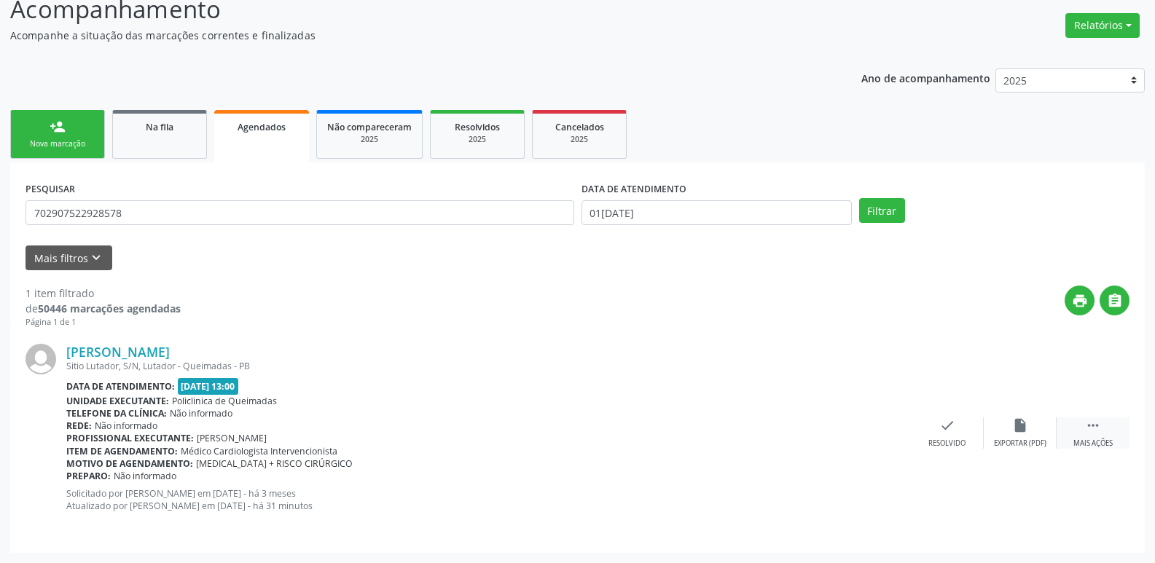
click at [1096, 436] on div " Mais ações" at bounding box center [1093, 433] width 73 height 31
click at [822, 423] on div "print Imprimir" at bounding box center [801, 433] width 73 height 31
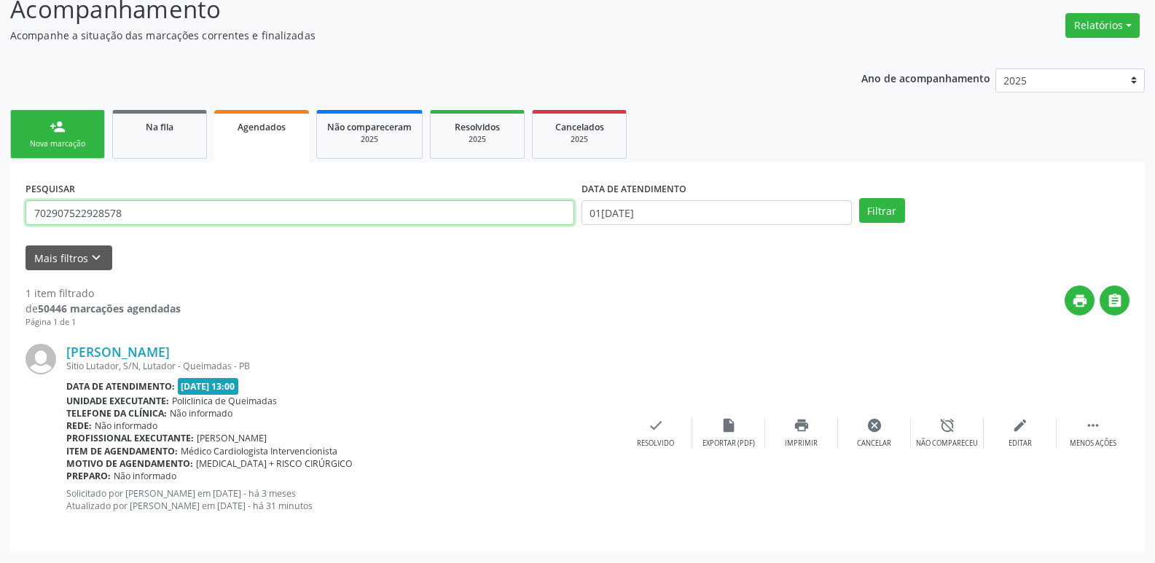
drag, startPoint x: 134, startPoint y: 210, endPoint x: 0, endPoint y: 205, distance: 134.1
click at [0, 214] on div "Acompanhamento Acompanhe a situação das marcações correntes e finalizadas Relat…" at bounding box center [577, 267] width 1155 height 591
click at [859, 198] on button "Filtrar" at bounding box center [882, 210] width 46 height 25
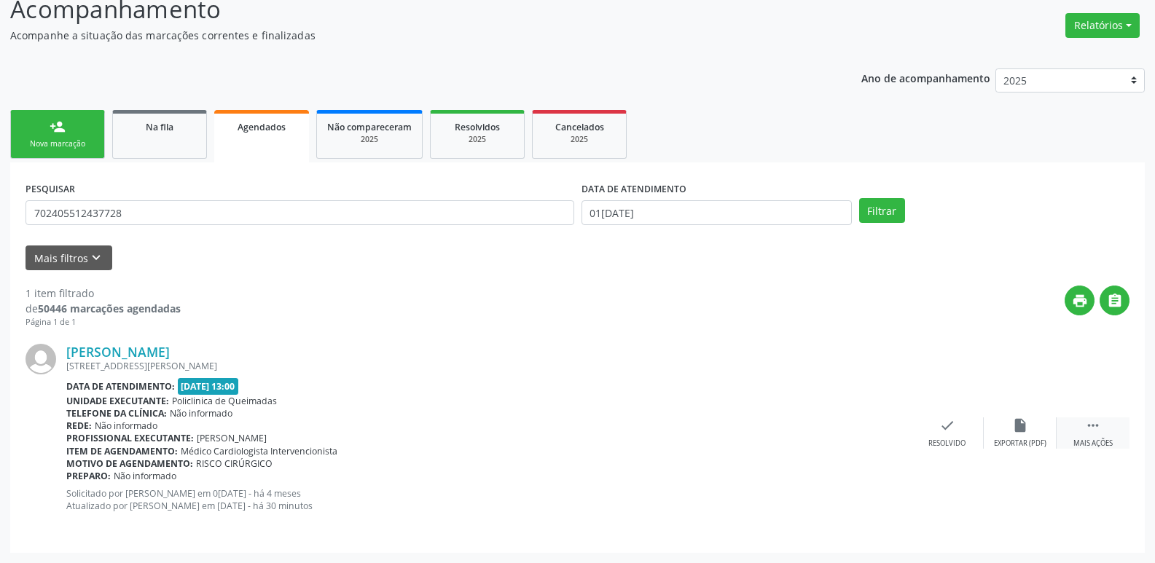
click at [1085, 423] on icon "" at bounding box center [1093, 426] width 16 height 16
drag, startPoint x: 816, startPoint y: 442, endPoint x: 812, endPoint y: 435, distance: 8.5
click at [812, 435] on div "print Imprimir" at bounding box center [801, 433] width 73 height 31
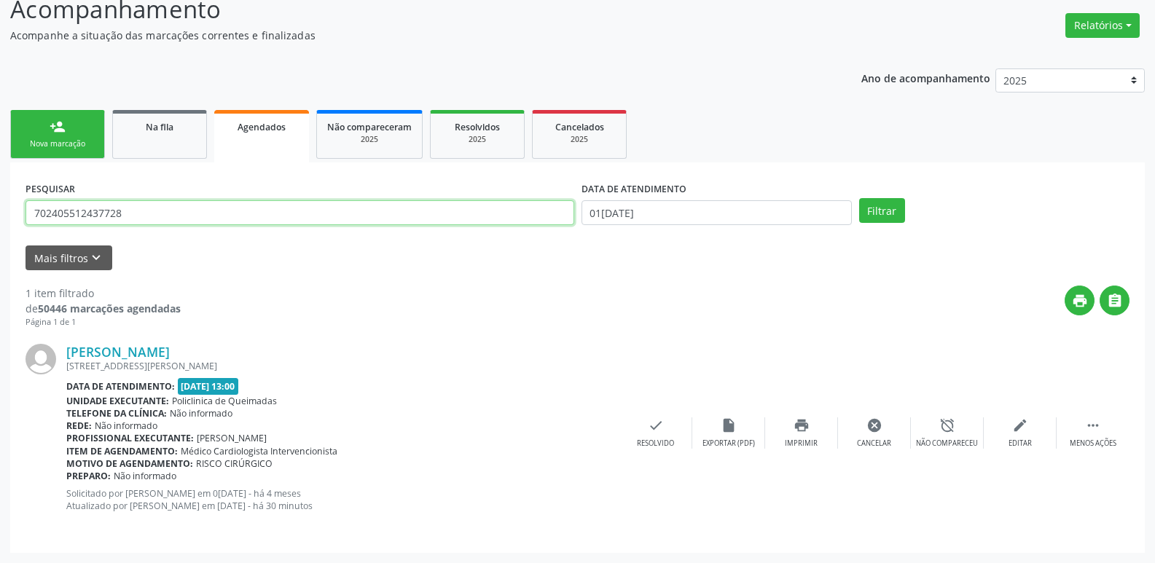
drag, startPoint x: 140, startPoint y: 209, endPoint x: 0, endPoint y: 77, distance: 192.3
click at [0, 139] on div "Acompanhamento Acompanhe a situação das marcações correntes e finalizadas Relat…" at bounding box center [577, 267] width 1155 height 591
click at [859, 198] on button "Filtrar" at bounding box center [882, 210] width 46 height 25
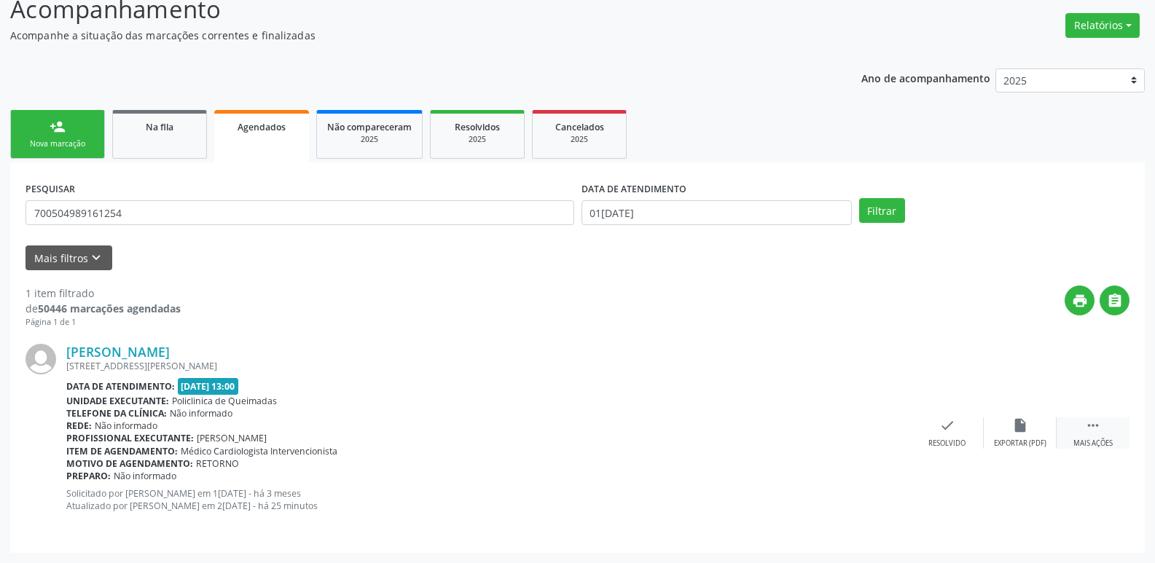
click at [1098, 436] on div " Mais ações" at bounding box center [1093, 433] width 73 height 31
click at [791, 429] on div "print Imprimir" at bounding box center [801, 433] width 73 height 31
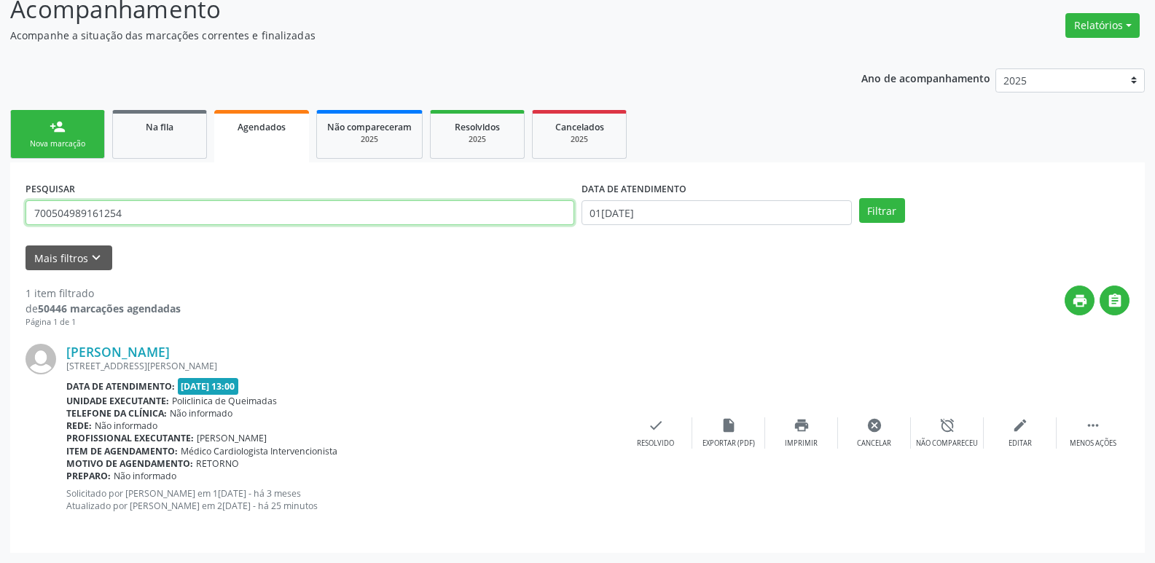
drag, startPoint x: 130, startPoint y: 212, endPoint x: 98, endPoint y: 146, distance: 72.7
click at [7, 195] on div "Acompanhamento Acompanhe a situação das marcações correntes e finalizadas Relat…" at bounding box center [577, 267] width 1155 height 591
click at [859, 198] on button "Filtrar" at bounding box center [882, 210] width 46 height 25
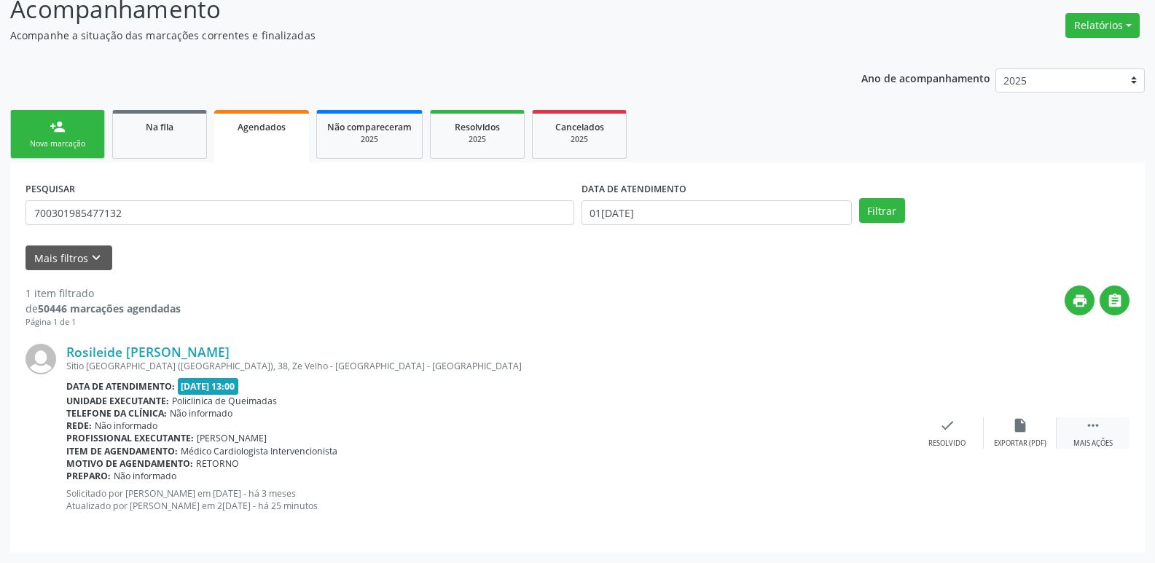
click at [1092, 428] on icon "" at bounding box center [1093, 426] width 16 height 16
click at [822, 425] on div "print Imprimir" at bounding box center [801, 433] width 73 height 31
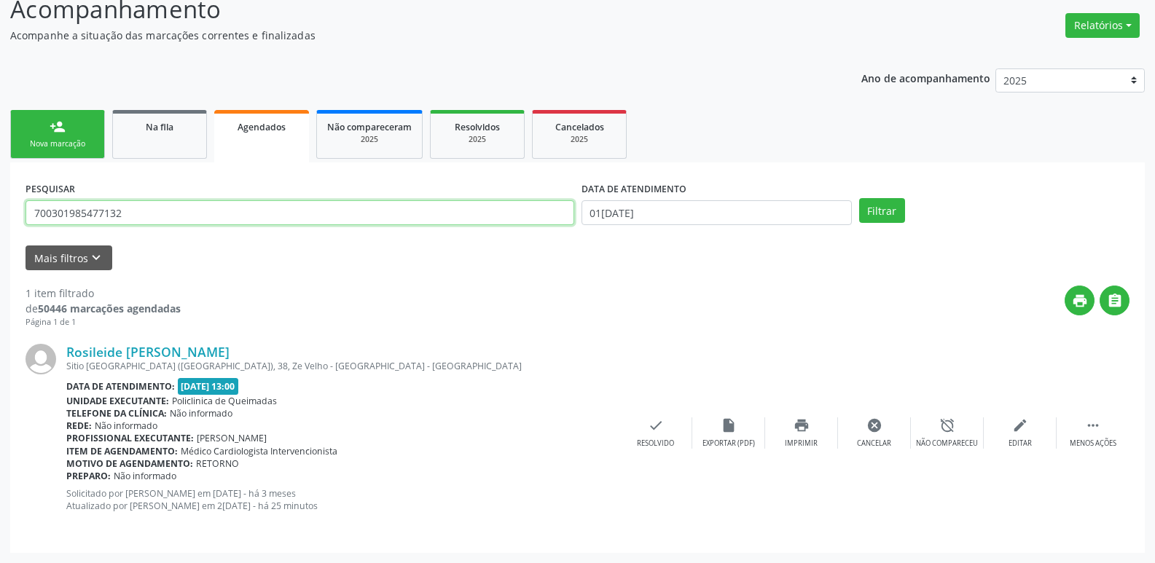
drag, startPoint x: 161, startPoint y: 209, endPoint x: 17, endPoint y: 69, distance: 201.0
click at [0, 97] on div "Acompanhamento Acompanhe a situação das marcações correntes e finalizadas Relat…" at bounding box center [577, 267] width 1155 height 591
click at [859, 198] on button "Filtrar" at bounding box center [882, 210] width 46 height 25
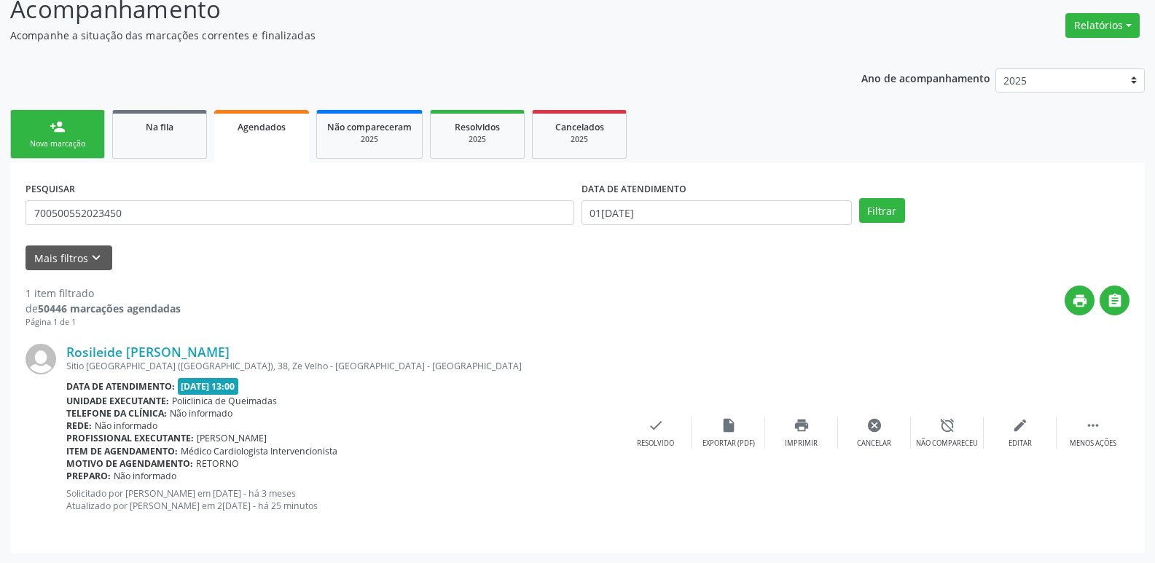
scroll to position [0, 0]
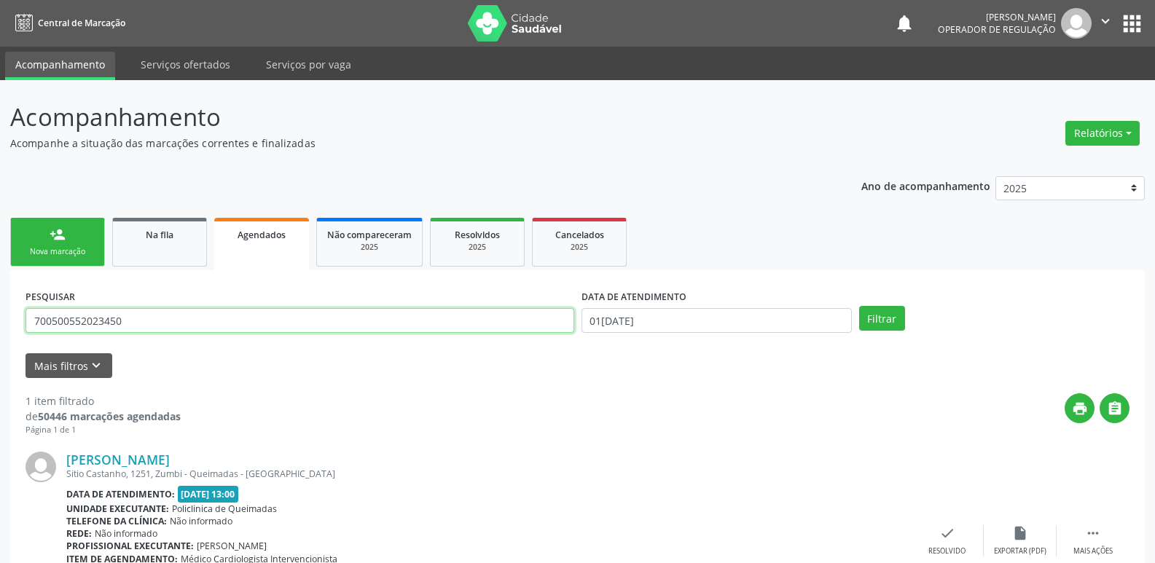
drag, startPoint x: 186, startPoint y: 314, endPoint x: 0, endPoint y: 294, distance: 186.8
click at [0, 294] on div "Acompanhamento Acompanhe a situação das marcações correntes e finalizadas Relat…" at bounding box center [577, 375] width 1155 height 591
type input "J"
type input "700401415686549"
click at [859, 306] on button "Filtrar" at bounding box center [882, 318] width 46 height 25
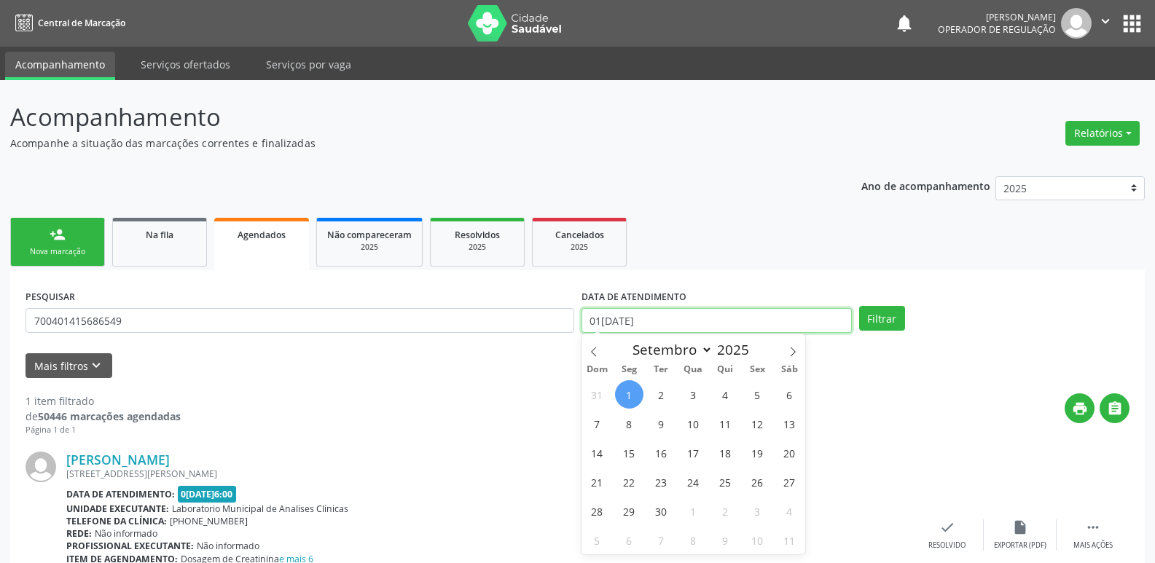
click at [665, 315] on input "0[DATE]" at bounding box center [716, 320] width 270 height 25
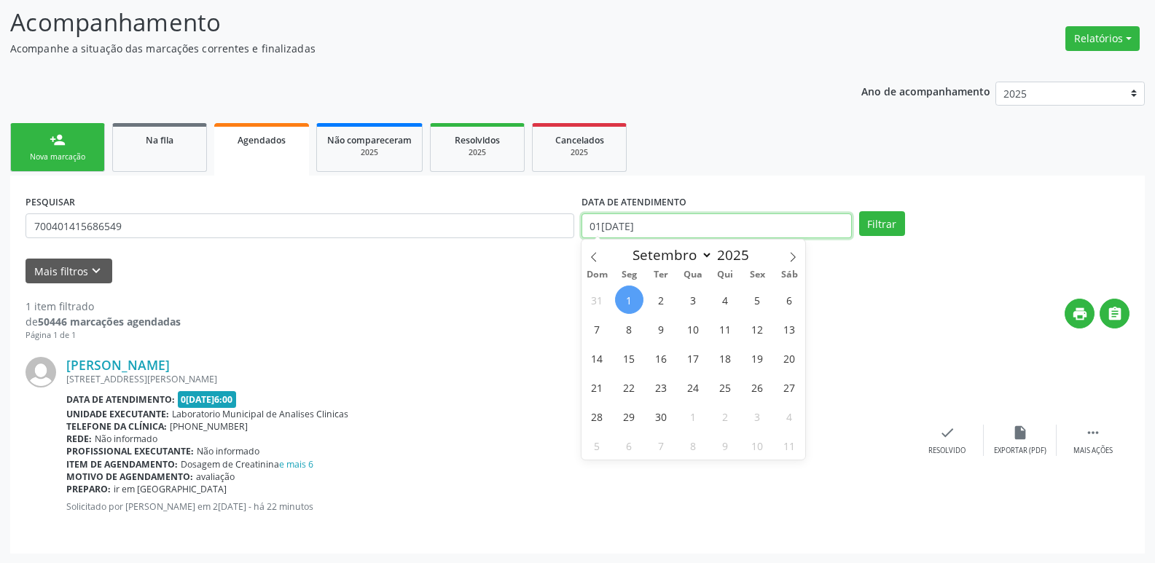
scroll to position [95, 0]
click at [683, 219] on input "0[DATE]" at bounding box center [716, 225] width 270 height 25
click at [859, 211] on button "Filtrar" at bounding box center [882, 223] width 46 height 25
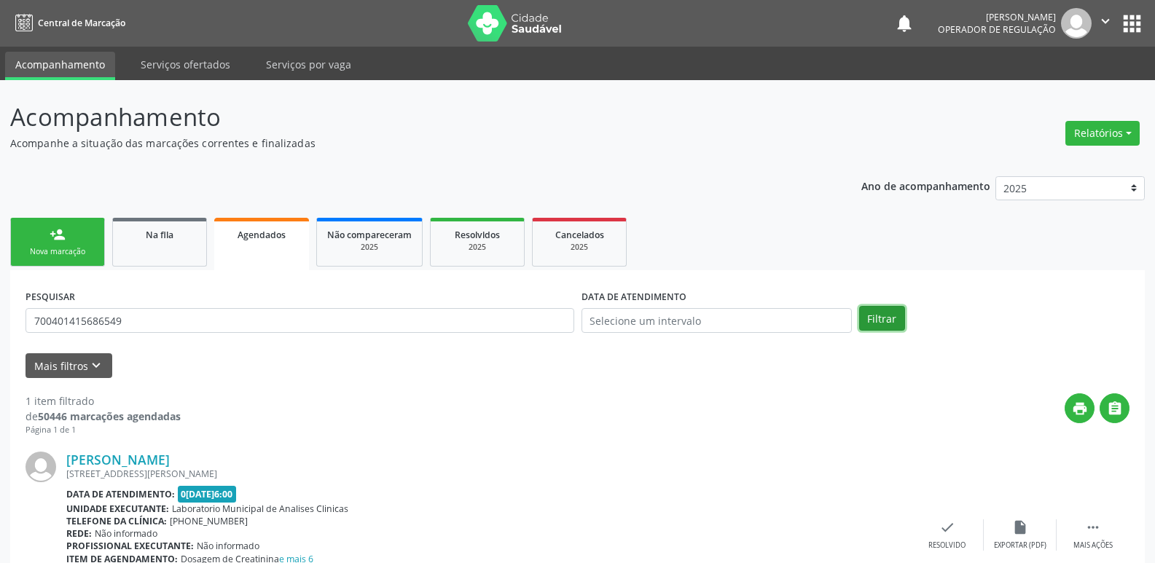
click at [889, 322] on button "Filtrar" at bounding box center [882, 318] width 46 height 25
click at [173, 240] on span "Na fila" at bounding box center [160, 235] width 28 height 12
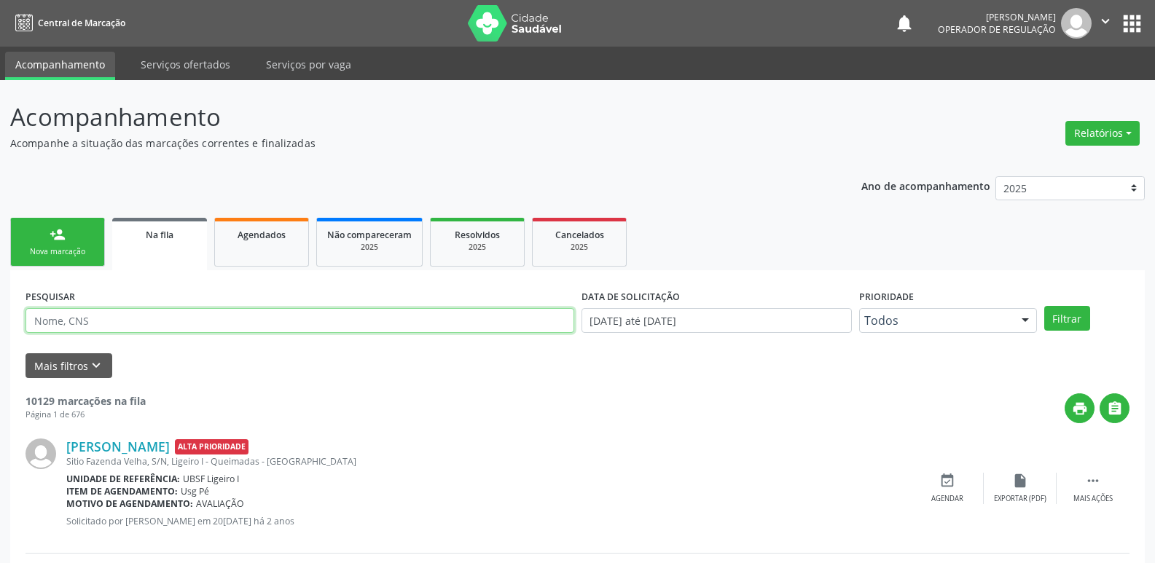
click at [136, 320] on input "text" at bounding box center [300, 320] width 549 height 25
type input "700401415686549"
click at [1044, 306] on button "Filtrar" at bounding box center [1067, 318] width 46 height 25
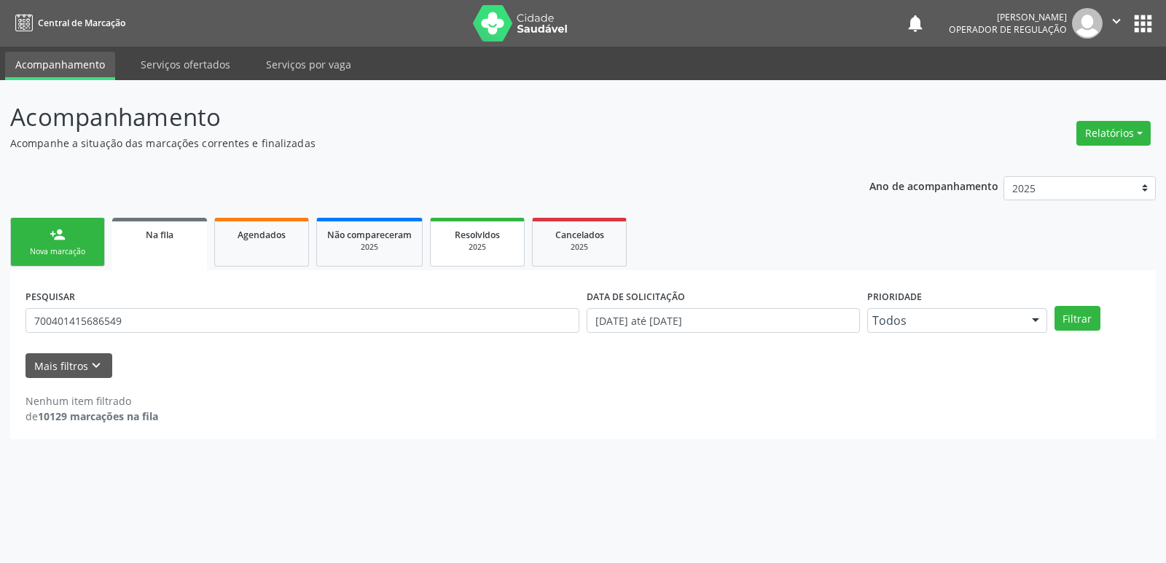
click at [472, 248] on div "2025" at bounding box center [477, 247] width 73 height 11
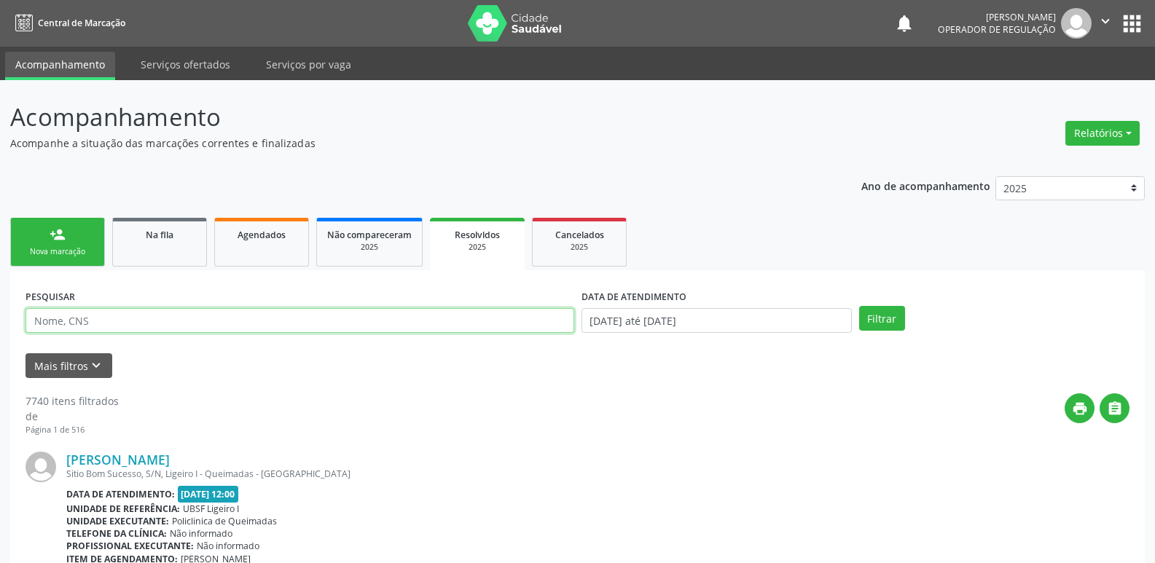
click at [91, 318] on input "text" at bounding box center [300, 320] width 549 height 25
type input "700401415686549"
click at [859, 306] on button "Filtrar" at bounding box center [882, 318] width 46 height 25
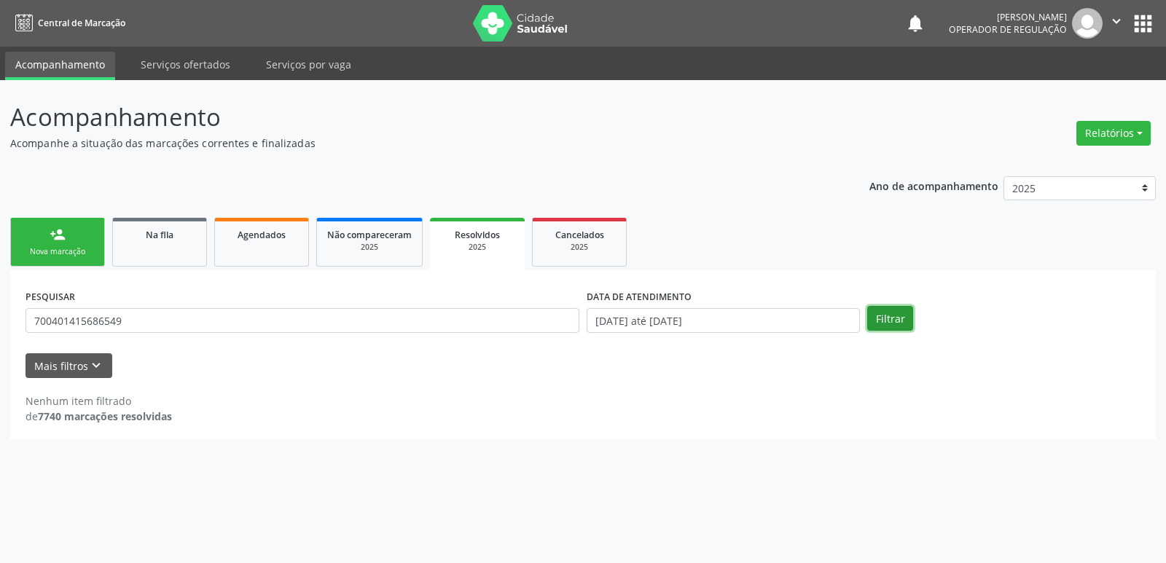
click at [893, 325] on button "Filtrar" at bounding box center [890, 318] width 46 height 25
click at [885, 318] on button "Filtrar" at bounding box center [890, 318] width 46 height 25
click at [76, 319] on input "700401415686549" at bounding box center [303, 320] width 554 height 25
click at [882, 314] on button "Filtrar" at bounding box center [890, 318] width 46 height 25
click at [152, 240] on span "Na fila" at bounding box center [160, 235] width 28 height 12
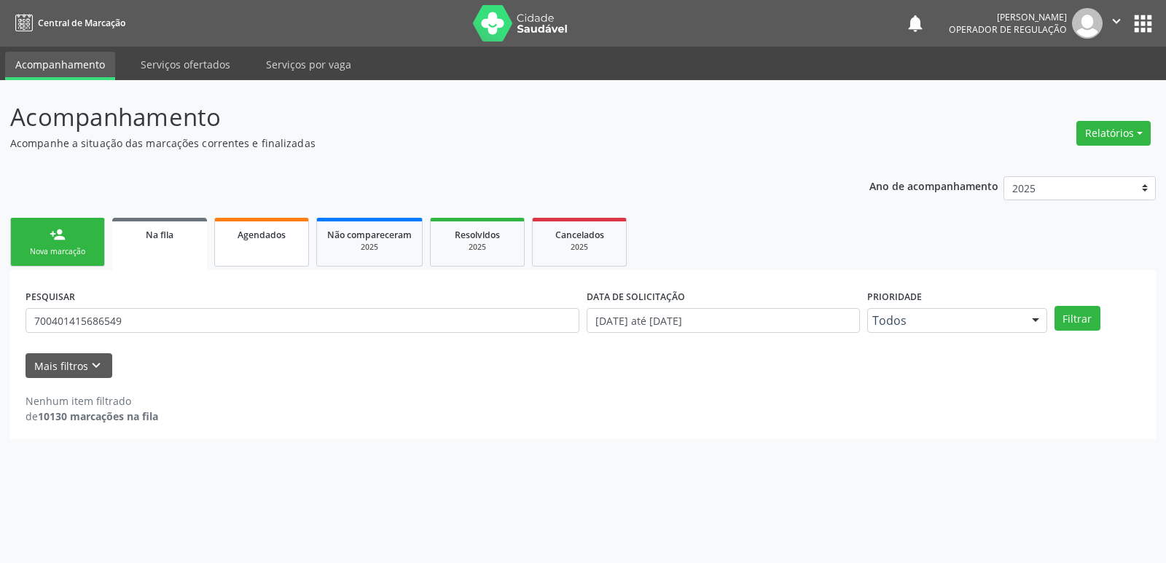
click at [235, 259] on link "Agendados" at bounding box center [261, 242] width 95 height 49
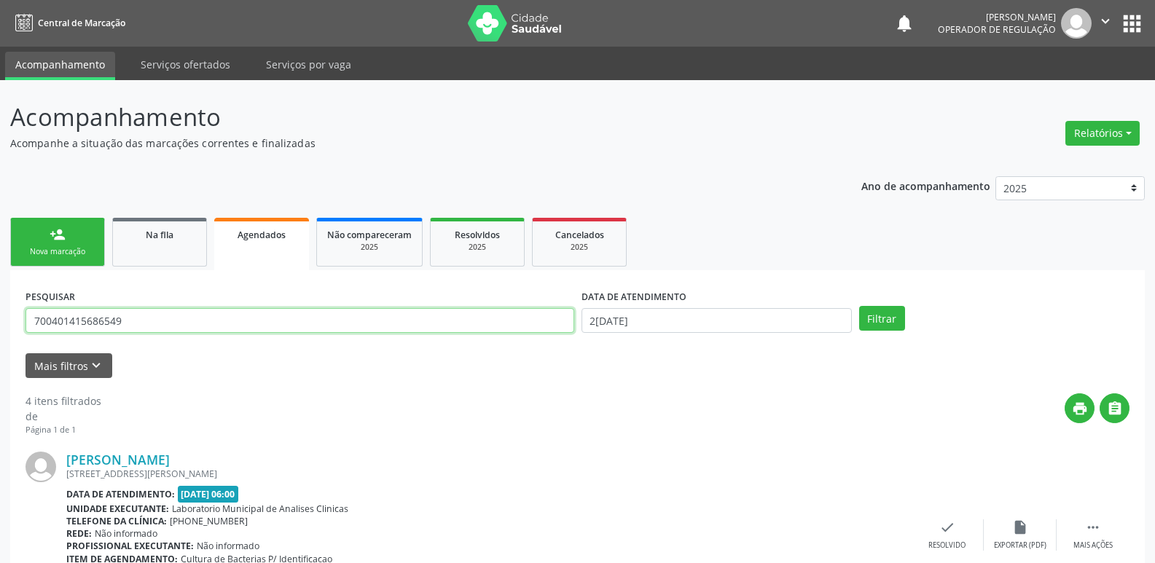
click at [145, 311] on input "700401415686549" at bounding box center [300, 320] width 549 height 25
click at [146, 317] on input "700401415686549" at bounding box center [300, 320] width 549 height 25
type input "700500552023450"
click at [859, 306] on button "Filtrar" at bounding box center [882, 318] width 46 height 25
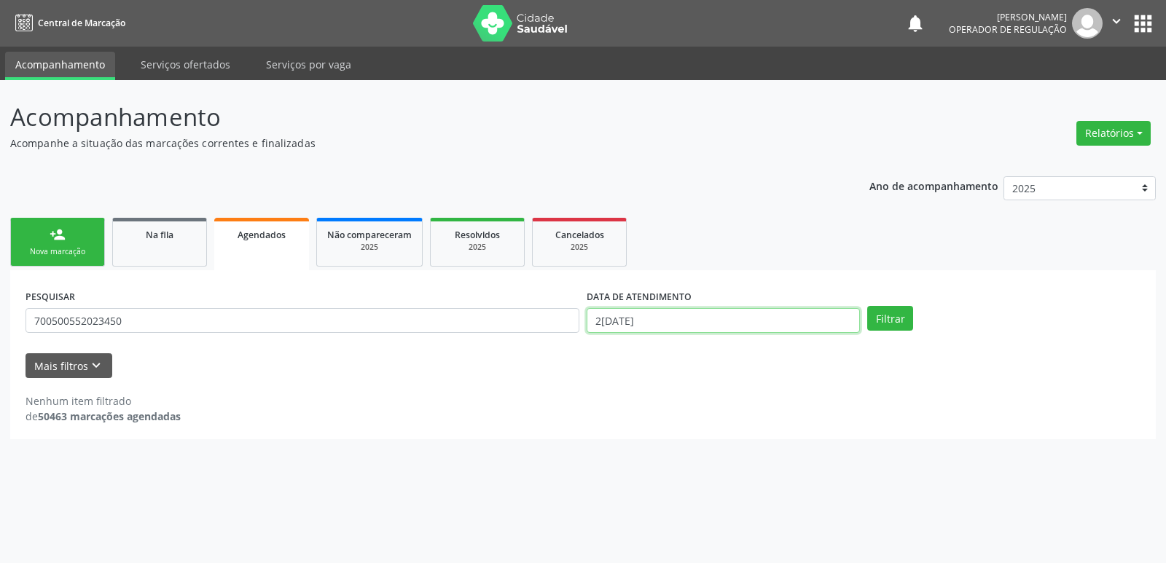
drag, startPoint x: 732, startPoint y: 313, endPoint x: 796, endPoint y: 311, distance: 63.4
click at [751, 313] on input "2[DATE]" at bounding box center [723, 320] width 273 height 25
click at [791, 345] on span at bounding box center [792, 346] width 25 height 25
select select "8"
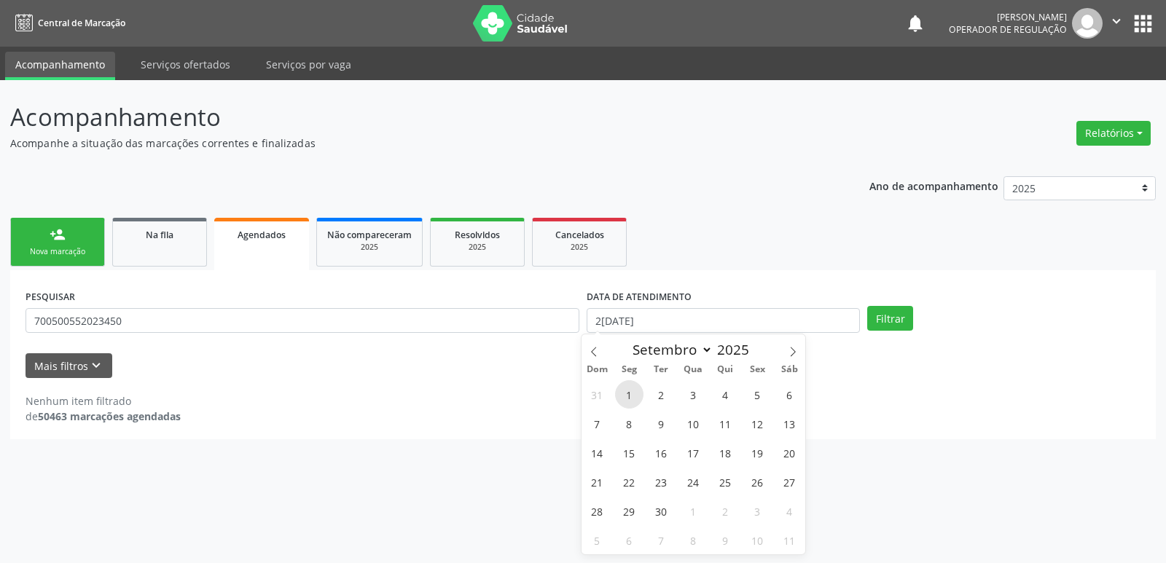
click at [630, 389] on span "1" at bounding box center [629, 394] width 28 height 28
type input "0[DATE]"
click at [636, 391] on span "1" at bounding box center [629, 394] width 28 height 28
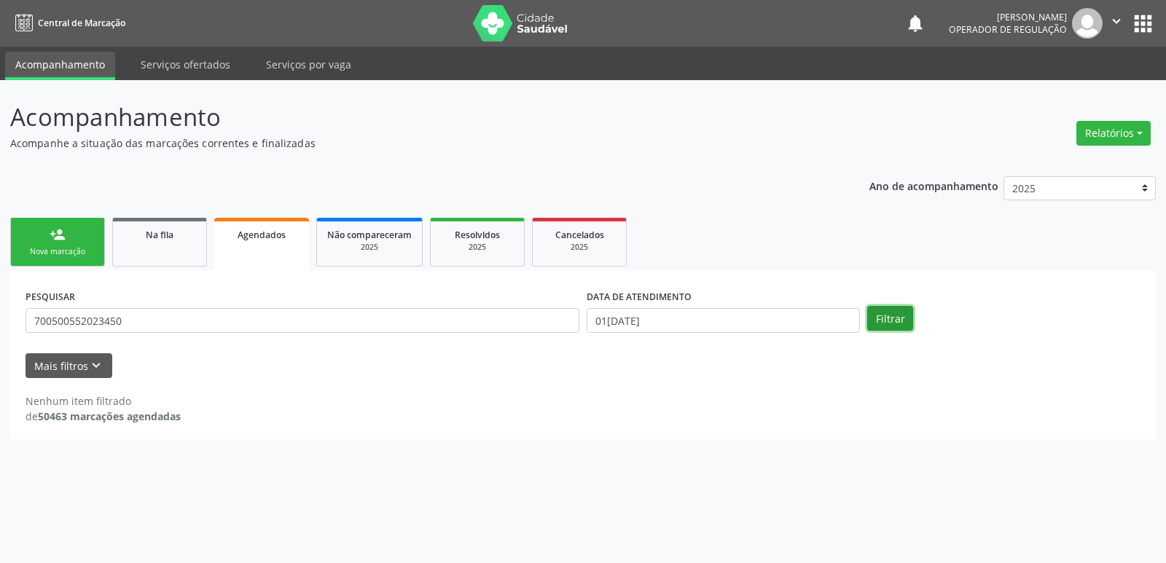
click at [899, 317] on button "Filtrar" at bounding box center [890, 318] width 46 height 25
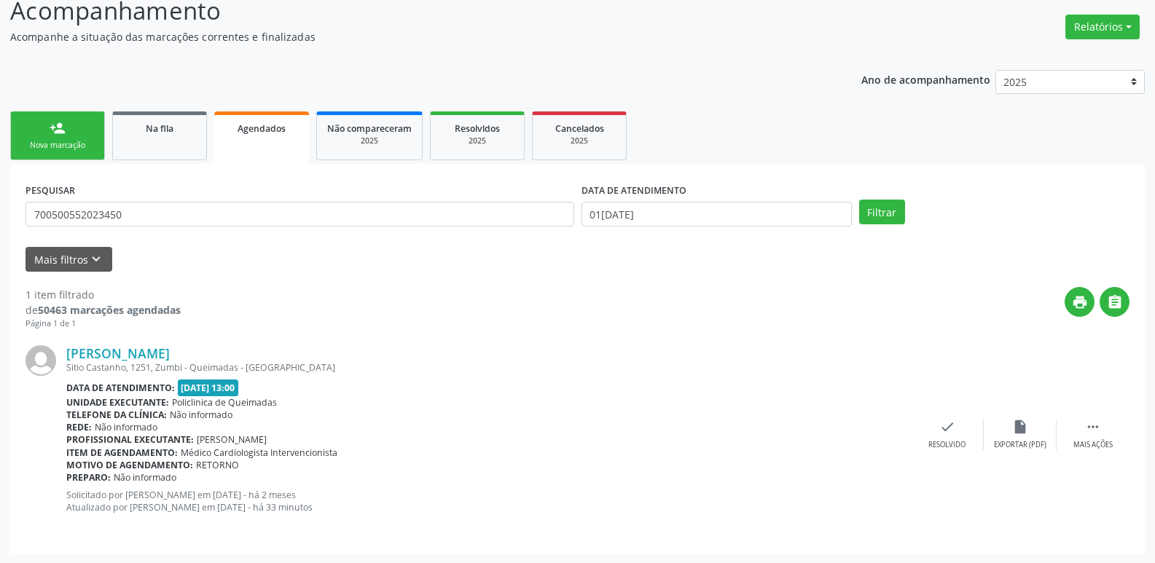
scroll to position [108, 0]
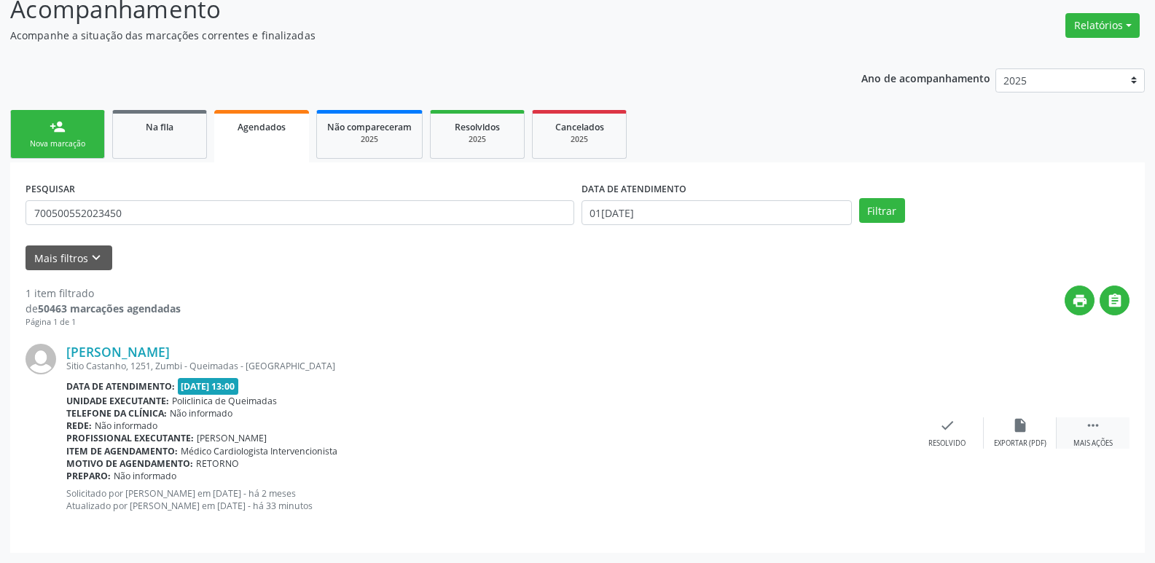
click at [1105, 428] on div " Mais ações" at bounding box center [1093, 433] width 73 height 31
click at [820, 425] on div "print Imprimir" at bounding box center [801, 433] width 73 height 31
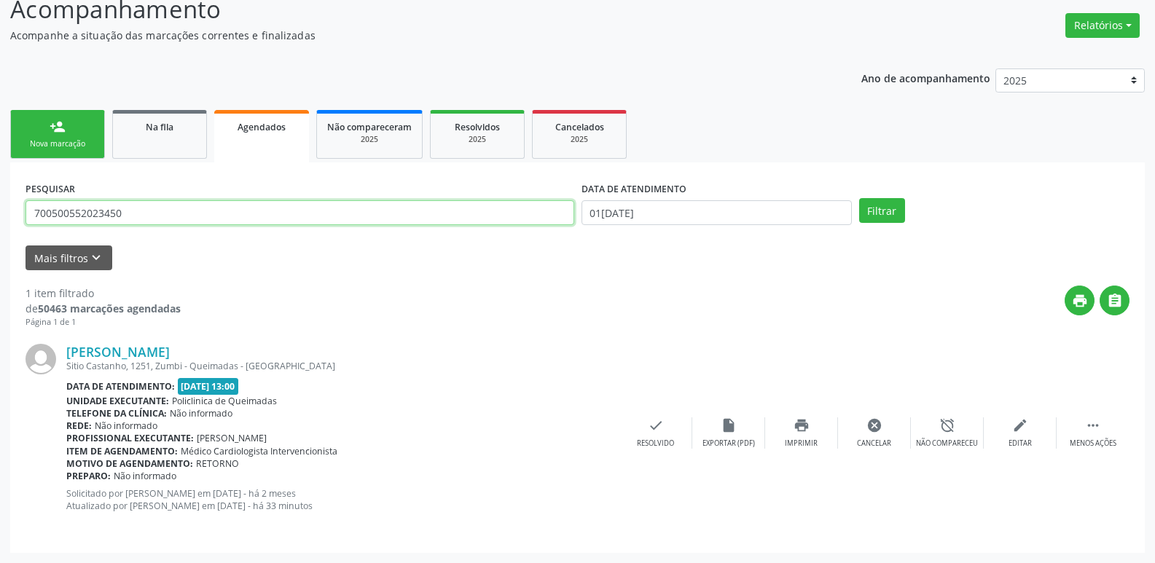
click at [0, 130] on div "Acompanhamento Acompanhe a situação das marcações correntes e finalizadas Relat…" at bounding box center [577, 267] width 1155 height 591
click at [859, 198] on button "Filtrar" at bounding box center [882, 210] width 46 height 25
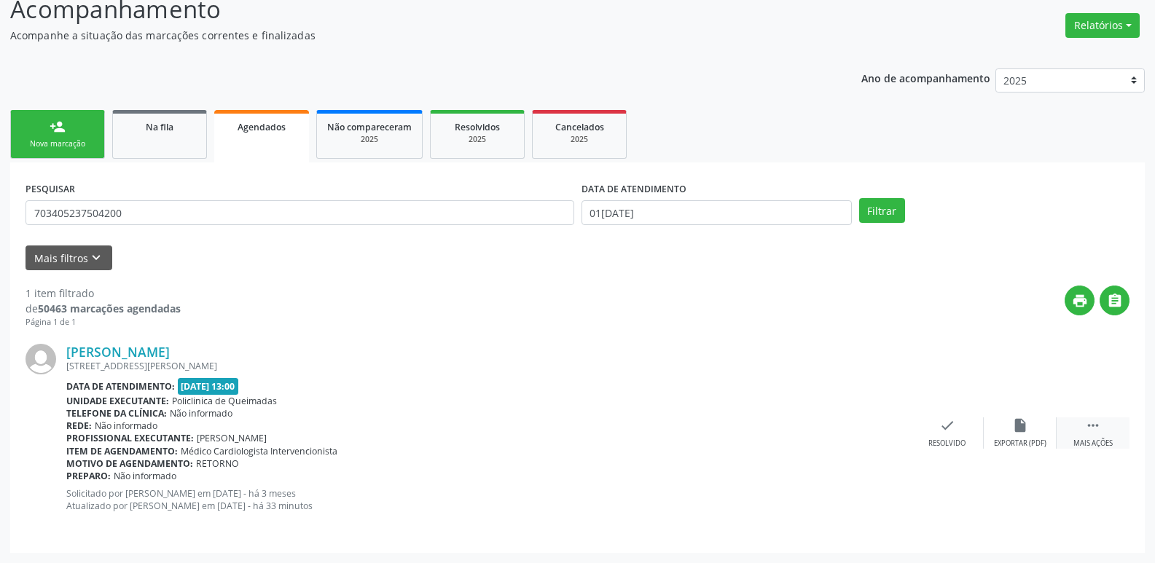
click at [1092, 440] on div "Mais ações" at bounding box center [1092, 444] width 39 height 10
click at [801, 427] on icon "print" at bounding box center [801, 426] width 16 height 16
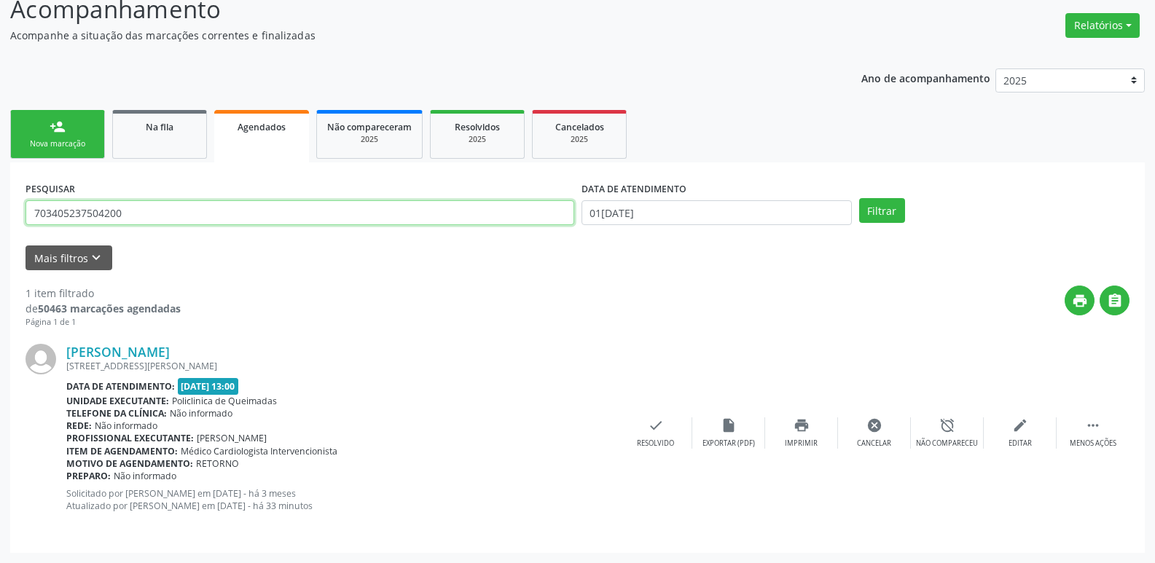
drag, startPoint x: 168, startPoint y: 219, endPoint x: 0, endPoint y: 146, distance: 183.4
click at [0, 146] on div "Acompanhamento Acompanhe a situação das marcações correntes e finalizadas Relat…" at bounding box center [577, 267] width 1155 height 591
click at [859, 198] on button "Filtrar" at bounding box center [882, 210] width 46 height 25
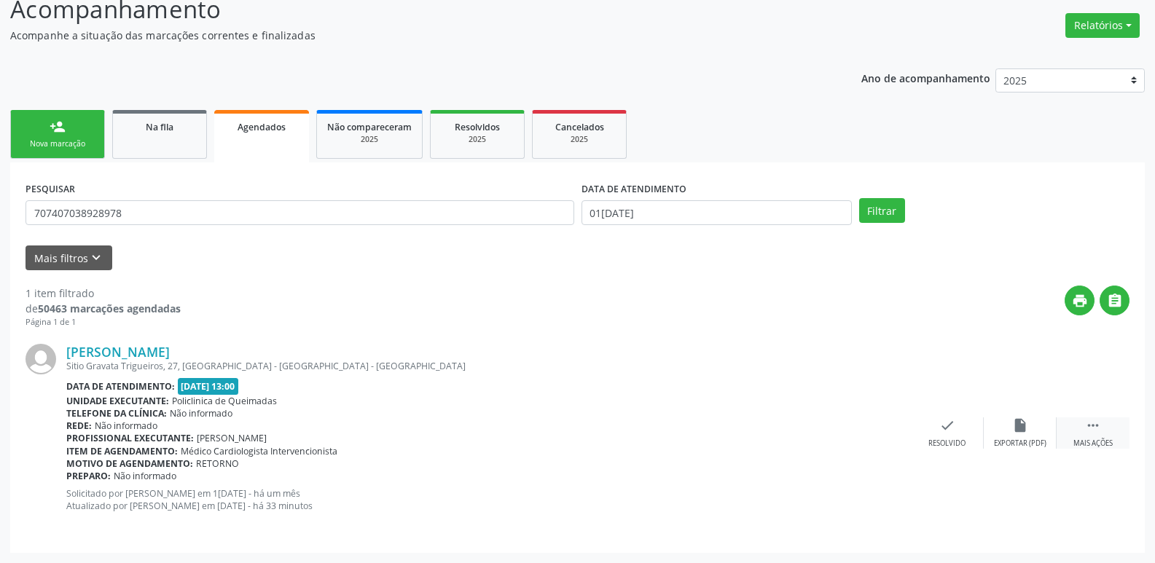
click at [1091, 426] on icon "" at bounding box center [1093, 426] width 16 height 16
click at [814, 427] on div "print Imprimir" at bounding box center [801, 433] width 73 height 31
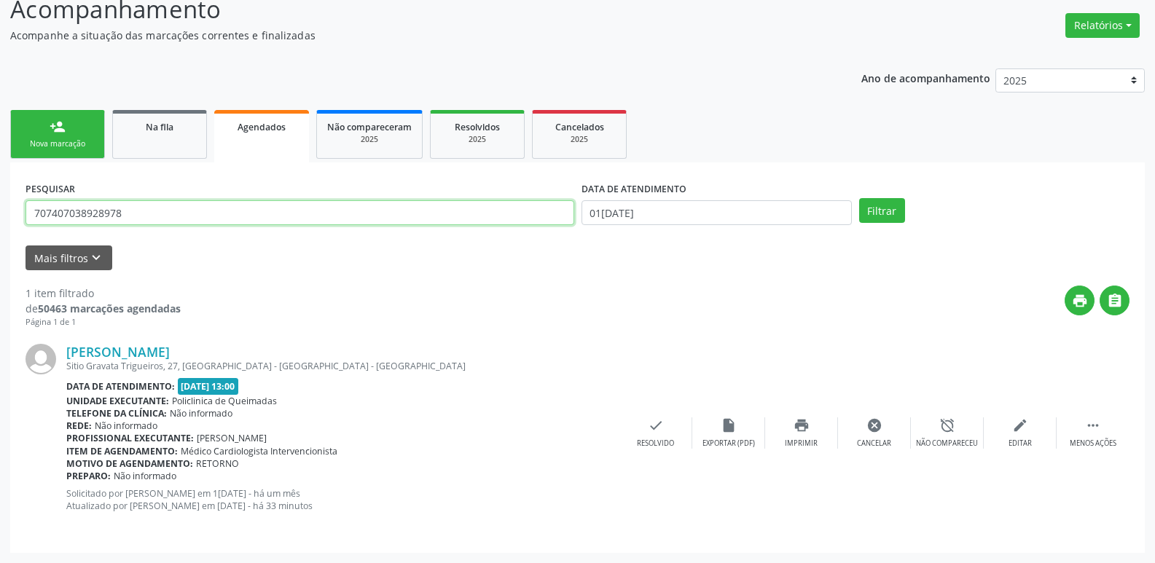
drag, startPoint x: 179, startPoint y: 205, endPoint x: 0, endPoint y: 237, distance: 181.4
click at [0, 237] on div "Acompanhamento Acompanhe a situação das marcações correntes e finalizadas Relat…" at bounding box center [577, 267] width 1155 height 591
click at [859, 198] on button "Filtrar" at bounding box center [882, 210] width 46 height 25
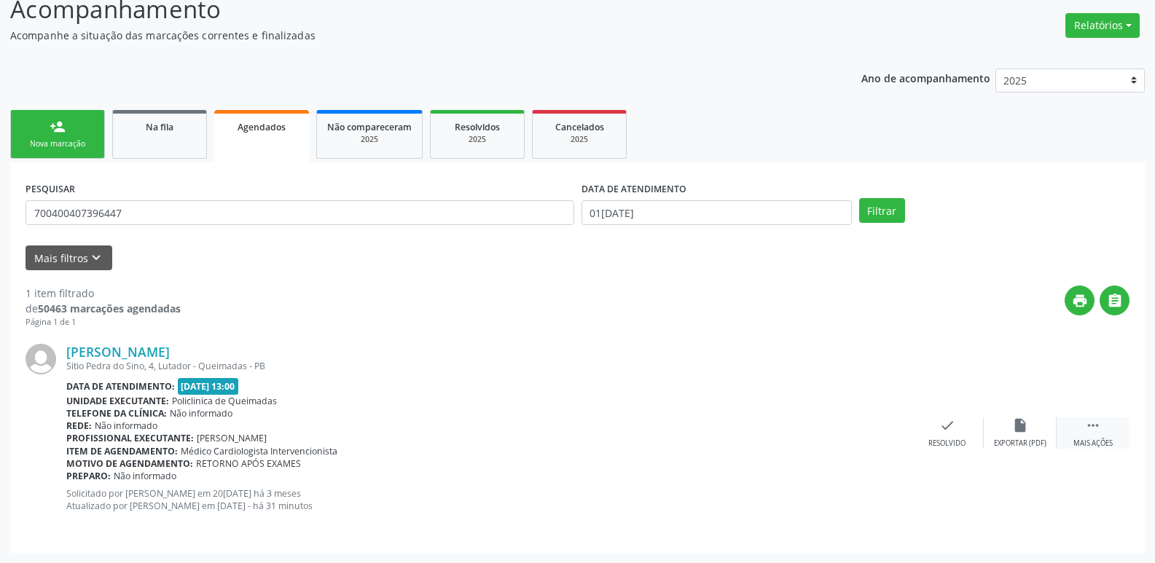
click at [1097, 436] on div " Mais ações" at bounding box center [1093, 433] width 73 height 31
click at [811, 434] on div "print Imprimir" at bounding box center [801, 433] width 73 height 31
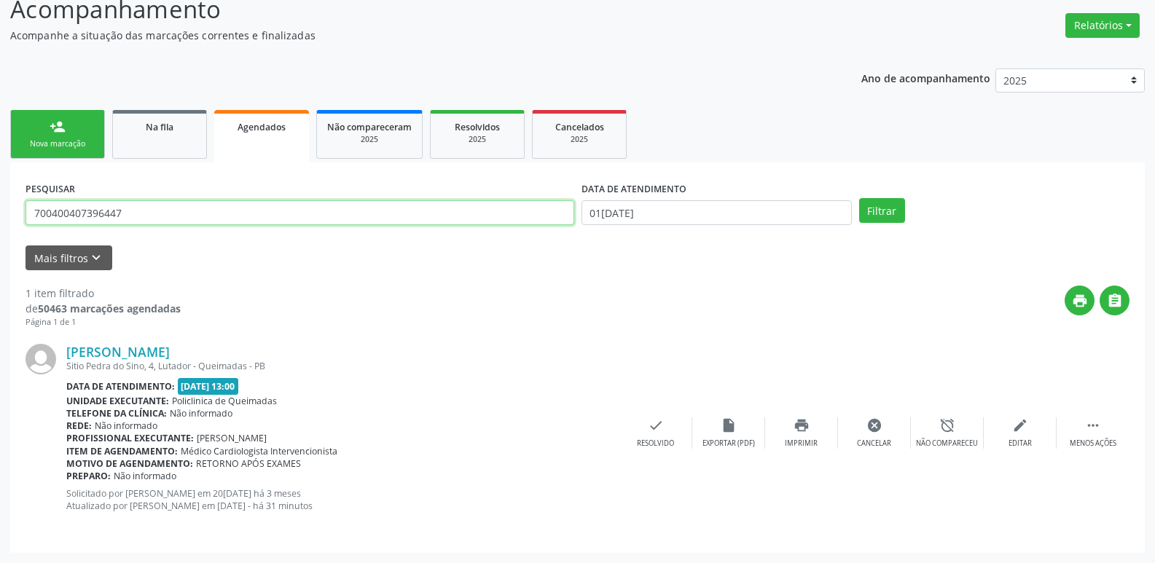
drag, startPoint x: 194, startPoint y: 201, endPoint x: 13, endPoint y: 136, distance: 192.0
click at [0, 142] on div "Acompanhamento Acompanhe a situação das marcações correntes e finalizadas Relat…" at bounding box center [577, 267] width 1155 height 591
type input "706909105128337"
click at [859, 198] on button "Filtrar" at bounding box center [882, 210] width 46 height 25
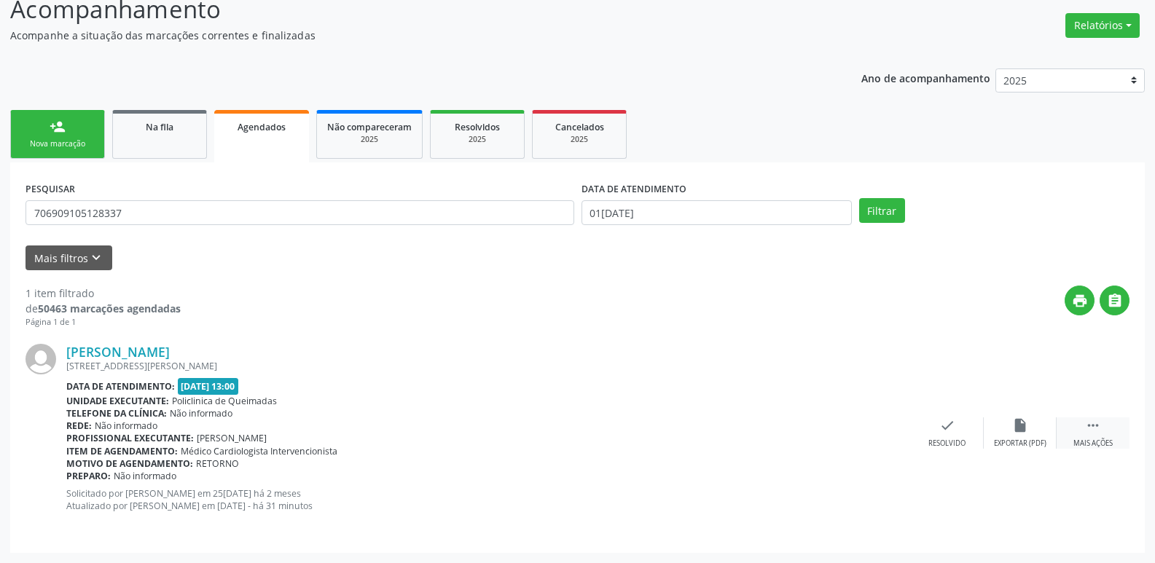
click at [1097, 429] on icon "" at bounding box center [1093, 426] width 16 height 16
click at [821, 427] on div "print Imprimir" at bounding box center [801, 433] width 73 height 31
click at [151, 124] on span "Na fila" at bounding box center [160, 127] width 28 height 12
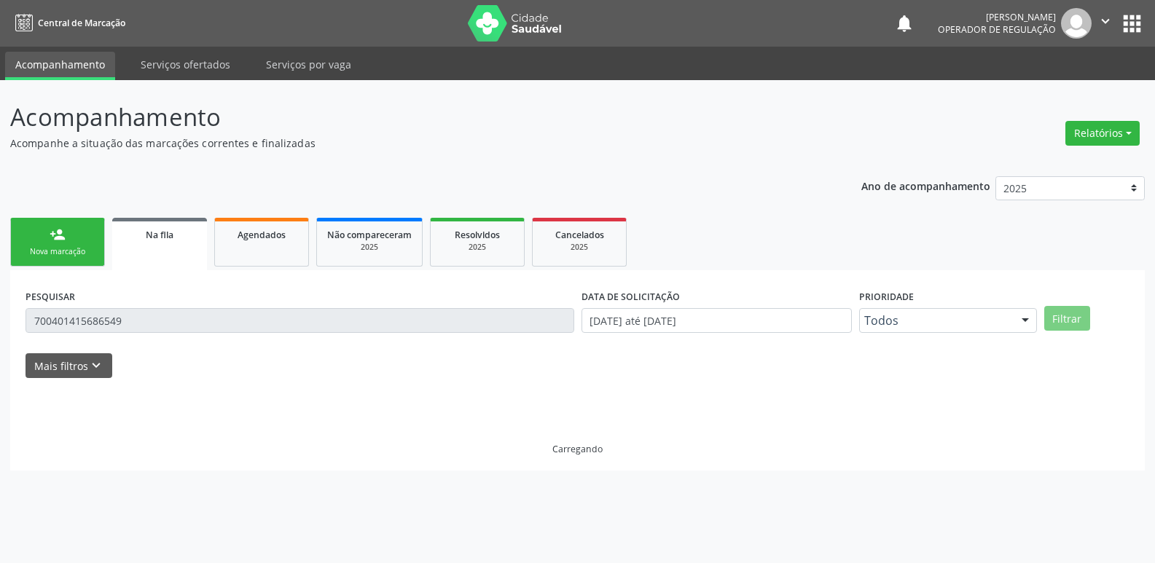
scroll to position [0, 0]
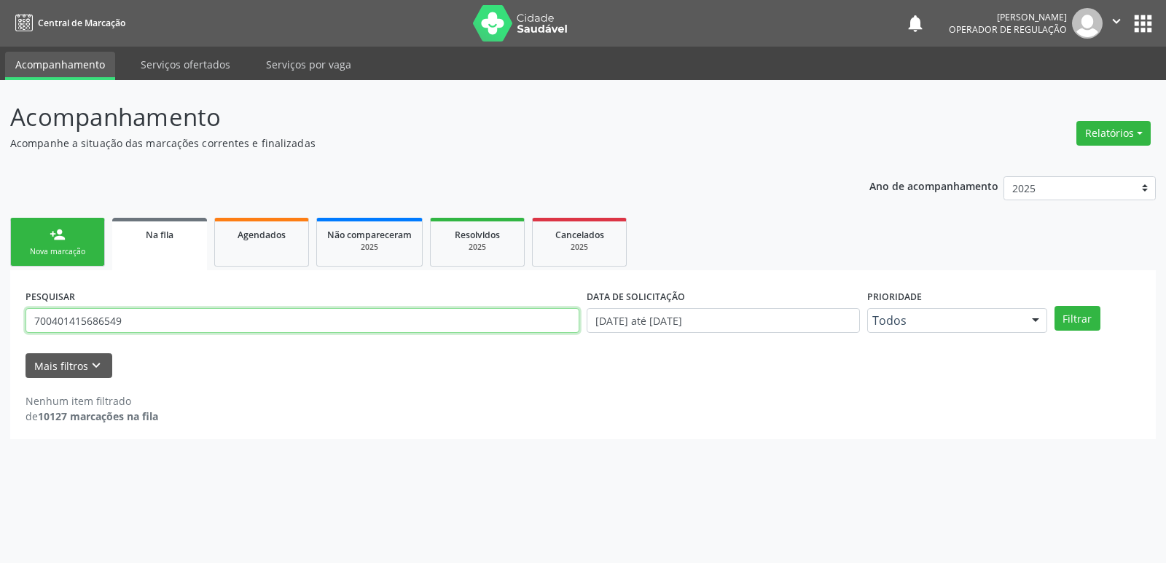
click at [149, 316] on input "700401415686549" at bounding box center [303, 320] width 554 height 25
click at [1054, 306] on button "Filtrar" at bounding box center [1077, 318] width 46 height 25
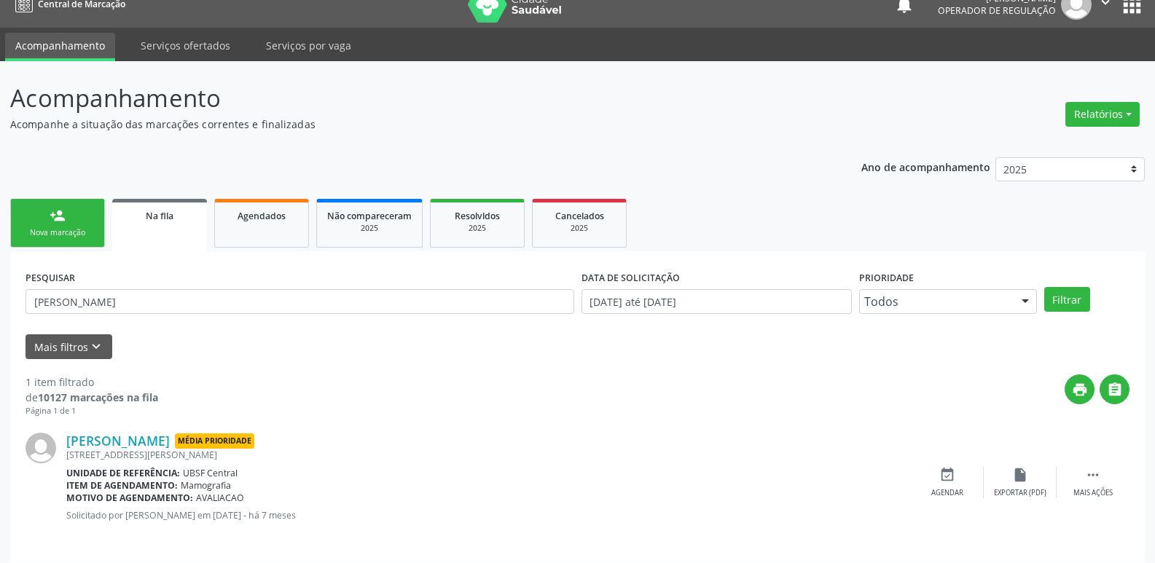
scroll to position [28, 0]
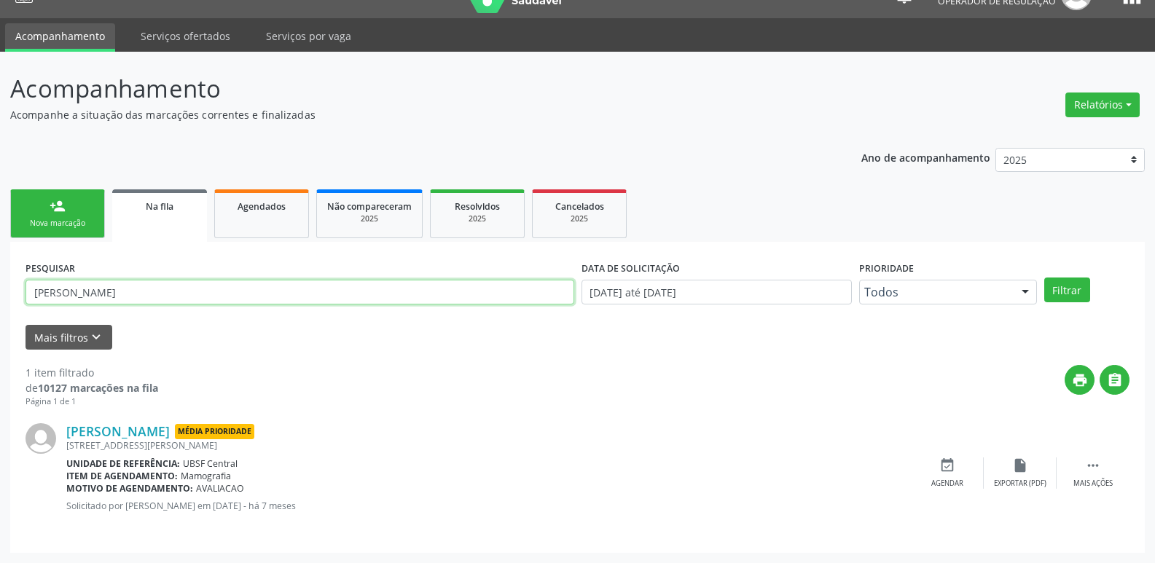
drag, startPoint x: 157, startPoint y: 291, endPoint x: 2, endPoint y: 309, distance: 156.2
click at [2, 309] on div "Acompanhamento Acompanhe a situação das marcações correntes e finalizadas Relat…" at bounding box center [577, 308] width 1155 height 512
type input "703604033427531"
click at [1044, 278] on button "Filtrar" at bounding box center [1067, 290] width 46 height 25
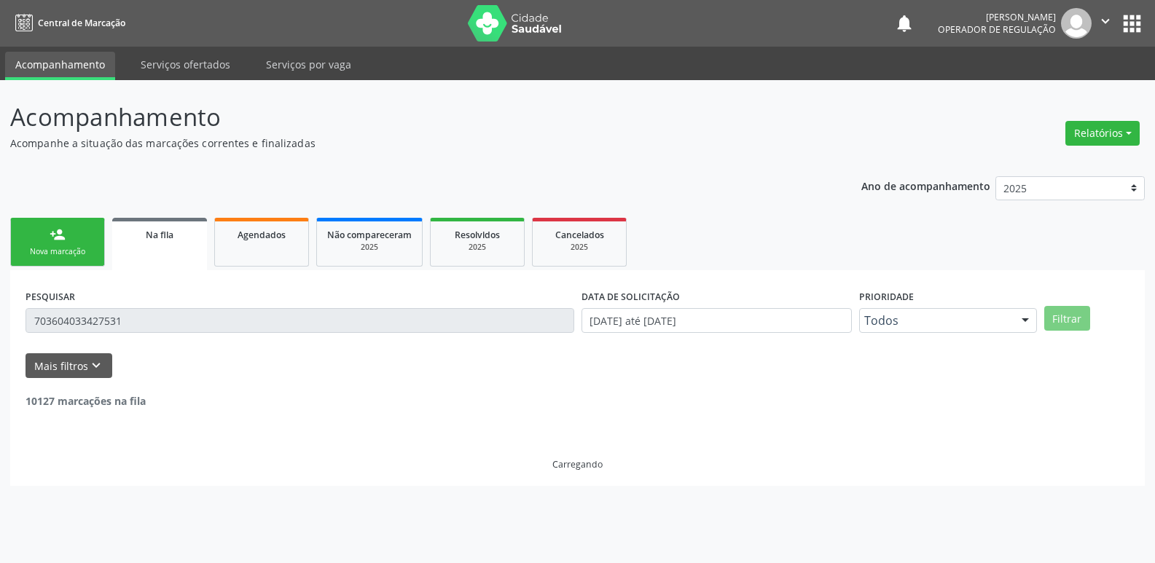
scroll to position [0, 0]
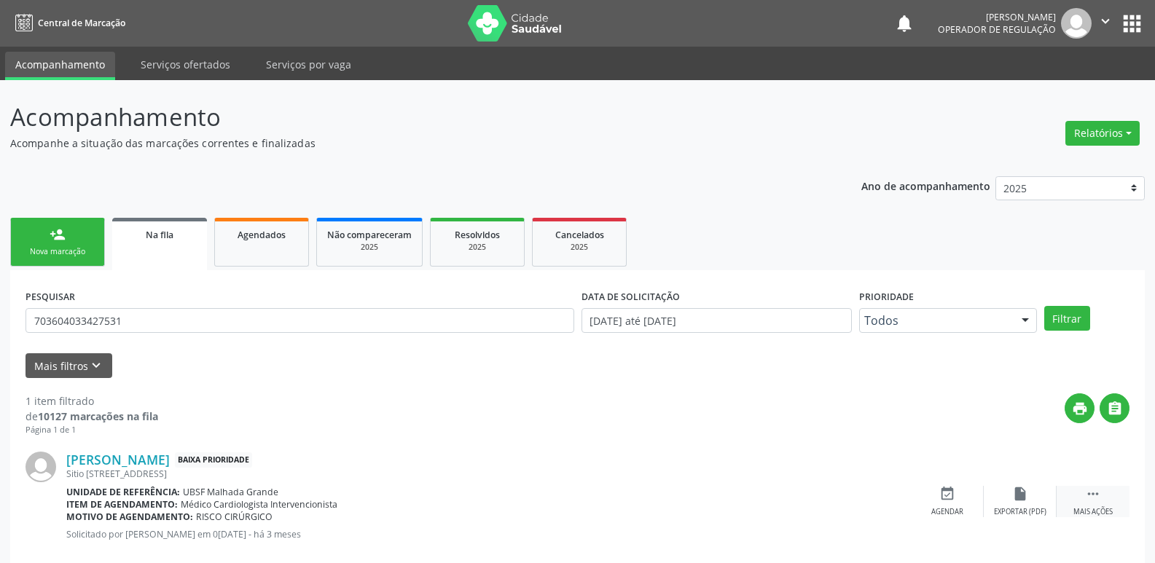
click at [1093, 498] on icon "" at bounding box center [1093, 494] width 16 height 16
click at [885, 501] on div "print Imprimir" at bounding box center [874, 501] width 73 height 31
click at [742, 493] on div "event_available Agendar" at bounding box center [728, 501] width 73 height 31
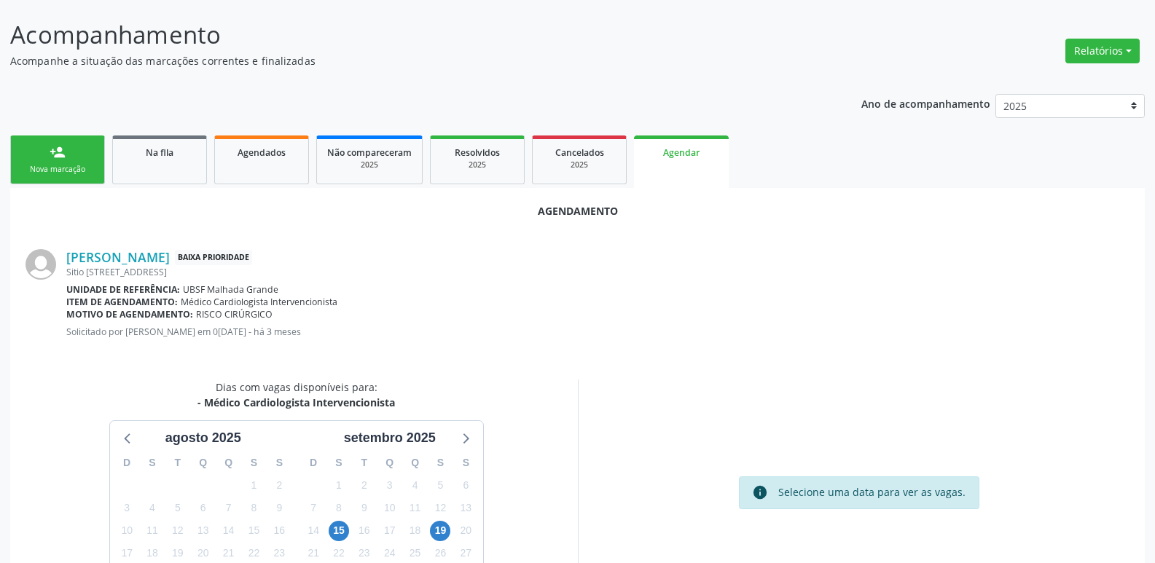
scroll to position [195, 0]
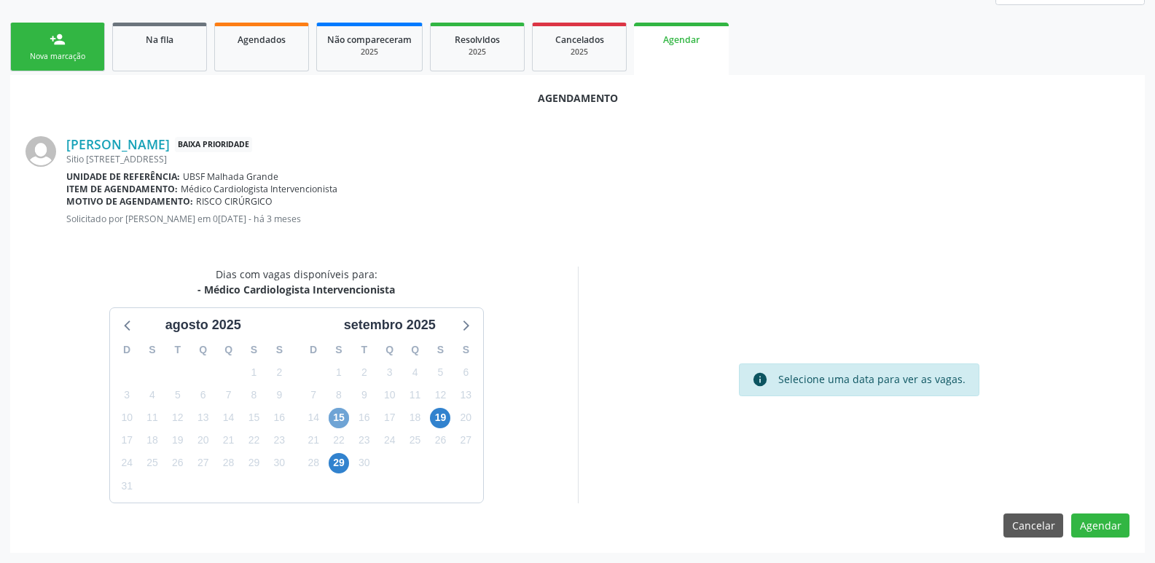
click at [332, 418] on span "15" at bounding box center [339, 418] width 20 height 20
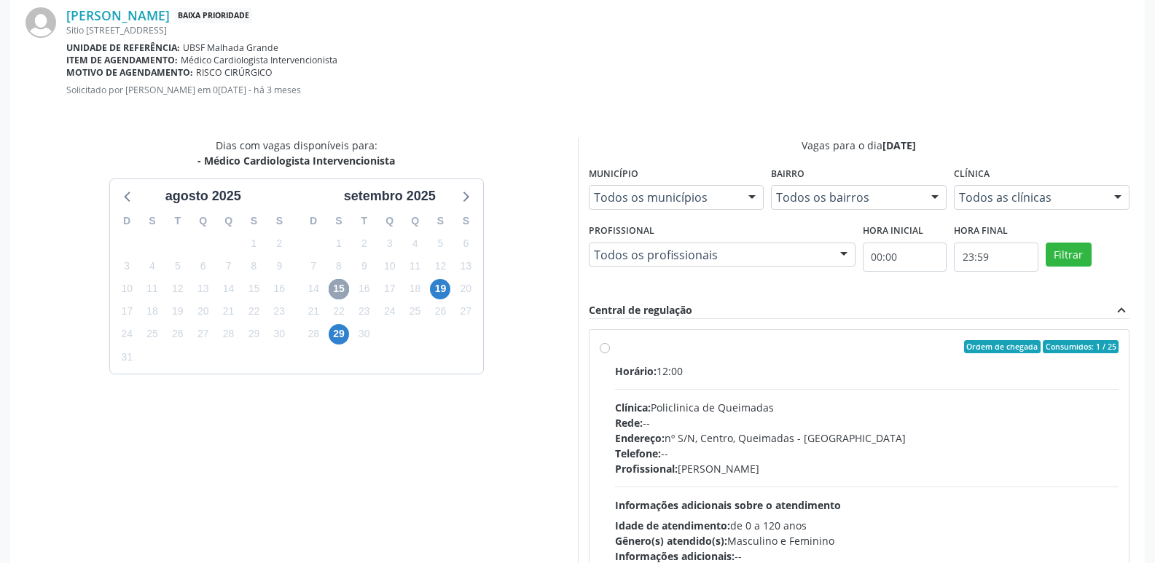
scroll to position [406, 0]
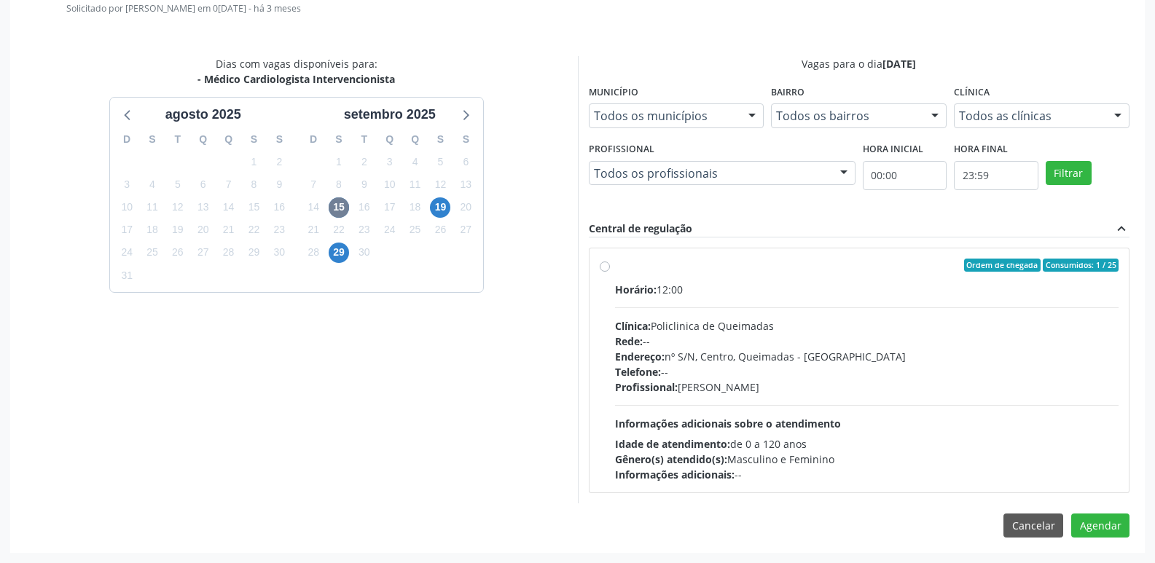
click at [1054, 426] on div "Horário: 12:00 Clínica: Policlinica de Queimadas Rede: -- Endereço: nº S/N, Cen…" at bounding box center [867, 382] width 504 height 200
click at [610, 272] on input "Ordem de chegada Consumidos: 1 / 25 Horário: 12:00 Clínica: Policlinica de Quei…" at bounding box center [605, 265] width 10 height 13
radio input "true"
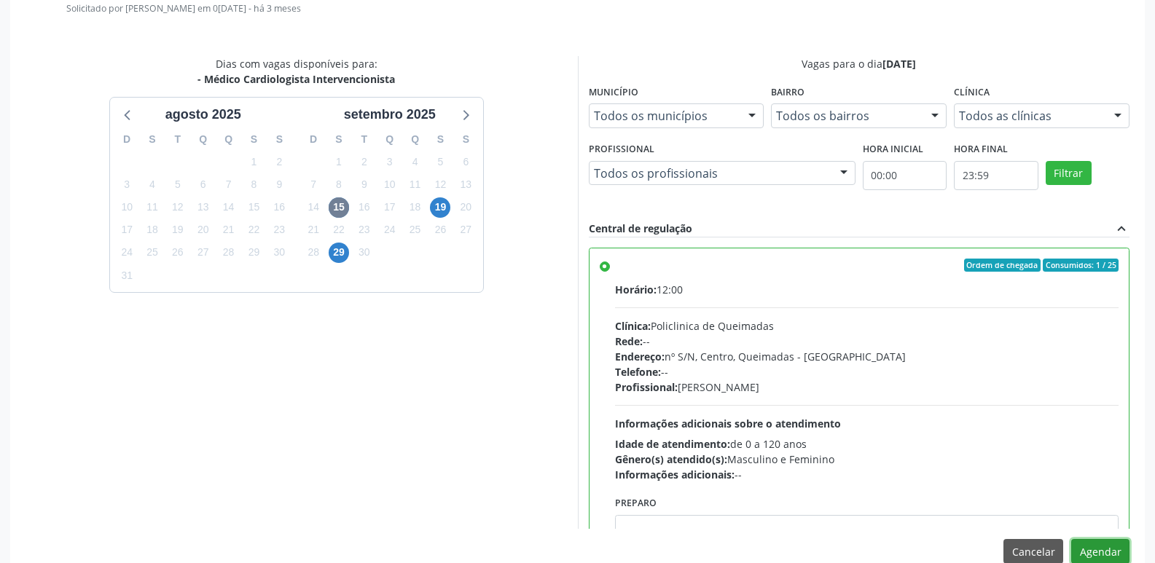
click at [1095, 544] on button "Agendar" at bounding box center [1100, 551] width 58 height 25
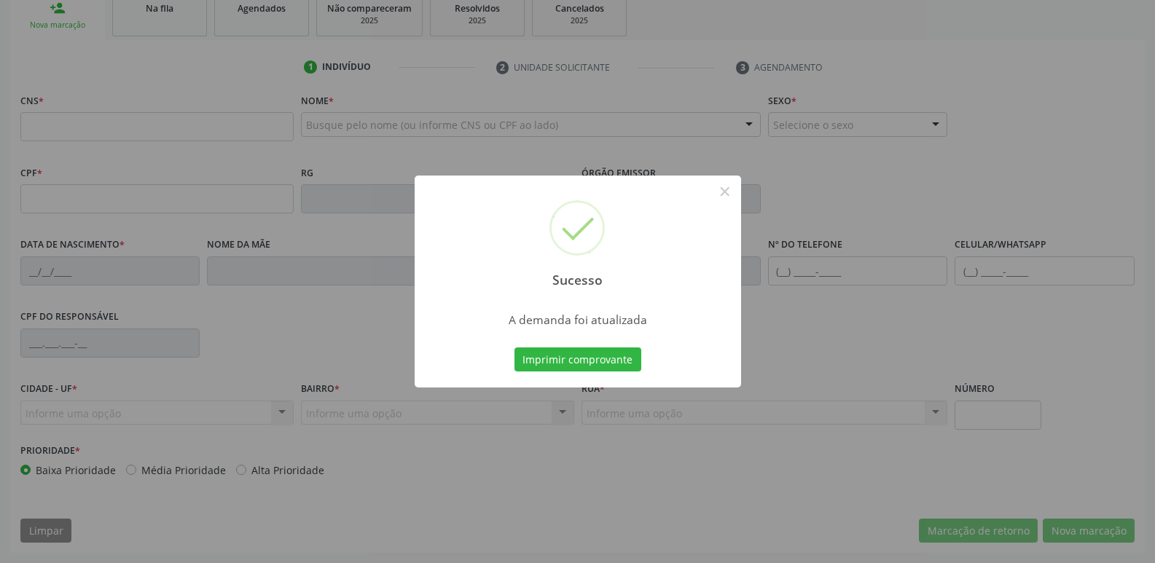
scroll to position [227, 0]
click at [514, 348] on button "Imprimir comprovante" at bounding box center [577, 360] width 127 height 25
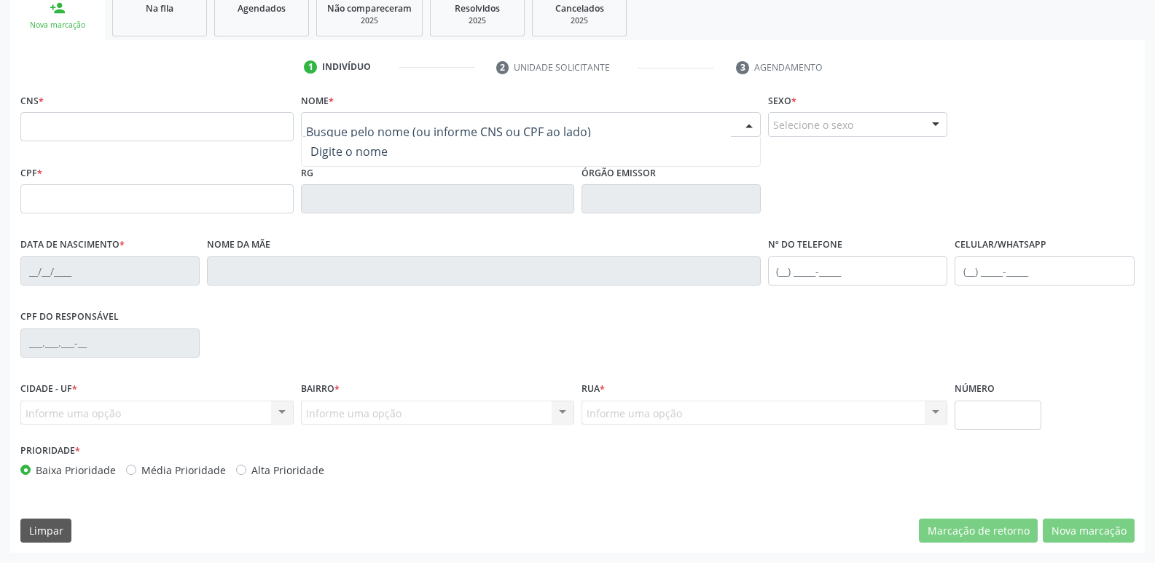
click at [620, 126] on div at bounding box center [531, 124] width 460 height 25
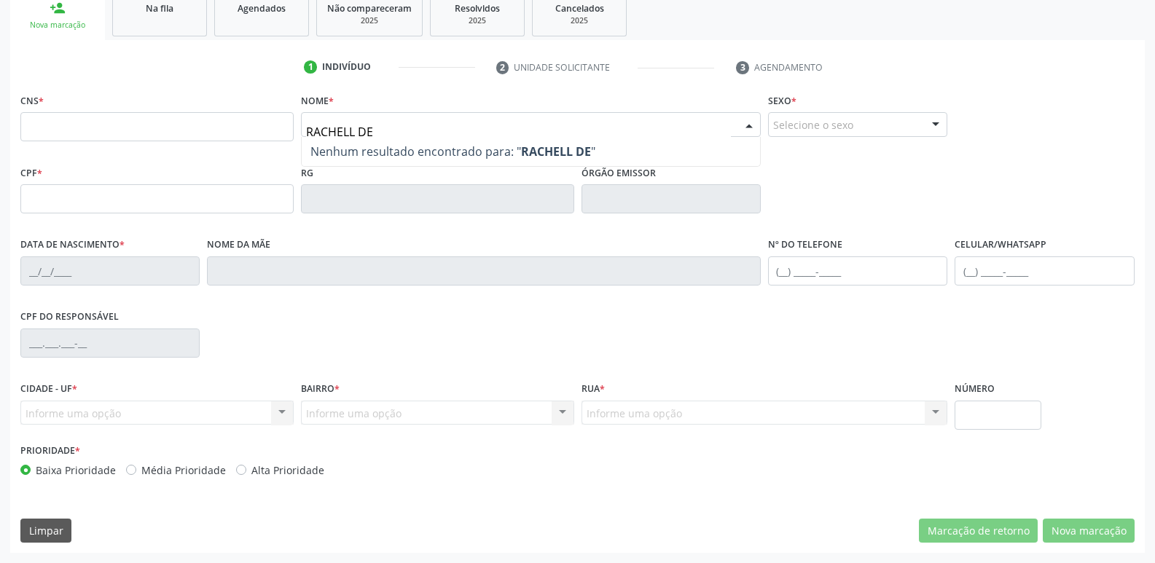
type input "RACHELL DE F"
drag, startPoint x: 438, startPoint y: 136, endPoint x: 51, endPoint y: 34, distance: 399.9
click at [51, 34] on div "person_add Nova marcação Na fila Agendados Não compareceram 2025 Resolvidos 202…" at bounding box center [577, 270] width 1134 height 565
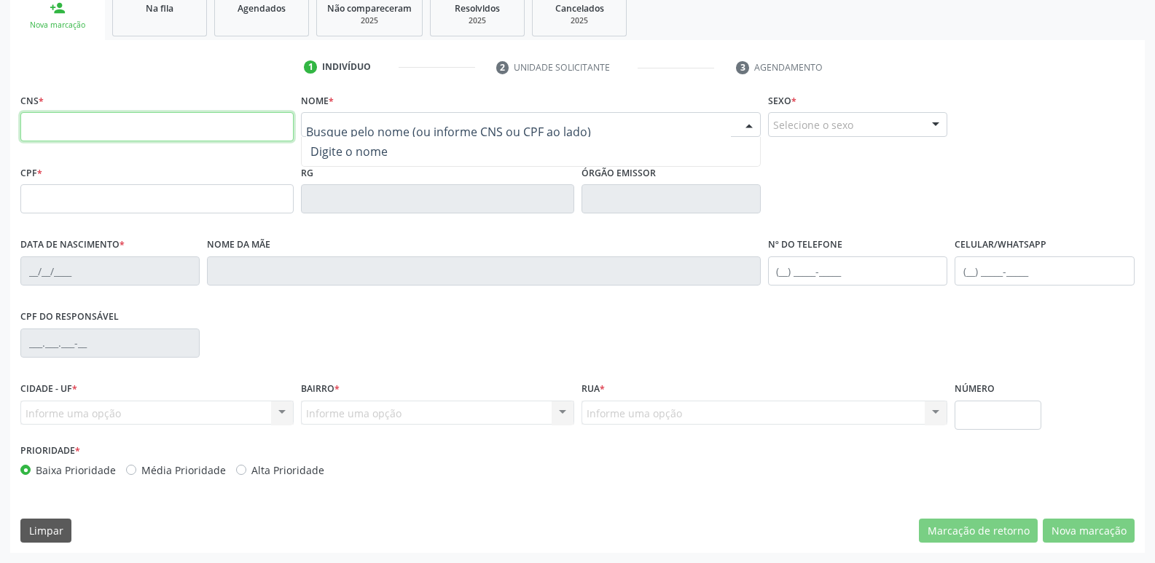
drag, startPoint x: 178, startPoint y: 121, endPoint x: 168, endPoint y: 127, distance: 11.1
click at [171, 125] on input "text" at bounding box center [156, 126] width 273 height 29
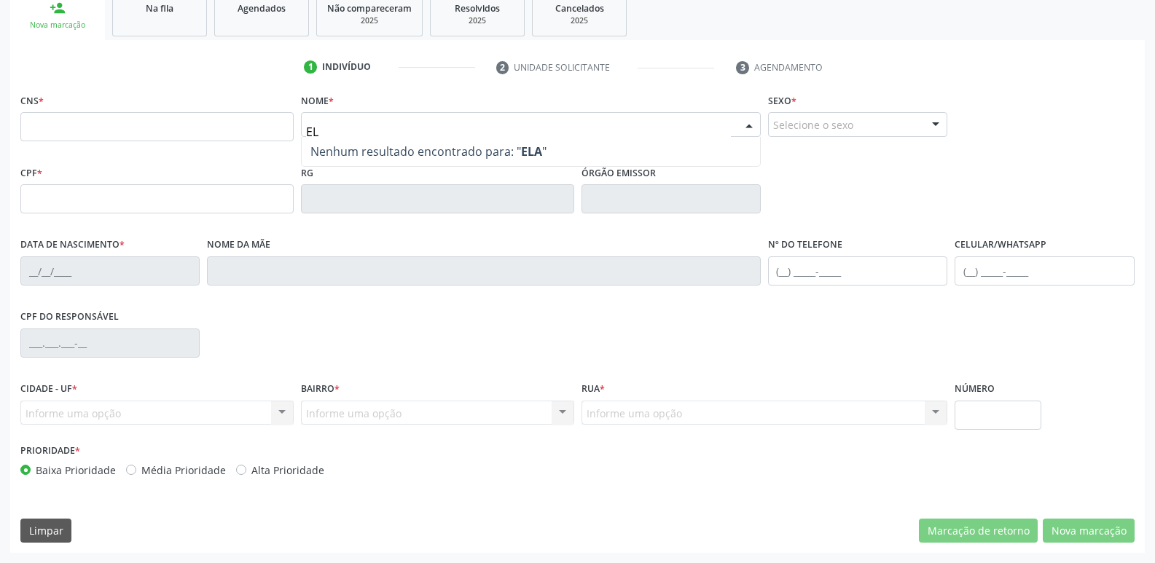
type input "E"
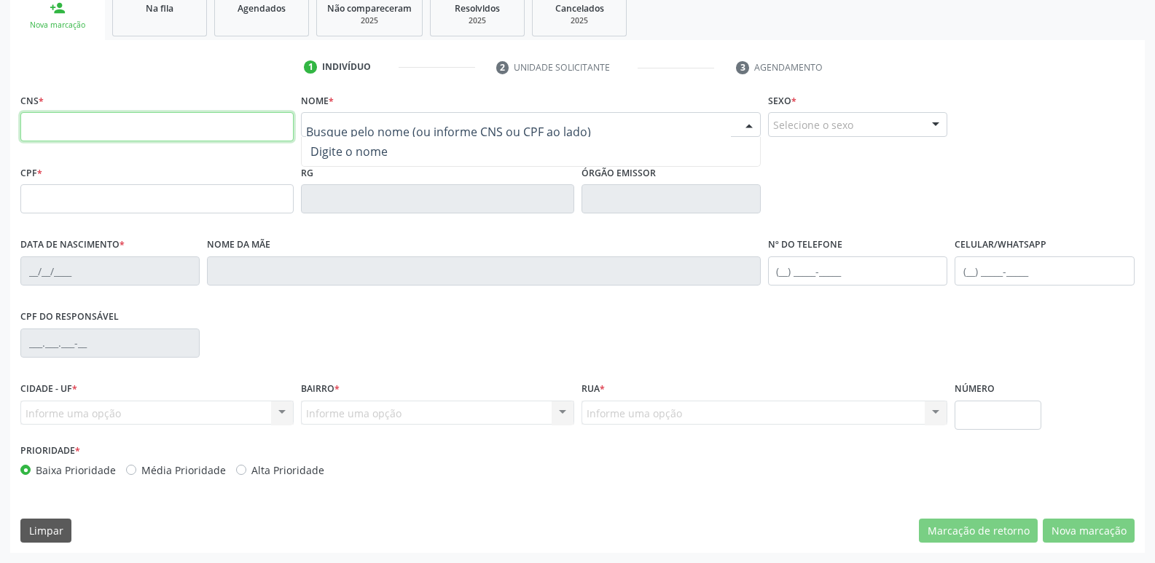
click at [113, 122] on input "text" at bounding box center [156, 126] width 273 height 29
type input "700 0078 2378 4305"
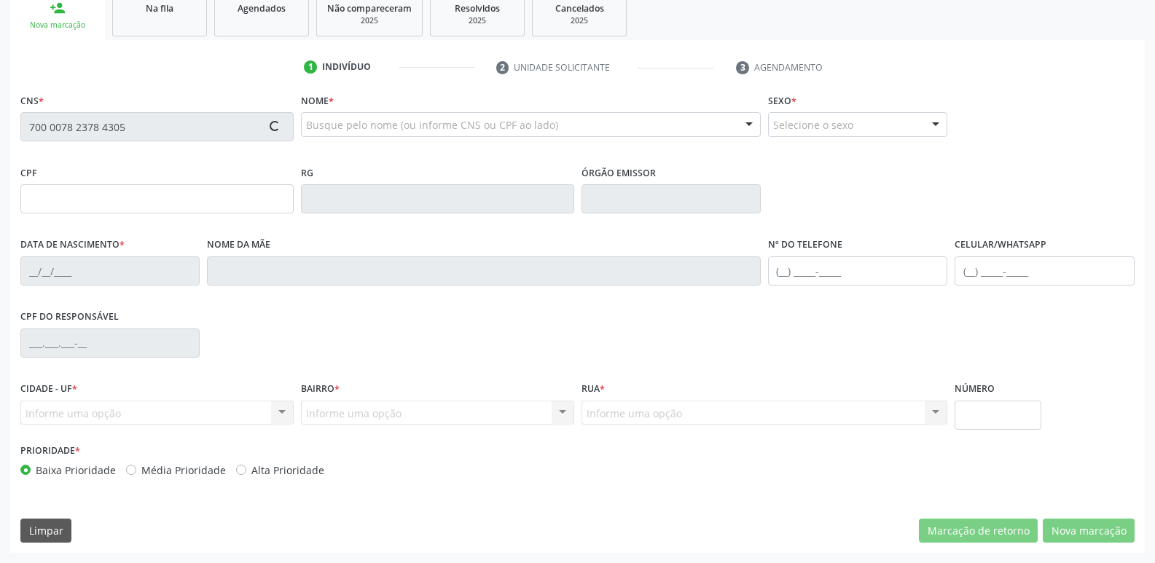
type input "798.148.404-91"
type input "30/01/1960"
type input "Júlia Silvana da Silva"
type input "(83) 99397-1309"
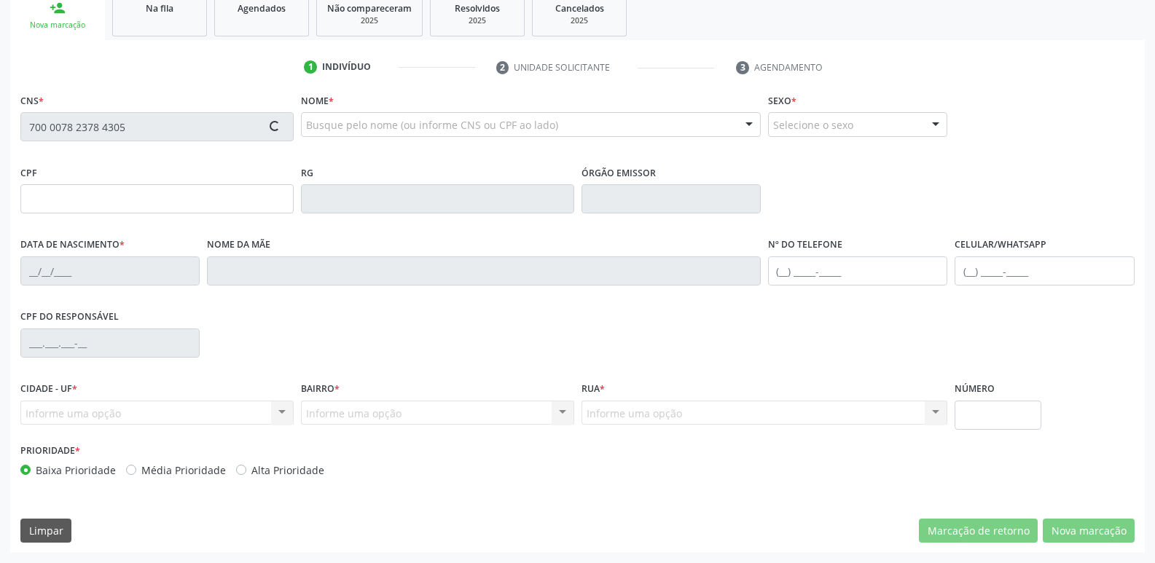
type input "659.401.484-68"
type input "34"
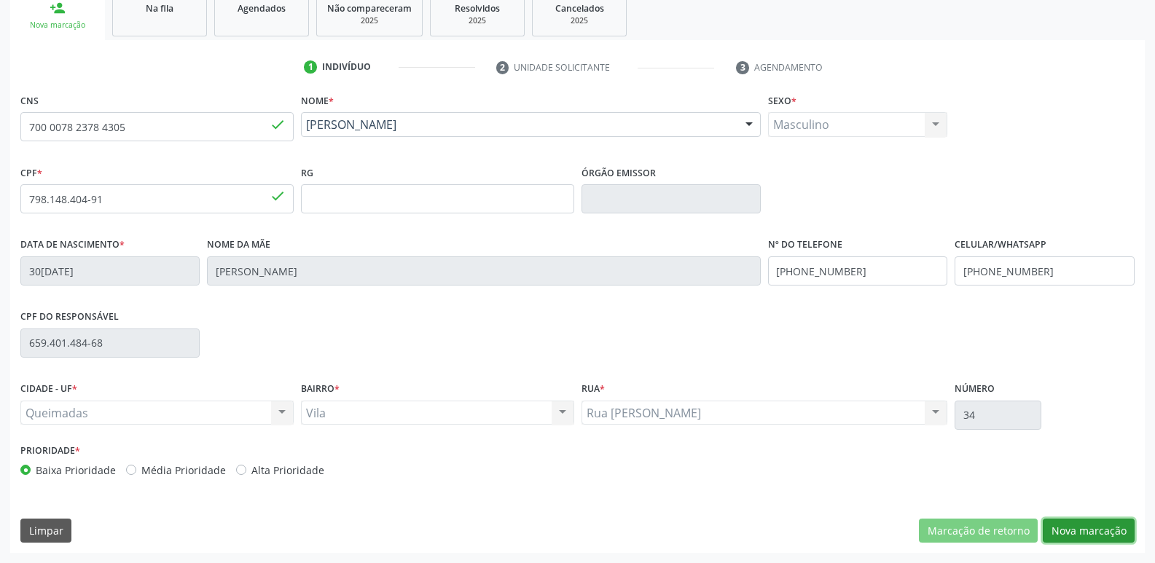
drag, startPoint x: 1122, startPoint y: 525, endPoint x: 616, endPoint y: 452, distance: 511.6
click at [1122, 524] on button "Nova marcação" at bounding box center [1089, 531] width 92 height 25
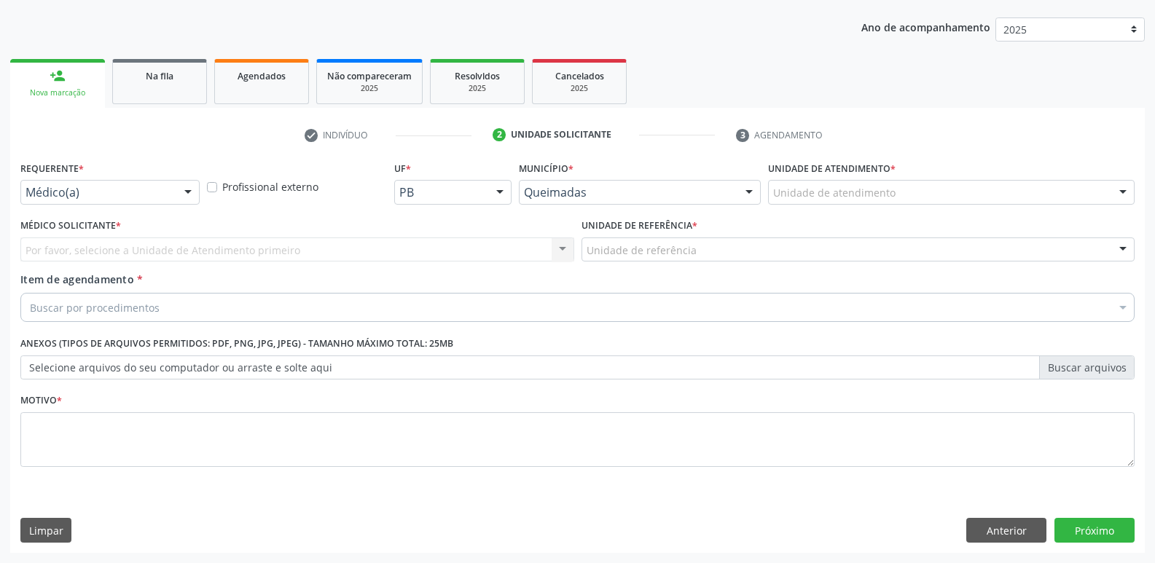
drag, startPoint x: 156, startPoint y: 195, endPoint x: 145, endPoint y: 222, distance: 28.4
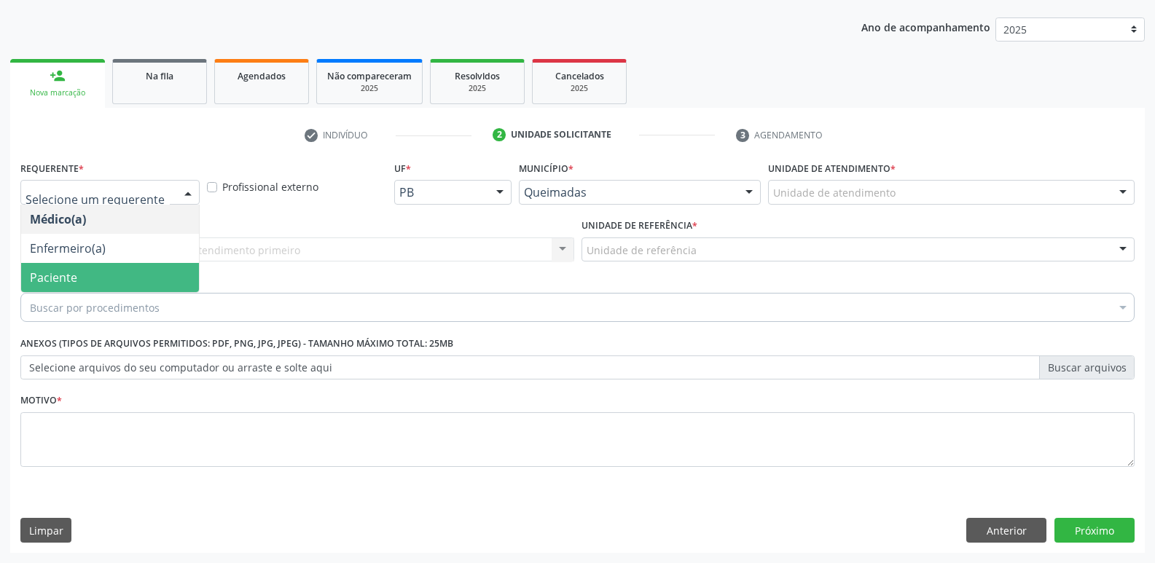
drag, startPoint x: 84, startPoint y: 278, endPoint x: 114, endPoint y: 264, distance: 32.9
click at [87, 276] on span "Paciente" at bounding box center [110, 277] width 178 height 29
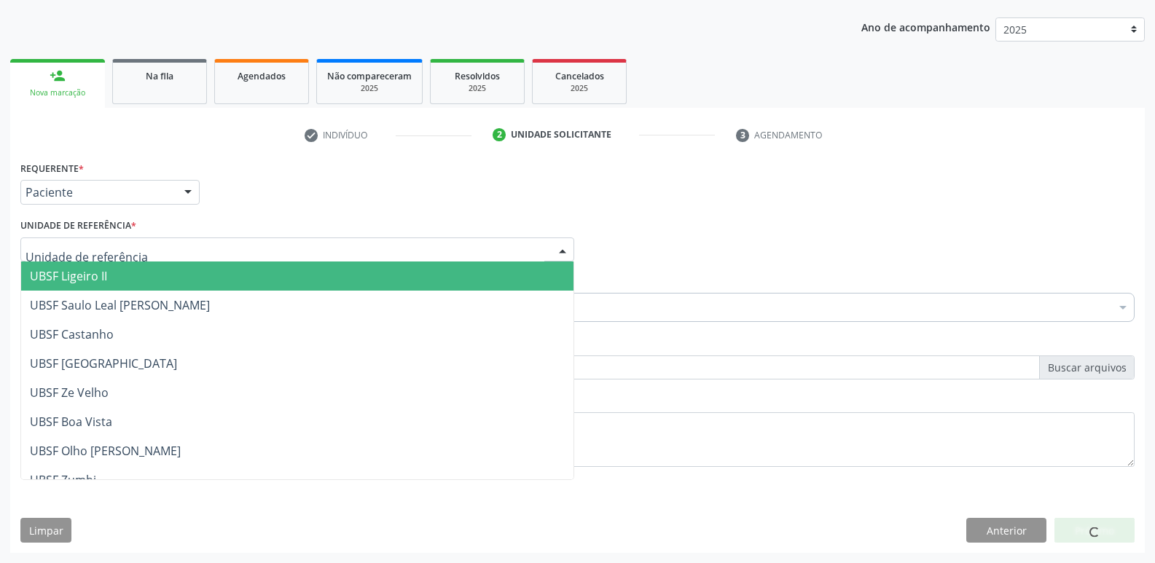
type input "V"
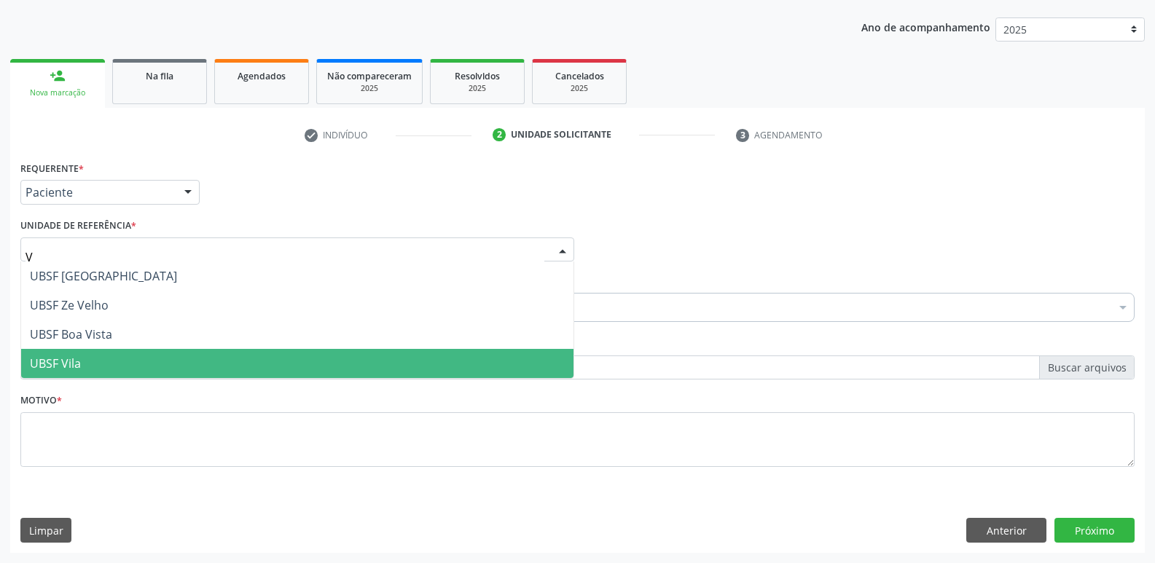
drag, startPoint x: 89, startPoint y: 359, endPoint x: 143, endPoint y: 326, distance: 63.1
click at [98, 353] on span "UBSF Vila" at bounding box center [297, 363] width 552 height 29
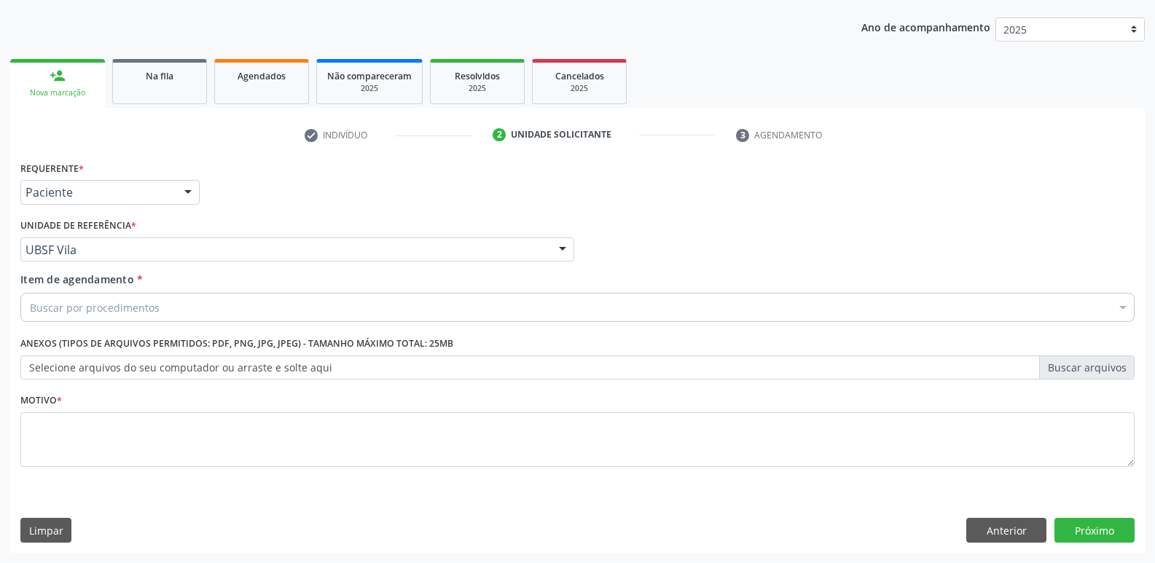
click at [159, 301] on div "Buscar por procedimentos" at bounding box center [577, 307] width 1114 height 29
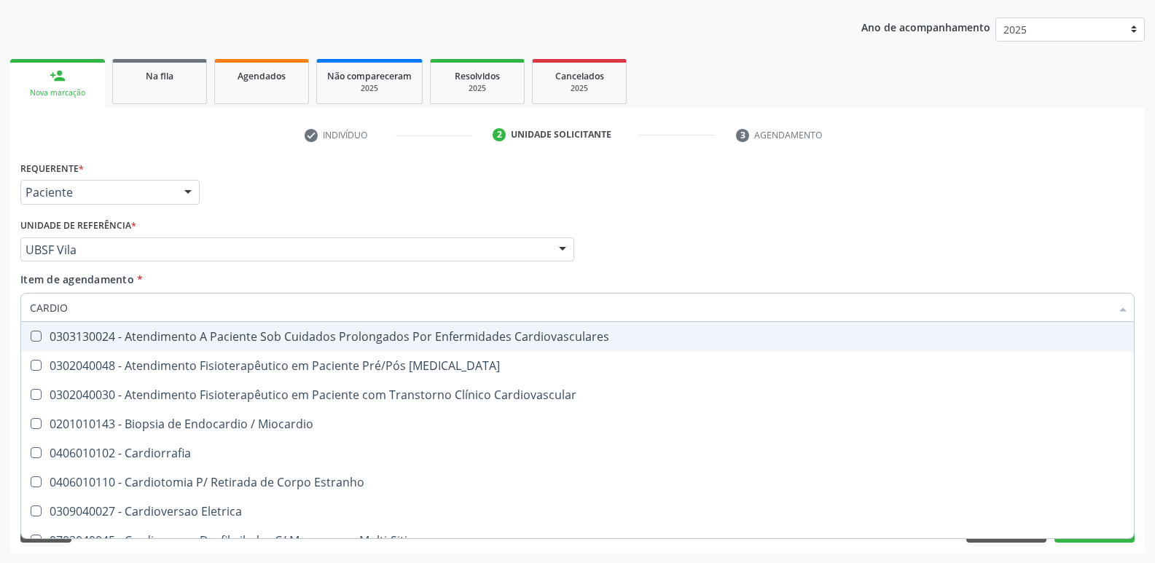
type input "CARDIOL"
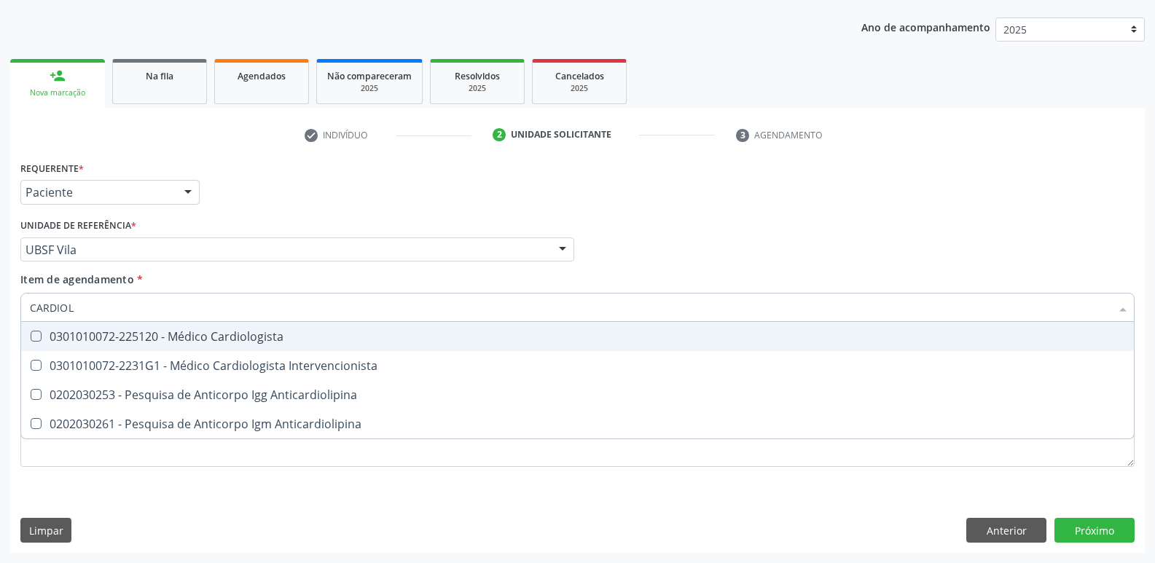
click at [203, 340] on div "0301010072-225120 - Médico Cardiologista" at bounding box center [577, 337] width 1095 height 12
checkbox Cardiologista "true"
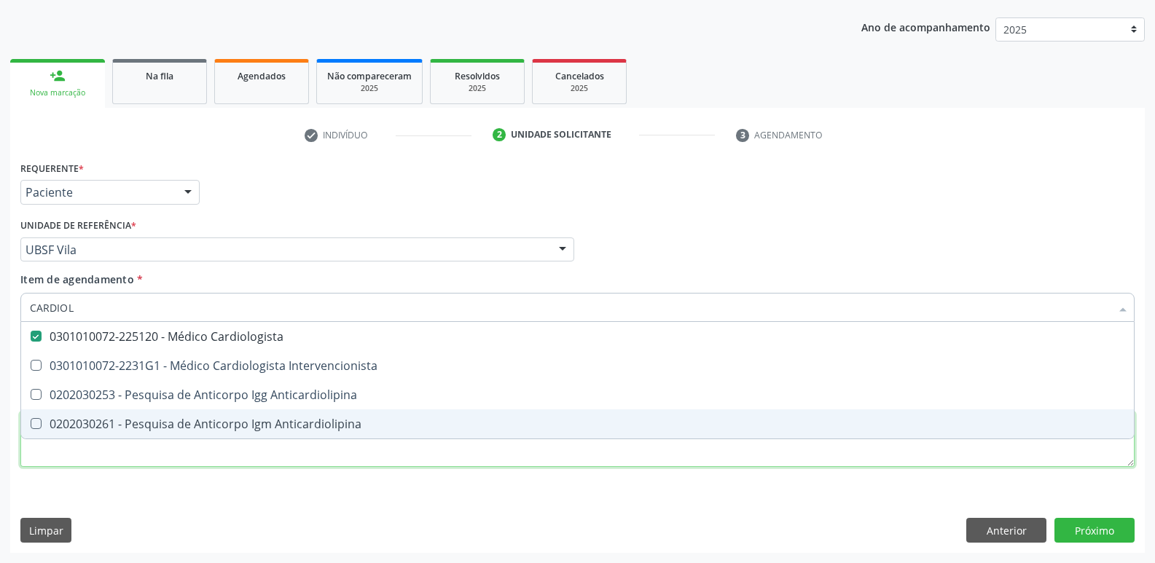
click at [144, 453] on div "Requerente * Paciente Médico(a) Enfermeiro(a) Paciente Nenhum resultado encontr…" at bounding box center [577, 322] width 1114 height 330
checkbox Intervencionista "true"
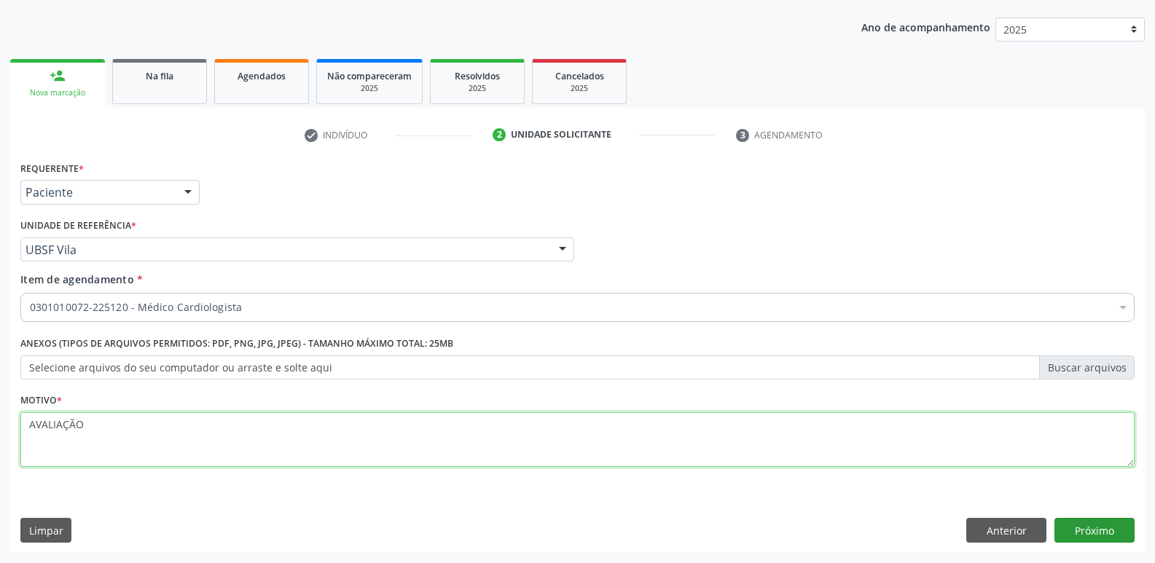
type textarea "AVALIAÇÃO"
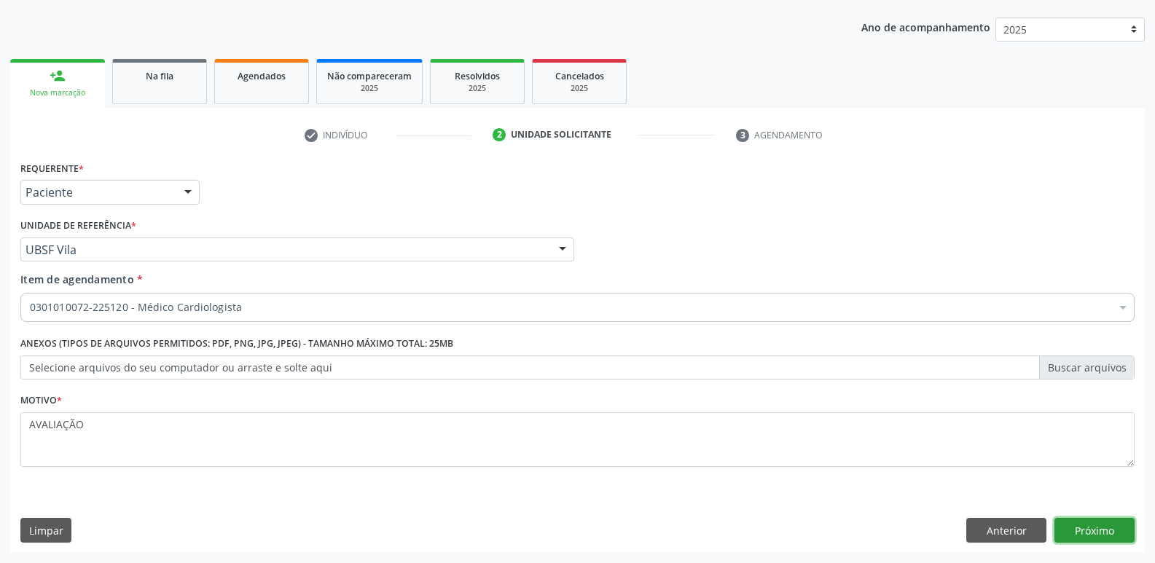
click at [1092, 528] on button "Próximo" at bounding box center [1094, 530] width 80 height 25
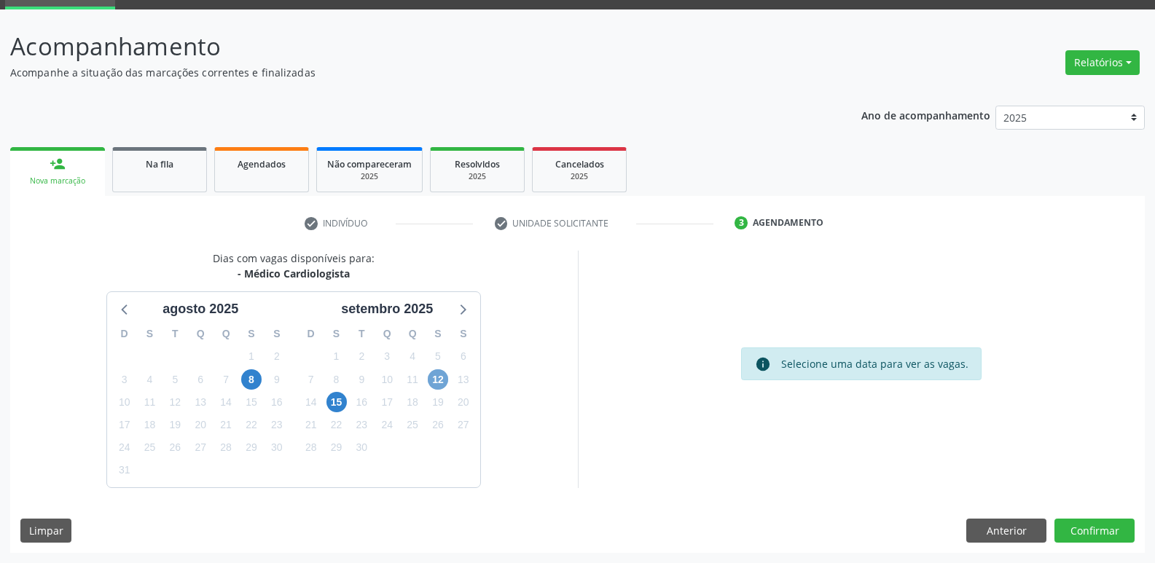
click at [441, 375] on span "12" at bounding box center [438, 379] width 20 height 20
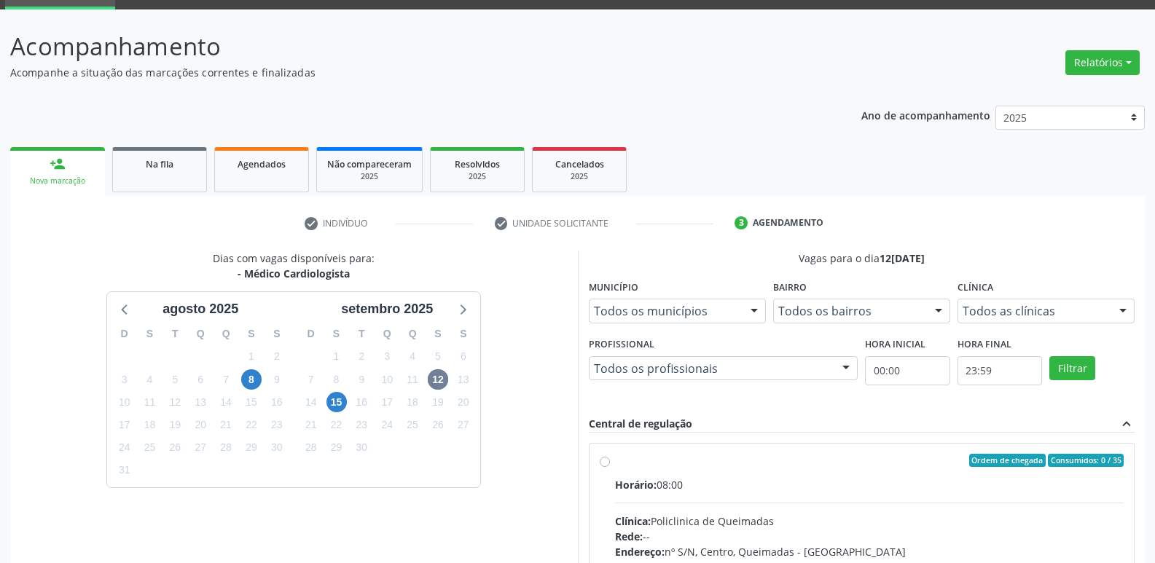
drag, startPoint x: 1000, startPoint y: 461, endPoint x: 1008, endPoint y: 409, distance: 53.0
click at [998, 454] on span "Ordem de chegada" at bounding box center [1007, 460] width 77 height 13
click at [610, 454] on input "Ordem de chegada Consumidos: 0 / 35 Horário: 08:00 Clínica: Policlinica de Quei…" at bounding box center [605, 460] width 10 height 13
radio input "true"
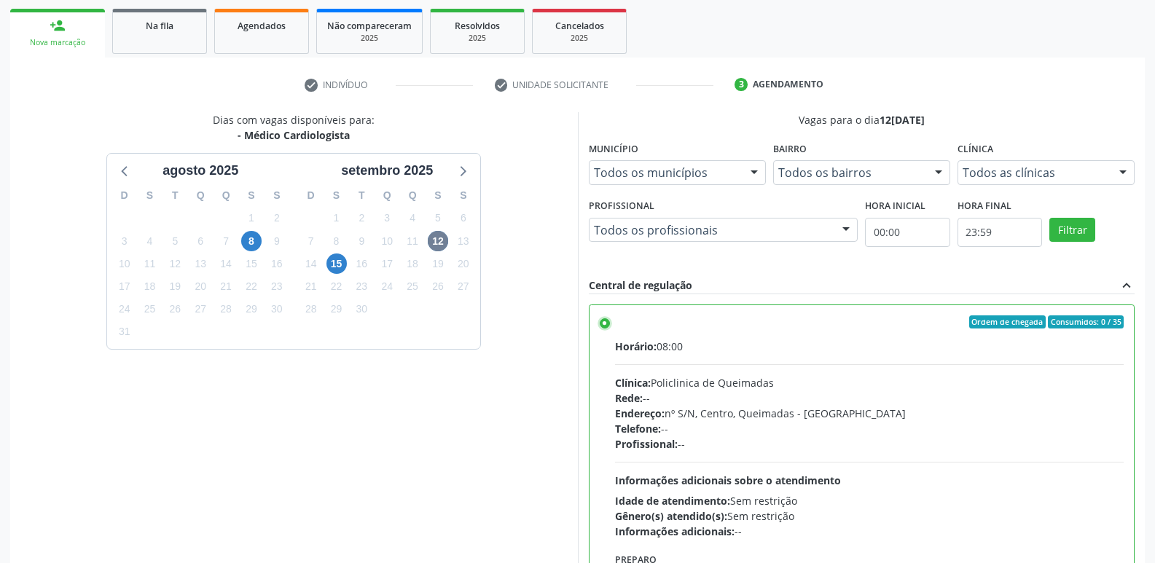
scroll to position [307, 0]
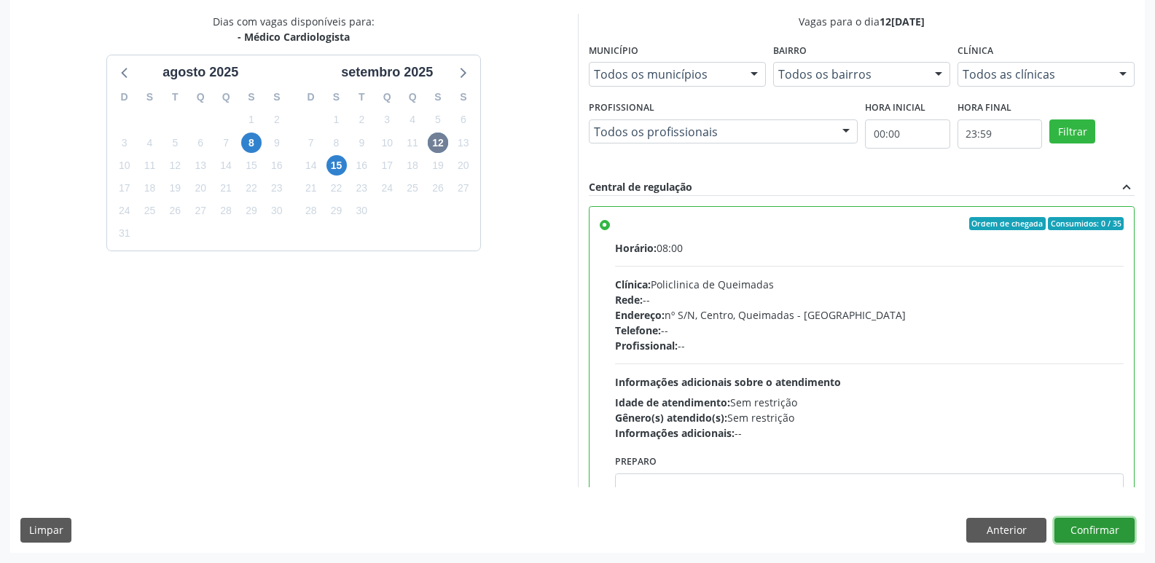
click at [1081, 524] on button "Confirmar" at bounding box center [1094, 530] width 80 height 25
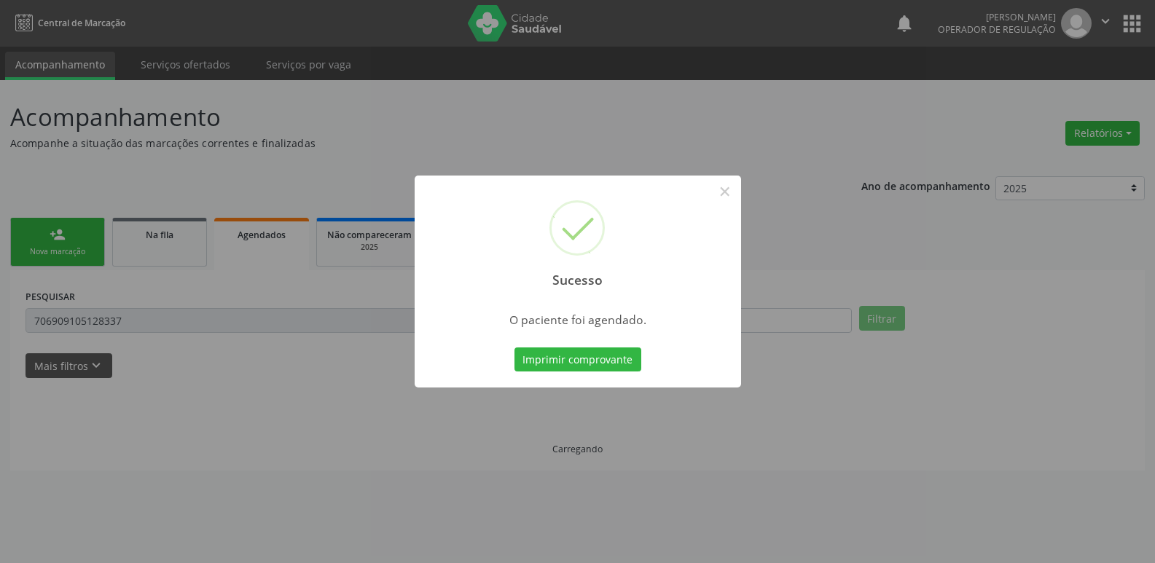
scroll to position [0, 0]
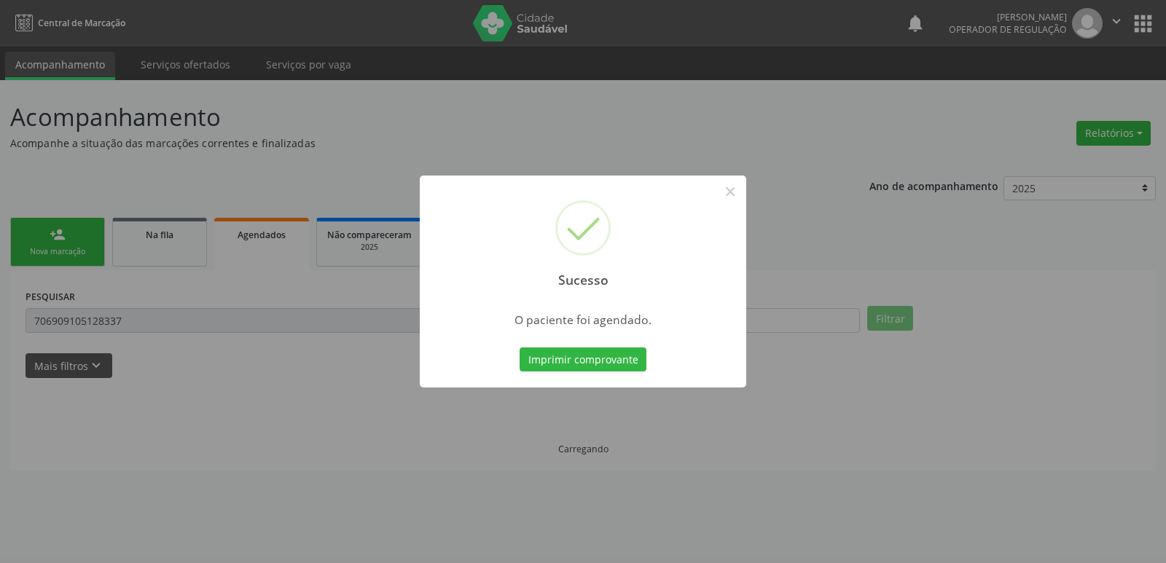
click at [520, 348] on button "Imprimir comprovante" at bounding box center [583, 360] width 127 height 25
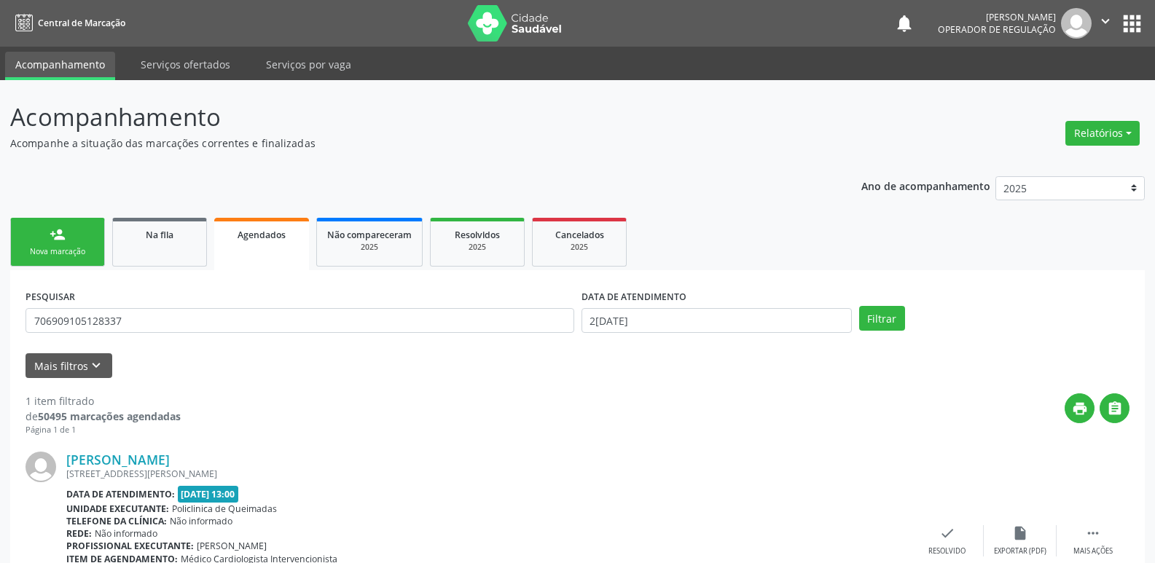
click at [74, 230] on link "person_add Nova marcação" at bounding box center [57, 242] width 95 height 49
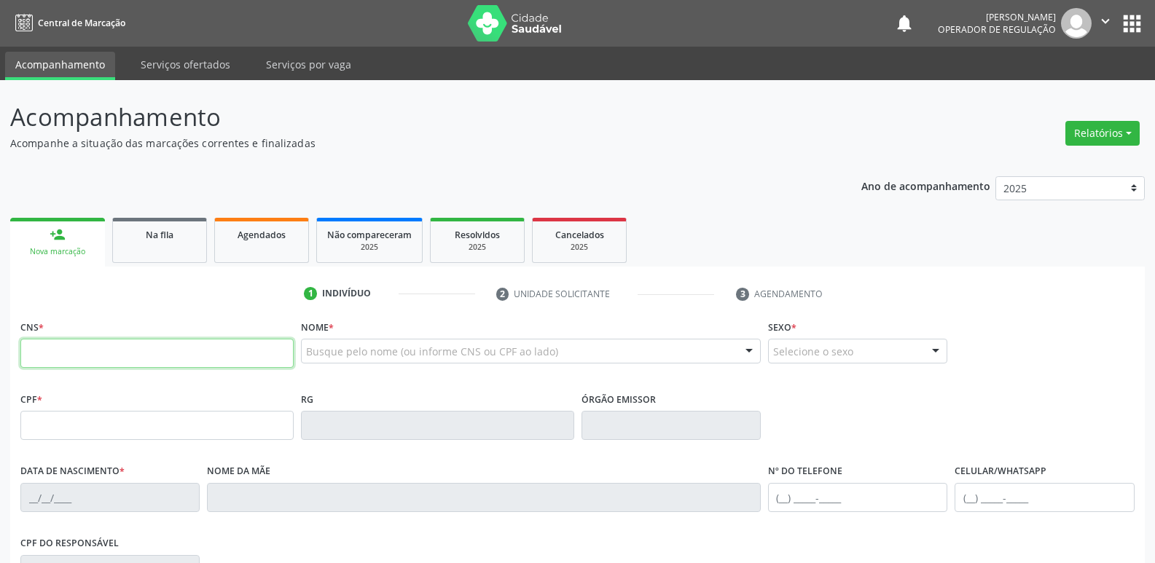
click at [86, 350] on input "text" at bounding box center [156, 353] width 273 height 29
type input "706 4046 7019 1888"
type input "012.459.234-12"
type input "03/07/1981"
type input "Alaíde dos Santos Leal"
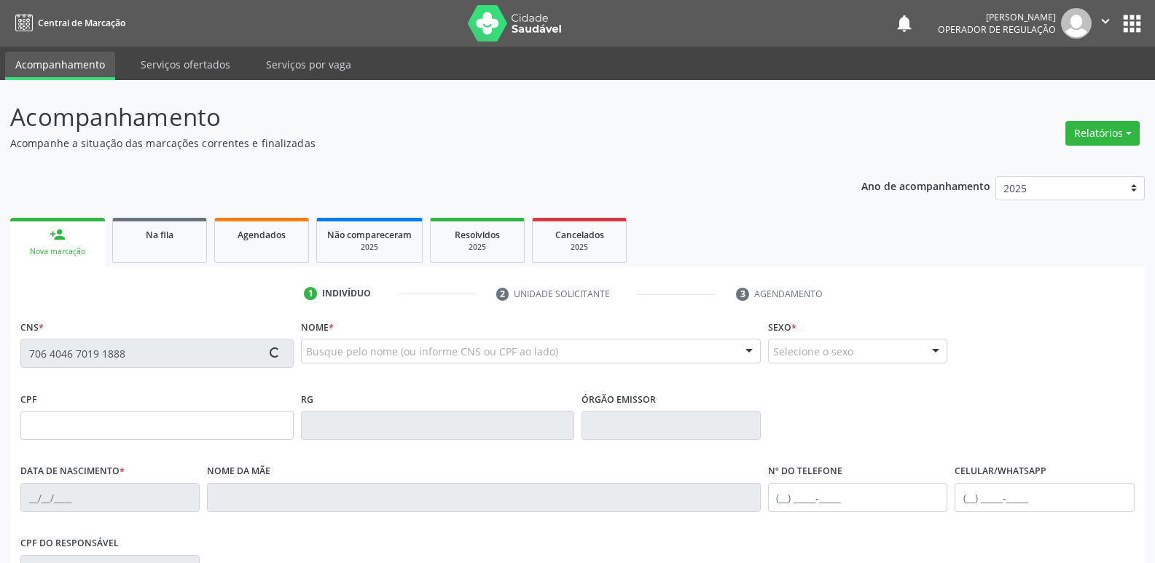
type input "(83) 99157-4177"
type input "703.603.574-90"
type input "81"
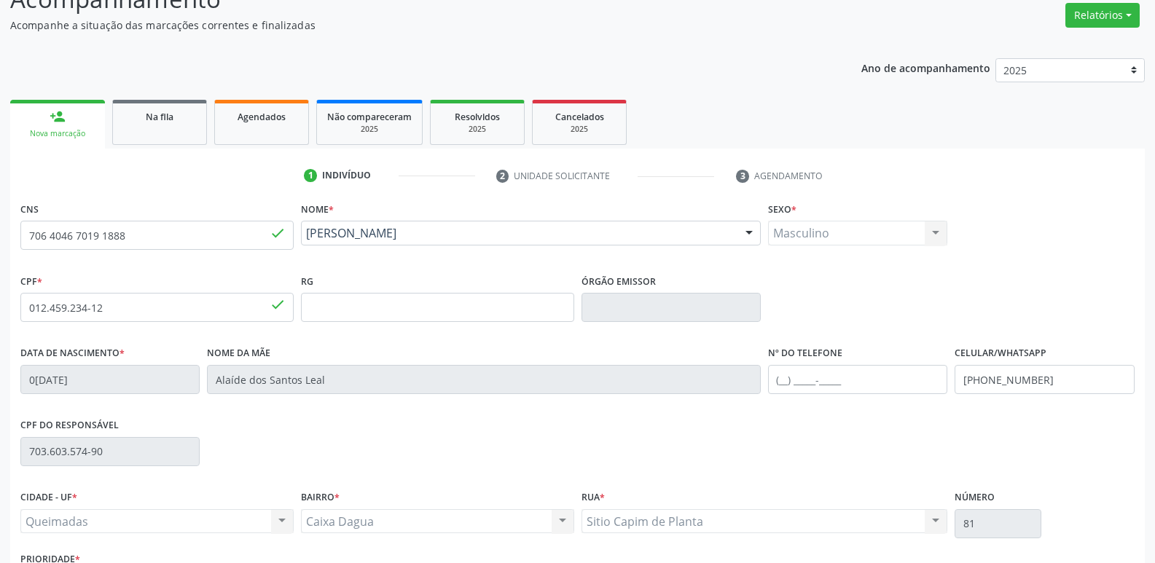
scroll to position [227, 0]
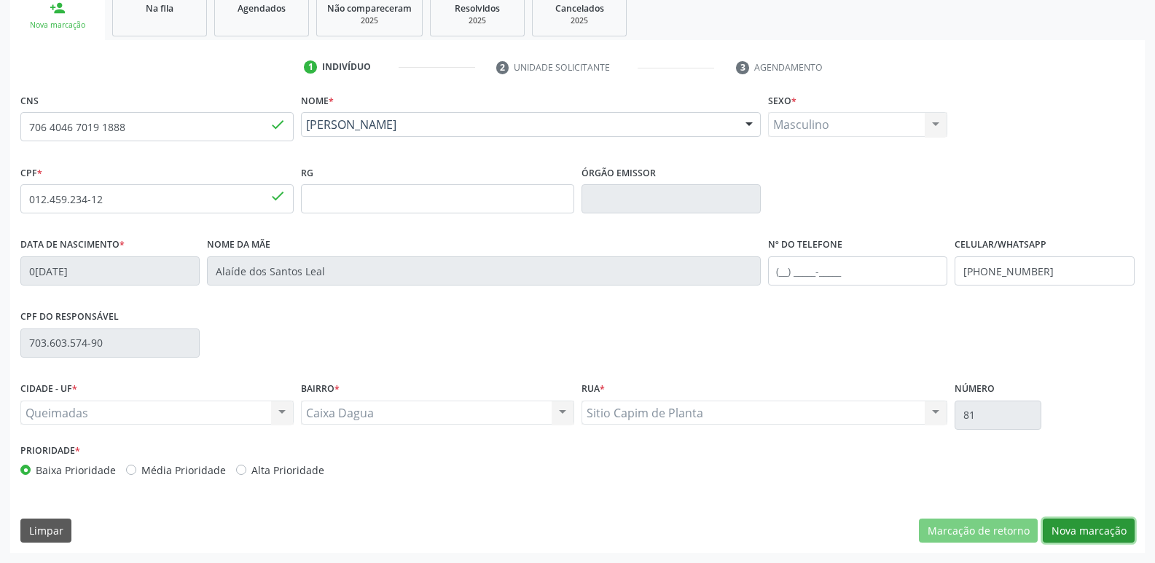
click at [1095, 530] on button "Nova marcação" at bounding box center [1089, 531] width 92 height 25
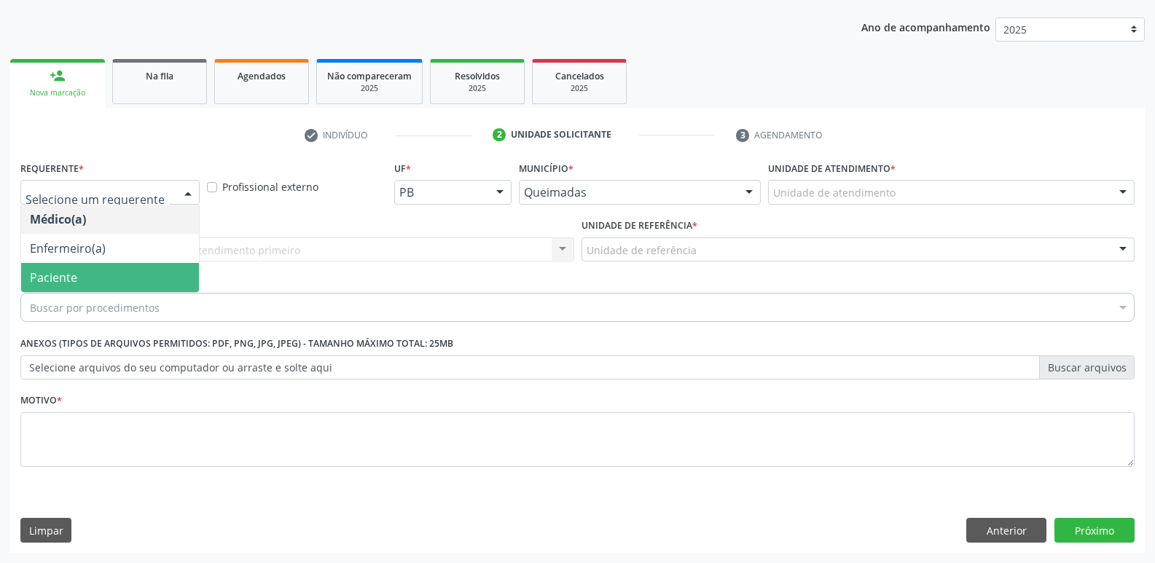
drag, startPoint x: 85, startPoint y: 272, endPoint x: 98, endPoint y: 259, distance: 18.0
click at [85, 271] on span "Paciente" at bounding box center [110, 277] width 178 height 29
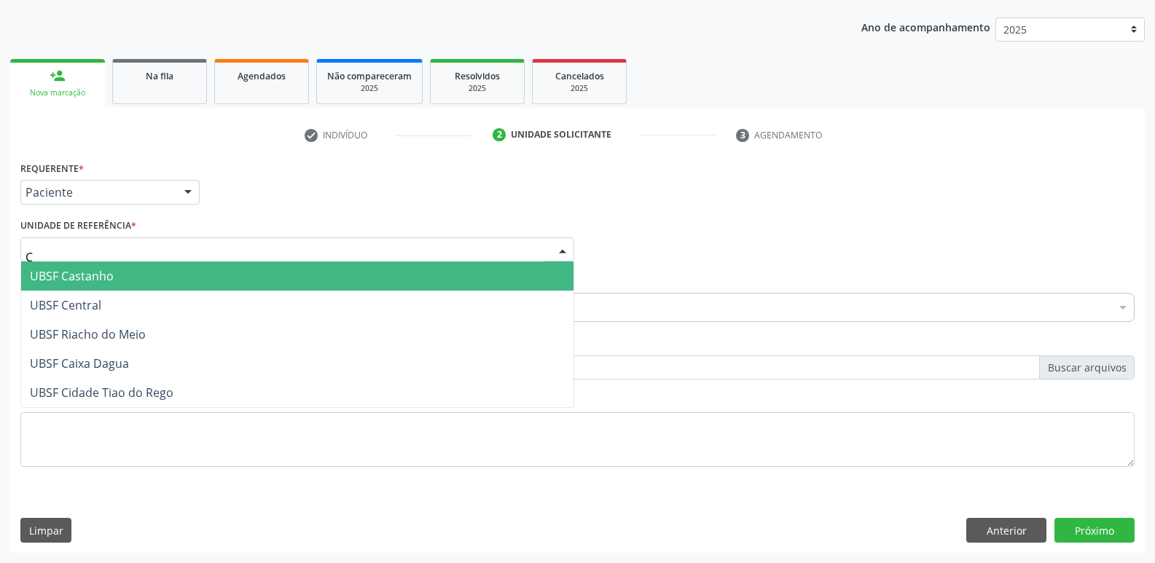
type input "CA"
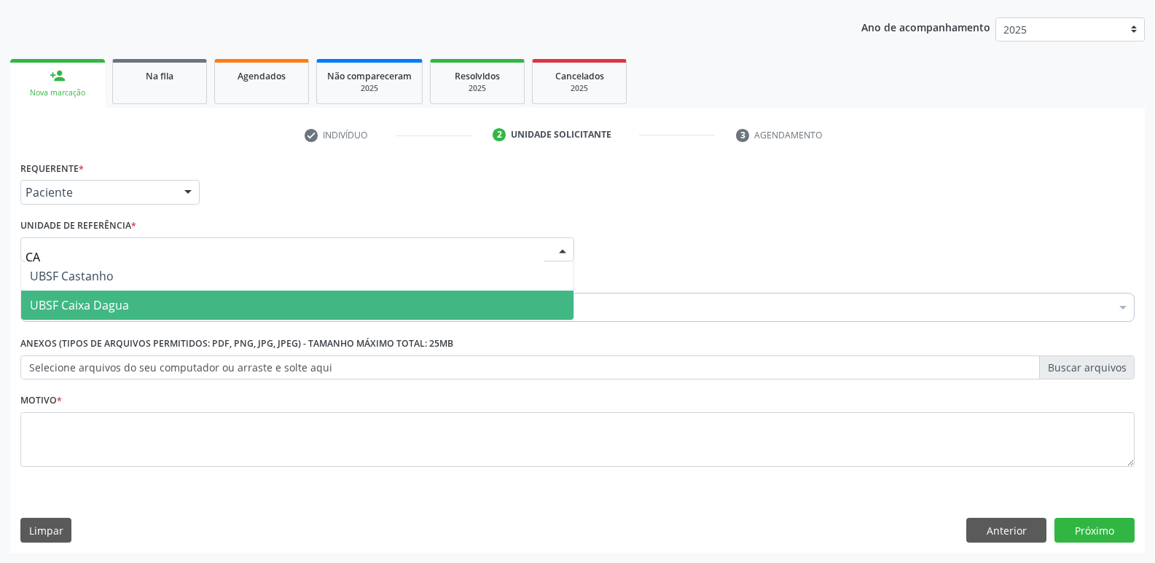
click at [132, 299] on span "UBSF Caixa Dagua" at bounding box center [297, 305] width 552 height 29
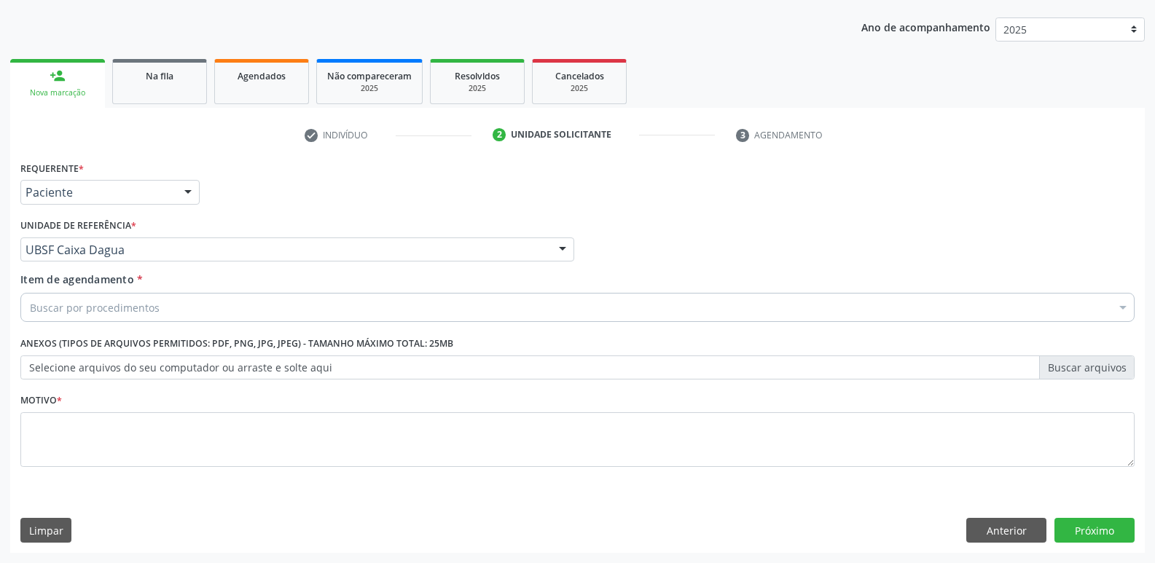
click at [333, 308] on div "Buscar por procedimentos" at bounding box center [577, 307] width 1114 height 29
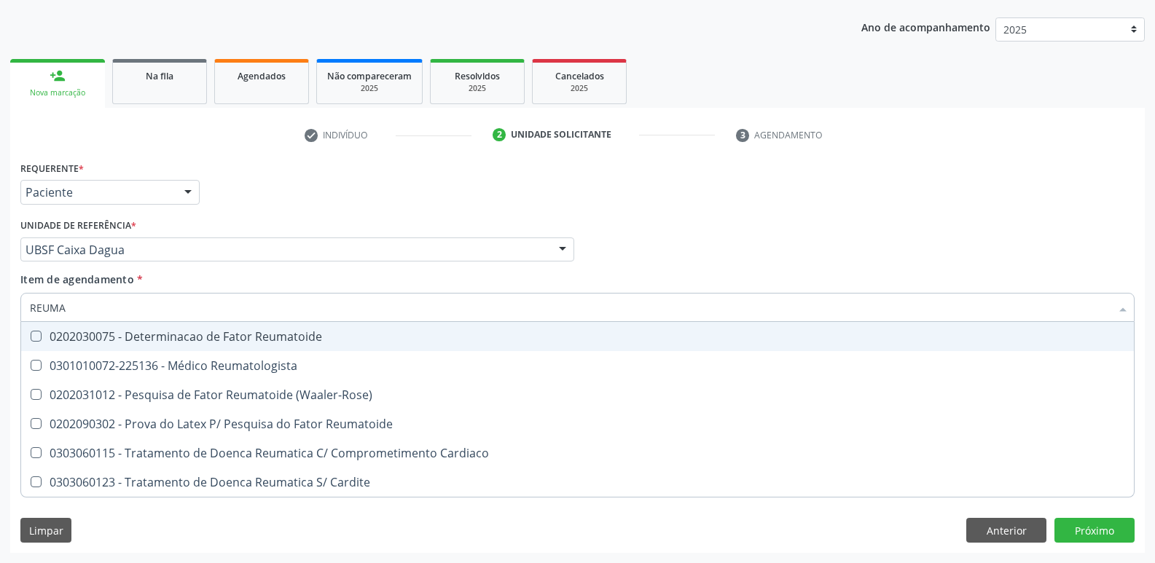
type input "REUMAT"
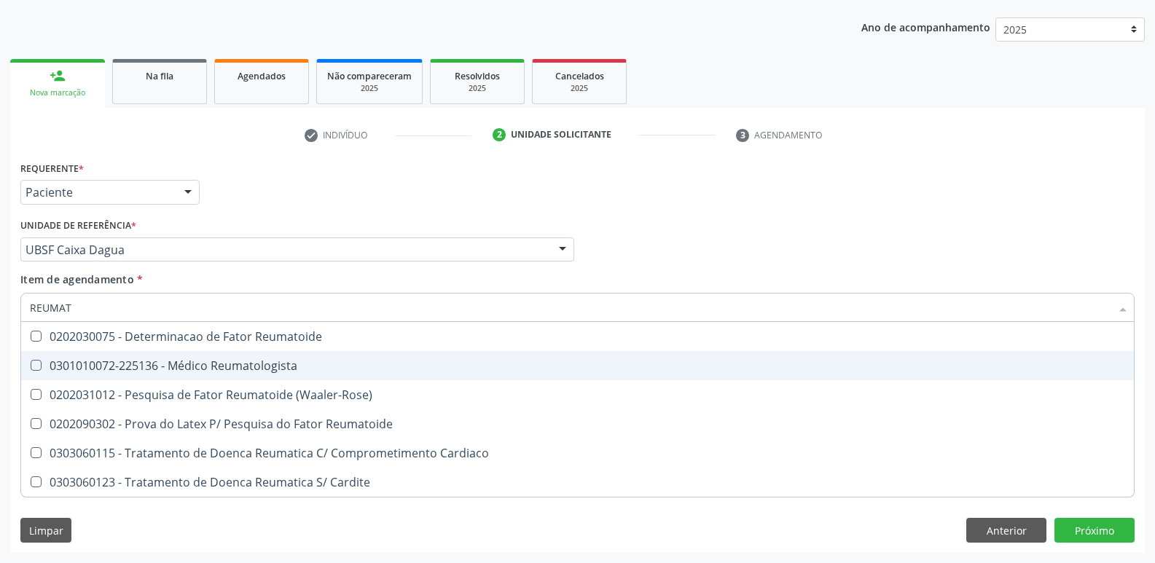
click at [265, 363] on div "0301010072-225136 - Médico Reumatologista" at bounding box center [577, 366] width 1095 height 12
checkbox Reumatologista "true"
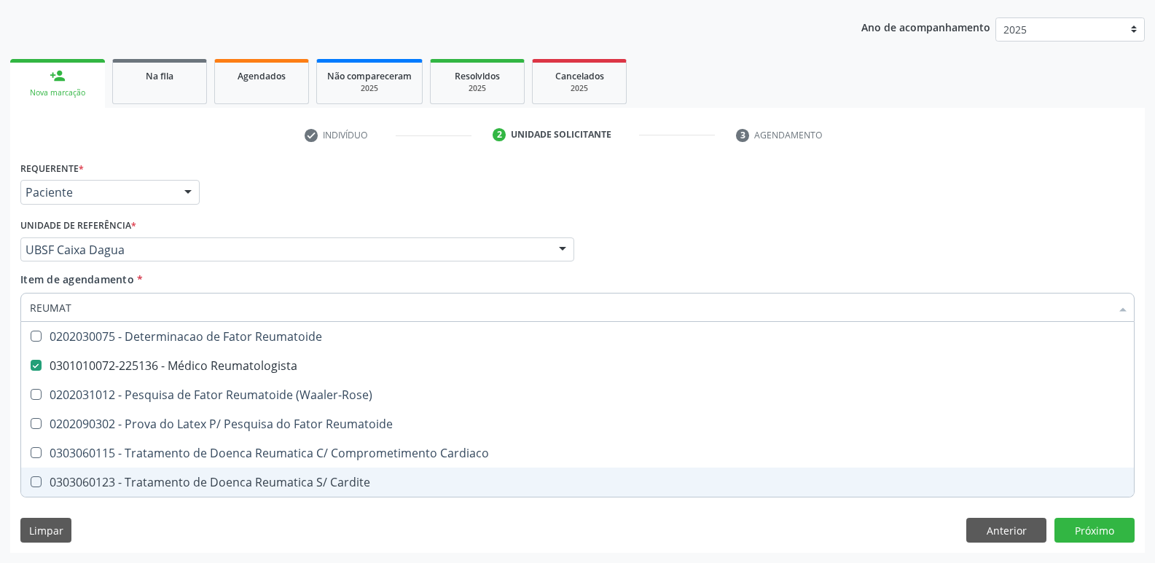
click at [351, 544] on div "Requerente * Paciente Médico(a) Enfermeiro(a) Paciente Nenhum resultado encontr…" at bounding box center [577, 355] width 1134 height 396
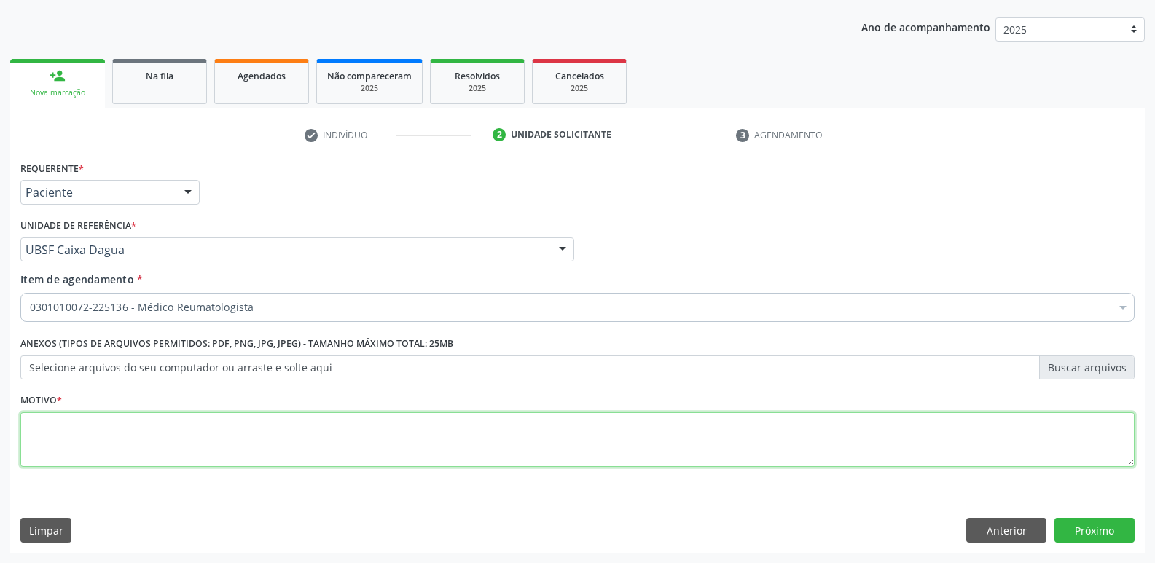
click at [301, 447] on textarea at bounding box center [577, 439] width 1114 height 55
paste textarea "AVALIAÇÃO"
type textarea "AVALIAÇÃO"
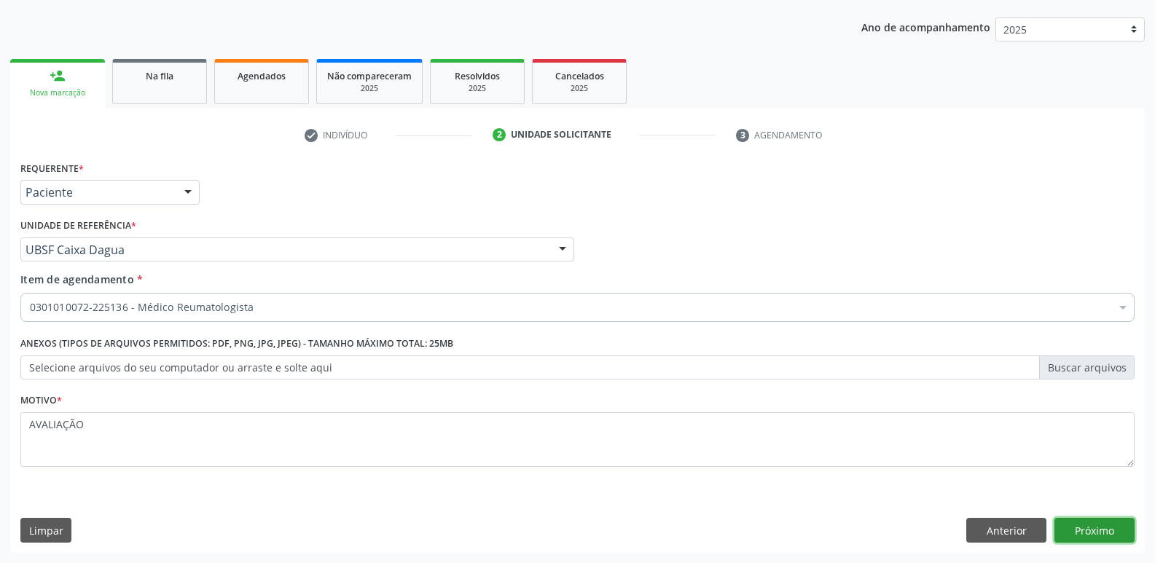
click at [1100, 526] on button "Próximo" at bounding box center [1094, 530] width 80 height 25
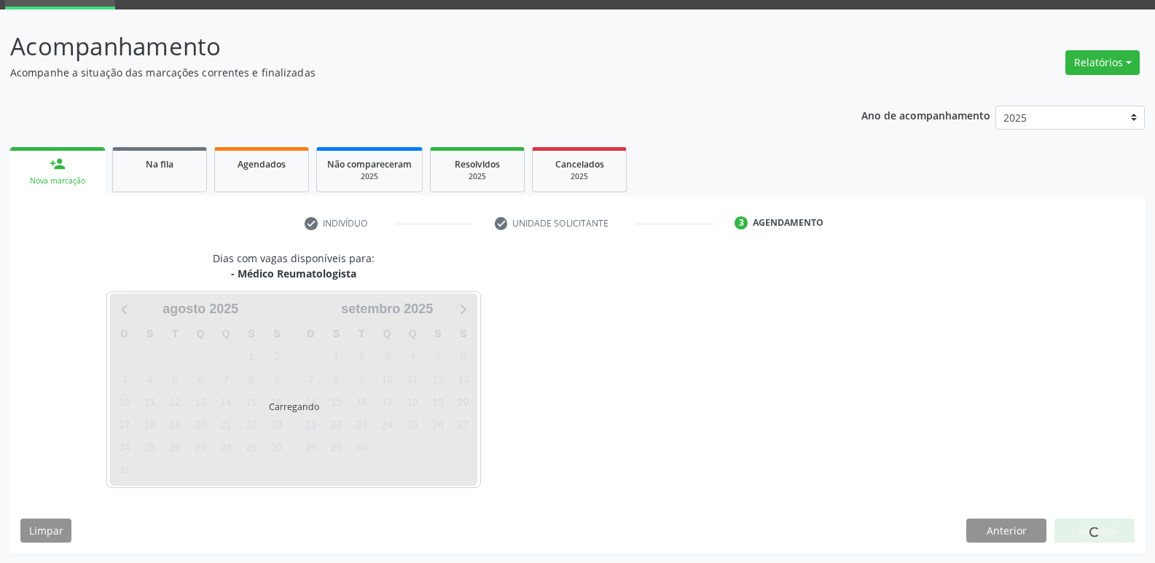
scroll to position [71, 0]
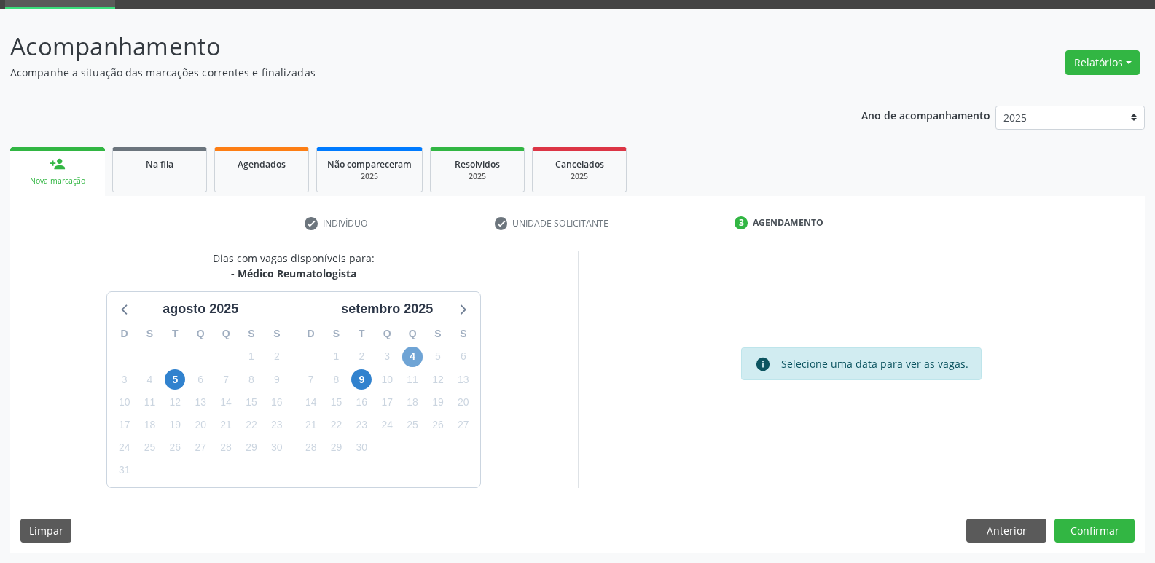
click at [415, 357] on span "4" at bounding box center [412, 357] width 20 height 20
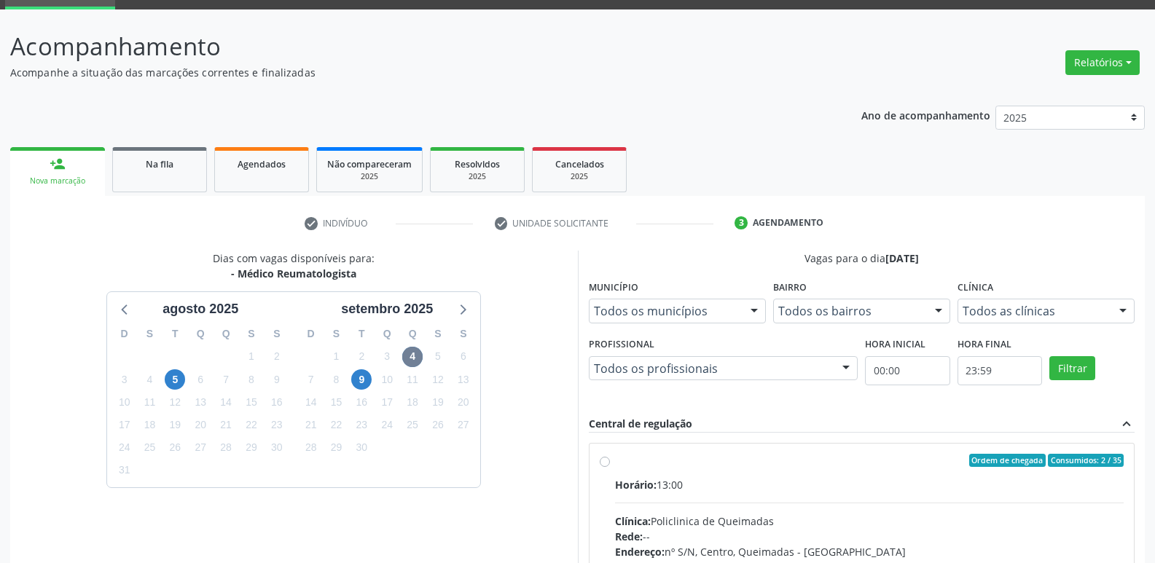
drag, startPoint x: 938, startPoint y: 474, endPoint x: 1078, endPoint y: 399, distance: 158.4
click at [947, 471] on label "Ordem de chegada Consumidos: 2 / 35 Horário: 13:00 Clínica: Policlinica de Quei…" at bounding box center [869, 566] width 509 height 224
click at [610, 467] on input "Ordem de chegada Consumidos: 2 / 35 Horário: 13:00 Clínica: Policlinica de Quei…" at bounding box center [605, 460] width 10 height 13
radio input "true"
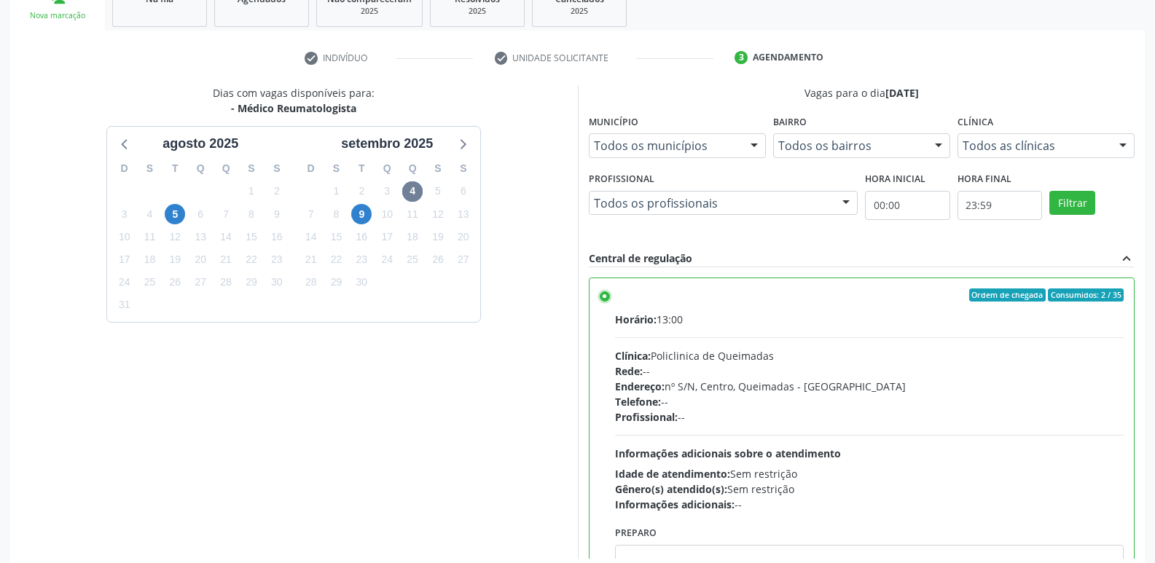
scroll to position [307, 0]
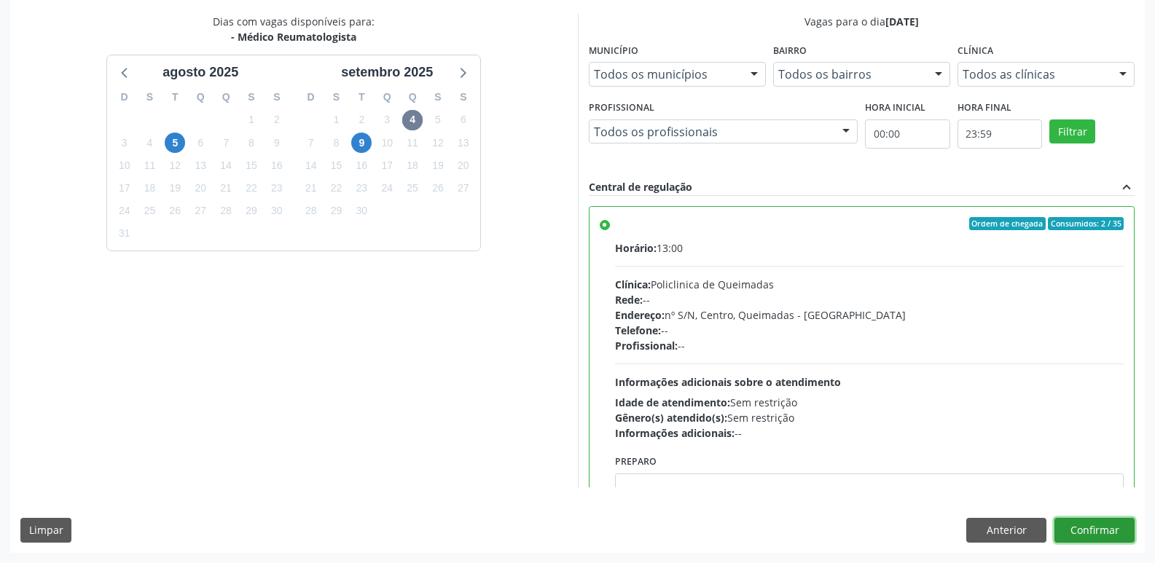
click at [1094, 533] on button "Confirmar" at bounding box center [1094, 530] width 80 height 25
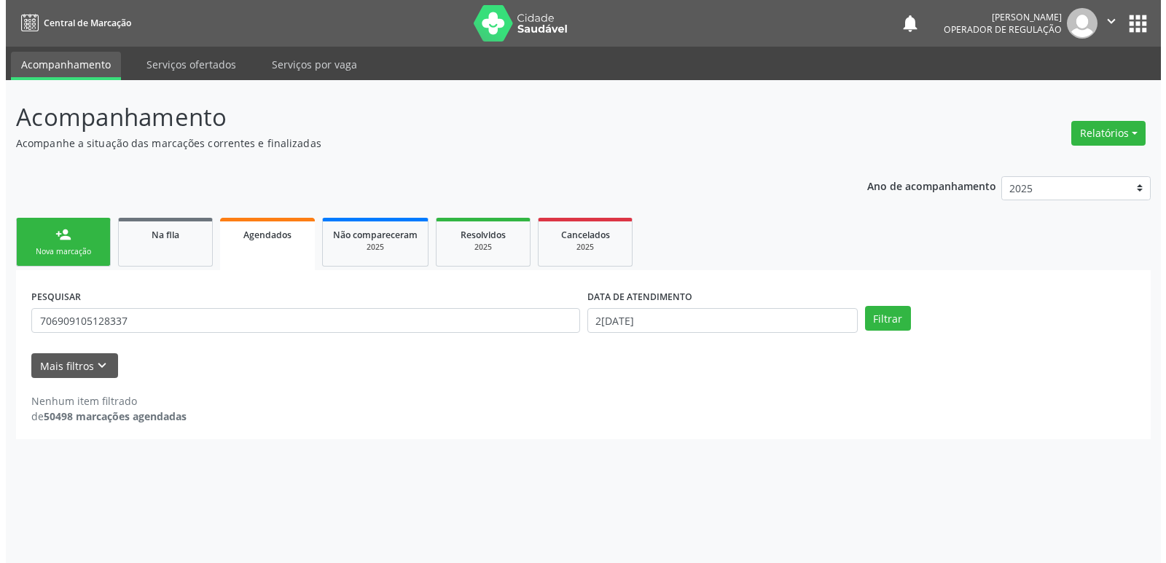
scroll to position [0, 0]
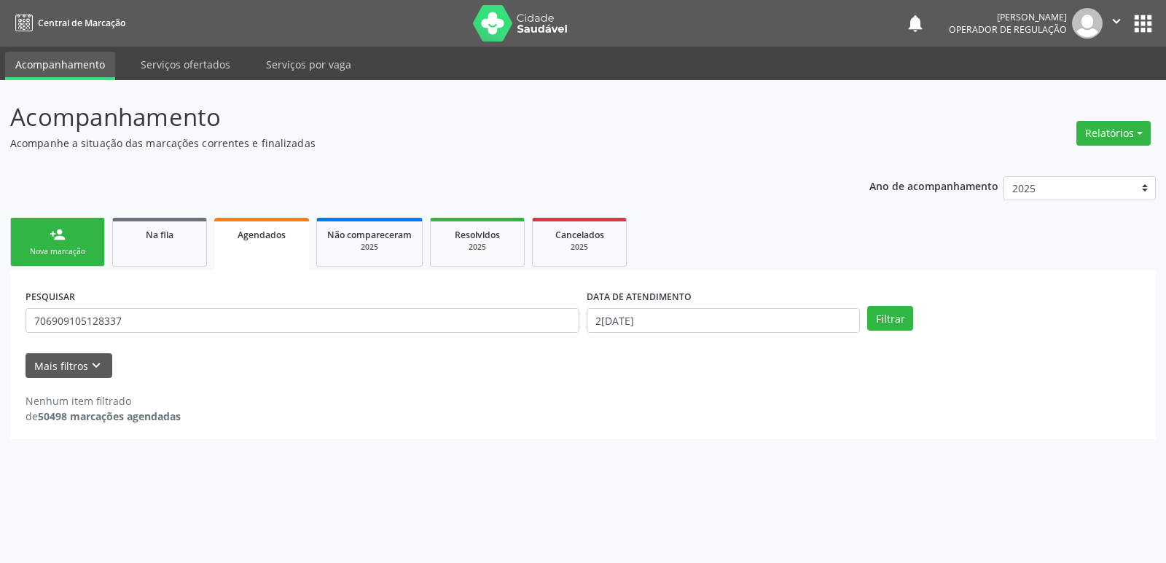
click at [72, 231] on link "person_add Nova marcação" at bounding box center [57, 242] width 95 height 49
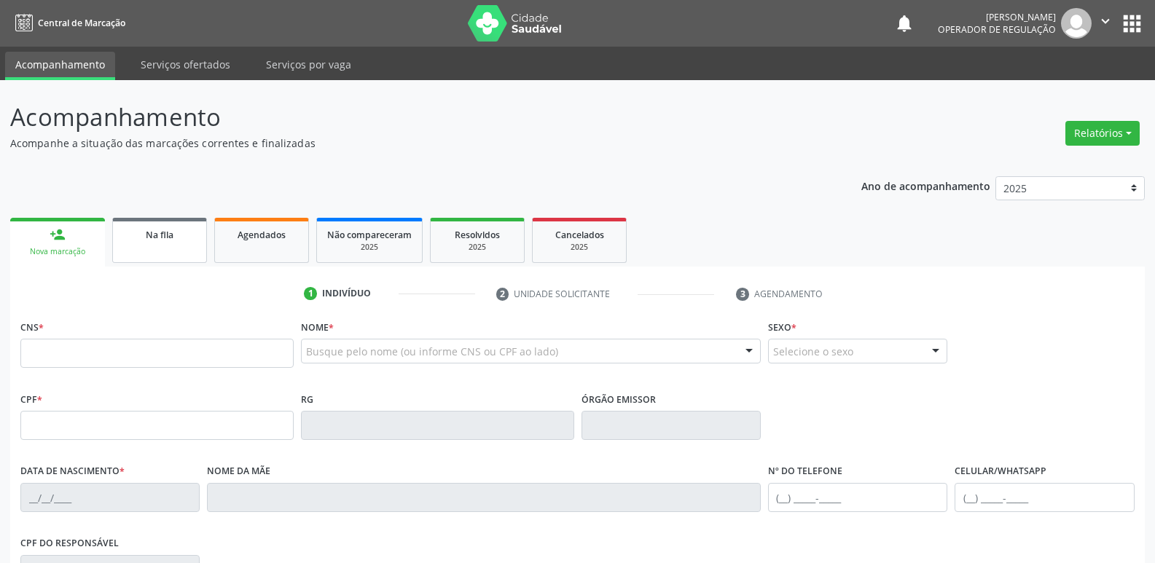
click at [184, 253] on link "Na fila" at bounding box center [159, 240] width 95 height 45
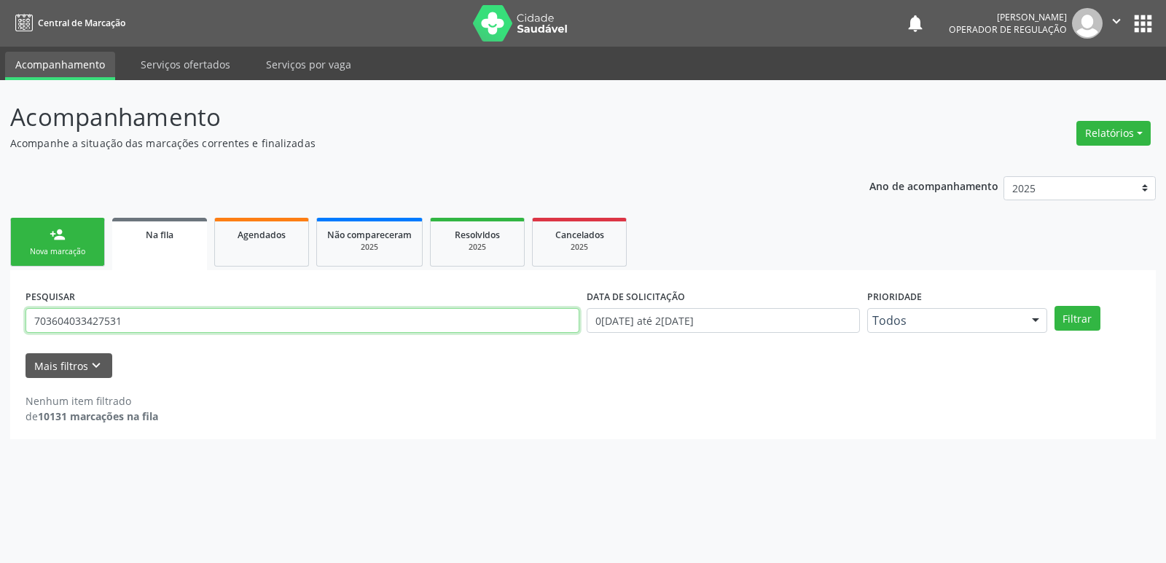
click at [152, 326] on input "703604033427531" at bounding box center [303, 320] width 554 height 25
type input "ELZA NUNES LINS"
click at [1054, 306] on button "Filtrar" at bounding box center [1077, 318] width 46 height 25
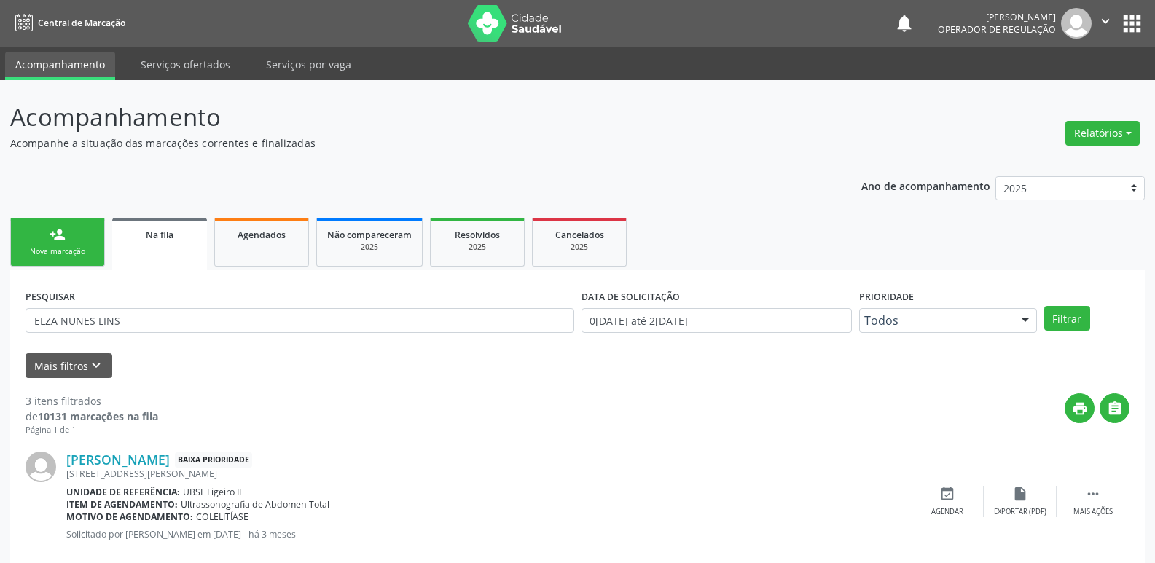
click at [85, 241] on link "person_add Nova marcação" at bounding box center [57, 242] width 95 height 49
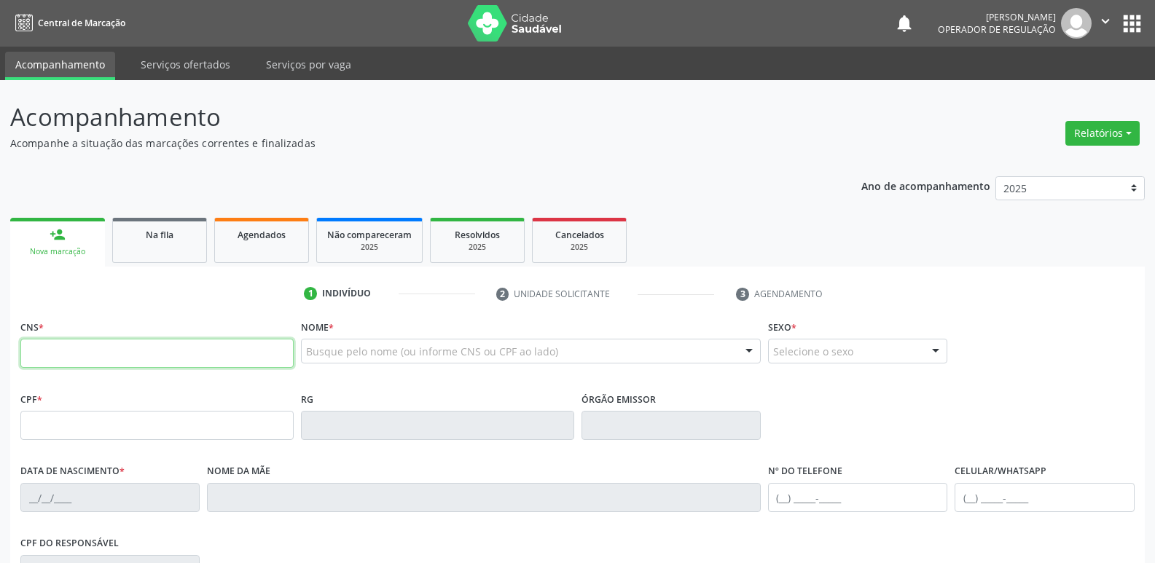
click at [74, 348] on input "text" at bounding box center [156, 353] width 273 height 29
type input "702 6062 1027 0749"
type input "141.110.594-06"
type input "[DATE]"
type input "[PERSON_NAME]"
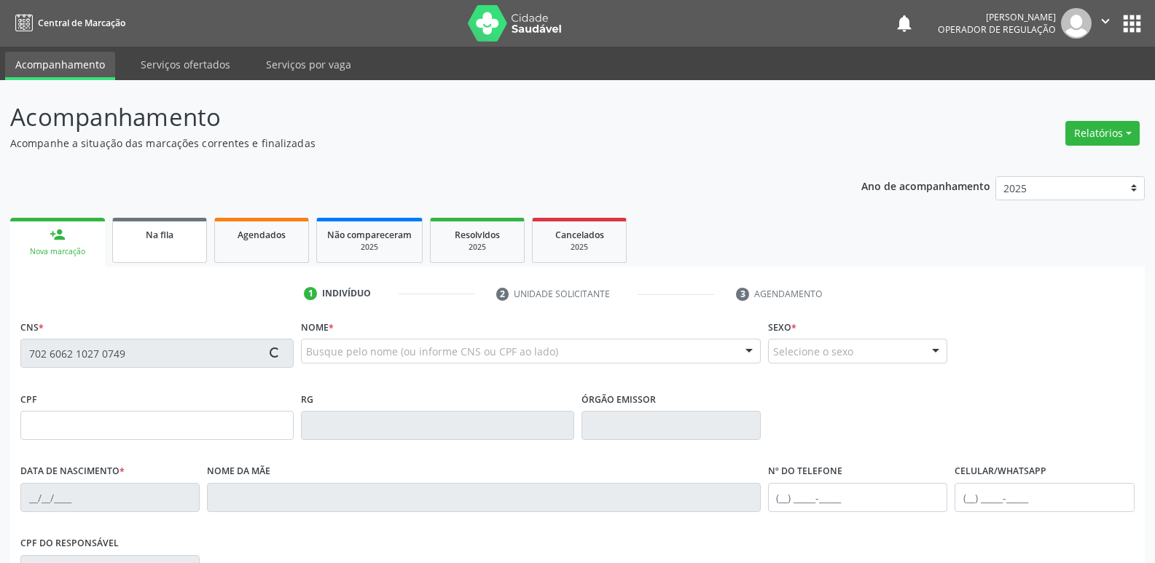
type input "[PHONE_NUMBER]"
type input "118.746.214-46"
type input "S/N"
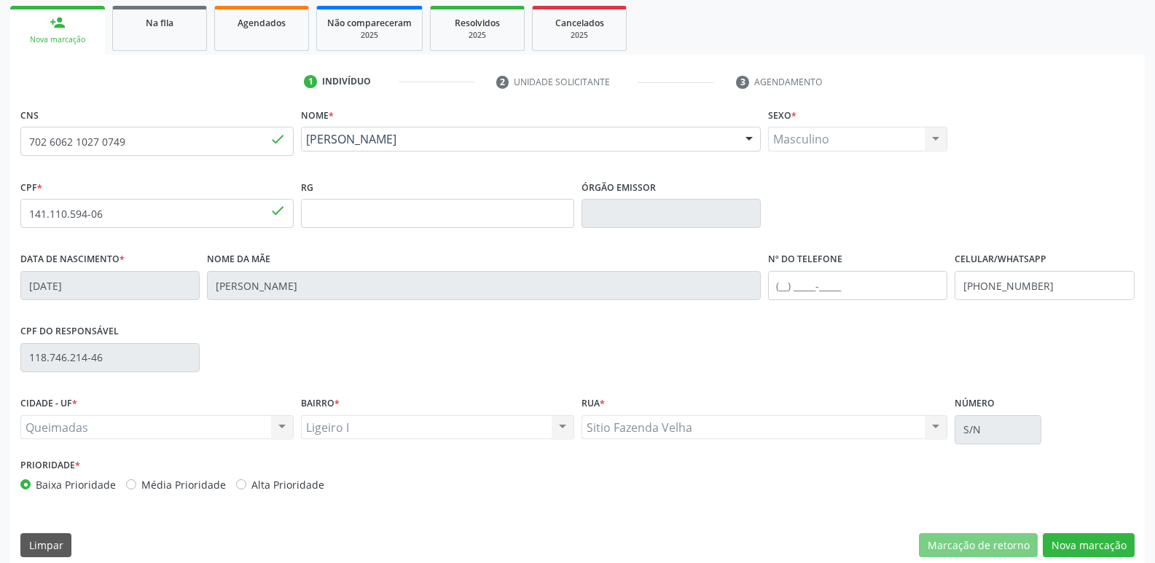
scroll to position [227, 0]
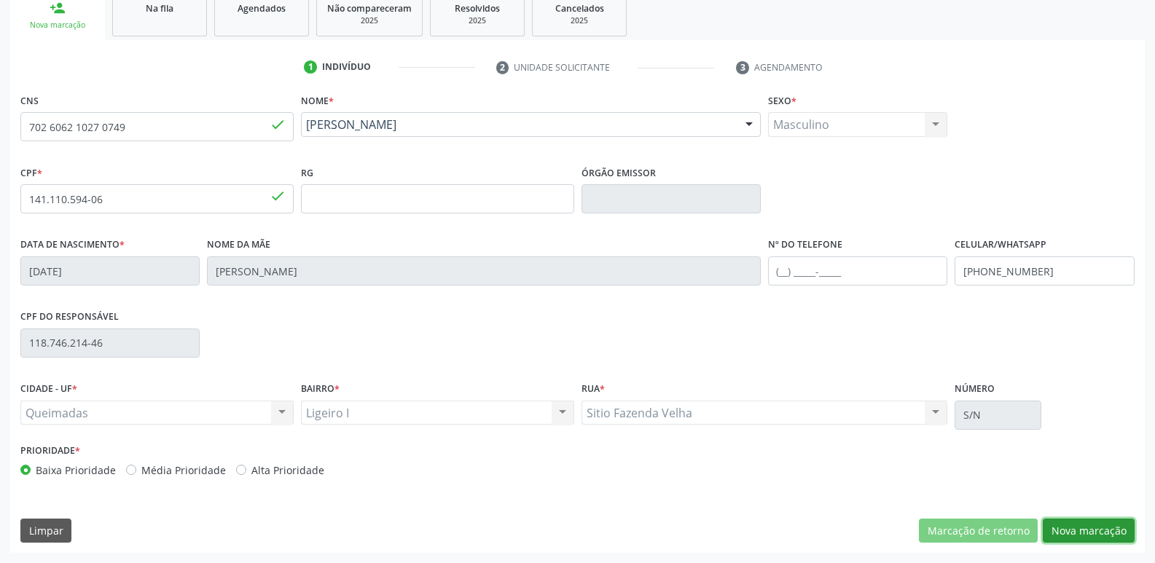
click at [1072, 534] on button "Nova marcação" at bounding box center [1089, 531] width 92 height 25
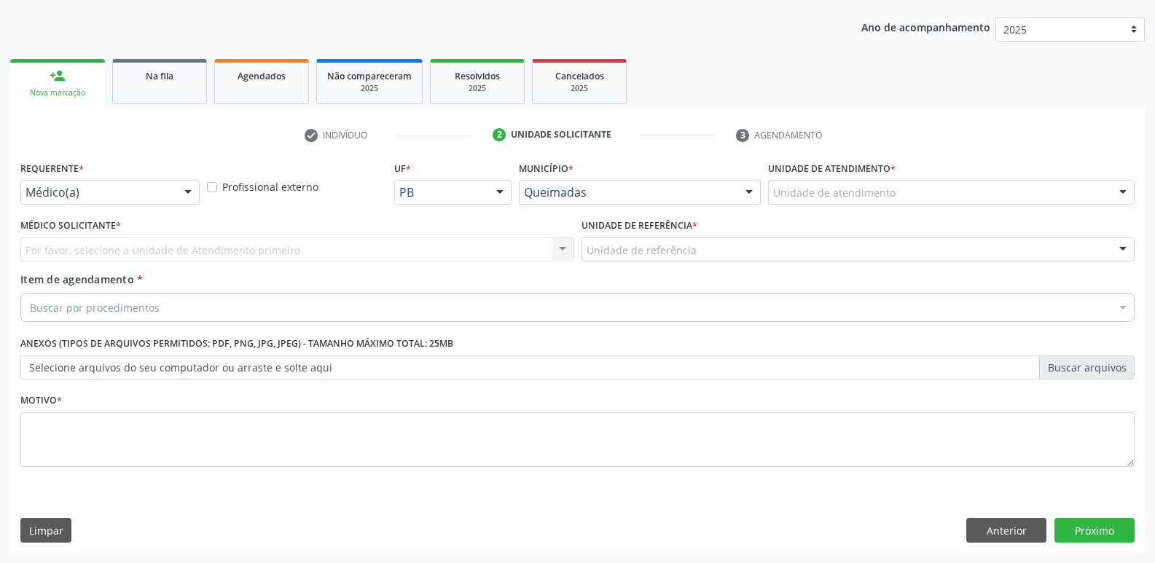
scroll to position [159, 0]
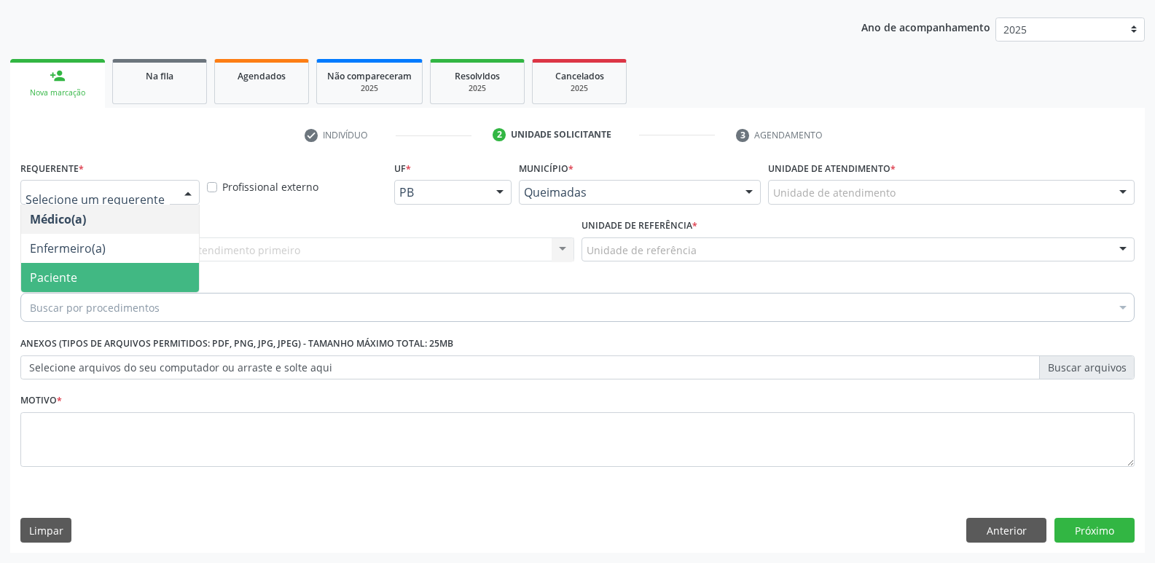
click at [74, 278] on span "Paciente" at bounding box center [53, 278] width 47 height 16
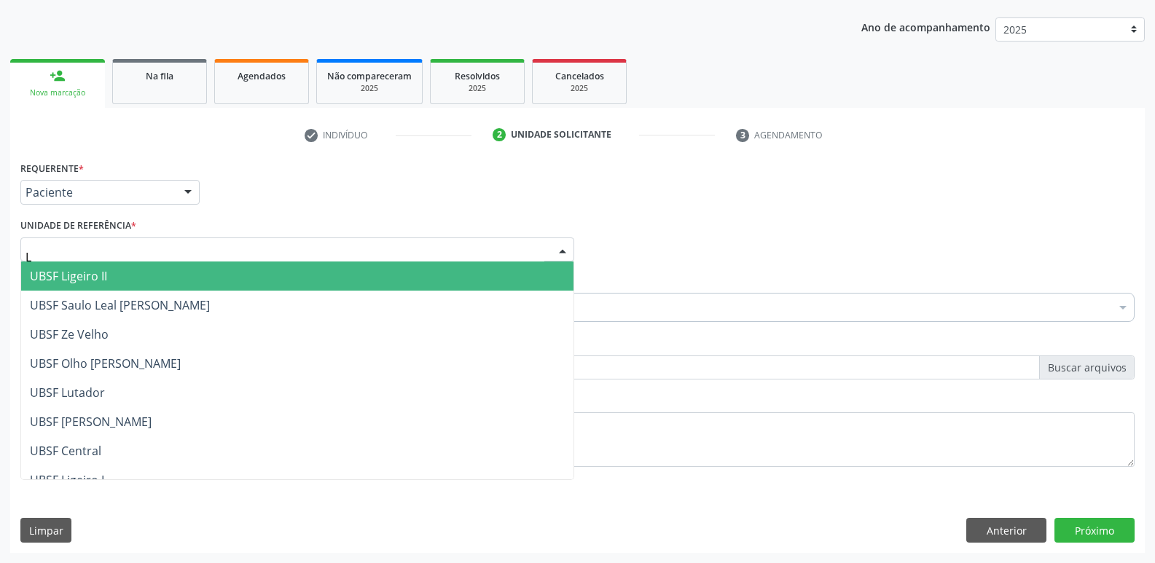
type input "LI"
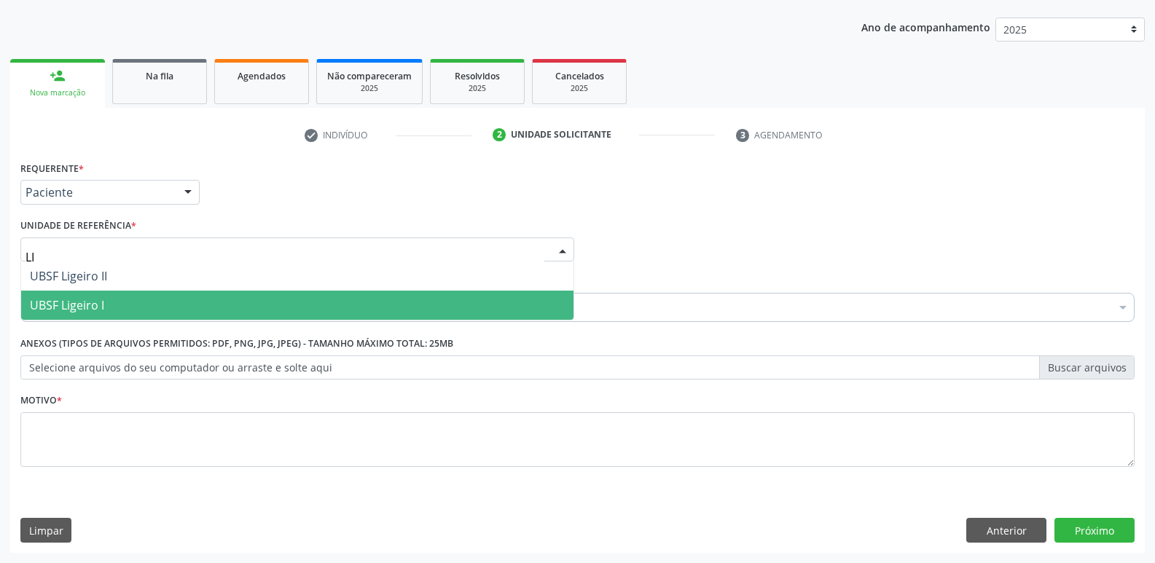
click at [97, 294] on span "UBSF Ligeiro I" at bounding box center [297, 305] width 552 height 29
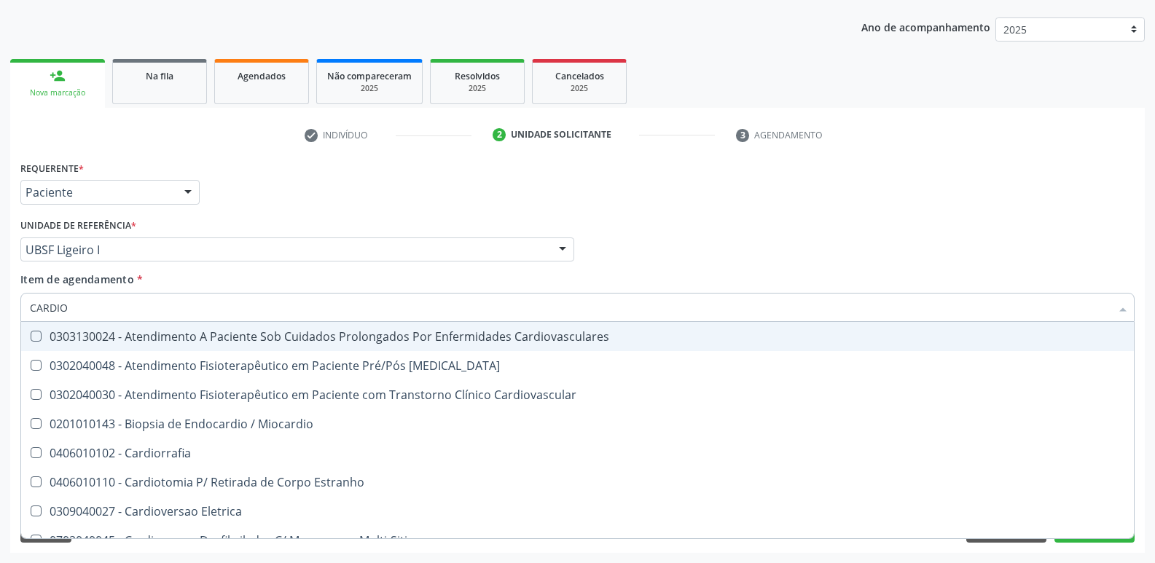
type input "CARDIOL"
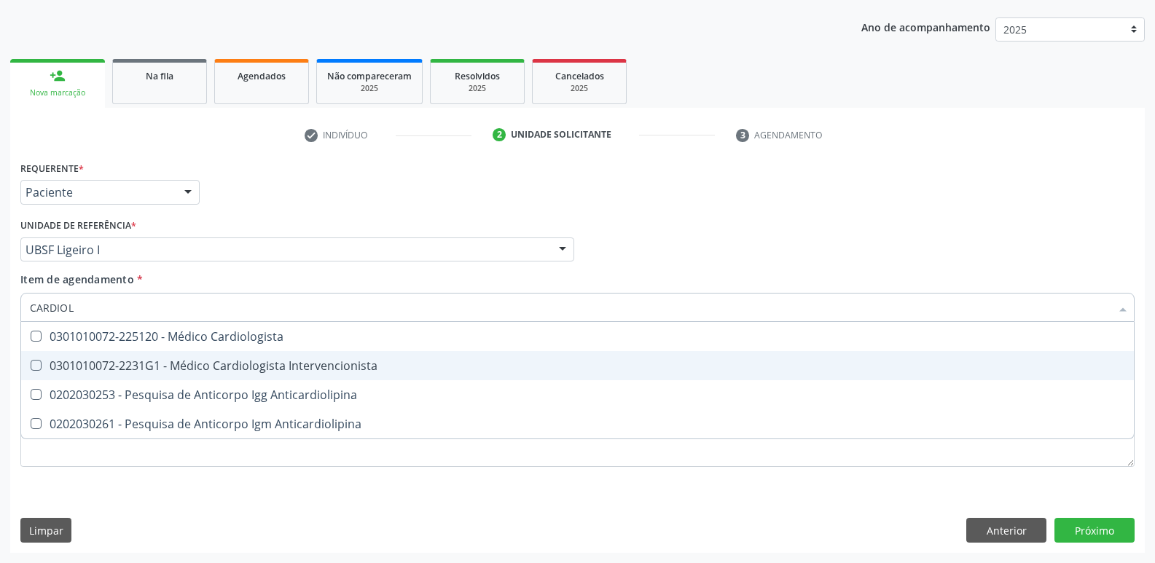
click at [144, 372] on div "0301010072-2231G1 - Médico Cardiologista Intervencionista" at bounding box center [577, 366] width 1095 height 12
checkbox Intervencionista "true"
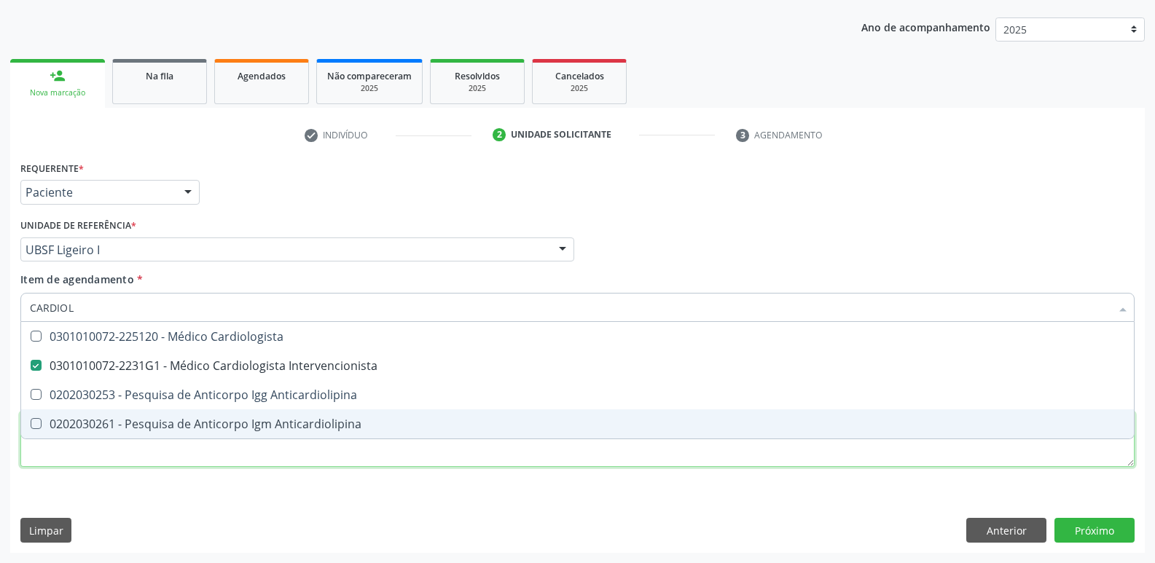
click at [69, 460] on div "Requerente * Paciente Médico(a) Enfermeiro(a) Paciente Nenhum resultado encontr…" at bounding box center [577, 322] width 1114 height 330
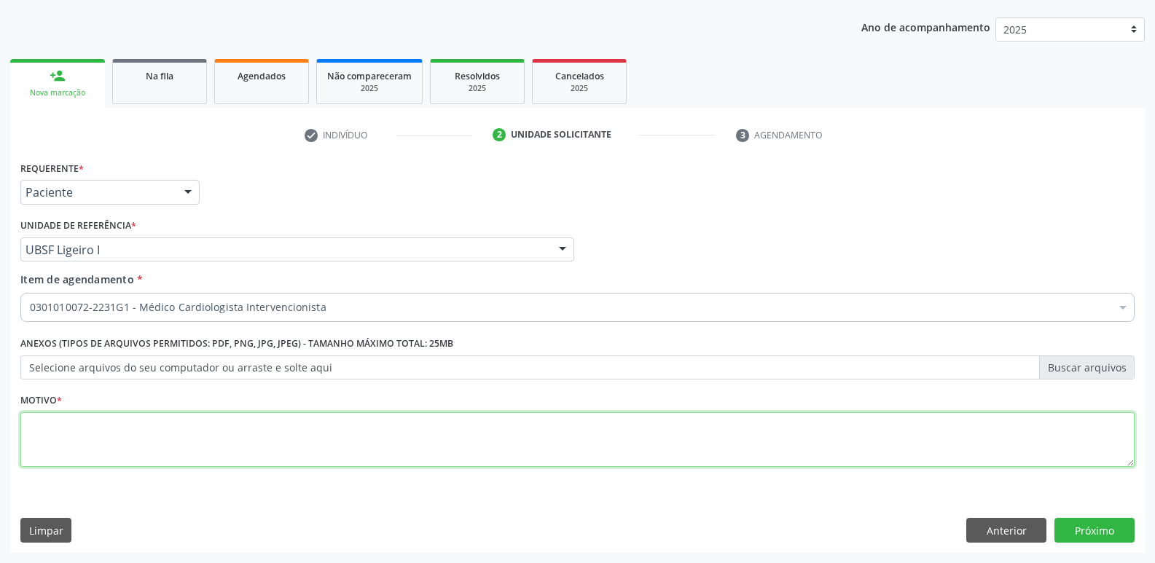
paste textarea "AVALIAÇÃO"
type textarea "AVALIAÇÃO"
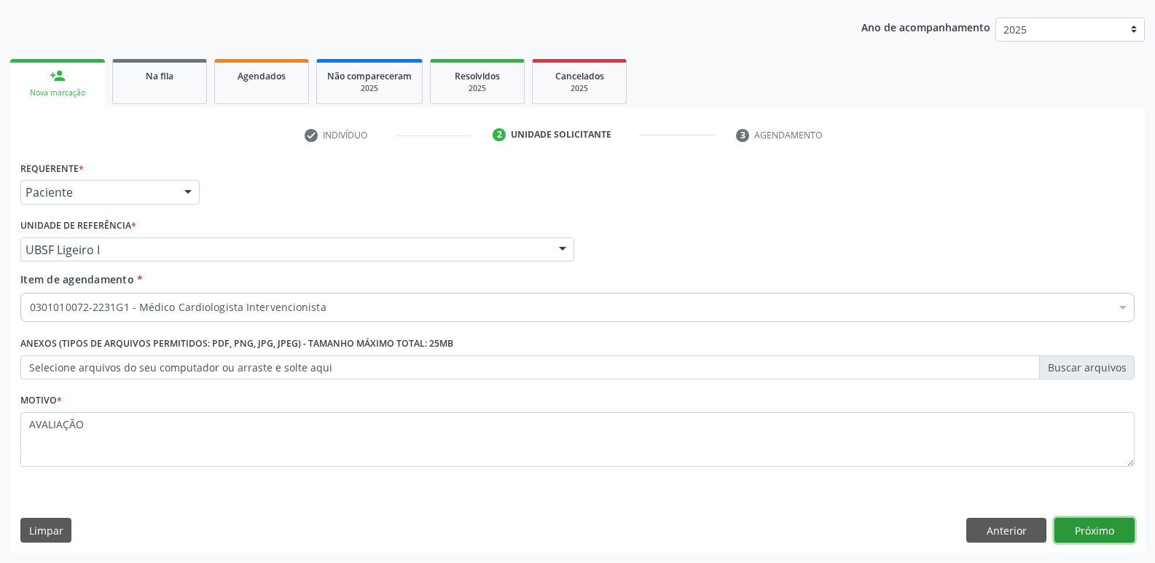
click at [1105, 537] on button "Próximo" at bounding box center [1094, 530] width 80 height 25
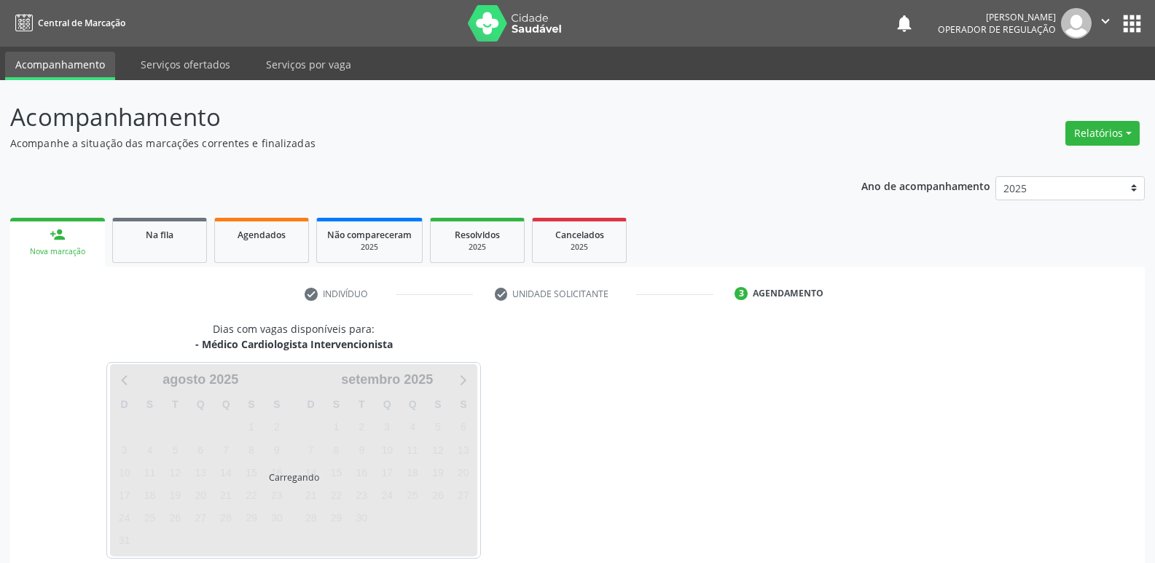
scroll to position [71, 0]
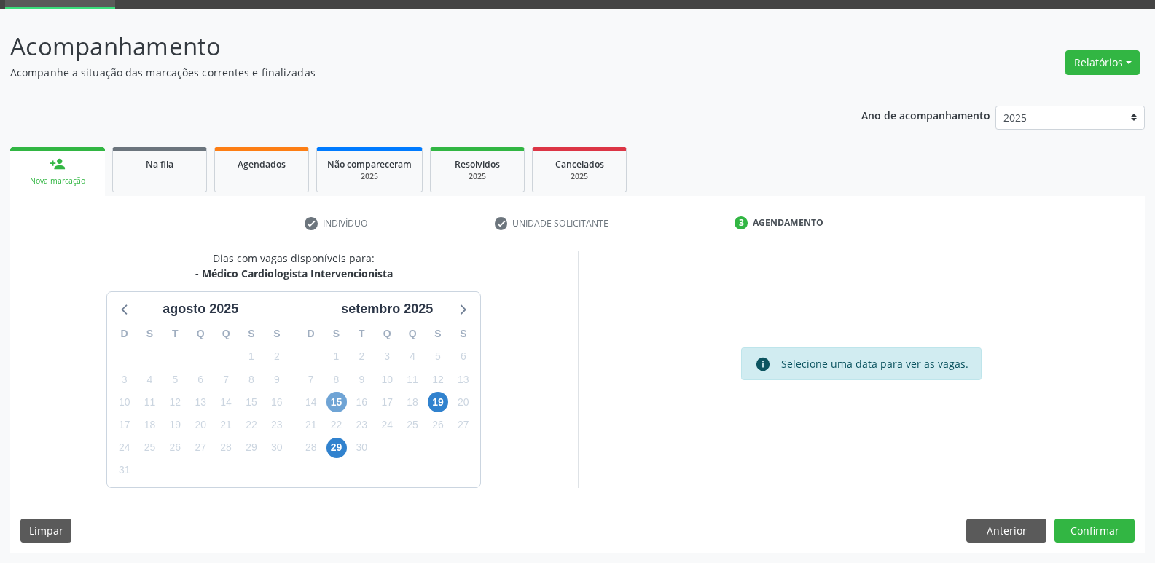
click at [339, 392] on span "15" at bounding box center [336, 402] width 20 height 20
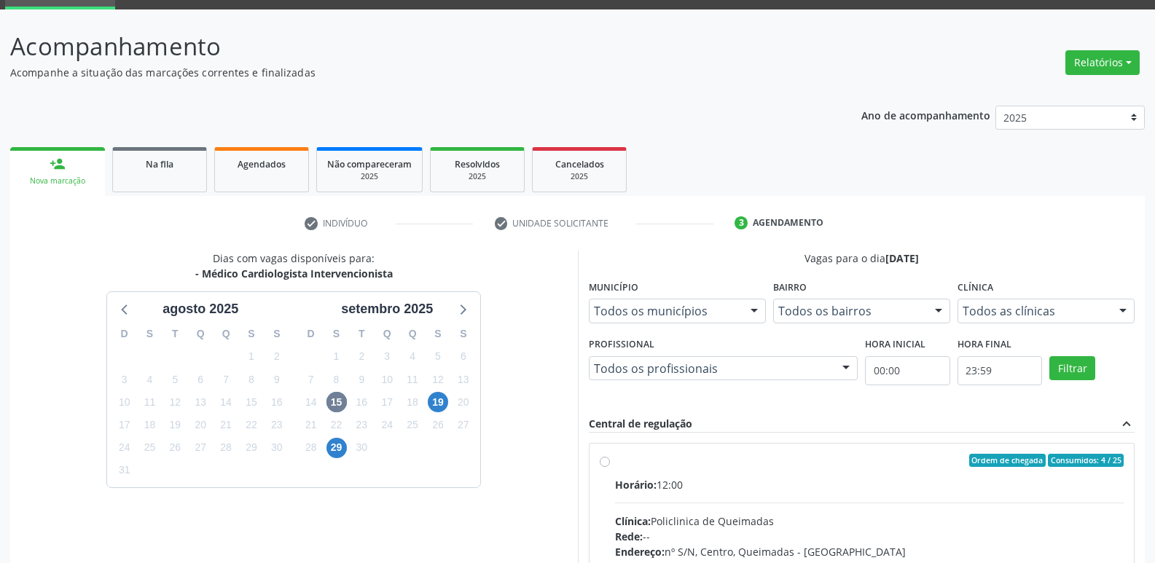
drag, startPoint x: 936, startPoint y: 501, endPoint x: 973, endPoint y: 368, distance: 138.4
radio input "true"
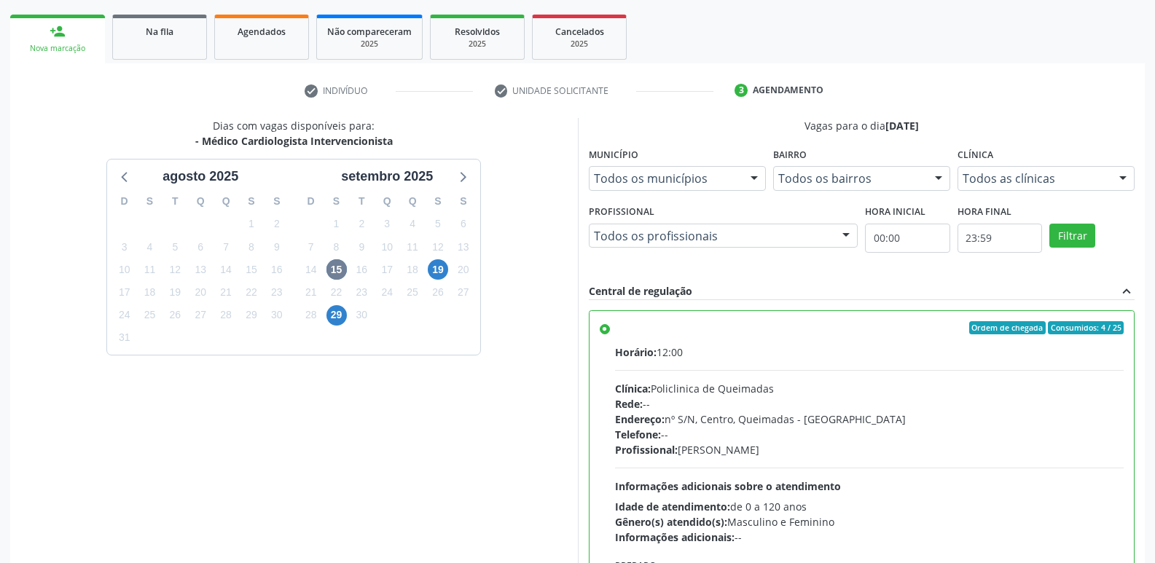
scroll to position [307, 0]
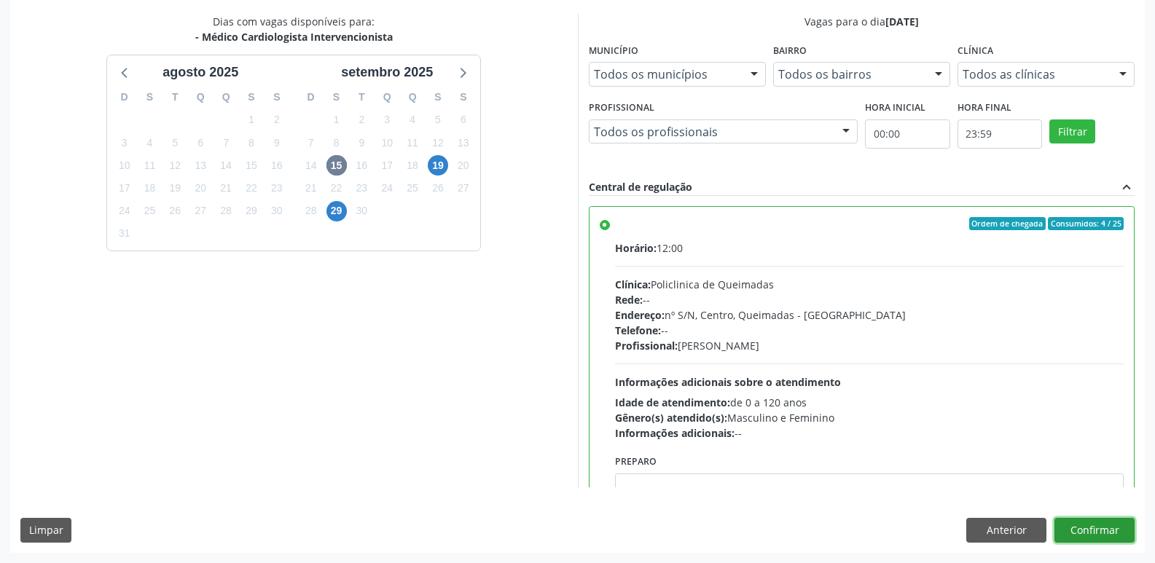
click at [1086, 520] on button "Confirmar" at bounding box center [1094, 530] width 80 height 25
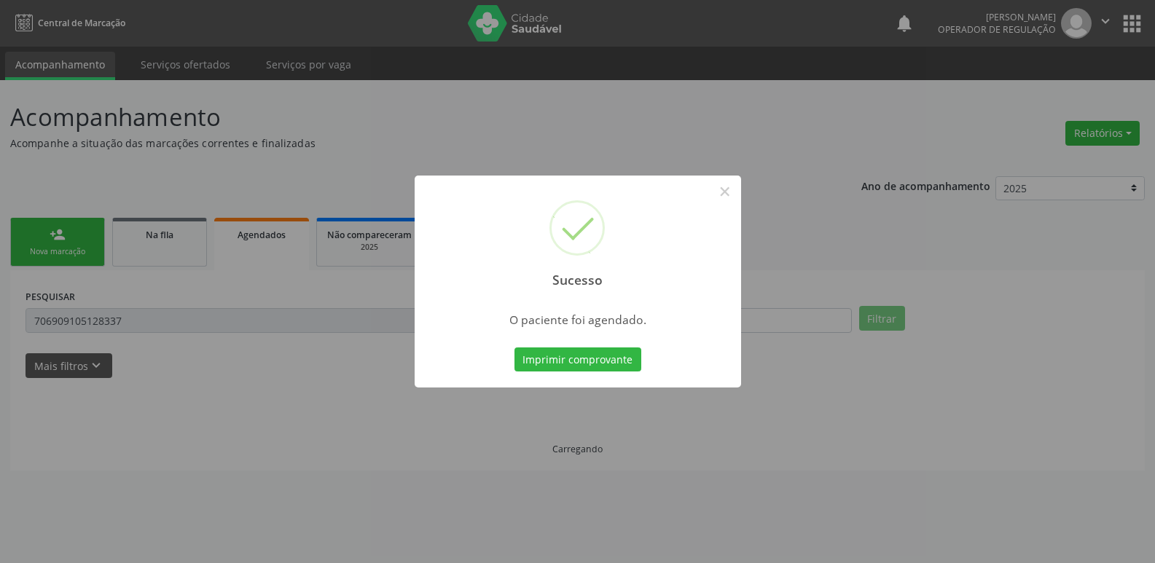
scroll to position [0, 0]
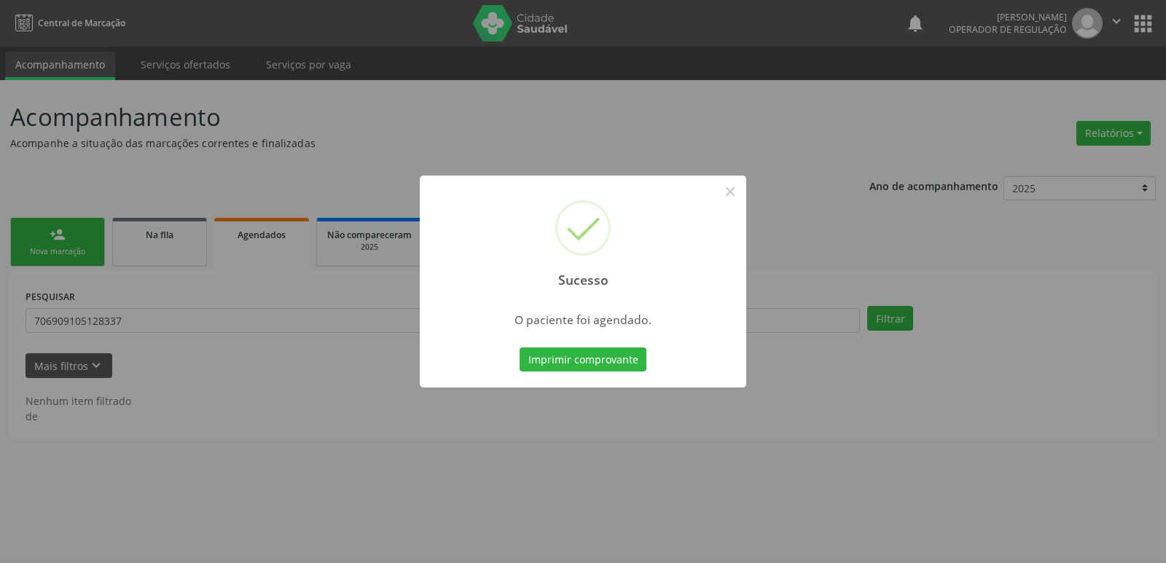
click at [520, 348] on button "Imprimir comprovante" at bounding box center [583, 360] width 127 height 25
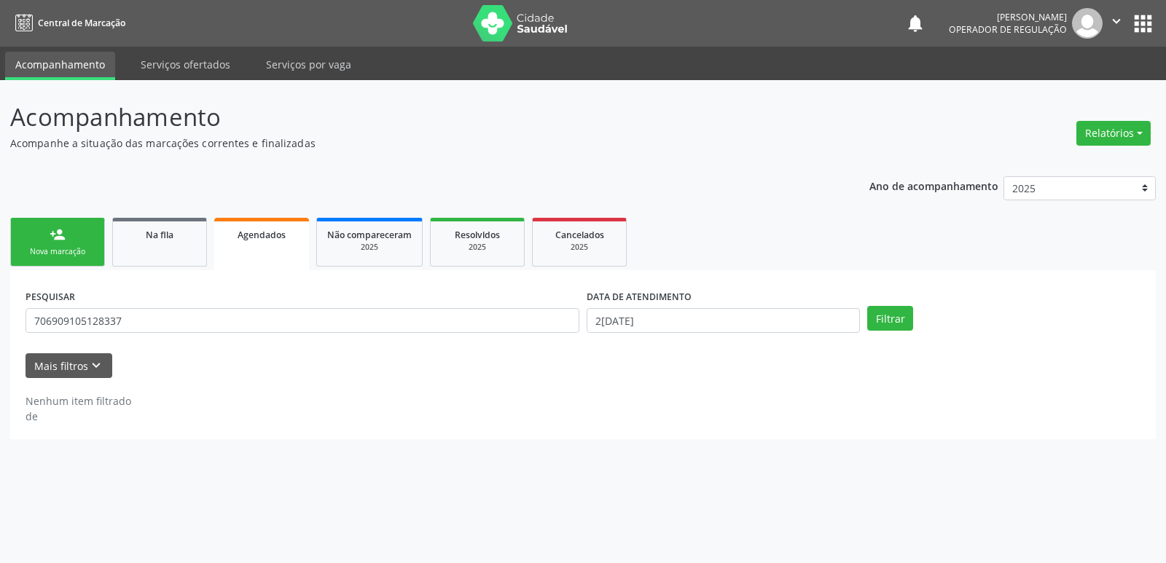
click at [52, 224] on link "person_add Nova marcação" at bounding box center [57, 242] width 95 height 49
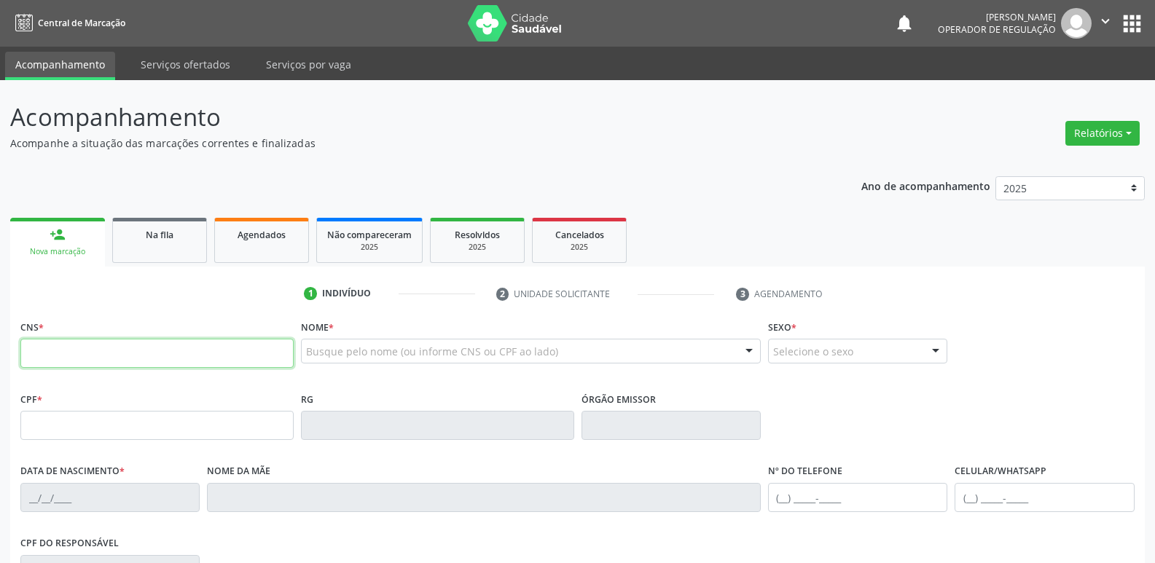
drag, startPoint x: 168, startPoint y: 361, endPoint x: 229, endPoint y: 328, distance: 69.1
click at [174, 346] on input "text" at bounding box center [156, 353] width 273 height 29
type input "706 3097 9705 4978"
type input "853.454.584-72"
type input "[DATE]"
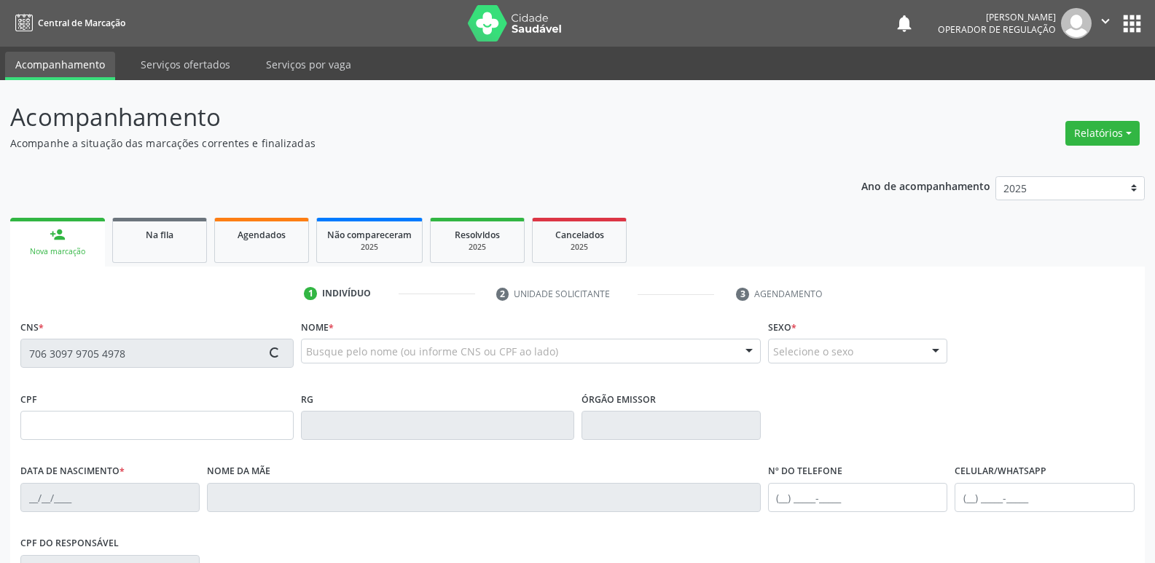
type input "[PERSON_NAME]"
type input "(83) 99161-6030"
type input "013.890.154-67"
type input "56"
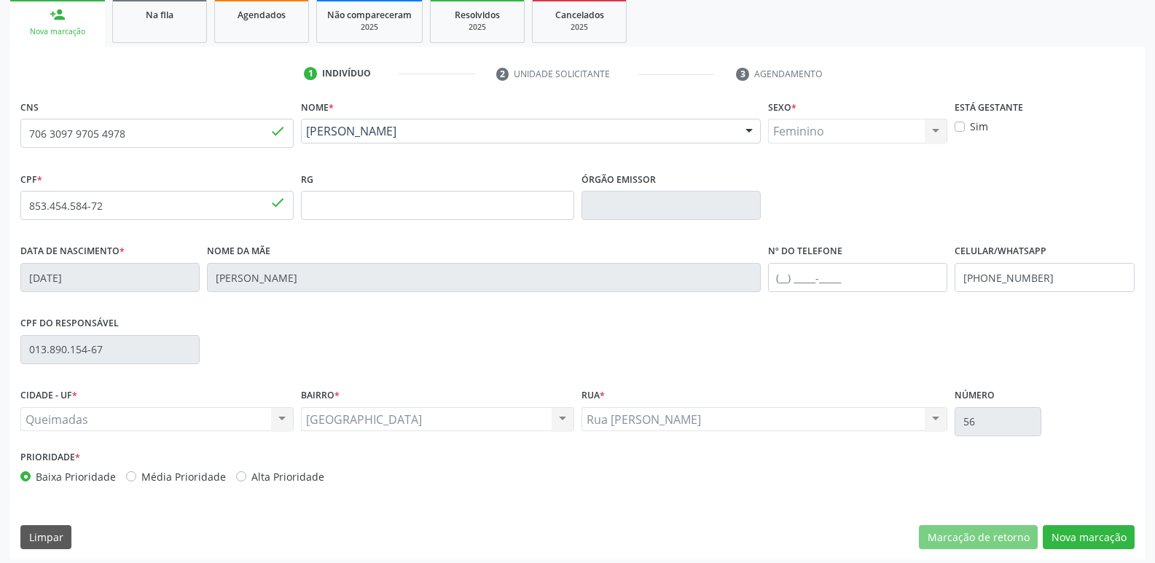
scroll to position [227, 0]
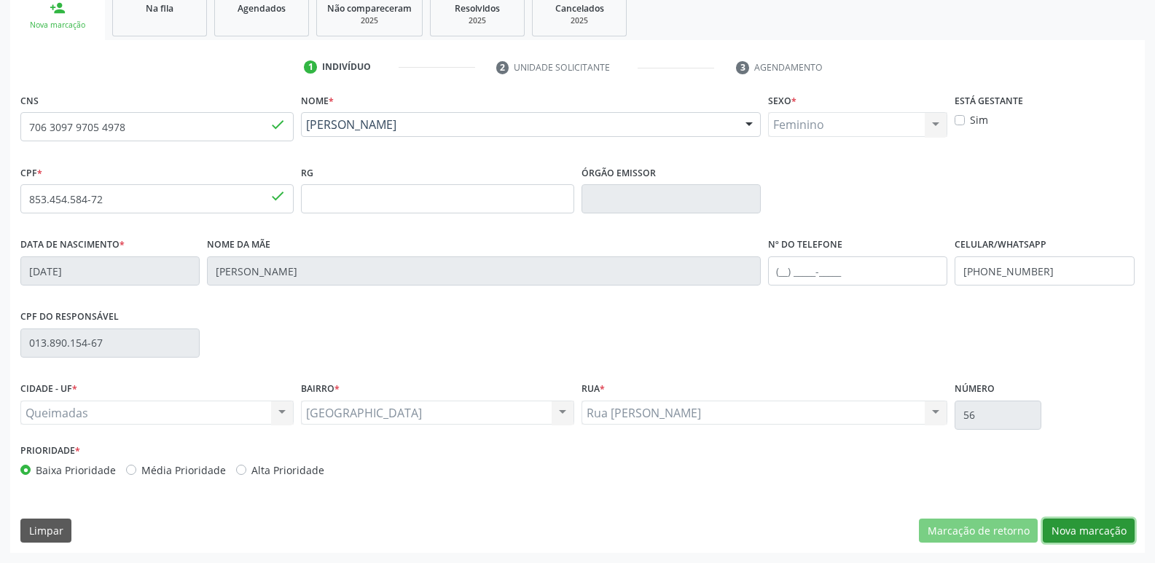
click at [1110, 536] on button "Nova marcação" at bounding box center [1089, 531] width 92 height 25
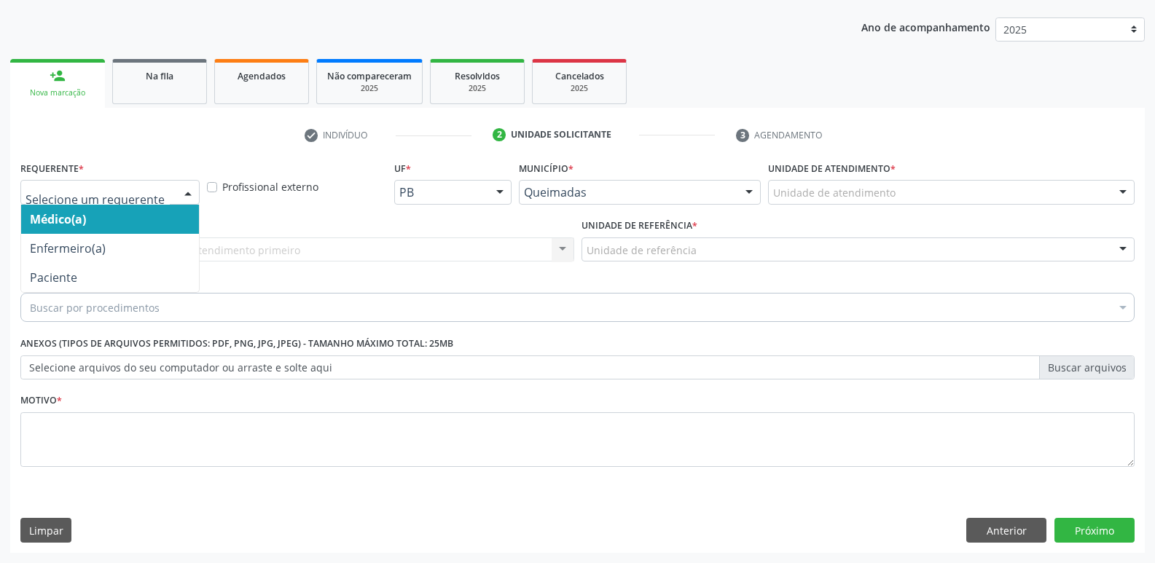
drag, startPoint x: 78, startPoint y: 195, endPoint x: 84, endPoint y: 251, distance: 56.4
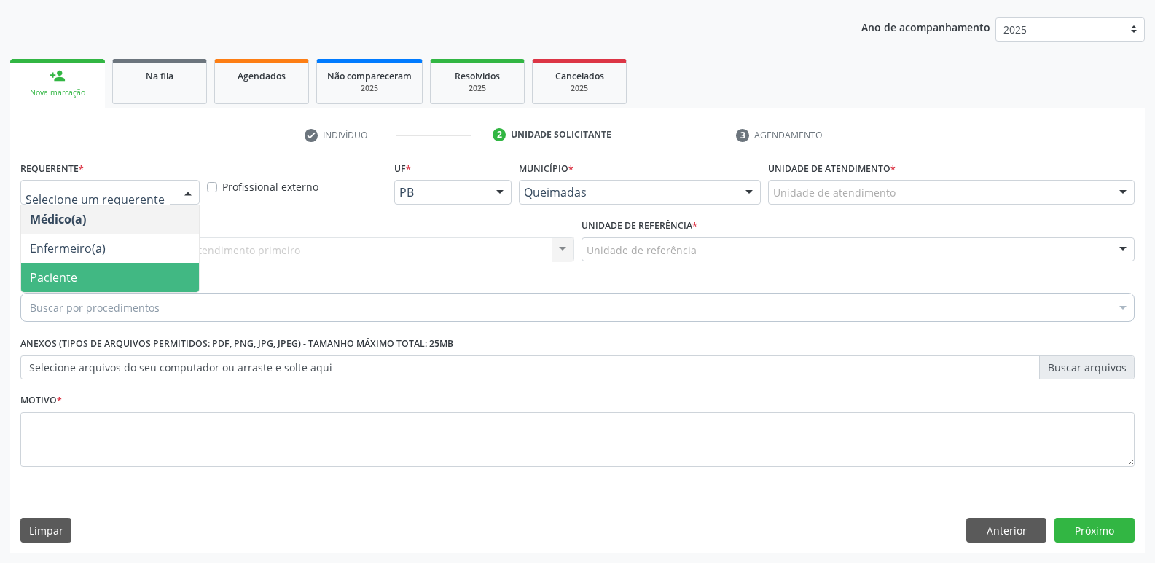
click at [85, 269] on span "Paciente" at bounding box center [110, 277] width 178 height 29
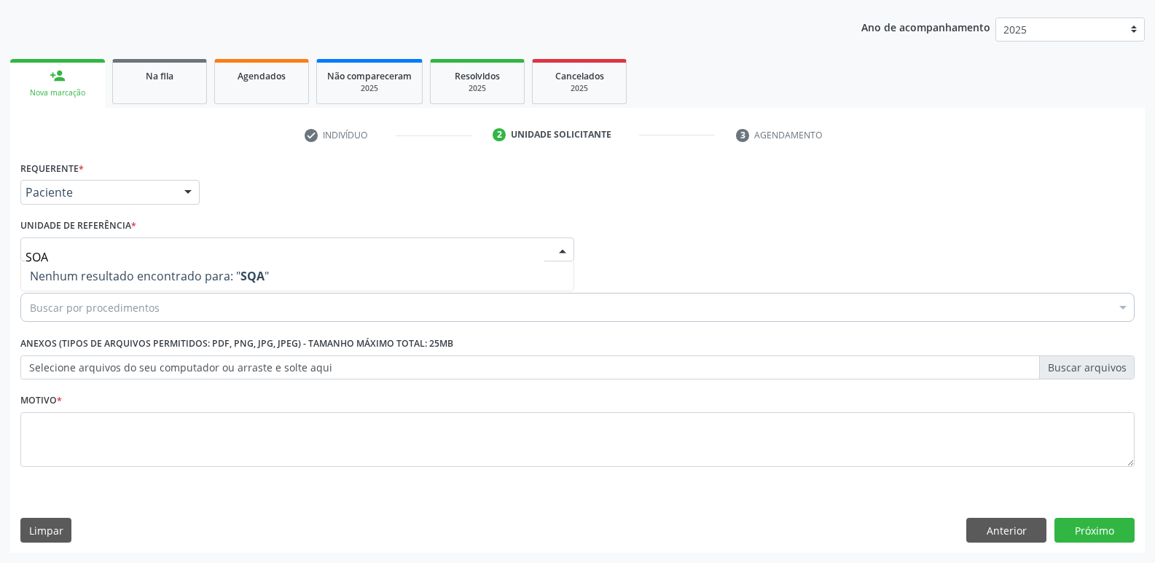
click at [107, 266] on span "Nenhum resultado encontrado para: " SQA "" at bounding box center [297, 276] width 552 height 29
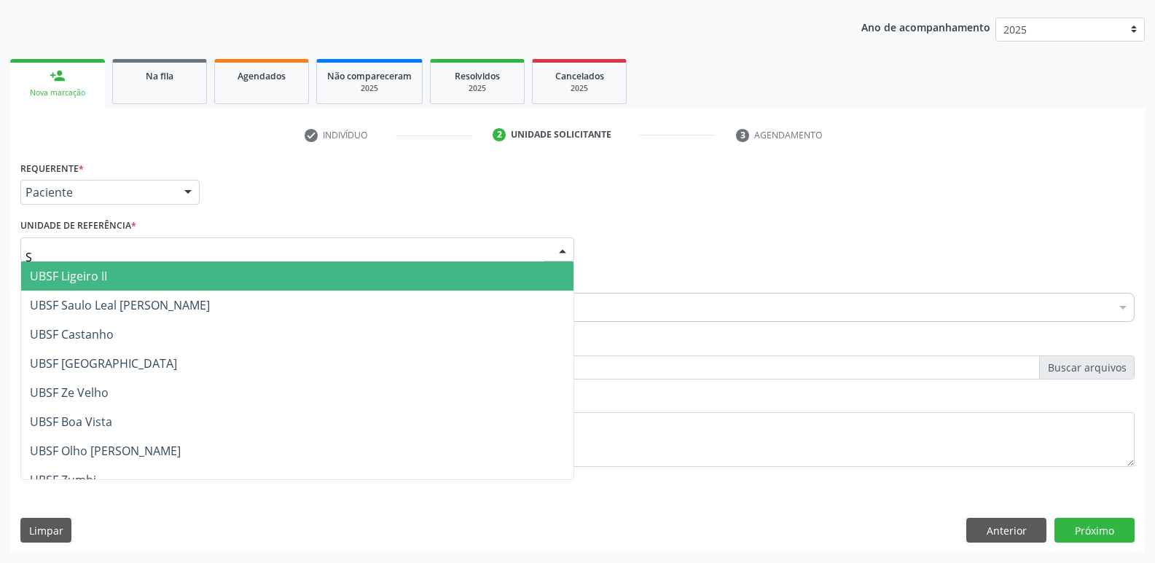
type input "SA"
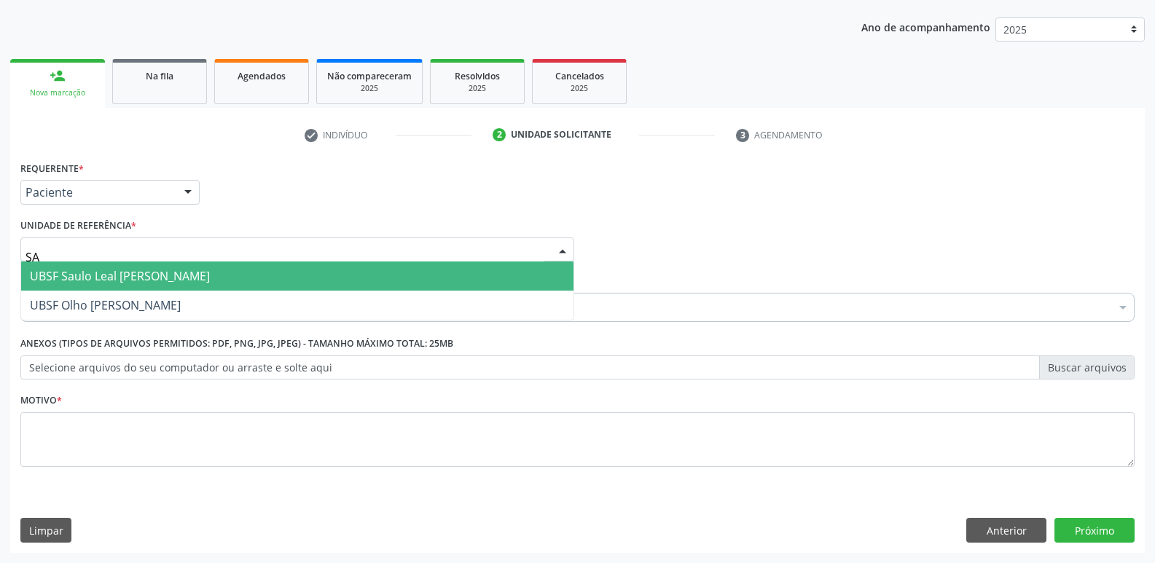
click at [110, 283] on span "UBSF Saulo Leal [PERSON_NAME]" at bounding box center [120, 276] width 180 height 16
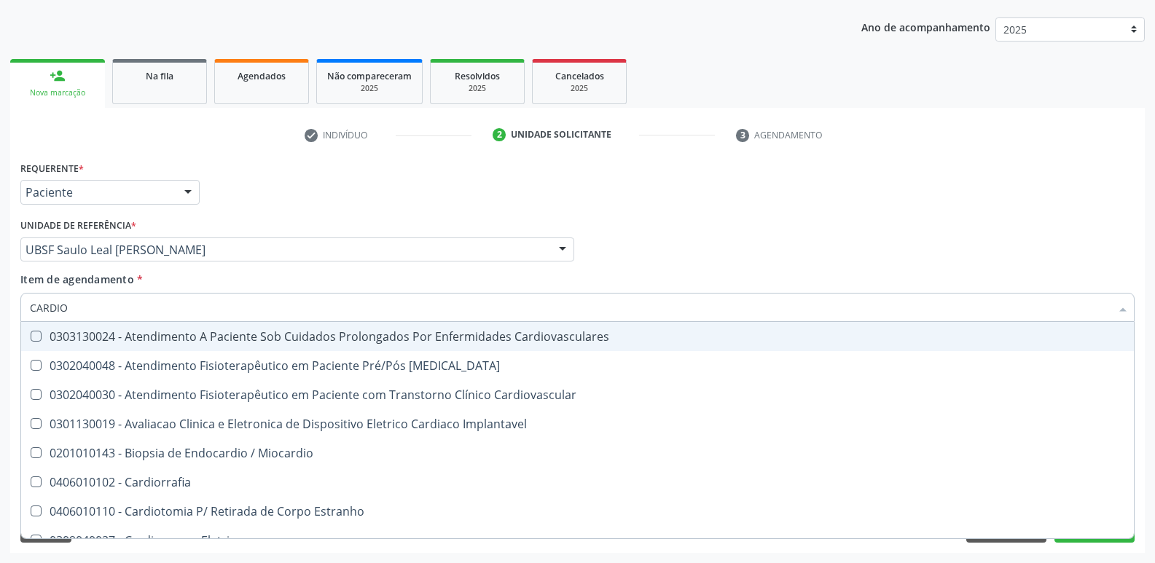
type input "CARDIOL"
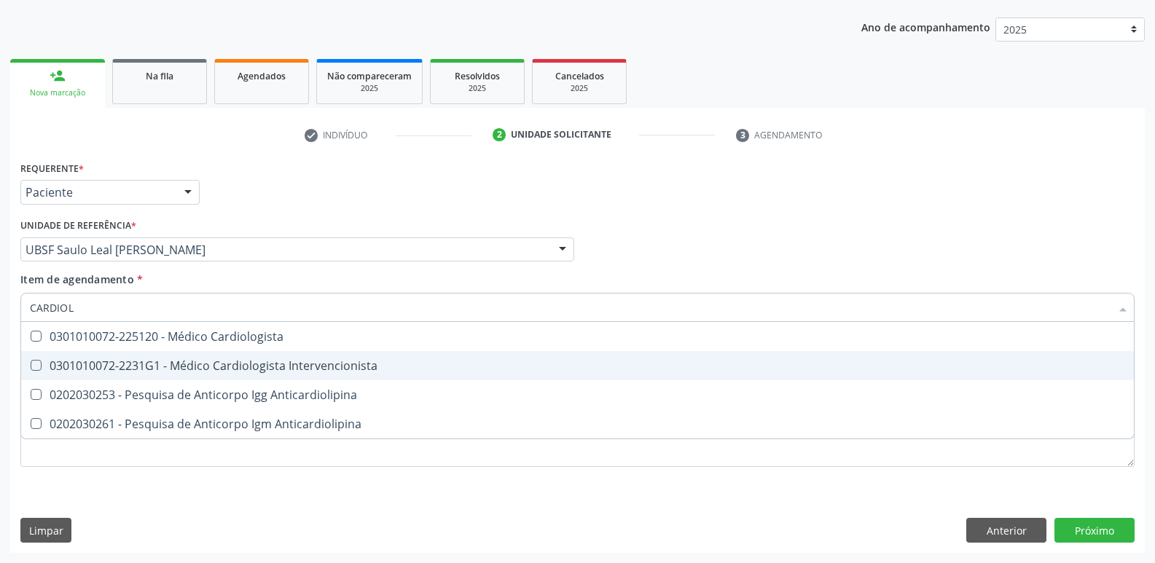
click at [127, 363] on div "0301010072-2231G1 - Médico Cardiologista Intervencionista" at bounding box center [577, 366] width 1095 height 12
checkbox Intervencionista "true"
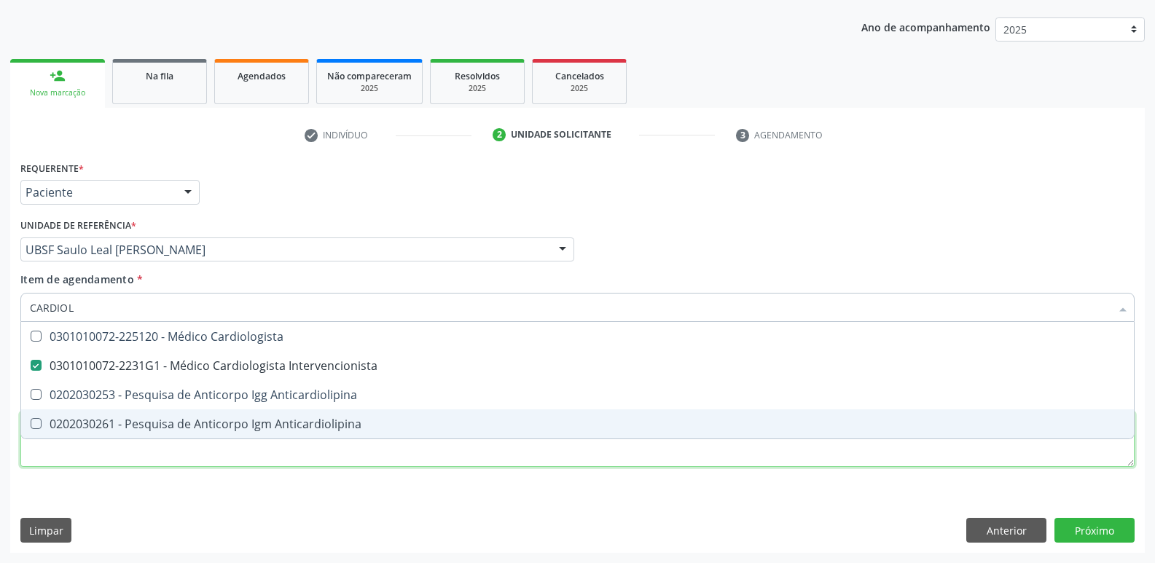
drag, startPoint x: 106, startPoint y: 445, endPoint x: 98, endPoint y: 439, distance: 9.9
click at [103, 446] on div "Requerente * Paciente Médico(a) Enfermeiro(a) Paciente Nenhum resultado encontr…" at bounding box center [577, 322] width 1114 height 330
paste textarea "AVALIAÇÃO"
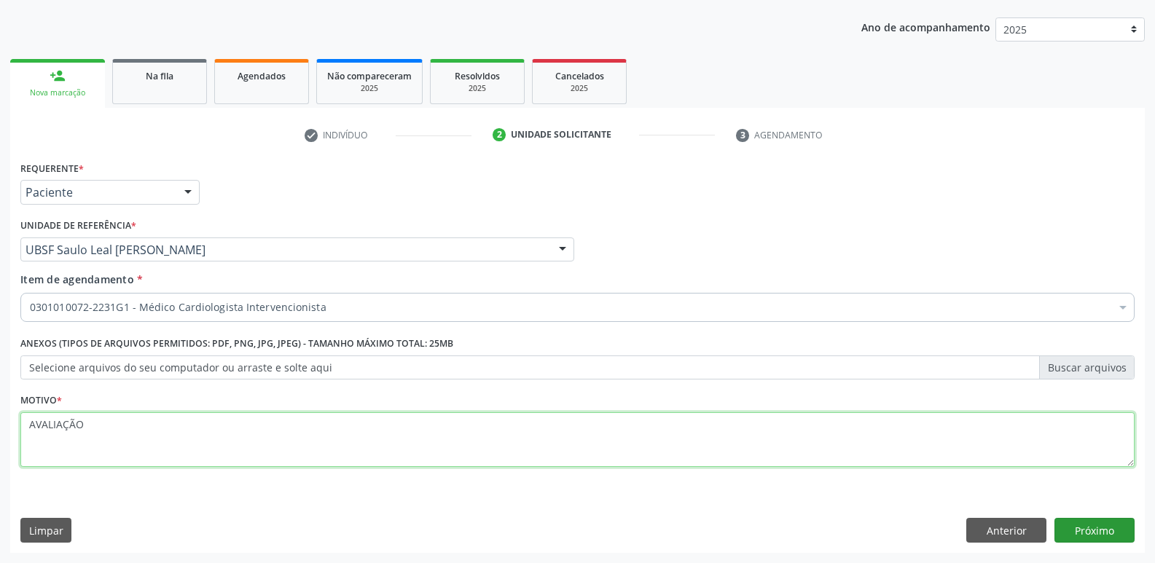
type textarea "AVALIAÇÃO"
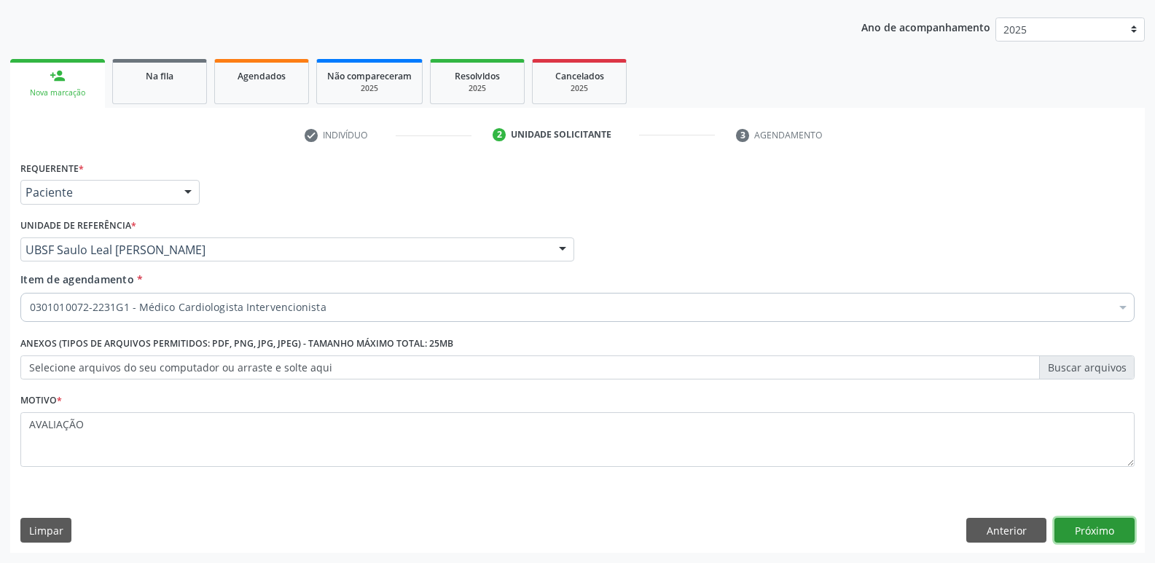
click at [1077, 528] on button "Próximo" at bounding box center [1094, 530] width 80 height 25
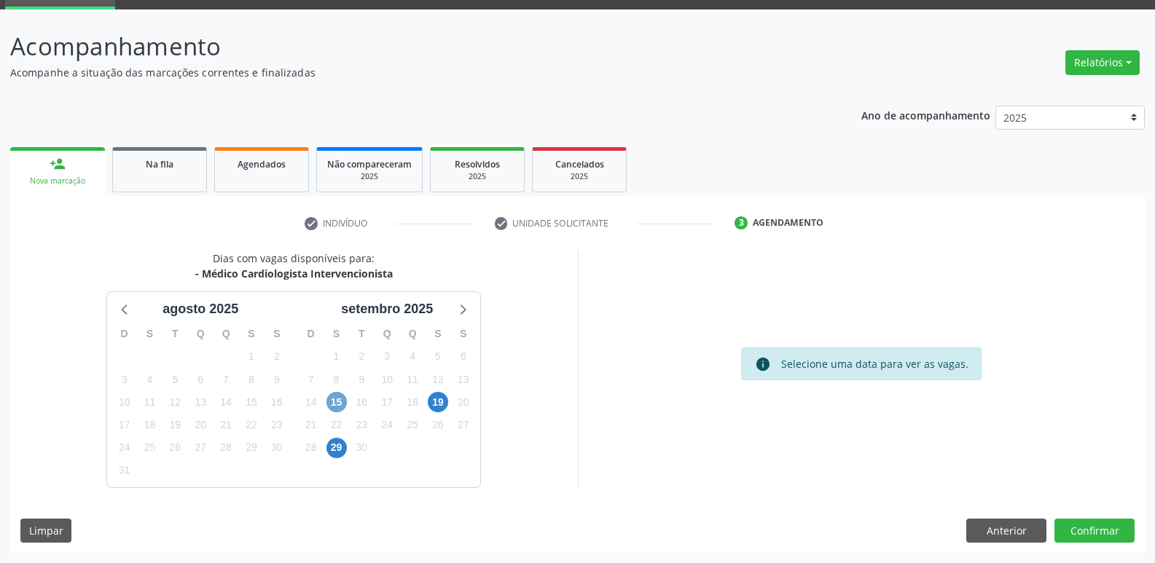
click at [334, 406] on span "15" at bounding box center [336, 402] width 20 height 20
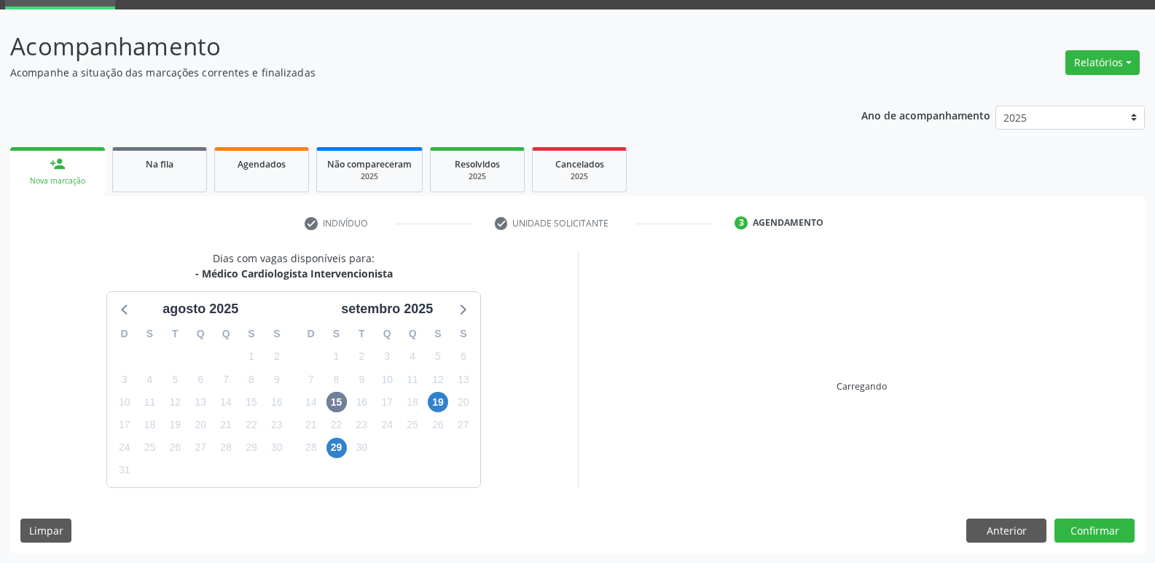
drag, startPoint x: 957, startPoint y: 466, endPoint x: 968, endPoint y: 432, distance: 35.9
click at [960, 463] on div "Carregando" at bounding box center [862, 369] width 568 height 237
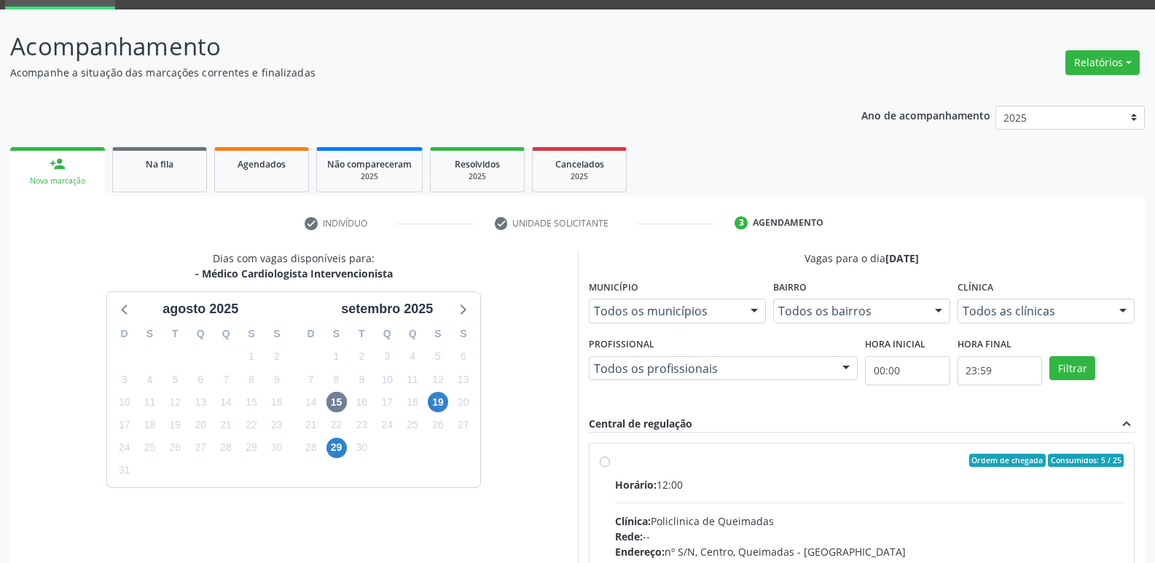
drag, startPoint x: 963, startPoint y: 473, endPoint x: 982, endPoint y: 385, distance: 90.3
click at [964, 450] on div "Ordem de chegada Consumidos: 5 / 25 Horário: 12:00 Clínica: Policlinica de Quei…" at bounding box center [861, 566] width 545 height 244
radio input "true"
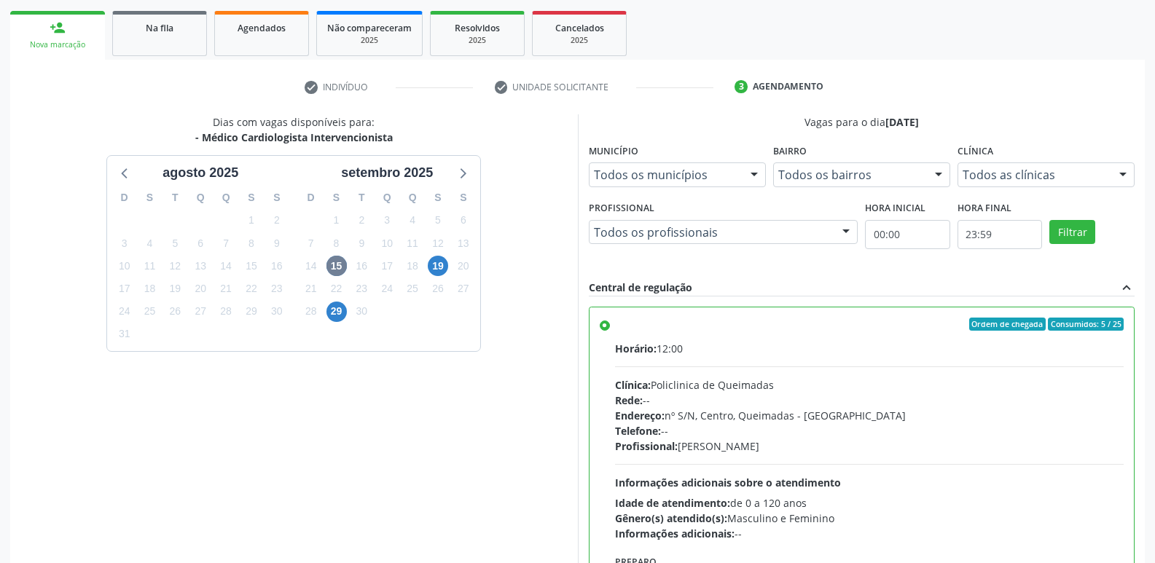
scroll to position [307, 0]
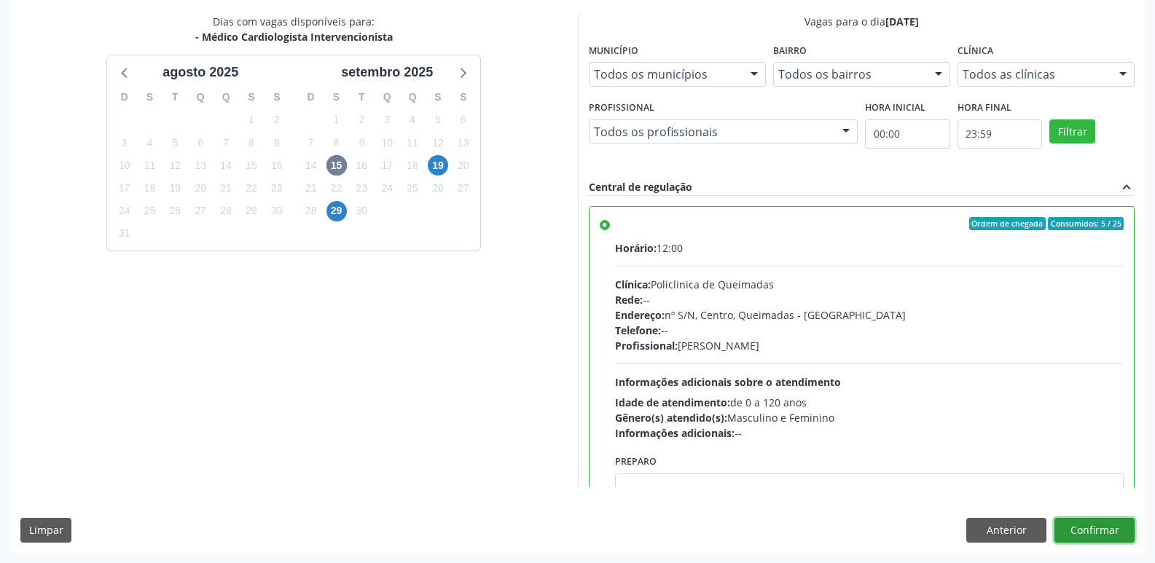
click at [1116, 531] on button "Confirmar" at bounding box center [1094, 530] width 80 height 25
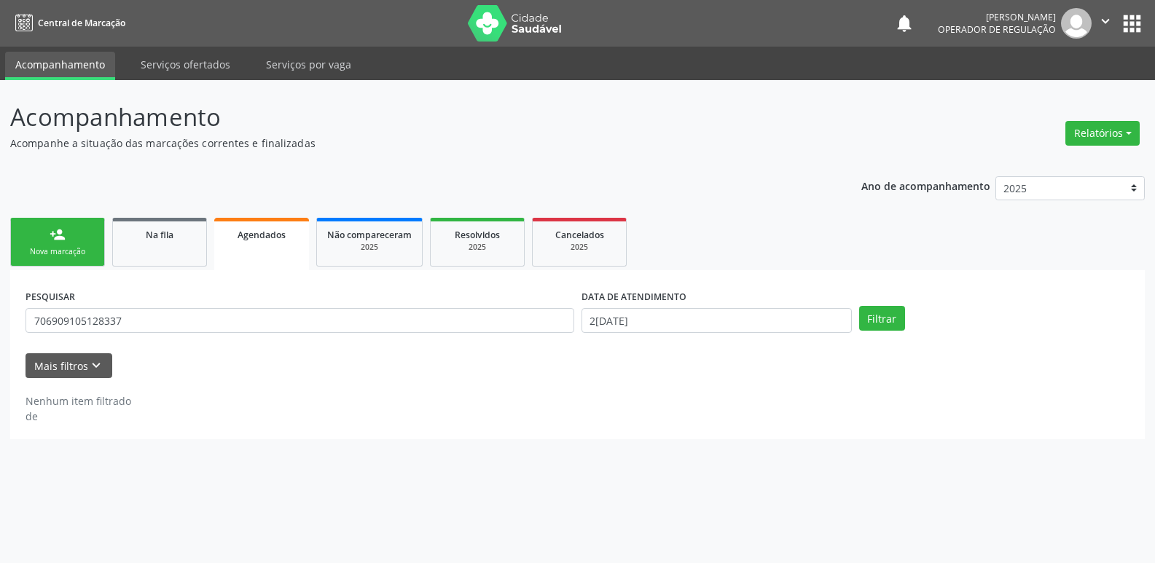
scroll to position [0, 0]
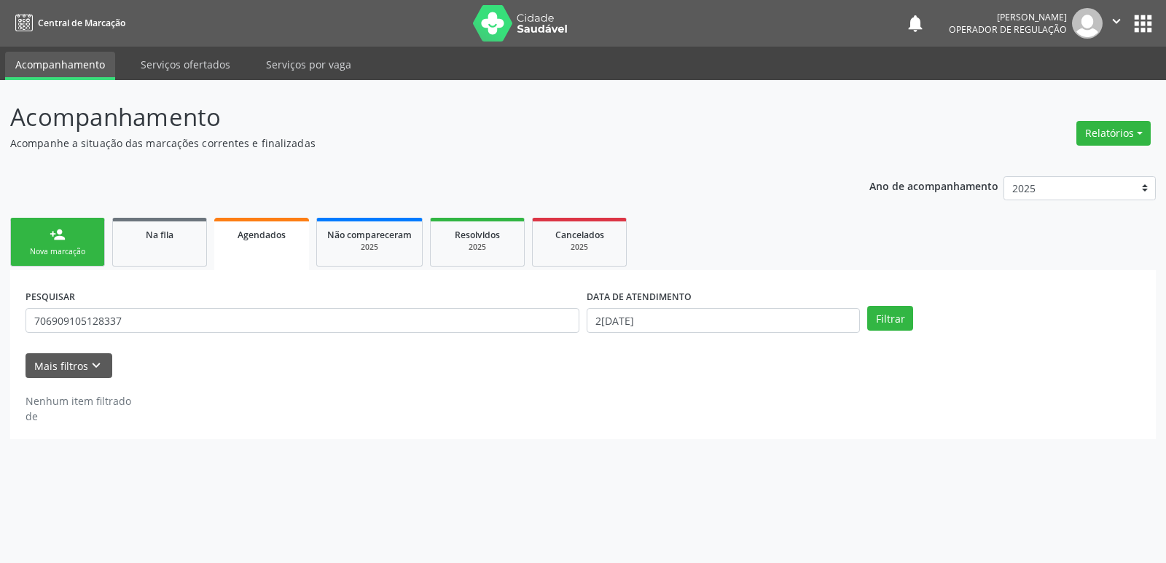
click at [68, 219] on link "person_add Nova marcação" at bounding box center [57, 242] width 95 height 49
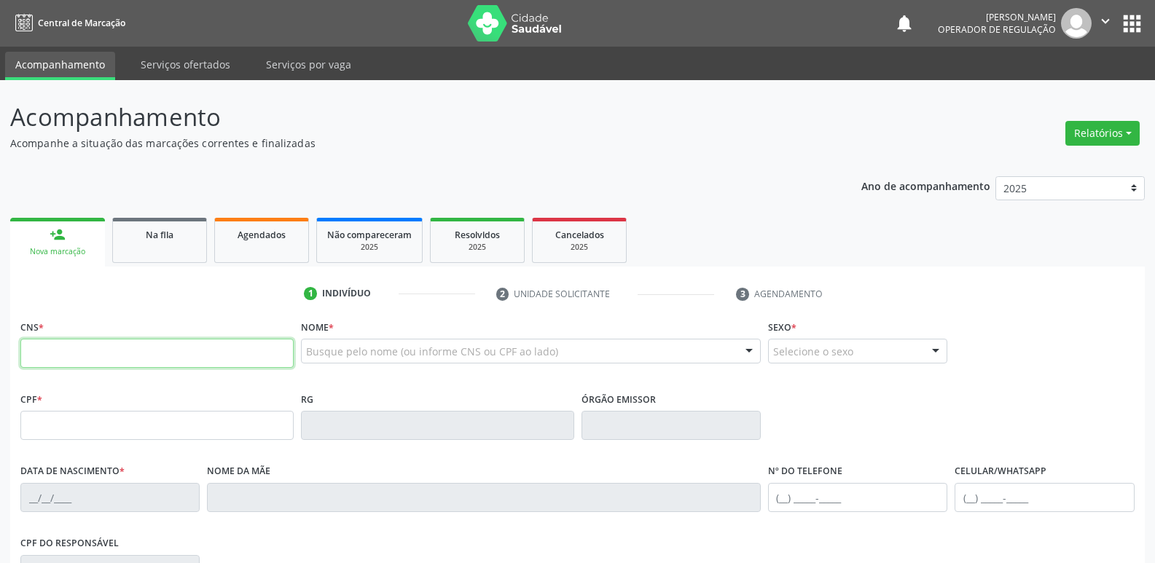
click at [137, 342] on input "text" at bounding box center [156, 353] width 273 height 29
click at [47, 350] on input "709 0123 9361 935" at bounding box center [156, 353] width 273 height 29
type input "709 2012 3936 1935"
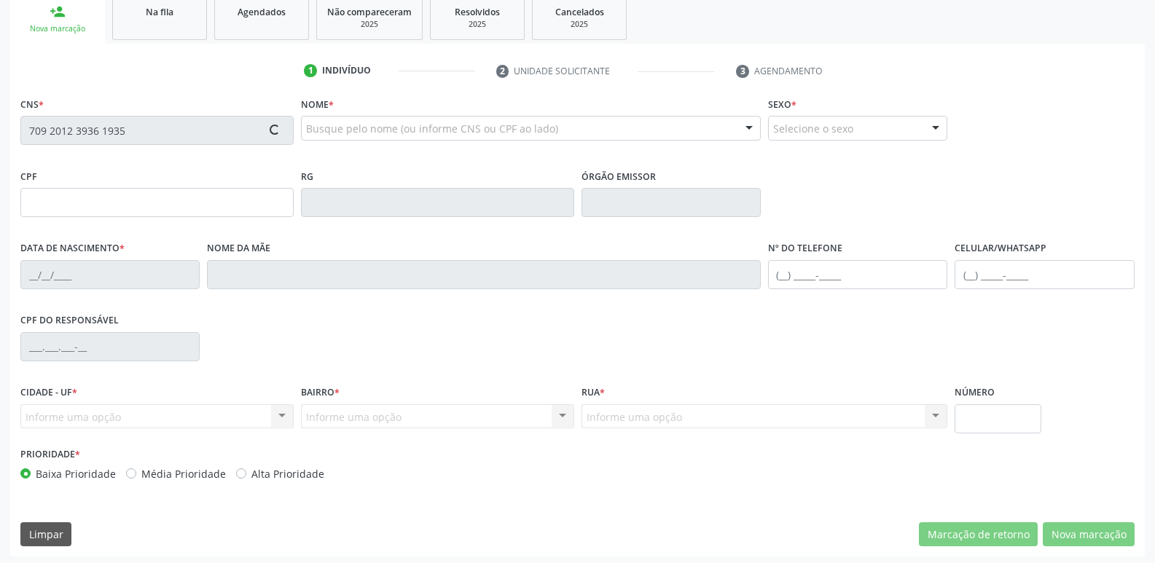
scroll to position [227, 0]
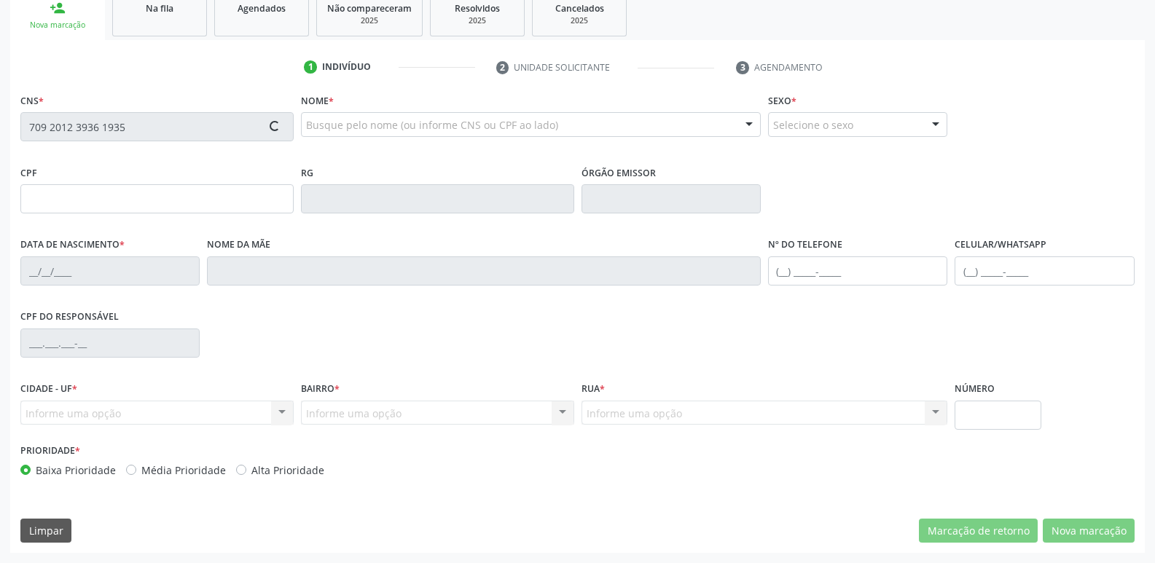
type input "020.825.384-00"
type input "06/05/1976"
type input "Júlia Maria Rodrigues"
type input "(83) 99401-1243"
type input "396.140.854-87"
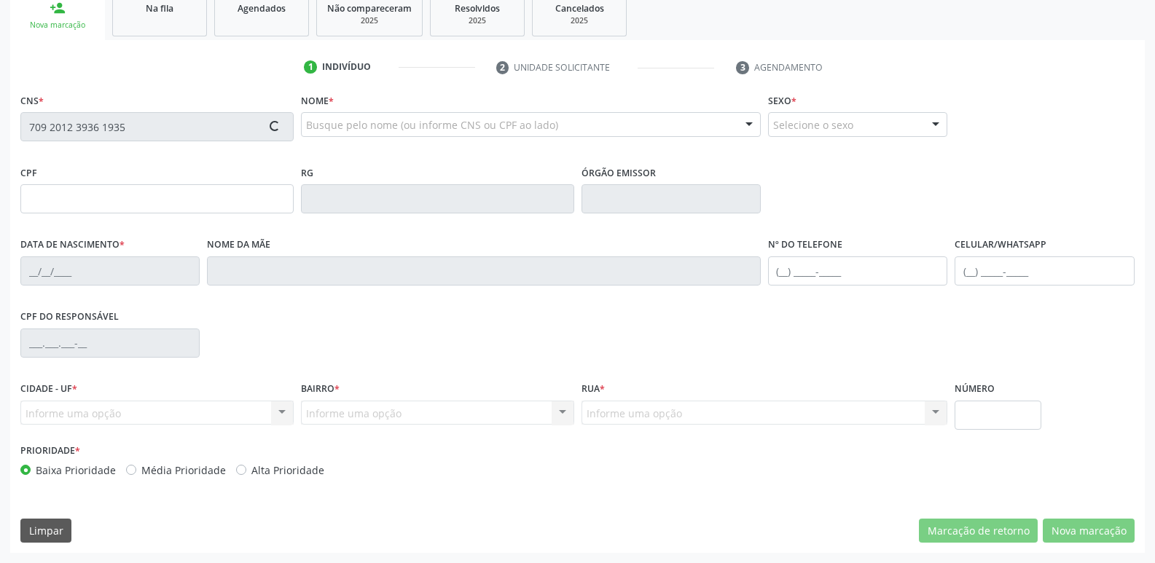
type input "258"
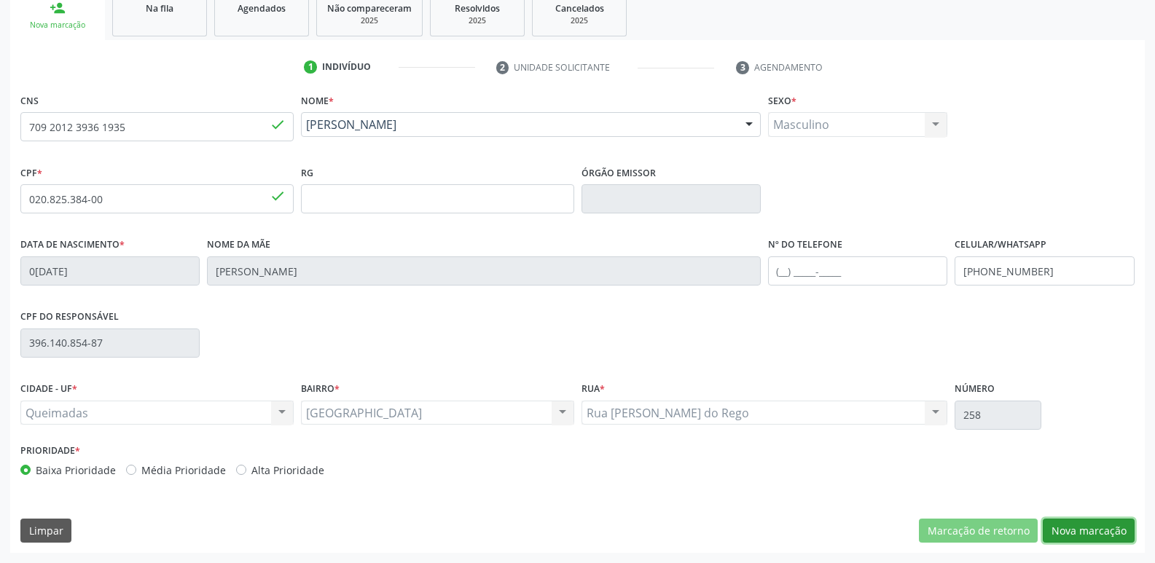
click at [1073, 532] on button "Nova marcação" at bounding box center [1089, 531] width 92 height 25
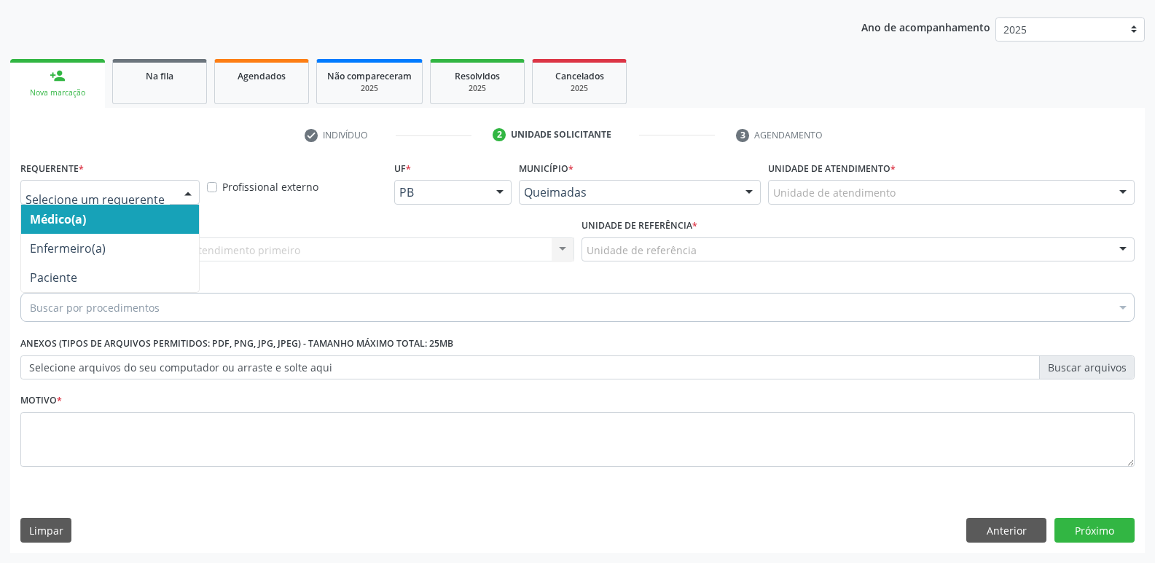
drag, startPoint x: 124, startPoint y: 185, endPoint x: 100, endPoint y: 255, distance: 74.0
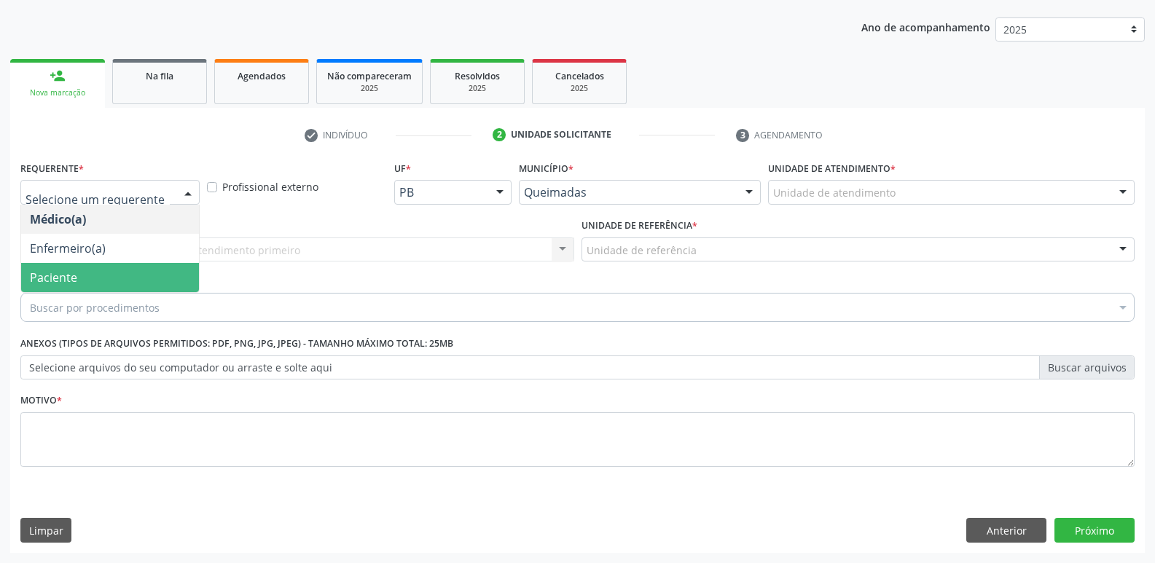
drag, startPoint x: 98, startPoint y: 273, endPoint x: 104, endPoint y: 262, distance: 12.1
click at [98, 270] on span "Paciente" at bounding box center [110, 277] width 178 height 29
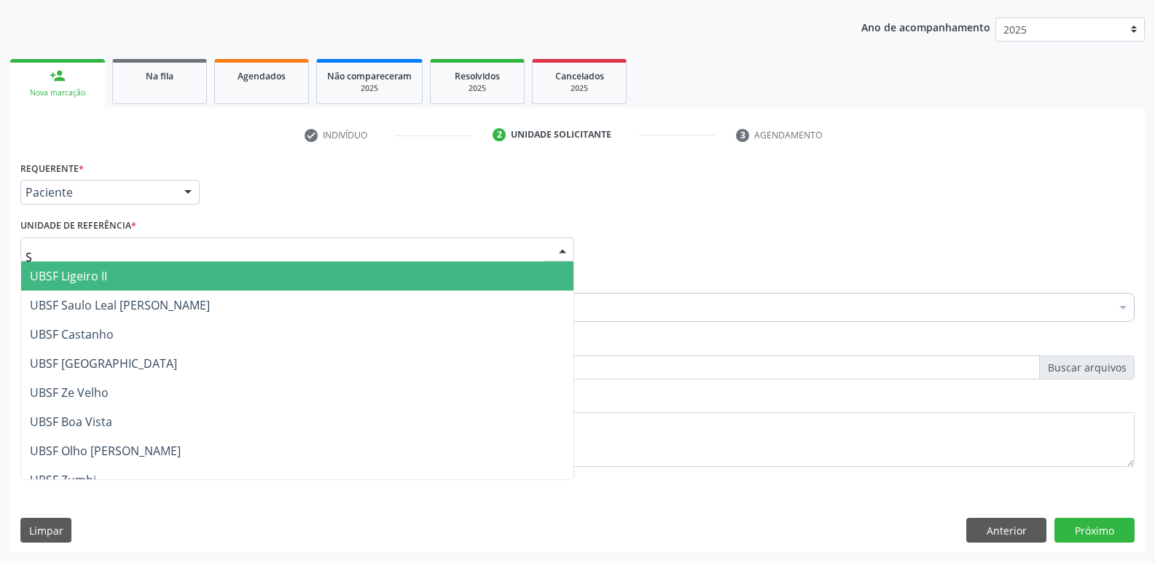
type input "SA"
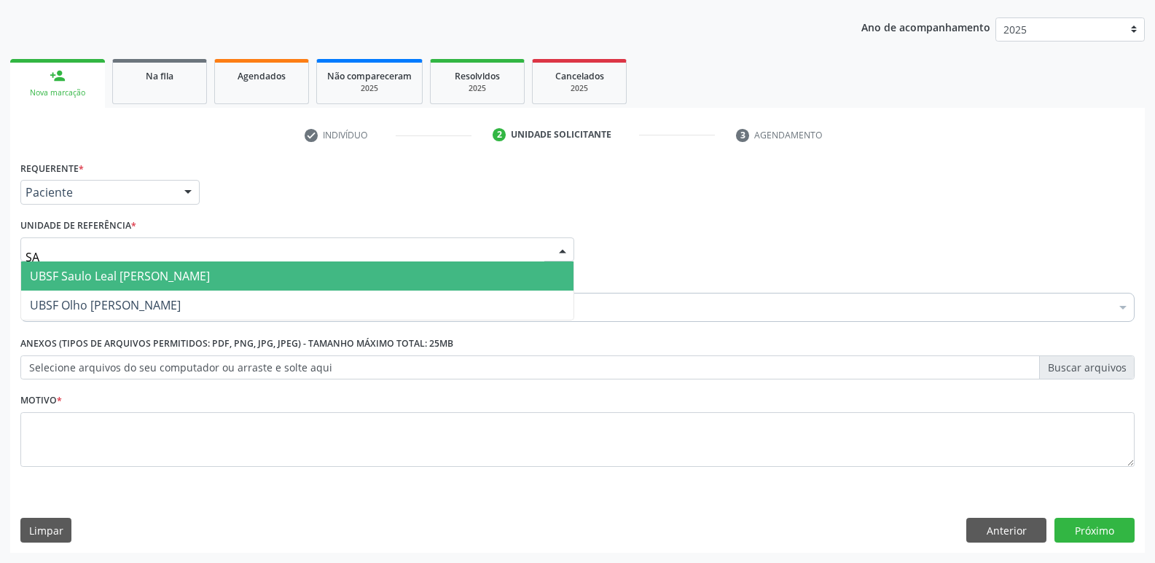
click at [98, 277] on span "UBSF Saulo Leal [PERSON_NAME]" at bounding box center [120, 276] width 180 height 16
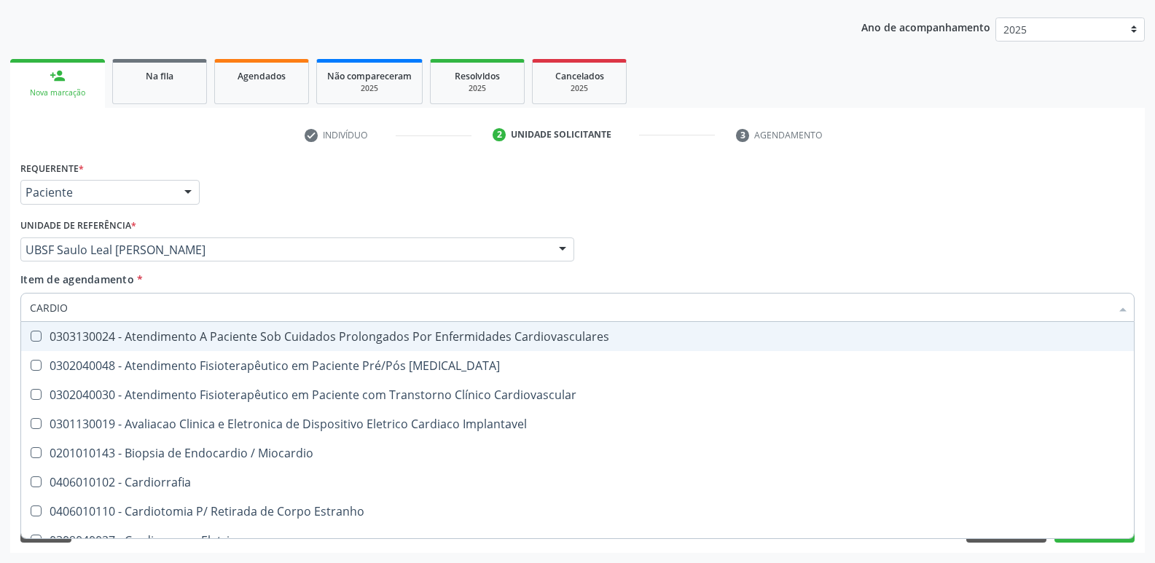
type input "CARDIOL"
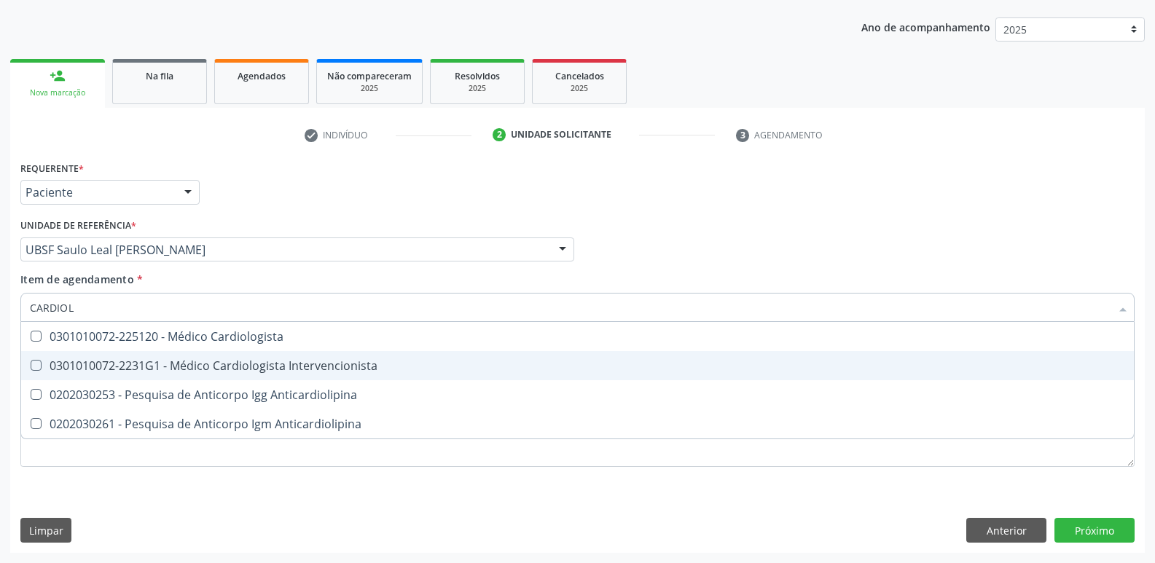
click at [217, 364] on div "0301010072-2231G1 - Médico Cardiologista Intervencionista" at bounding box center [577, 366] width 1095 height 12
checkbox Intervencionista "true"
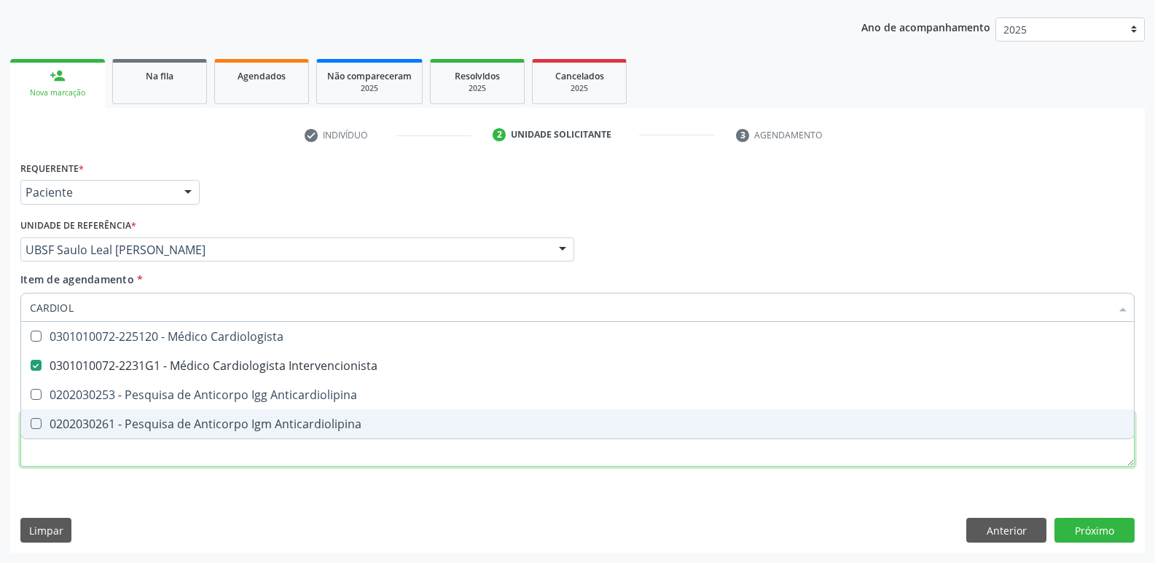
click at [120, 461] on div "Requerente * Paciente Médico(a) Enfermeiro(a) Paciente Nenhum resultado encontr…" at bounding box center [577, 322] width 1114 height 330
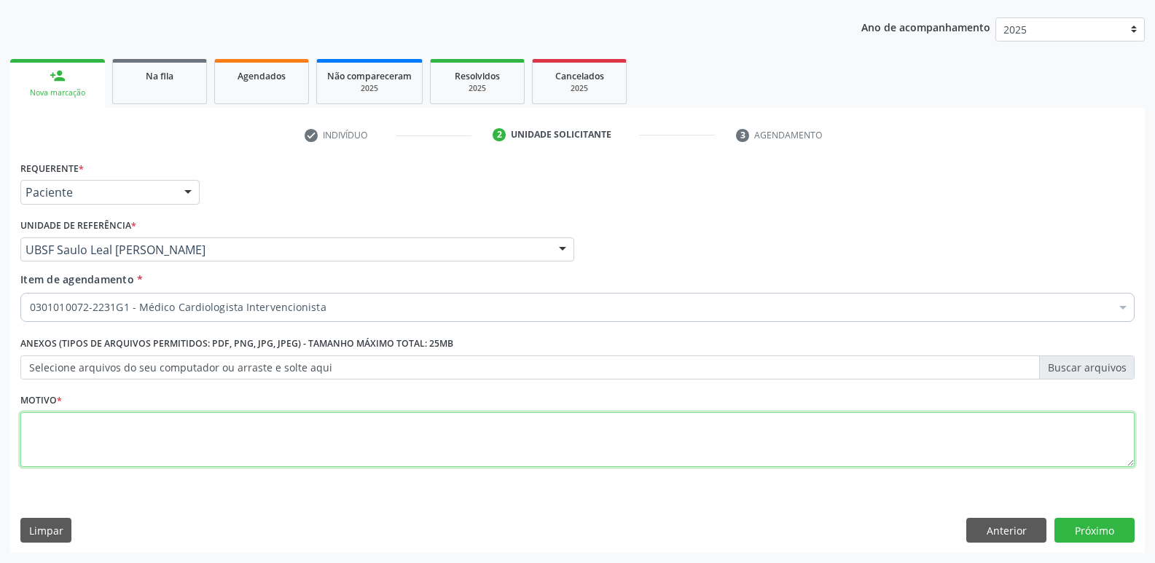
paste textarea "AVALIAÇÃO"
type textarea "AVALIAÇÃO"
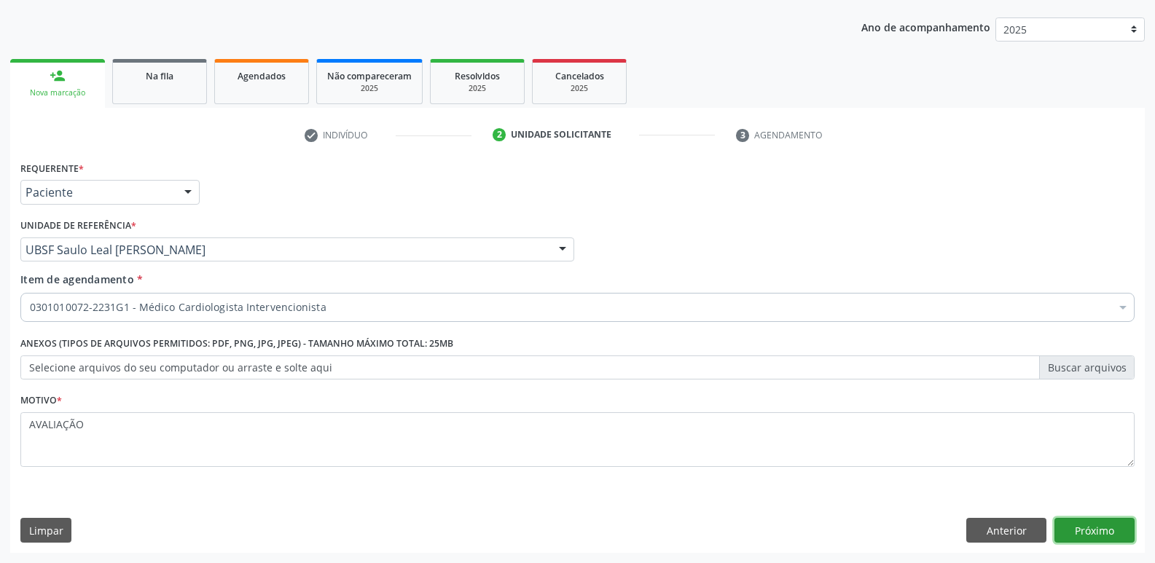
click at [1081, 526] on button "Próximo" at bounding box center [1094, 530] width 80 height 25
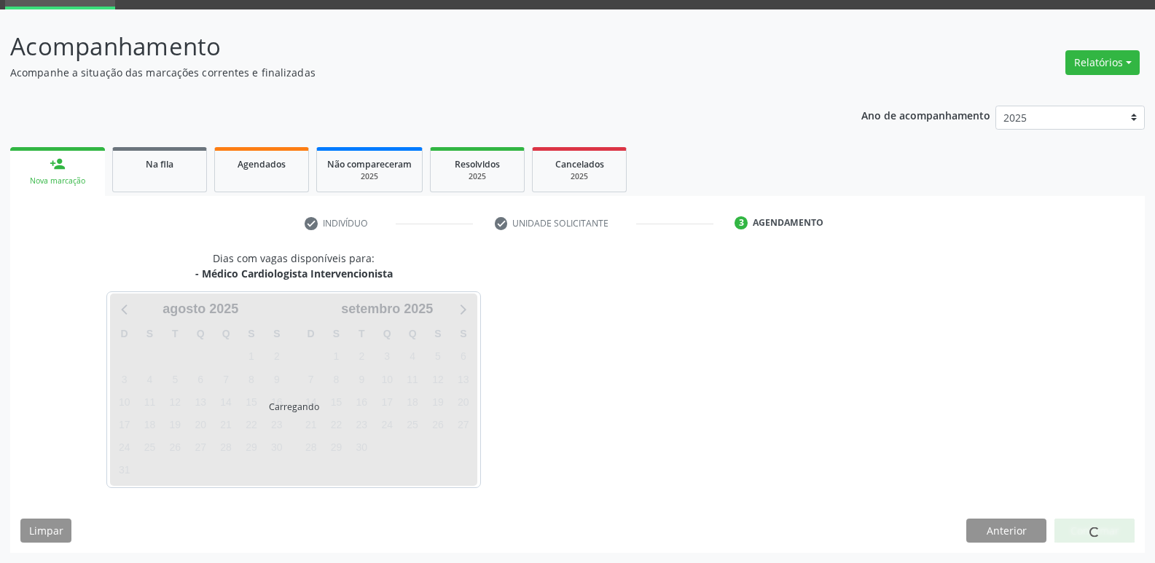
scroll to position [71, 0]
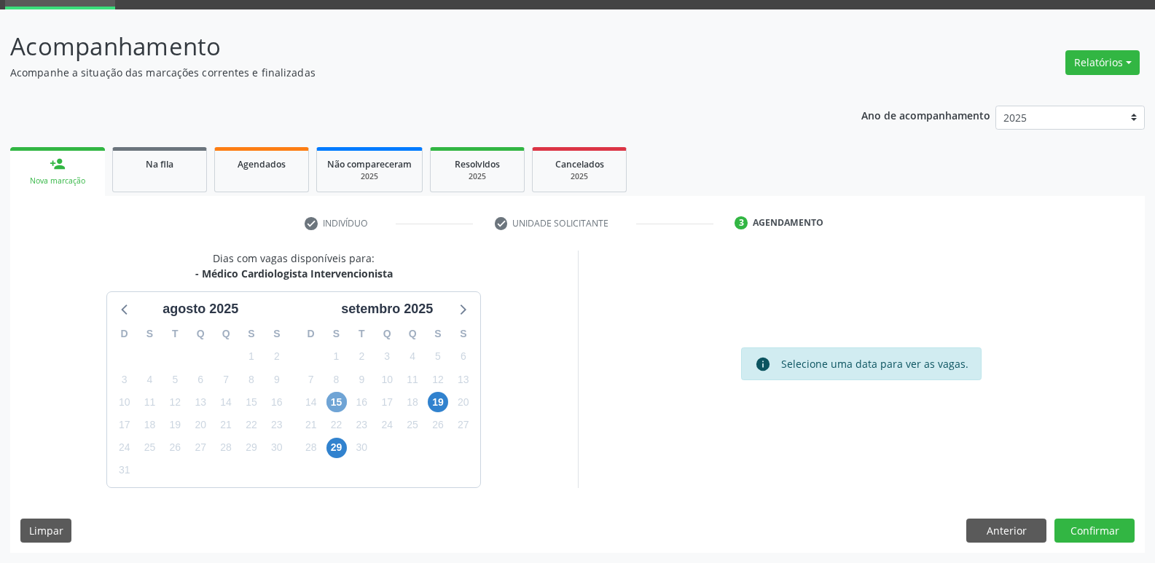
click at [338, 404] on span "15" at bounding box center [336, 402] width 20 height 20
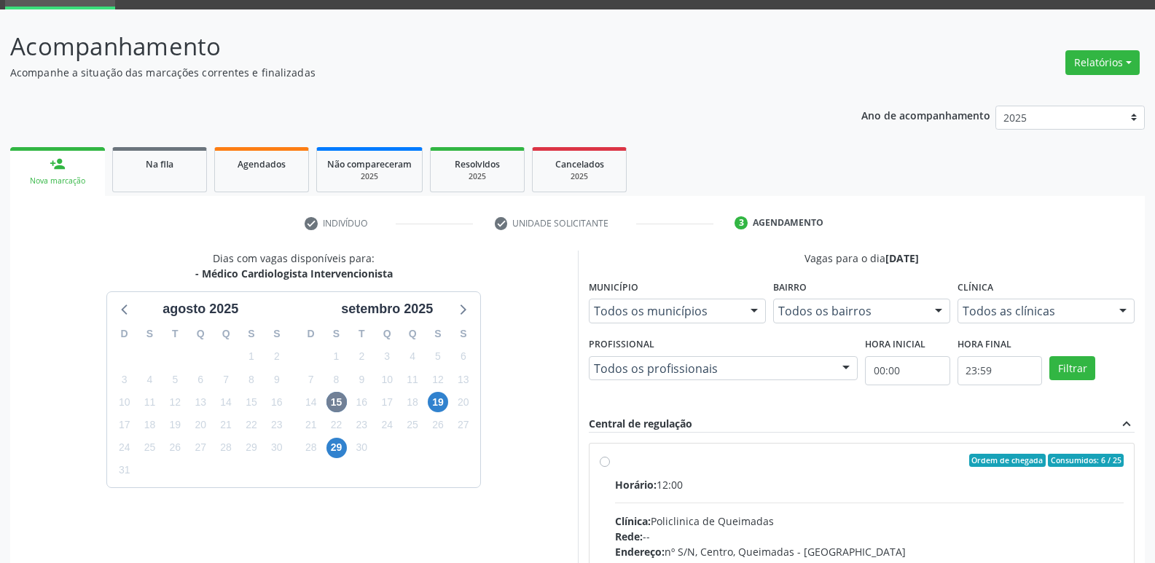
radio input "true"
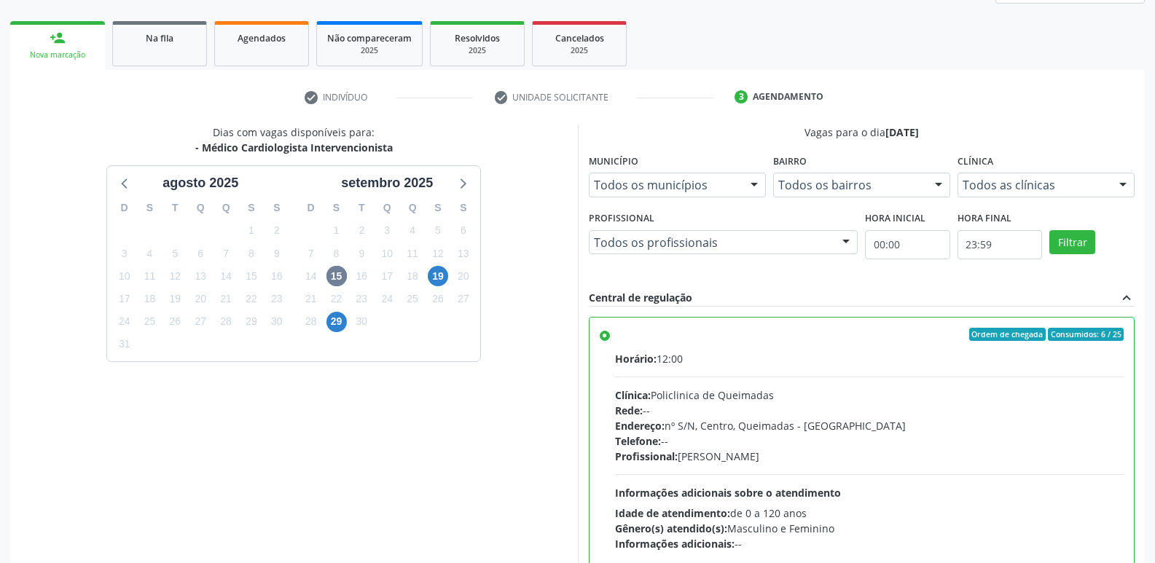
scroll to position [307, 0]
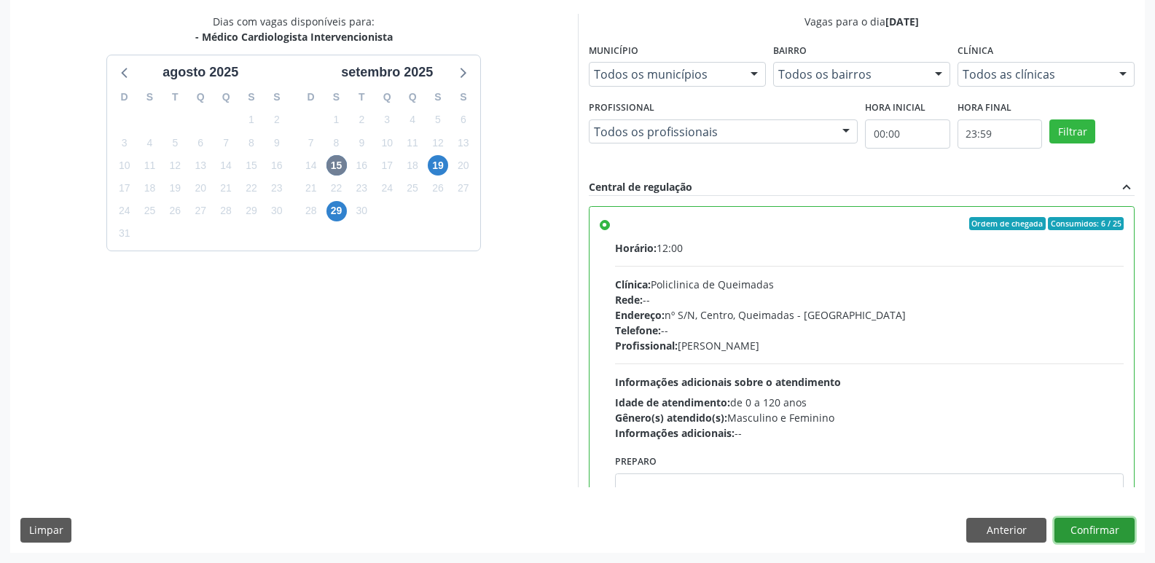
click at [1086, 537] on button "Confirmar" at bounding box center [1094, 530] width 80 height 25
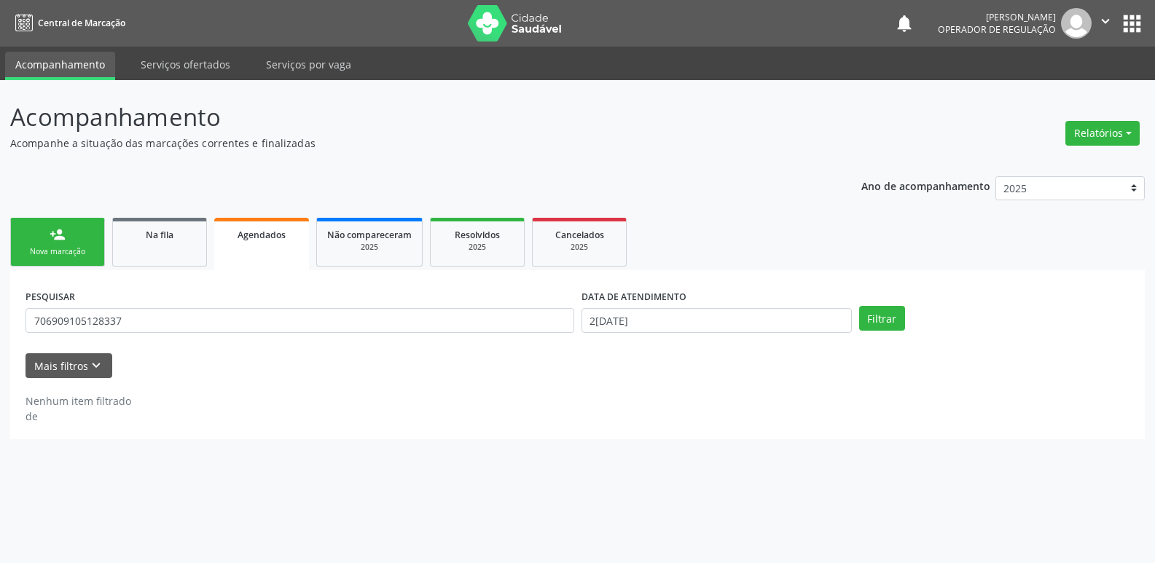
scroll to position [0, 0]
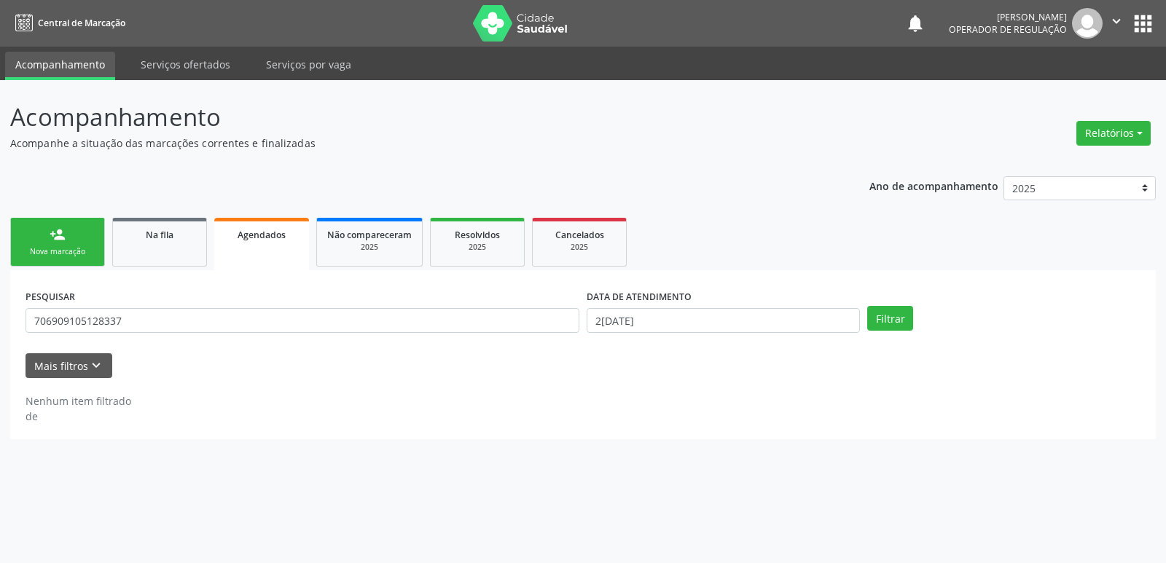
click at [53, 248] on div "Nova marcação" at bounding box center [57, 251] width 73 height 11
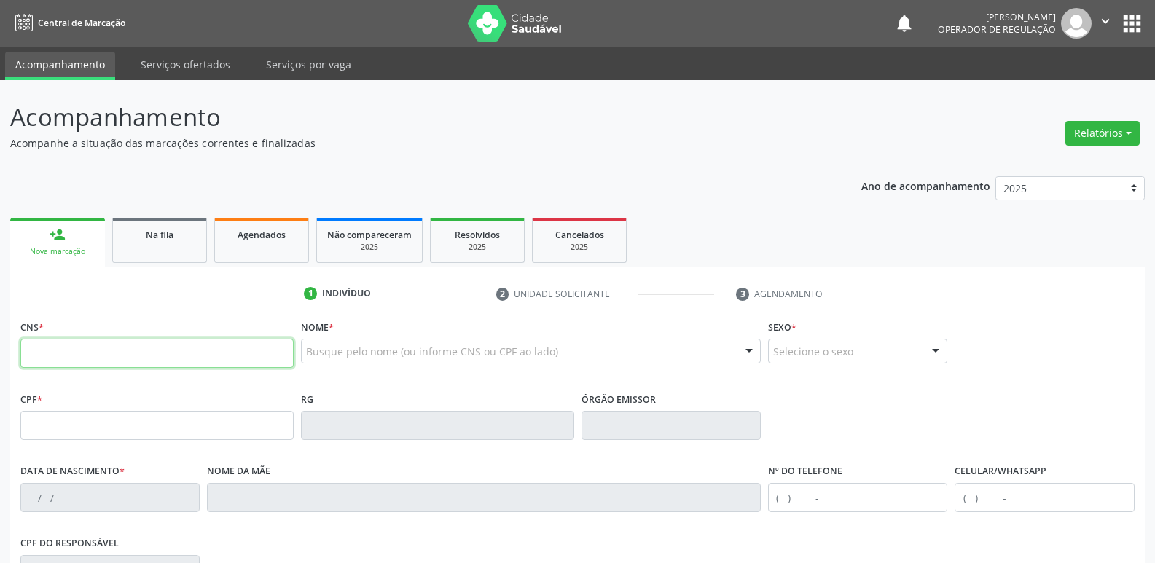
drag, startPoint x: 95, startPoint y: 348, endPoint x: 84, endPoint y: 342, distance: 12.7
click at [95, 349] on input "text" at bounding box center [156, 353] width 273 height 29
type input "702 7076 4021 5360"
type input "022.764.924-90"
type input "0[DATE]"
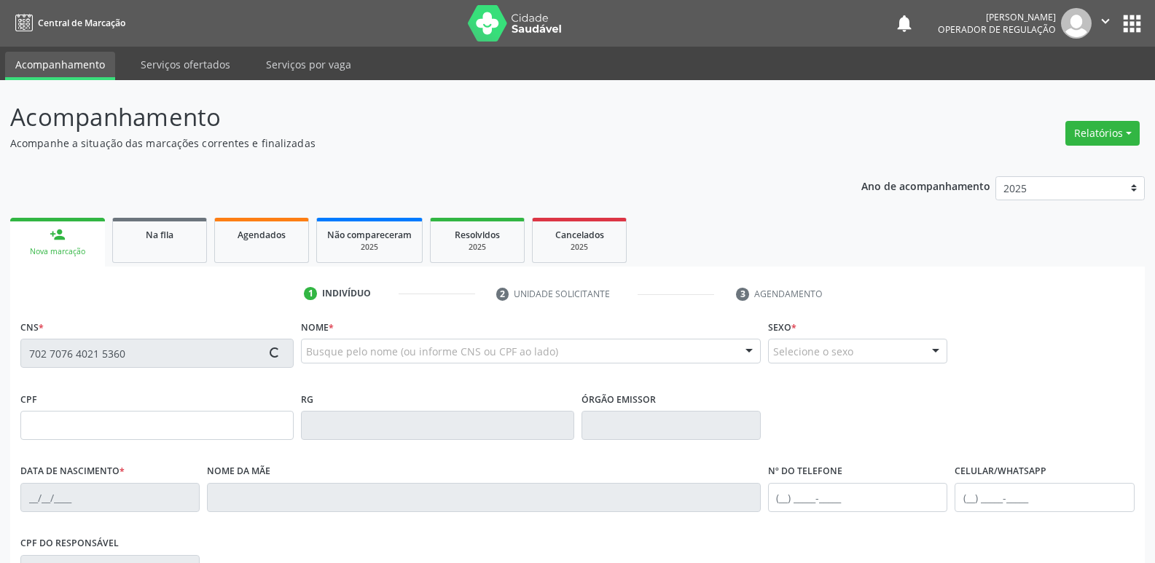
type input "[PERSON_NAME]"
type input "[PHONE_NUMBER]"
type input "54"
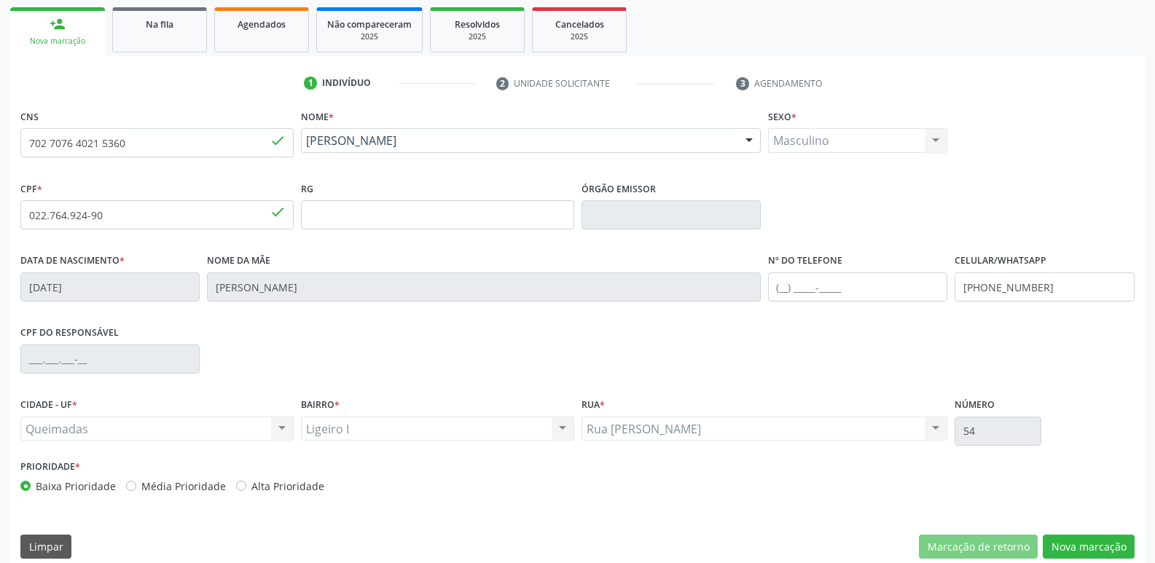
scroll to position [227, 0]
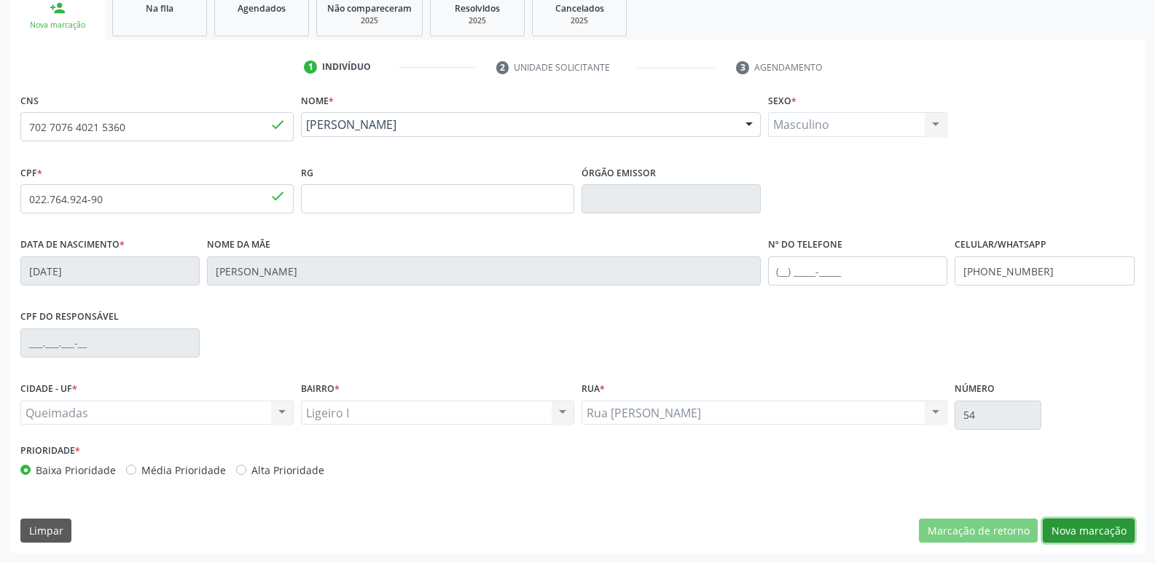
click at [1062, 529] on button "Nova marcação" at bounding box center [1089, 531] width 92 height 25
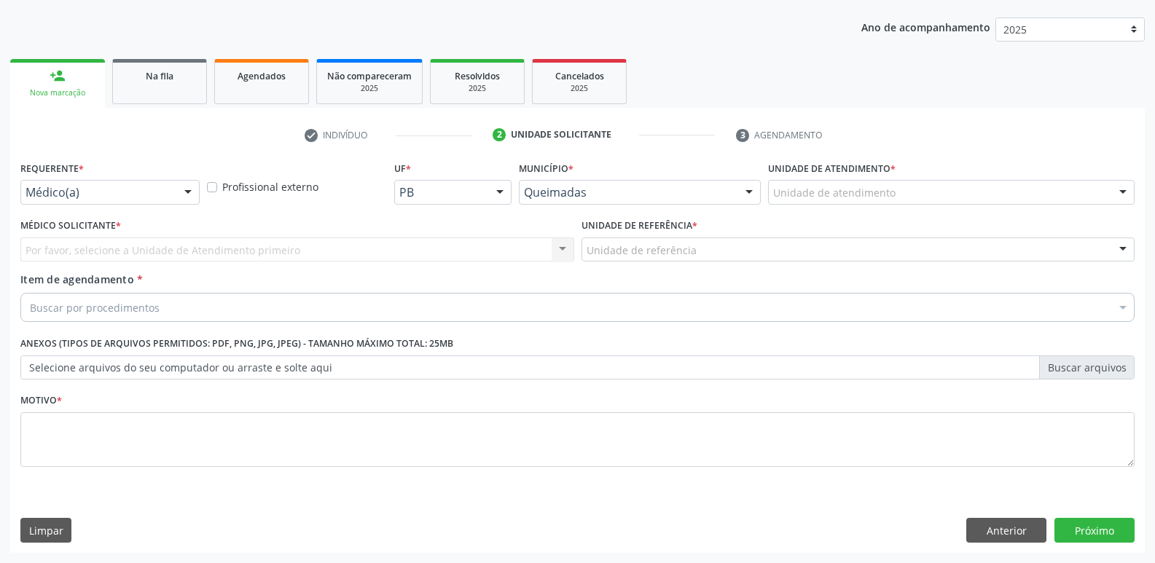
scroll to position [159, 0]
drag, startPoint x: 100, startPoint y: 187, endPoint x: 86, endPoint y: 232, distance: 47.2
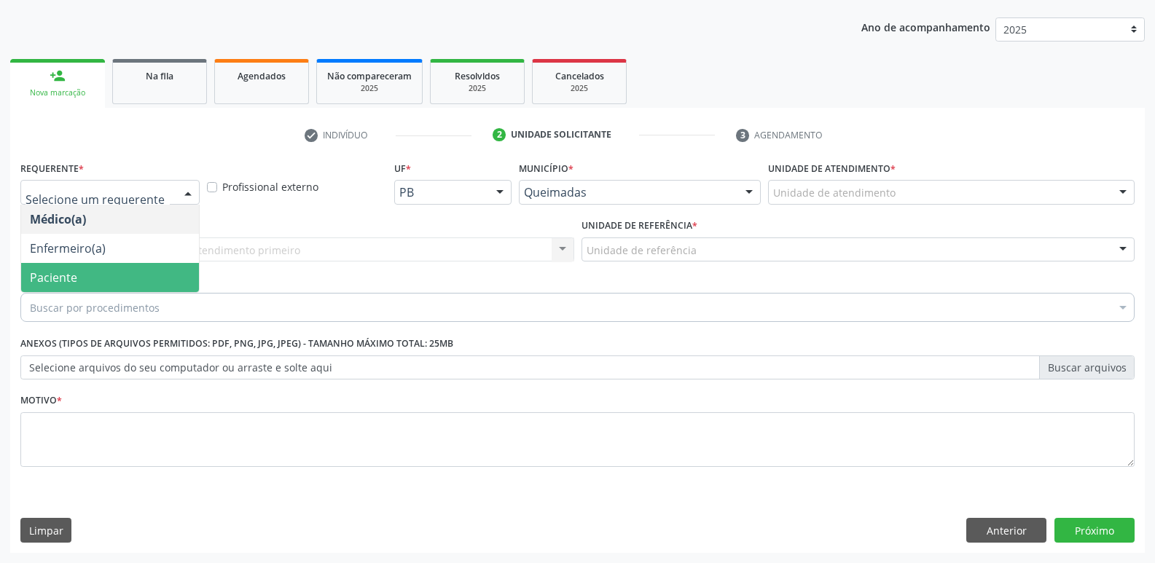
drag, startPoint x: 72, startPoint y: 281, endPoint x: 81, endPoint y: 266, distance: 17.0
click at [72, 273] on span "Paciente" at bounding box center [53, 278] width 47 height 16
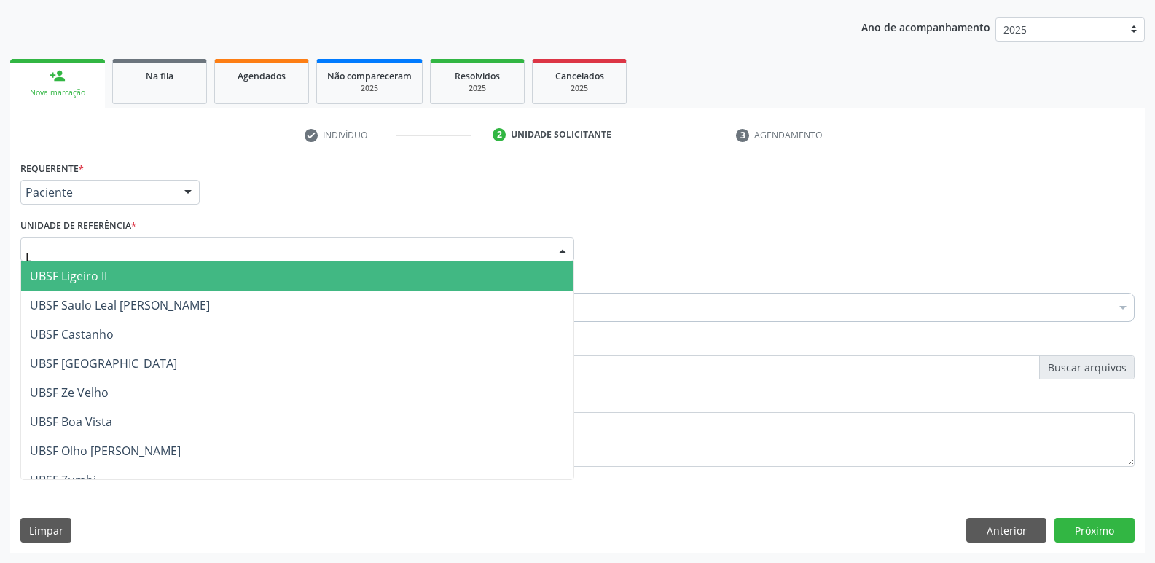
type input "LI"
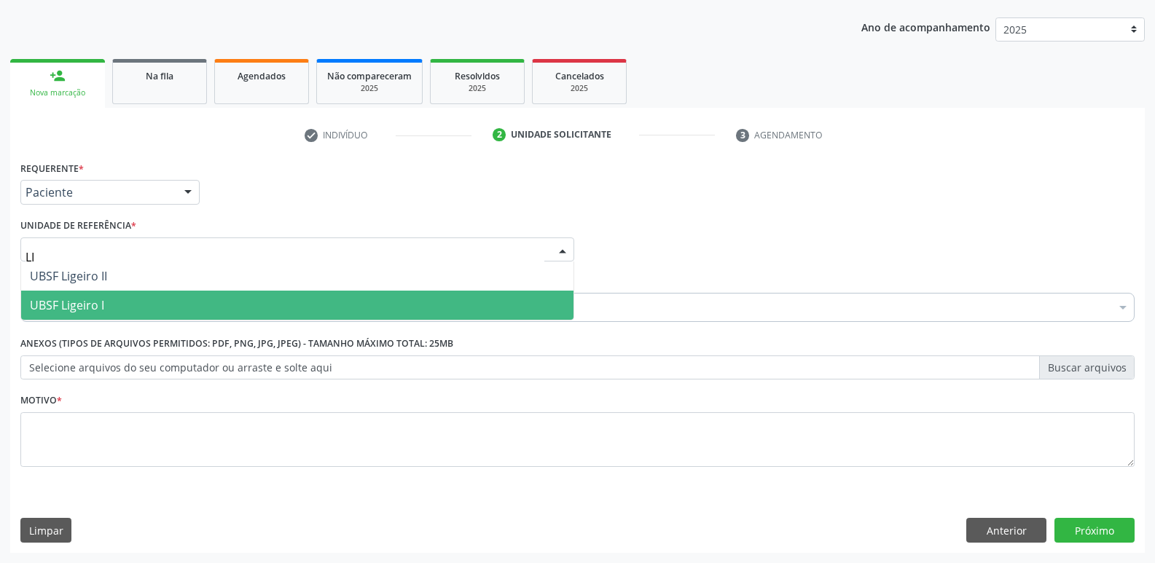
click at [82, 296] on span "UBSF Ligeiro I" at bounding box center [297, 305] width 552 height 29
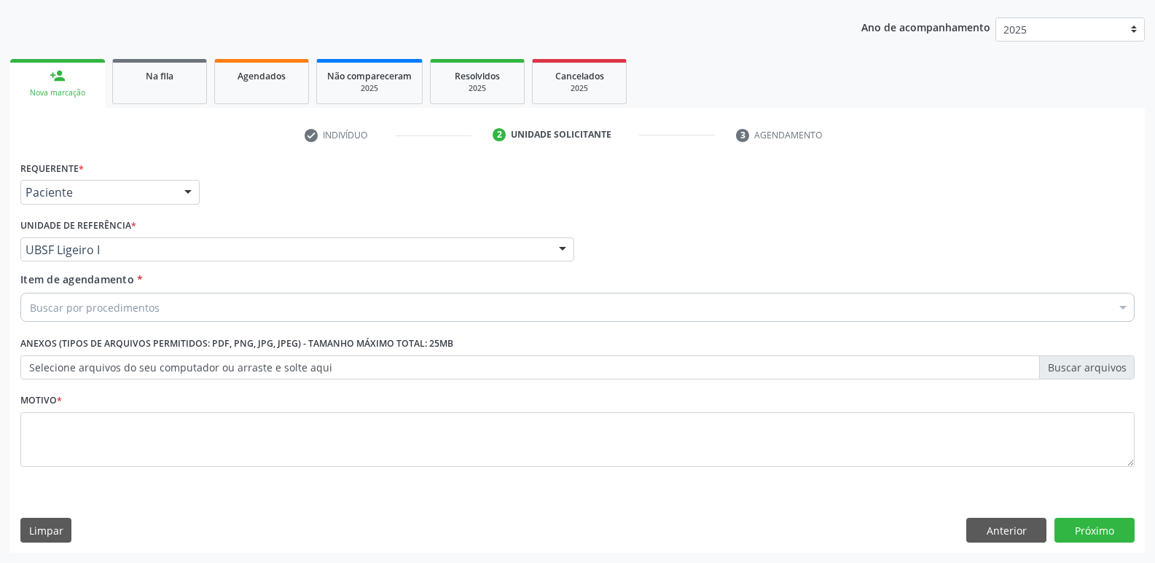
click at [85, 316] on div "Buscar por procedimentos" at bounding box center [577, 307] width 1114 height 29
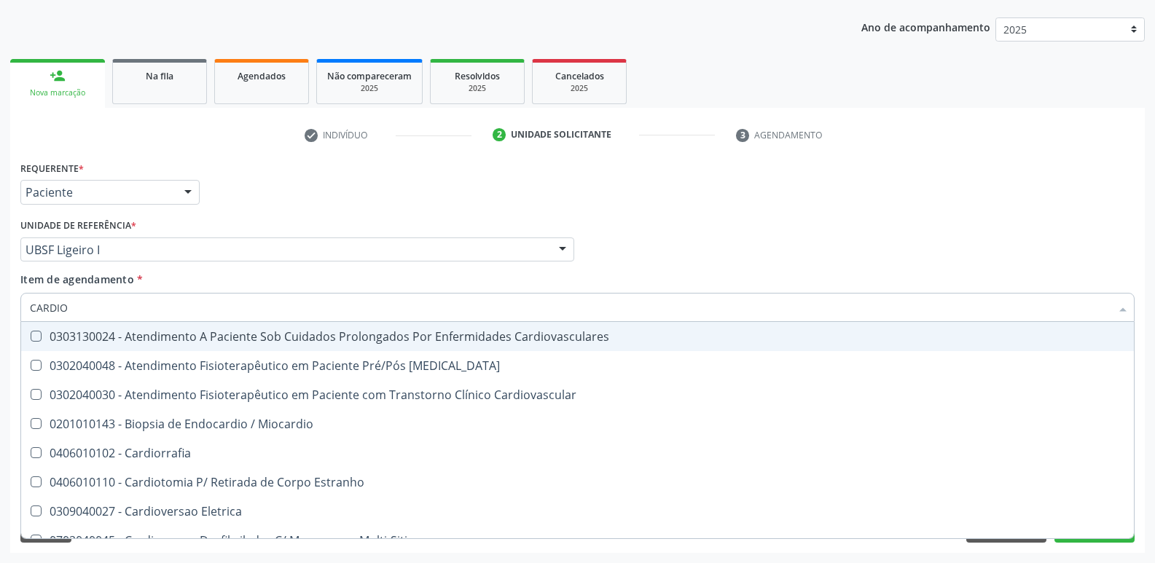
type input "CARDIOL"
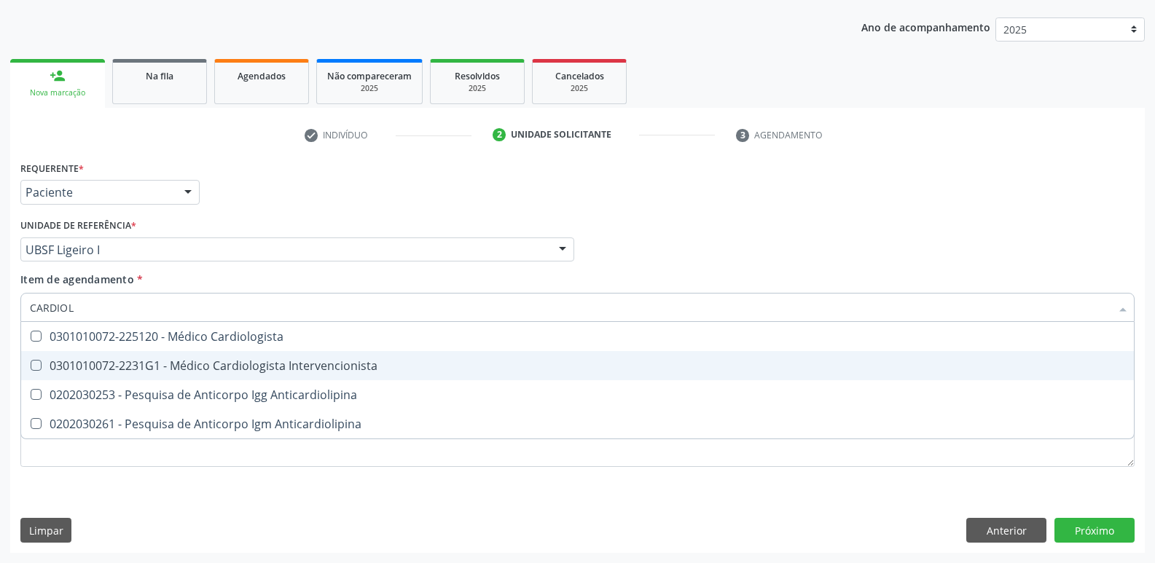
click at [115, 360] on div "0301010072-2231G1 - Médico Cardiologista Intervencionista" at bounding box center [577, 366] width 1095 height 12
checkbox Intervencionista "true"
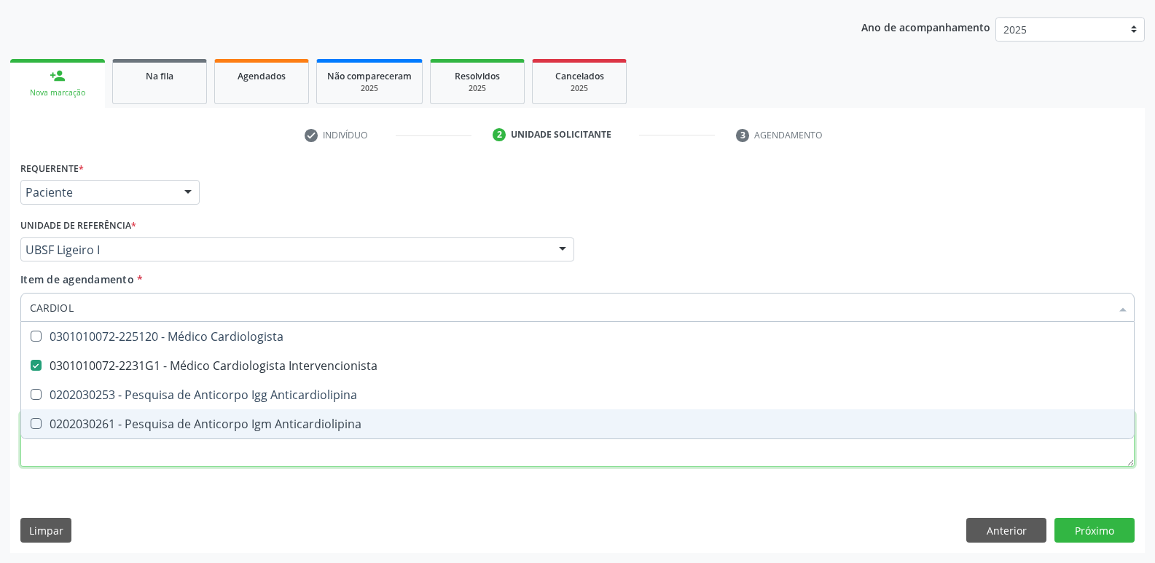
click at [232, 466] on div "Requerente * Paciente Médico(a) Enfermeiro(a) Paciente Nenhum resultado encontr…" at bounding box center [577, 322] width 1114 height 330
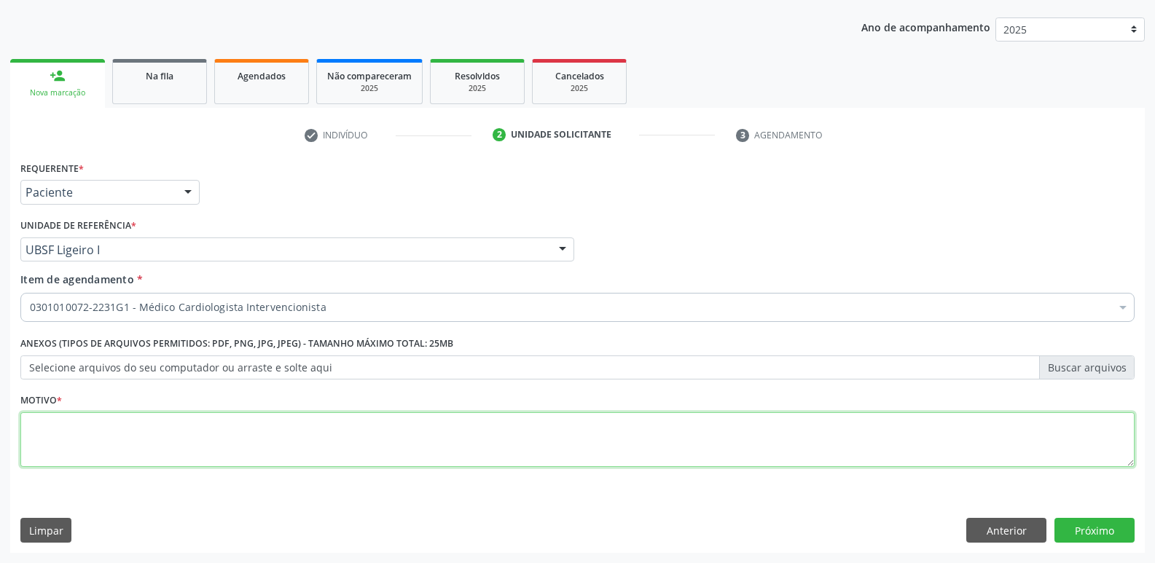
paste textarea "AVALIAÇÃO"
type textarea "AVALIAÇÃO"
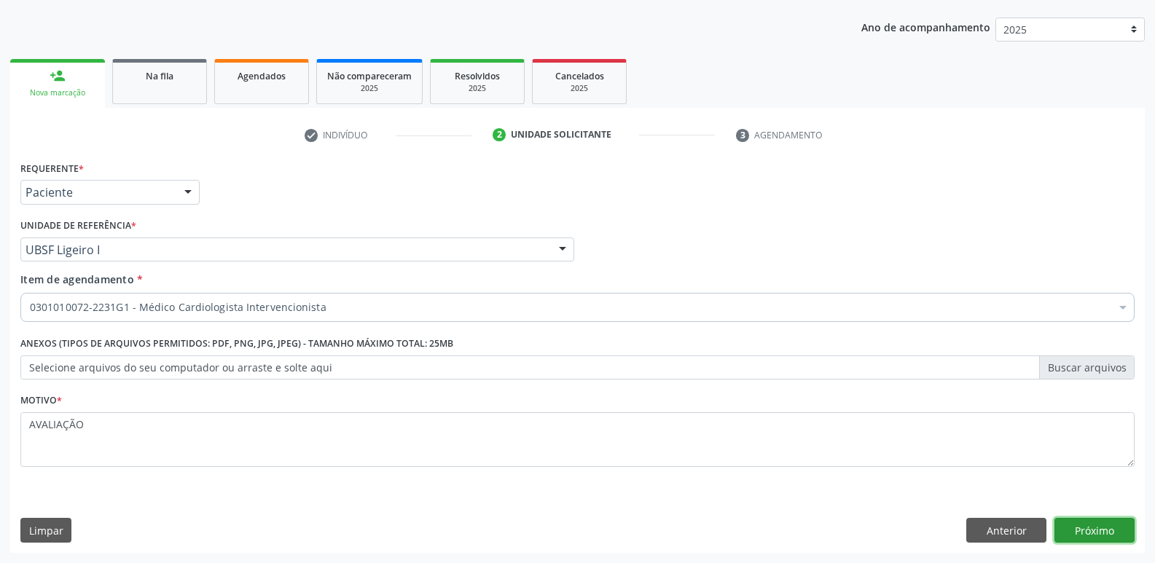
click at [1100, 535] on button "Próximo" at bounding box center [1094, 530] width 80 height 25
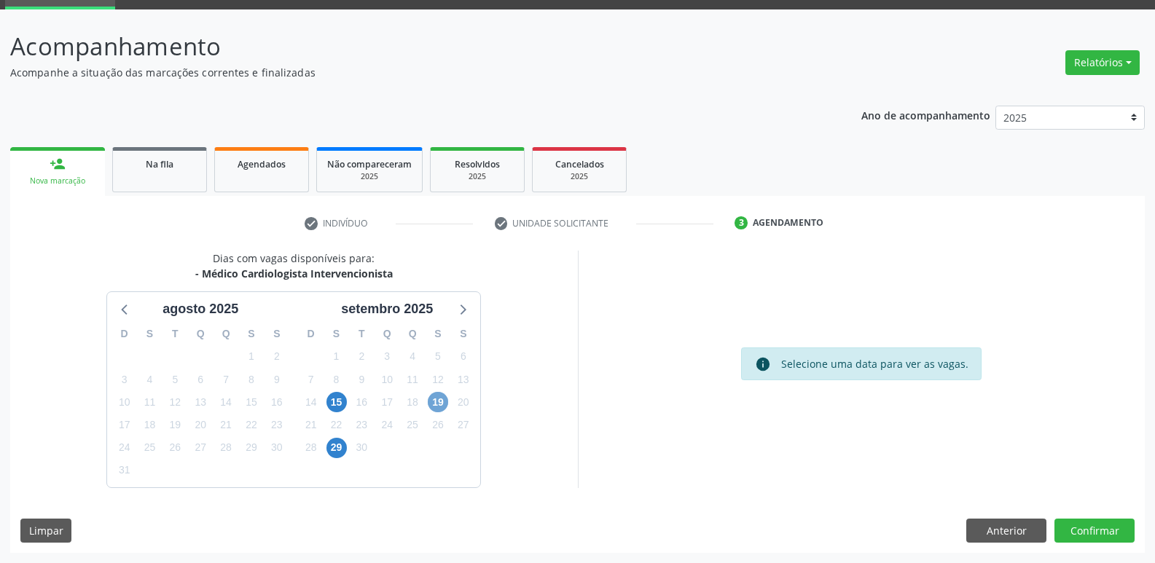
click at [442, 403] on span "19" at bounding box center [438, 402] width 20 height 20
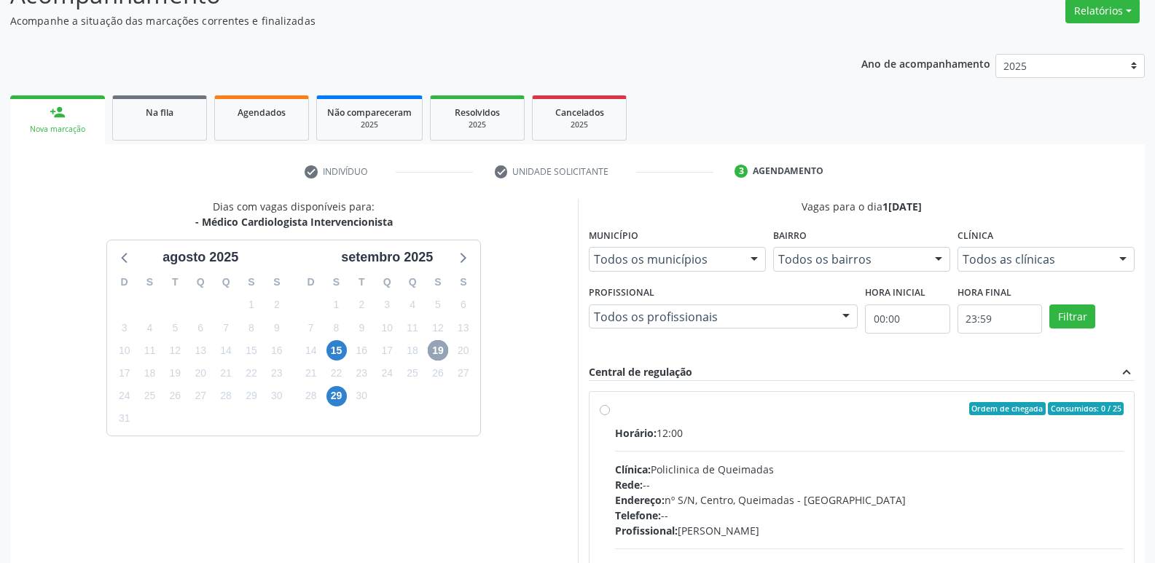
scroll to position [281, 0]
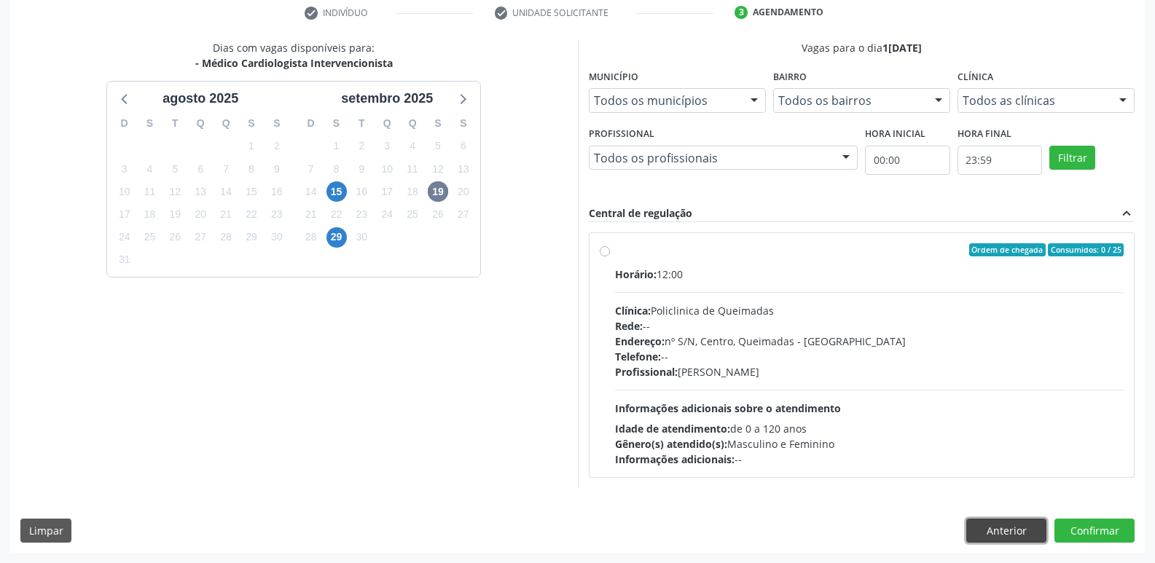
click at [1017, 527] on button "Anterior" at bounding box center [1006, 531] width 80 height 25
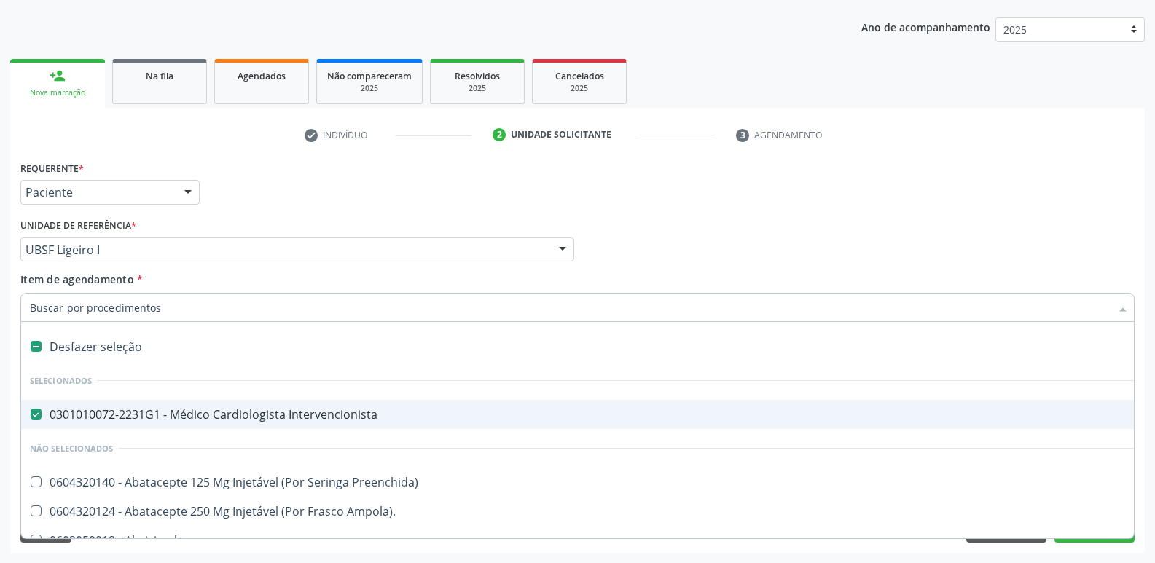
click at [172, 409] on div "0301010072-2231G1 - Médico Cardiologista Intervencionista" at bounding box center [597, 415] width 1134 height 12
checkbox Intervencionista "false"
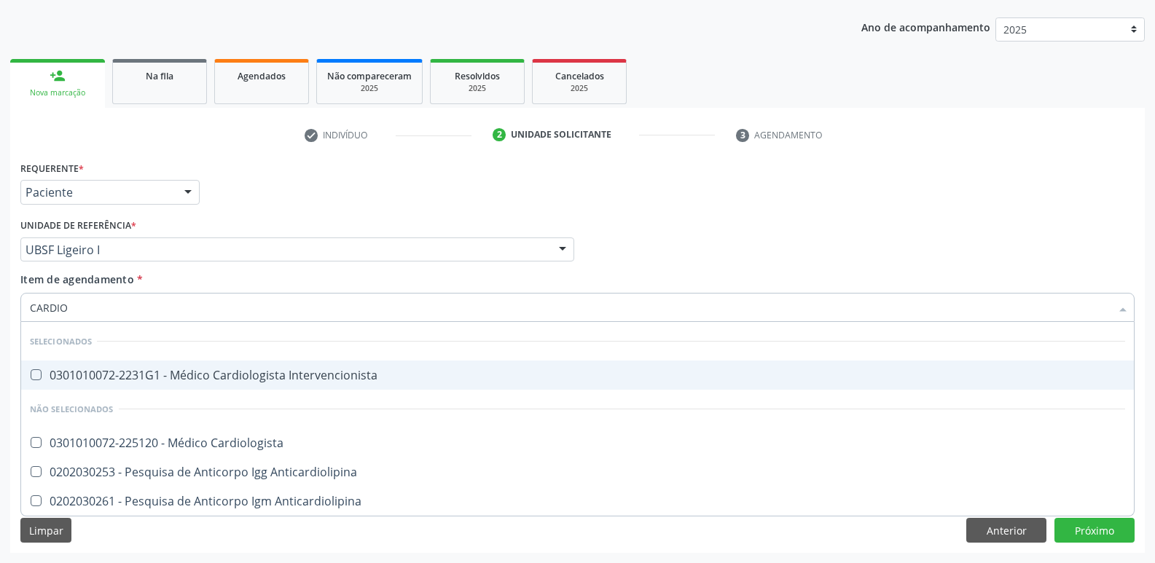
type input "CARDIOL"
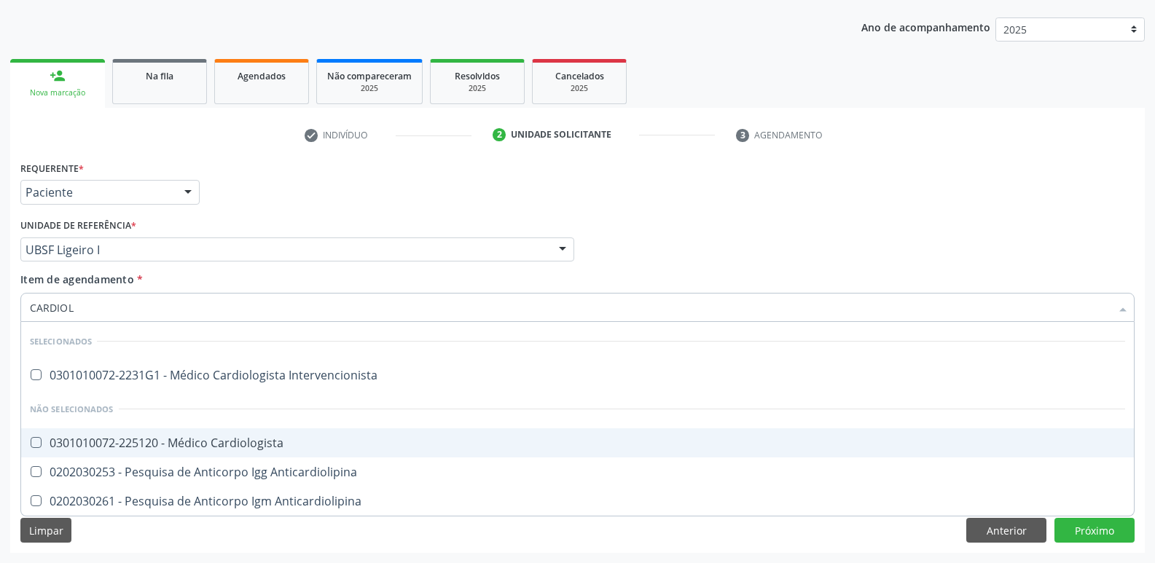
click at [254, 437] on div "0301010072-225120 - Médico Cardiologista" at bounding box center [577, 443] width 1095 height 12
checkbox Cardiologista "true"
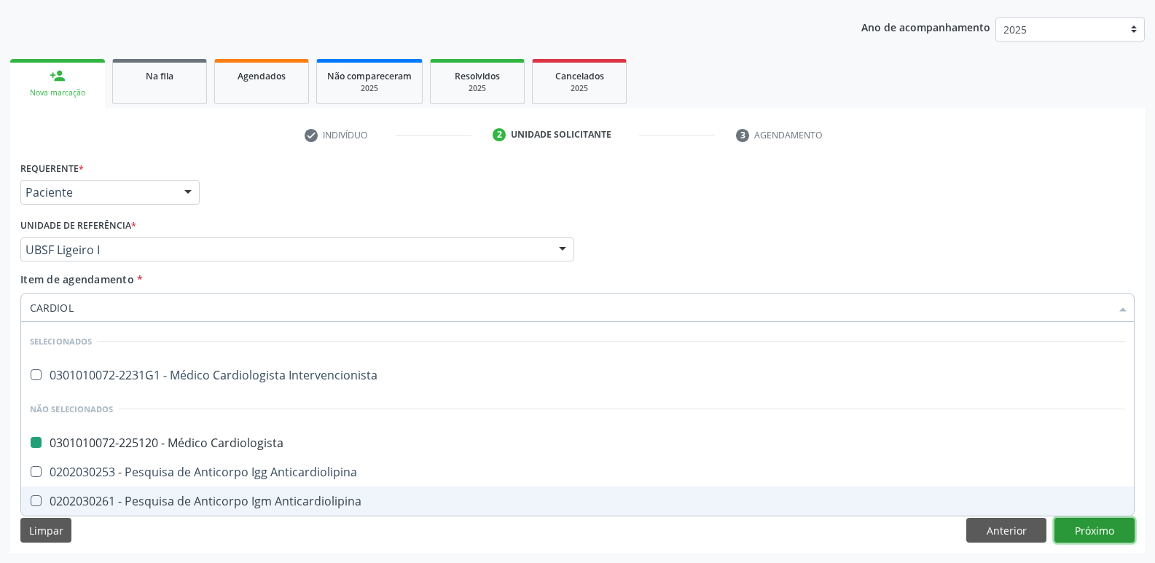
click at [1088, 525] on div "Requerente * Paciente Médico(a) Enfermeiro(a) Paciente Nenhum resultado encontr…" at bounding box center [577, 355] width 1134 height 396
checkbox Intervencionista "true"
checkbox Cardiologista "false"
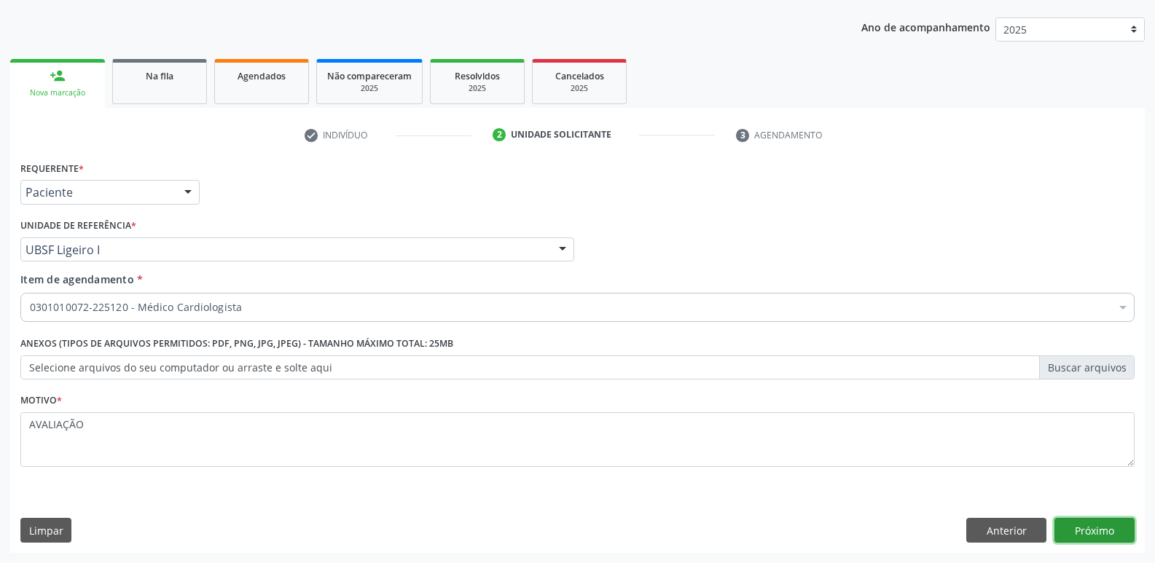
click at [1129, 522] on button "Próximo" at bounding box center [1094, 530] width 80 height 25
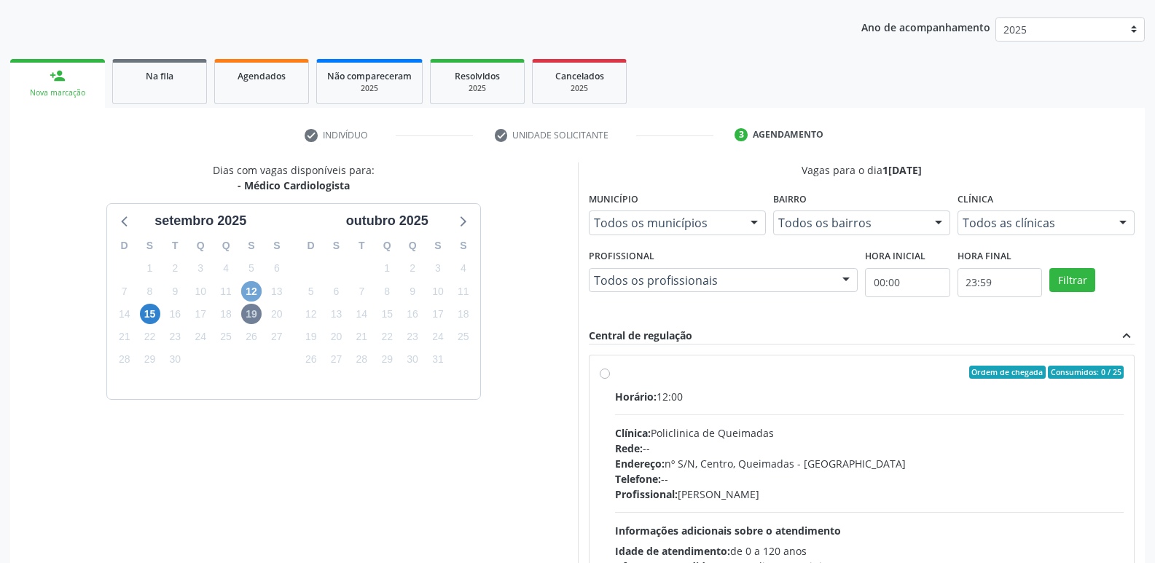
click at [254, 291] on span "12" at bounding box center [251, 291] width 20 height 20
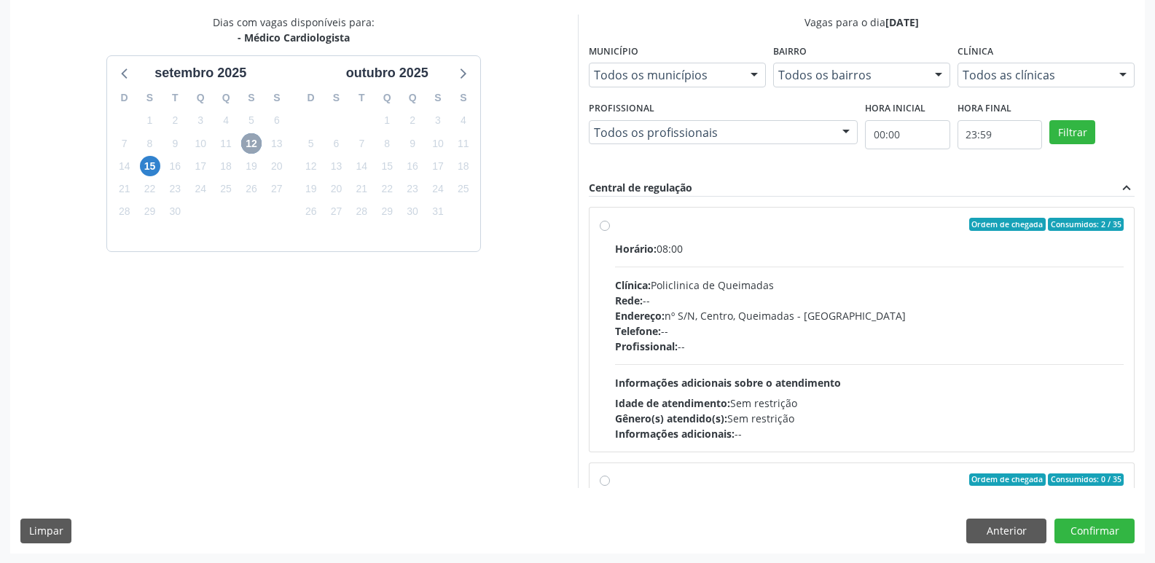
scroll to position [307, 0]
click at [997, 412] on div "Gênero(s) atendido(s): Sem restrição" at bounding box center [869, 417] width 509 height 15
click at [610, 230] on input "Ordem de chegada Consumidos: 2 / 35 Horário: 08:00 Clínica: Policlinica de Quei…" at bounding box center [605, 223] width 10 height 13
radio input "true"
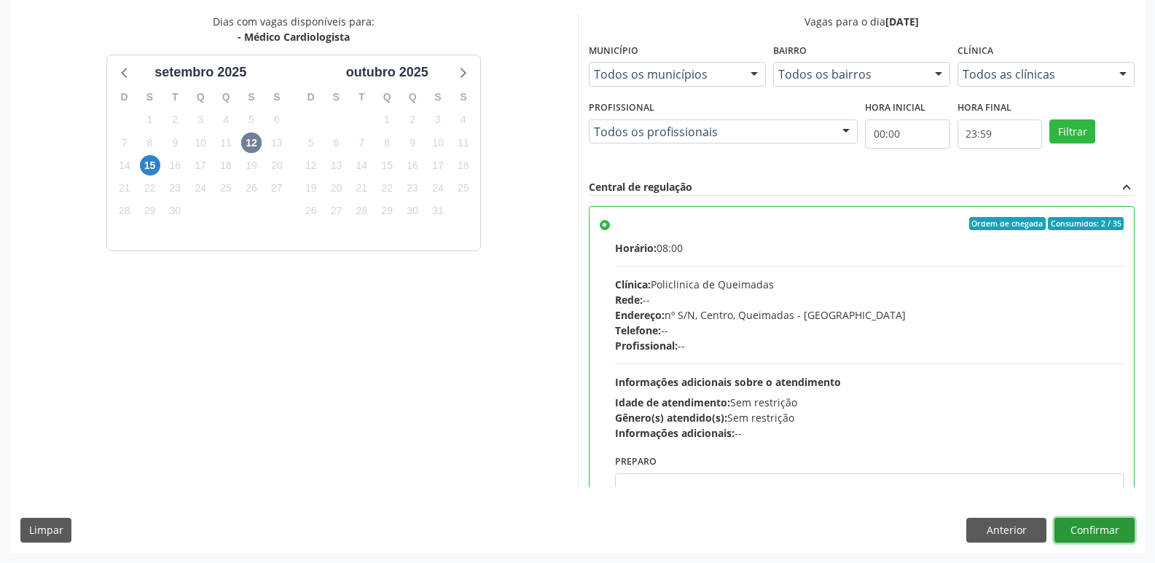
click at [1086, 521] on button "Confirmar" at bounding box center [1094, 530] width 80 height 25
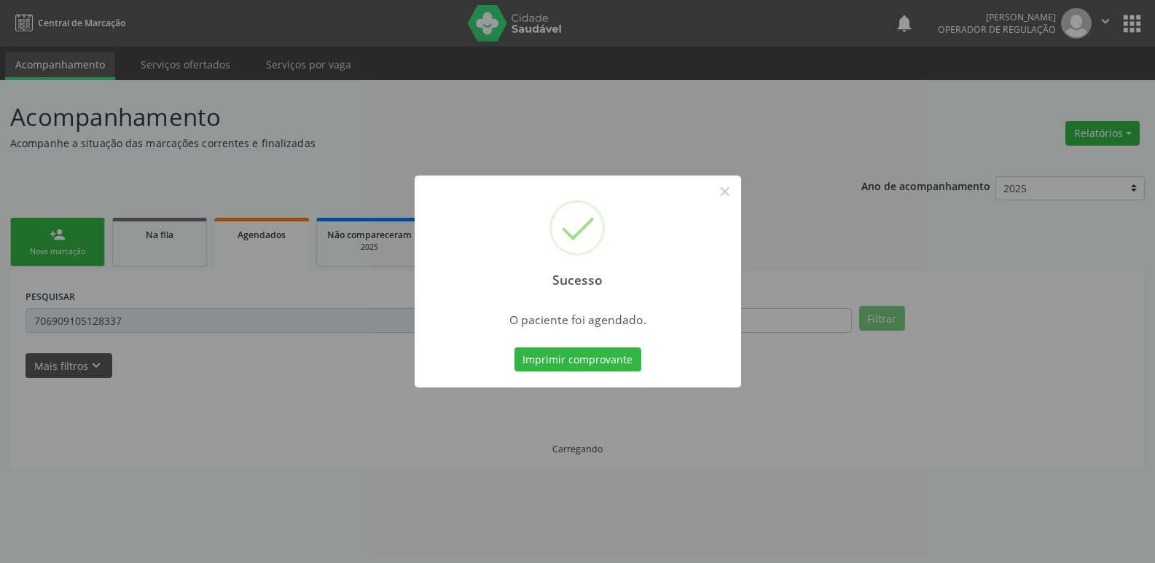
scroll to position [0, 0]
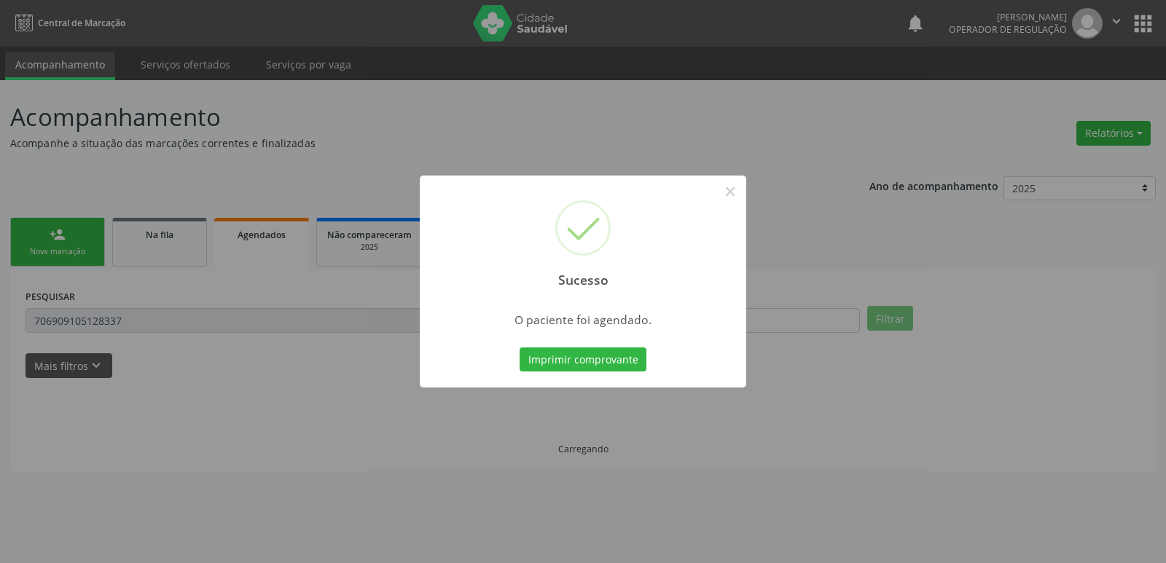
click at [520, 348] on button "Imprimir comprovante" at bounding box center [583, 360] width 127 height 25
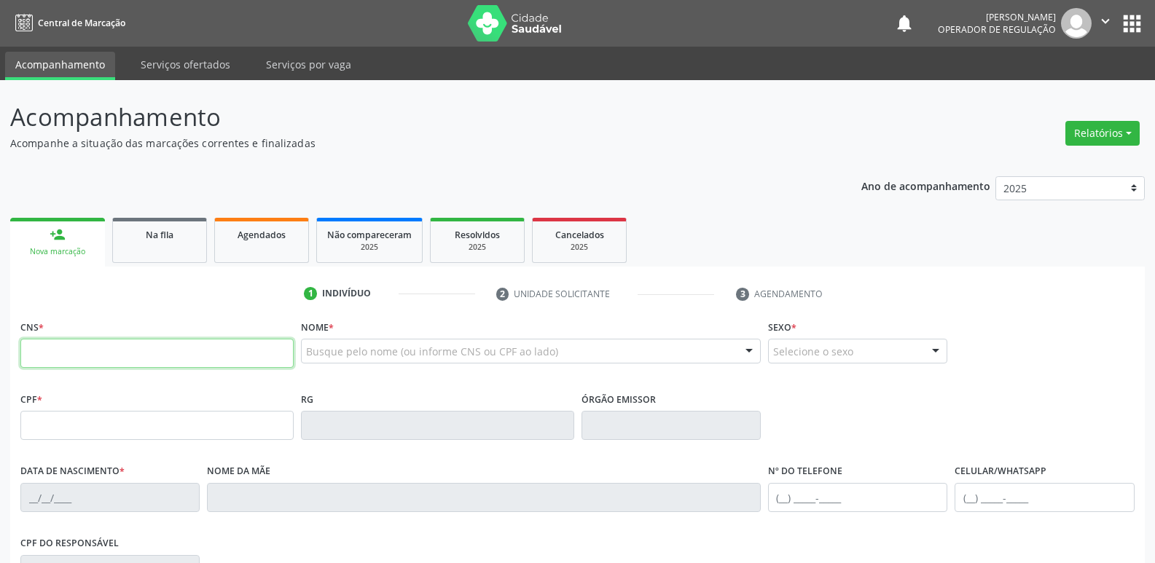
click at [150, 339] on input "text" at bounding box center [156, 353] width 273 height 29
type input "700 5051 6751 2859"
type input "113.830.384-49"
type input "2[DATE]"
type input "Izaura Maria da Conceição"
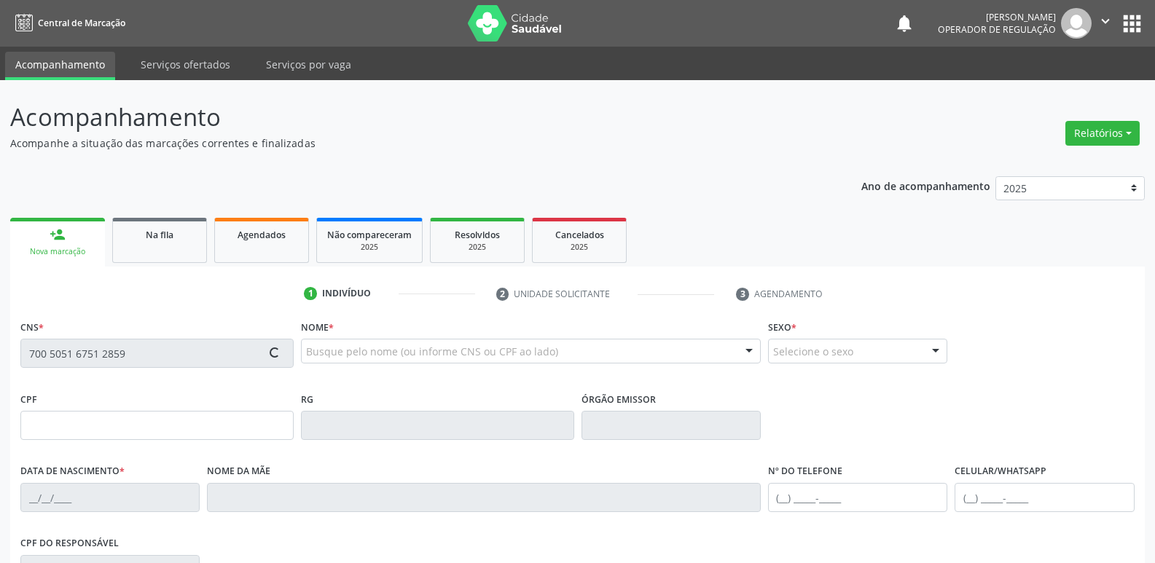
type input "[PHONE_NUMBER]"
type input "66"
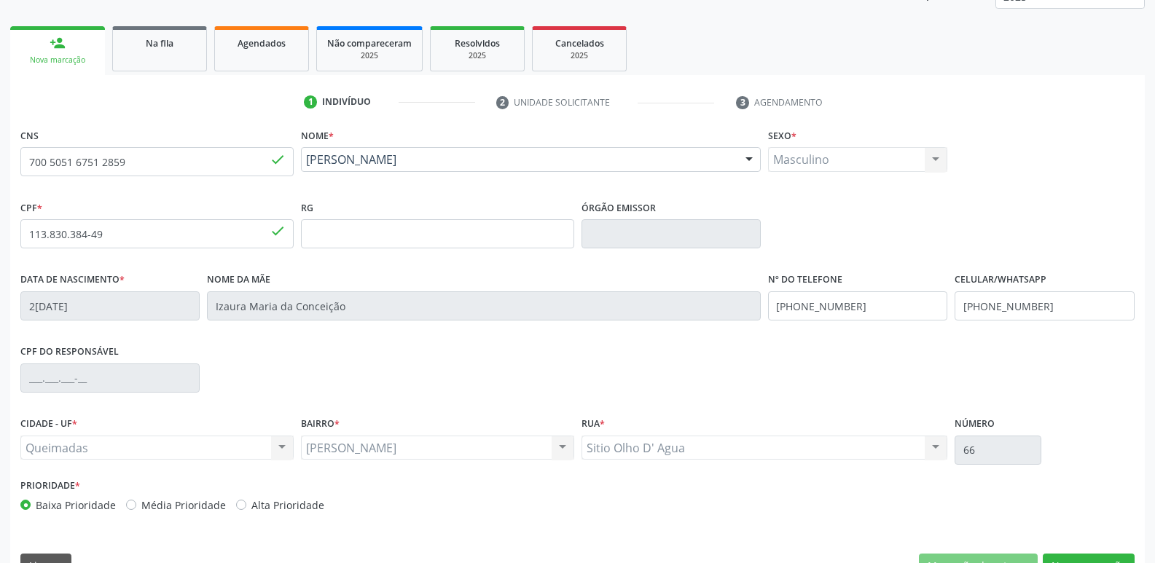
scroll to position [227, 0]
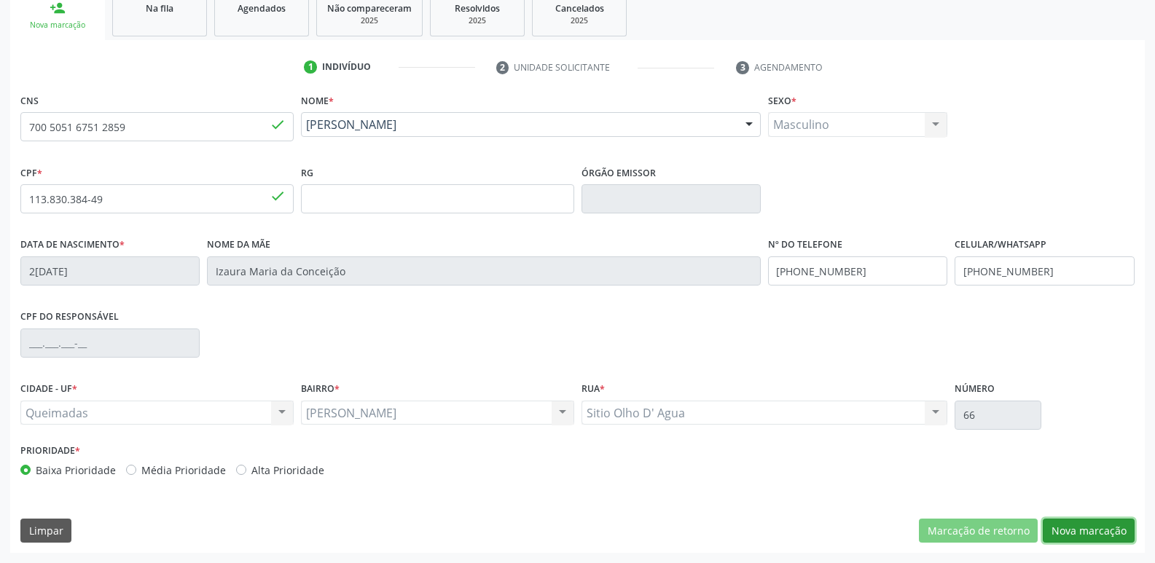
drag, startPoint x: 1097, startPoint y: 526, endPoint x: 850, endPoint y: 504, distance: 247.2
click at [1096, 526] on button "Nova marcação" at bounding box center [1089, 531] width 92 height 25
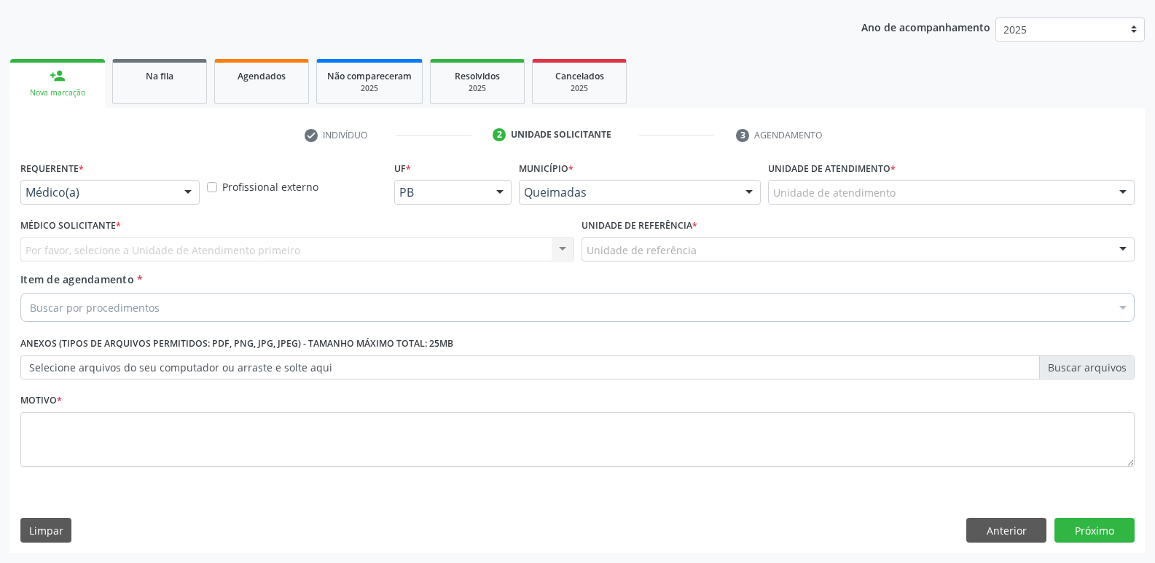
drag, startPoint x: 144, startPoint y: 191, endPoint x: 133, endPoint y: 235, distance: 45.1
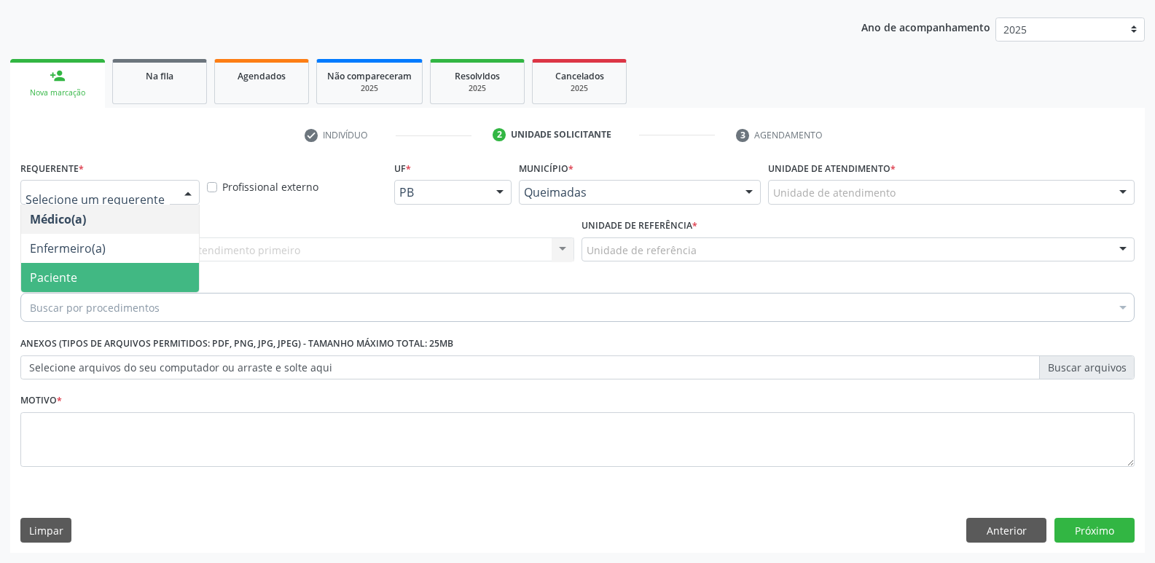
click at [125, 273] on span "Paciente" at bounding box center [110, 277] width 178 height 29
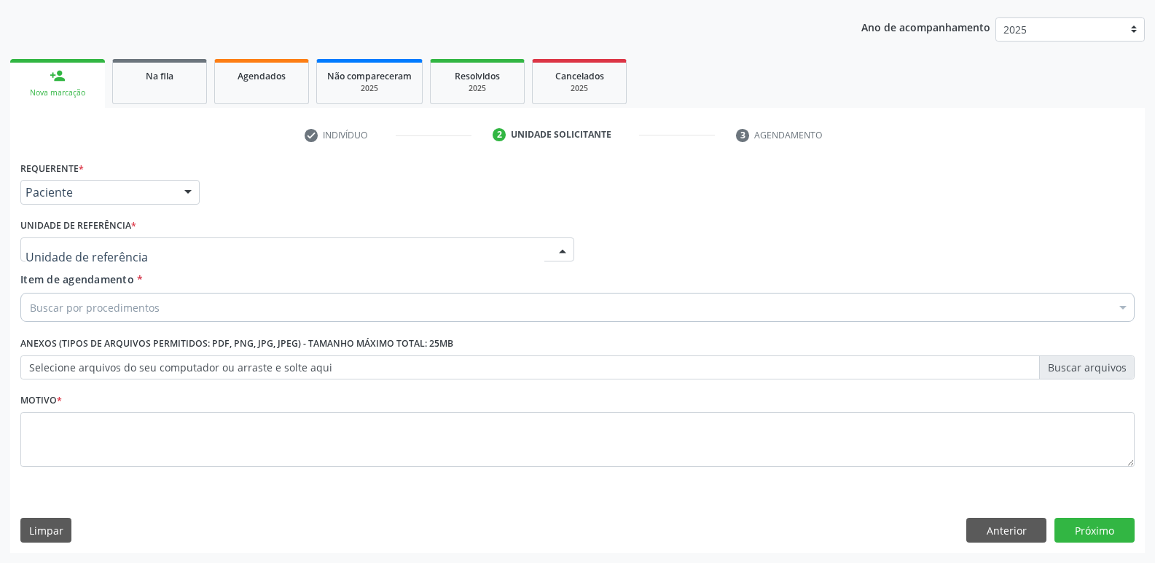
click at [211, 256] on div at bounding box center [297, 250] width 554 height 25
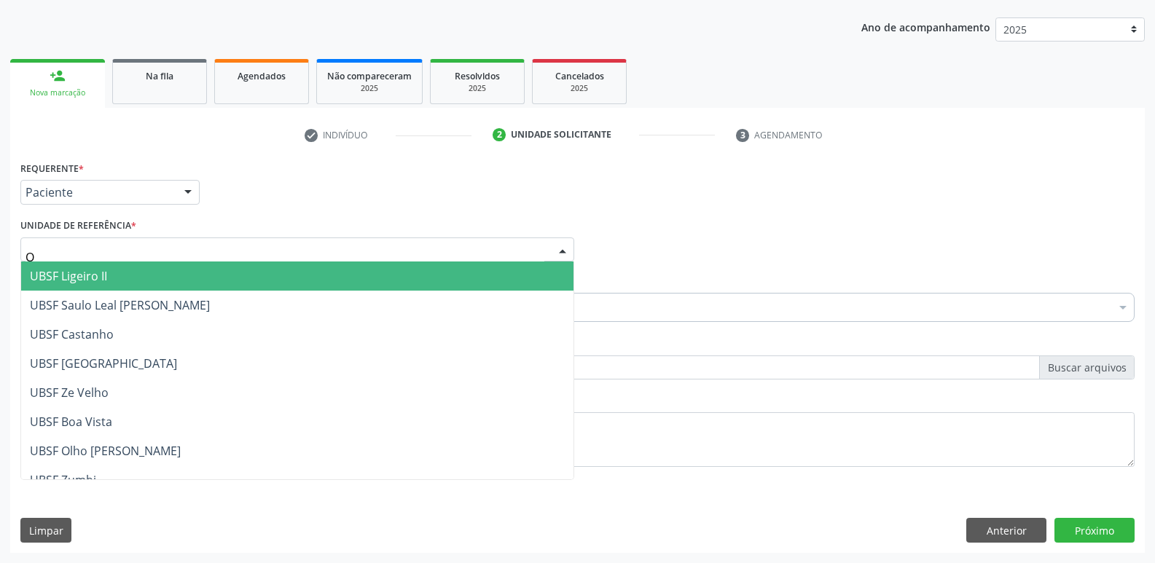
type input "OL"
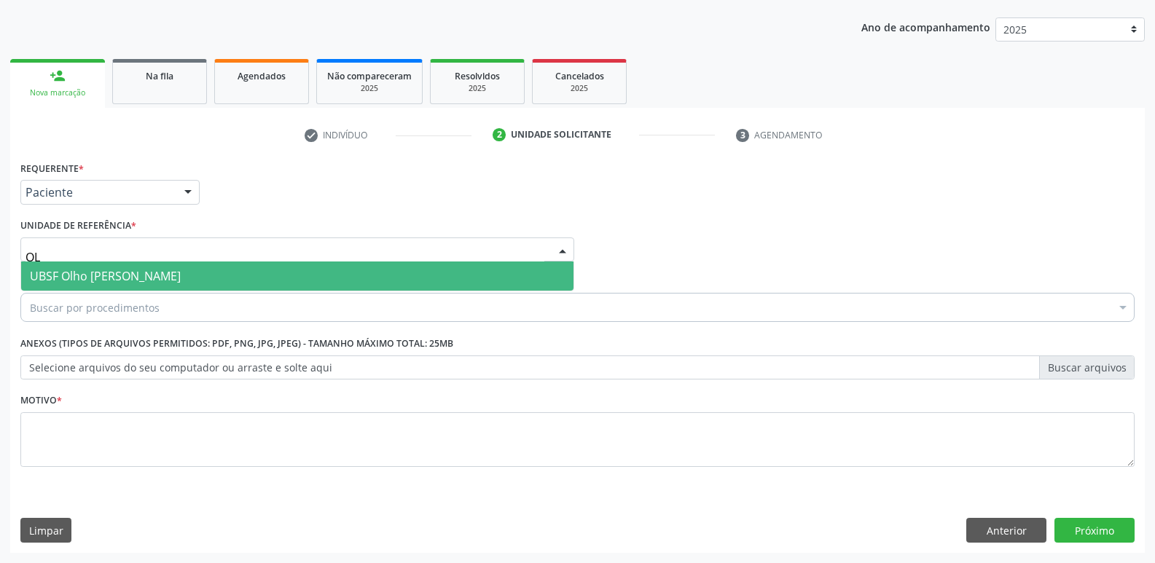
click at [166, 273] on span "UBSF Olho [PERSON_NAME]" at bounding box center [105, 276] width 151 height 16
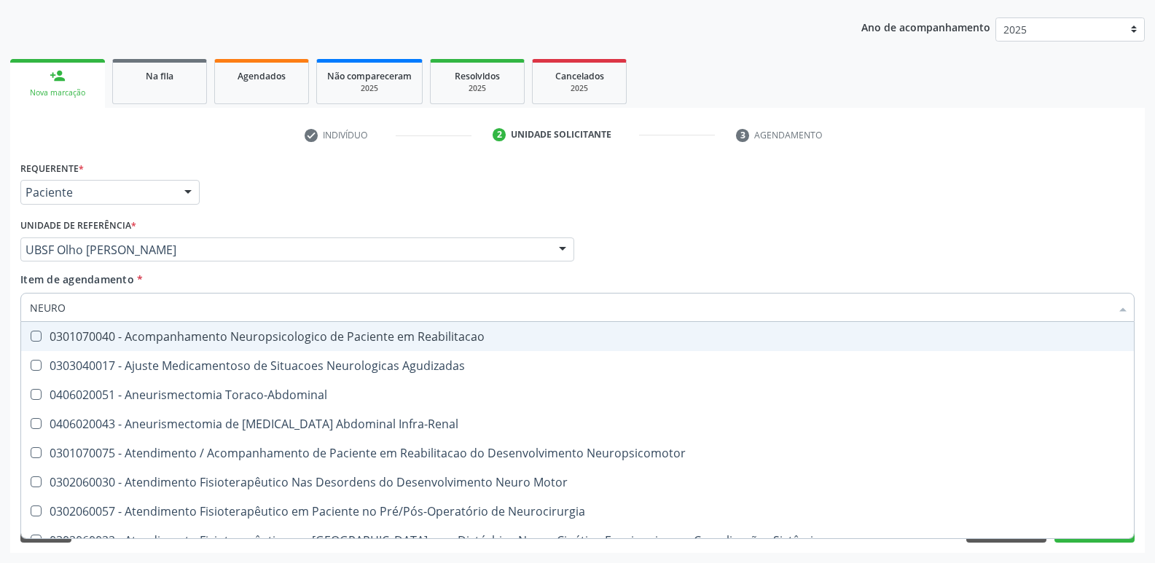
type input "NEUROC"
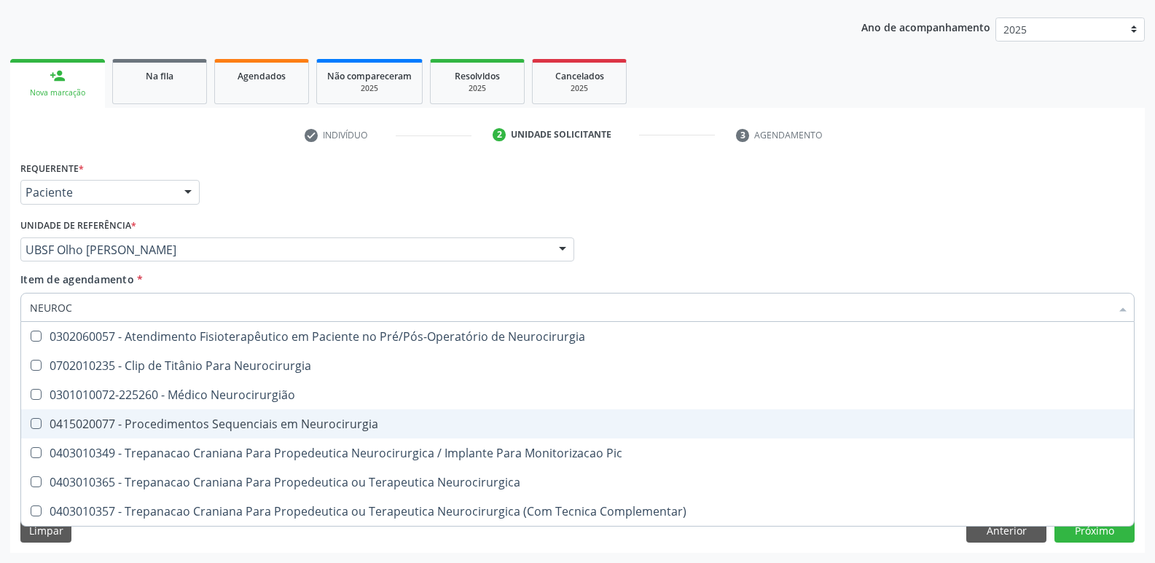
click at [222, 410] on span "0415020077 - Procedimentos Sequenciais em Neurocirurgia" at bounding box center [577, 423] width 1113 height 29
checkbox Neurocirurgia "true"
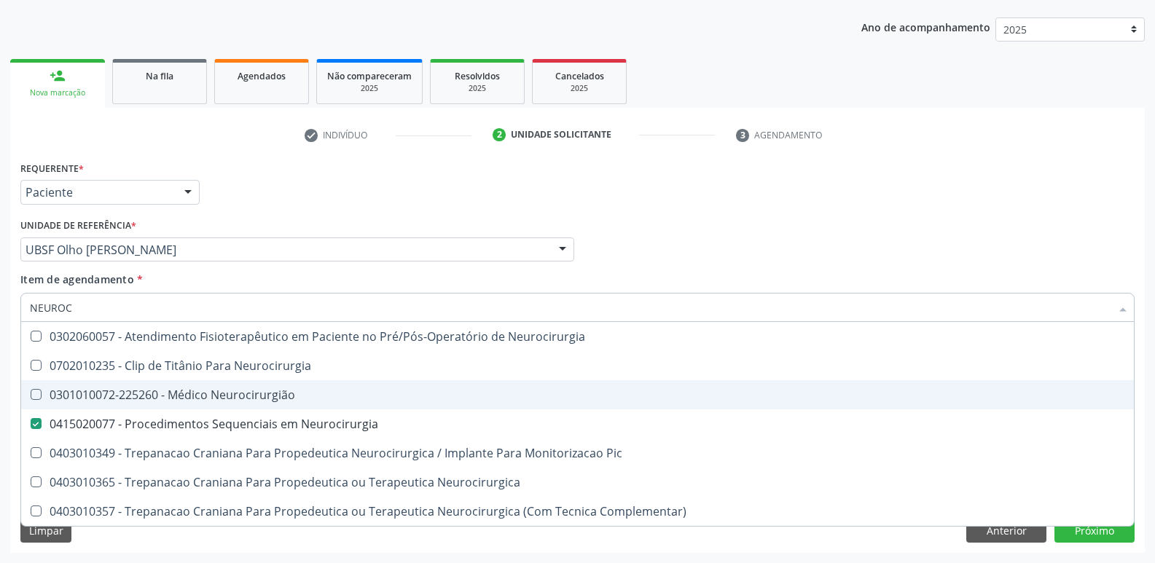
click at [229, 395] on div "0301010072-225260 - Médico Neurocirurgião" at bounding box center [577, 395] width 1095 height 12
checkbox Neurocirurgião "true"
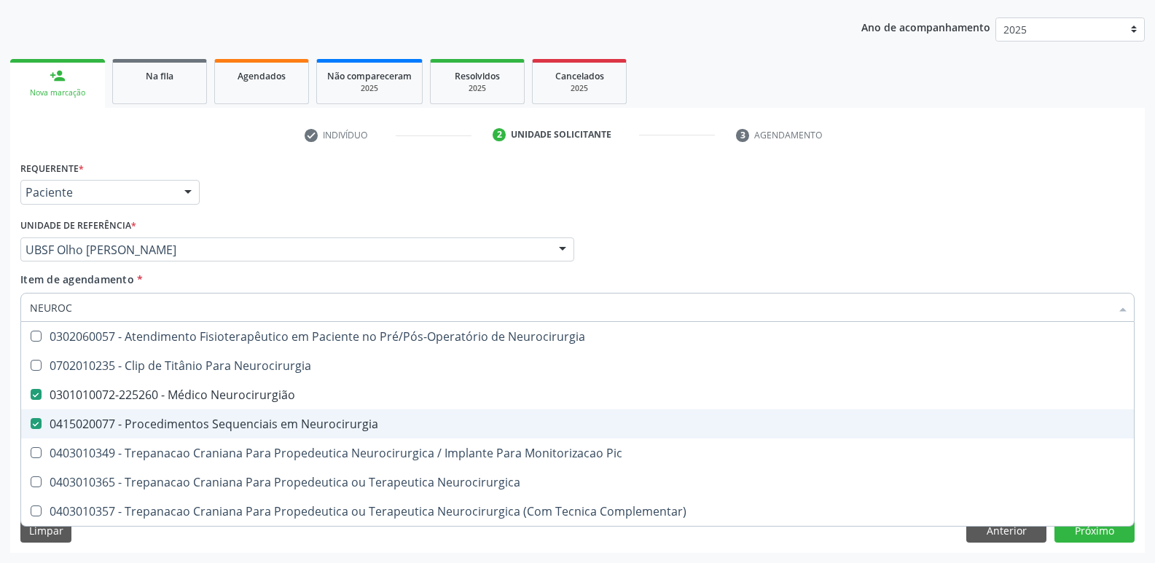
click at [230, 423] on div "0415020077 - Procedimentos Sequenciais em Neurocirurgia" at bounding box center [577, 424] width 1095 height 12
checkbox Neurocirurgia "false"
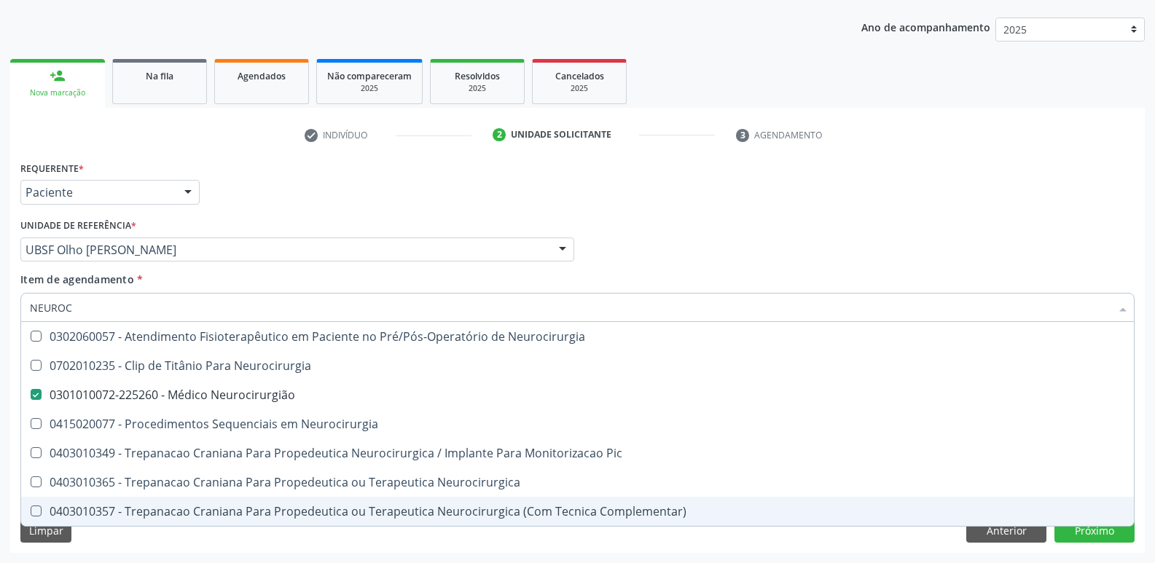
click at [102, 537] on div "Requerente * Paciente Médico(a) Enfermeiro(a) Paciente Nenhum resultado encontr…" at bounding box center [577, 355] width 1134 height 396
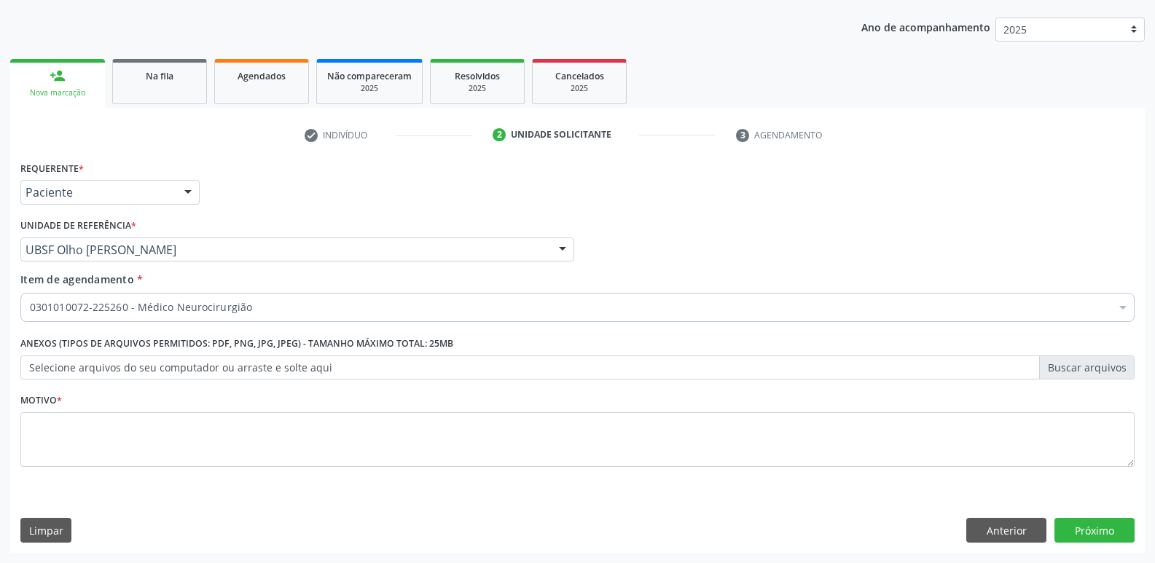
checkbox Neurocirurgião "true"
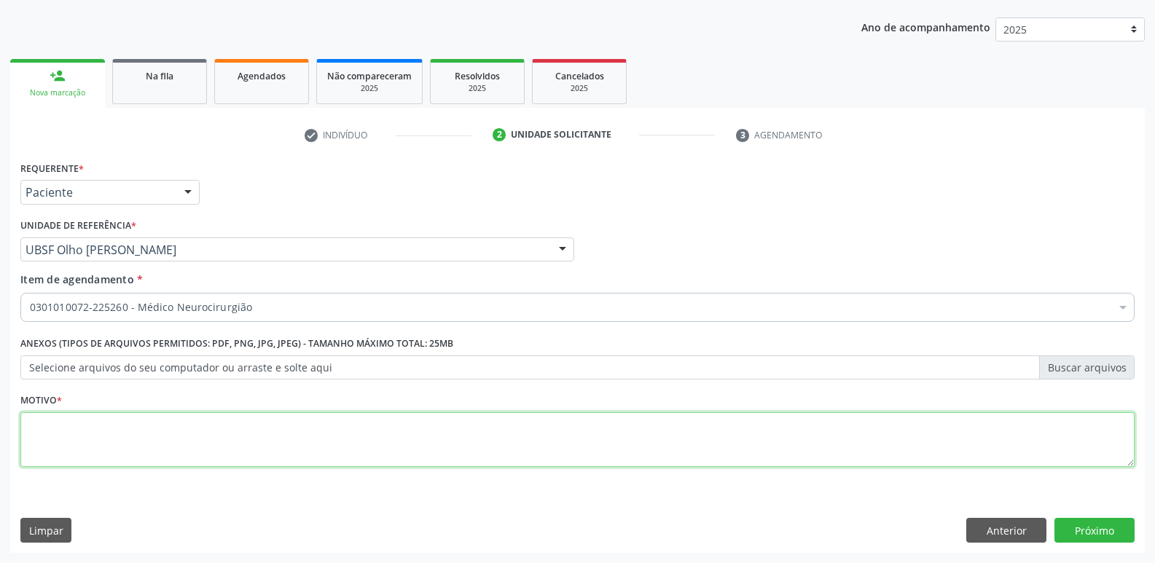
click at [176, 459] on textarea at bounding box center [577, 439] width 1114 height 55
paste textarea "AVALIAÇÃO"
type textarea "AVALIAÇÃO"
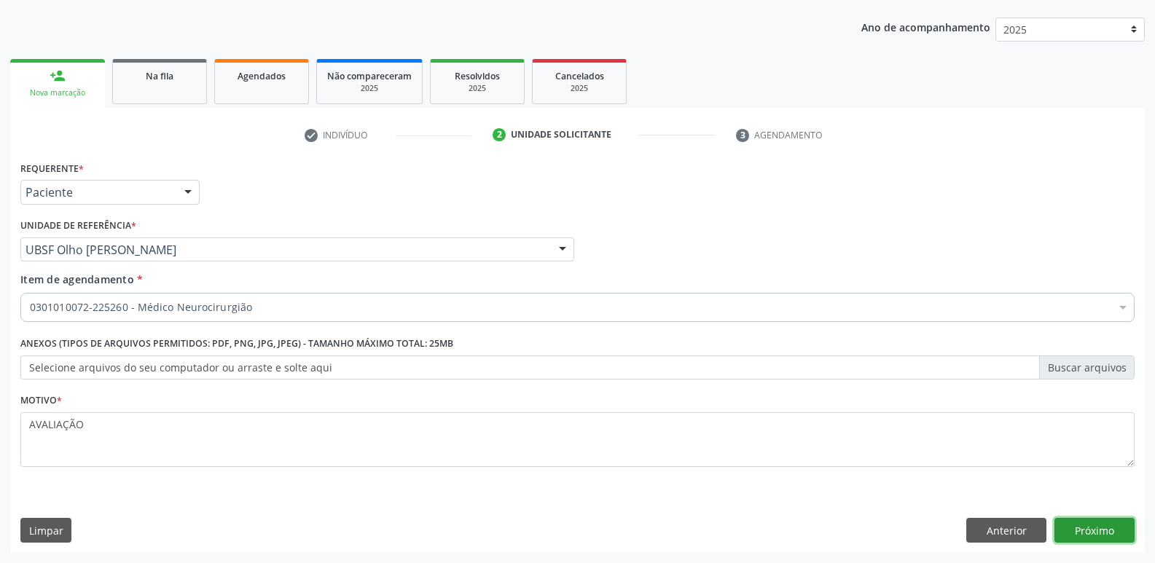
click at [1102, 522] on button "Próximo" at bounding box center [1094, 530] width 80 height 25
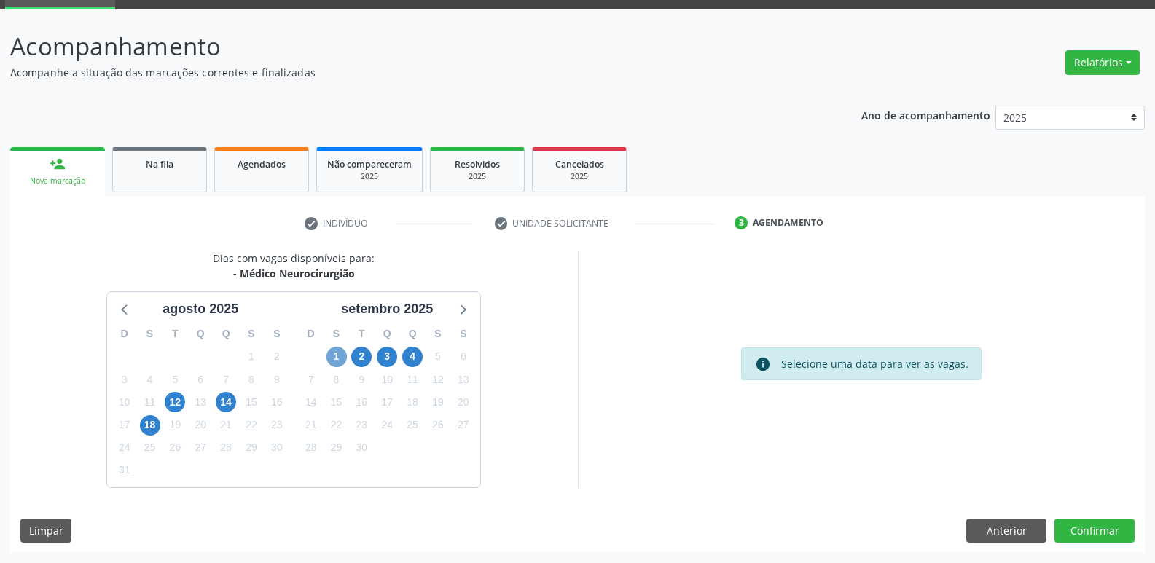
click at [331, 356] on span "1" at bounding box center [336, 357] width 20 height 20
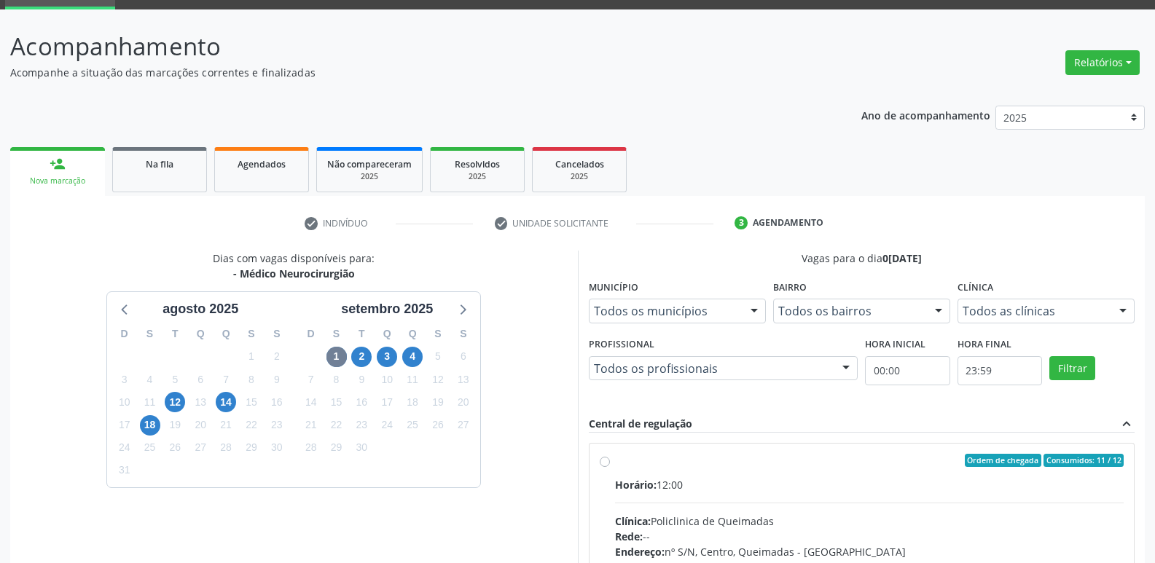
drag, startPoint x: 913, startPoint y: 471, endPoint x: 920, endPoint y: 459, distance: 14.0
click at [916, 469] on label "Ordem de chegada Consumidos: 11 / 12 Horário: 12:00 Clínica: Policlinica de Que…" at bounding box center [869, 566] width 509 height 224
click at [610, 467] on input "Ordem de chegada Consumidos: 11 / 12 Horário: 12:00 Clínica: Policlinica de Que…" at bounding box center [605, 460] width 10 height 13
radio input "true"
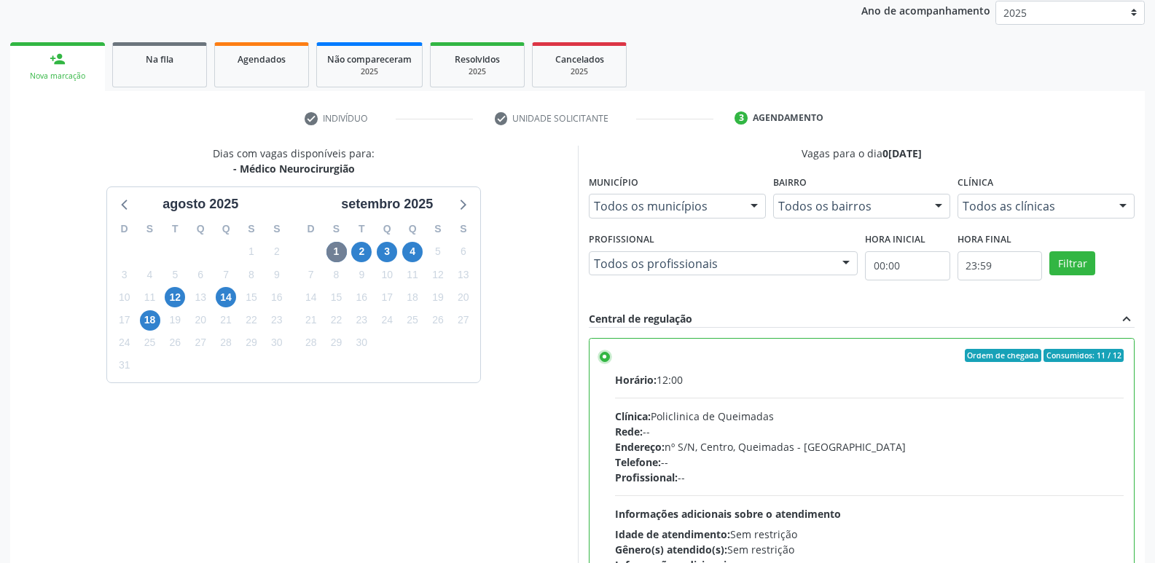
scroll to position [307, 0]
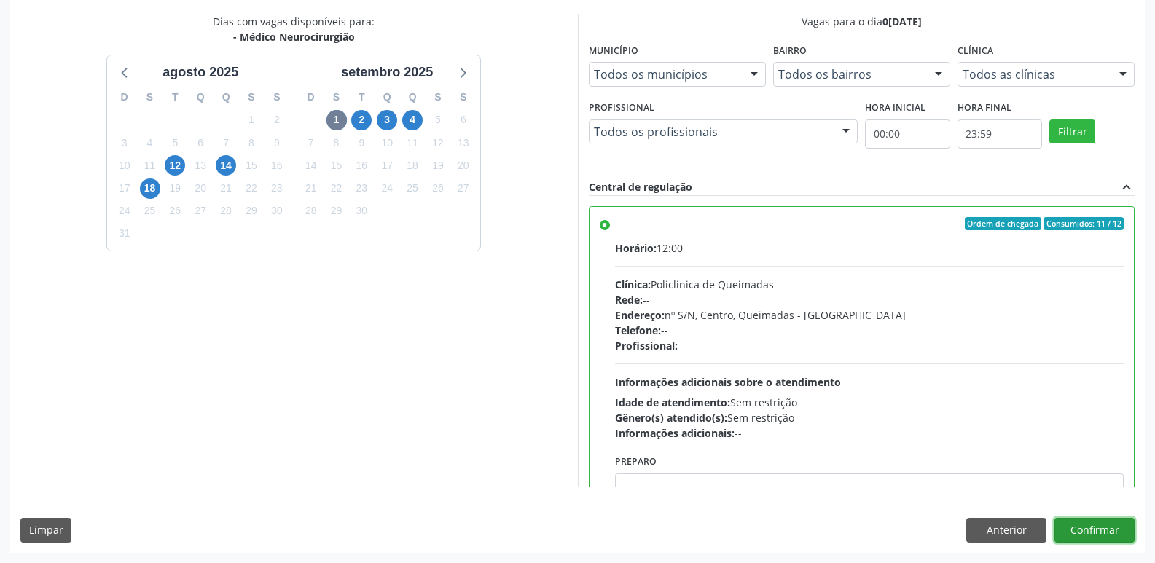
click at [1101, 525] on button "Confirmar" at bounding box center [1094, 530] width 80 height 25
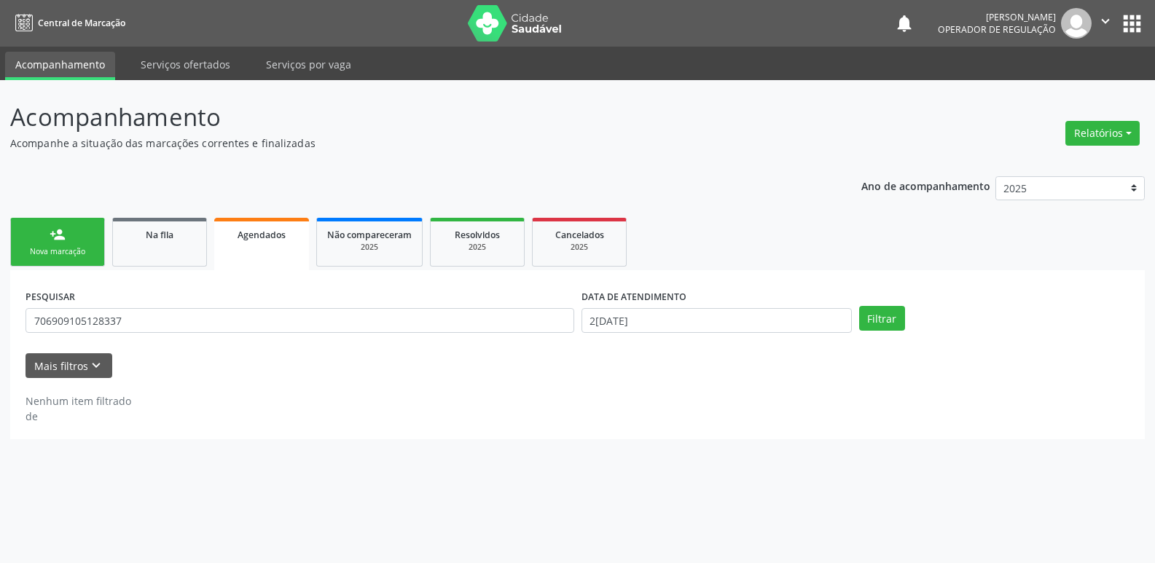
scroll to position [0, 0]
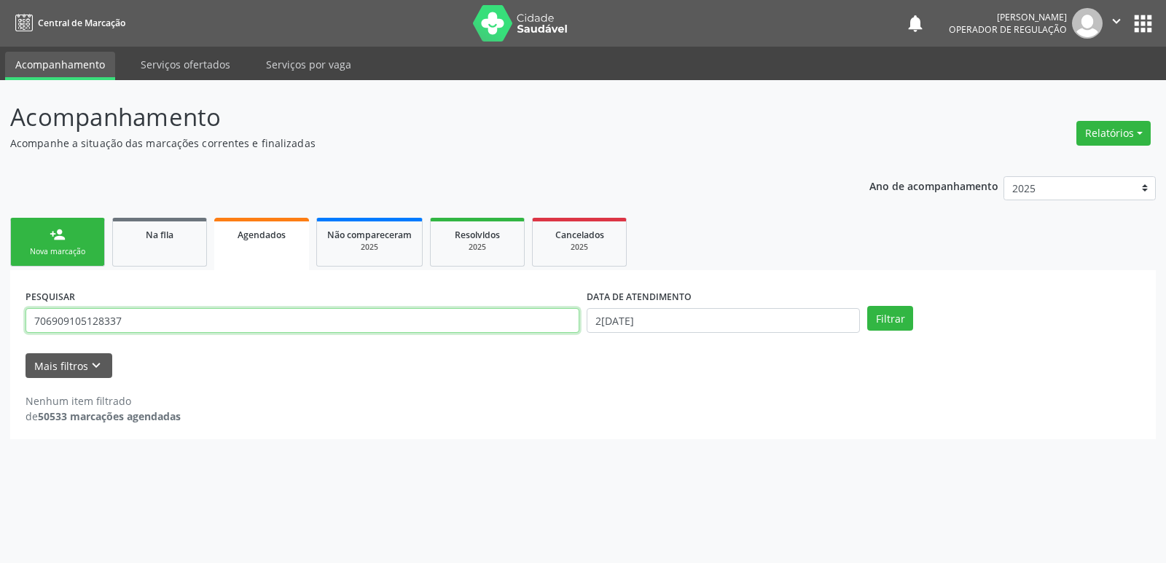
drag, startPoint x: 213, startPoint y: 319, endPoint x: 0, endPoint y: 321, distance: 213.5
click at [0, 321] on div "Acompanhamento Acompanhe a situação das marcações correntes e finalizadas Relat…" at bounding box center [583, 321] width 1166 height 483
click at [47, 322] on input "MZARIA CLARA DA" at bounding box center [303, 320] width 554 height 25
type input "[PERSON_NAME]"
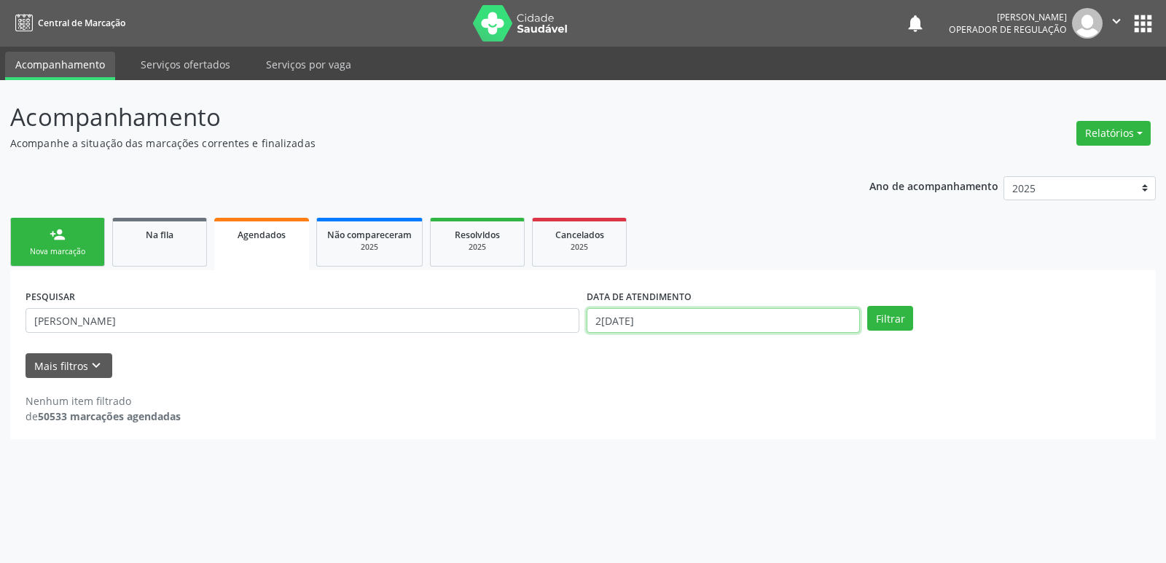
click at [702, 319] on input "2[DATE]" at bounding box center [723, 320] width 273 height 25
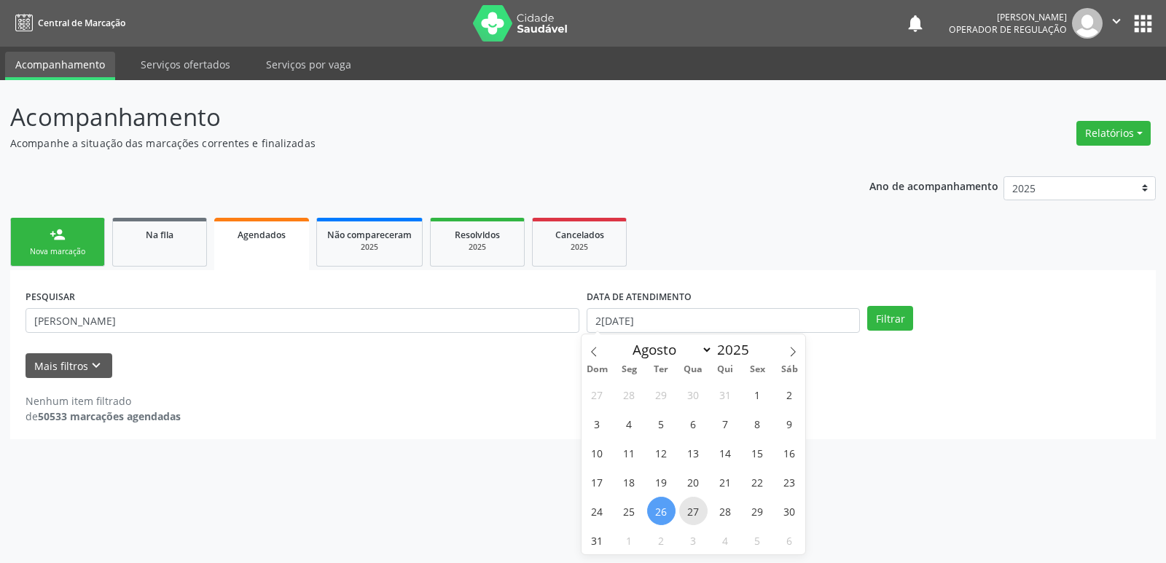
click at [695, 508] on span "27" at bounding box center [693, 511] width 28 height 28
type input "2[DATE]"
click at [695, 508] on span "27" at bounding box center [693, 511] width 28 height 28
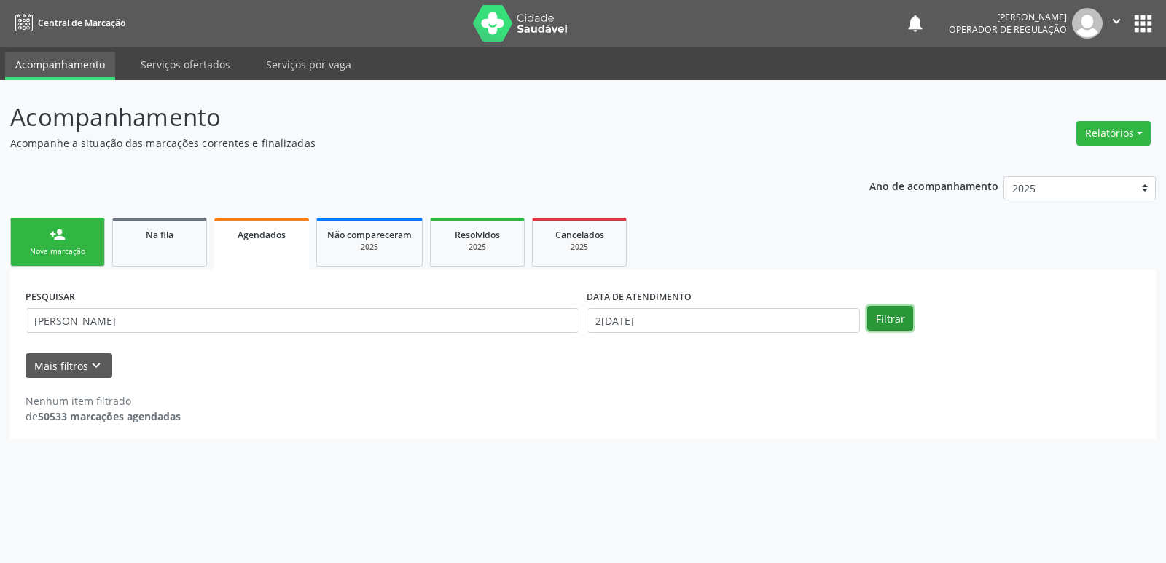
click at [896, 313] on button "Filtrar" at bounding box center [890, 318] width 46 height 25
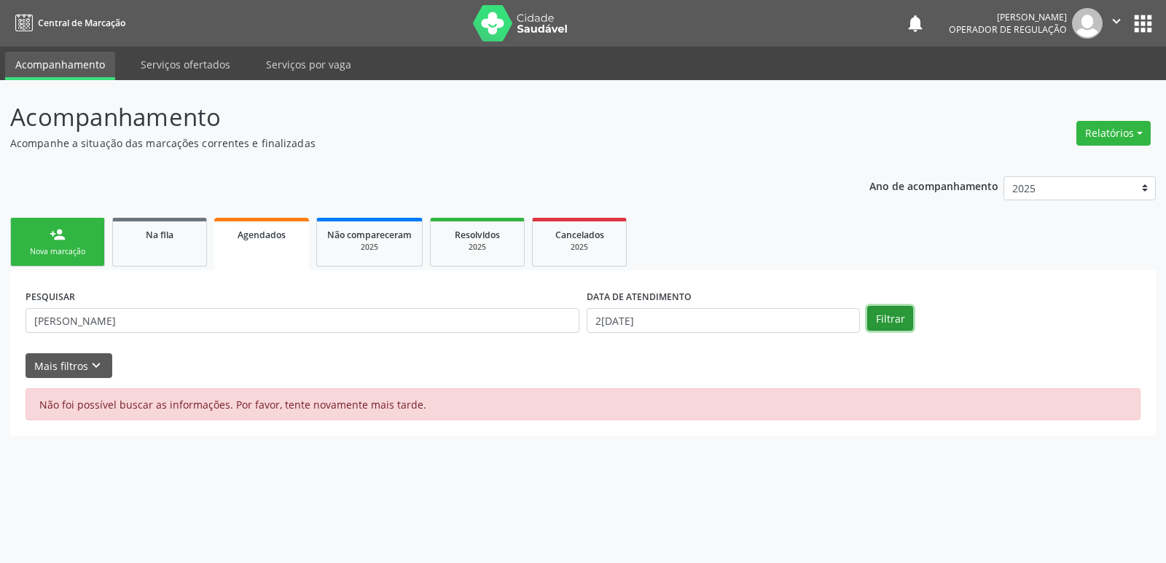
click at [892, 314] on button "Filtrar" at bounding box center [890, 318] width 46 height 25
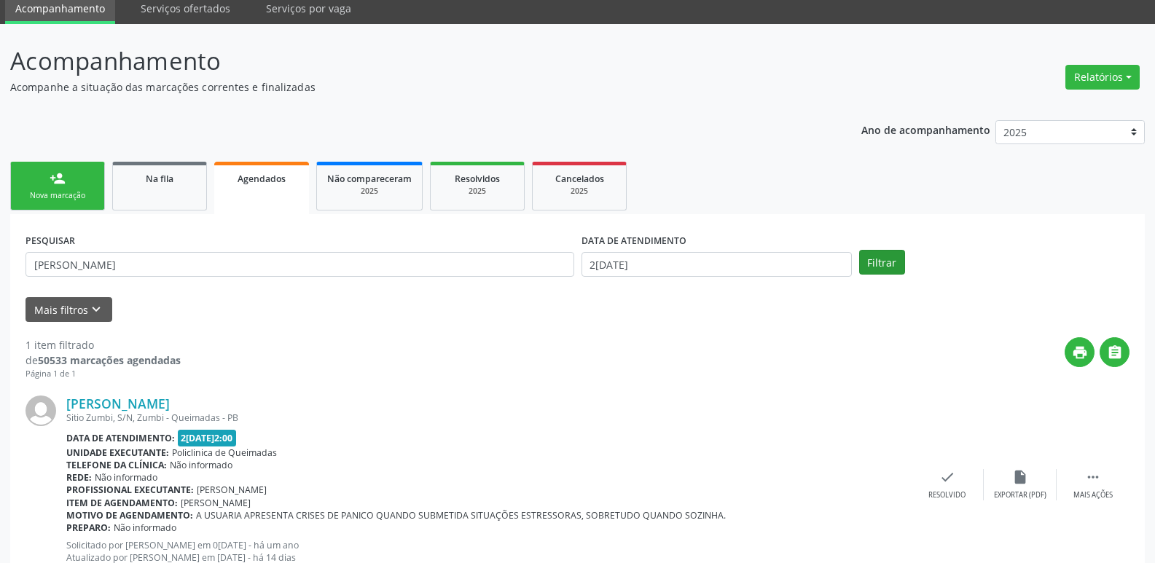
scroll to position [108, 0]
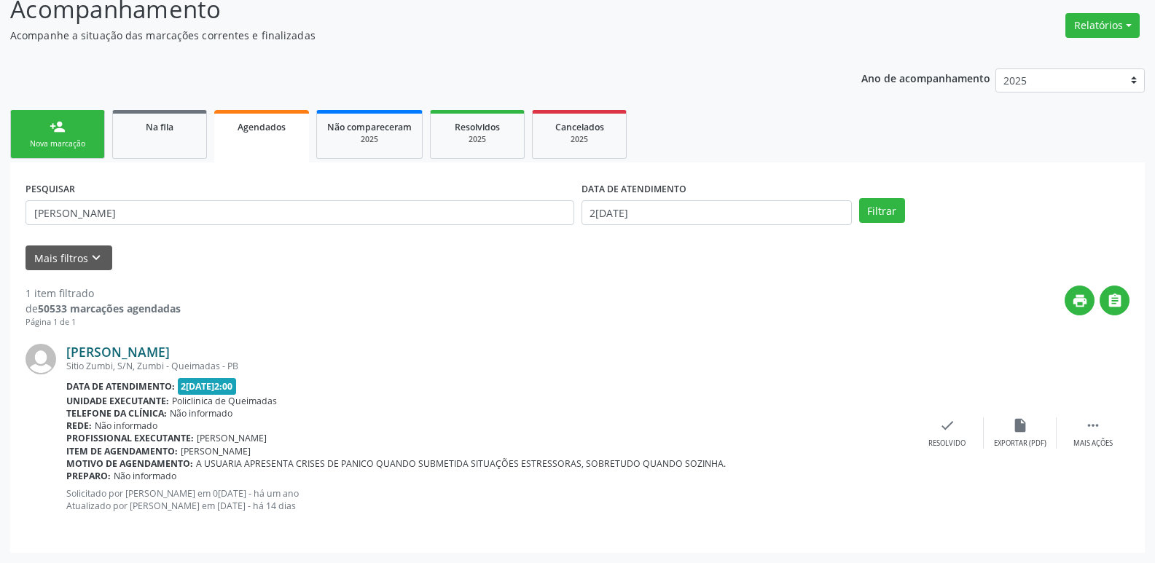
click at [170, 352] on link "[PERSON_NAME]" at bounding box center [117, 352] width 103 height 16
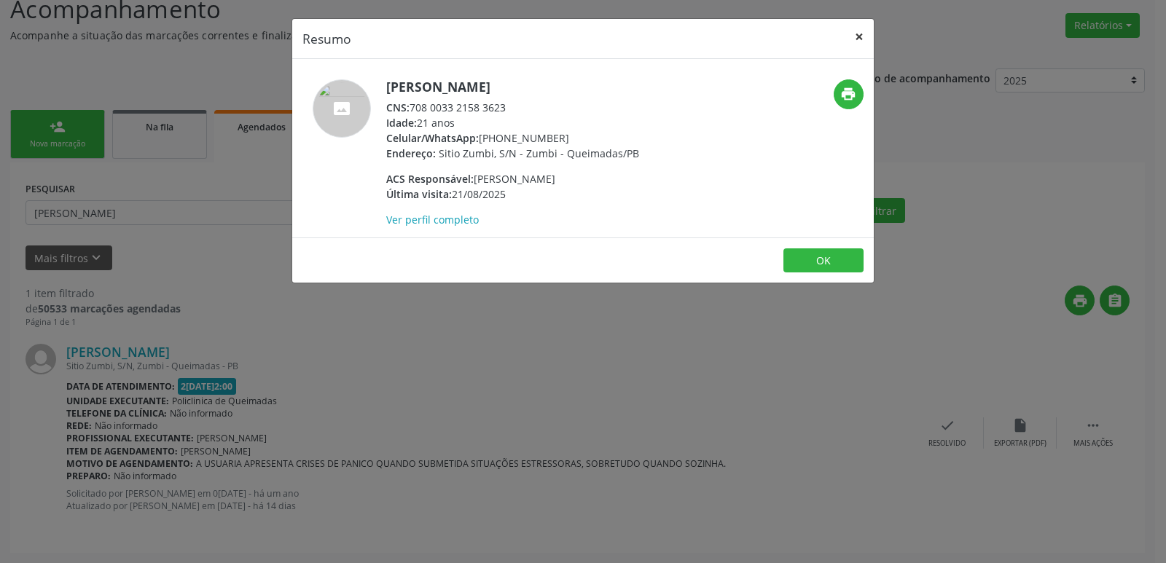
click at [857, 38] on button "×" at bounding box center [858, 37] width 29 height 36
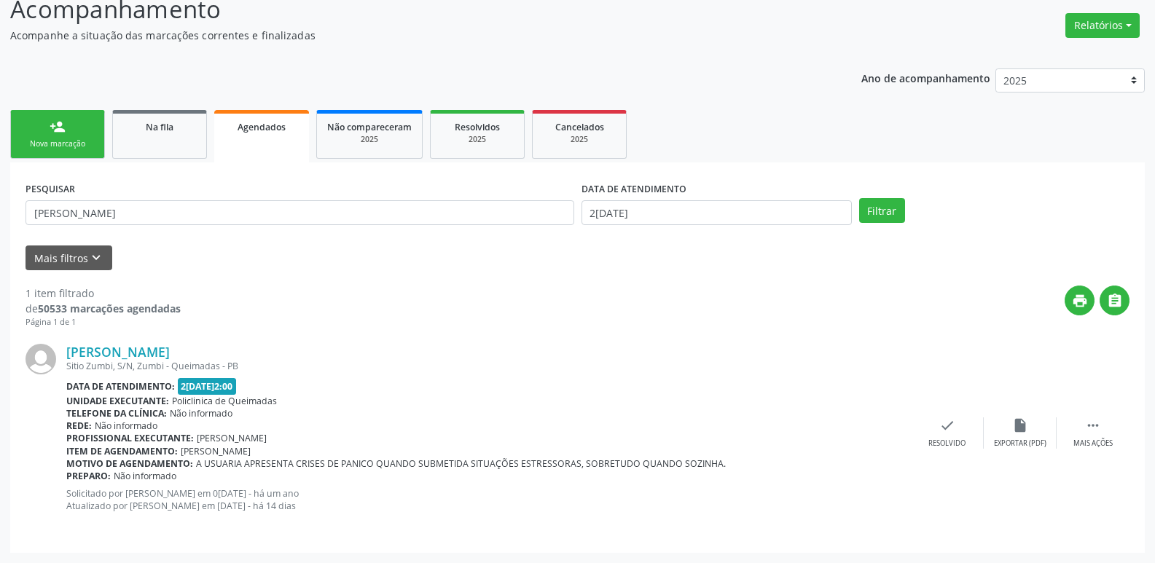
click at [76, 139] on div "Nova marcação" at bounding box center [57, 143] width 73 height 11
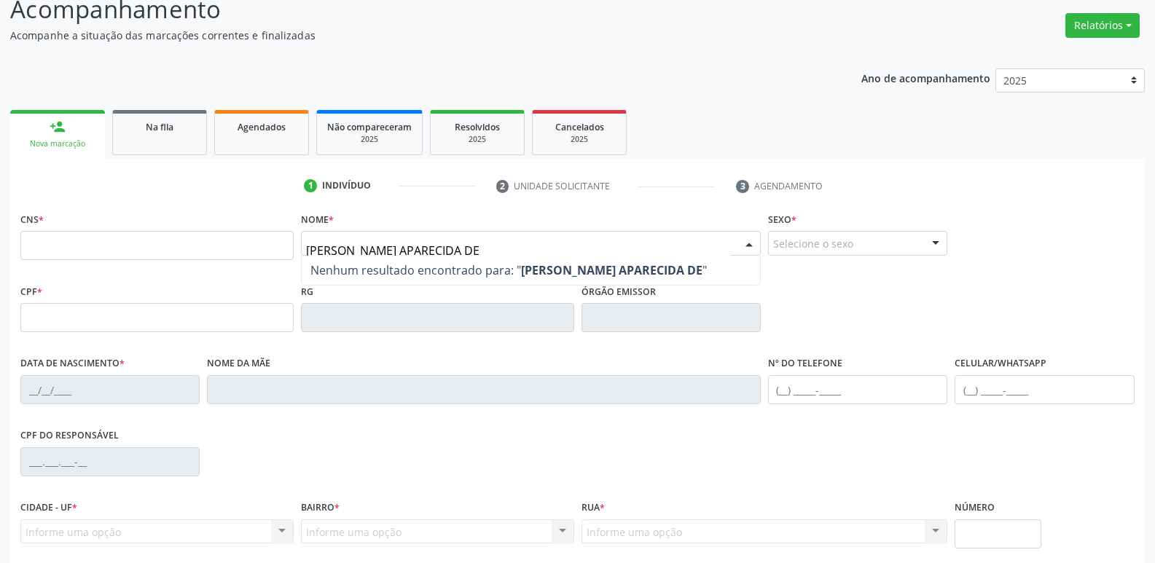
type input "[PERSON_NAME] APARECIDA DE L"
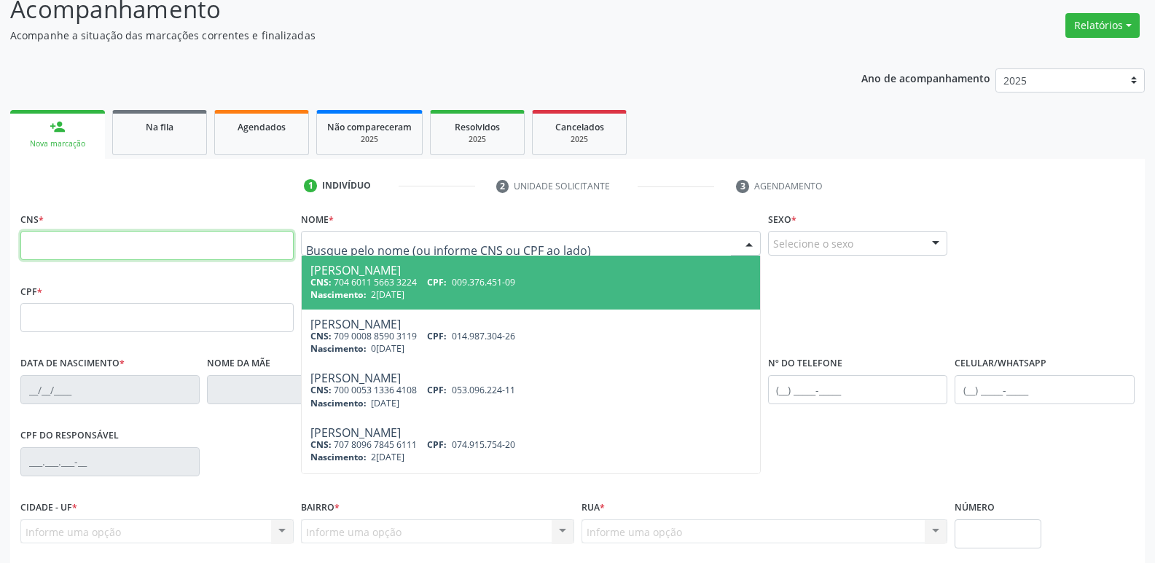
click at [155, 251] on input "text" at bounding box center [156, 245] width 273 height 29
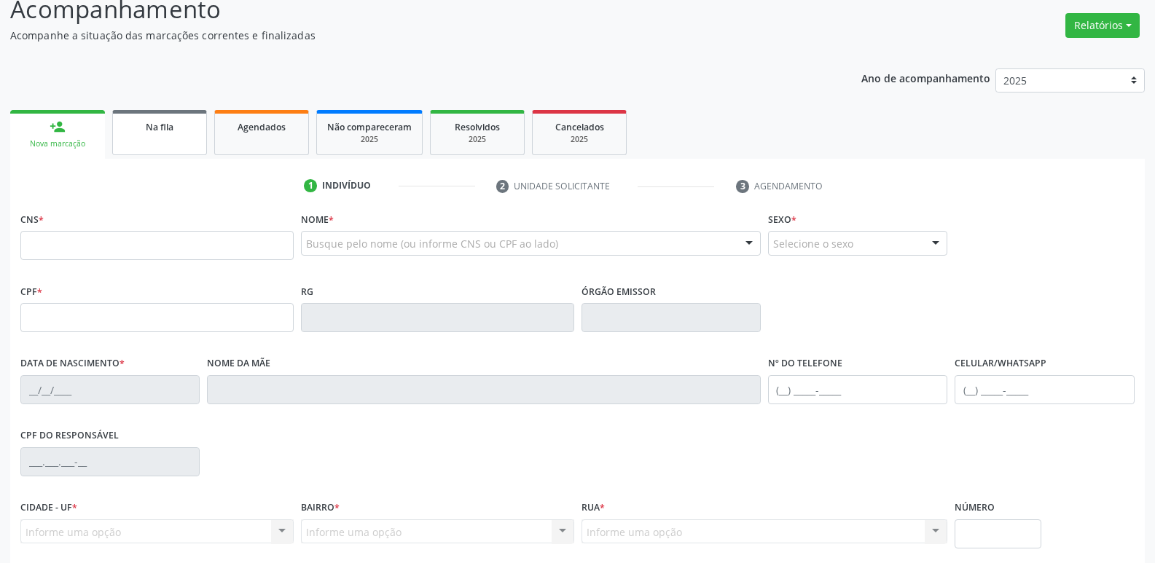
click at [158, 142] on link "Na fila" at bounding box center [159, 132] width 95 height 45
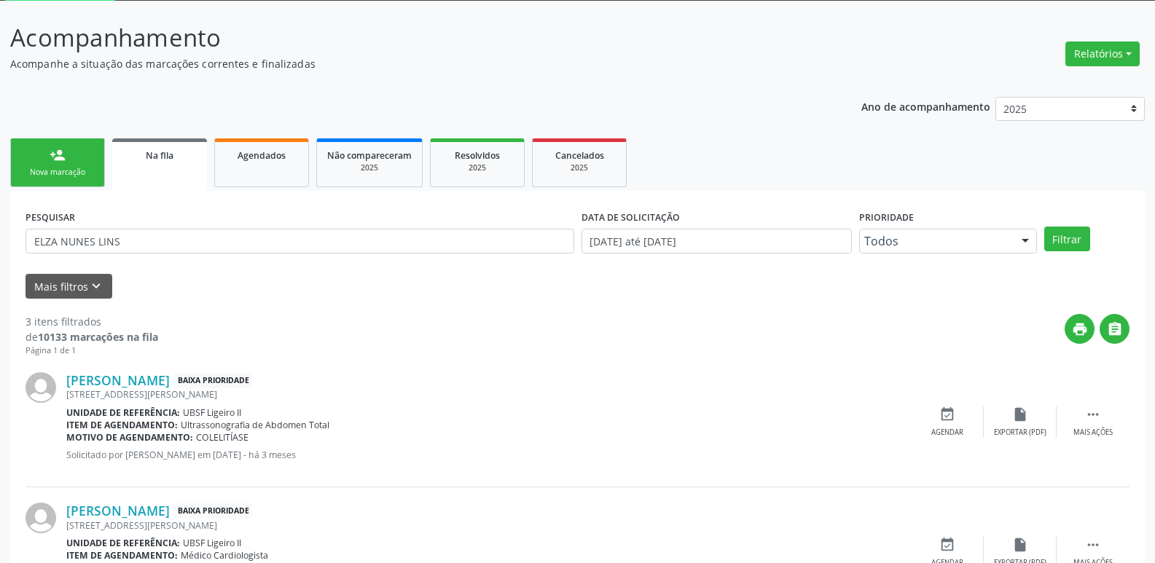
scroll to position [0, 0]
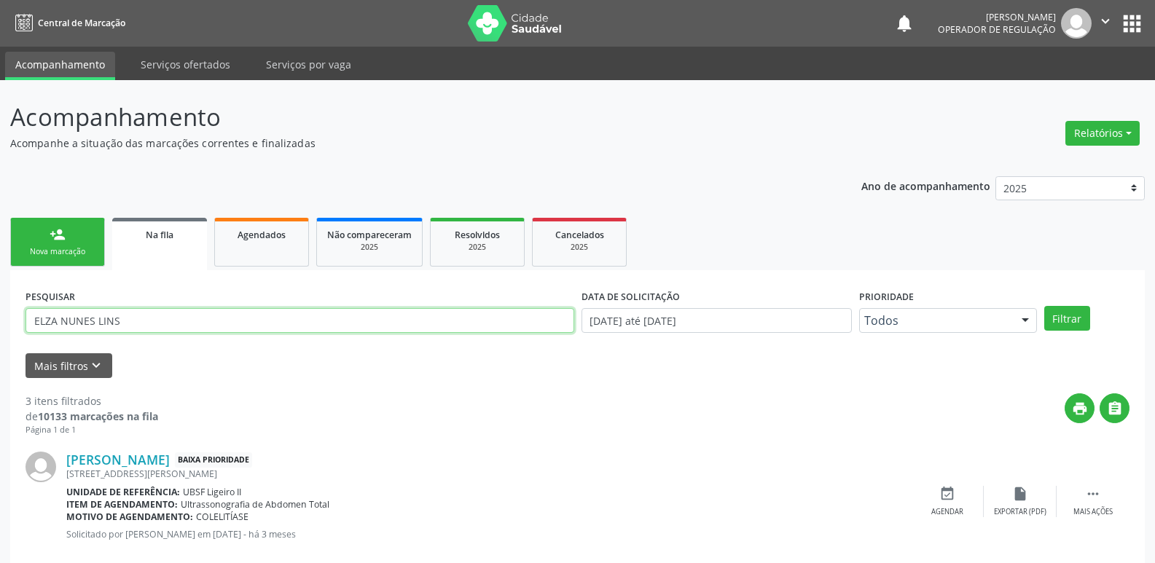
click at [181, 322] on input "ELZA NUNES LINS" at bounding box center [300, 320] width 549 height 25
type input "704003347564968"
click at [1044, 306] on button "Filtrar" at bounding box center [1067, 318] width 46 height 25
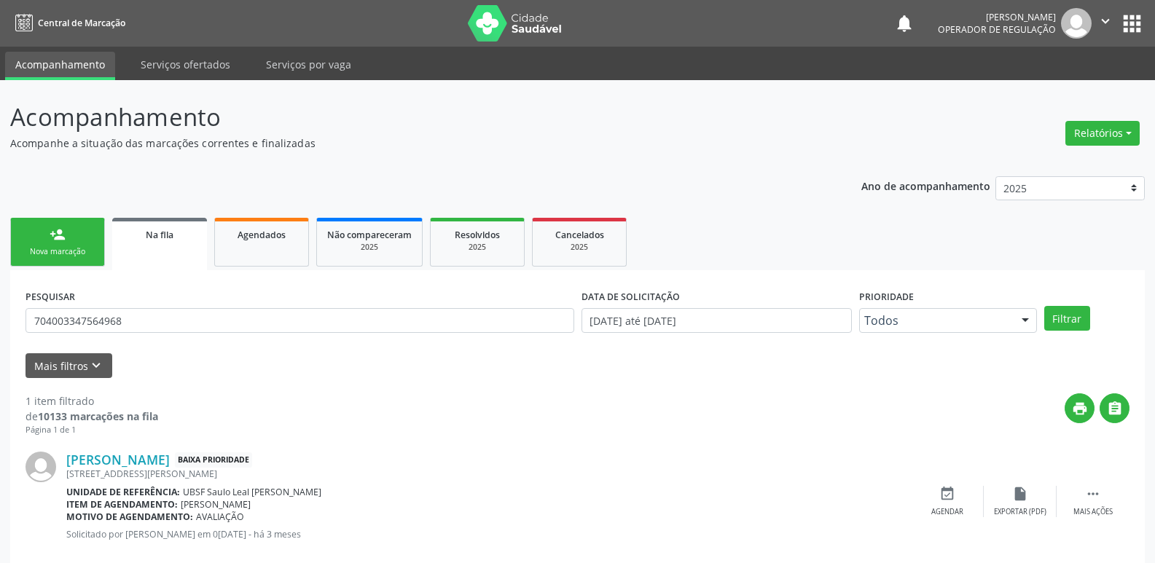
scroll to position [28, 0]
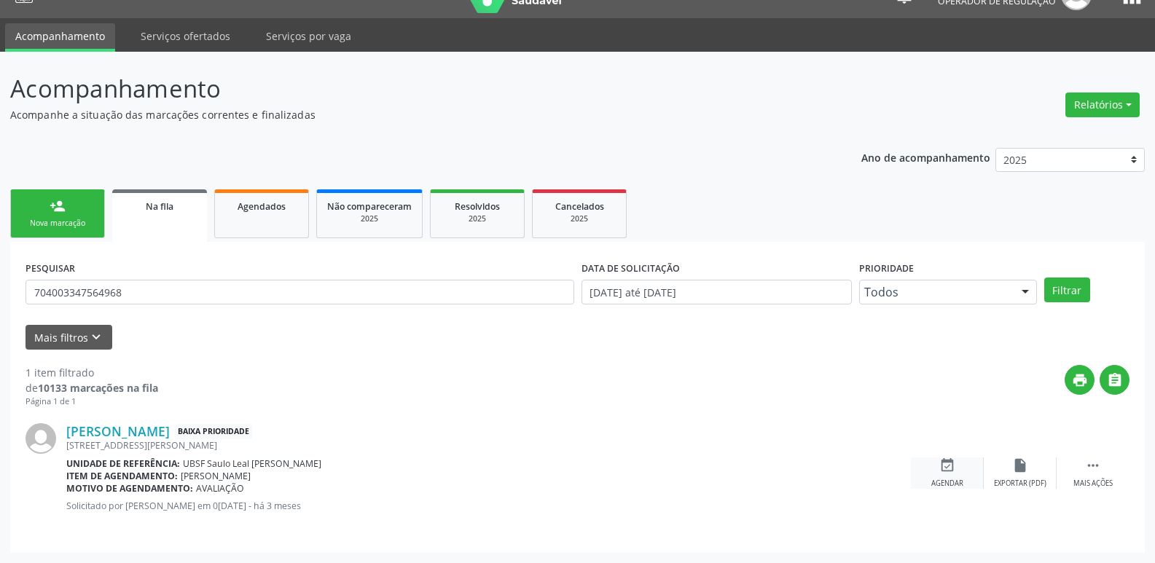
click at [947, 466] on icon "event_available" at bounding box center [947, 466] width 16 height 16
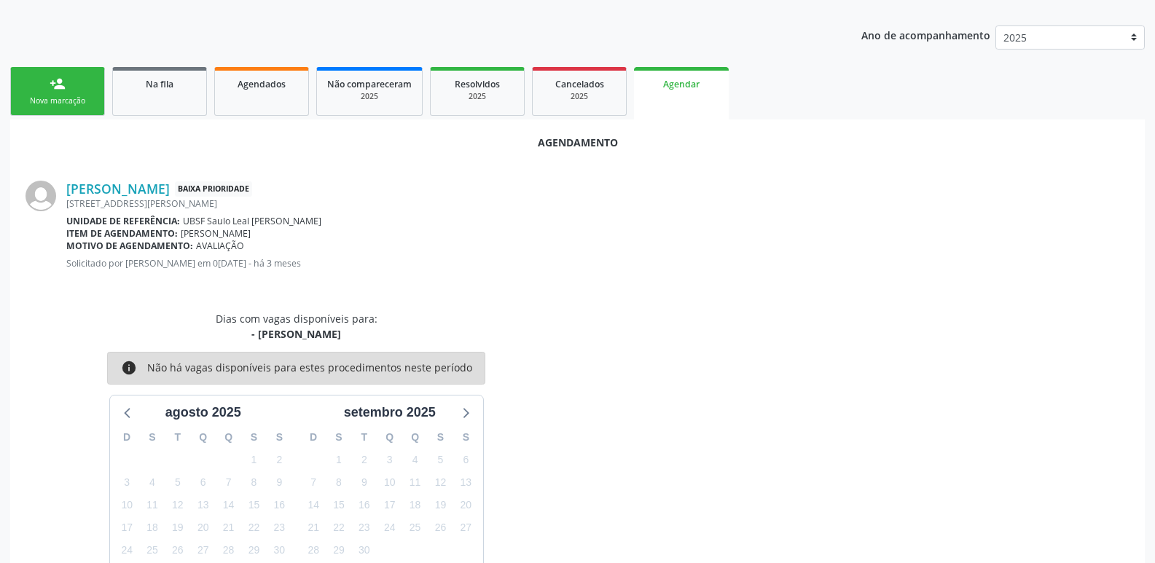
scroll to position [0, 0]
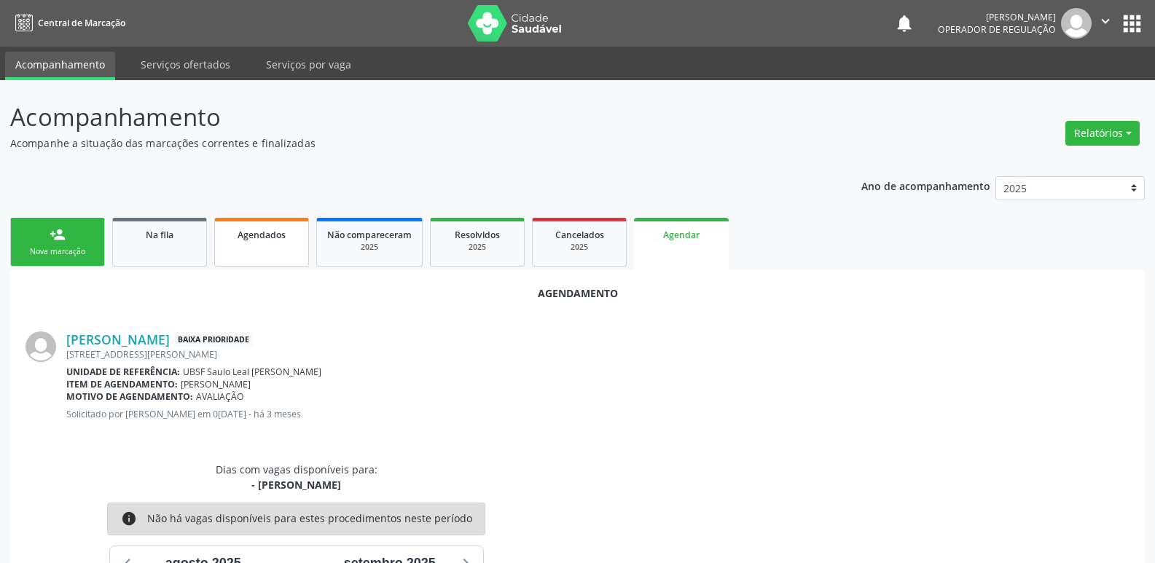
click at [237, 252] on link "Agendados" at bounding box center [261, 242] width 95 height 49
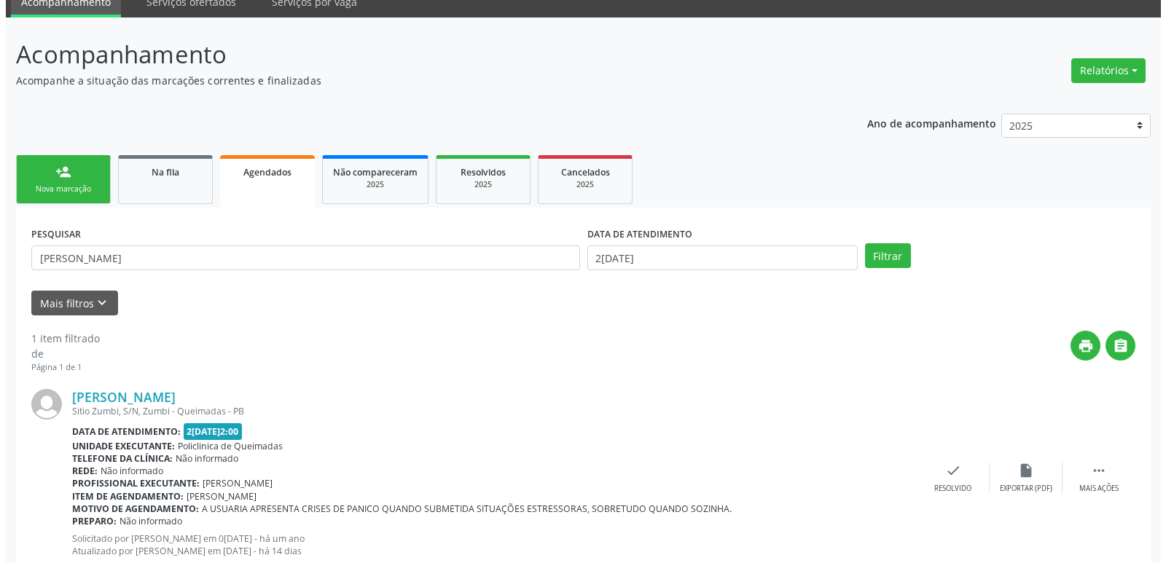
scroll to position [108, 0]
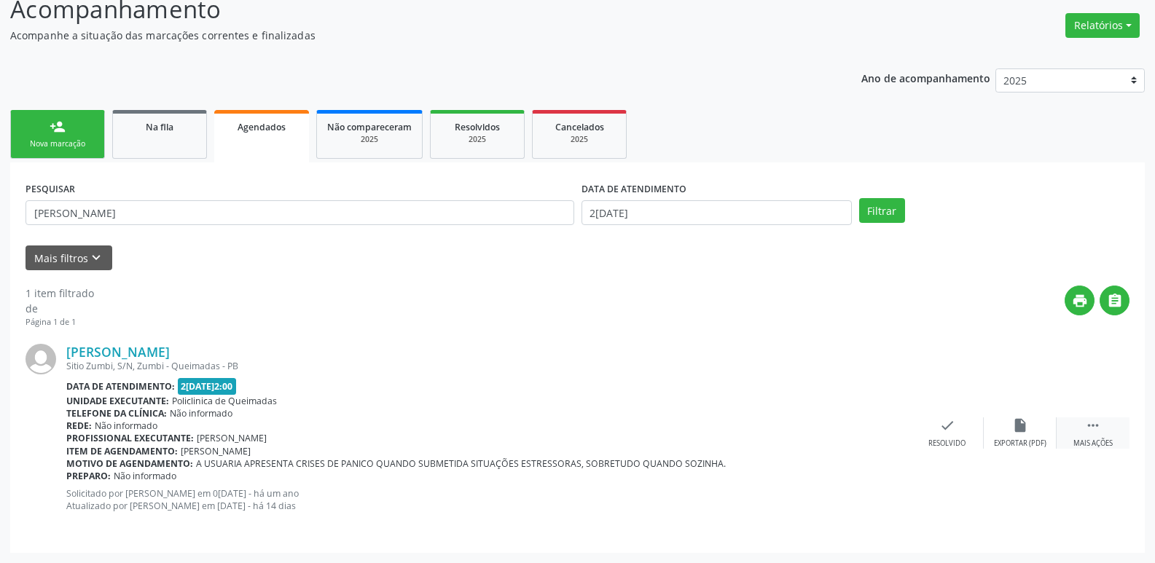
click at [1108, 444] on div "Mais ações" at bounding box center [1092, 444] width 39 height 10
click at [878, 436] on div "cancel Cancelar" at bounding box center [874, 433] width 73 height 31
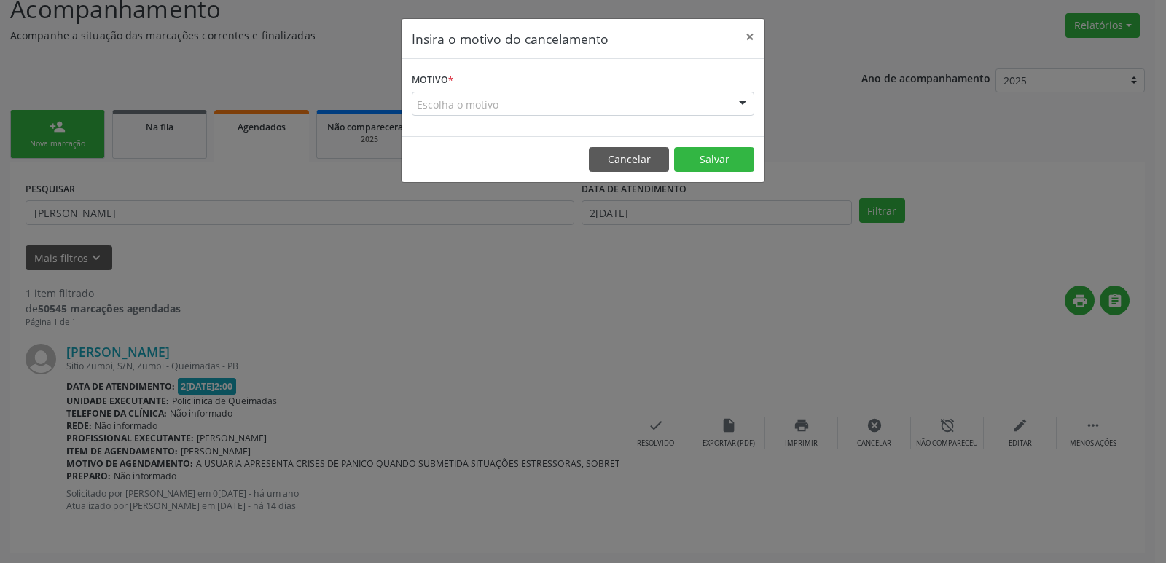
click at [618, 94] on div "Escolha o motivo" at bounding box center [583, 104] width 342 height 25
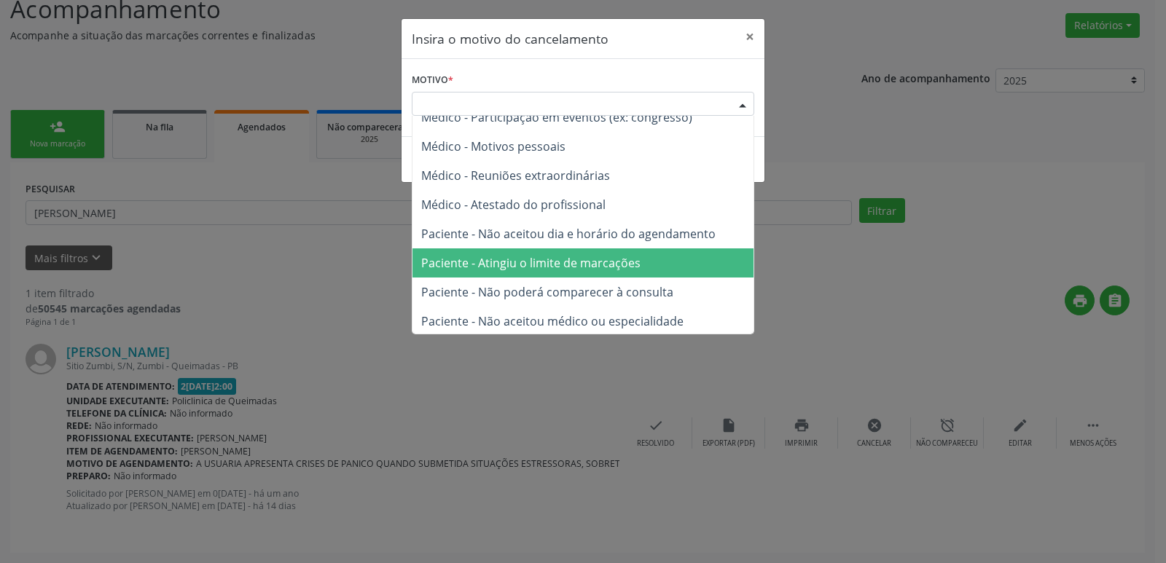
scroll to position [74, 0]
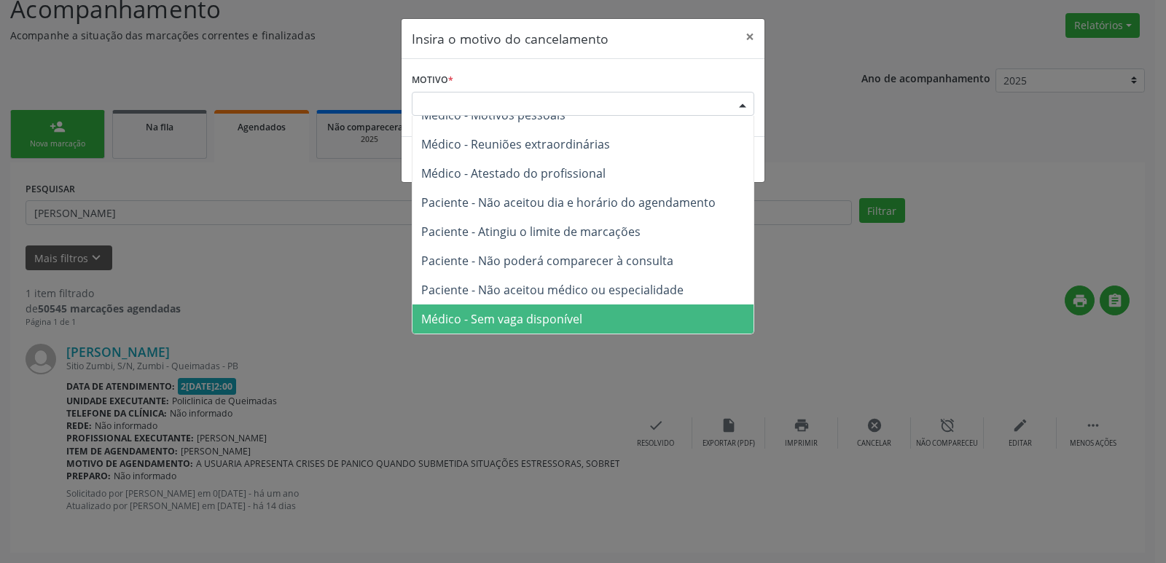
click at [561, 316] on span "Médico - Sem vaga disponível" at bounding box center [501, 319] width 161 height 16
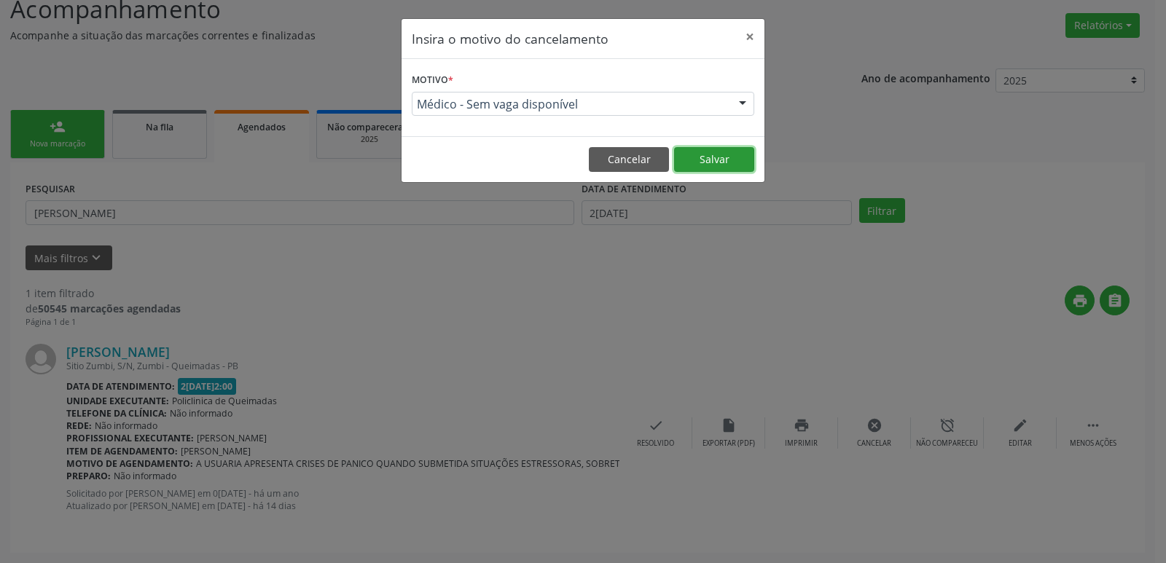
click at [710, 157] on button "Salvar" at bounding box center [714, 159] width 80 height 25
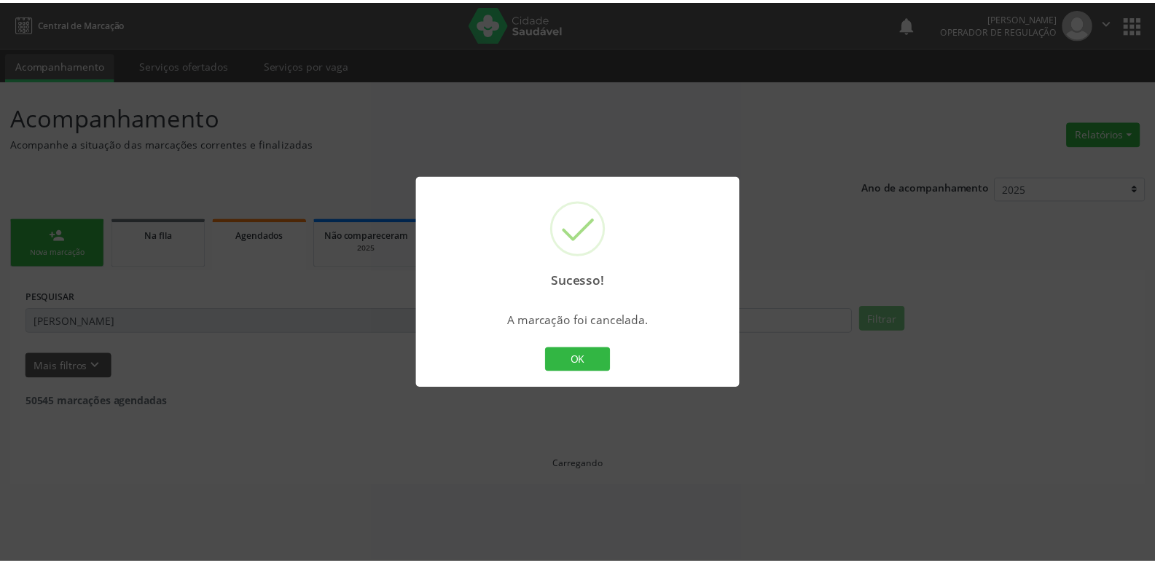
scroll to position [0, 0]
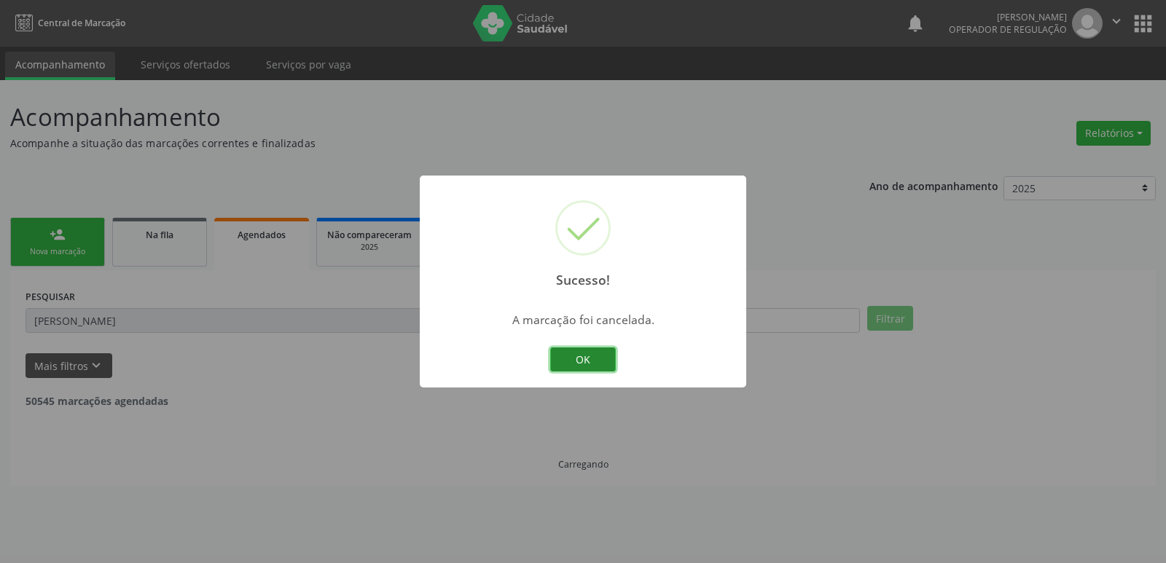
drag, startPoint x: 573, startPoint y: 358, endPoint x: 525, endPoint y: 347, distance: 49.3
click at [571, 357] on button "OK" at bounding box center [583, 360] width 66 height 25
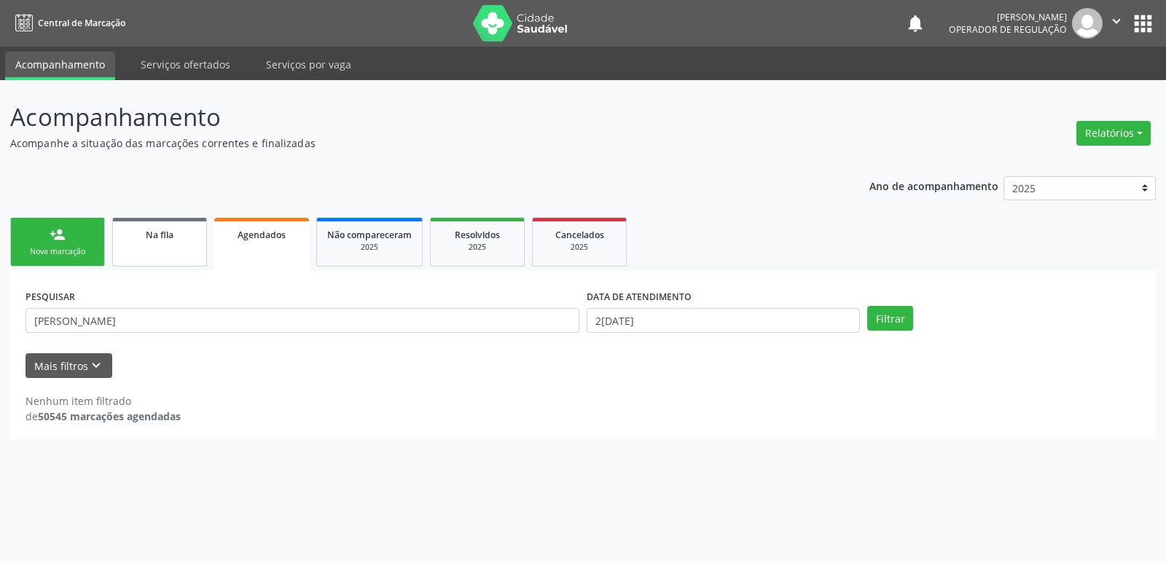
click at [144, 235] on div "Na fila" at bounding box center [159, 234] width 73 height 15
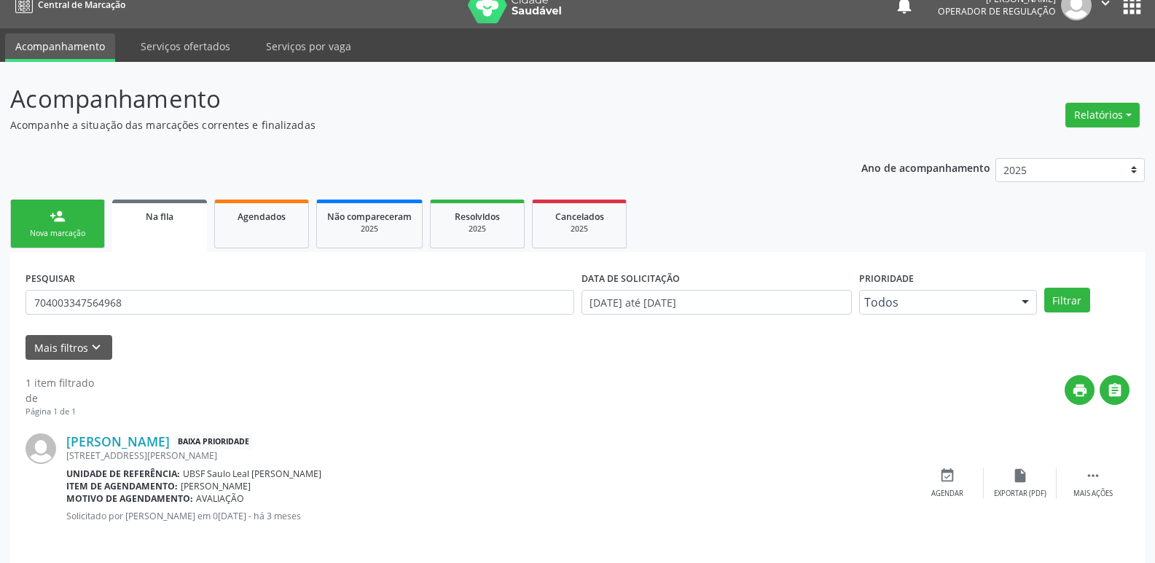
scroll to position [28, 0]
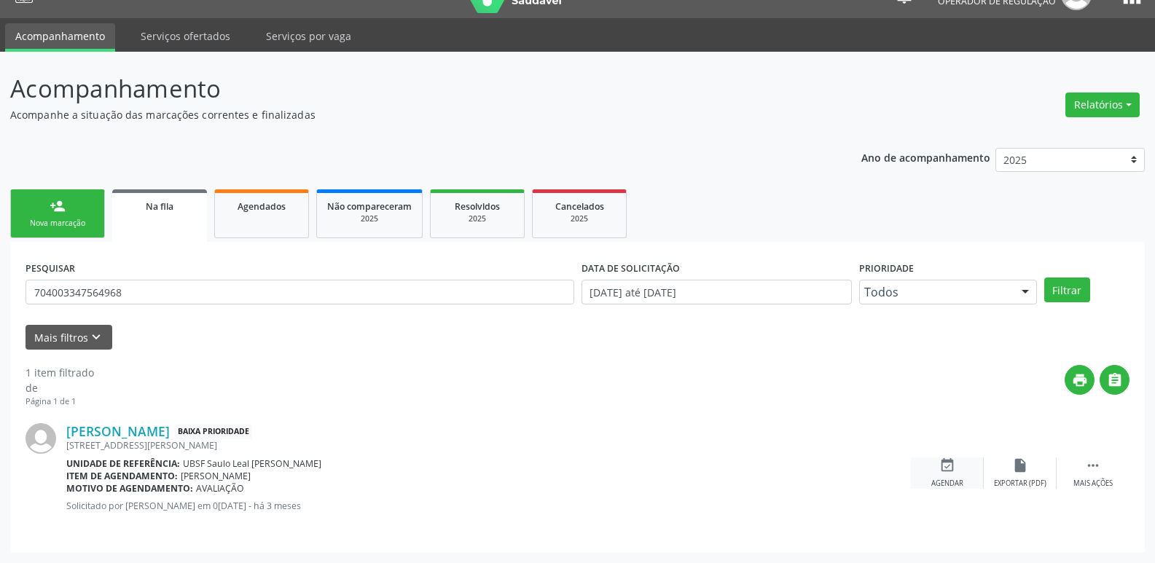
click at [960, 477] on div "event_available Agendar" at bounding box center [947, 473] width 73 height 31
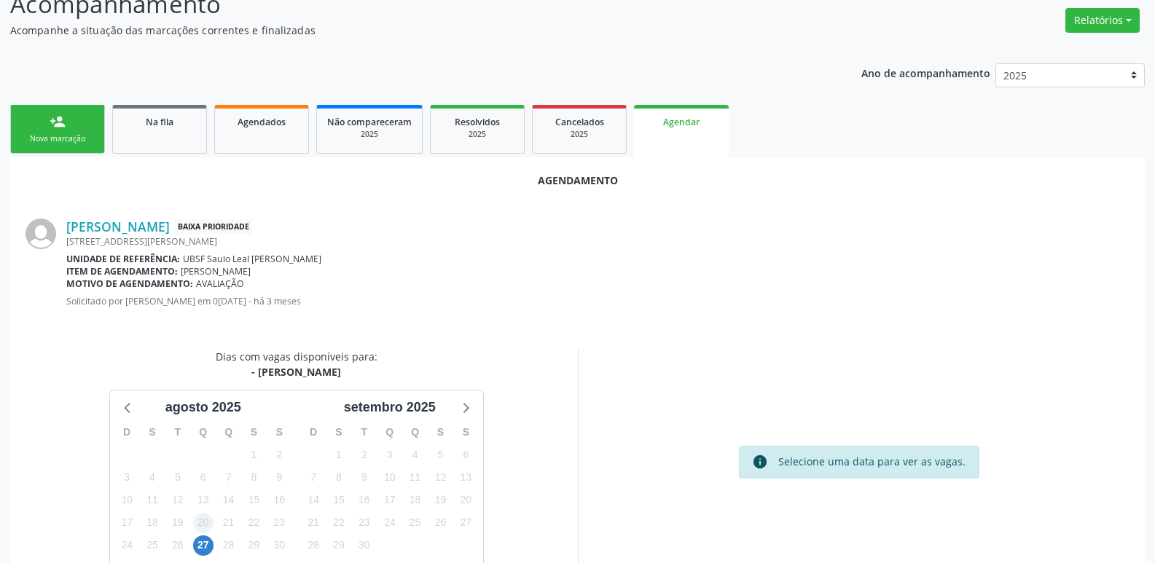
scroll to position [195, 0]
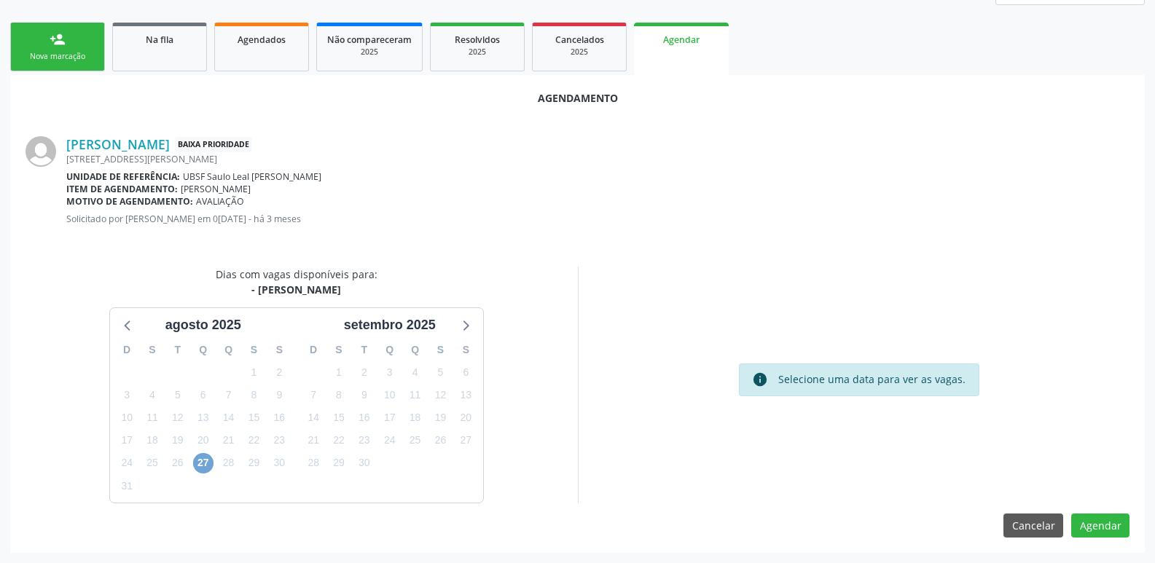
click at [200, 469] on span "27" at bounding box center [203, 463] width 20 height 20
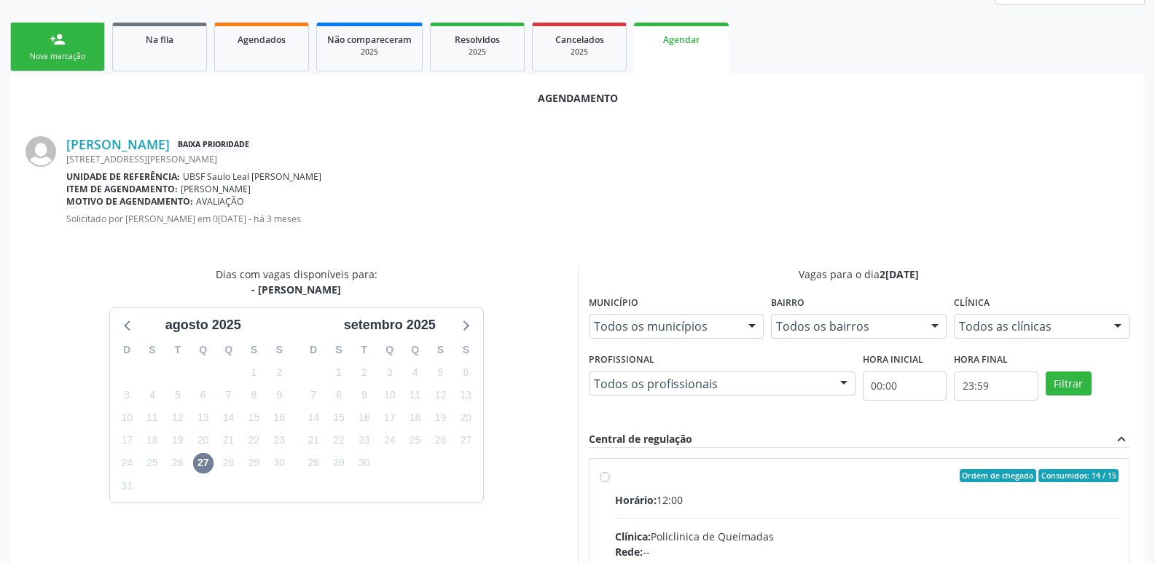
drag, startPoint x: 1058, startPoint y: 514, endPoint x: 1092, endPoint y: 437, distance: 84.5
radio input "true"
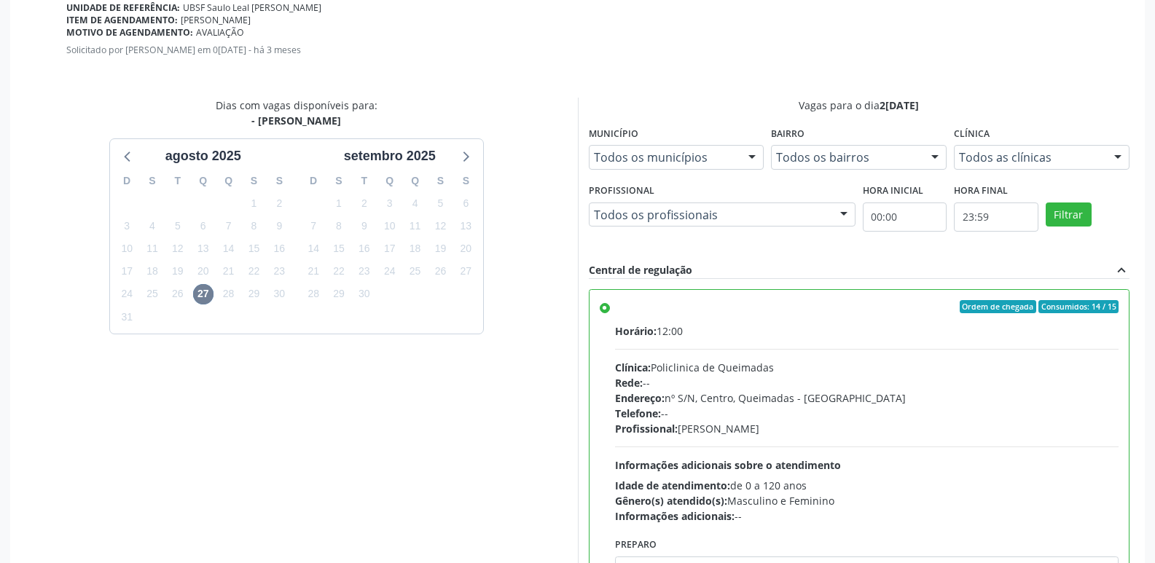
scroll to position [432, 0]
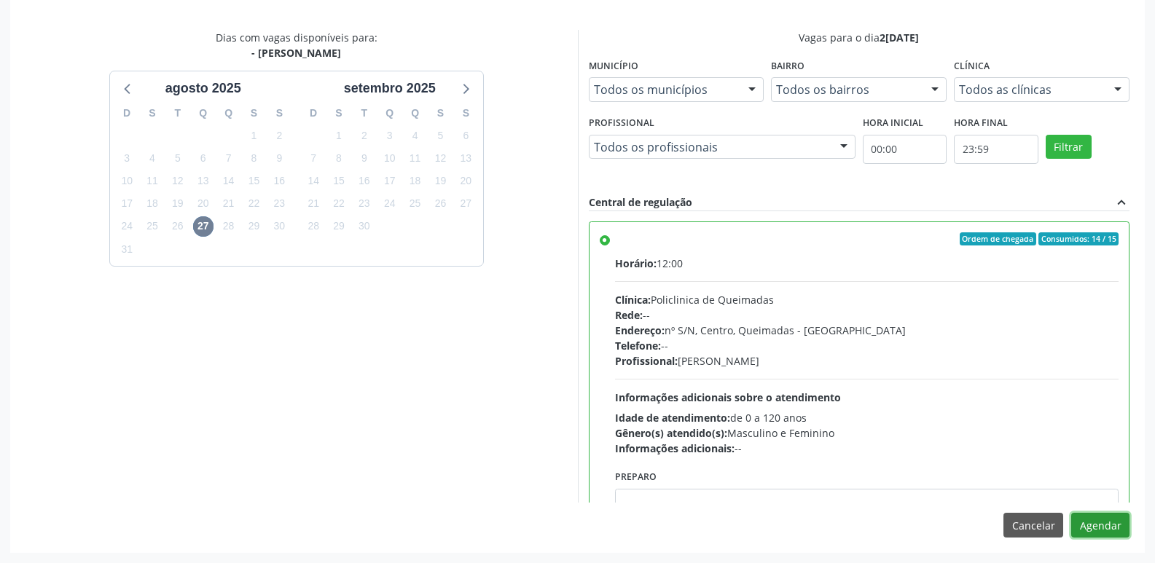
click at [1106, 531] on button "Agendar" at bounding box center [1100, 525] width 58 height 25
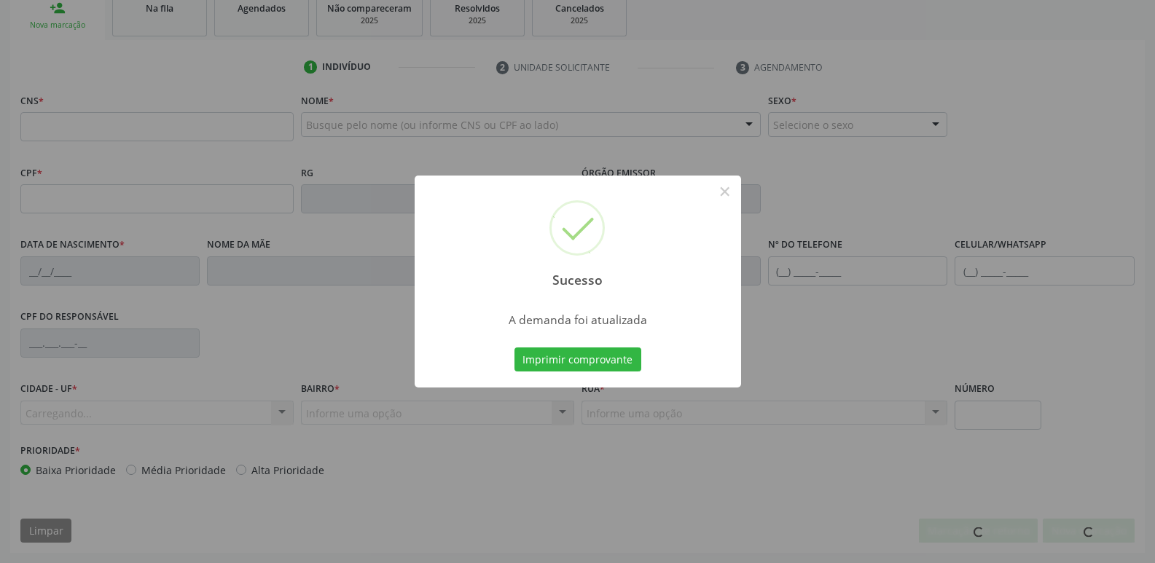
scroll to position [227, 0]
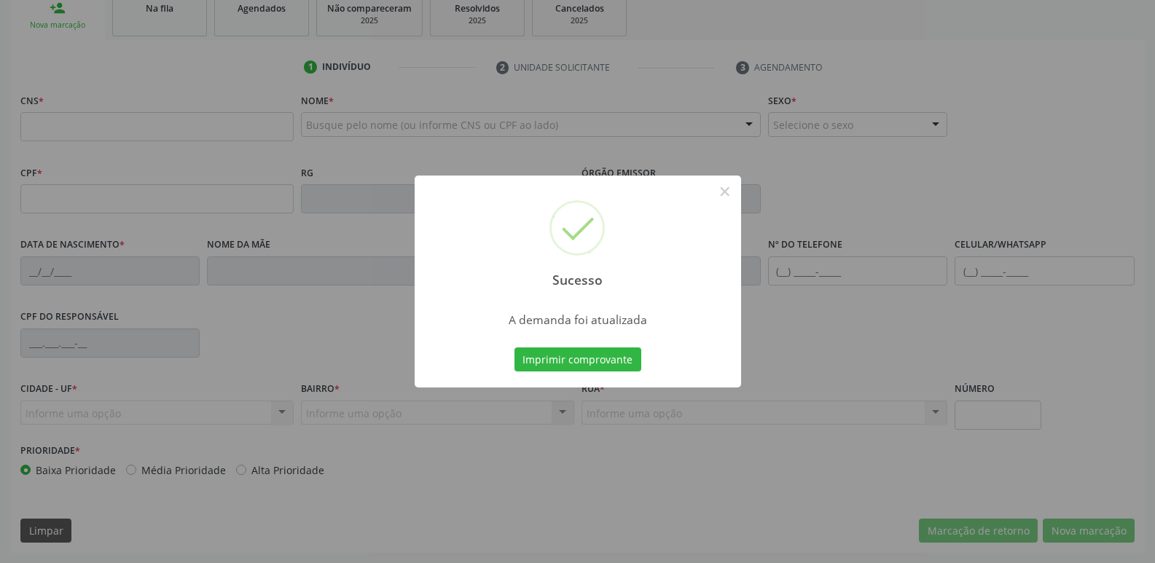
click at [514, 348] on button "Imprimir comprovante" at bounding box center [577, 360] width 127 height 25
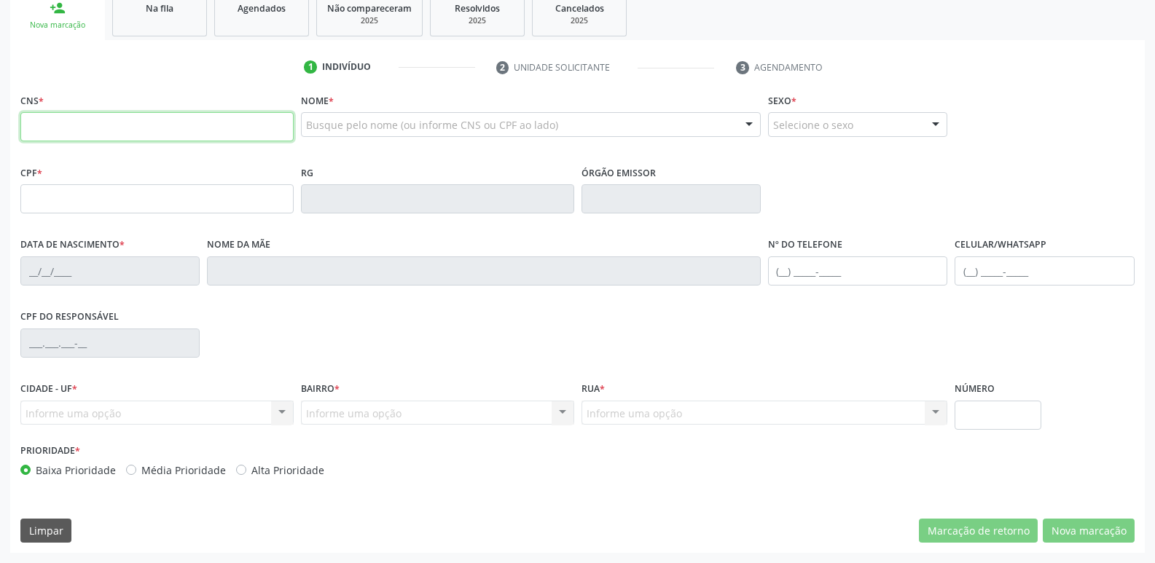
click at [118, 133] on input "text" at bounding box center [156, 126] width 273 height 29
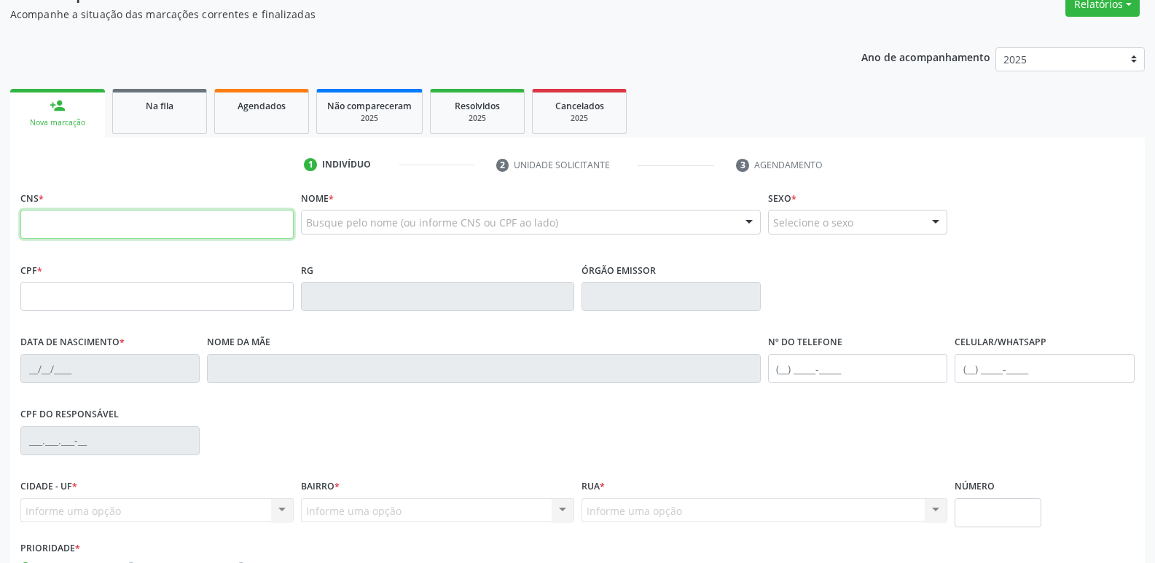
scroll to position [0, 0]
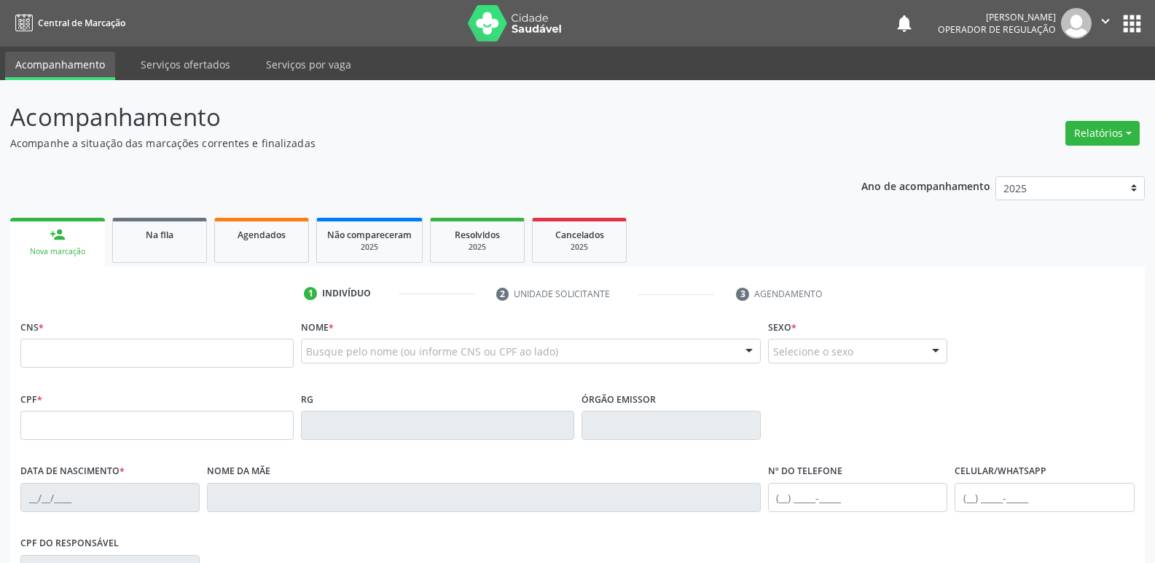
click at [1138, 19] on button "apps" at bounding box center [1132, 24] width 26 height 26
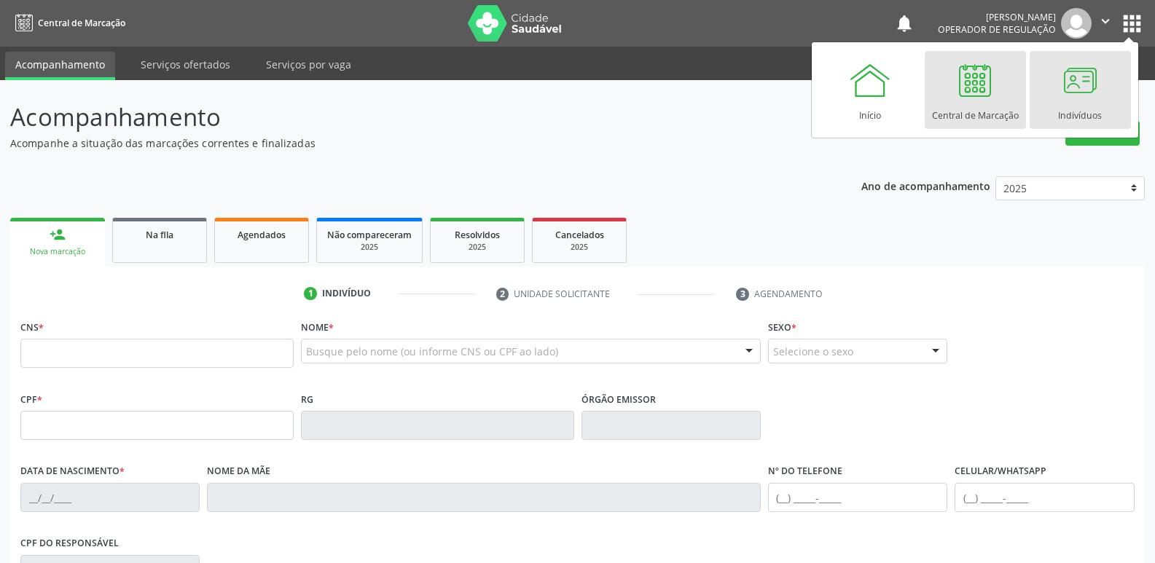
click at [1070, 103] on div "Indivíduos" at bounding box center [1080, 112] width 44 height 20
